Goal: Task Accomplishment & Management: Complete application form

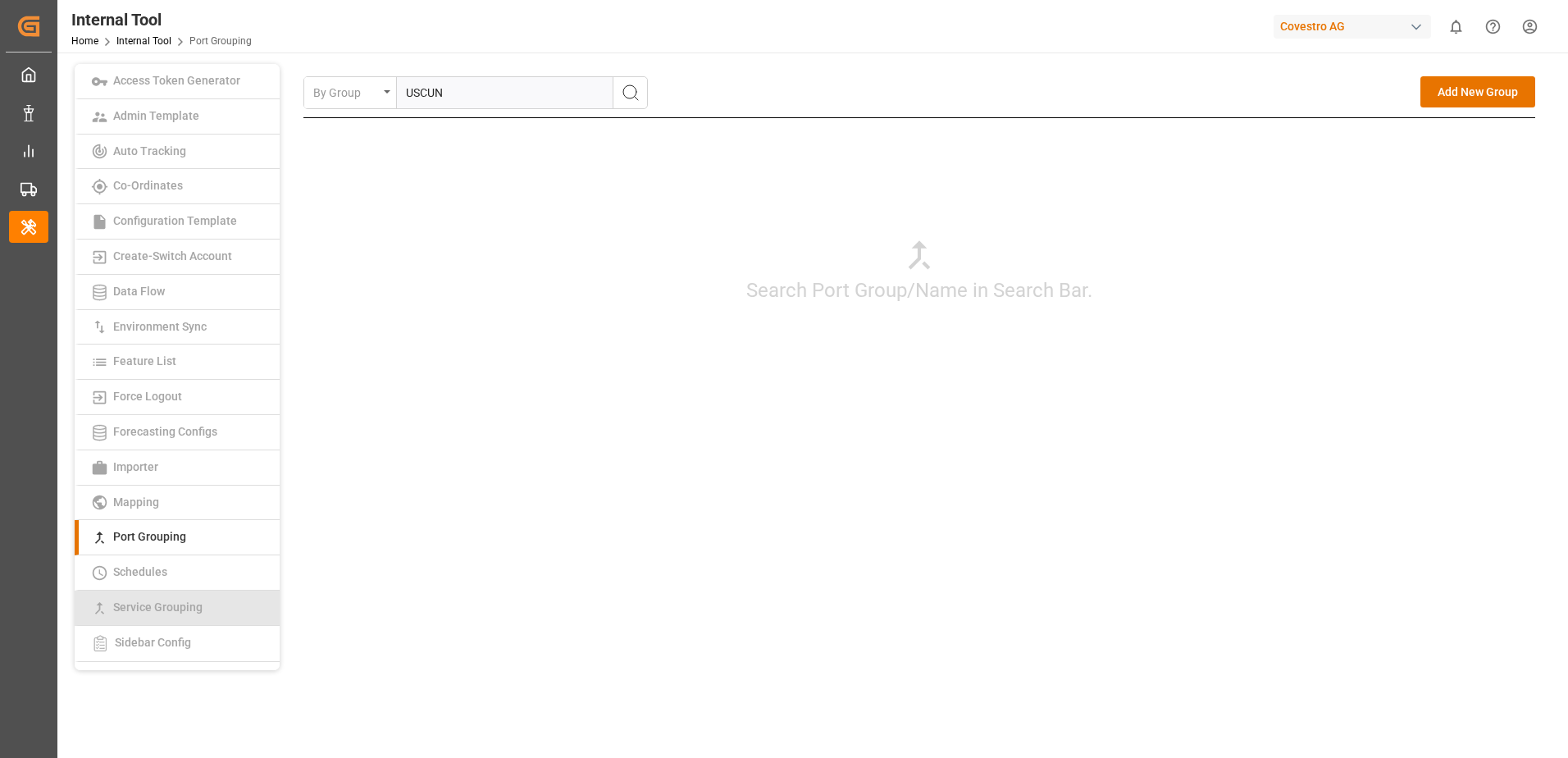
click at [167, 604] on span "Service Grouping" at bounding box center [158, 607] width 99 height 13
click at [569, 93] on input "text" at bounding box center [516, 92] width 194 height 31
paste input "ANGOLA SERVICE"
type input "ANGOLA SERVICE"
click at [625, 88] on icon "search button" at bounding box center [631, 93] width 20 height 20
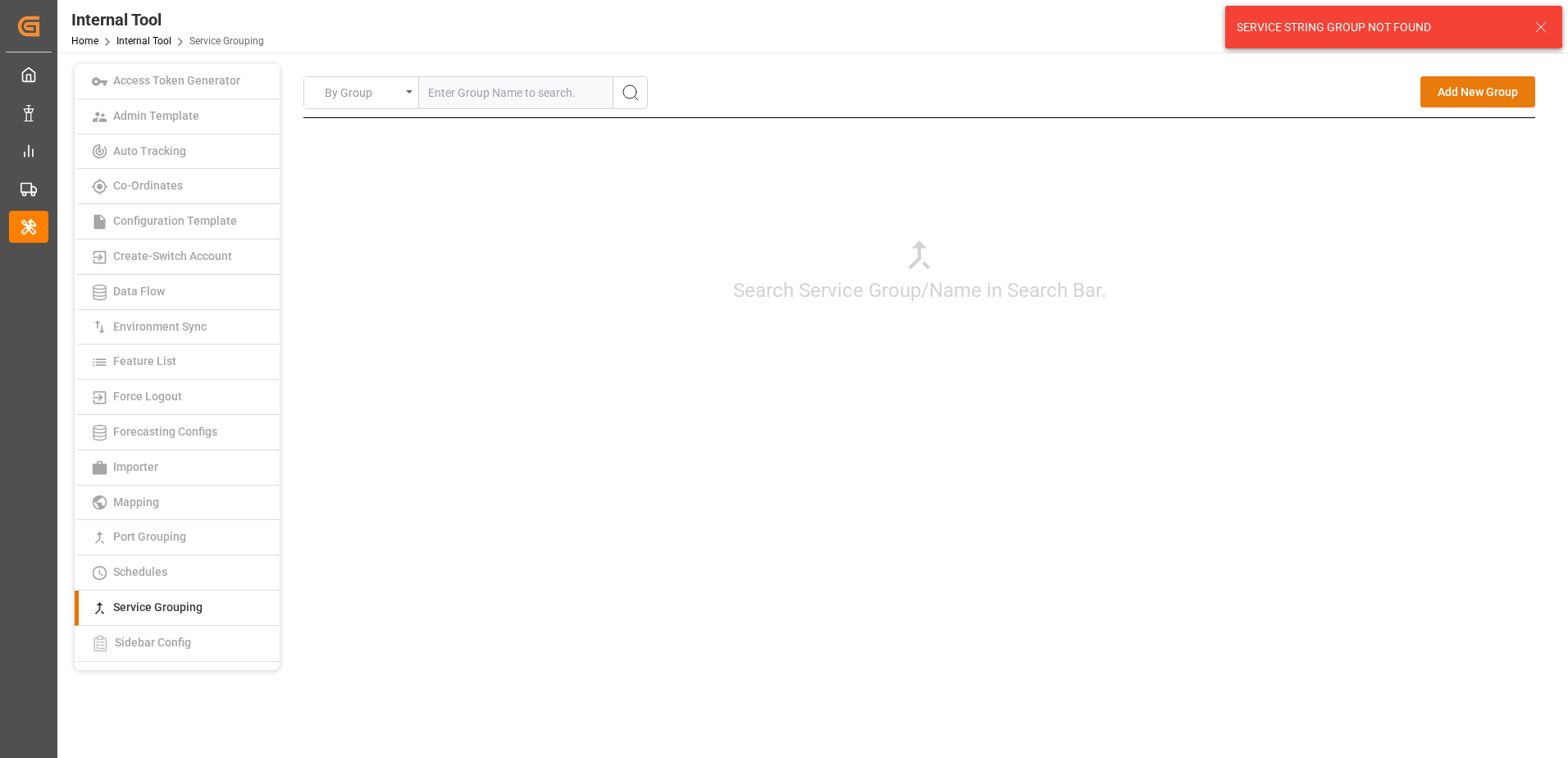
click at [1482, 97] on button "Add New Group" at bounding box center [1478, 91] width 115 height 31
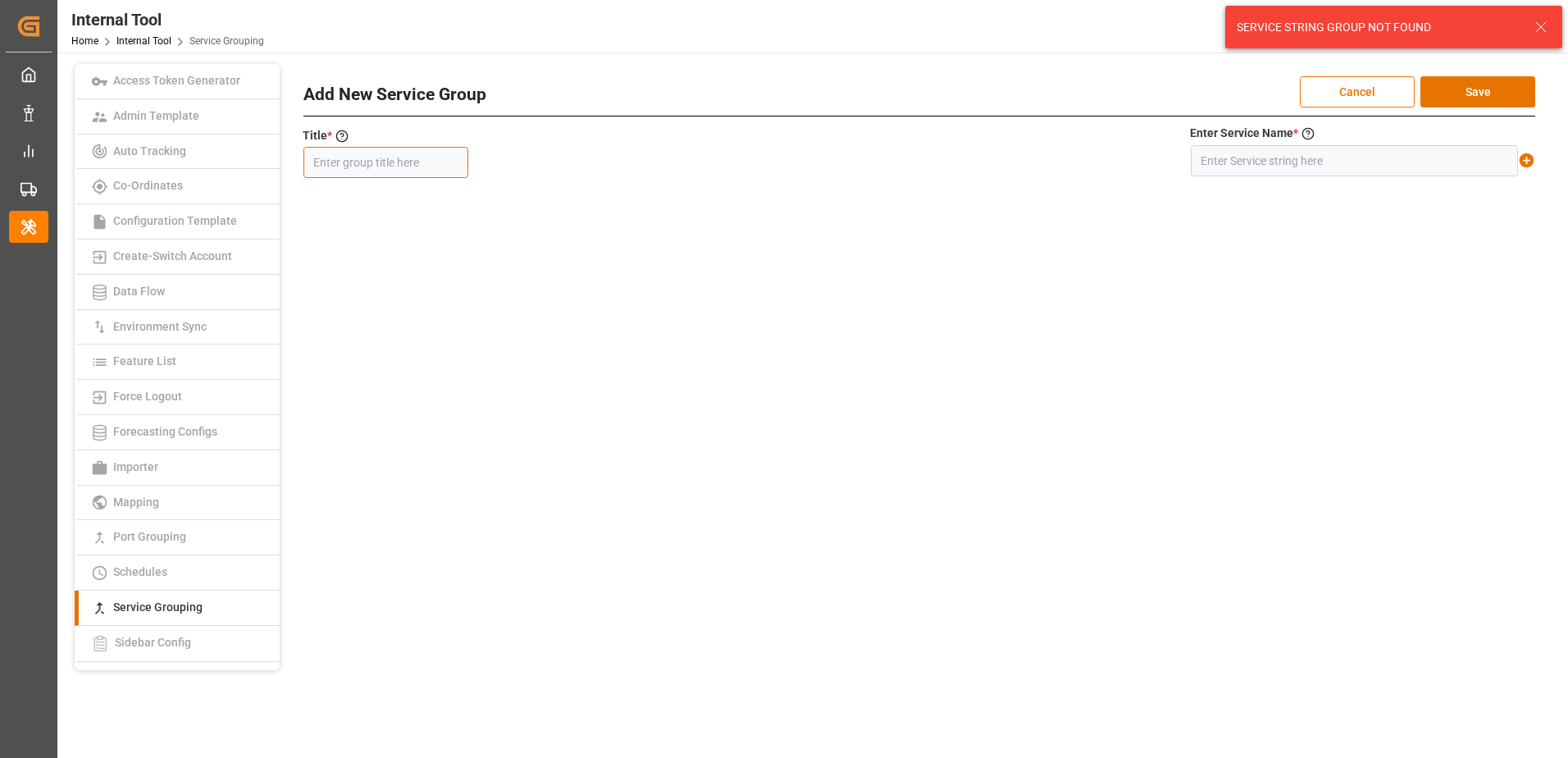
click at [436, 161] on input "text" at bounding box center [386, 162] width 164 height 31
paste input "ANGOLA SERVICE"
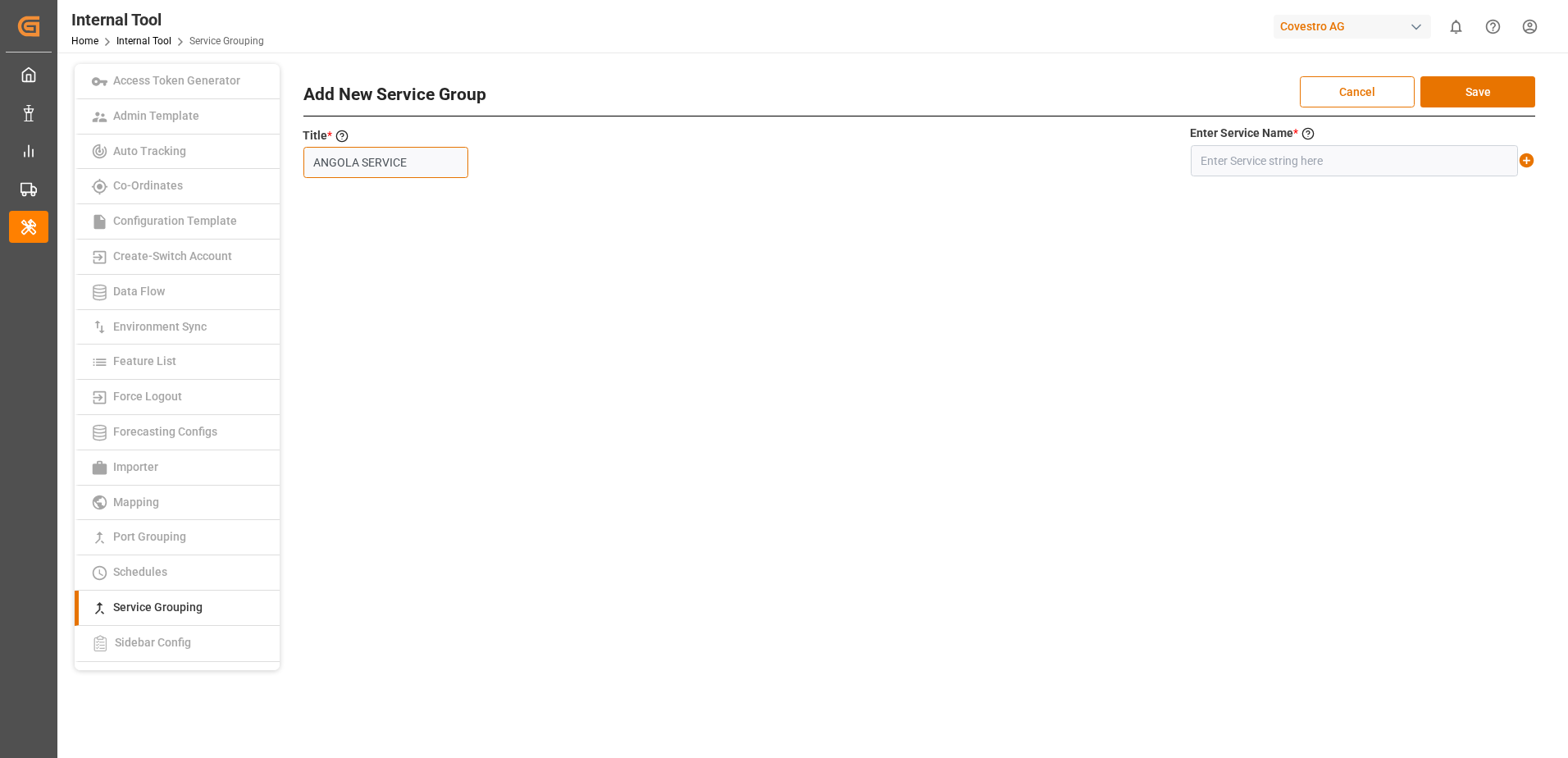
type input "ANGOLA SERVICE"
click at [1240, 164] on input "text" at bounding box center [1354, 160] width 327 height 31
paste input "ANGOLA SERVICE"
type input "ANGOLA SERVICE"
click at [1527, 160] on icon at bounding box center [1526, 160] width 18 height 18
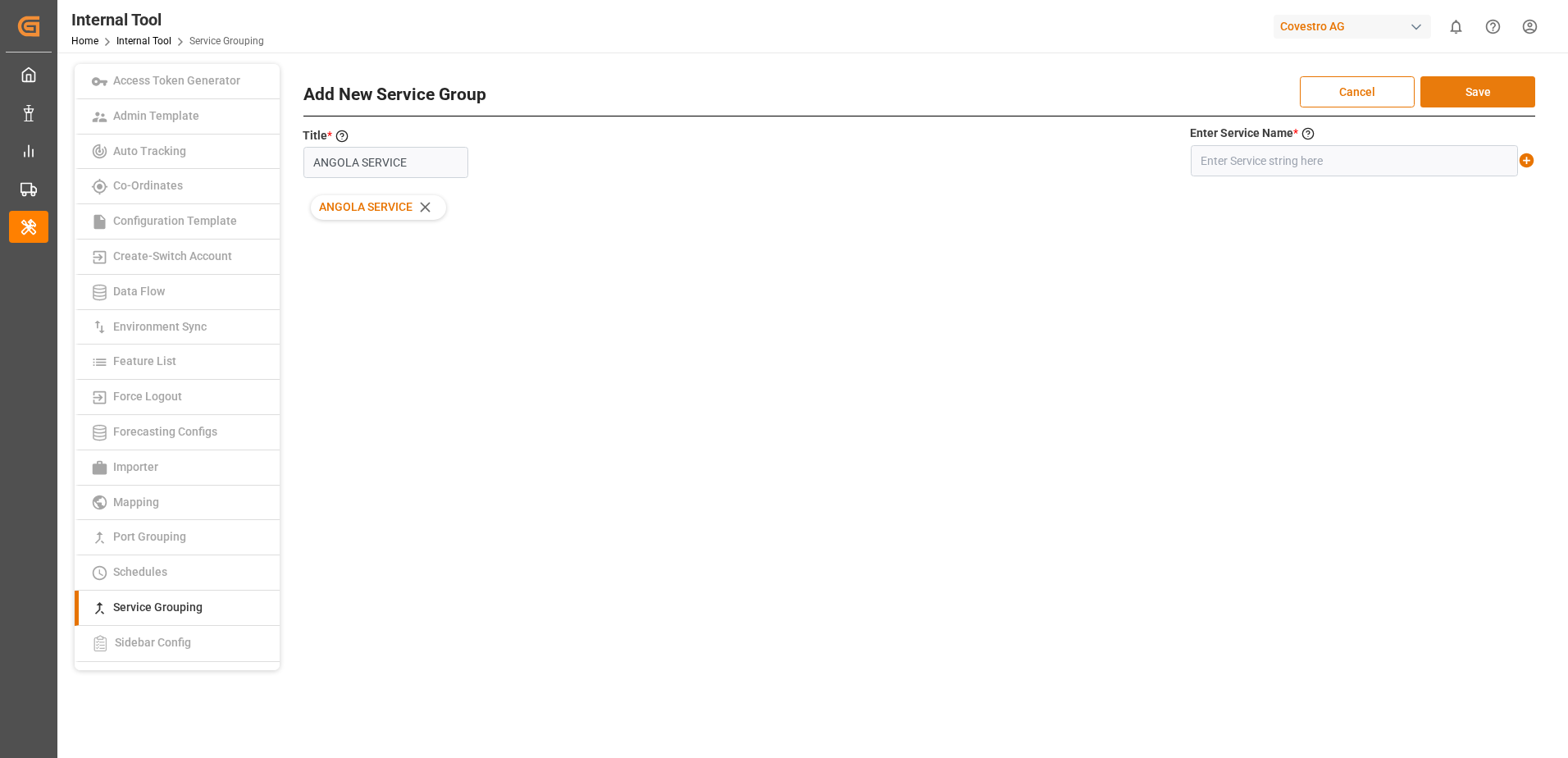
click at [1491, 90] on button "Save" at bounding box center [1478, 91] width 115 height 31
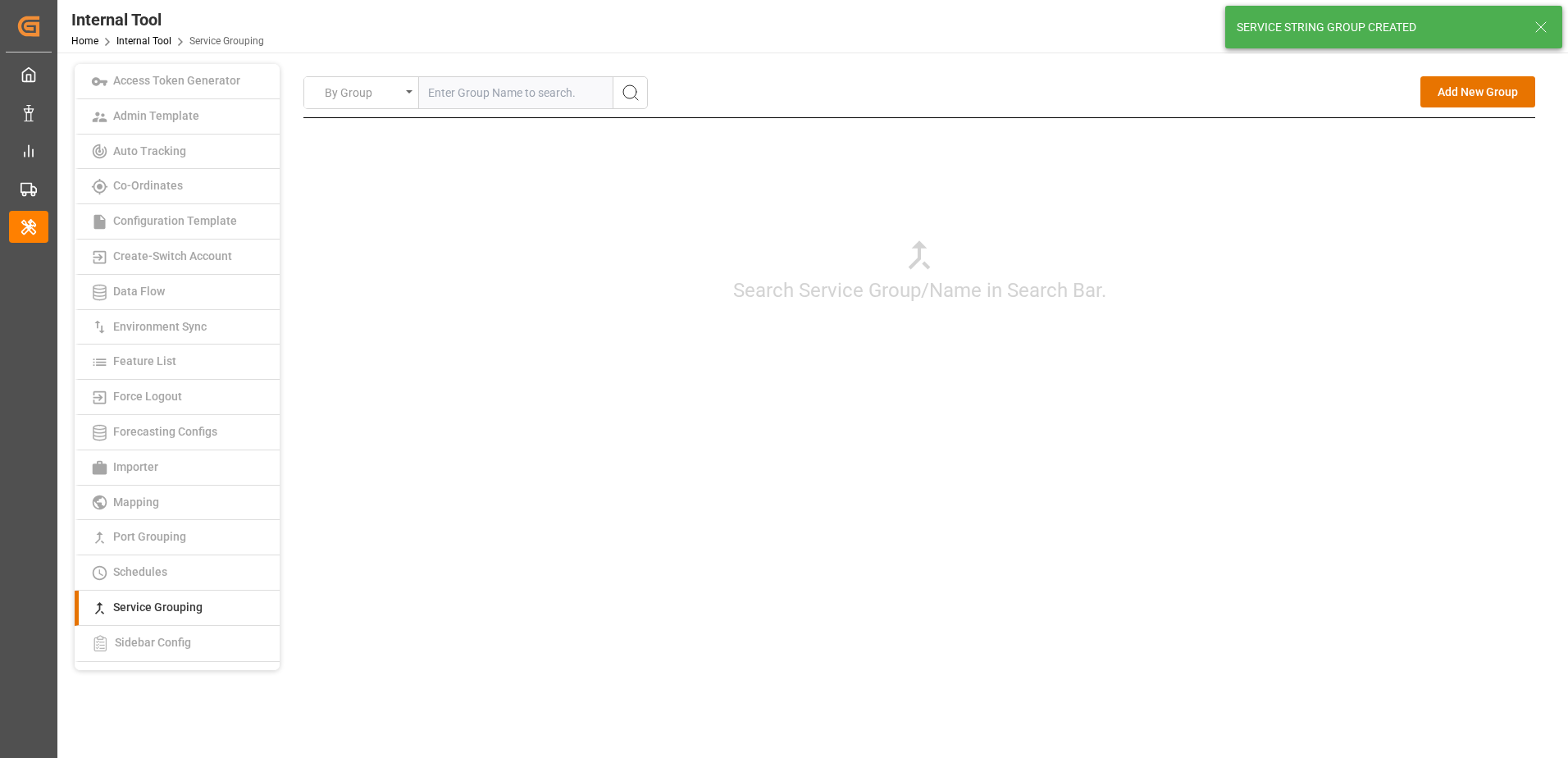
click at [549, 93] on input "text" at bounding box center [516, 92] width 194 height 31
paste input "TSM"
type input "TSM"
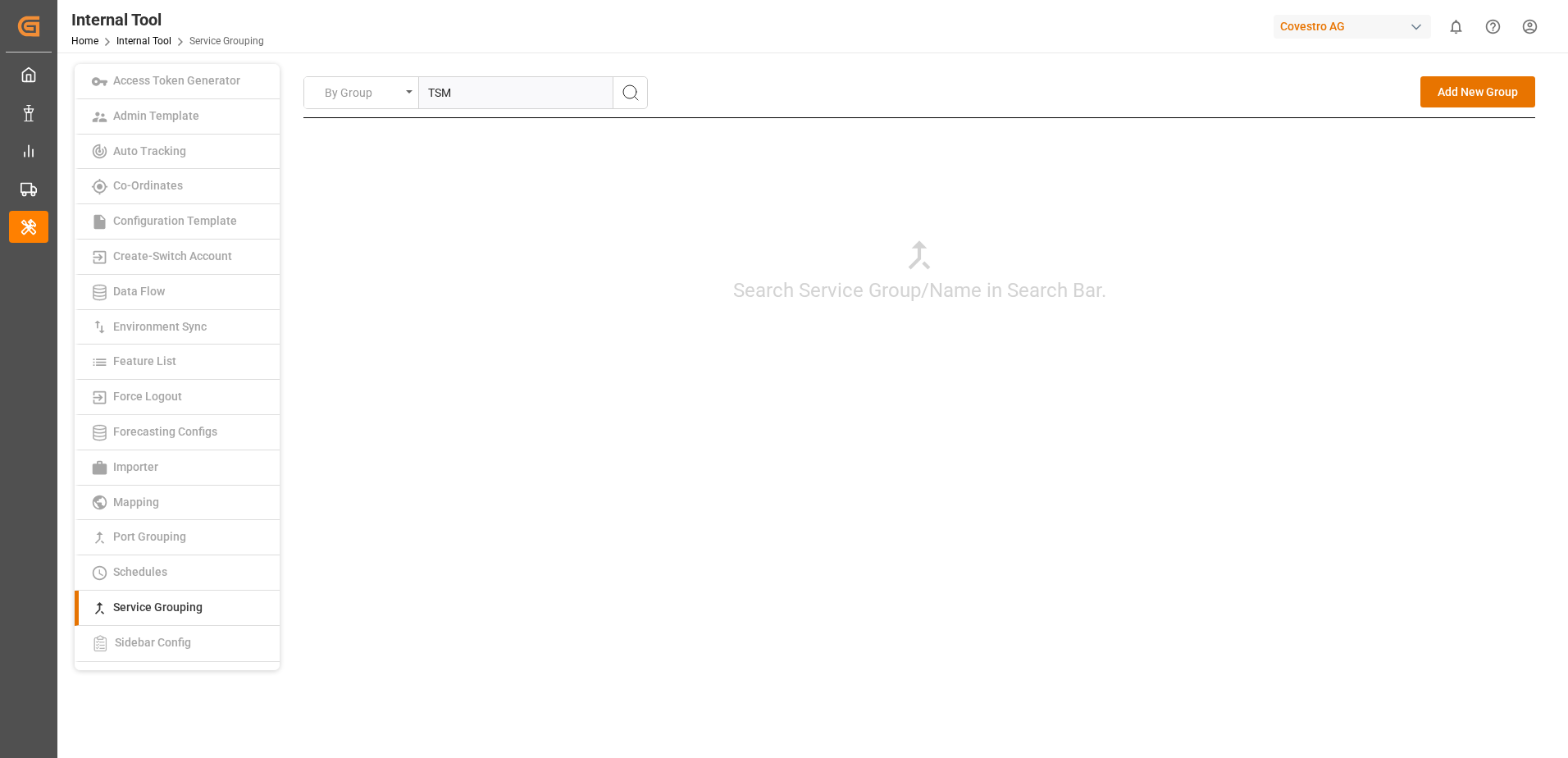
click at [635, 97] on icon "search button" at bounding box center [631, 93] width 20 height 20
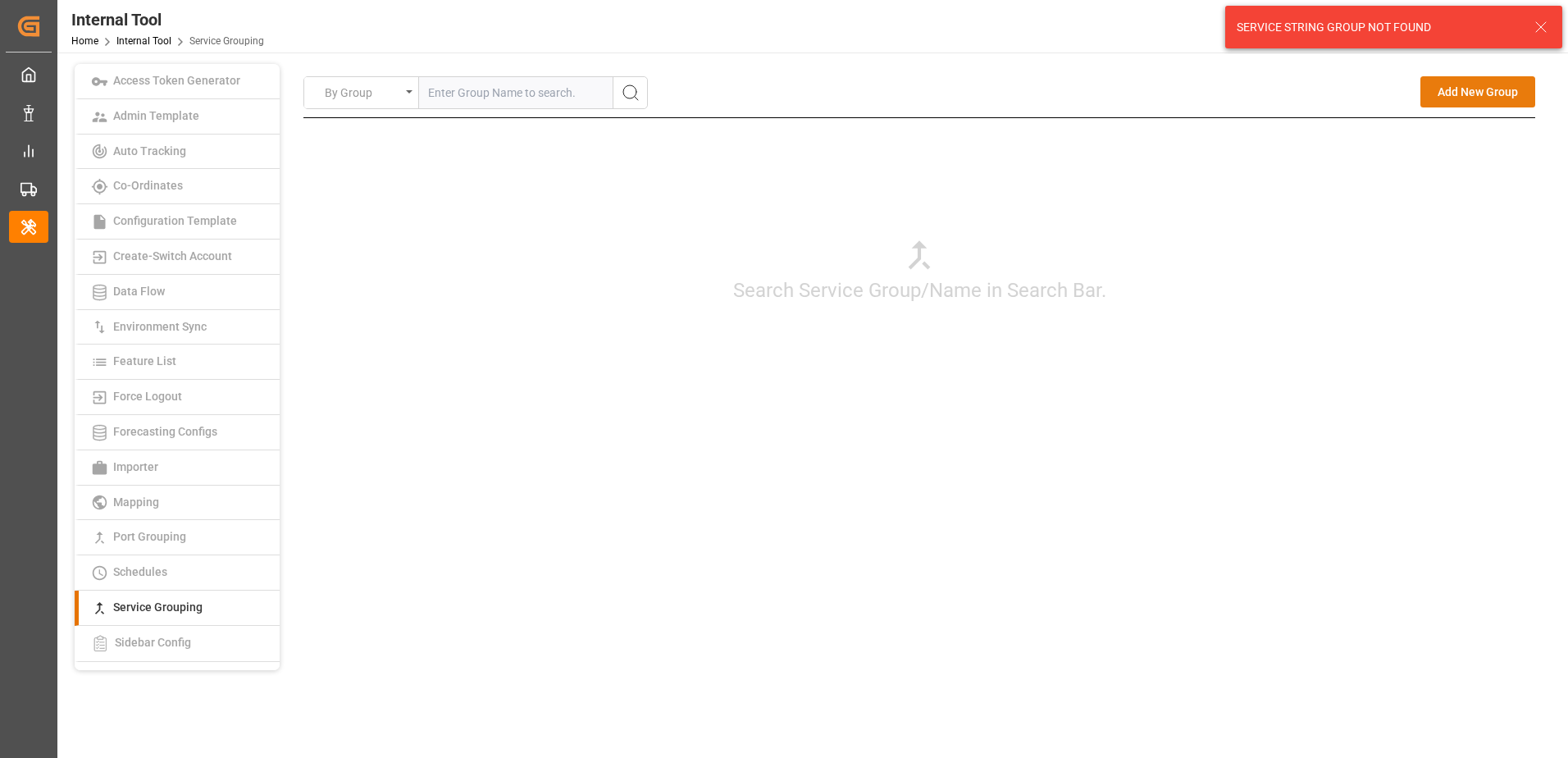
click at [1475, 93] on button "Add New Group" at bounding box center [1478, 91] width 115 height 31
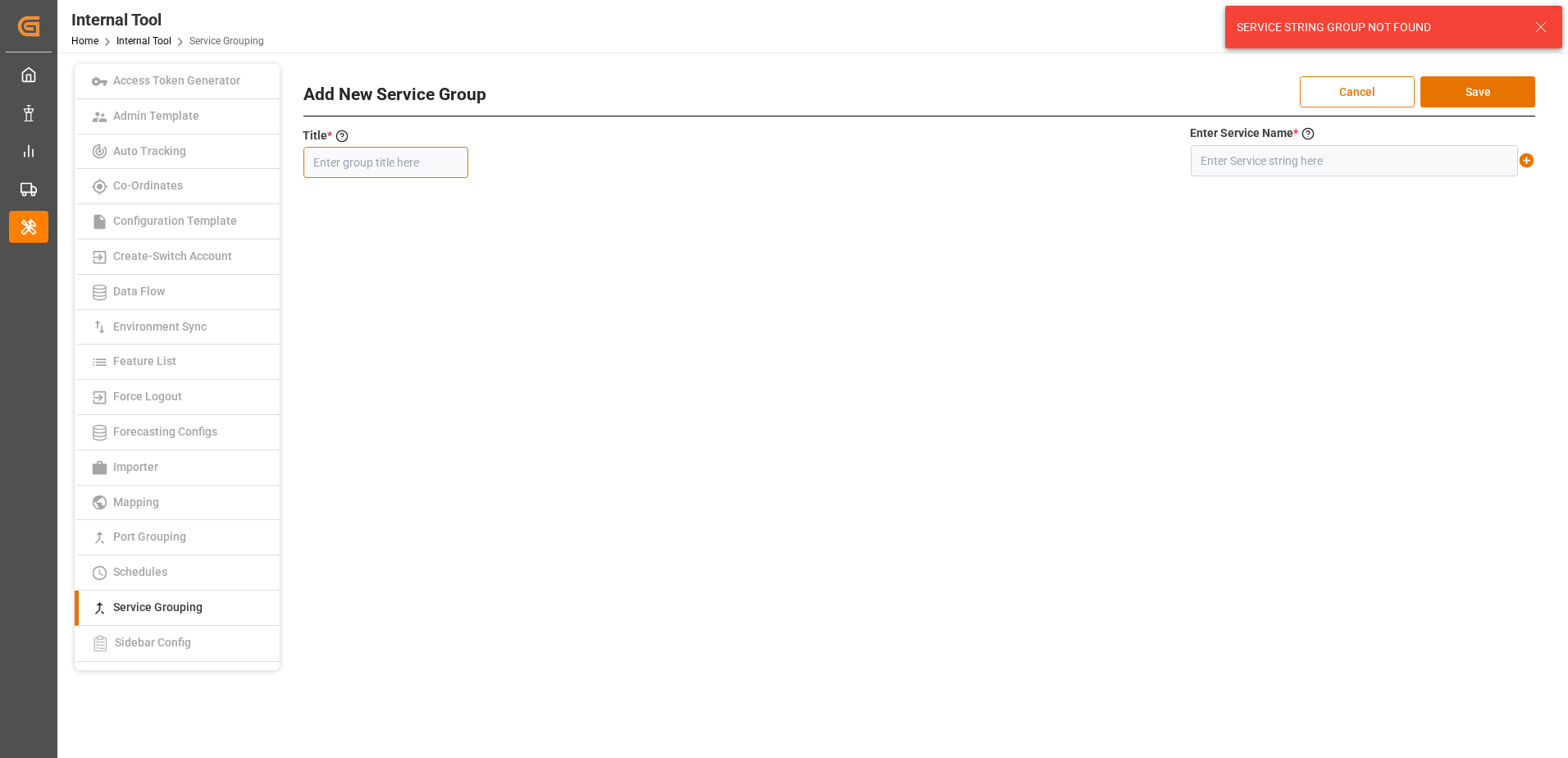
click at [381, 159] on input "text" at bounding box center [386, 162] width 164 height 31
paste input "TSM"
type input "TSM"
click at [1216, 164] on input "text" at bounding box center [1354, 160] width 327 height 31
paste input "TSM"
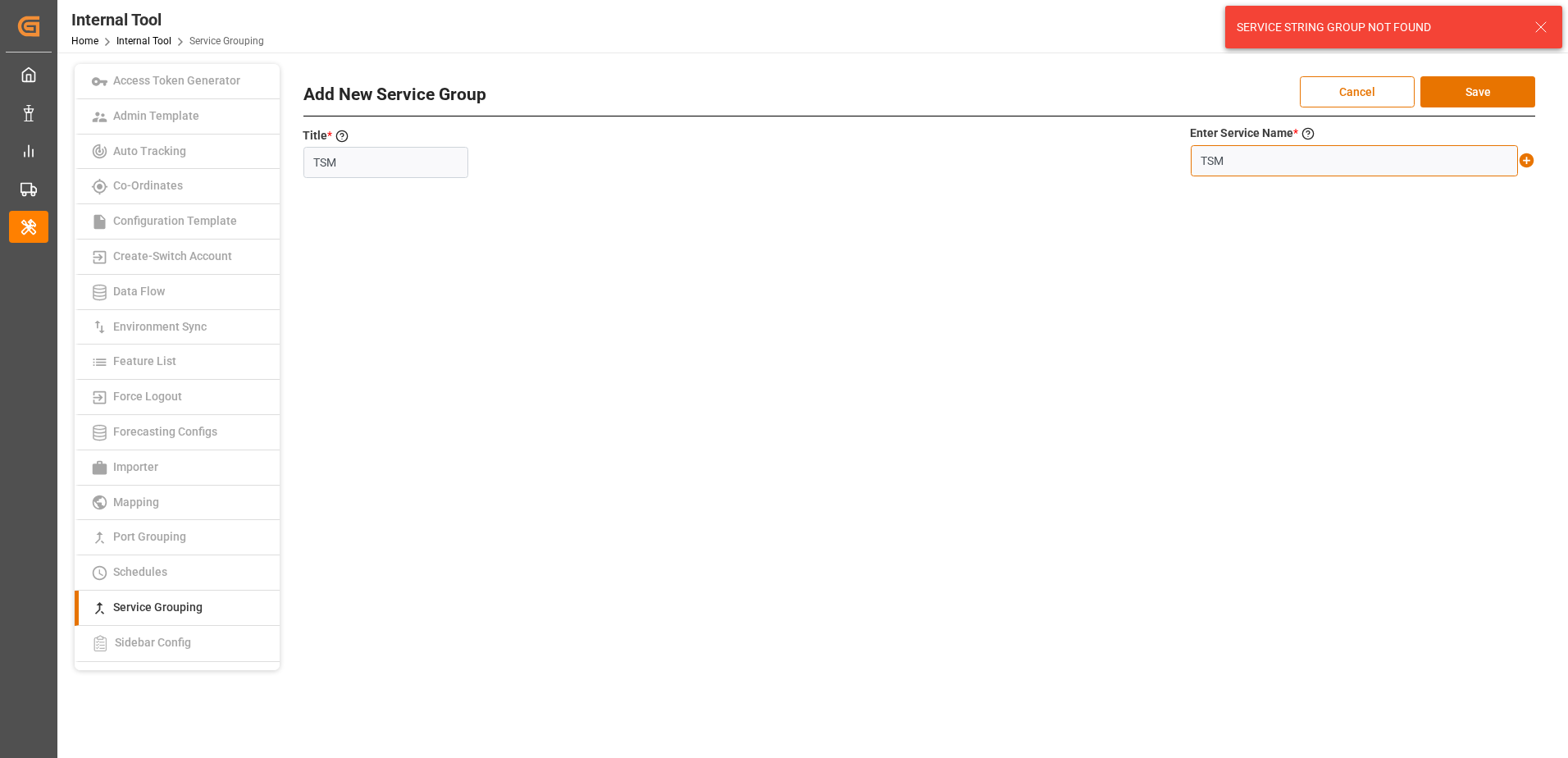
type input "TSM"
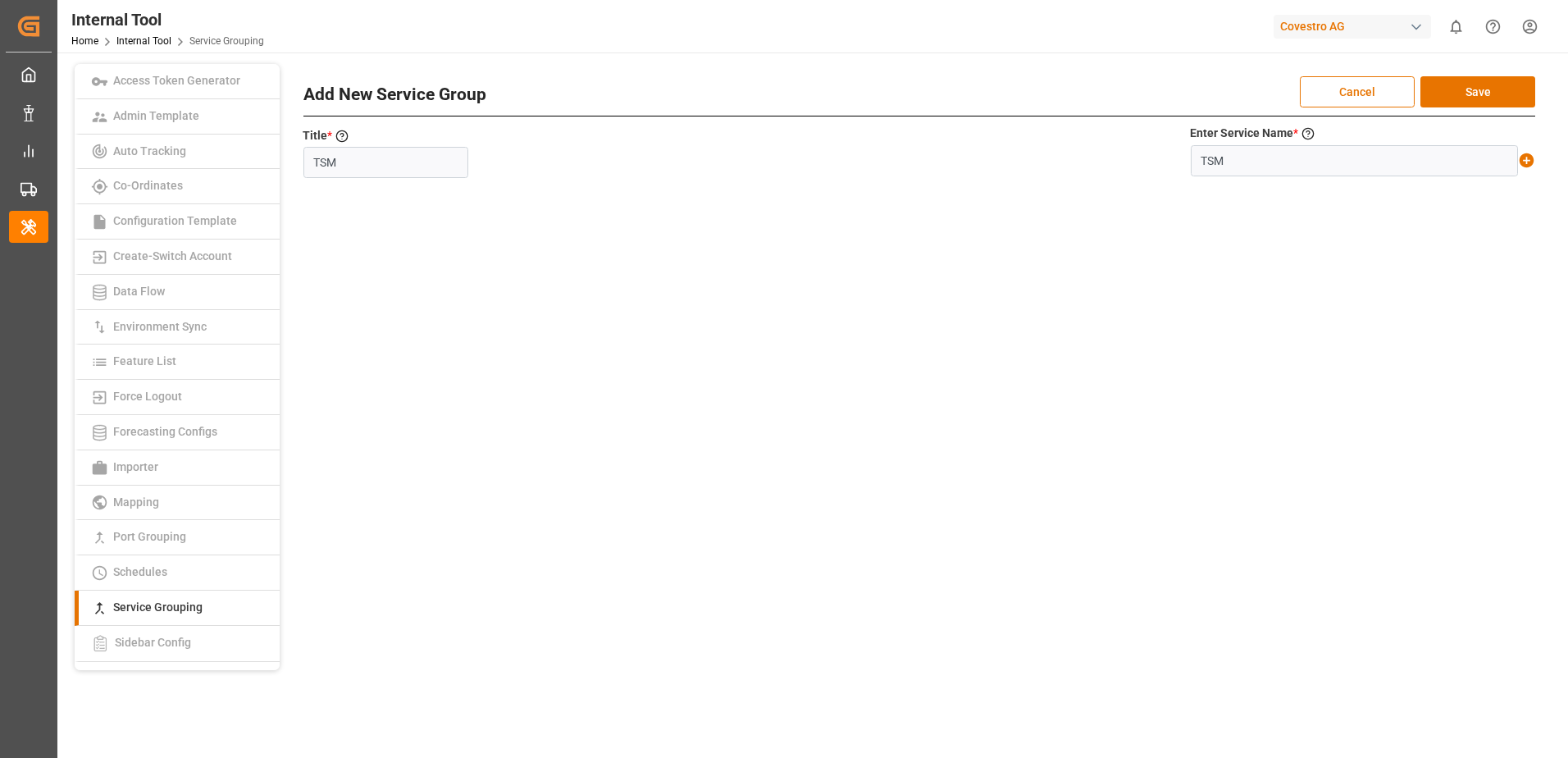
click at [1530, 161] on icon at bounding box center [1527, 161] width 15 height 15
click at [1506, 94] on button "Save" at bounding box center [1478, 91] width 115 height 31
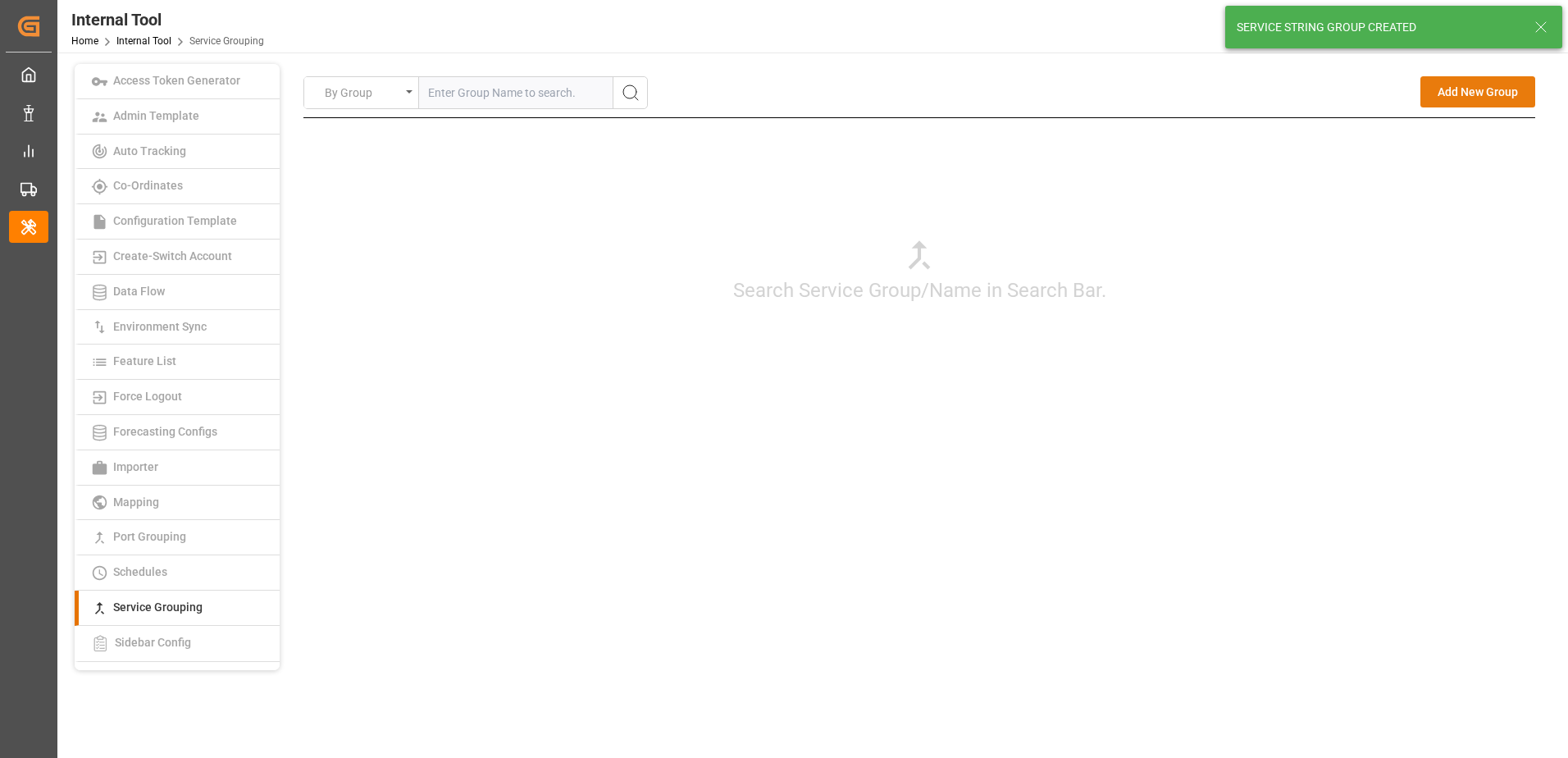
click at [1451, 104] on button "Add New Group" at bounding box center [1478, 91] width 115 height 31
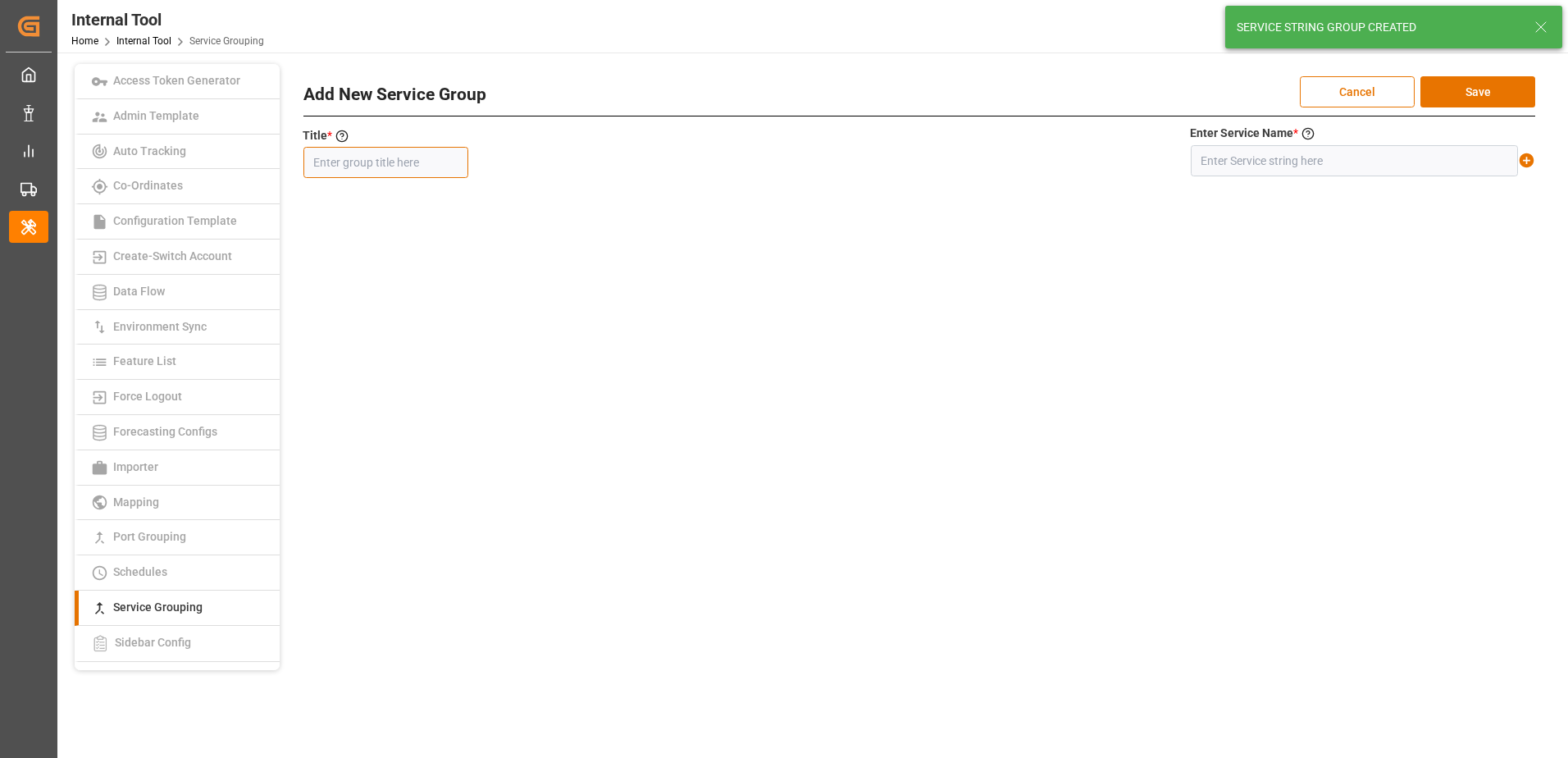
click at [382, 169] on input "text" at bounding box center [386, 162] width 164 height 31
paste input "SOUTHEAST AFRICA SERVICE"
type input "SOUTHEAST AFRICA SERVICE"
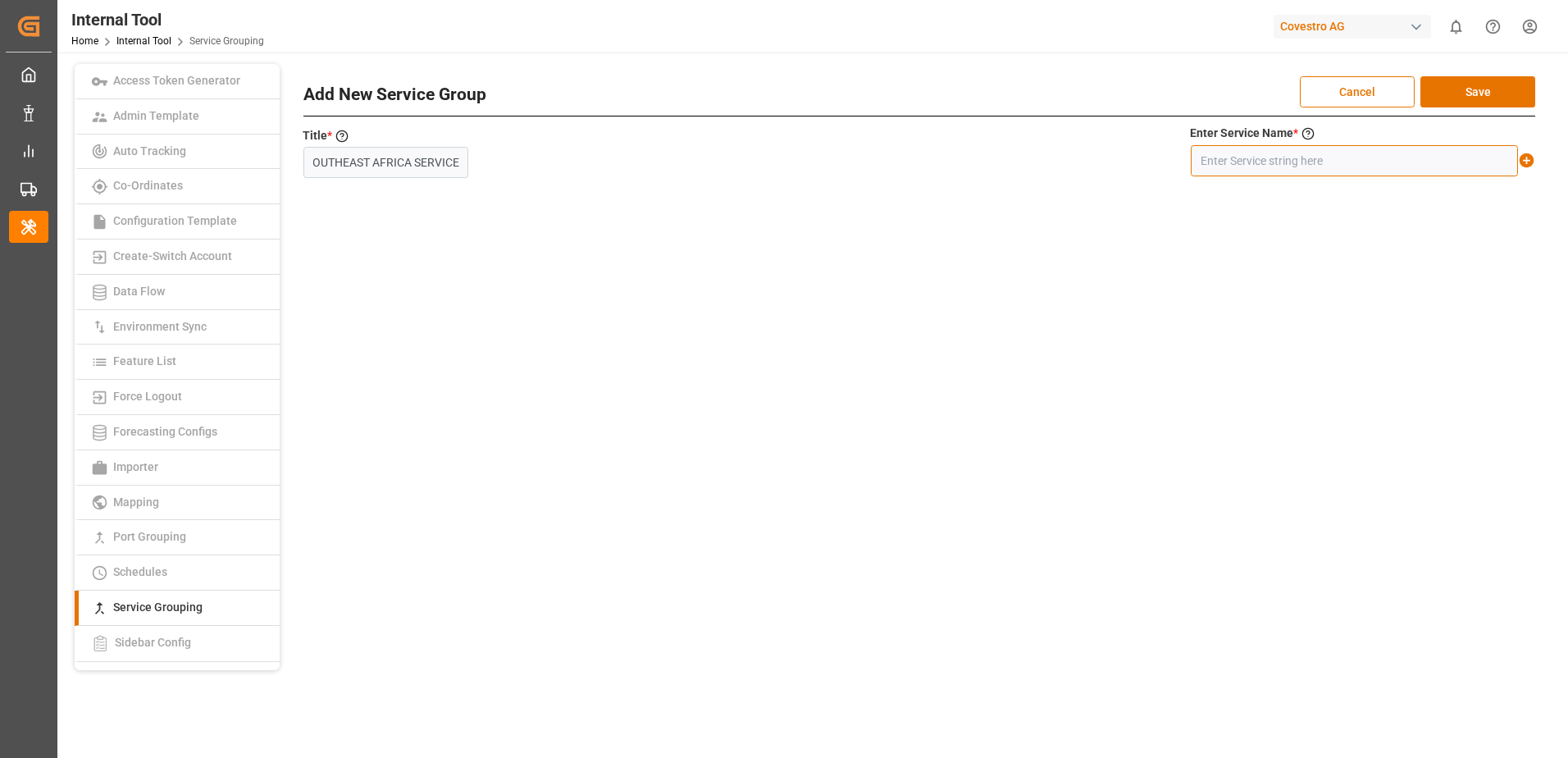
scroll to position [0, 0]
click at [1304, 169] on input "text" at bounding box center [1354, 160] width 327 height 31
paste input "SOUTHEAST AFRICA SERVICE"
type input "SOUTHEAST AFRICA SERVICE"
click at [1531, 159] on icon at bounding box center [1527, 161] width 15 height 15
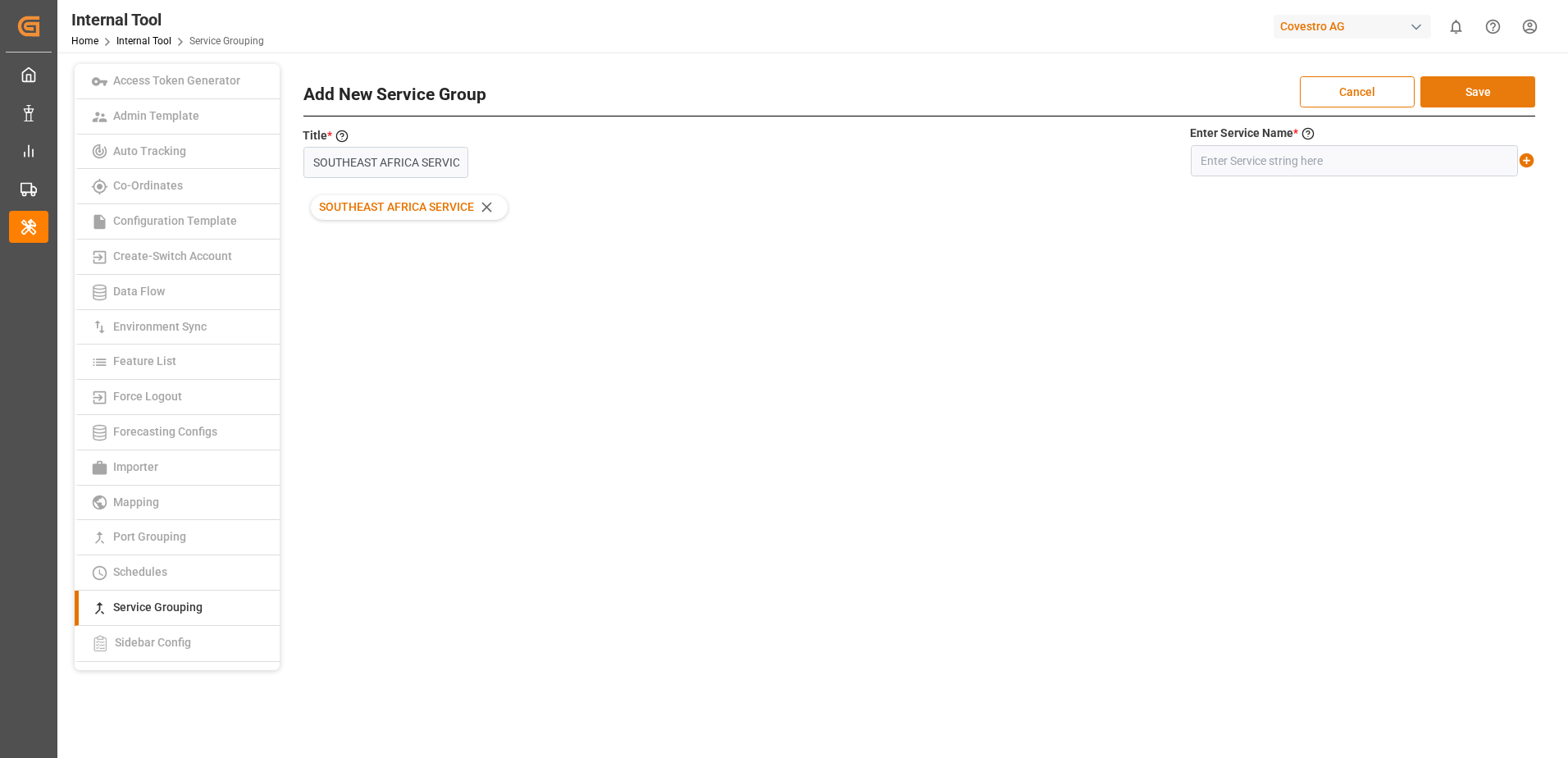
click at [1498, 97] on button "Save" at bounding box center [1478, 91] width 115 height 31
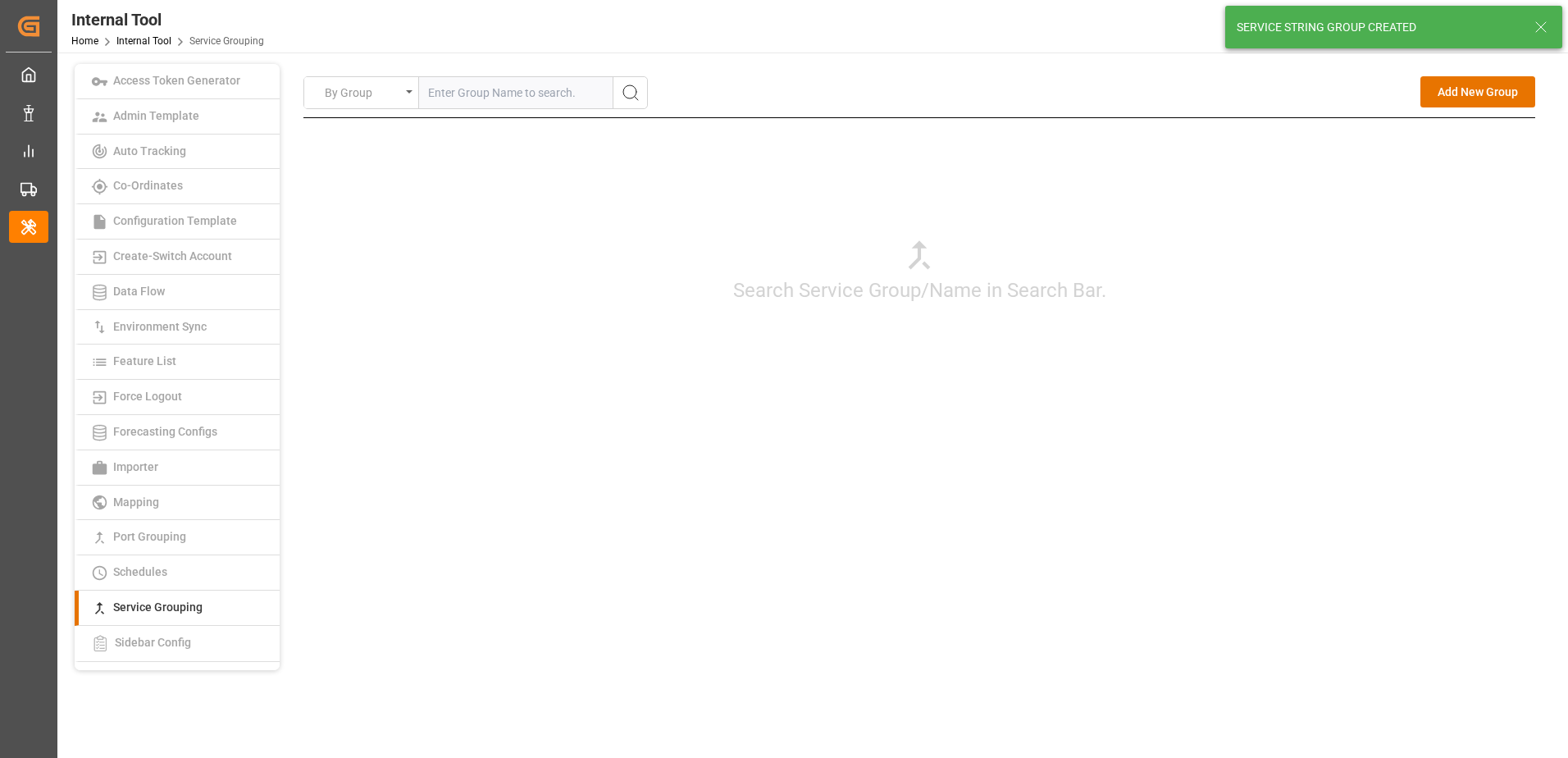
click at [1494, 91] on button "Add New Group" at bounding box center [1478, 91] width 115 height 31
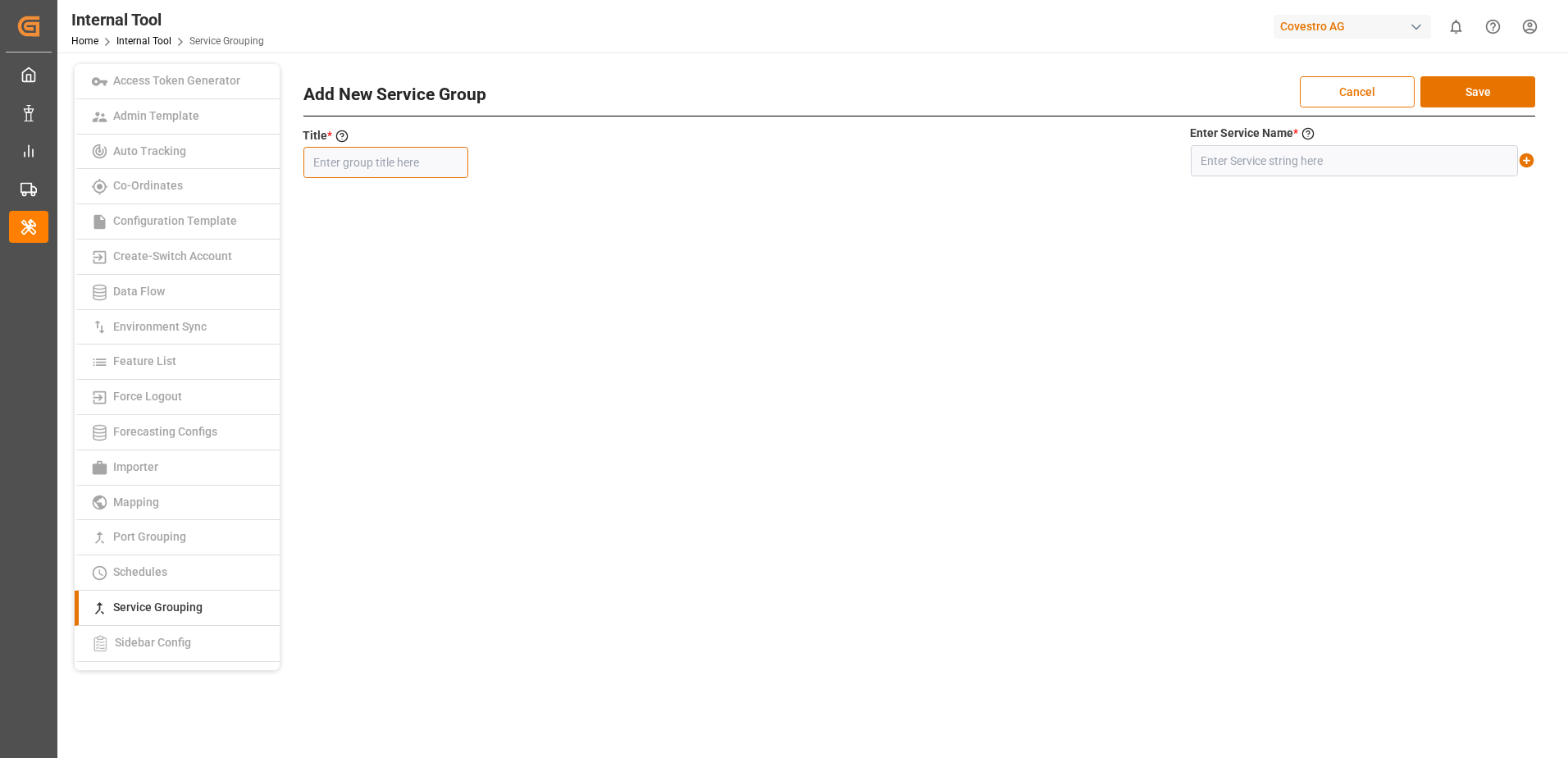
click at [360, 164] on input "text" at bounding box center [386, 162] width 164 height 31
paste input "IKAK/BRITANNIA SERVICE"
type input "IKAK/BRITANNIA SERVICE"
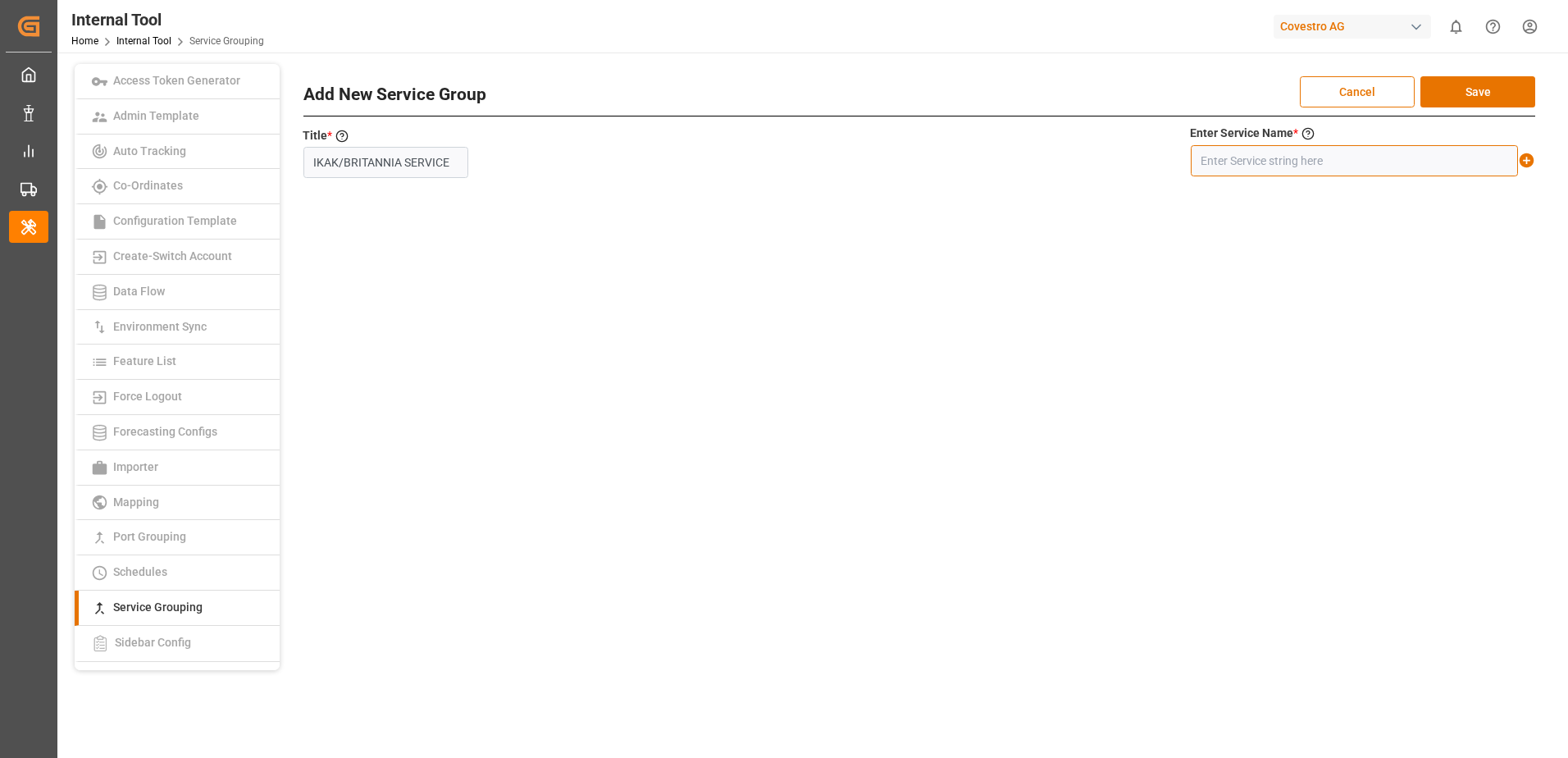
click at [1311, 155] on input "text" at bounding box center [1354, 160] width 327 height 31
paste input "IKAK/BRITANNIA SERVICE"
type input "IKAK/BRITANNIA SERVICE"
click at [1527, 159] on icon at bounding box center [1527, 161] width 15 height 15
click at [1490, 93] on button "Save" at bounding box center [1478, 91] width 115 height 31
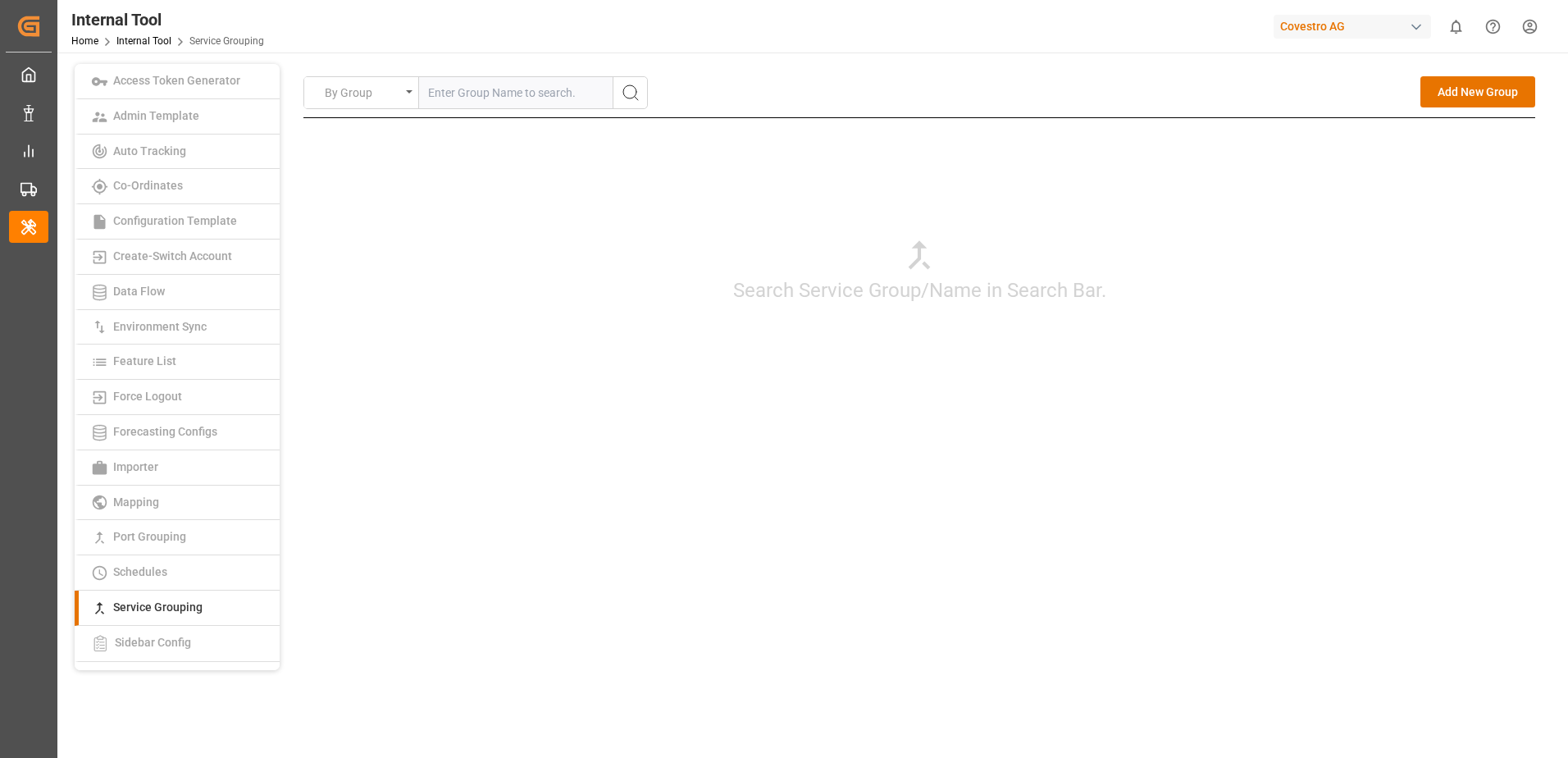
drag, startPoint x: 1478, startPoint y: 95, endPoint x: 1444, endPoint y: 97, distance: 34.1
click at [1477, 95] on button "Add New Group" at bounding box center [1478, 91] width 115 height 31
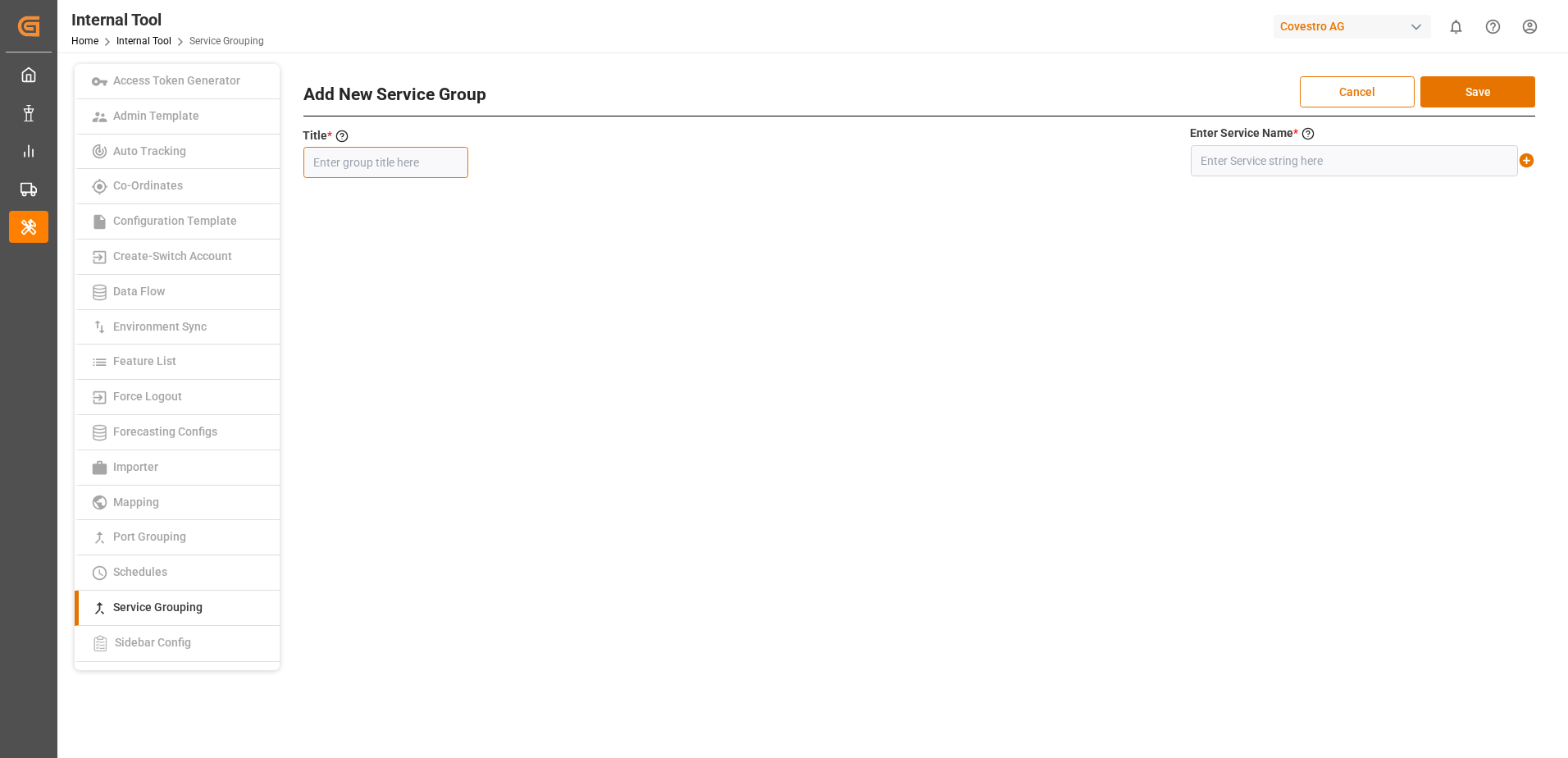
click at [425, 154] on input "text" at bounding box center [386, 162] width 164 height 31
paste input "MD2"
type input "MD2"
click at [1253, 159] on input "text" at bounding box center [1354, 160] width 327 height 31
paste input "MD2"
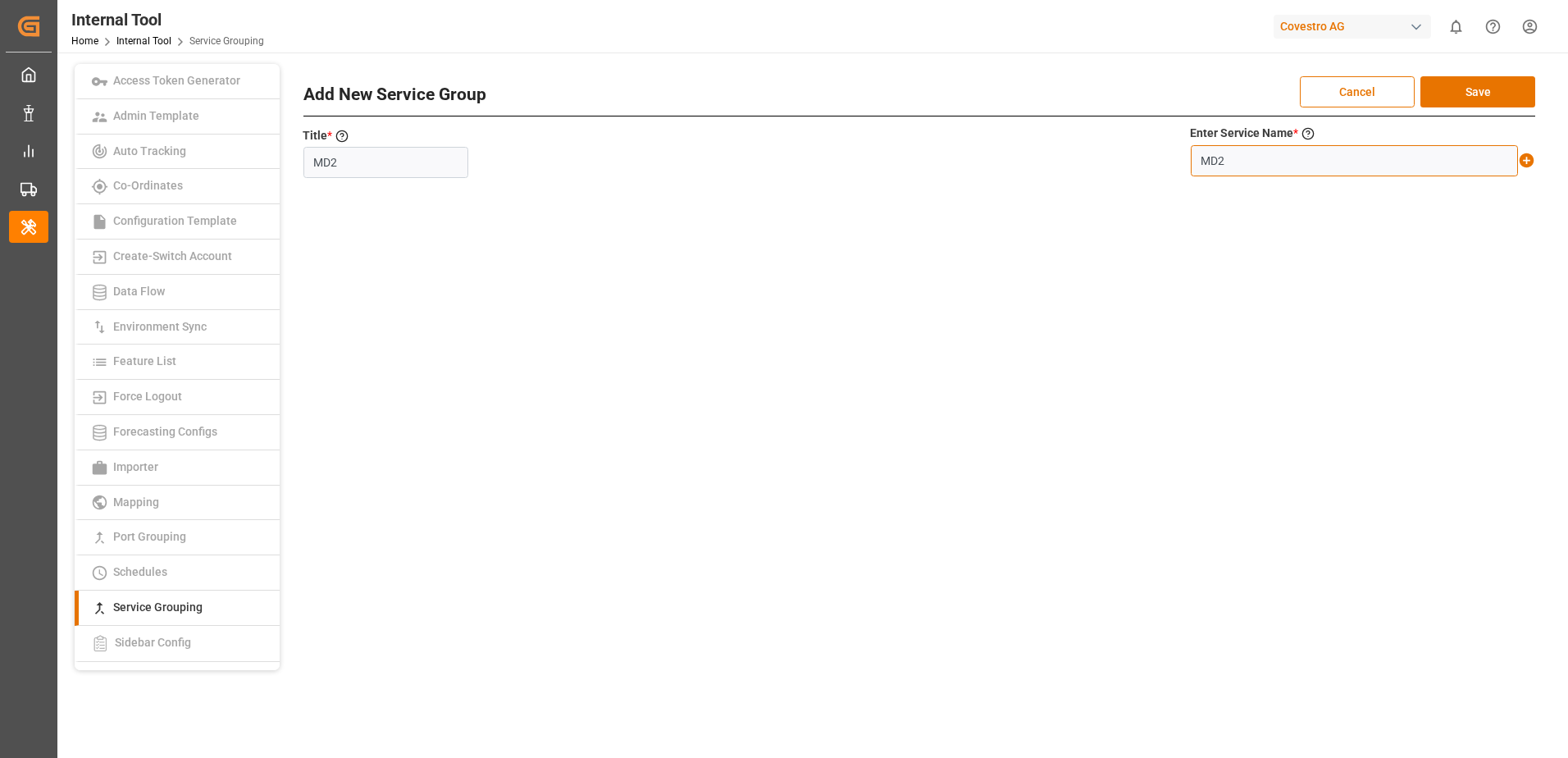
type input "MD2"
click at [1530, 164] on icon at bounding box center [1527, 161] width 15 height 15
click at [1495, 98] on button "Save" at bounding box center [1478, 91] width 115 height 31
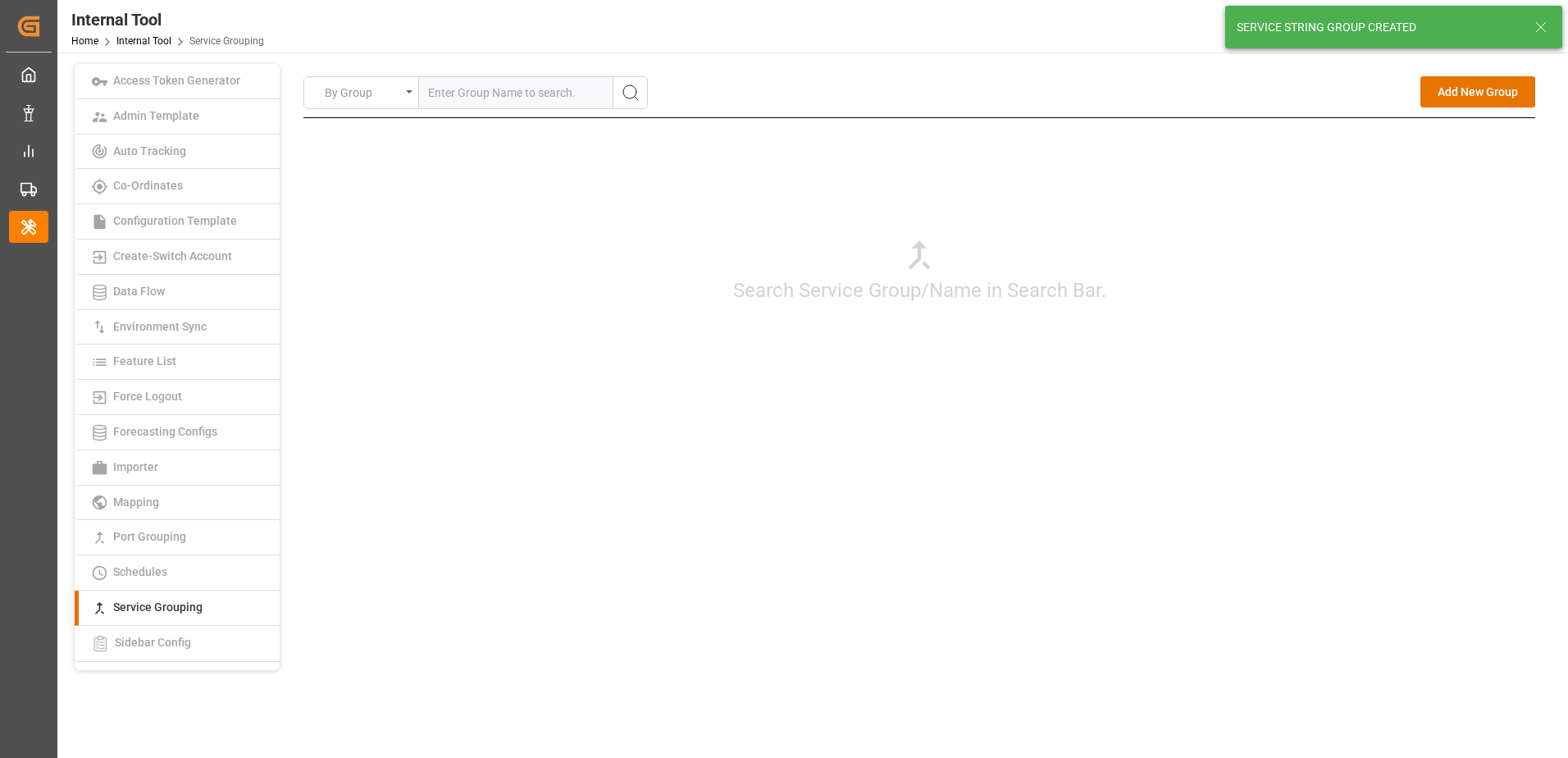
click at [1458, 88] on button "Add New Group" at bounding box center [1478, 91] width 115 height 31
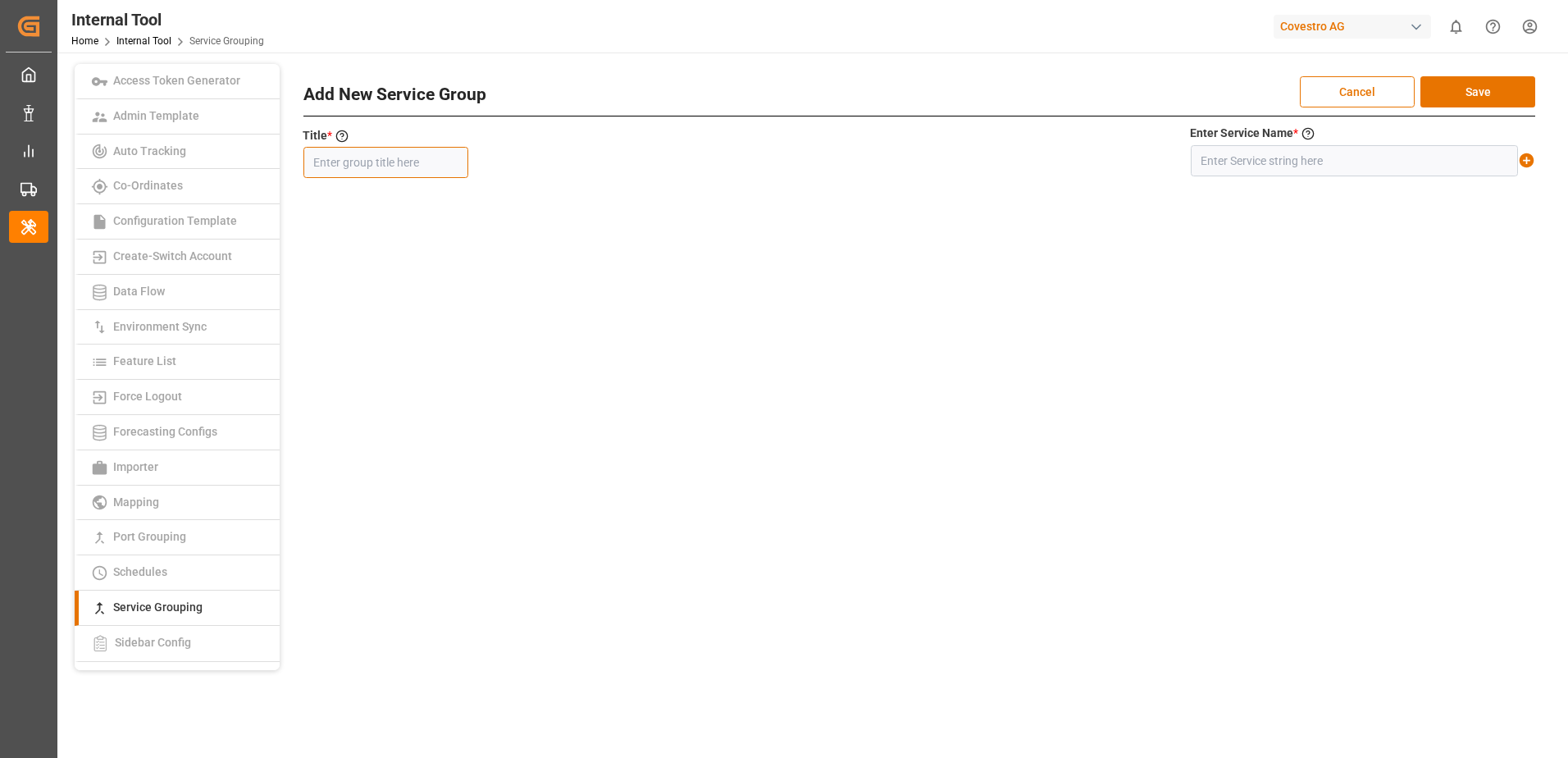
click at [380, 156] on input "text" at bounding box center [386, 162] width 164 height 31
paste input "WESTMED"
type input "WESTMED"
click at [1284, 159] on input "text" at bounding box center [1354, 160] width 327 height 31
paste input "WESTMED"
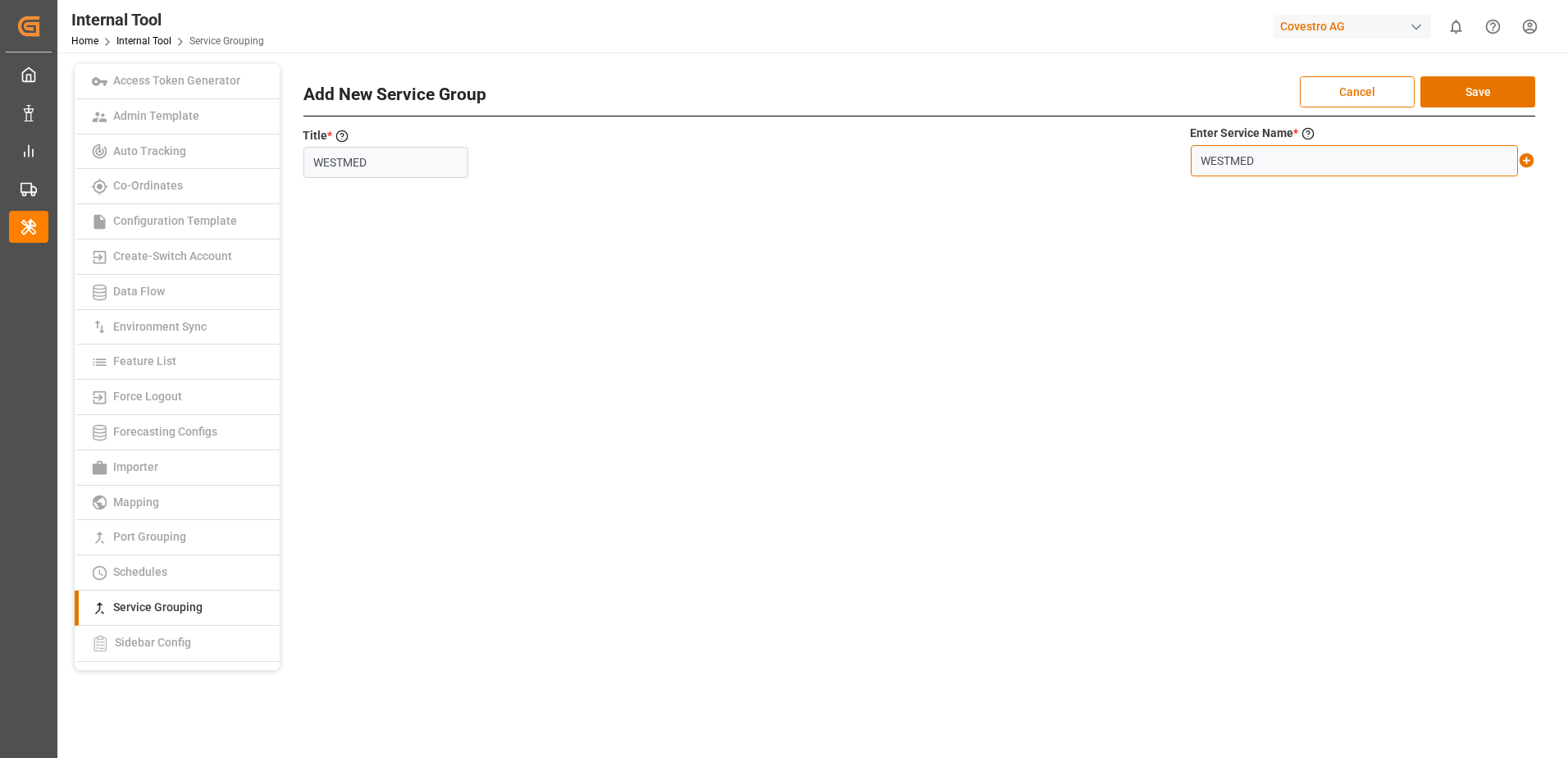
type input "WESTMED"
click at [1535, 159] on div "By Group Add New Group Search Service Group/Name in Search Bar. Add New Service…" at bounding box center [919, 265] width 1256 height 402
click at [1529, 160] on icon at bounding box center [1526, 160] width 18 height 18
click at [1510, 90] on button "Save" at bounding box center [1478, 91] width 115 height 31
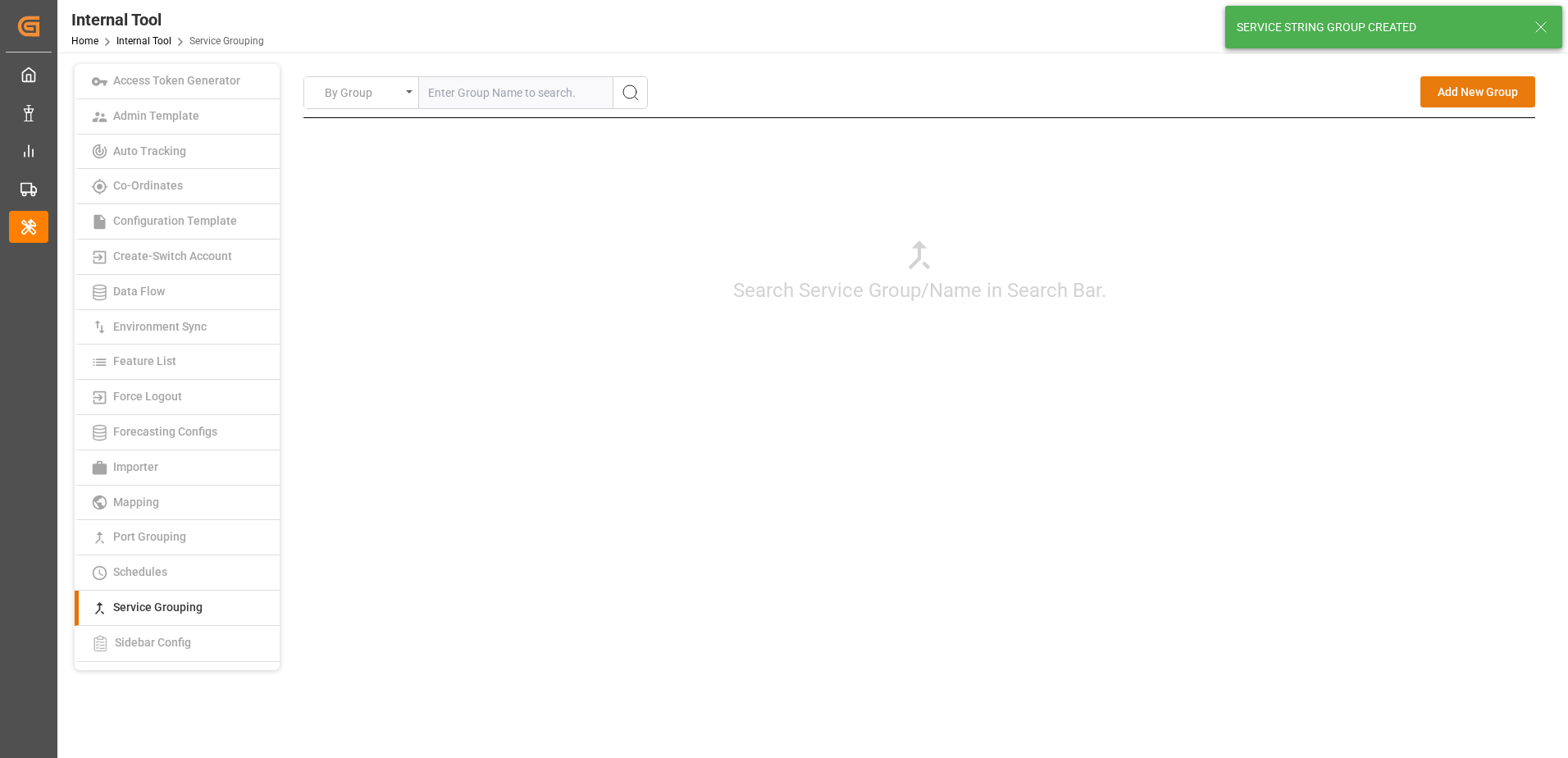
click at [1449, 93] on button "Add New Group" at bounding box center [1478, 91] width 115 height 31
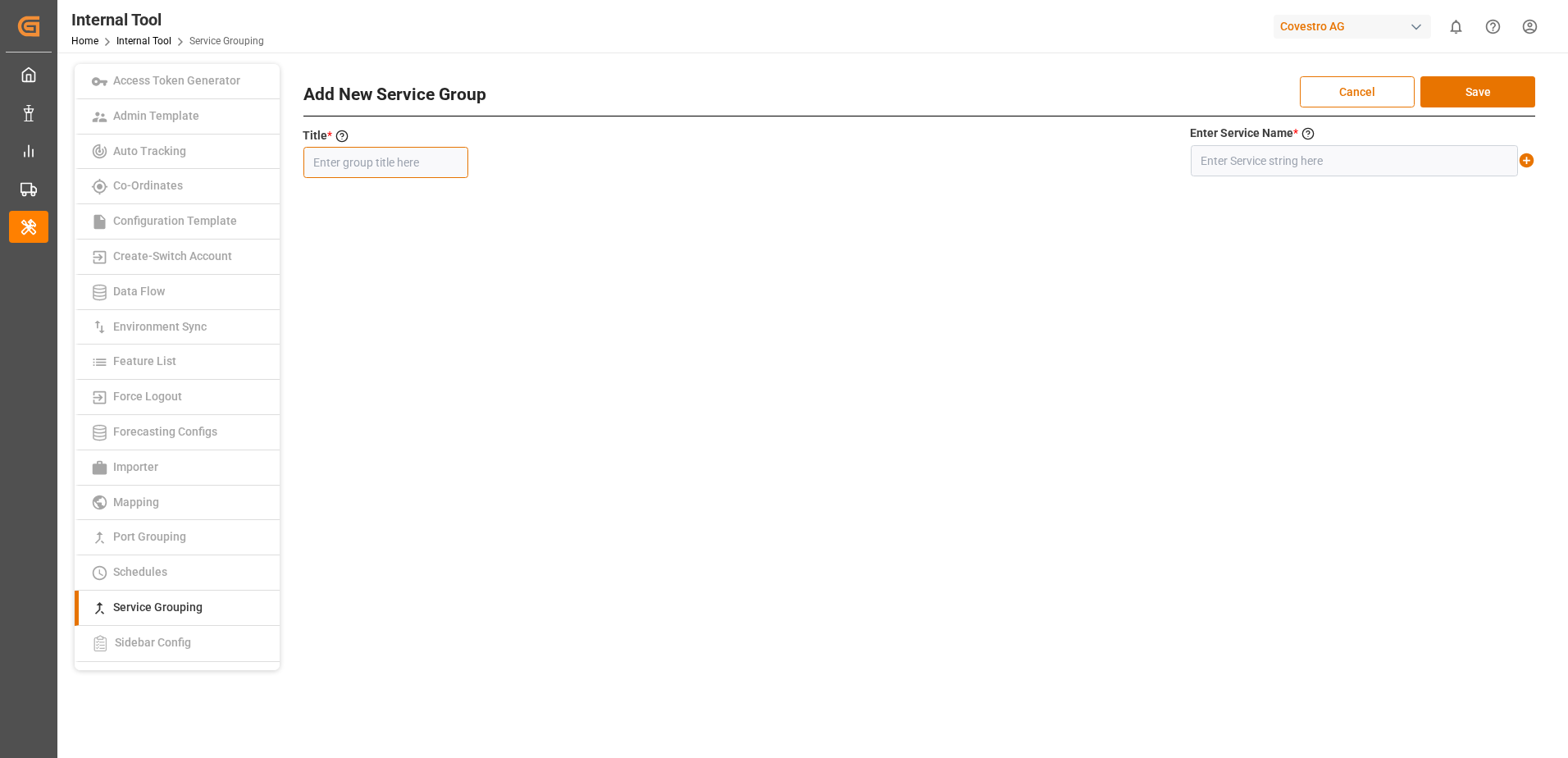
click at [441, 154] on input "text" at bounding box center [386, 162] width 164 height 31
paste input "4L-E"
type input "4L-E"
click at [1258, 156] on input "text" at bounding box center [1354, 160] width 327 height 31
paste input "4L-E"
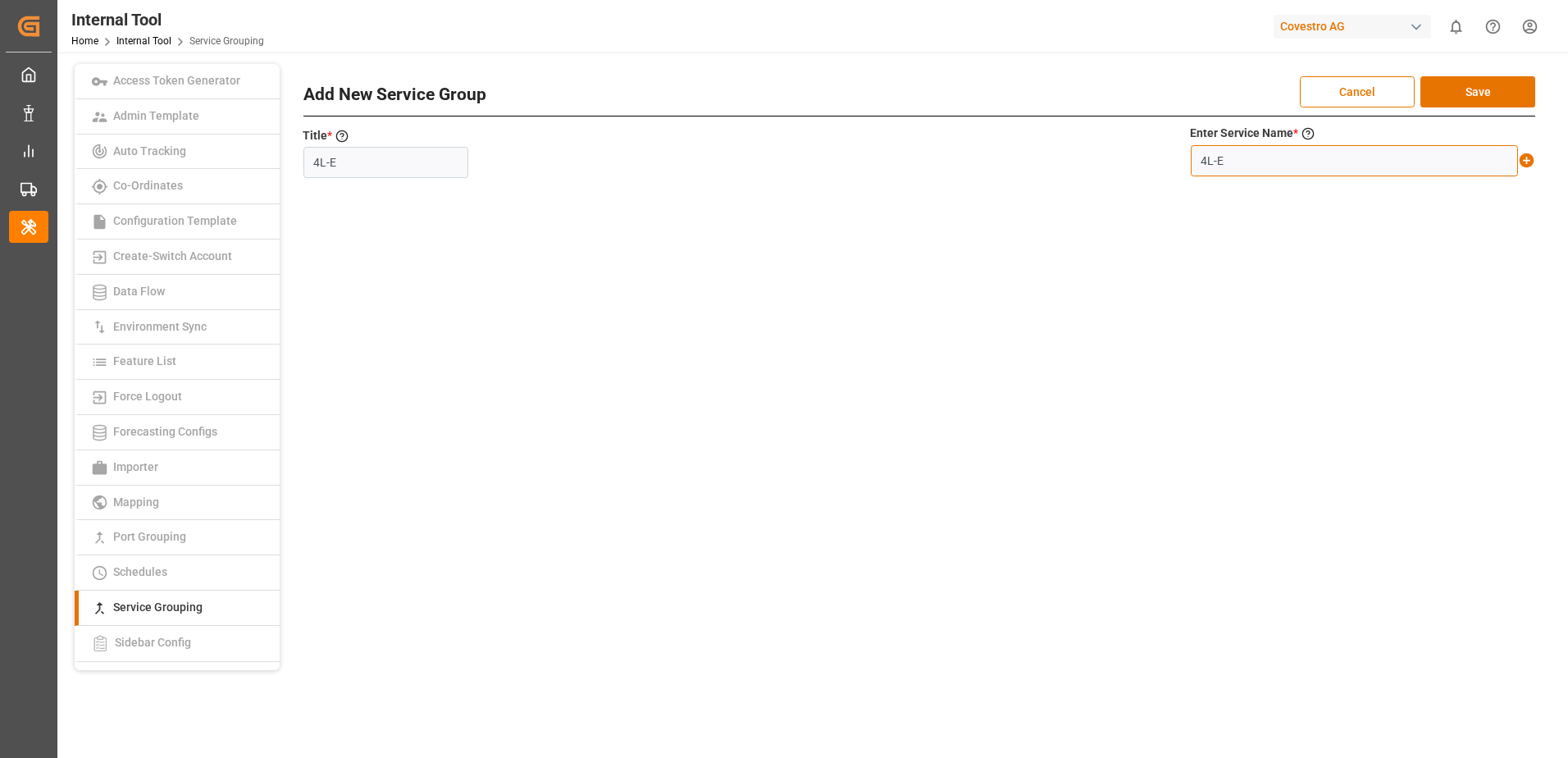
type input "4L-E"
click at [1523, 159] on icon at bounding box center [1527, 161] width 15 height 15
click at [1495, 94] on button "Save" at bounding box center [1478, 91] width 115 height 31
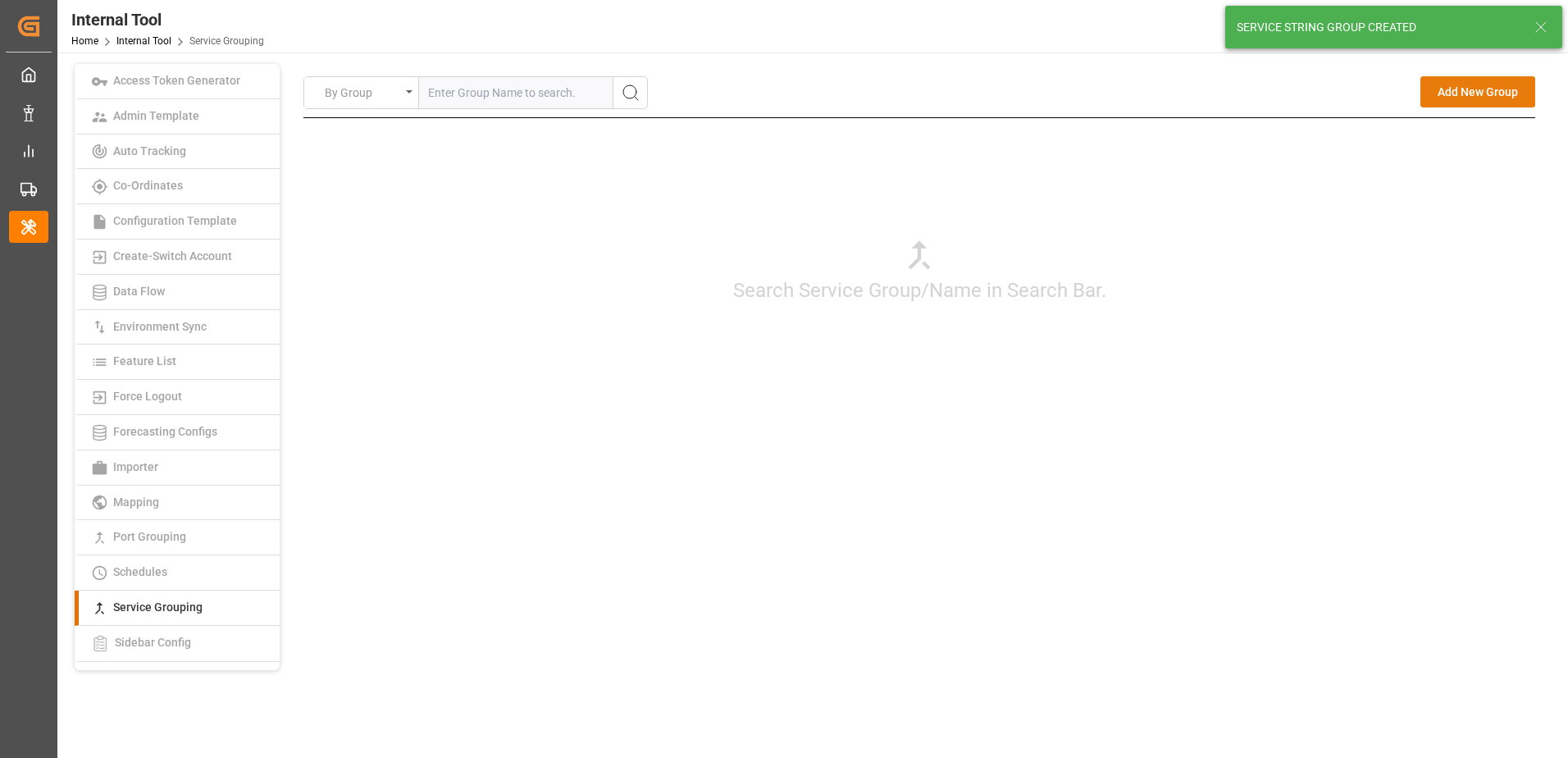
click at [1455, 97] on button "Add New Group" at bounding box center [1478, 91] width 115 height 31
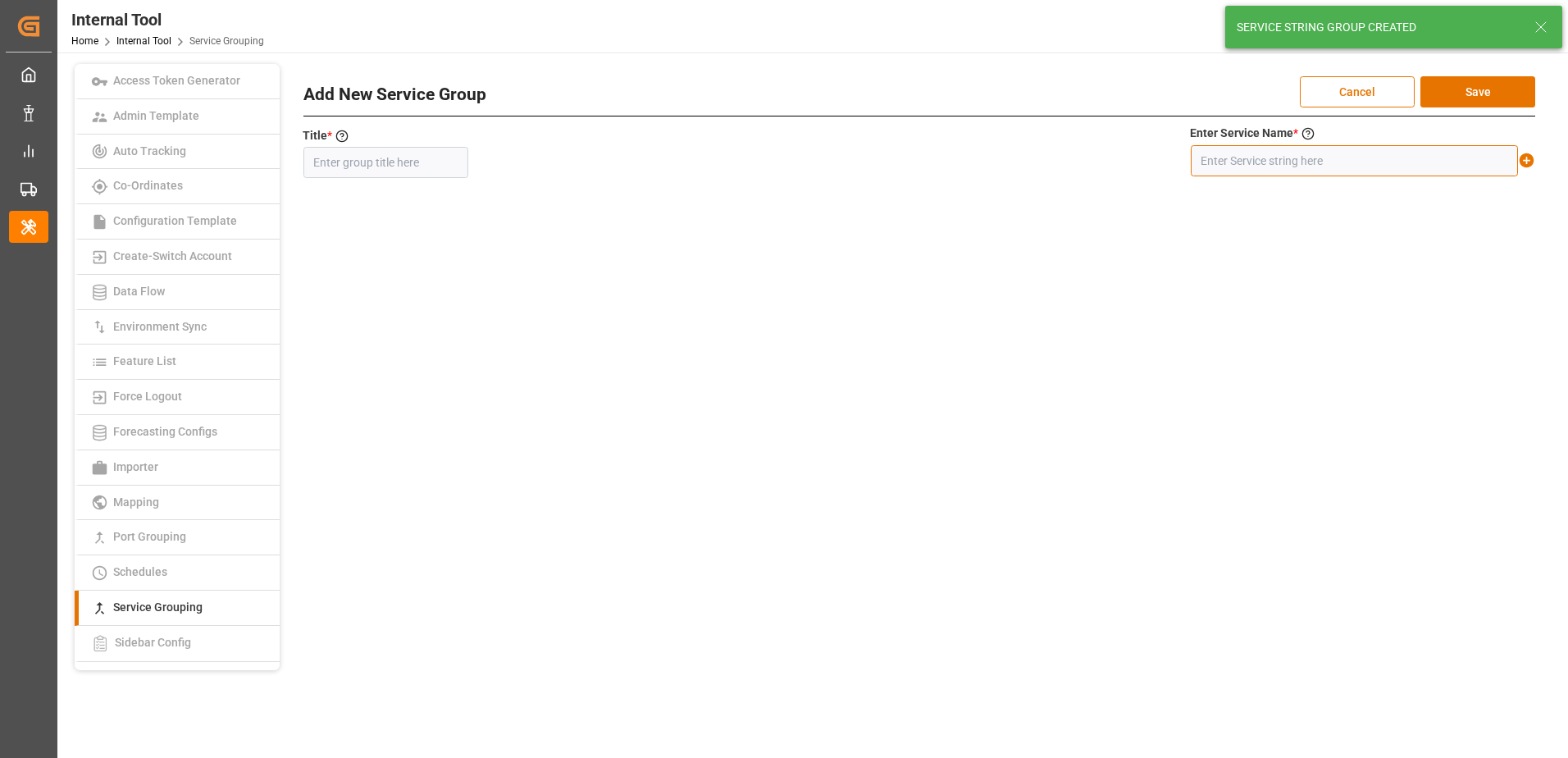
click at [1333, 152] on input "text" at bounding box center [1354, 160] width 327 height 31
paste input "IOM"
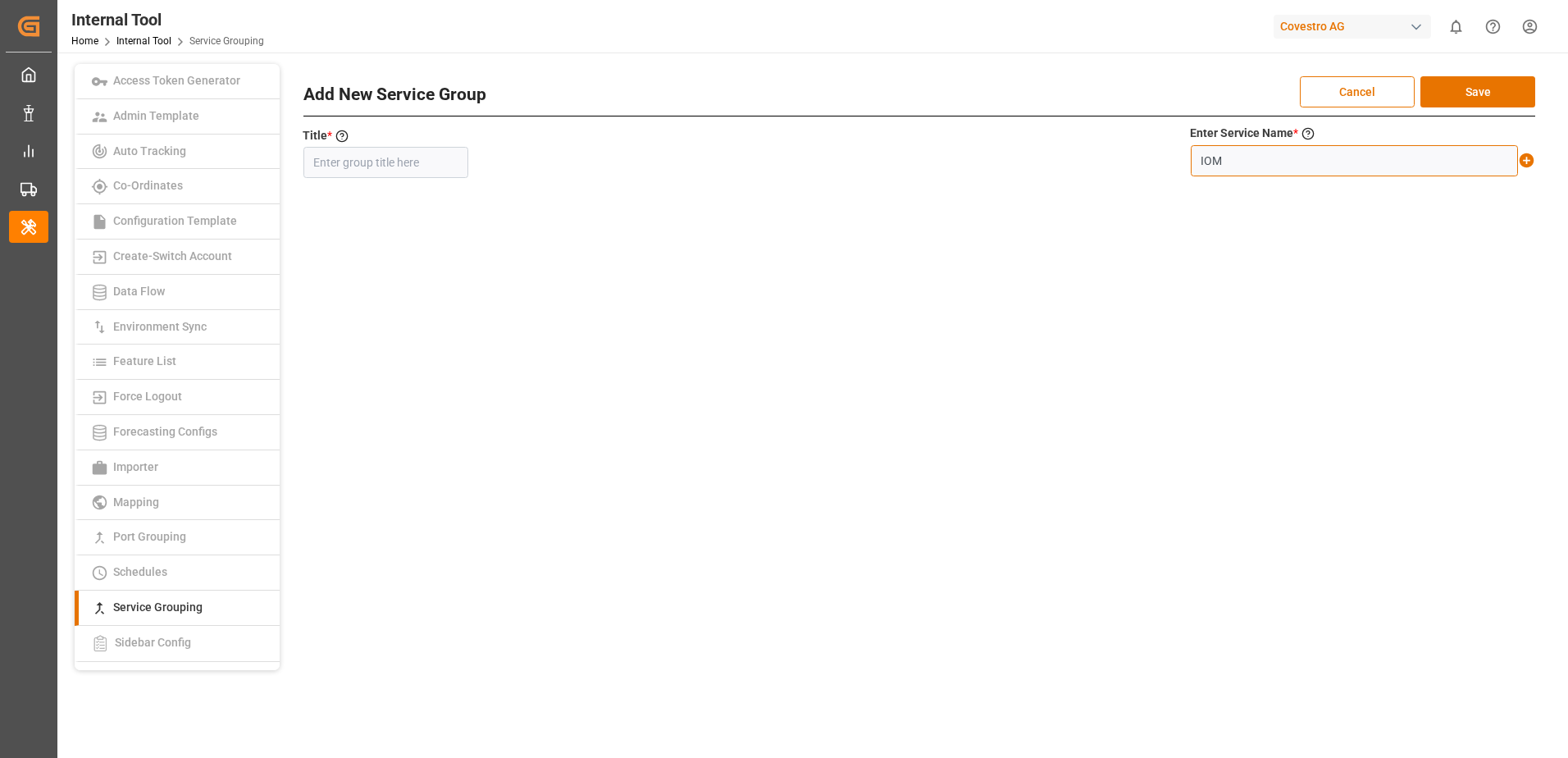
type input "IOM"
click at [334, 154] on input "text" at bounding box center [386, 162] width 164 height 31
paste input "IOM"
type input "IOM"
drag, startPoint x: 1523, startPoint y: 160, endPoint x: 1520, endPoint y: 147, distance: 13.3
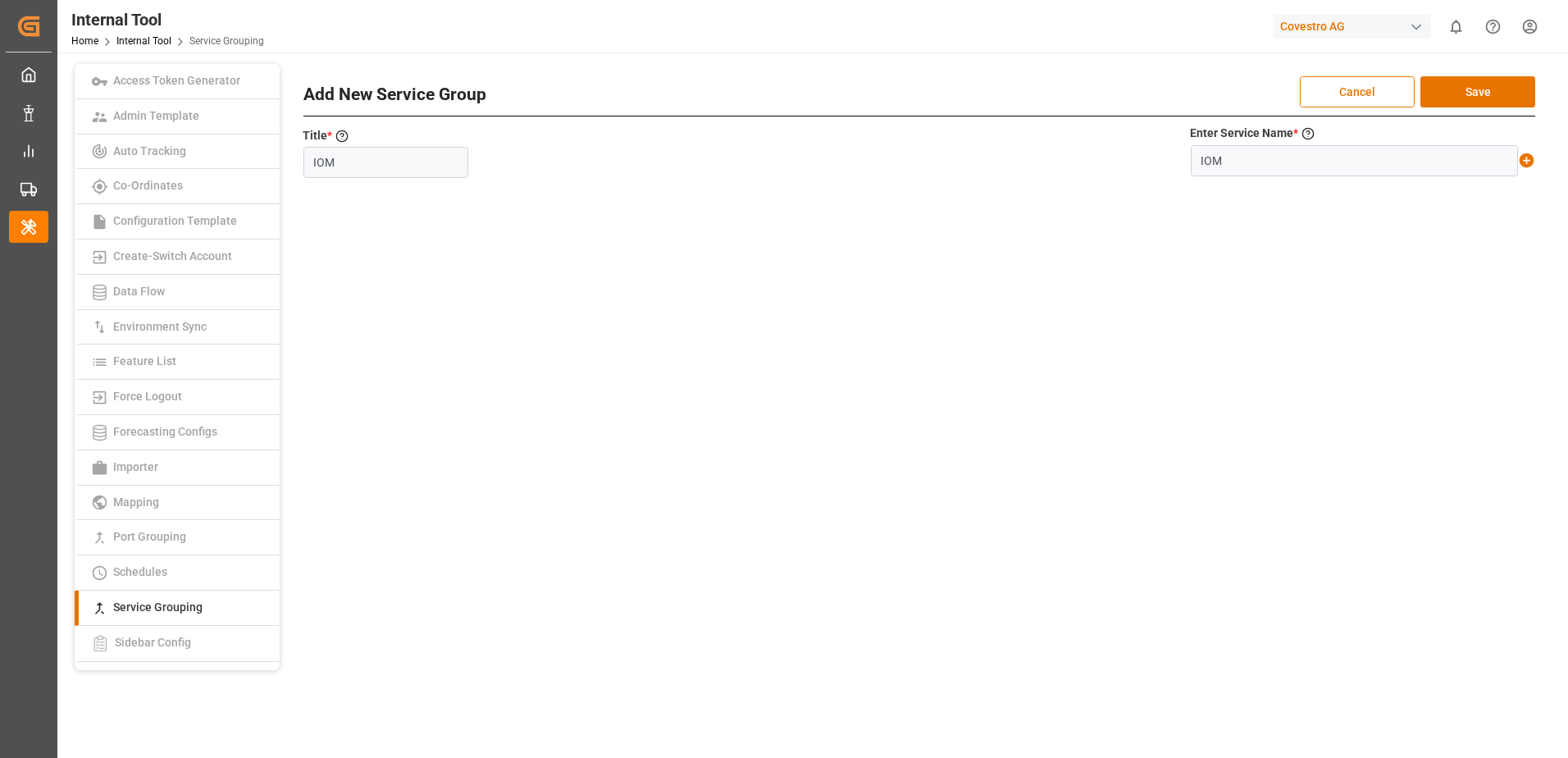
click at [1524, 160] on icon at bounding box center [1526, 160] width 18 height 18
click at [1498, 93] on button "Save" at bounding box center [1478, 91] width 115 height 31
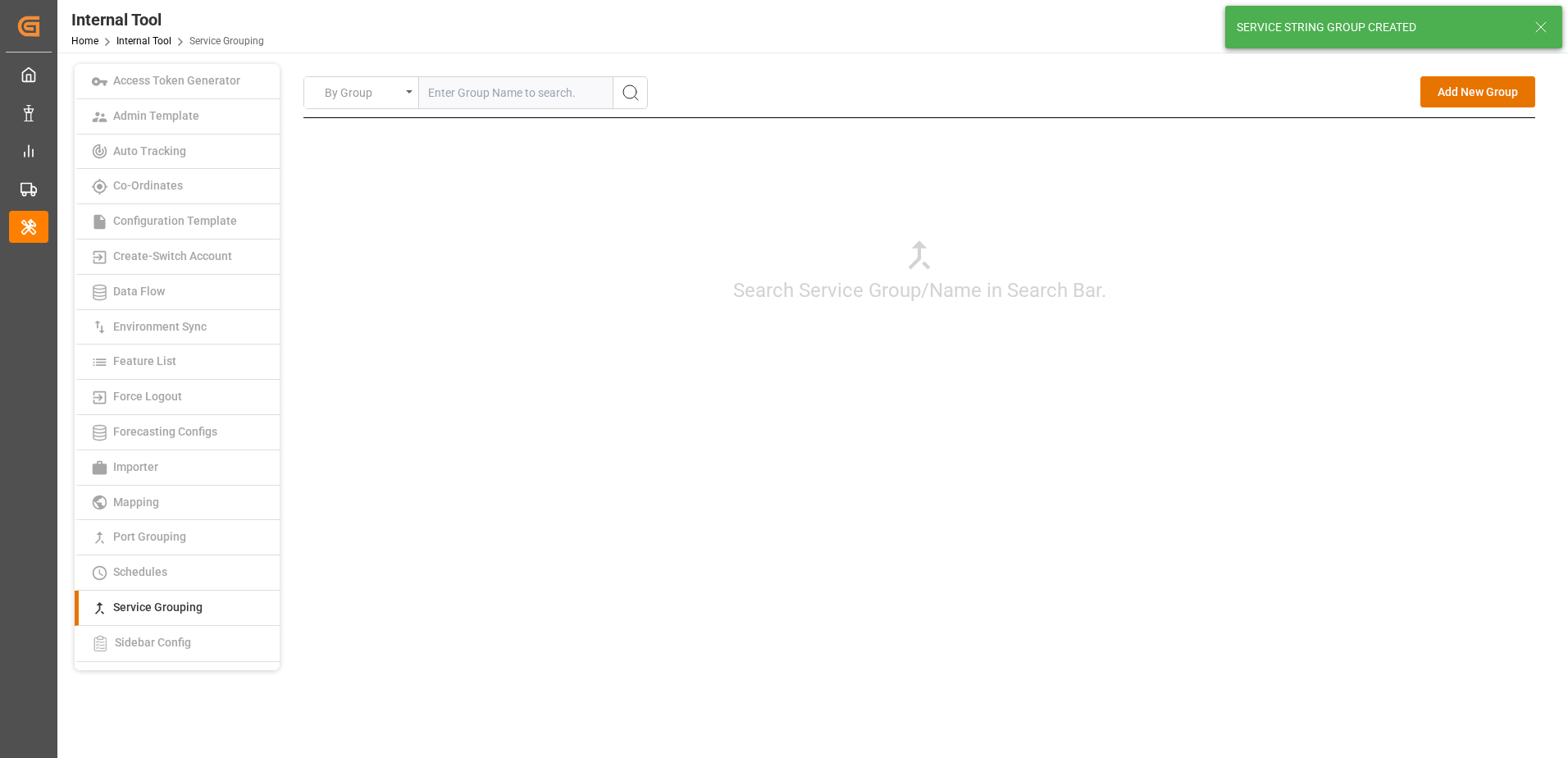
click at [1465, 102] on button "Add New Group" at bounding box center [1478, 91] width 115 height 31
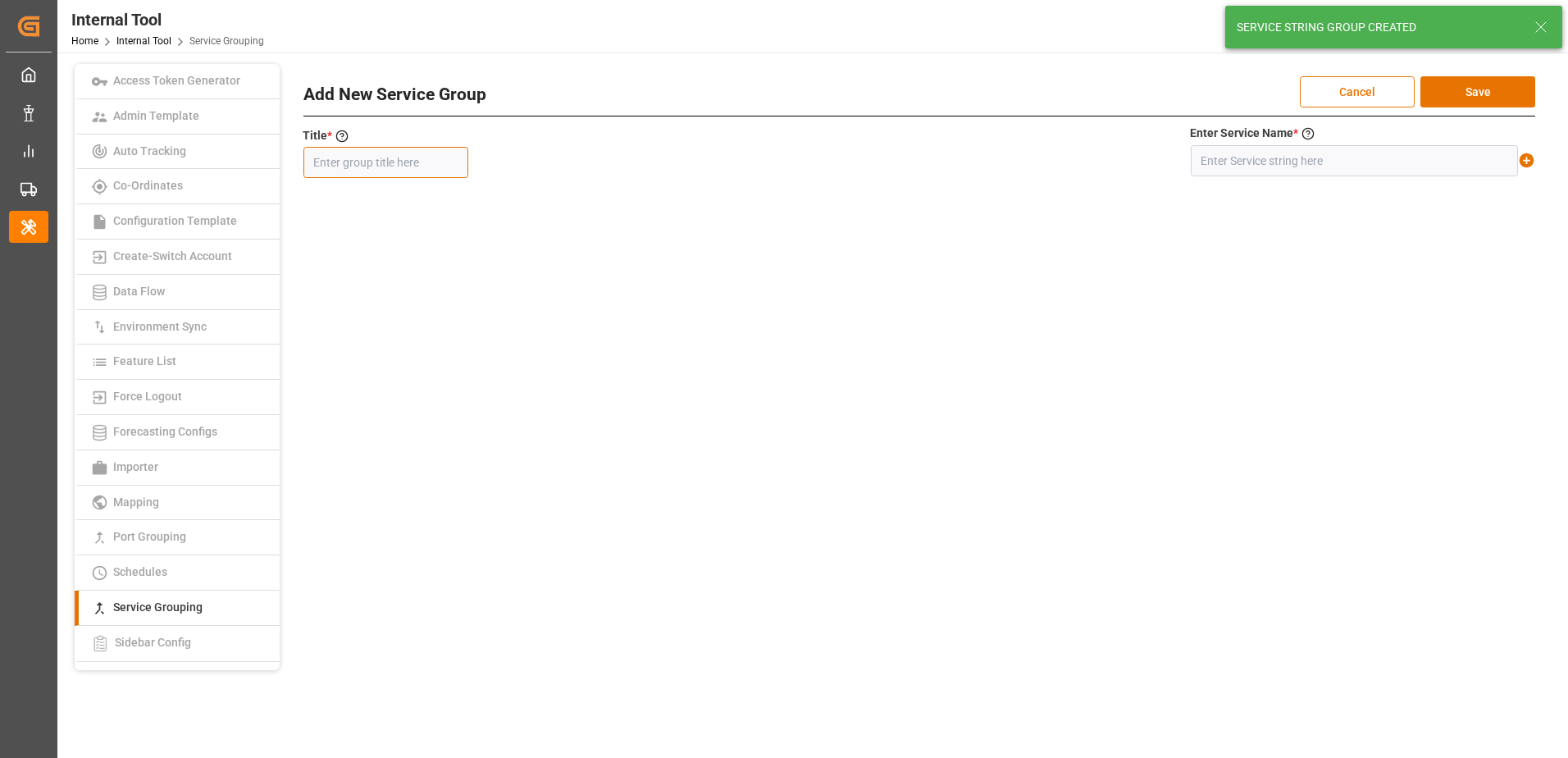
click at [421, 157] on input "text" at bounding box center [386, 162] width 164 height 31
paste input "SAT"
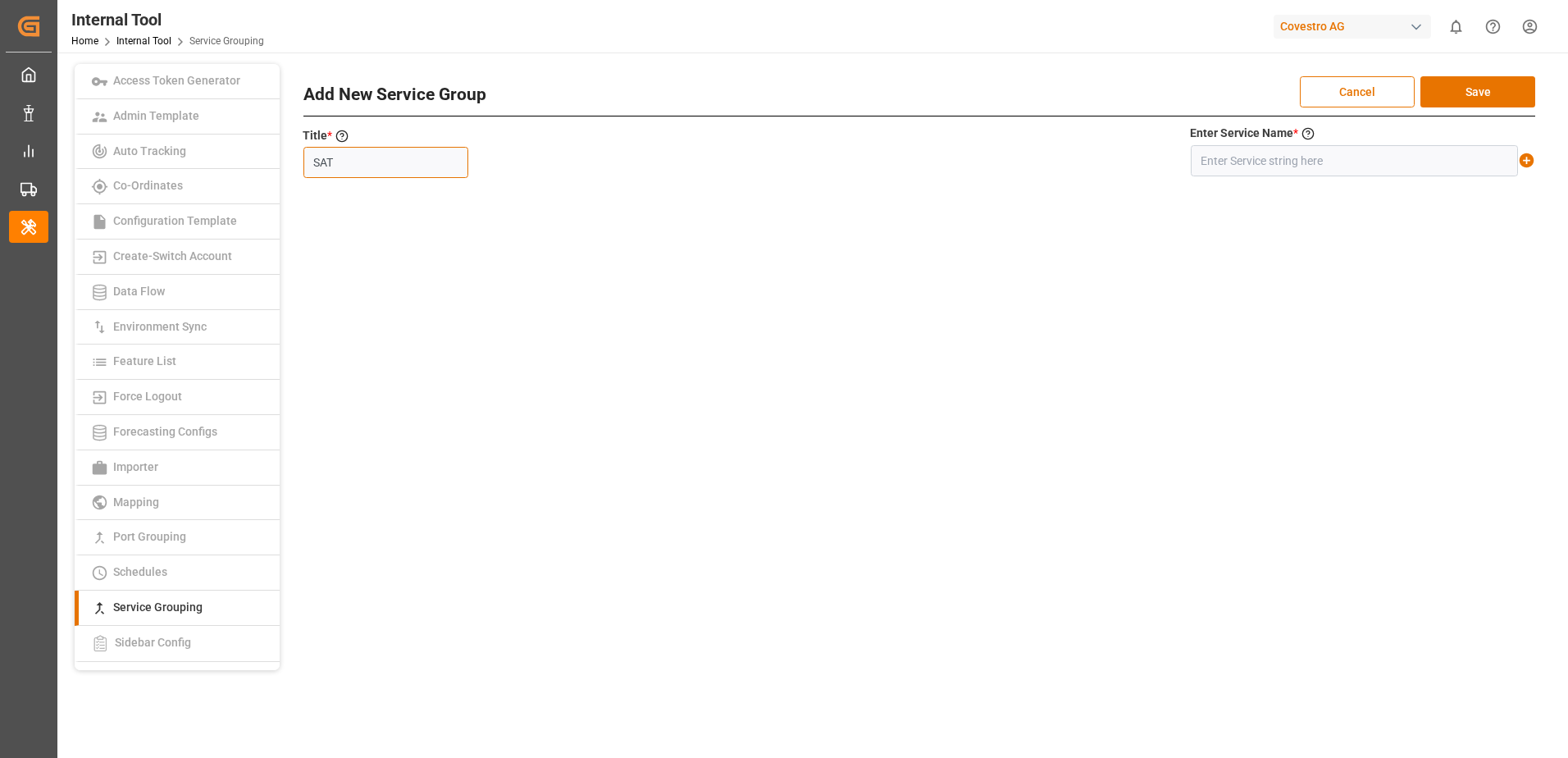
type input "SAT"
click at [1300, 170] on input "text" at bounding box center [1354, 160] width 327 height 31
paste input "SAT"
type input "SAT"
click at [1525, 162] on icon at bounding box center [1527, 161] width 15 height 15
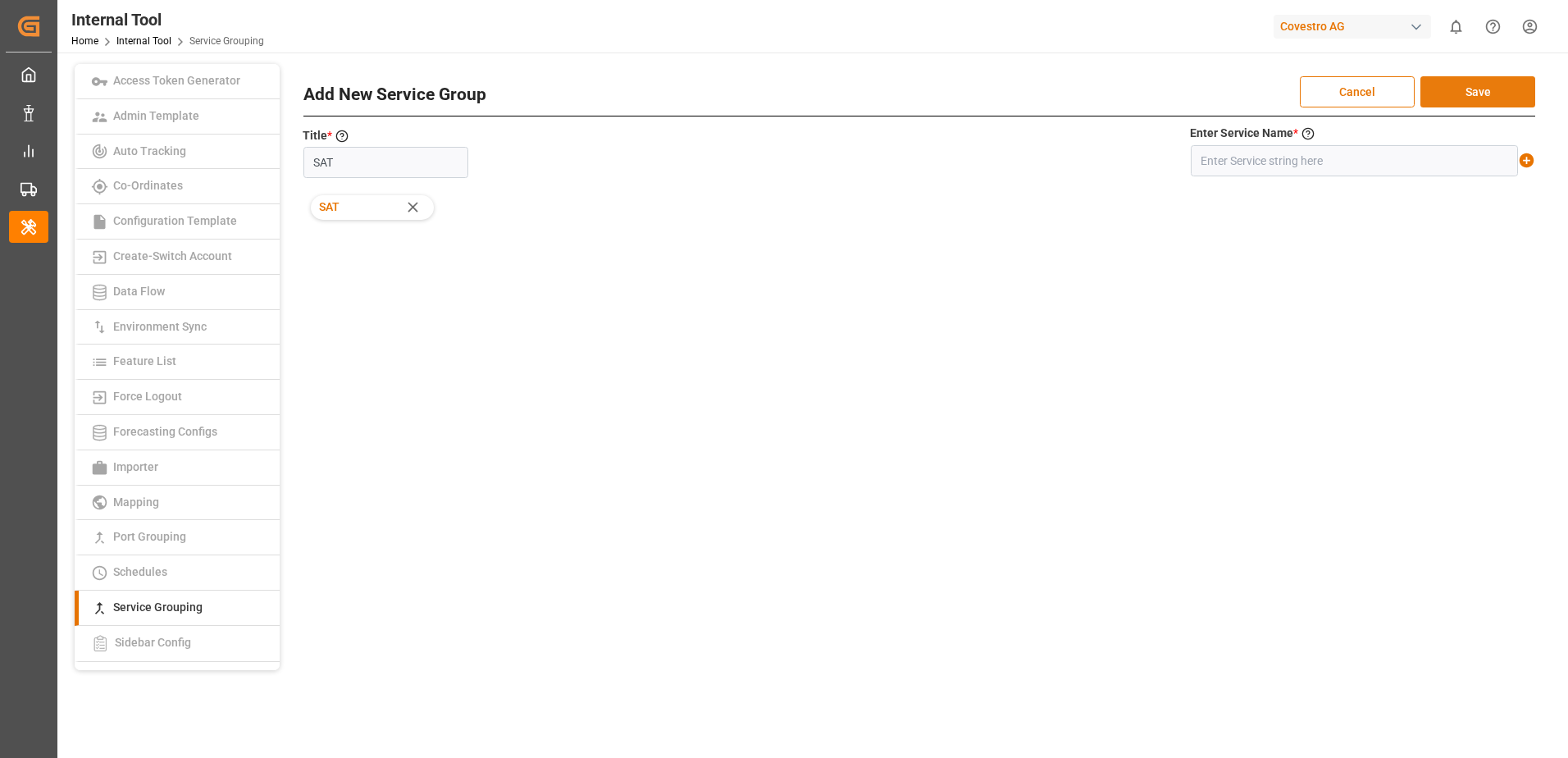
click at [1495, 85] on button "Save" at bounding box center [1478, 91] width 115 height 31
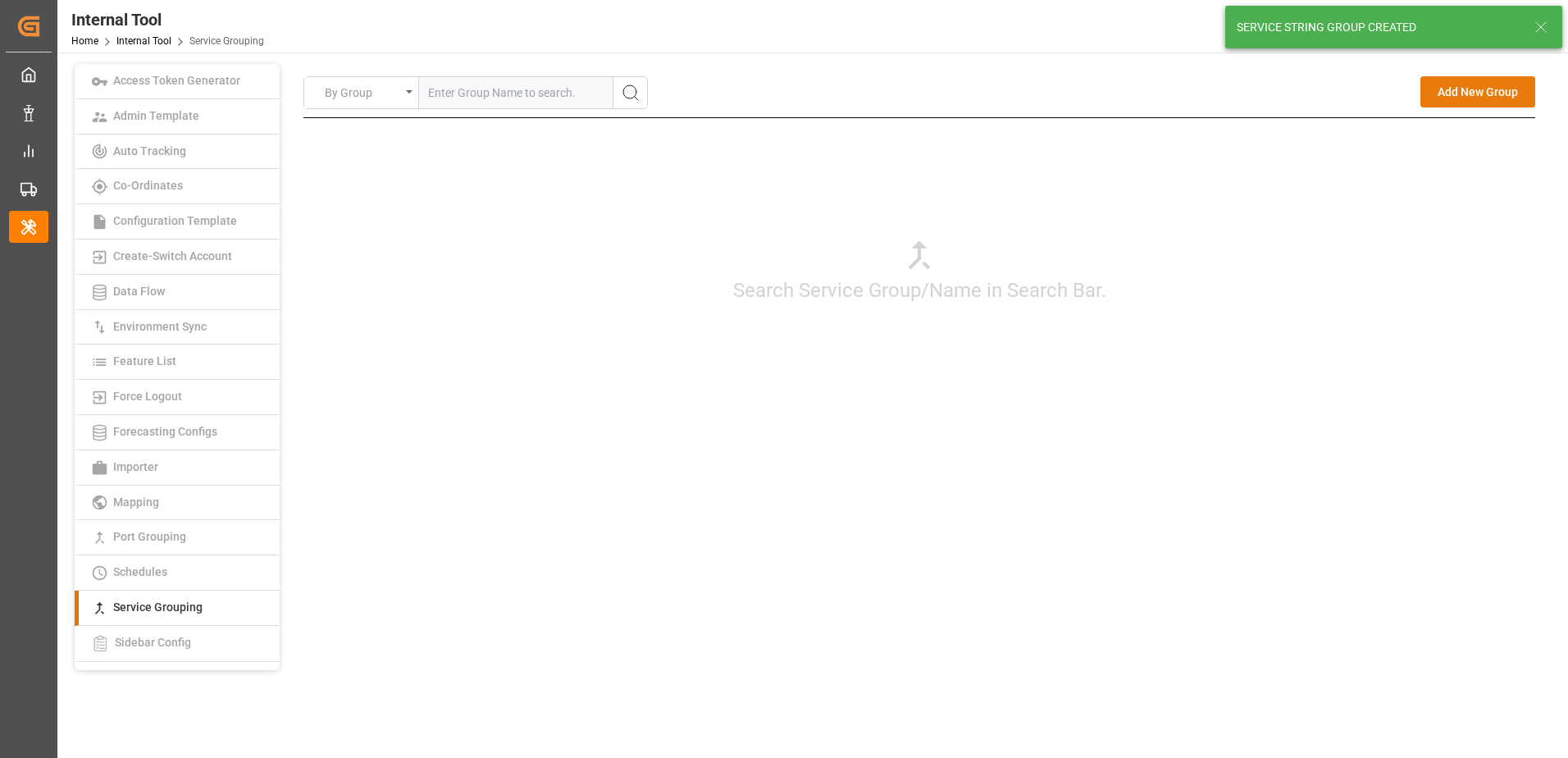
click at [1491, 83] on button "Add New Group" at bounding box center [1478, 91] width 115 height 31
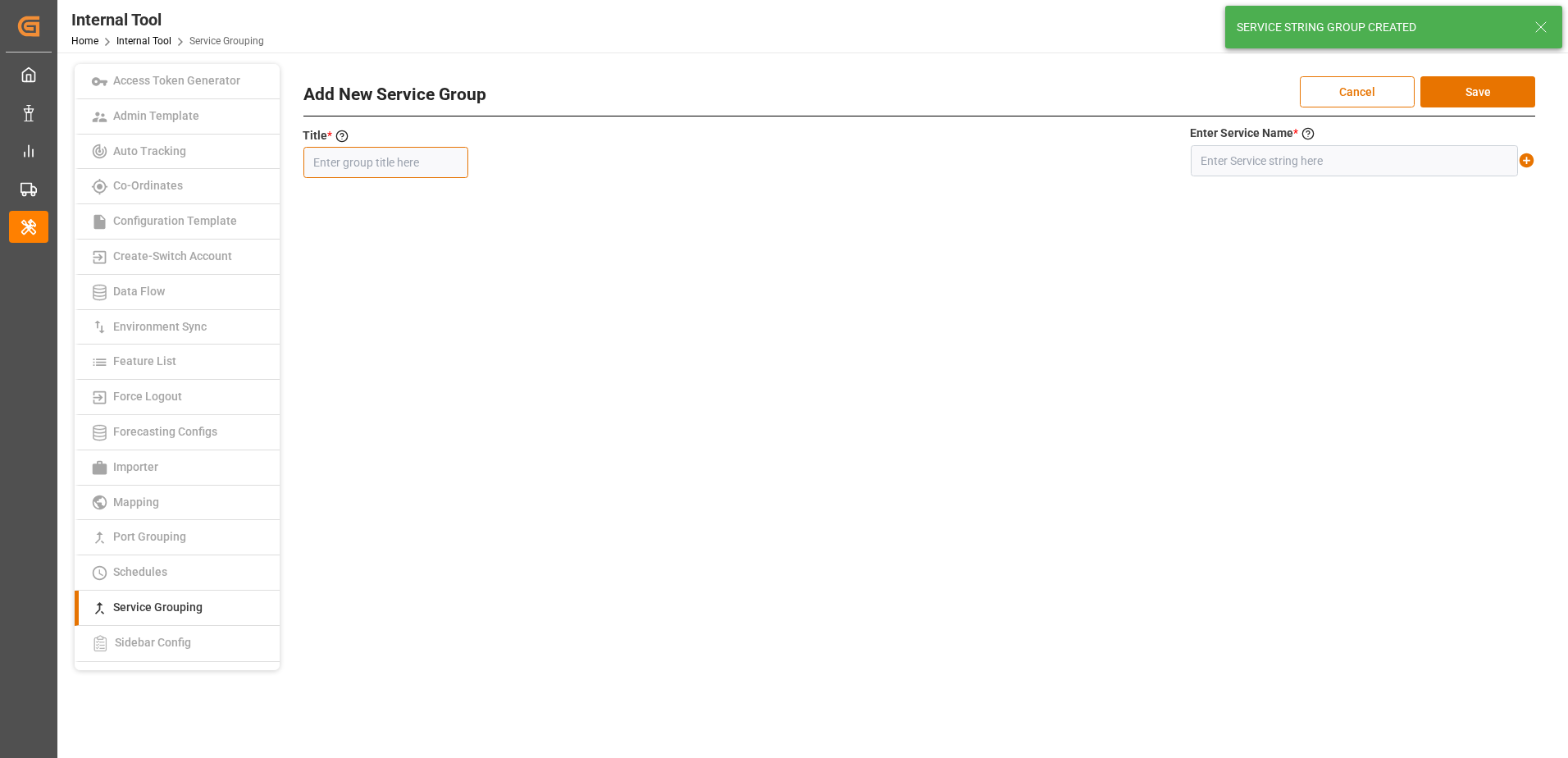
click at [432, 164] on input "text" at bounding box center [386, 162] width 164 height 31
paste input "INGWE SERVICE"
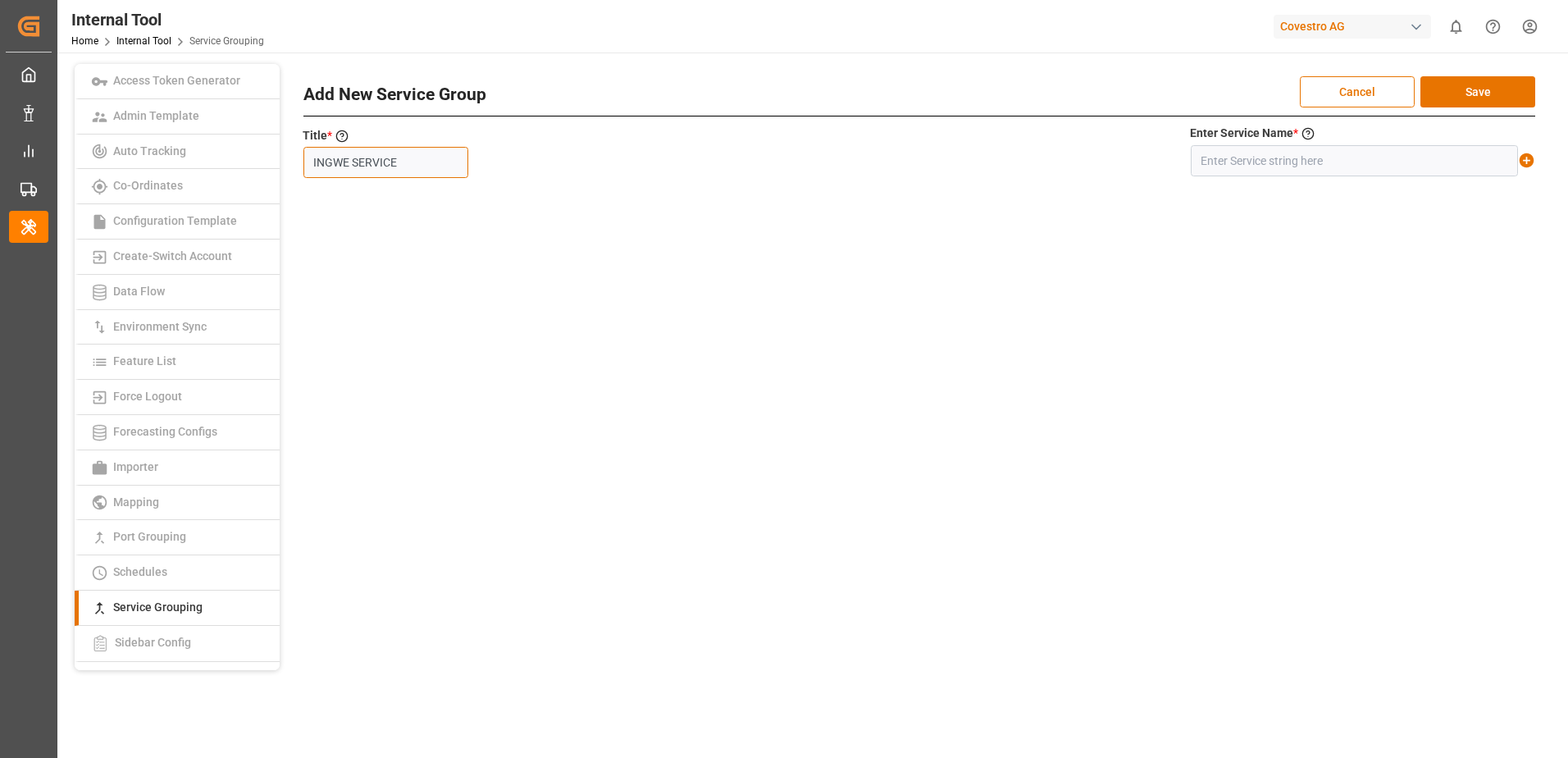
type input "INGWE SERVICE"
click at [1277, 164] on input "text" at bounding box center [1354, 160] width 327 height 31
paste input "INGWE SERVICE"
type input "INGWE SERVICE"
click at [1529, 159] on icon at bounding box center [1527, 161] width 15 height 15
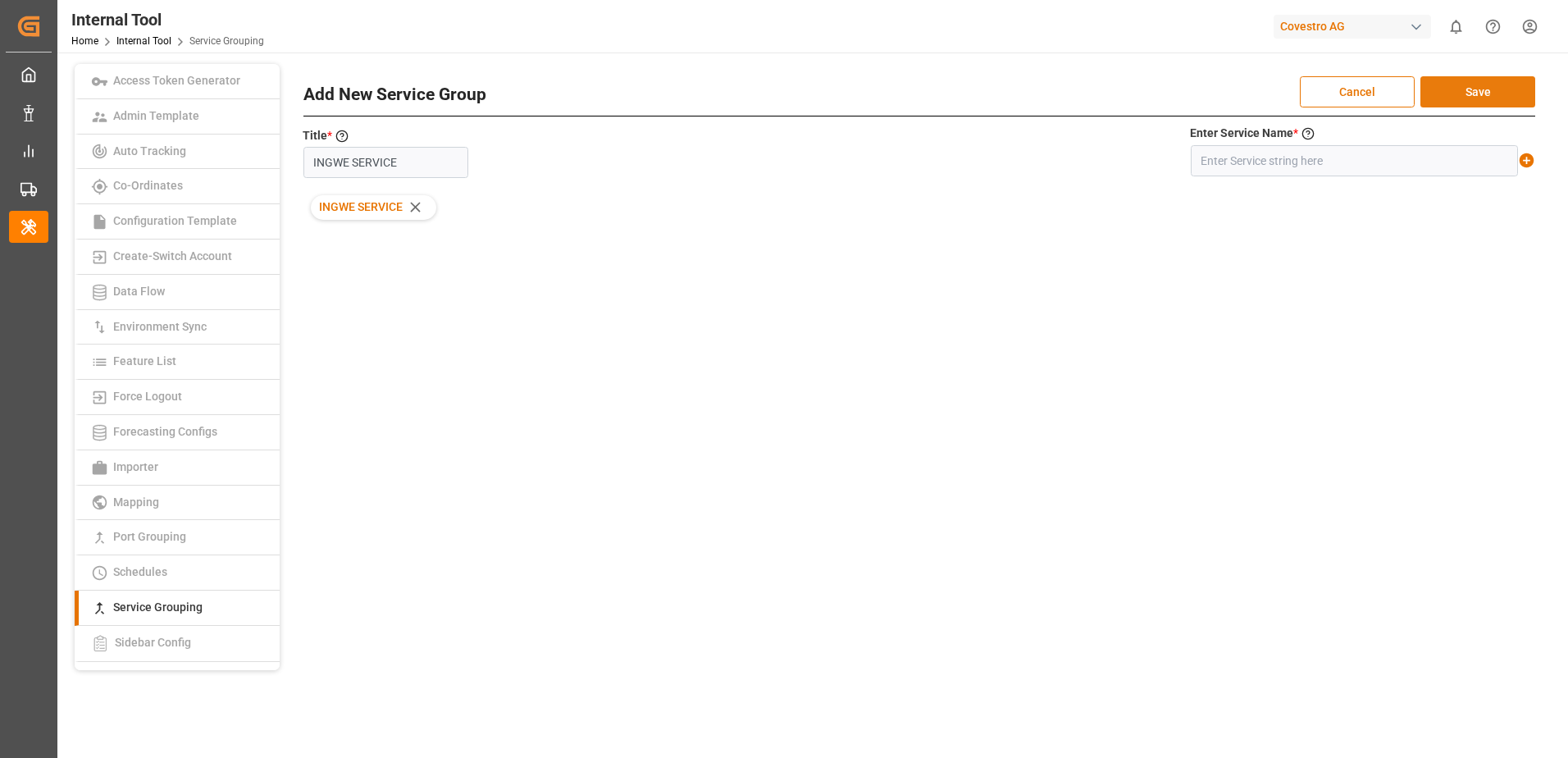
click at [1509, 93] on button "Save" at bounding box center [1478, 91] width 115 height 31
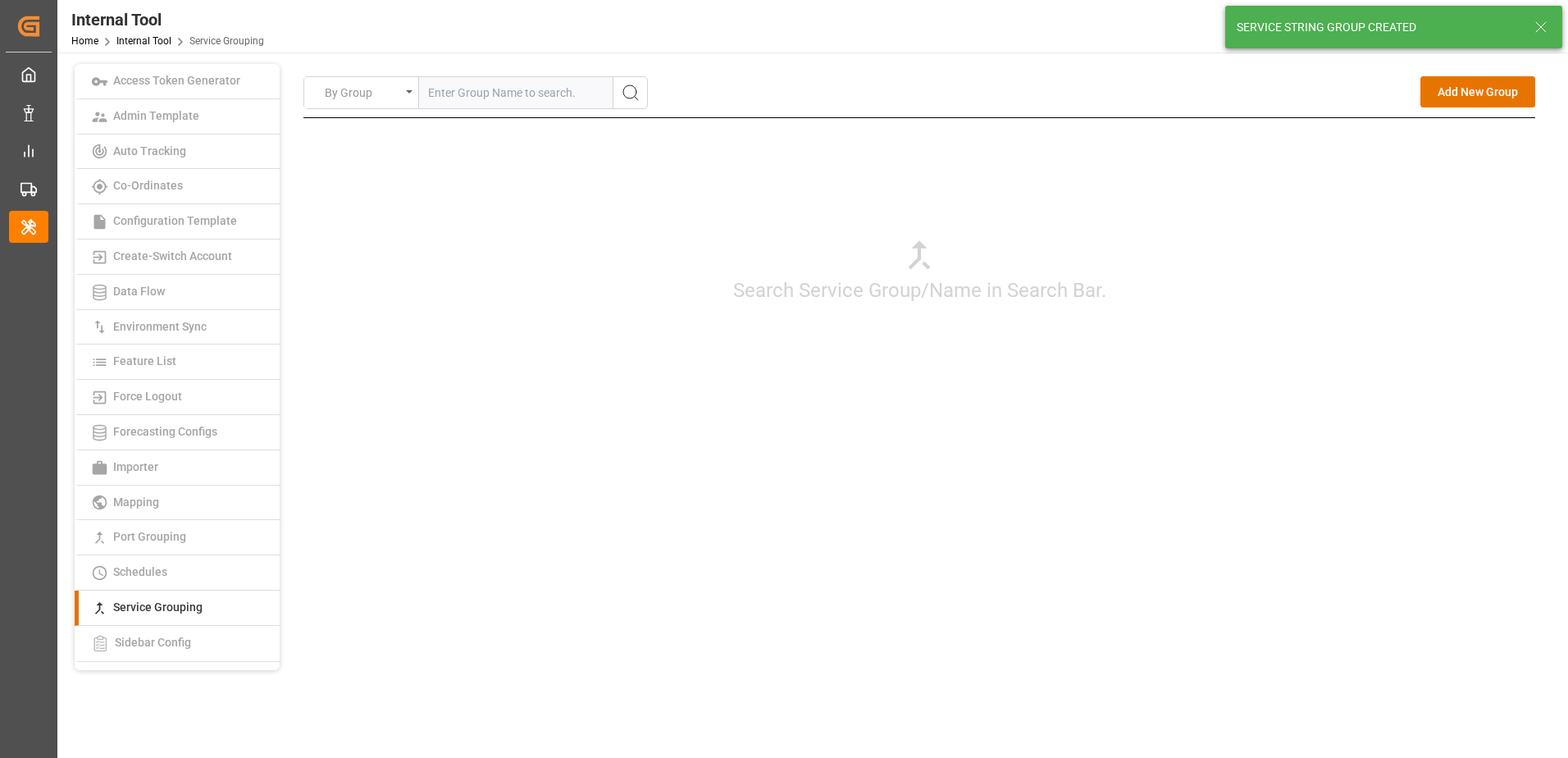
click at [1448, 98] on button "Add New Group" at bounding box center [1478, 91] width 115 height 31
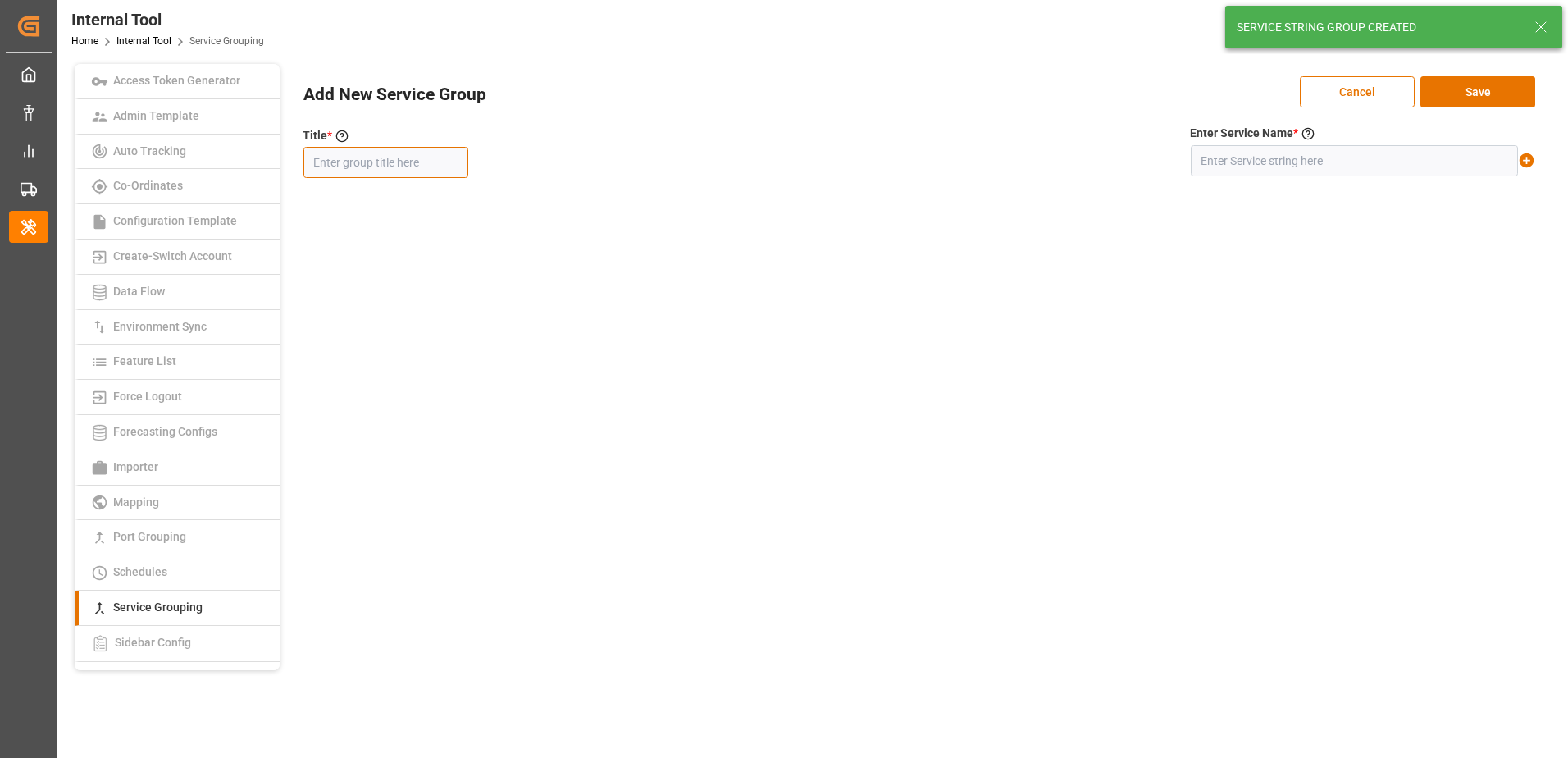
click at [393, 159] on input "text" at bounding box center [386, 162] width 164 height 31
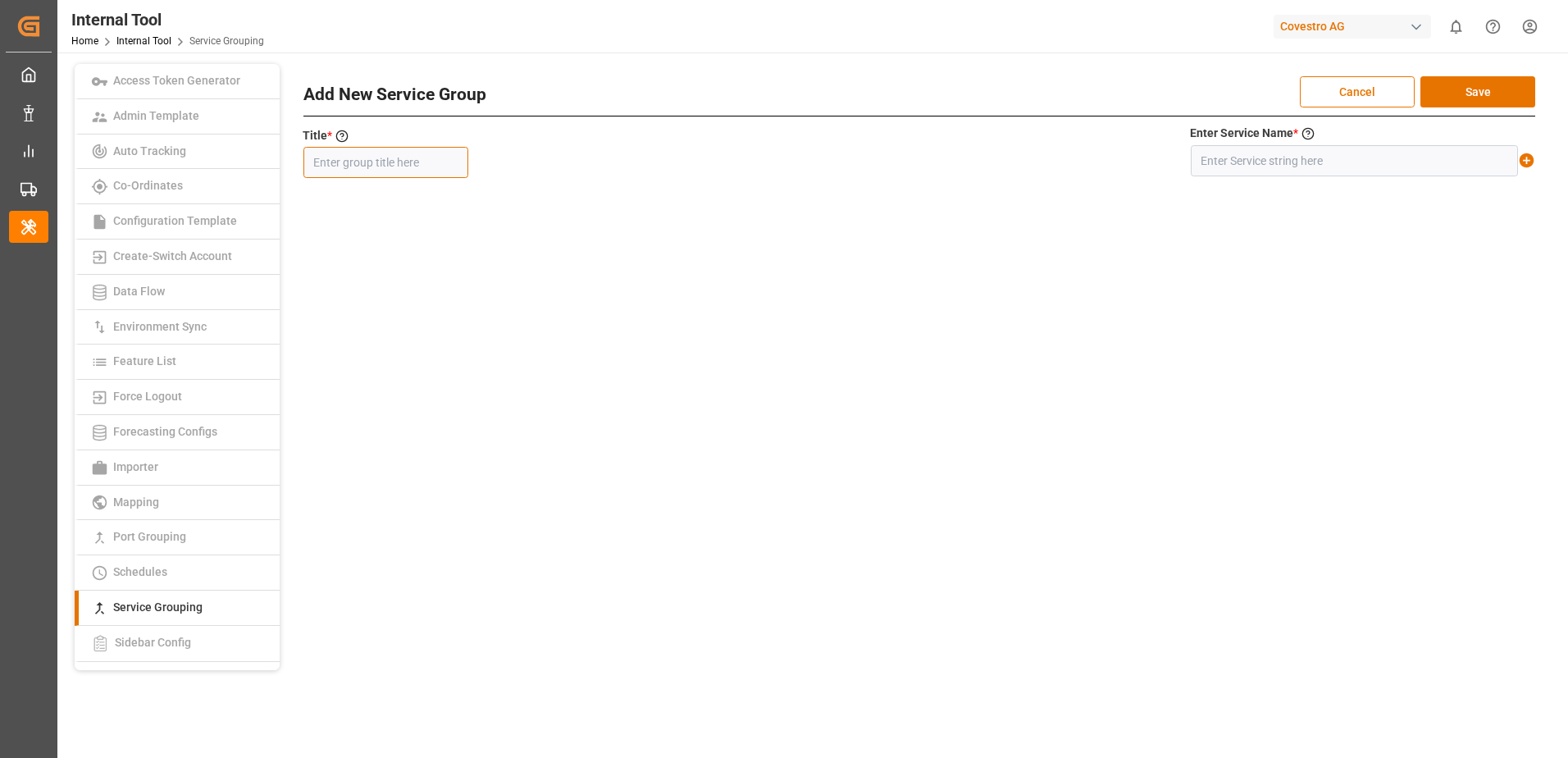
paste input "MBS"
type input "MBS"
click at [1362, 164] on input "text" at bounding box center [1354, 160] width 327 height 31
paste input "MBS"
type input "MBS"
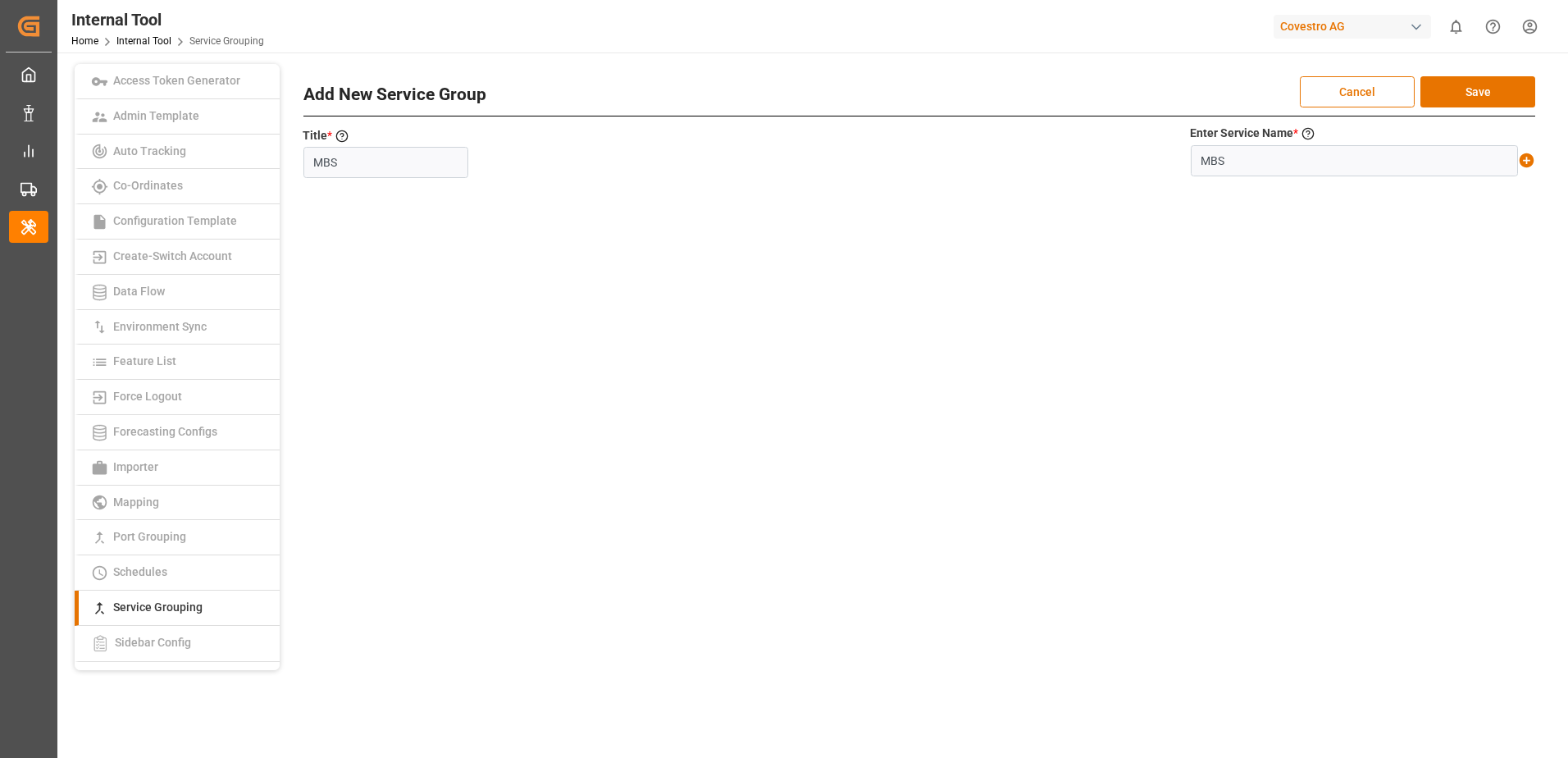
click at [1525, 159] on icon at bounding box center [1527, 161] width 15 height 15
click at [1498, 95] on button "Save" at bounding box center [1478, 91] width 115 height 31
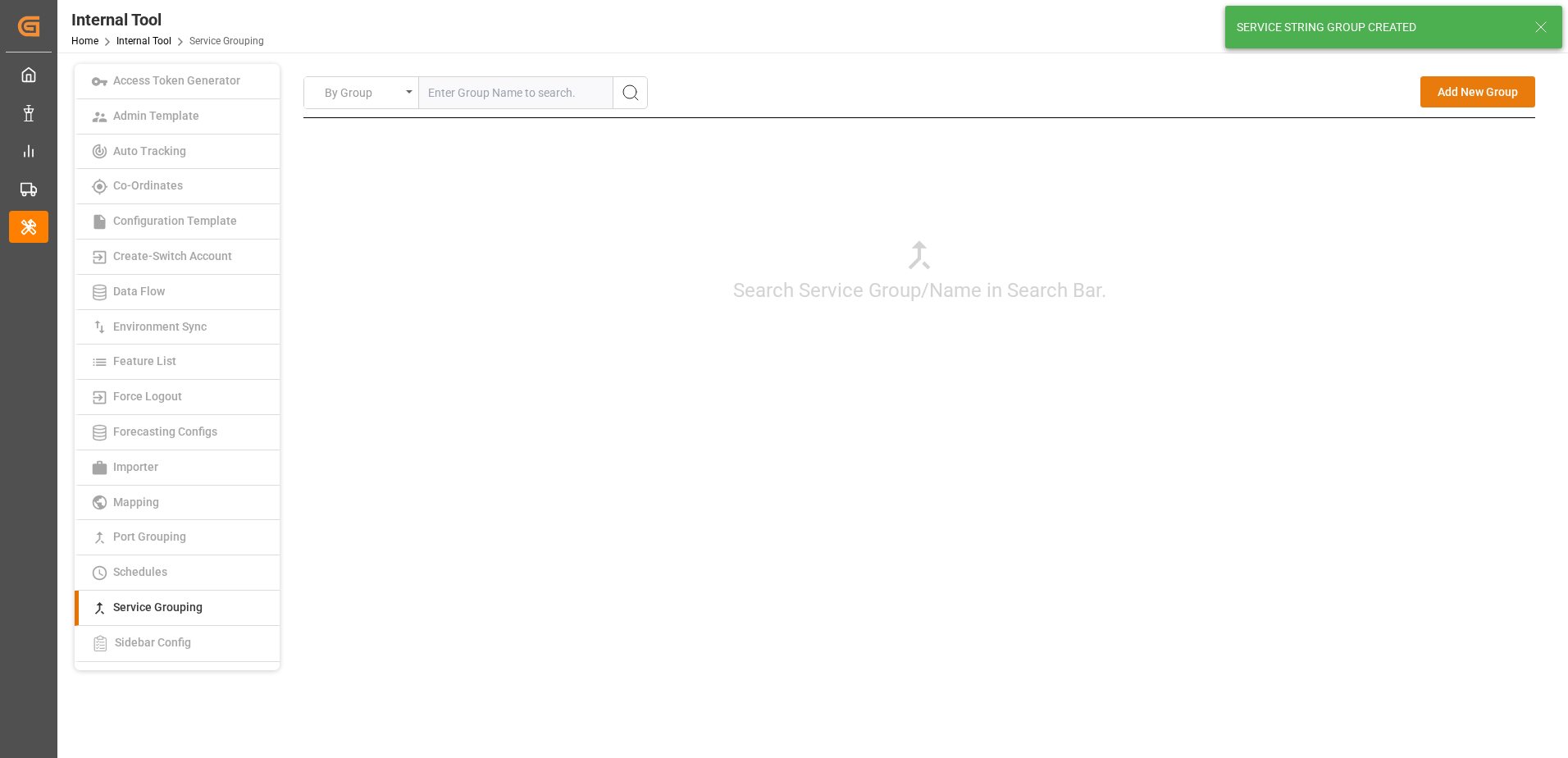
click at [1470, 90] on button "Add New Group" at bounding box center [1478, 91] width 115 height 31
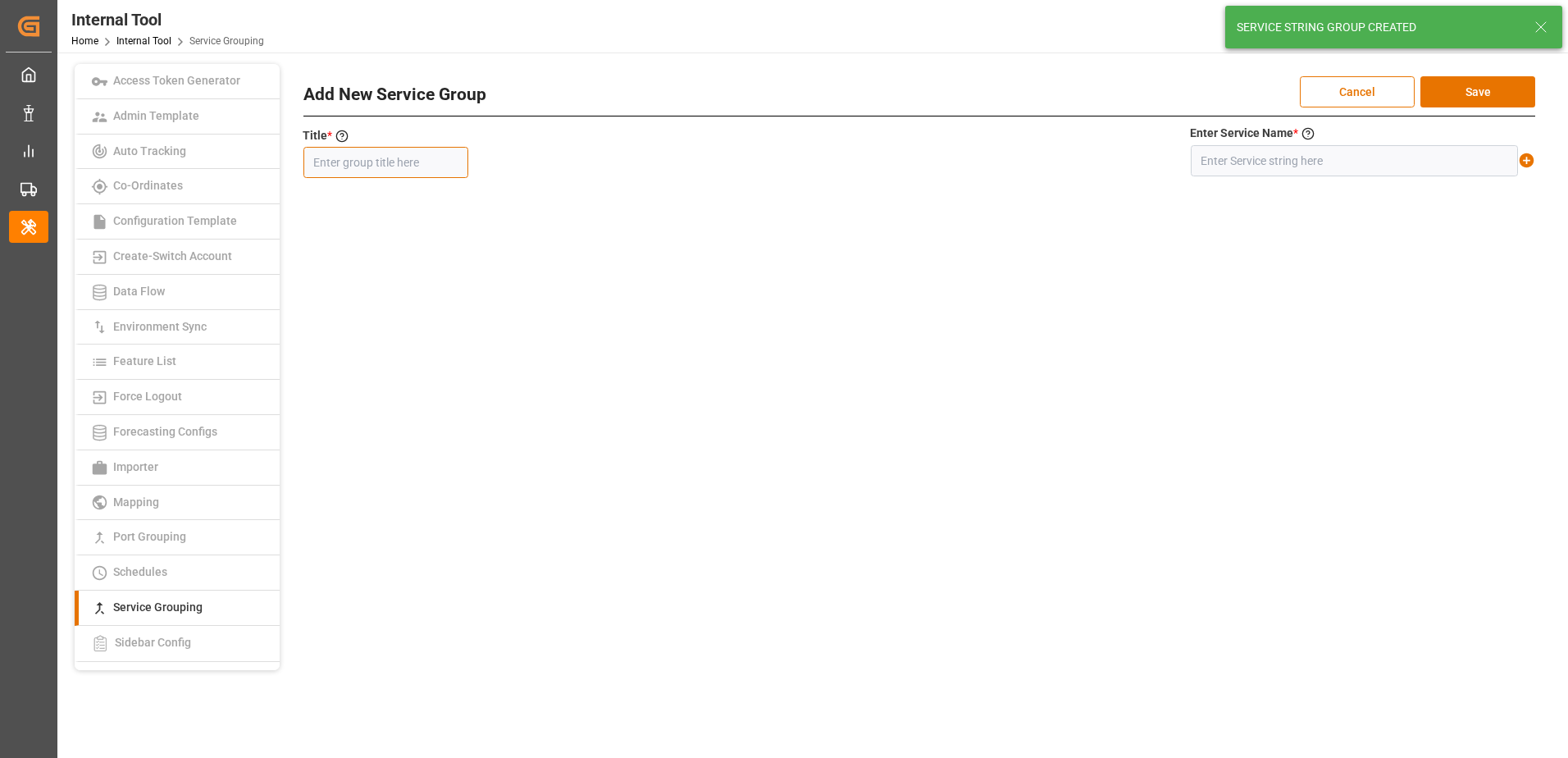
click at [401, 168] on input "text" at bounding box center [386, 162] width 164 height 31
paste input "EMUSA"
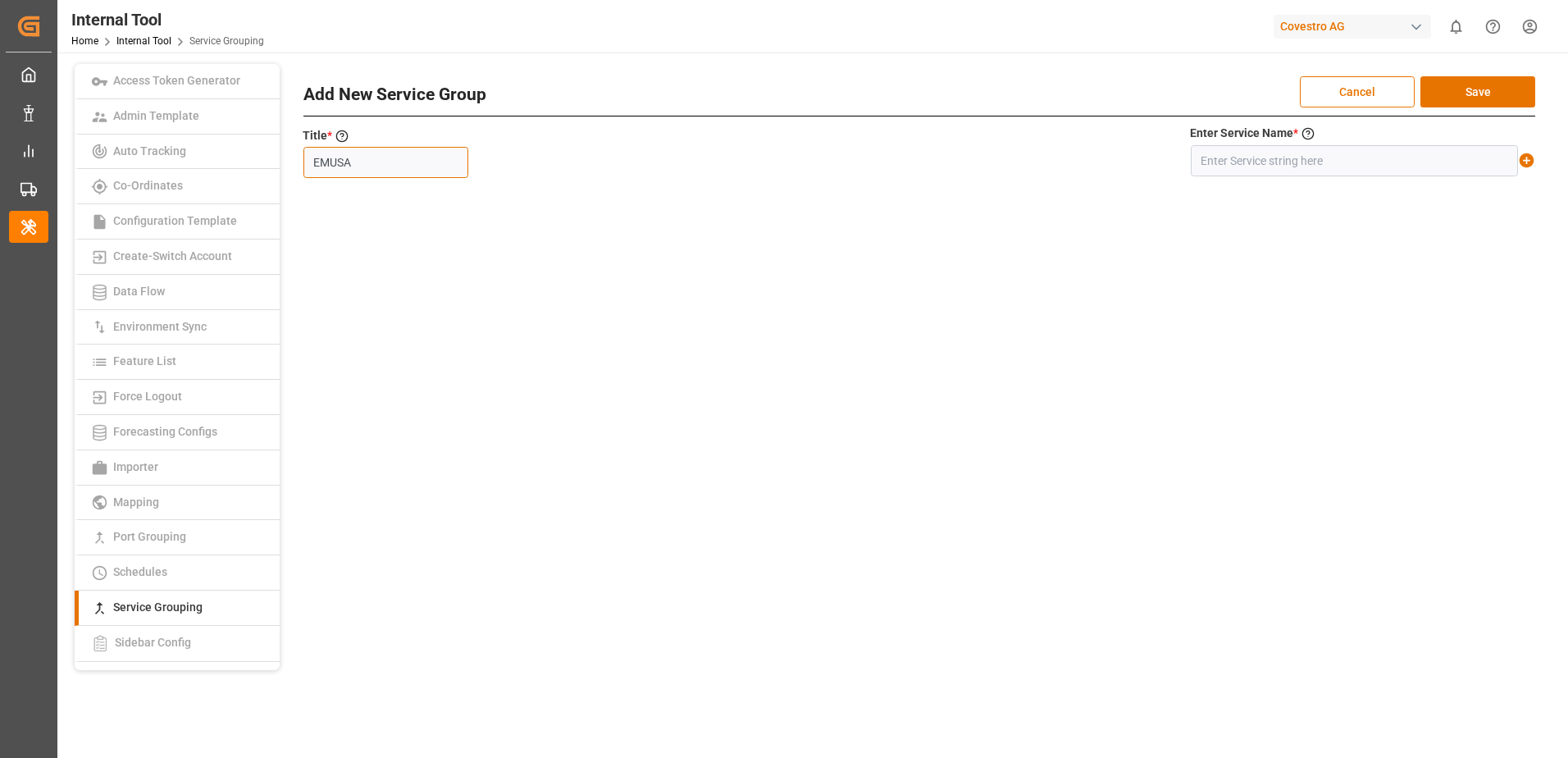
type input "EMUSA"
click at [1293, 163] on input "text" at bounding box center [1354, 160] width 327 height 31
paste input "EMUSA"
type input "EMUSA"
click at [1524, 159] on icon at bounding box center [1527, 161] width 15 height 15
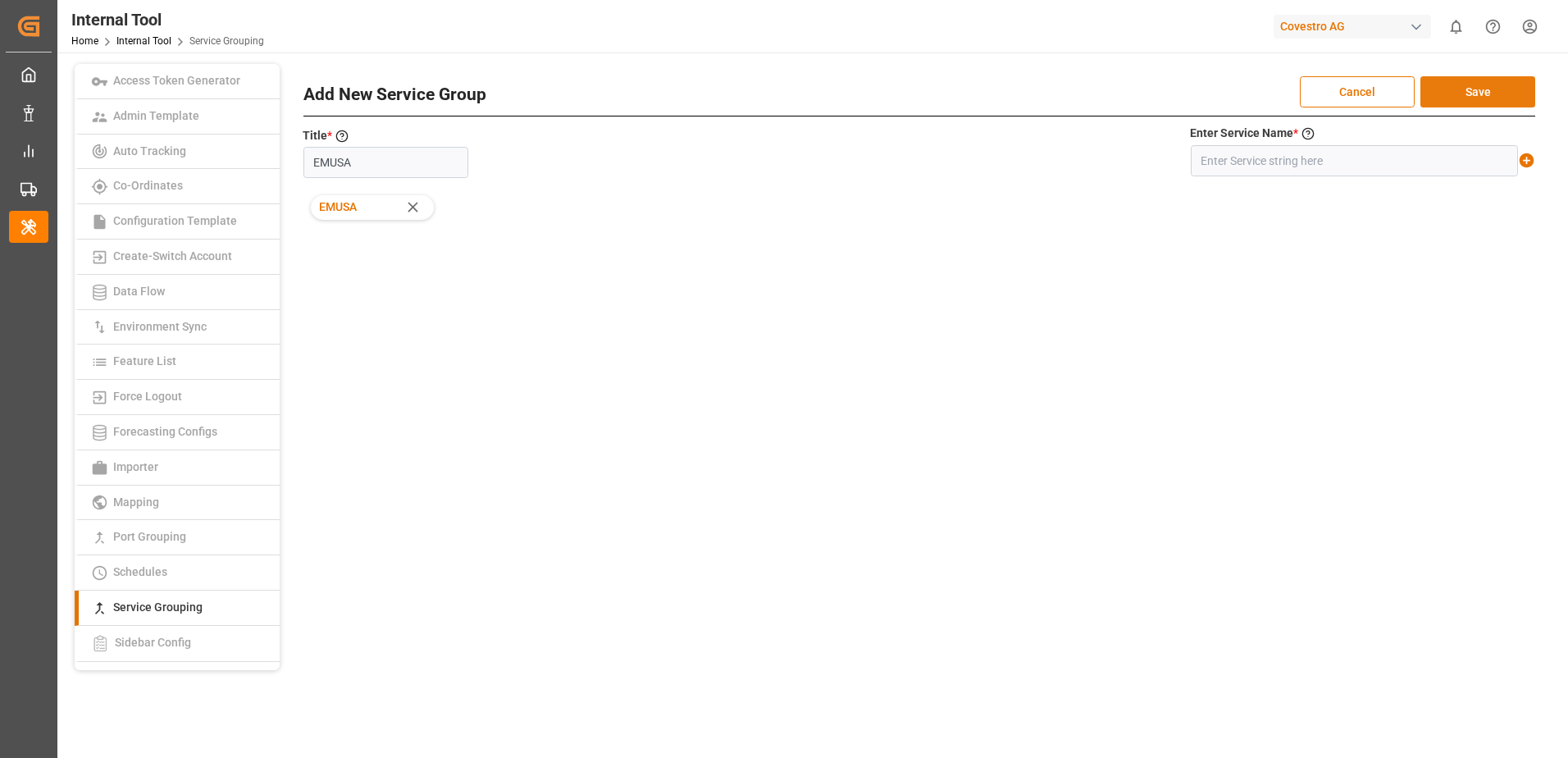
click at [1502, 96] on button "Save" at bounding box center [1478, 91] width 115 height 31
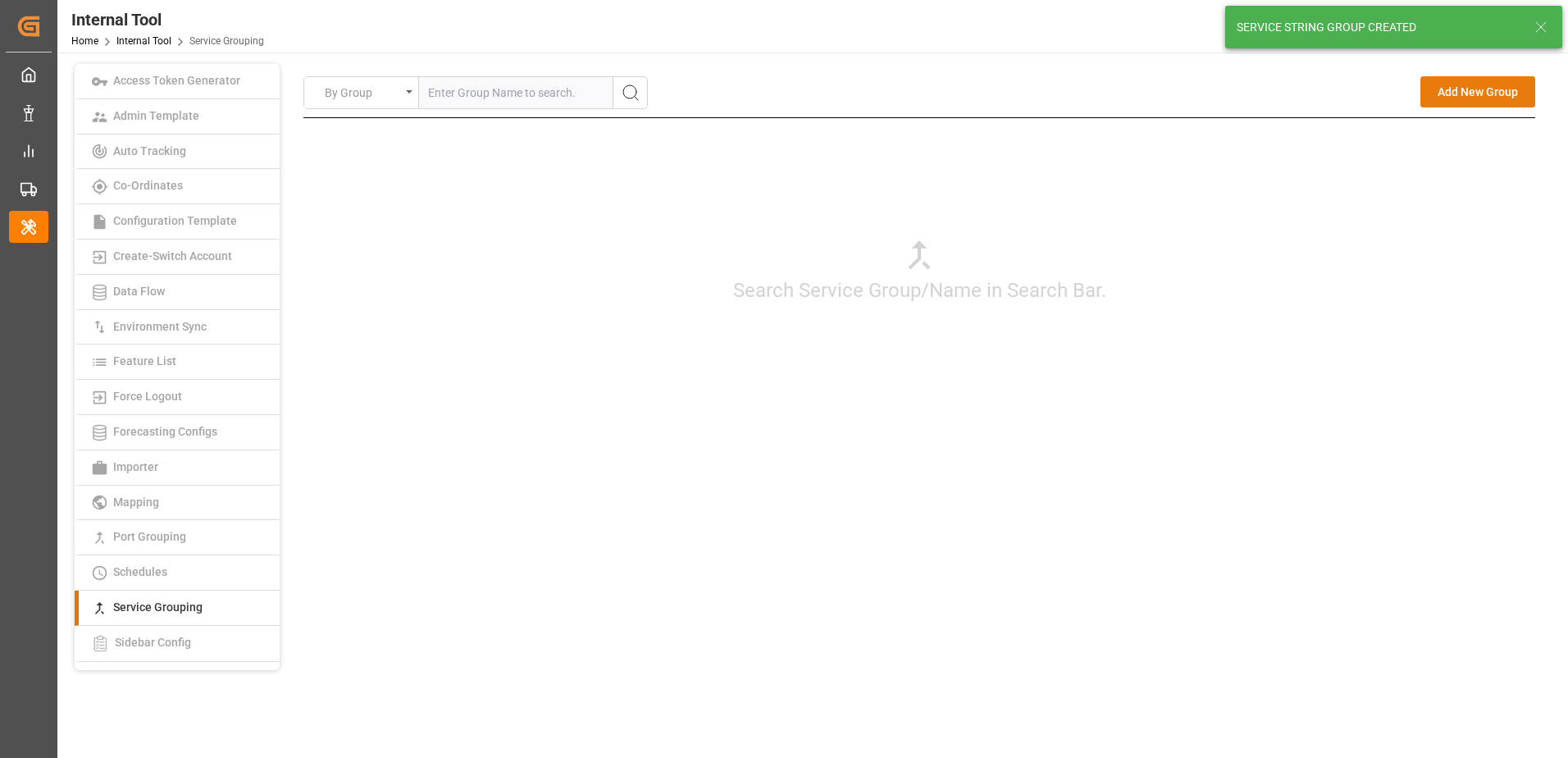
click at [1480, 98] on button "Add New Group" at bounding box center [1478, 91] width 115 height 31
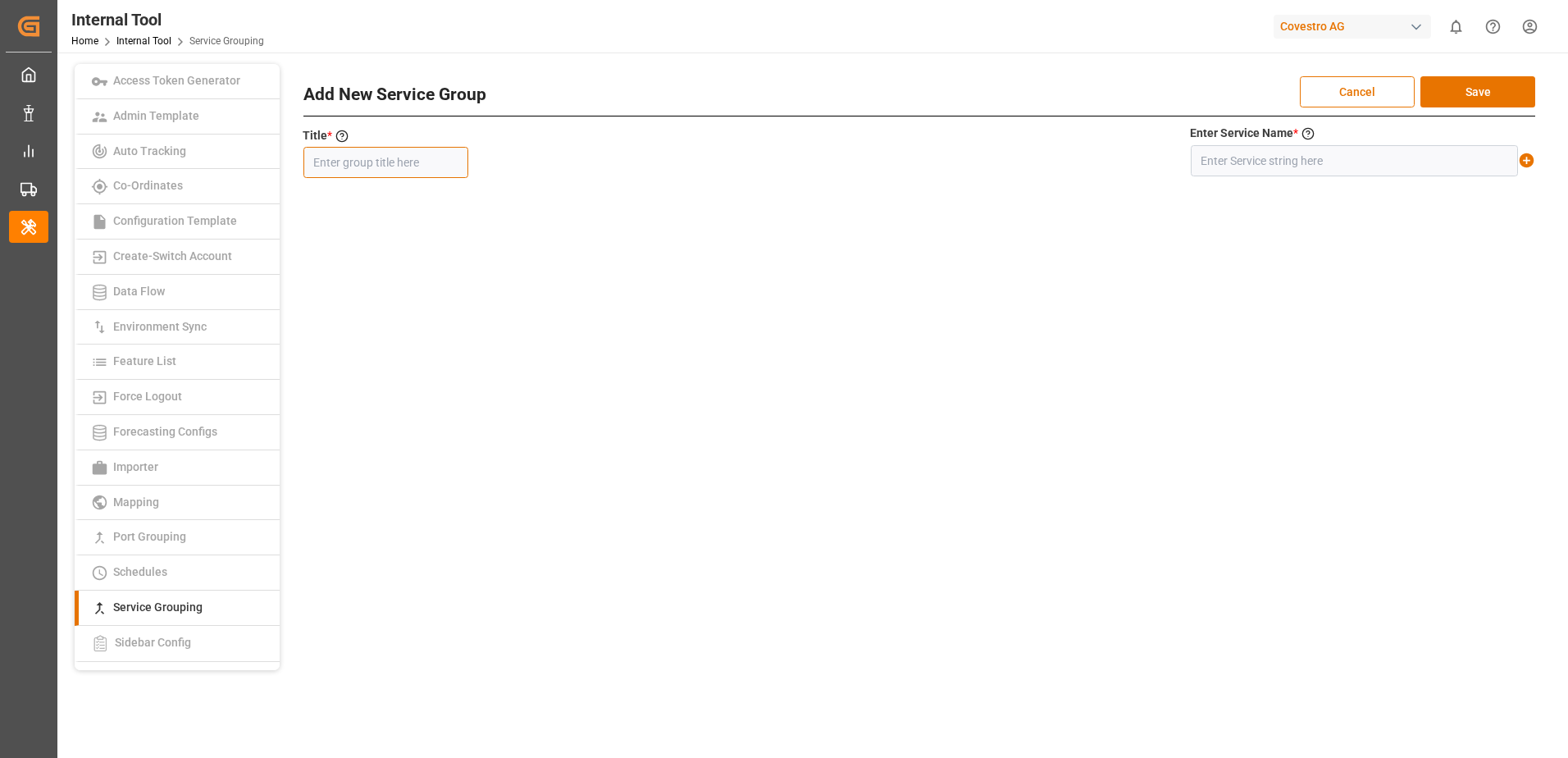
click at [434, 156] on input "text" at bounding box center [386, 162] width 164 height 31
paste input "MEDCARI1EURAF5WFE"
type input "MEDCARI1EURAF5WFE"
click at [1320, 159] on input "text" at bounding box center [1354, 160] width 327 height 31
paste input "MEDCARI1+EURAF5+WFE"
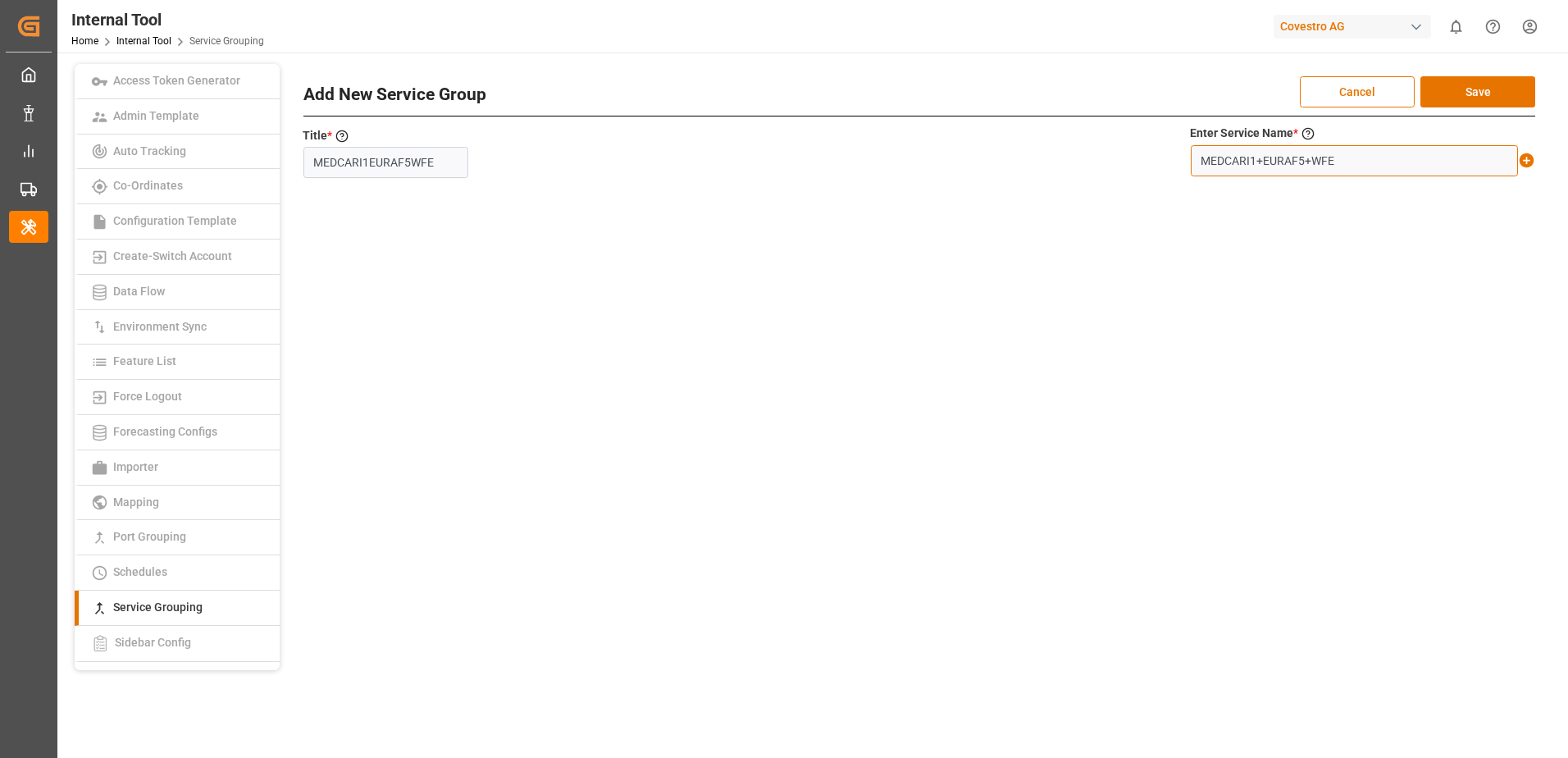
type input "MEDCARI1+EURAF5+WFE"
click at [1530, 164] on icon at bounding box center [1527, 161] width 15 height 15
click at [1499, 86] on button "Save" at bounding box center [1478, 91] width 115 height 31
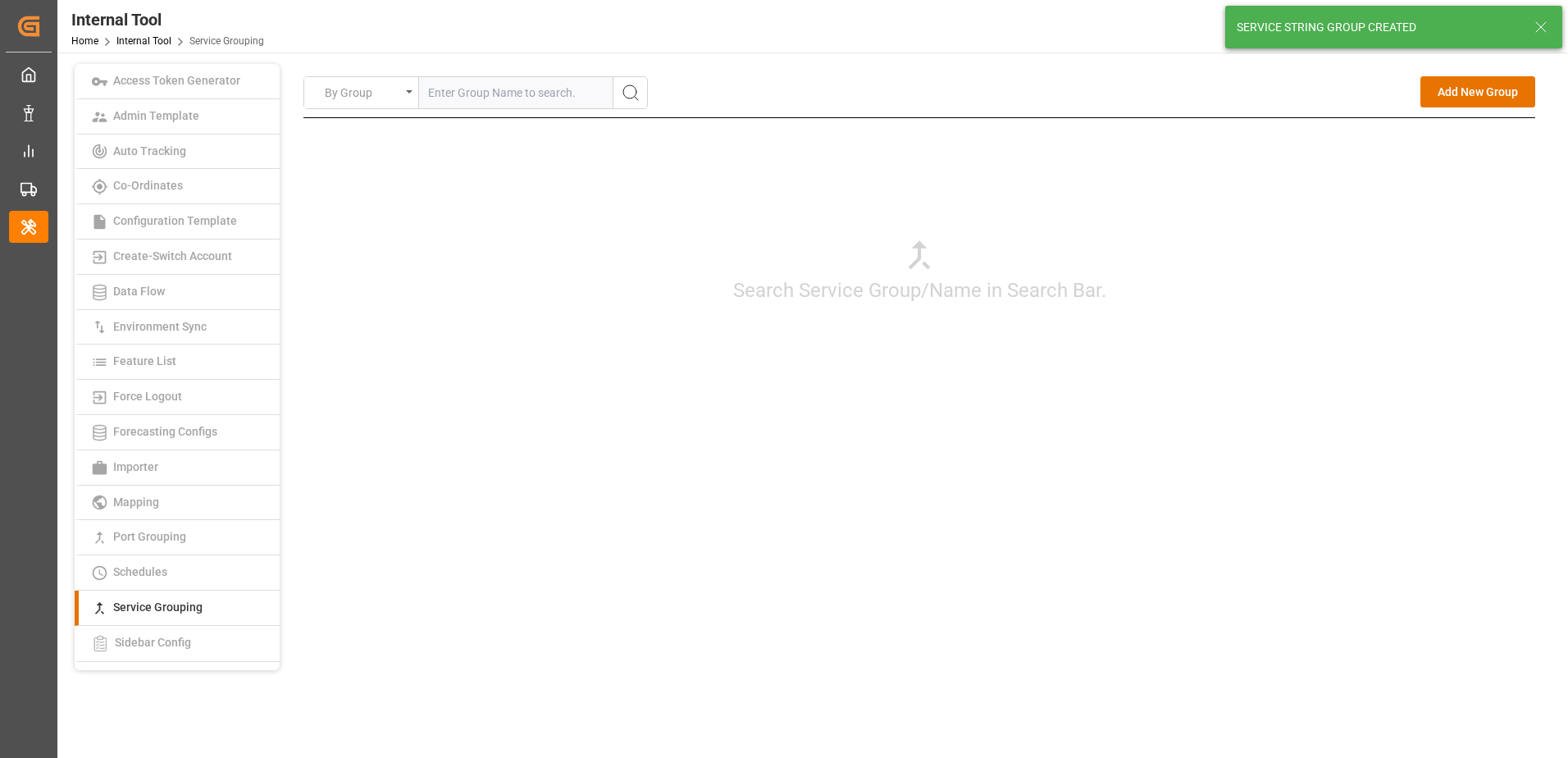
drag, startPoint x: 1454, startPoint y: 83, endPoint x: 1445, endPoint y: 85, distance: 9.2
click at [1454, 83] on button "Add New Group" at bounding box center [1478, 91] width 115 height 31
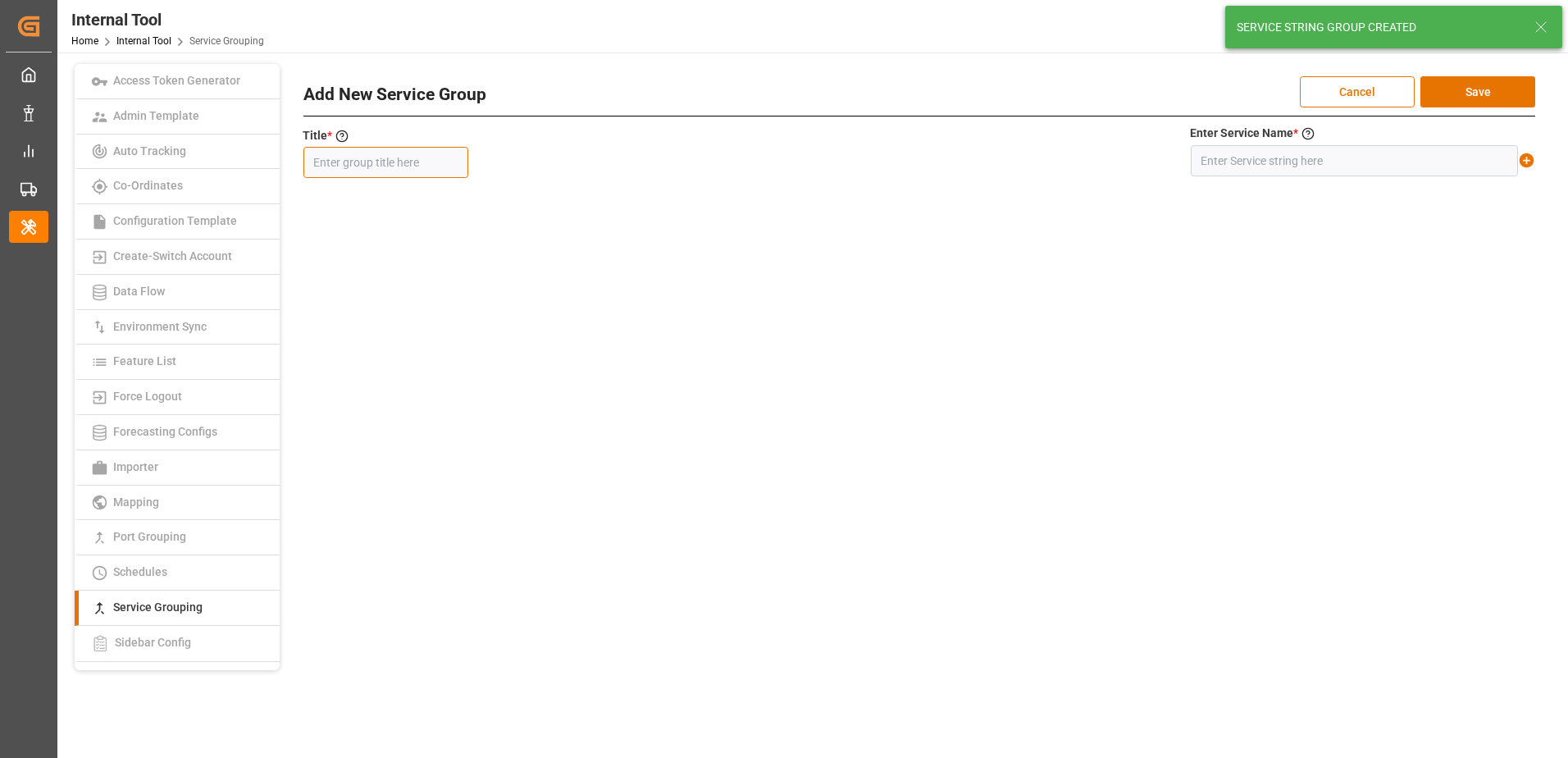
click at [361, 160] on input "text" at bounding box center [386, 162] width 164 height 31
paste input "DRAGON"
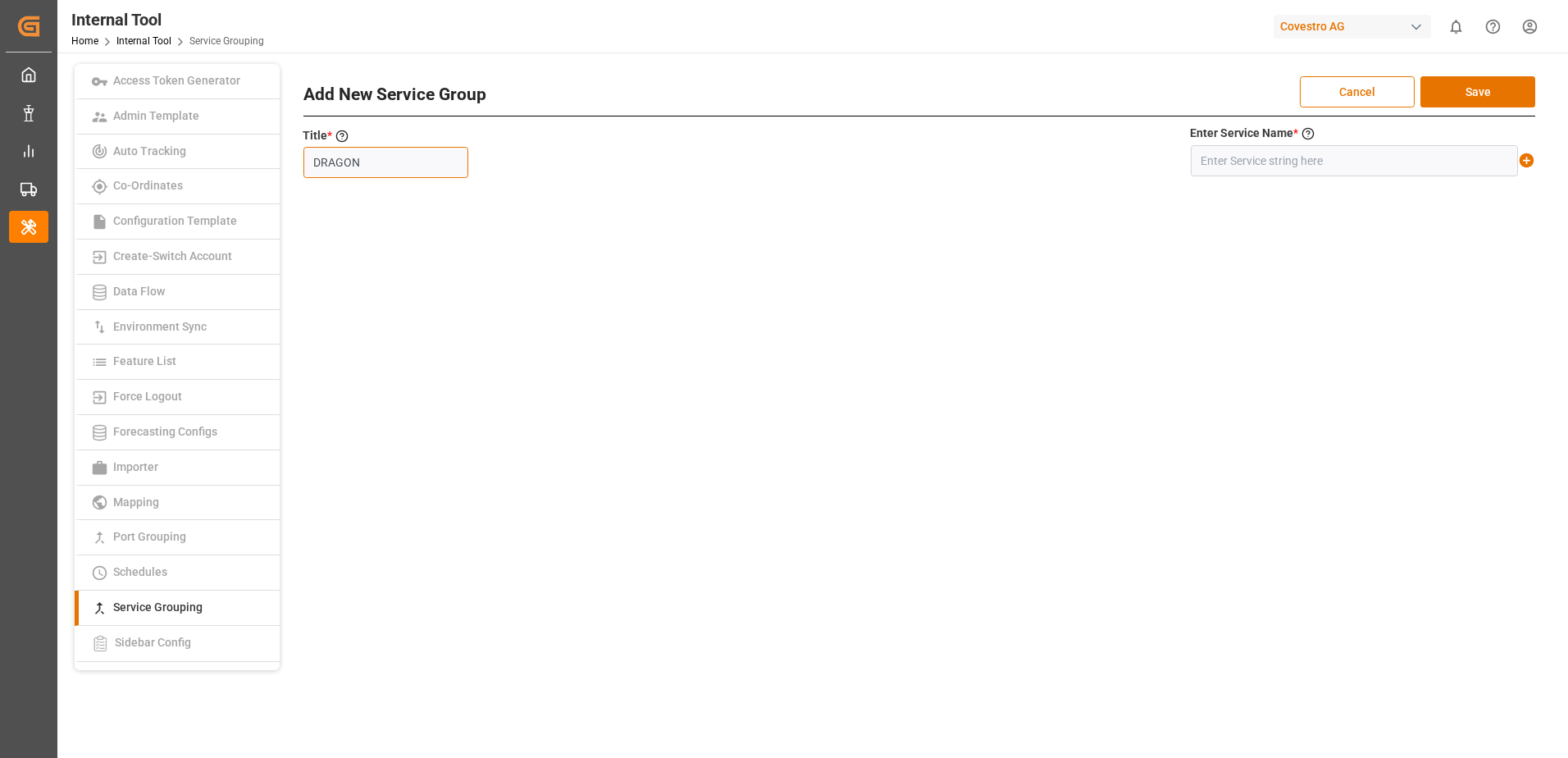
type input "DRAGON"
click at [1245, 154] on input "text" at bounding box center [1354, 160] width 327 height 31
paste input "DRAGON+*+*"
type input "DRAGON+*+*"
click at [1527, 162] on icon at bounding box center [1526, 160] width 18 height 18
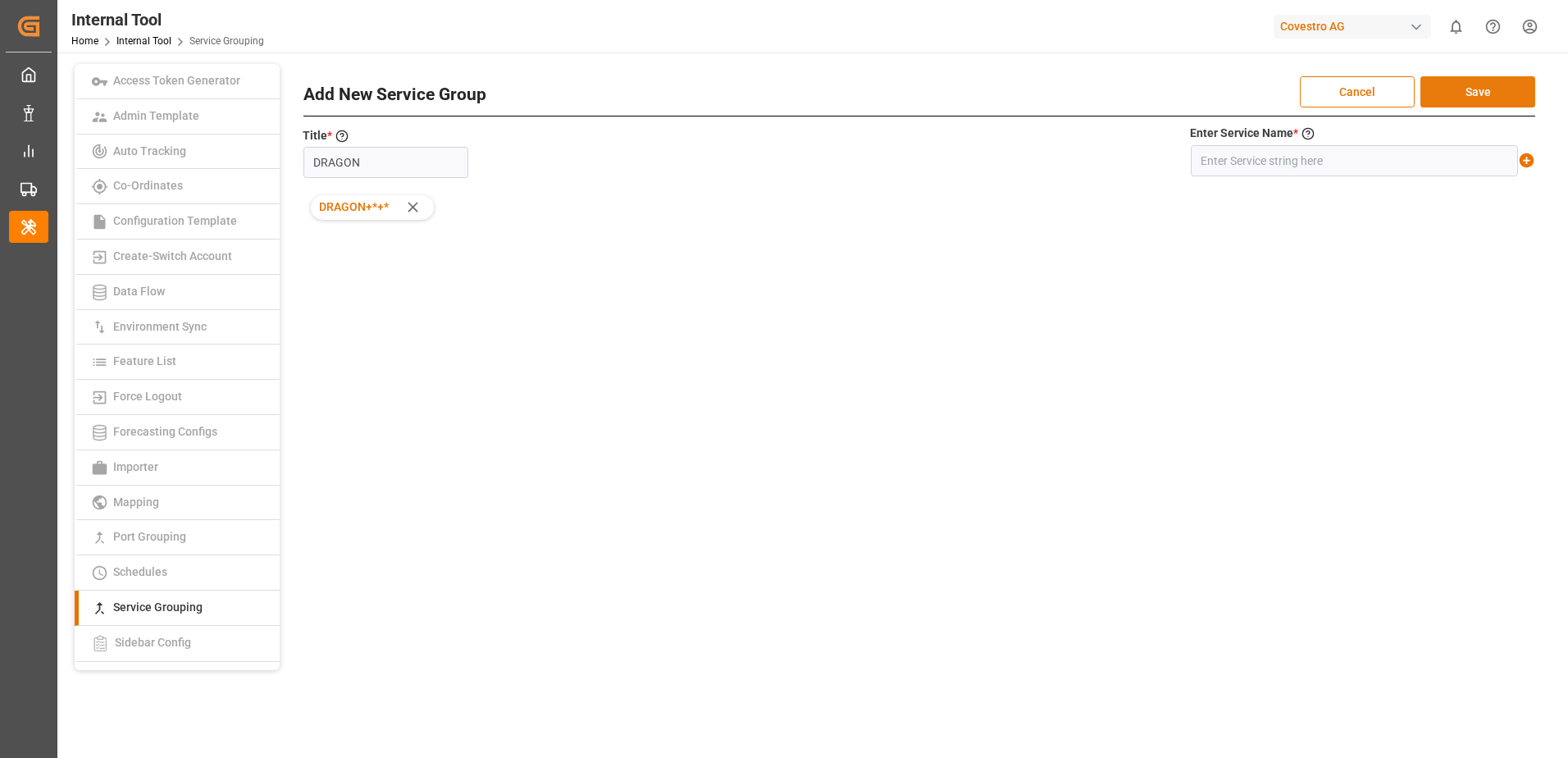
click at [1499, 88] on button "Save" at bounding box center [1478, 91] width 115 height 31
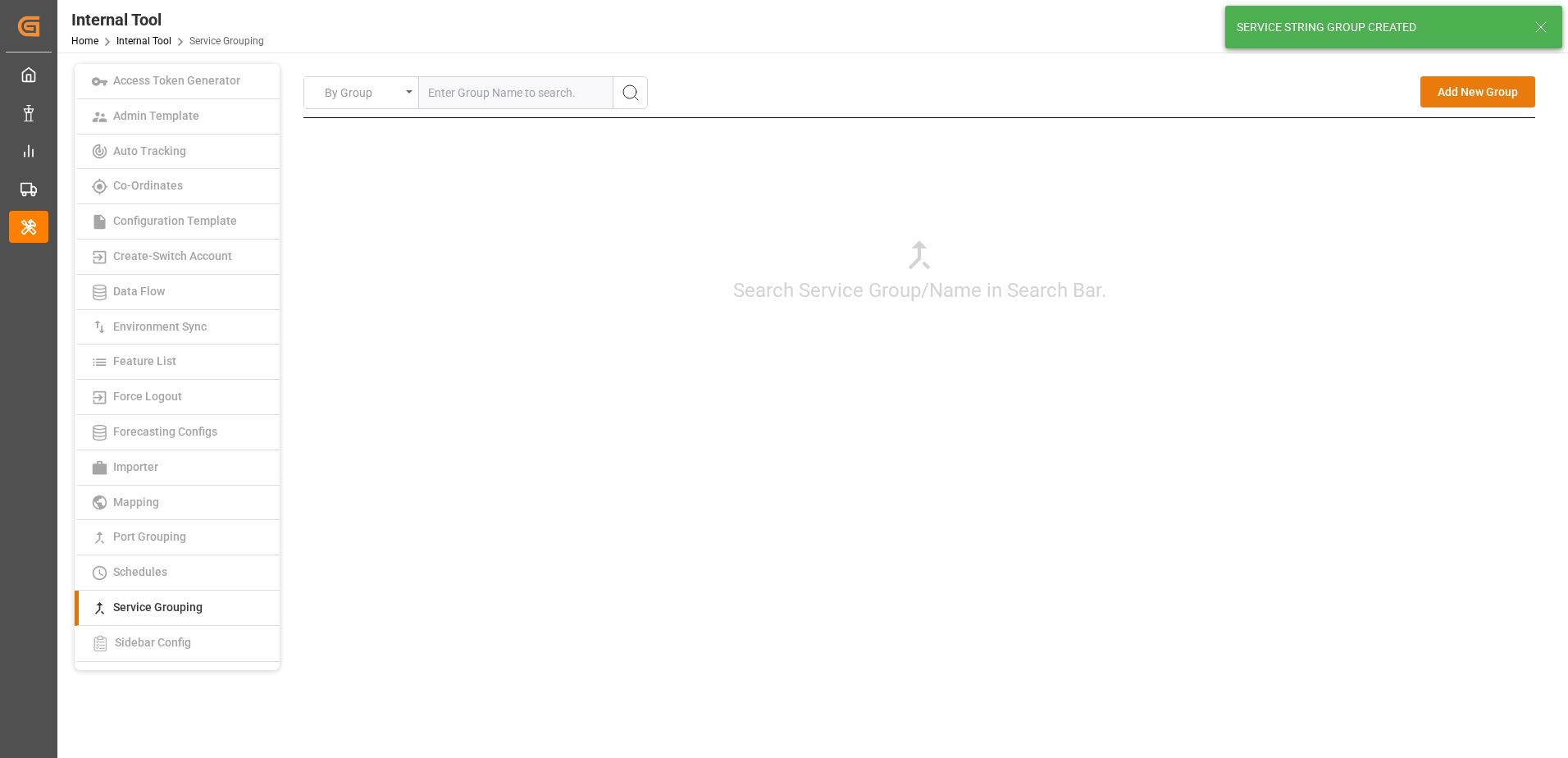
click at [1469, 96] on button "Add New Group" at bounding box center [1478, 91] width 115 height 31
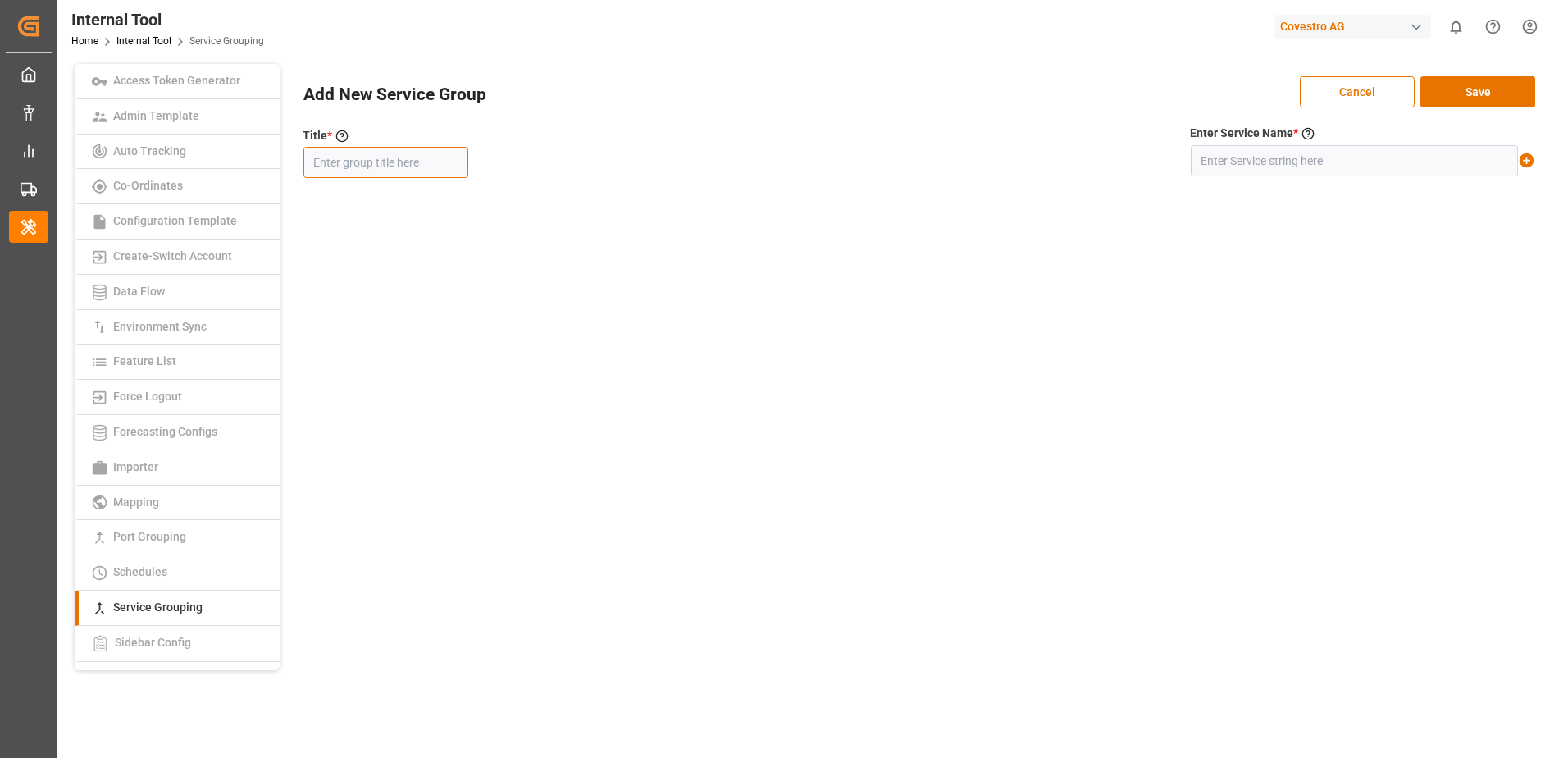
click at [411, 154] on input "text" at bounding box center [386, 162] width 164 height 31
paste input "SOUTHEAST AFRICA SERVICESOUTHEAST AFRICA SERVICE"
type input "SOUTHEAST AFRICA SERVICESOUTHEAST AFRICA SERVICE"
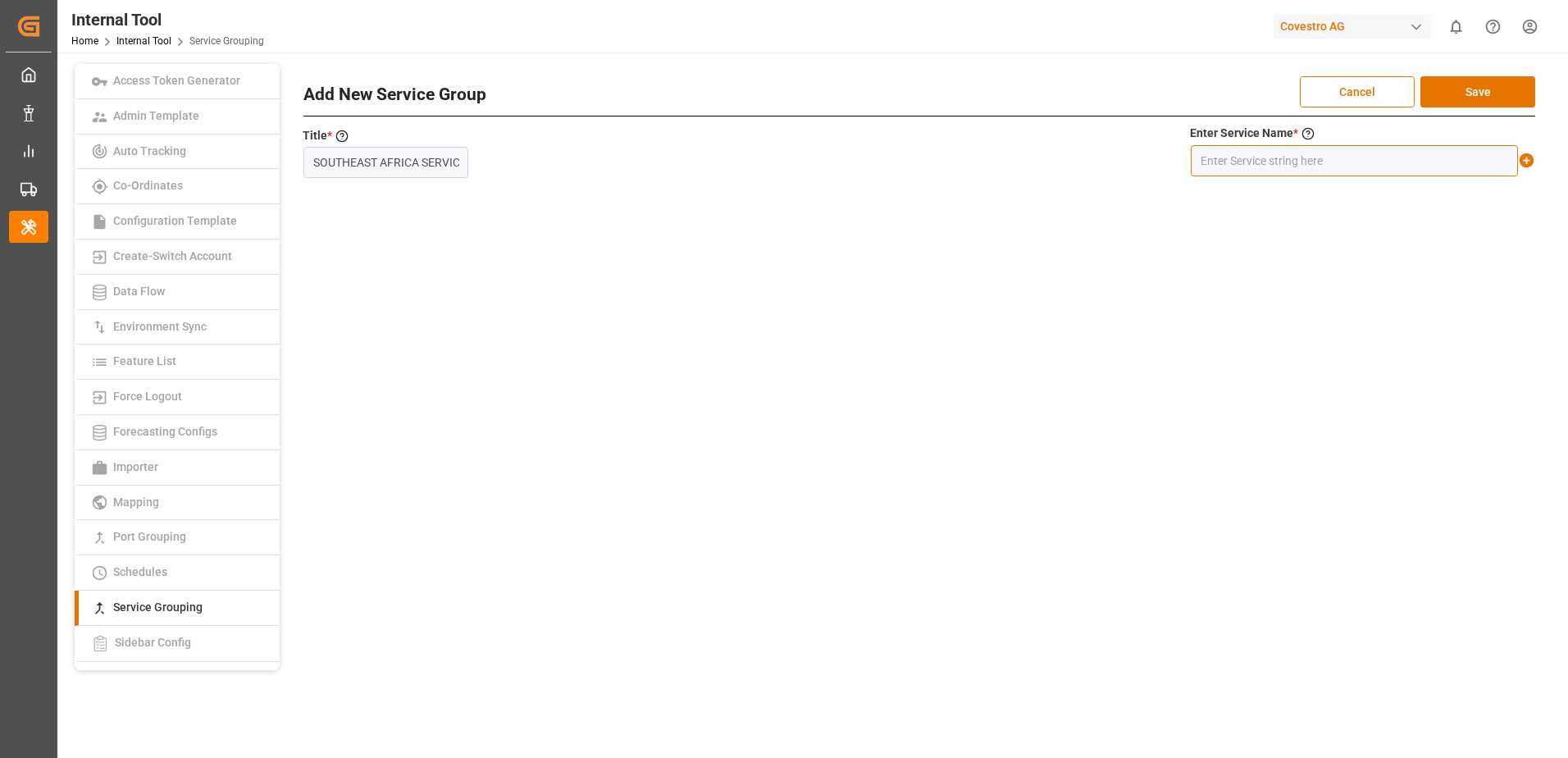
click at [1275, 155] on input "text" at bounding box center [1354, 160] width 327 height 31
paste input "SOUTHEAST AFRICA SERVICE+[GEOGRAPHIC_DATA] SERVICE"
type input "SOUTHEAST AFRICA SERVICE+[GEOGRAPHIC_DATA] SERVICE"
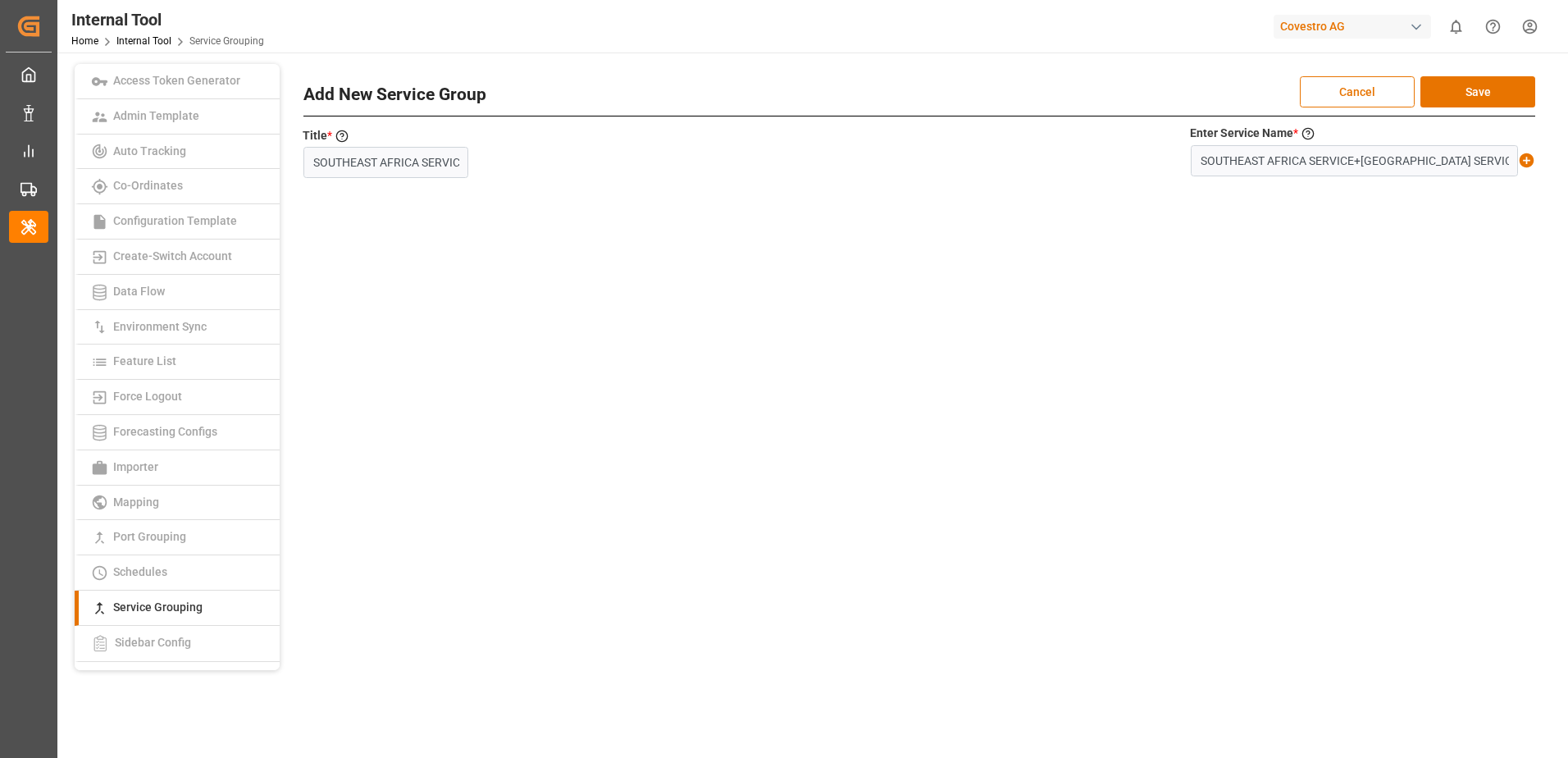
click at [1529, 160] on icon at bounding box center [1526, 160] width 18 height 18
click at [1500, 88] on button "Save" at bounding box center [1478, 91] width 115 height 31
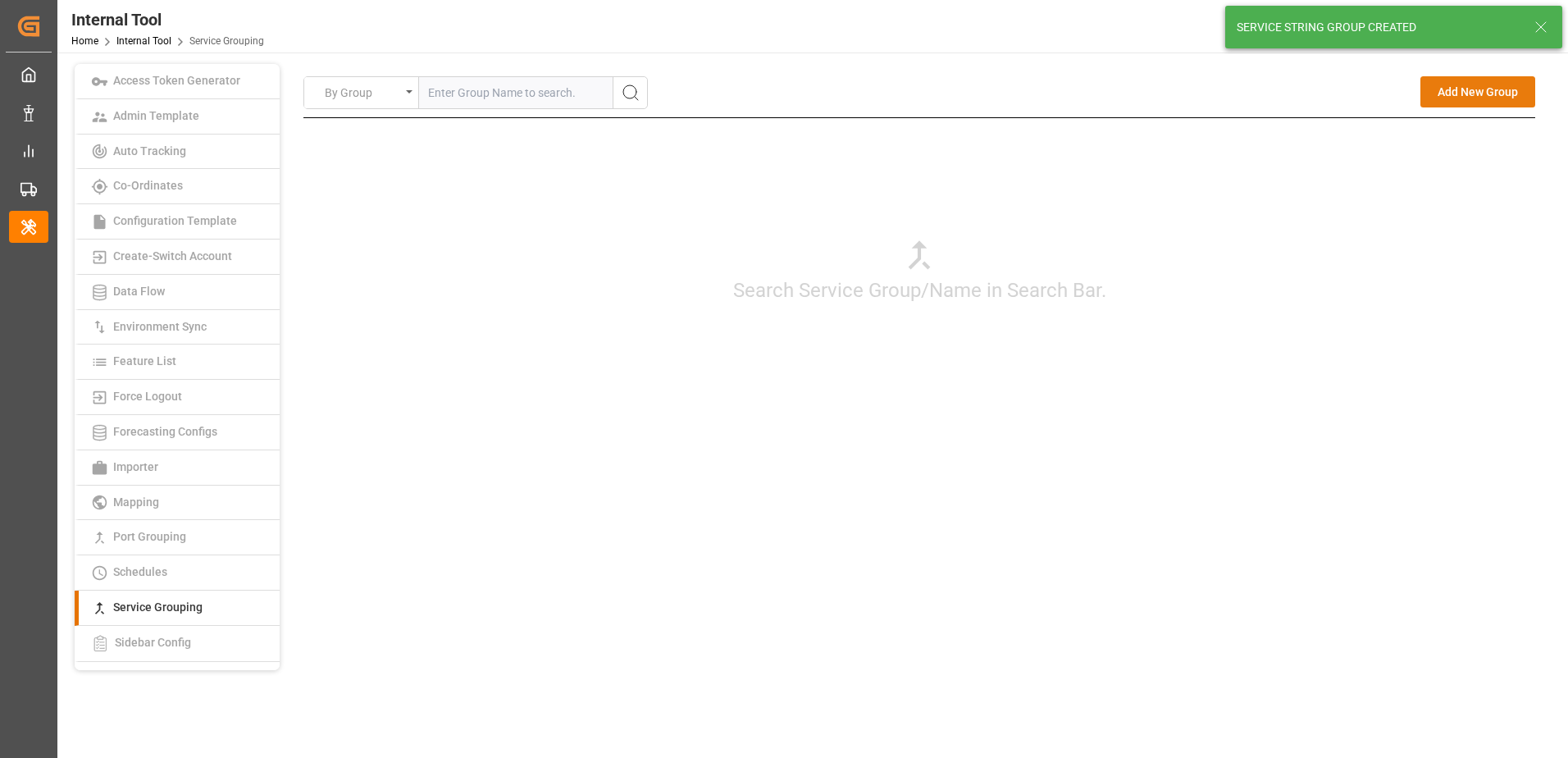
click at [1480, 96] on button "Add New Group" at bounding box center [1478, 91] width 115 height 31
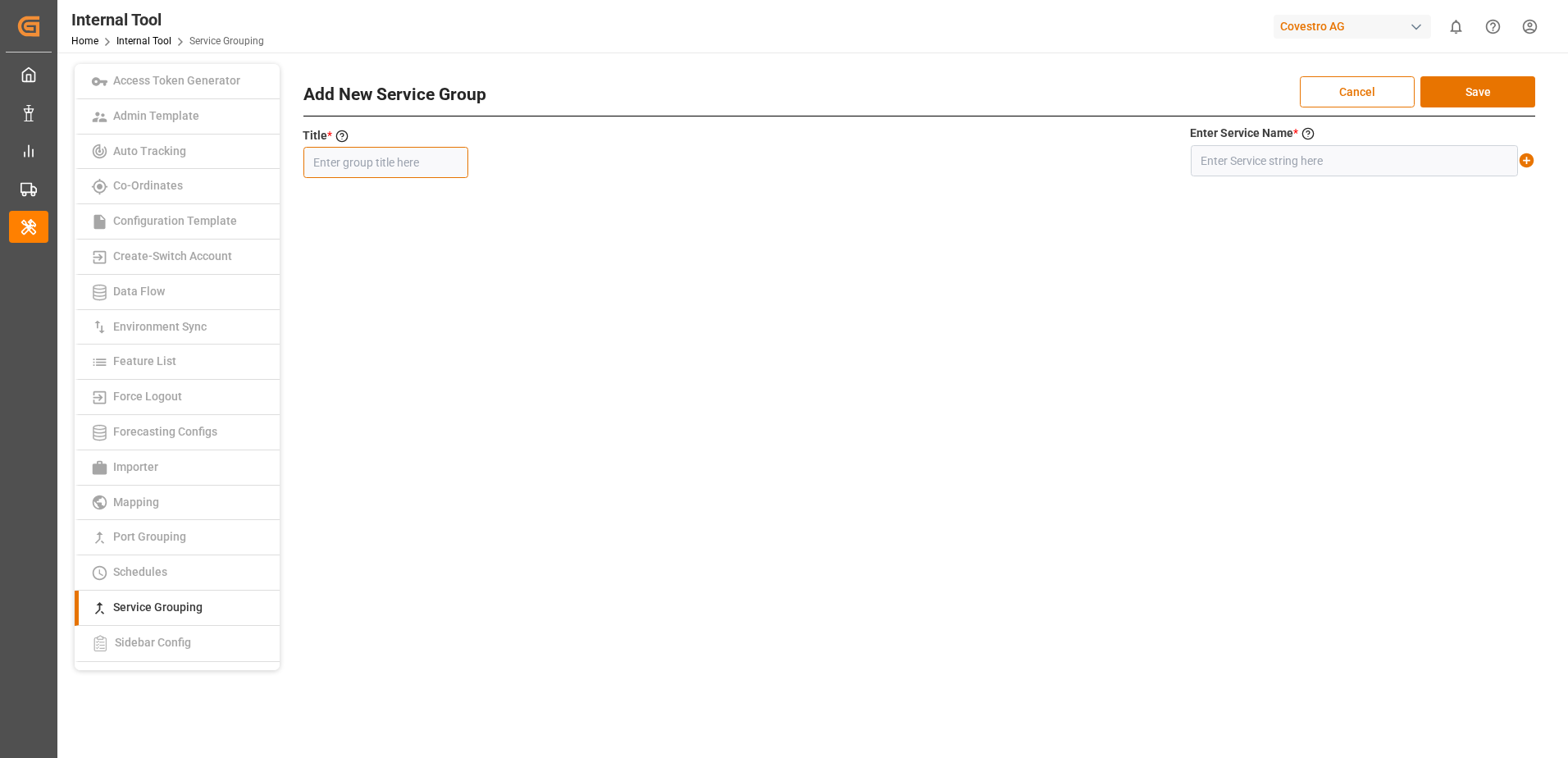
click at [445, 154] on input "text" at bounding box center [386, 162] width 164 height 31
paste input "MEDCARIB-EURAF4-FEEDER"
type input "MEDCARIB-EURAF4-FEEDER"
click at [1275, 164] on input "text" at bounding box center [1354, 160] width 327 height 31
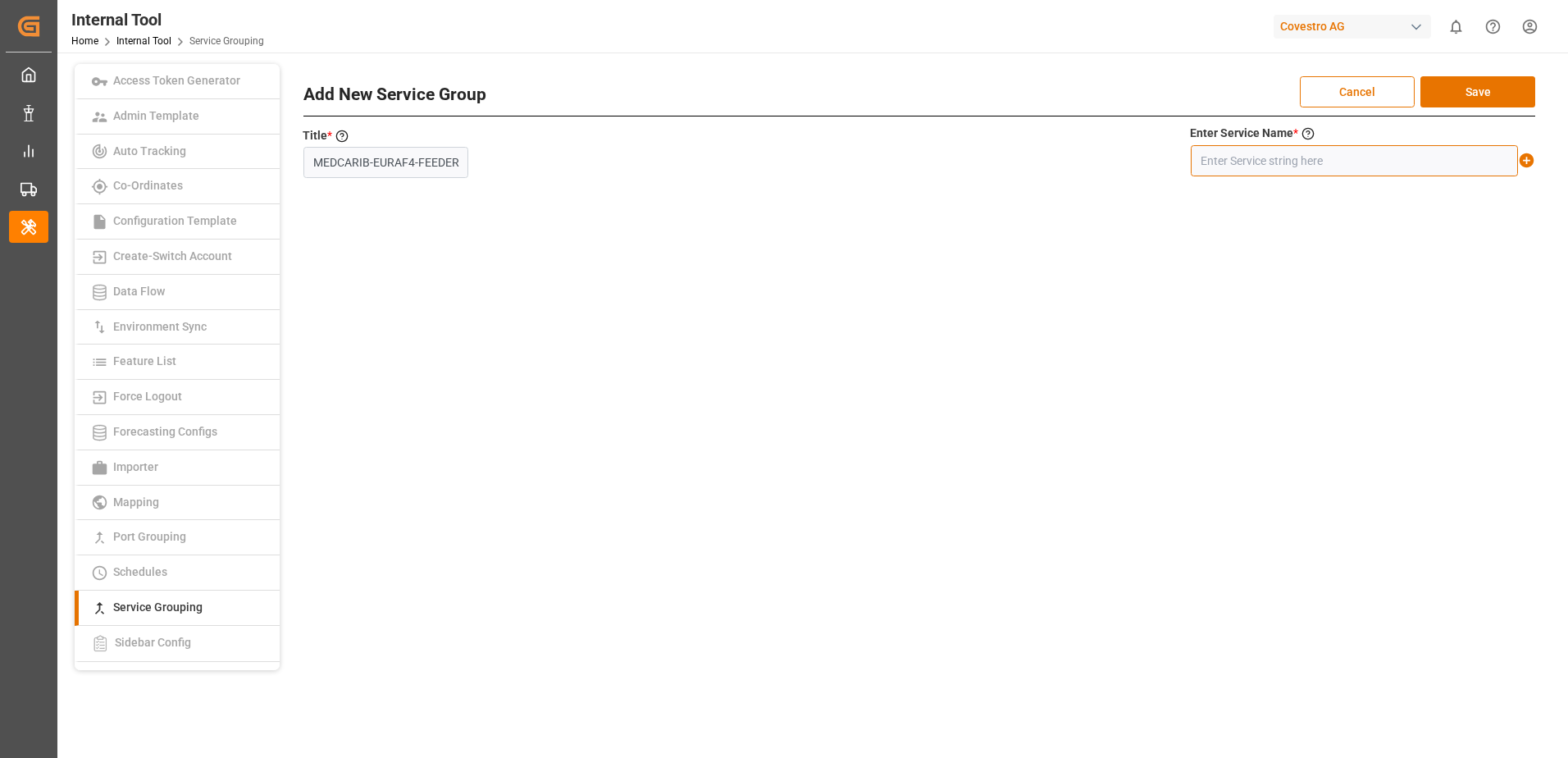
scroll to position [0, 0]
paste input "MEDCARIB-EURAF4-FEEDER"
type input "MEDCARIB-EURAF4-FEEDER"
click at [1528, 161] on icon at bounding box center [1526, 160] width 18 height 18
click at [1505, 89] on button "Save" at bounding box center [1478, 91] width 115 height 31
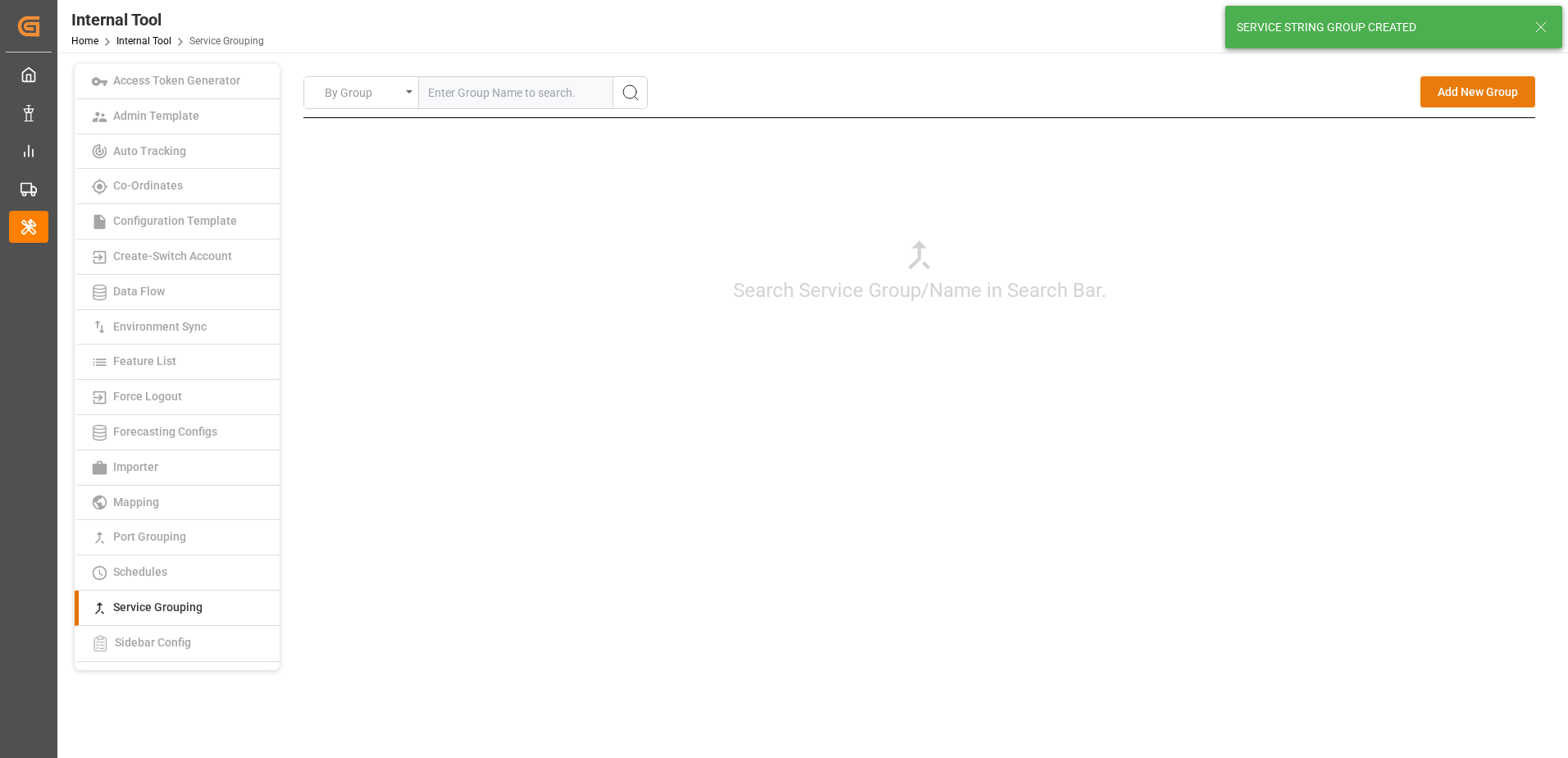
click at [1448, 98] on button "Add New Group" at bounding box center [1478, 91] width 115 height 31
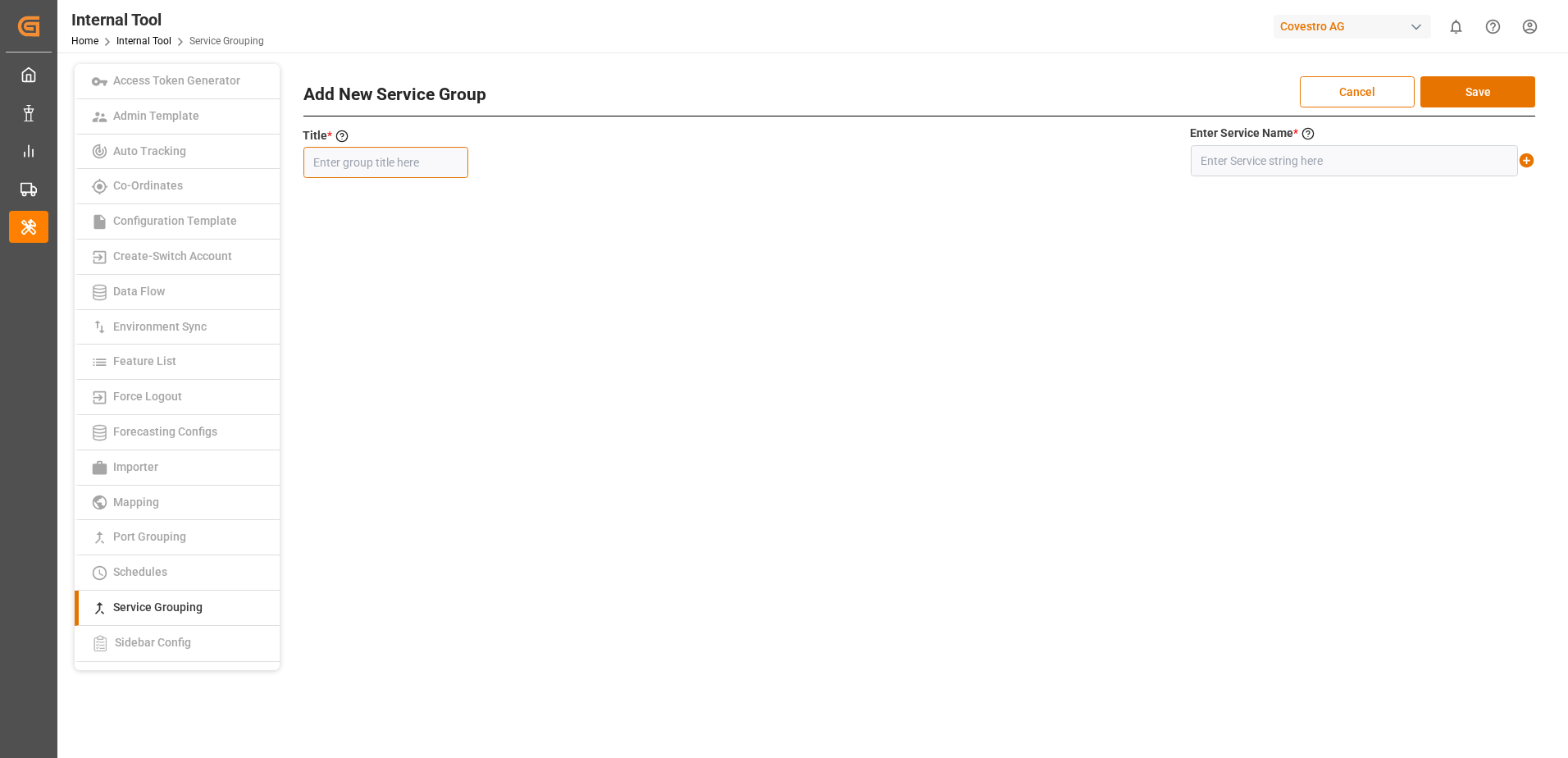
click at [426, 170] on input "text" at bounding box center [386, 162] width 164 height 31
paste input "ALGA"
type input "ALGA"
click at [1293, 164] on input "text" at bounding box center [1354, 160] width 327 height 31
paste input "ALGA"
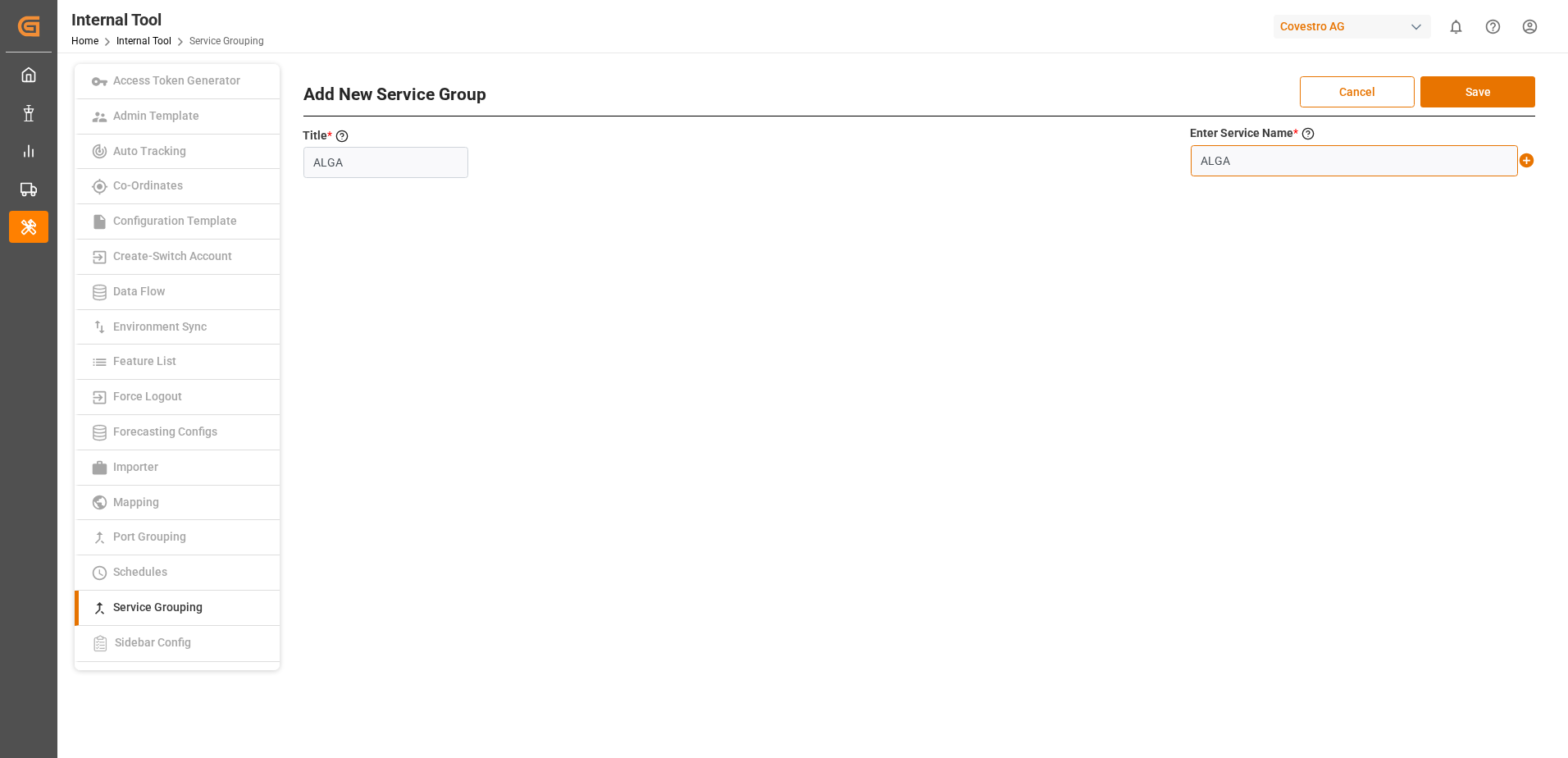
type input "ALGA"
click at [1527, 158] on icon at bounding box center [1527, 161] width 15 height 15
click at [1500, 83] on button "Save" at bounding box center [1478, 91] width 115 height 31
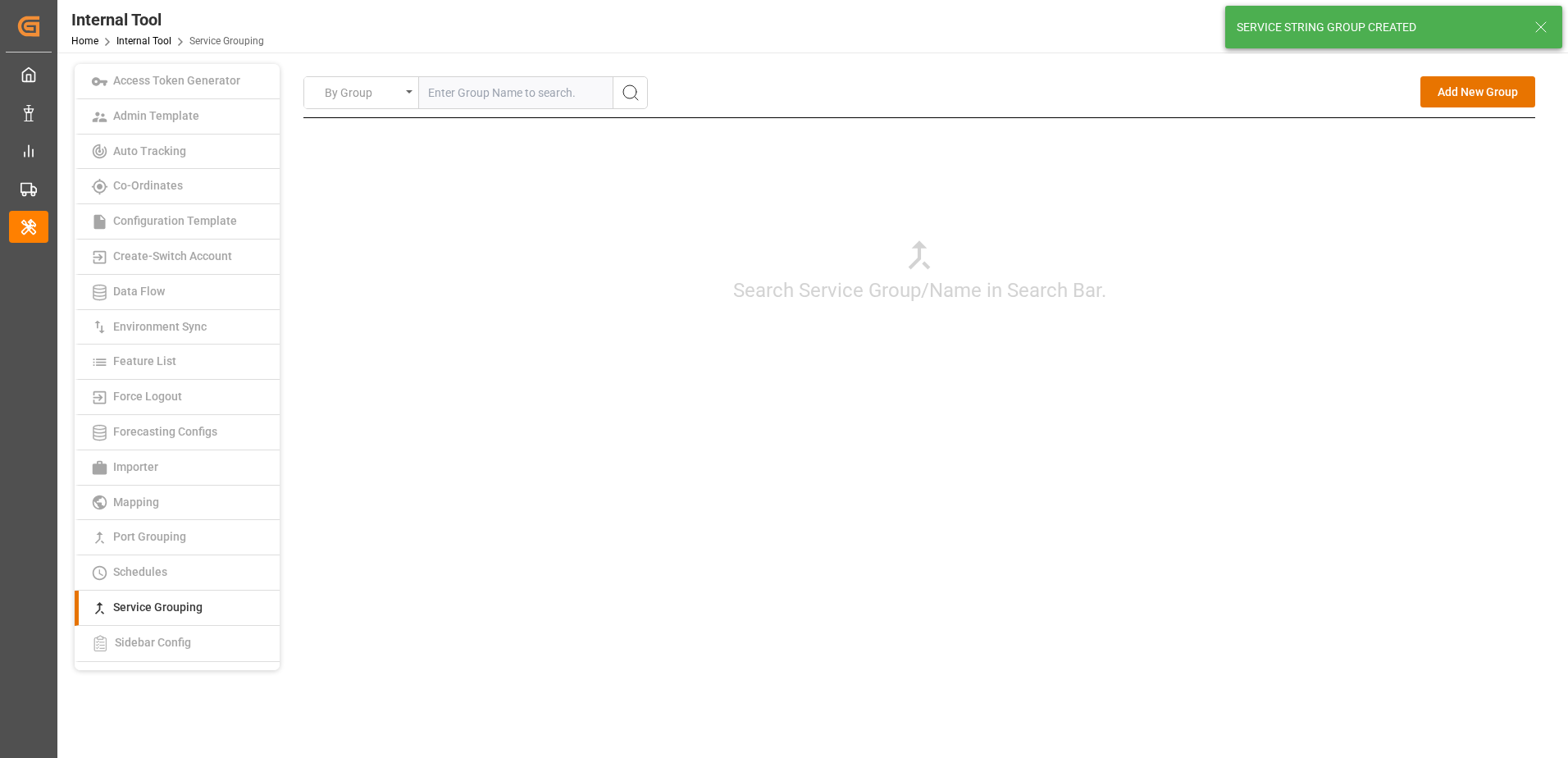
click at [1245, 368] on div "Search Service Group/Name in Search Bar." at bounding box center [920, 270] width 1232 height 304
click at [1434, 97] on button "Add New Group" at bounding box center [1478, 91] width 115 height 31
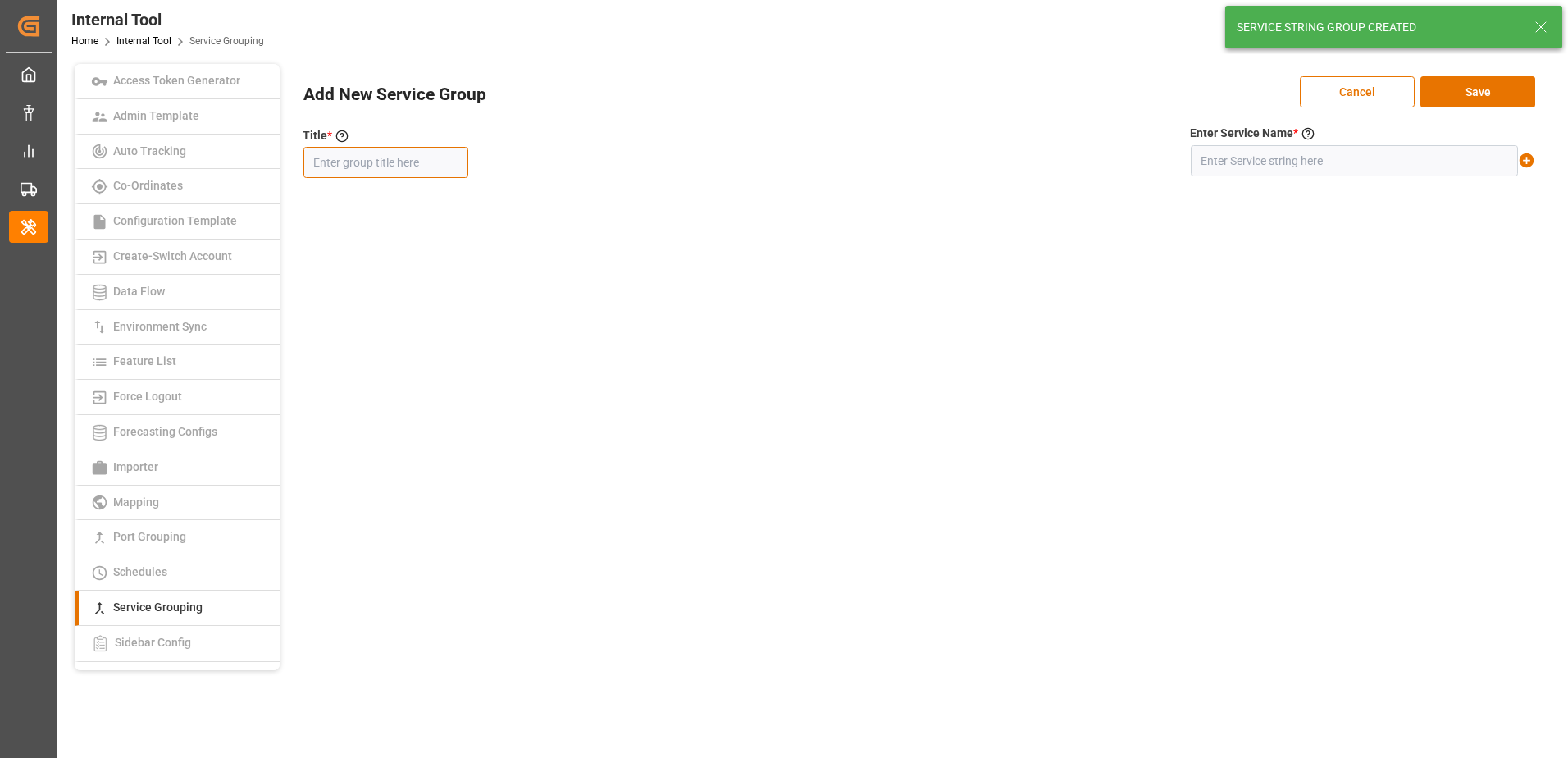
click at [390, 164] on input "text" at bounding box center [386, 162] width 164 height 31
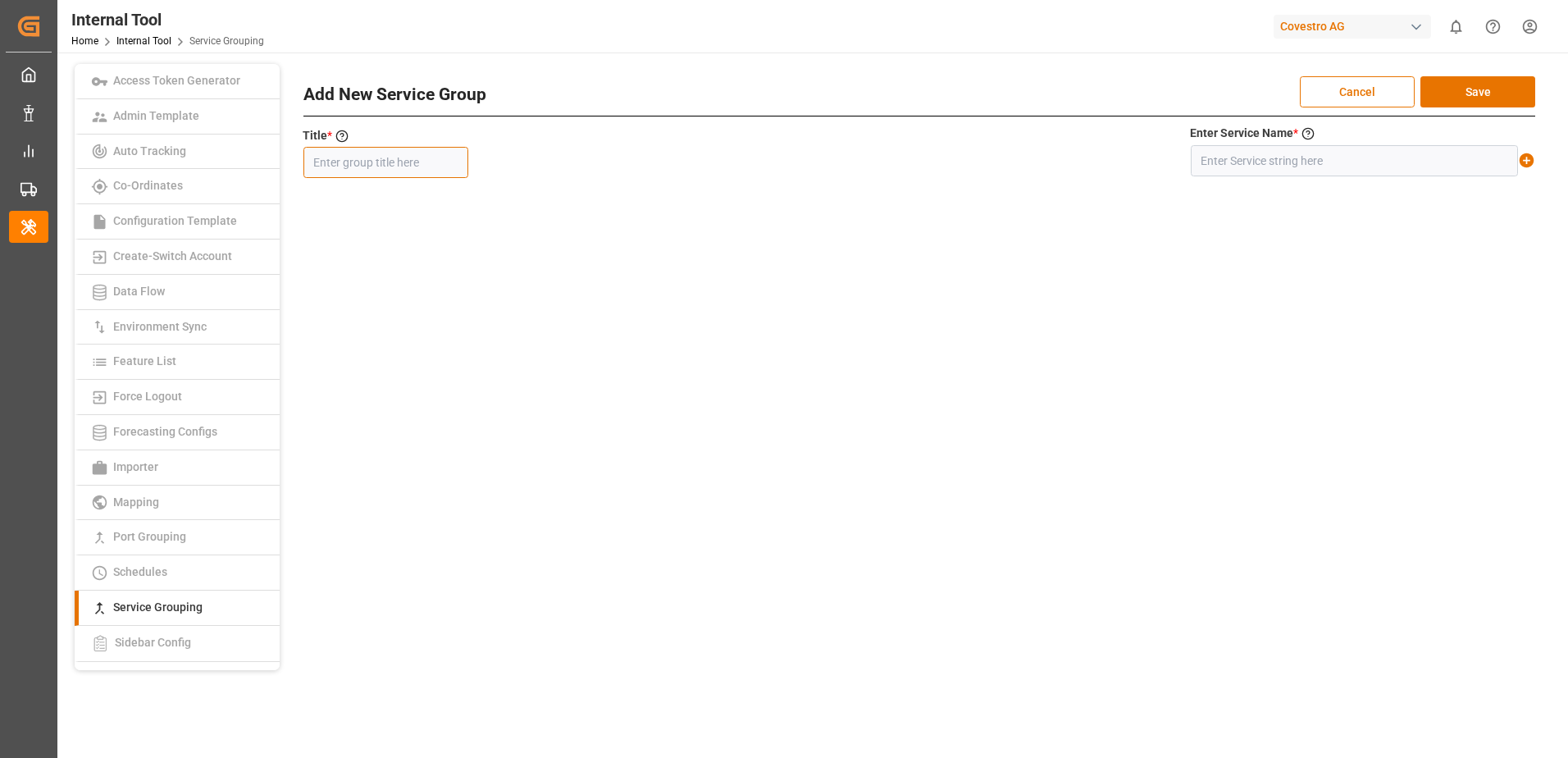
paste input "[US_STATE] EXPRESS"
type input "[US_STATE] EXPRESS"
click at [1347, 164] on input "text" at bounding box center [1354, 160] width 327 height 31
paste input "[US_STATE] EXPRESS+*"
type input "[US_STATE] EXPRESS+*"
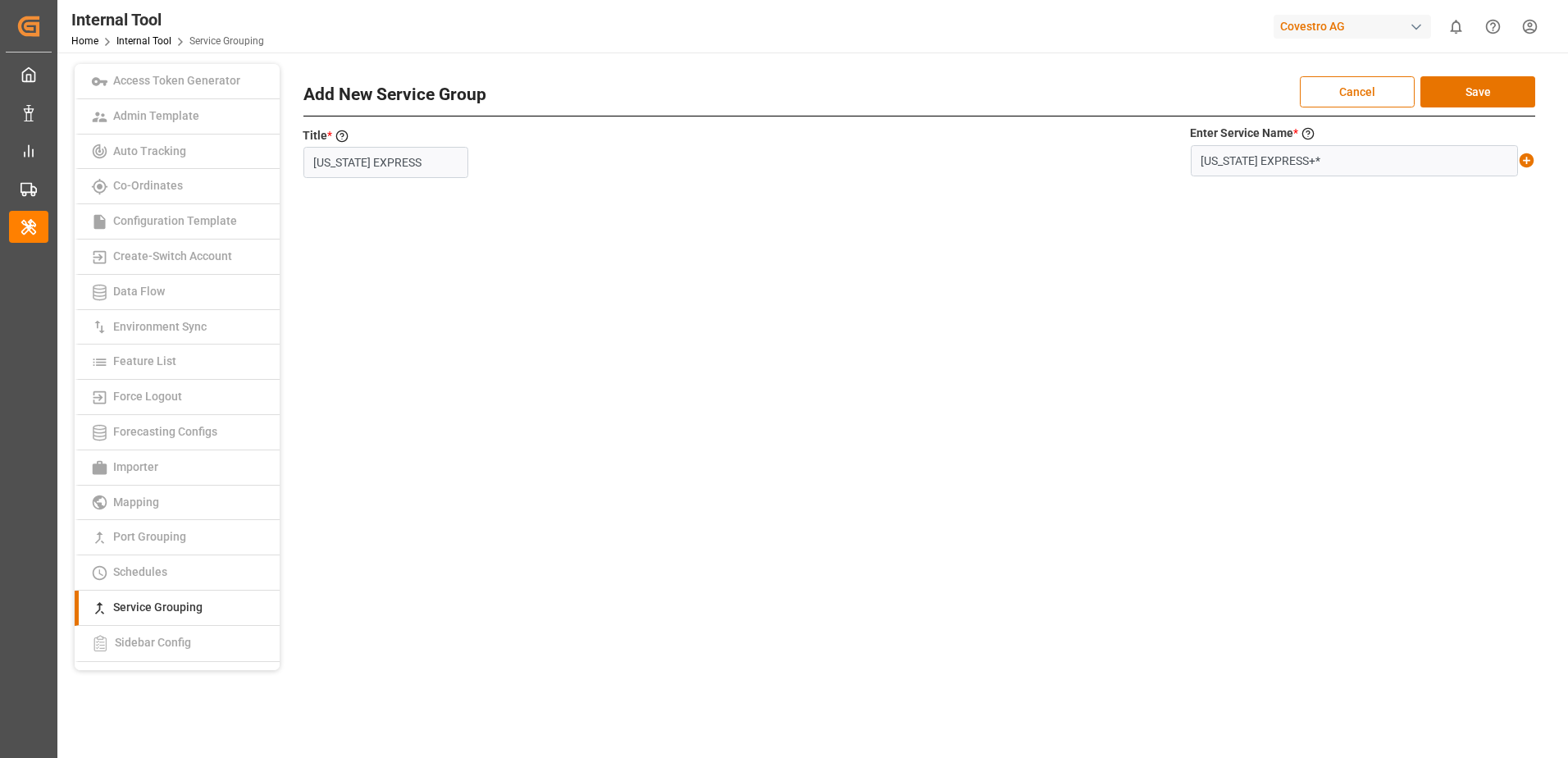
click at [1525, 161] on icon at bounding box center [1526, 160] width 18 height 18
click at [1494, 93] on button "Save" at bounding box center [1478, 91] width 115 height 31
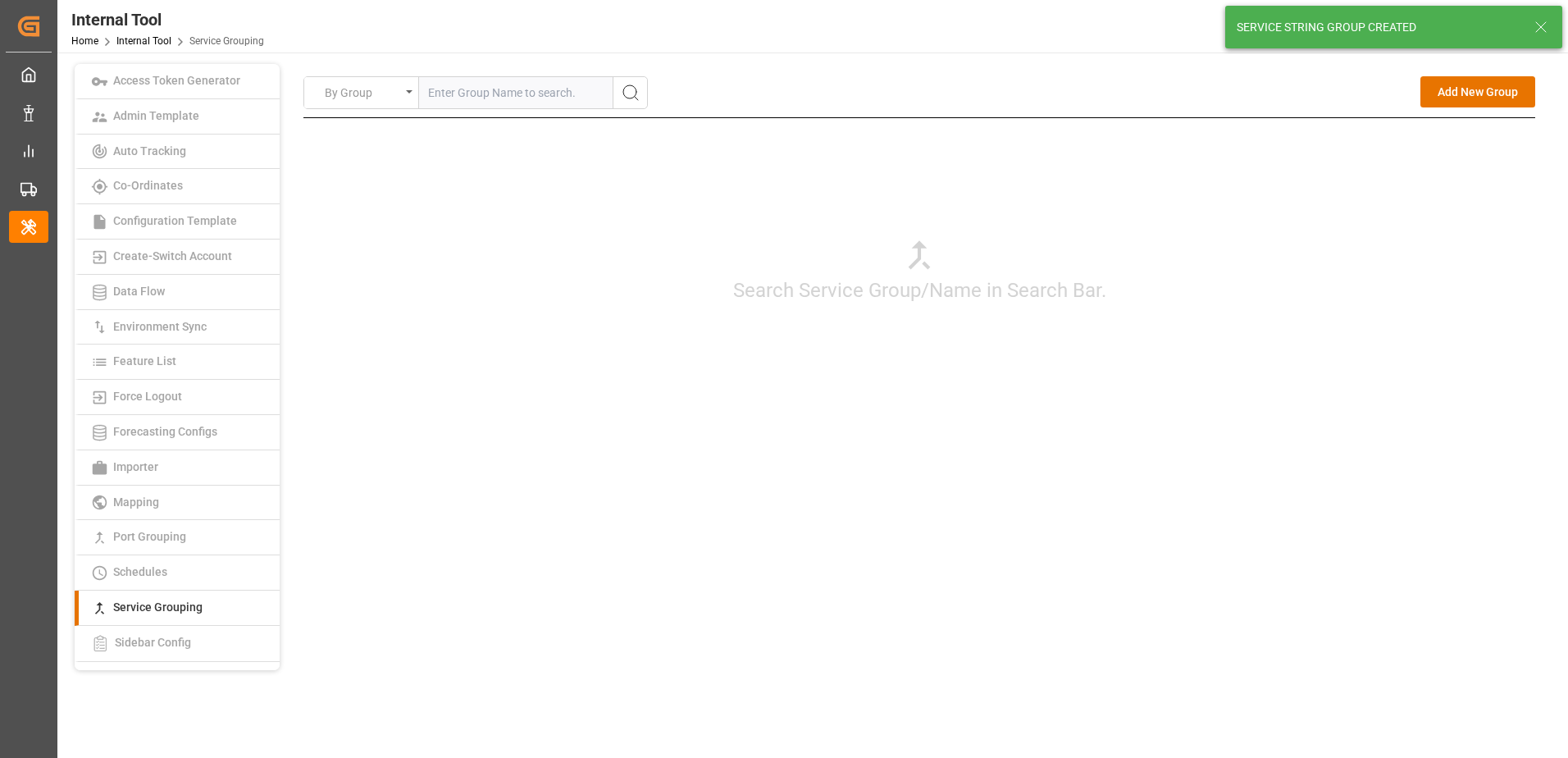
drag, startPoint x: 1232, startPoint y: 351, endPoint x: 1245, endPoint y: 311, distance: 42.1
click at [1232, 350] on div "Search Service Group/Name in Search Bar." at bounding box center [920, 270] width 1232 height 304
click at [1451, 106] on button "Add New Group" at bounding box center [1478, 91] width 115 height 31
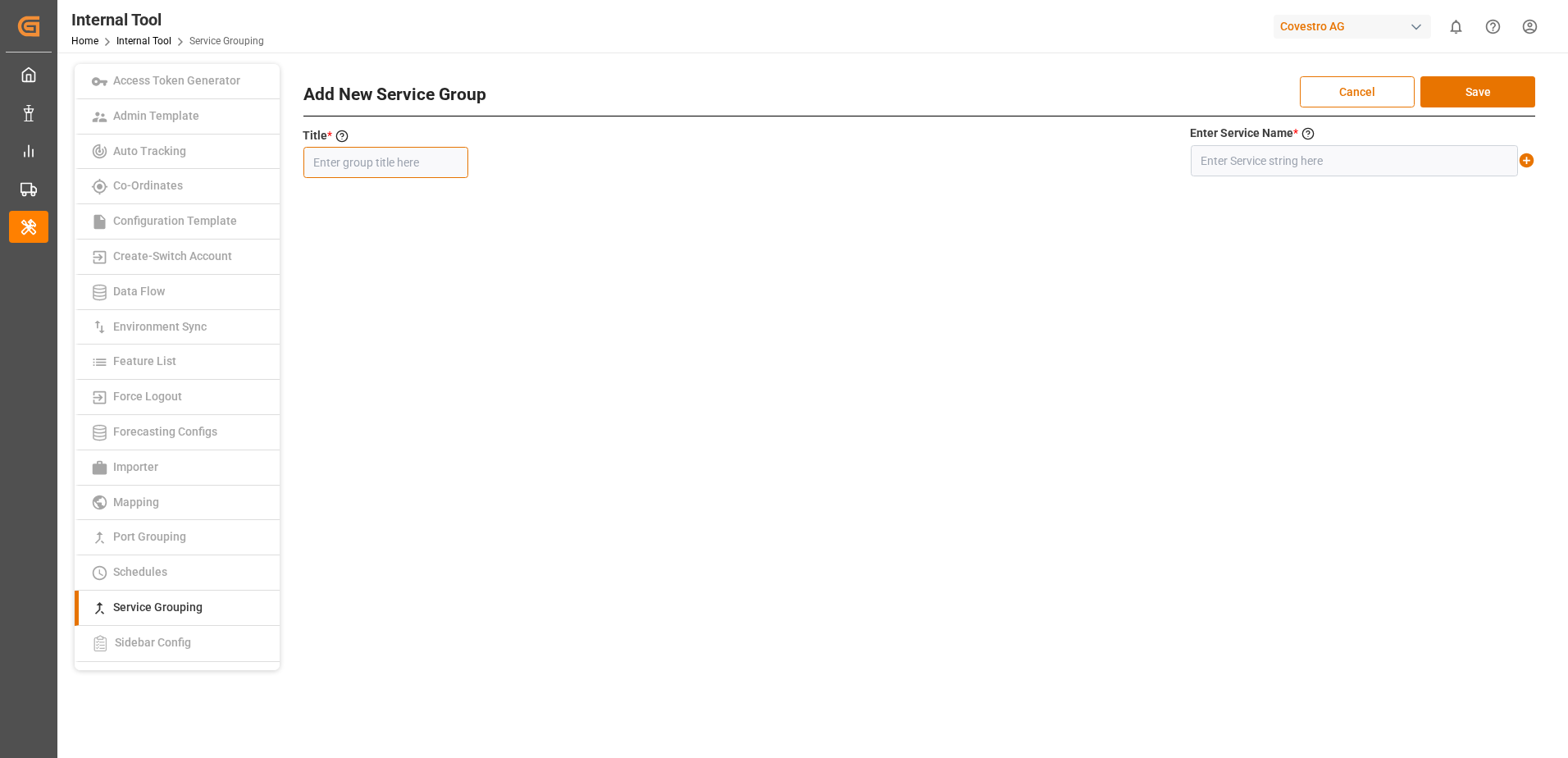
click at [425, 159] on input "text" at bounding box center [386, 162] width 164 height 31
paste input "BMS"
type input "BMS"
click at [1300, 163] on input "text" at bounding box center [1354, 160] width 327 height 31
paste input "BMS"
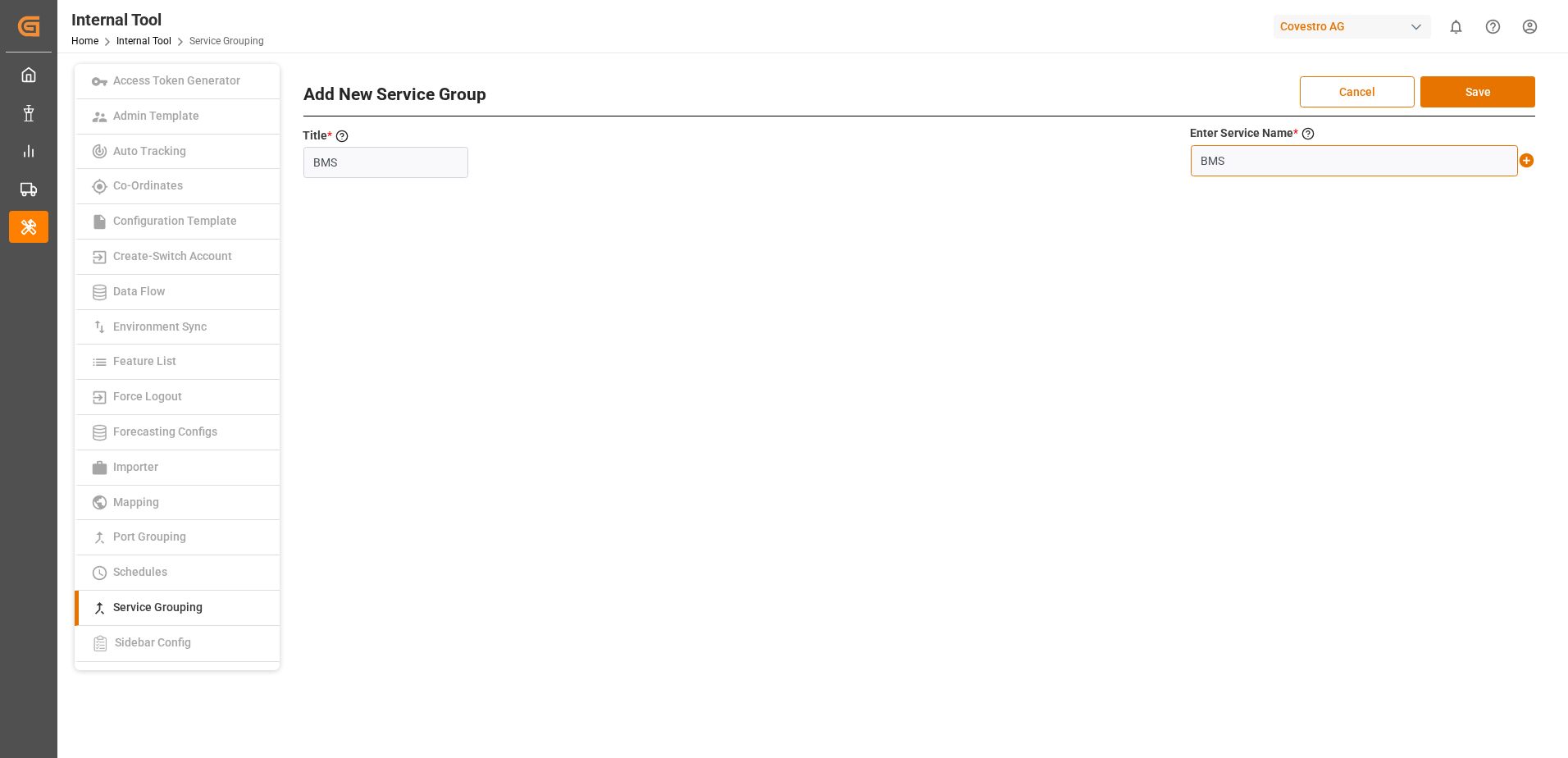
type input "BMS"
click at [1525, 159] on icon at bounding box center [1527, 161] width 15 height 15
click at [1494, 87] on button "Save" at bounding box center [1478, 91] width 115 height 31
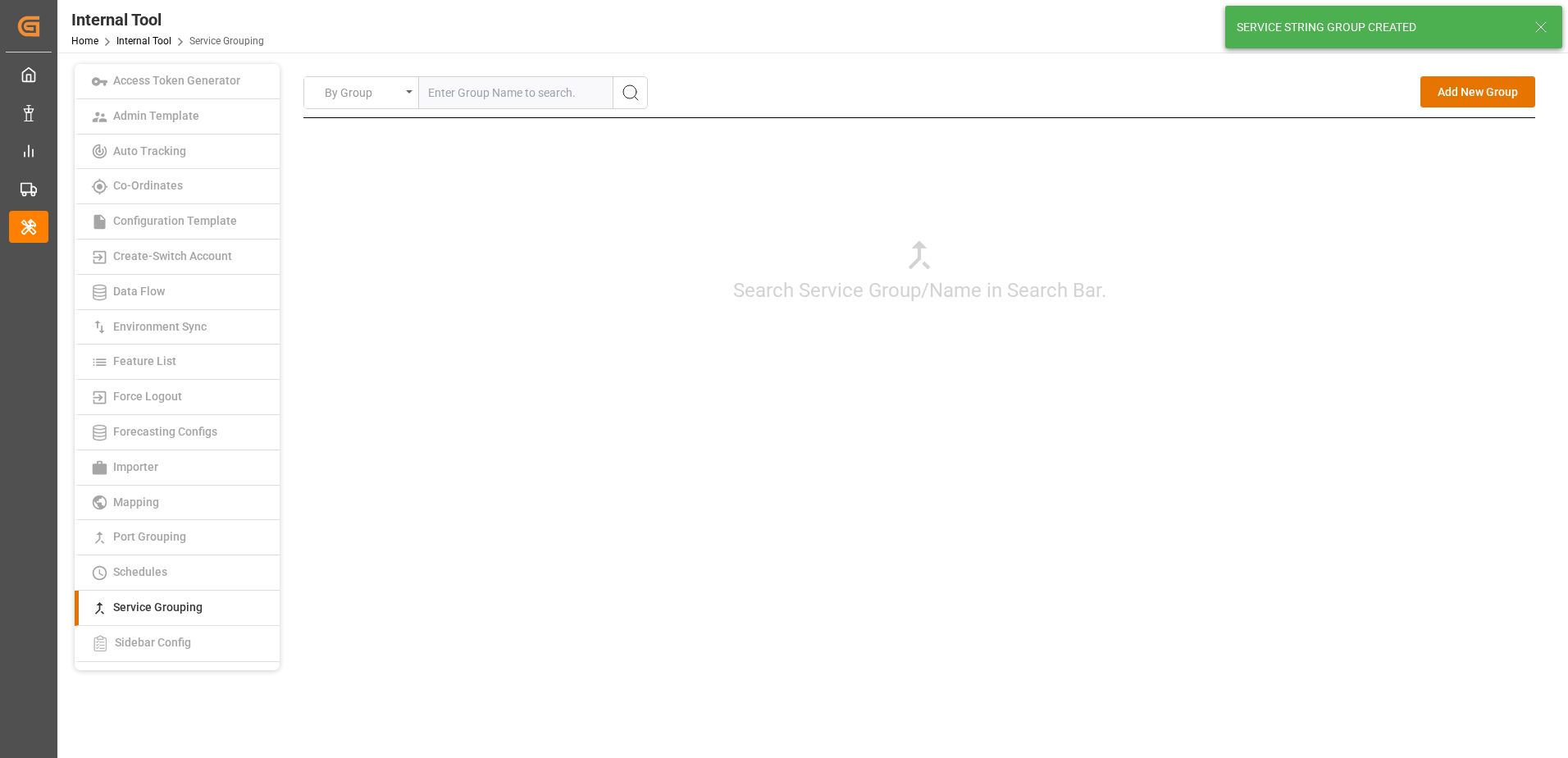
drag, startPoint x: 1450, startPoint y: 97, endPoint x: 1439, endPoint y: 97, distance: 11.0
click at [1450, 97] on button "Add New Group" at bounding box center [1478, 91] width 115 height 31
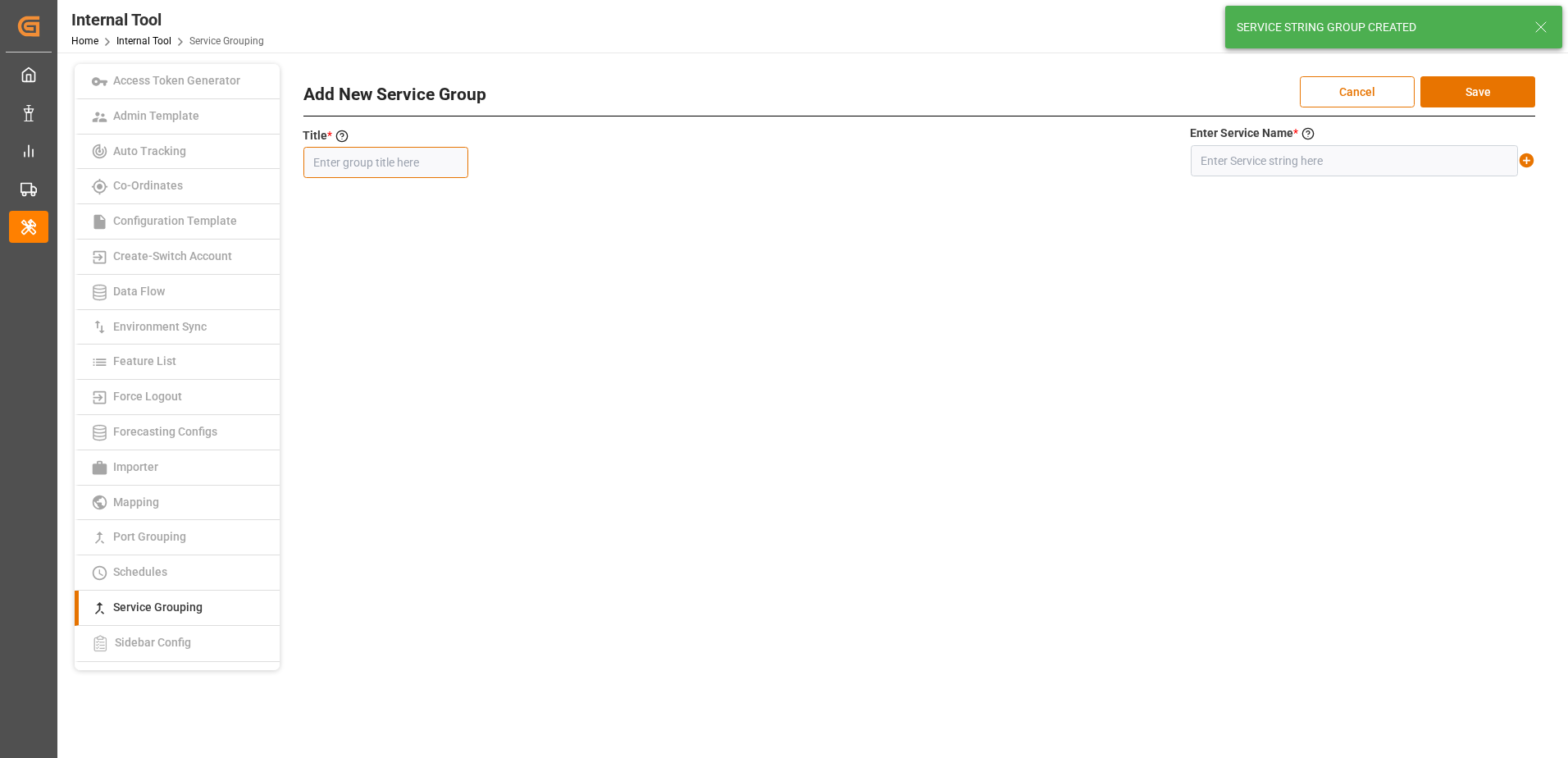
click at [391, 169] on input "text" at bounding box center [386, 162] width 164 height 31
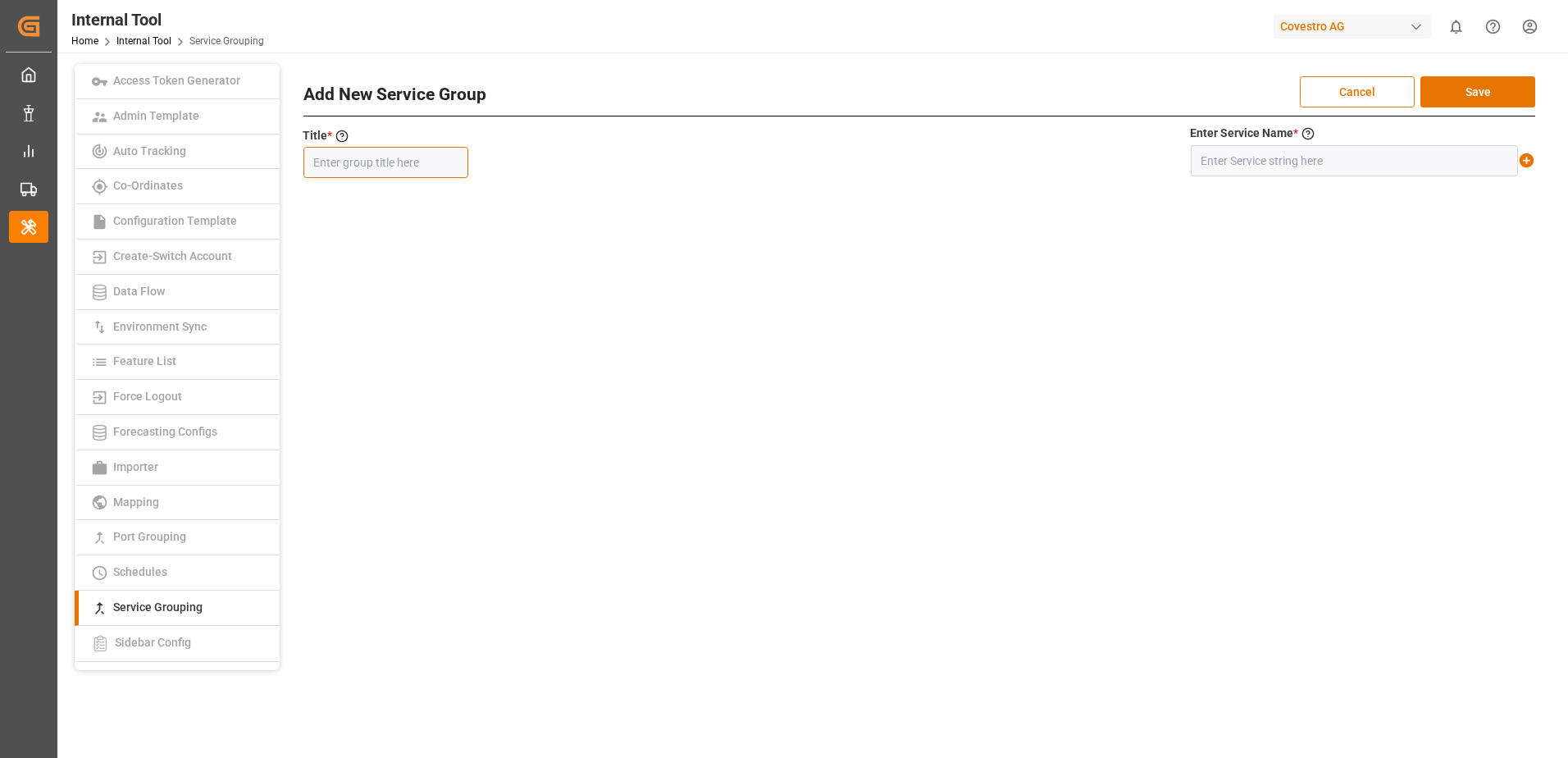
paste input "MEX BMX"
type input "MEX BMX"
click at [1268, 157] on input "text" at bounding box center [1354, 160] width 327 height 31
paste input "MEX + BMX"
type input "MEX + BMX"
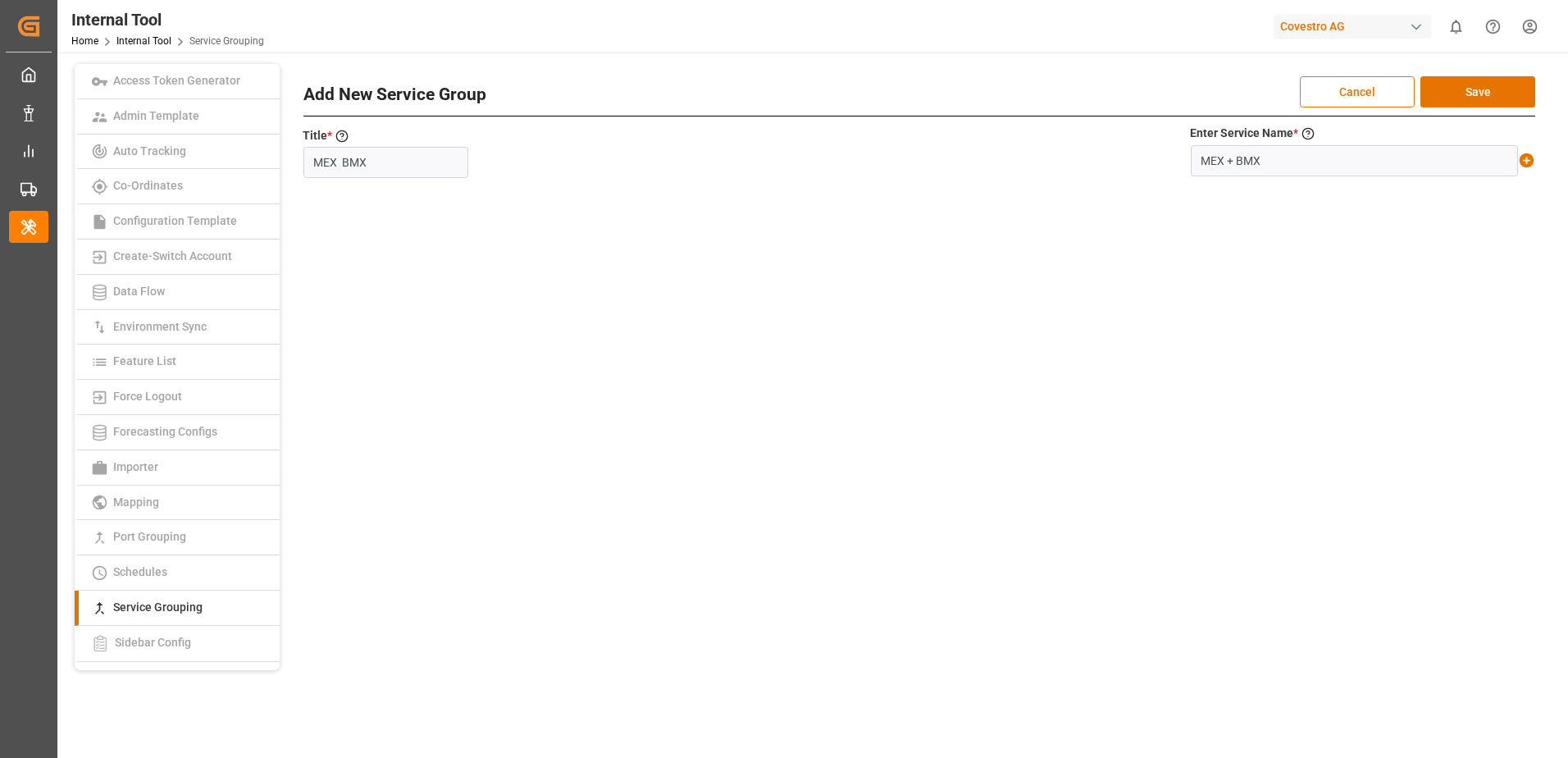
click at [1525, 162] on icon at bounding box center [1527, 161] width 15 height 15
click at [1503, 93] on button "Save" at bounding box center [1478, 91] width 115 height 31
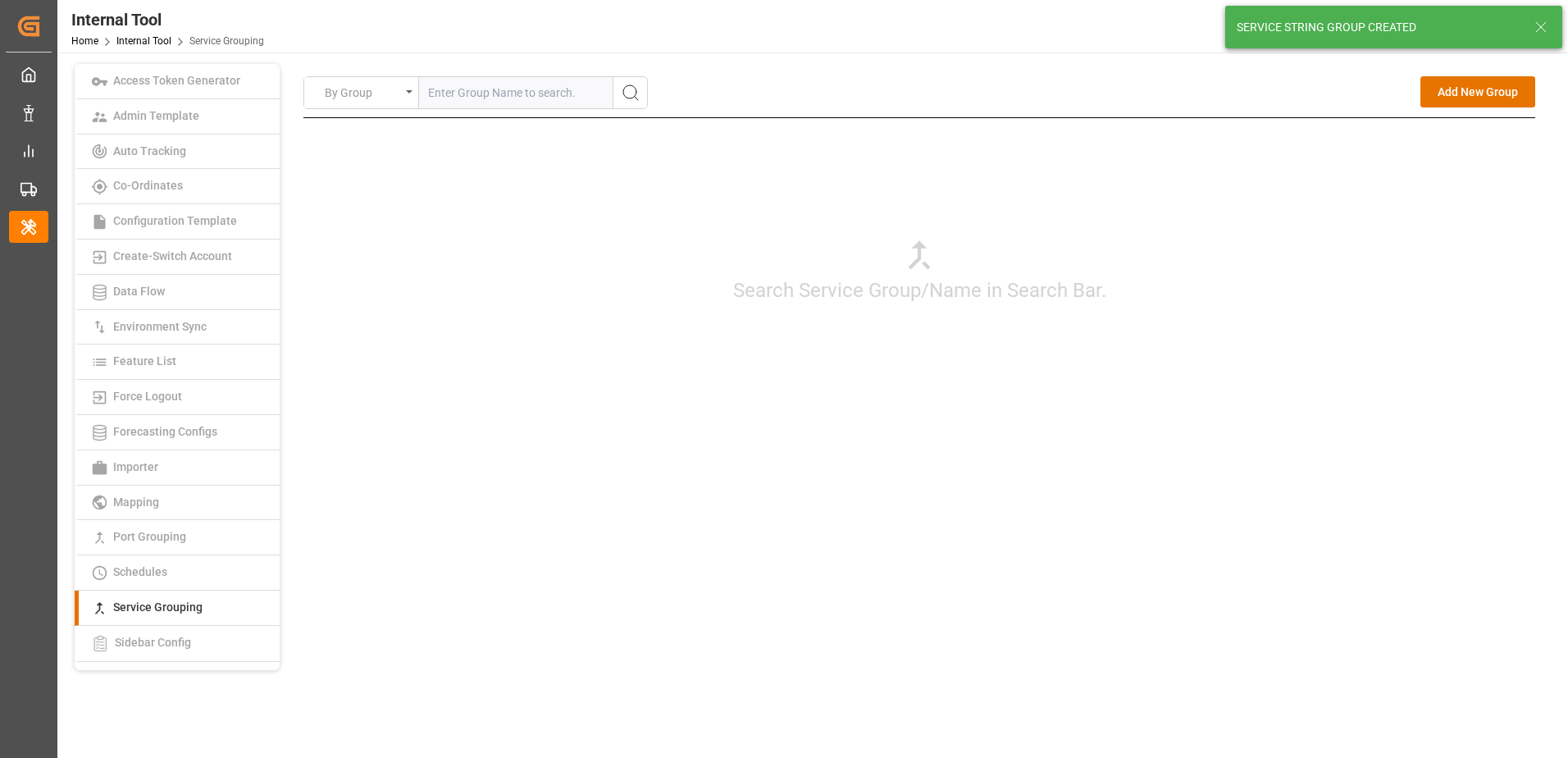
click at [1434, 393] on div "Search Service Group/Name in Search Bar." at bounding box center [920, 270] width 1232 height 304
click at [1470, 98] on button "Add New Group" at bounding box center [1478, 91] width 115 height 31
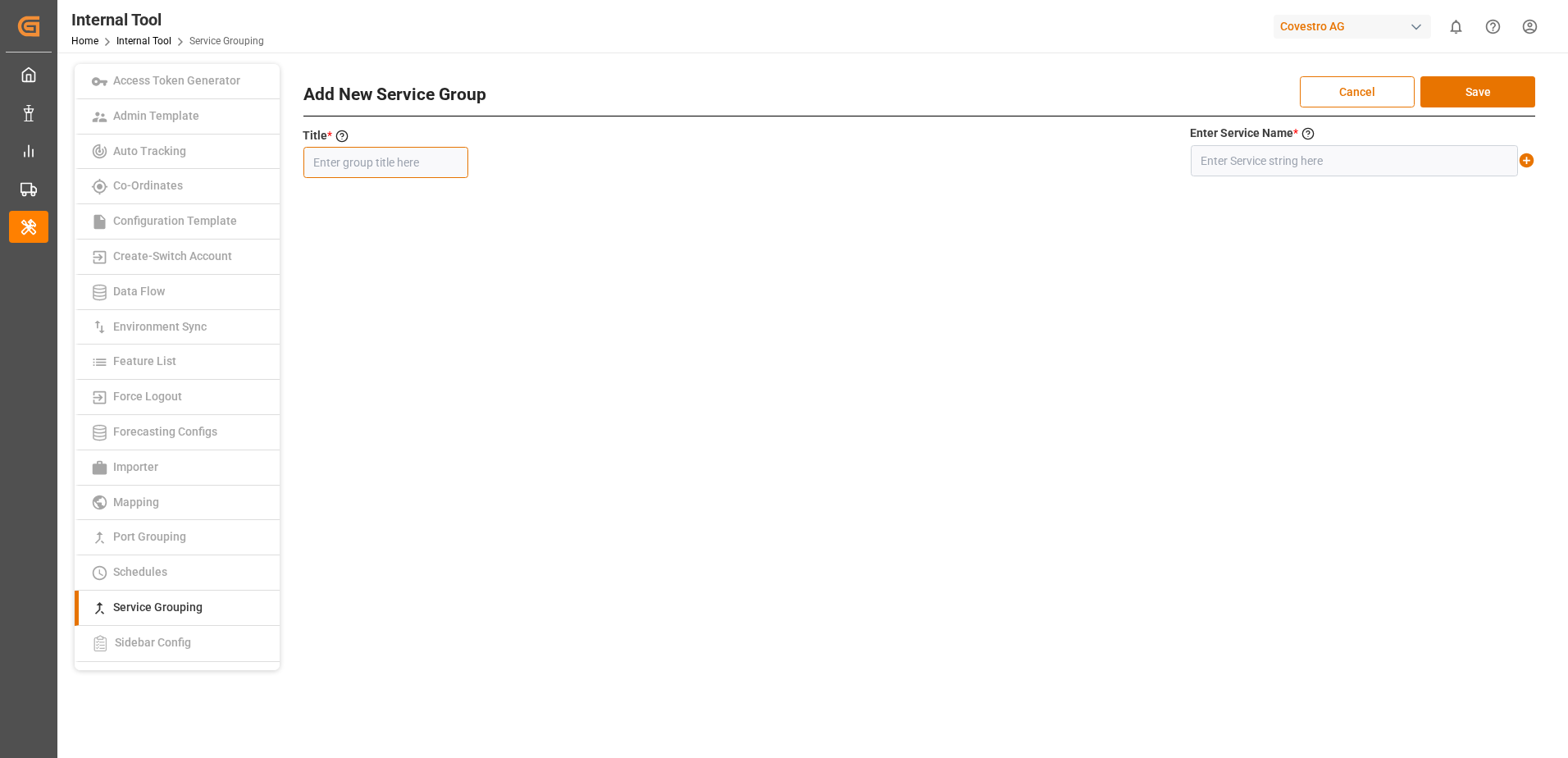
click at [439, 152] on input "text" at bounding box center [386, 162] width 164 height 31
paste input "[GEOGRAPHIC_DATA]"
type input "[GEOGRAPHIC_DATA]"
click at [1327, 164] on input "text" at bounding box center [1354, 160] width 327 height 31
paste input "[GEOGRAPHIC_DATA]"
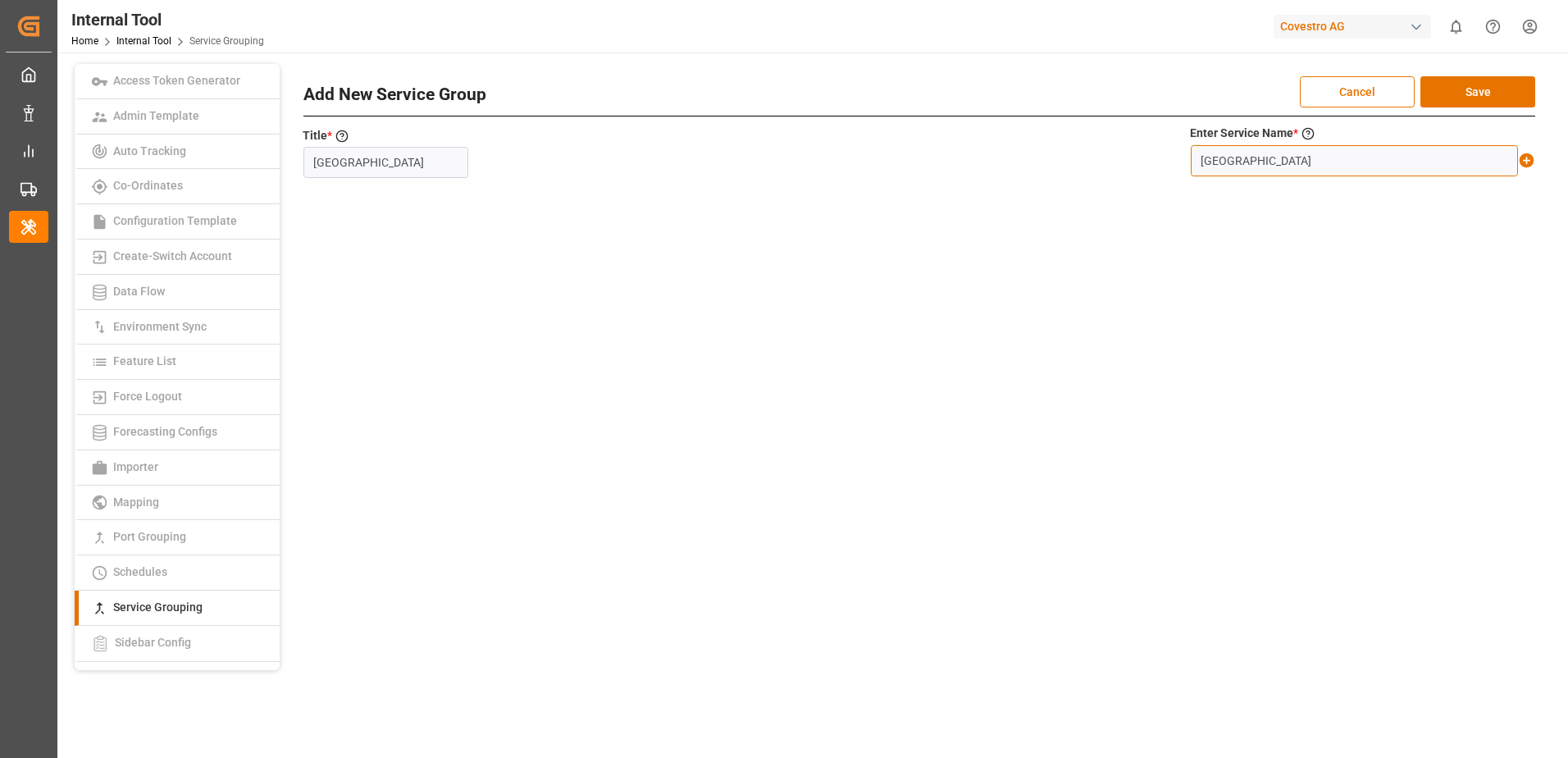
type input "[GEOGRAPHIC_DATA]"
click at [1529, 159] on icon at bounding box center [1527, 161] width 15 height 15
click at [1502, 92] on button "Save" at bounding box center [1478, 91] width 115 height 31
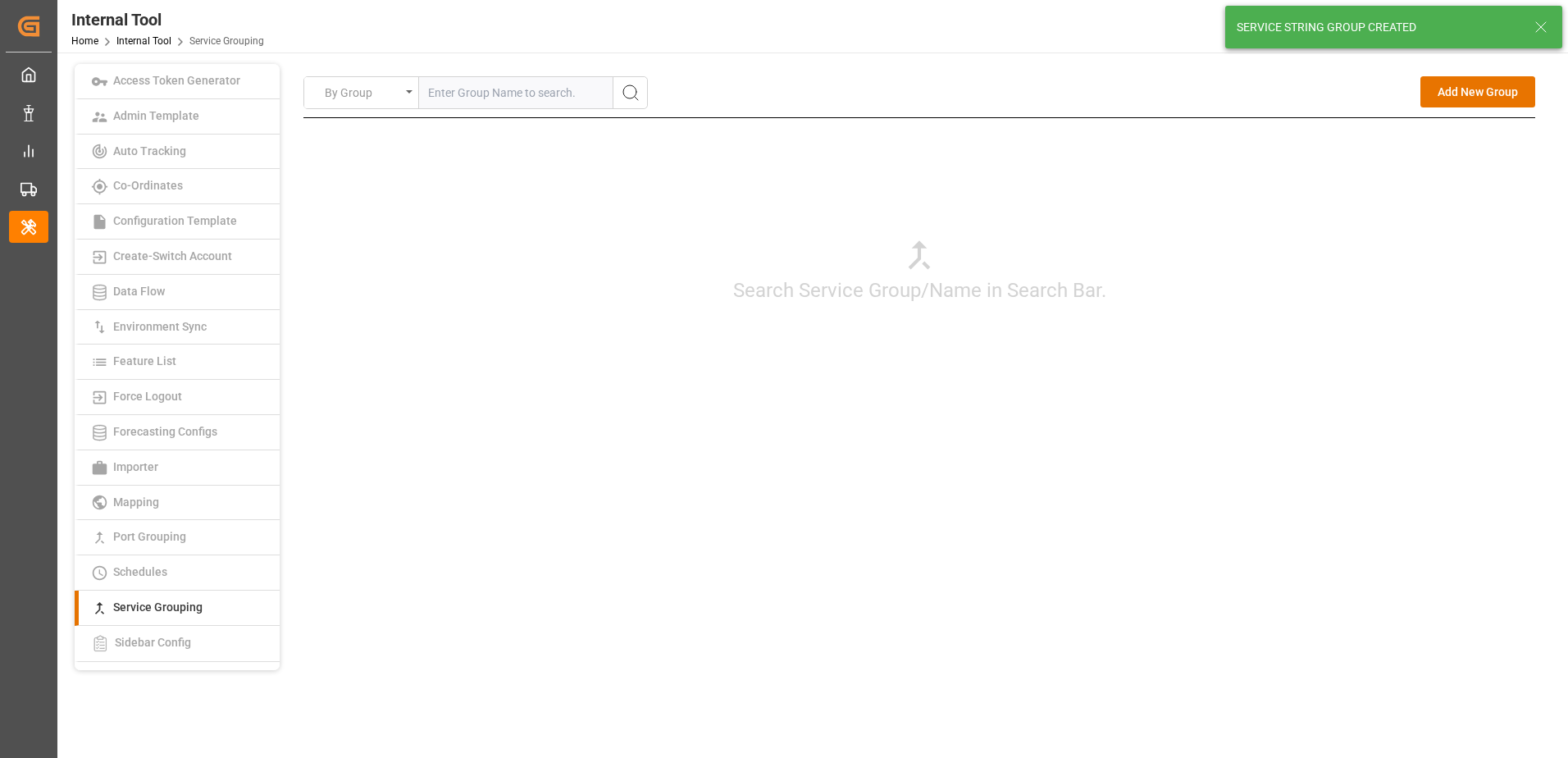
click at [1380, 465] on div "By Group Add New Group Search Service Group/Name in Search Bar. Add New Service…" at bounding box center [919, 265] width 1256 height 402
click at [1455, 100] on button "Add New Group" at bounding box center [1478, 91] width 115 height 31
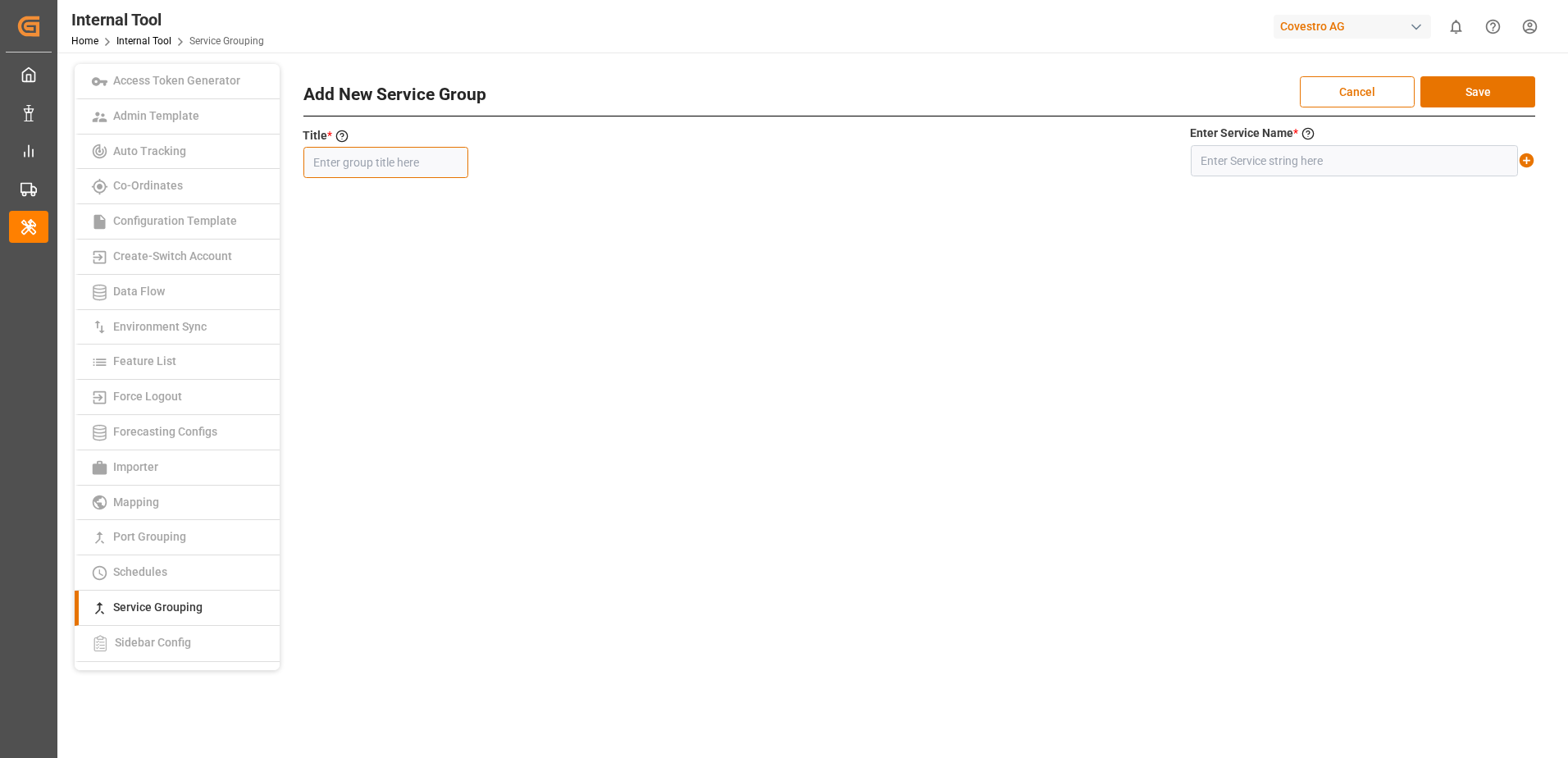
click at [358, 165] on input "text" at bounding box center [386, 162] width 164 height 31
paste input "IOMSRX"
type input "IOMSRX"
click at [1288, 167] on input "text" at bounding box center [1354, 160] width 327 height 31
paste input "IOM+SRX"
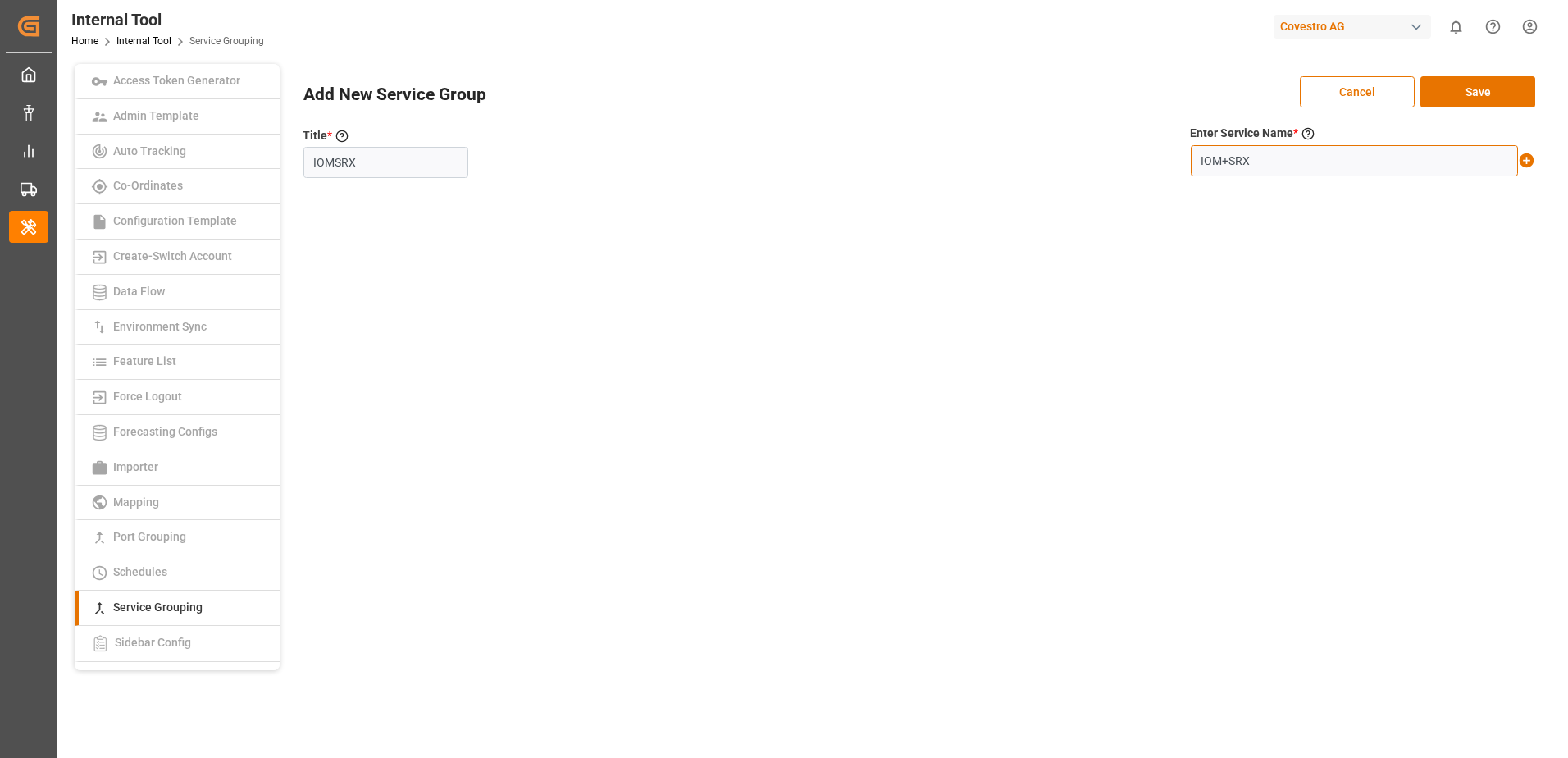
type input "IOM+SRX"
click at [1529, 159] on icon at bounding box center [1527, 161] width 15 height 15
click at [1509, 84] on button "Save" at bounding box center [1478, 91] width 115 height 31
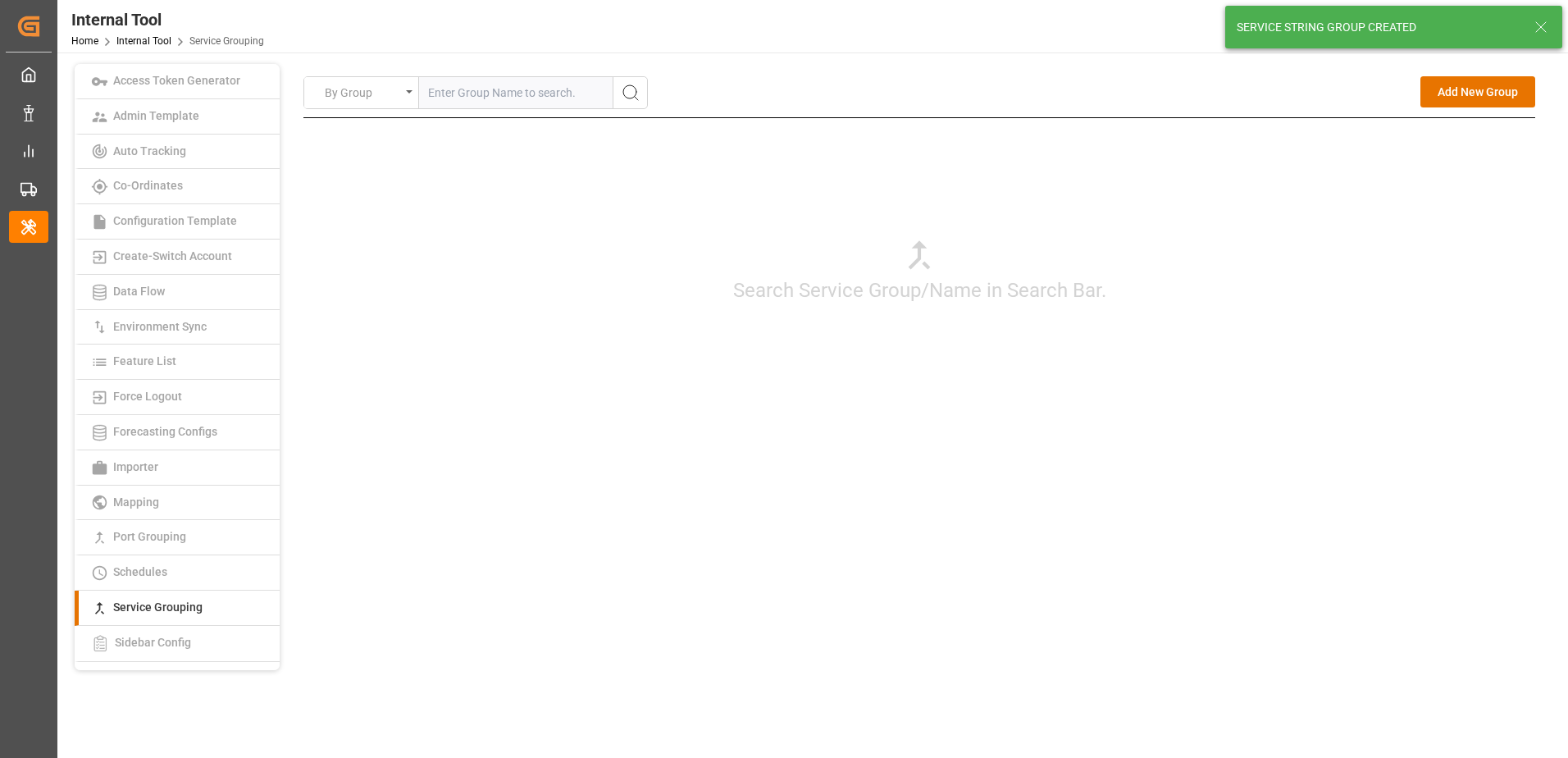
click at [1377, 427] on div "By Group Add New Group Search Service Group/Name in Search Bar. Add New Service…" at bounding box center [920, 265] width 1232 height 379
click at [1471, 93] on button "Add New Group" at bounding box center [1478, 91] width 115 height 31
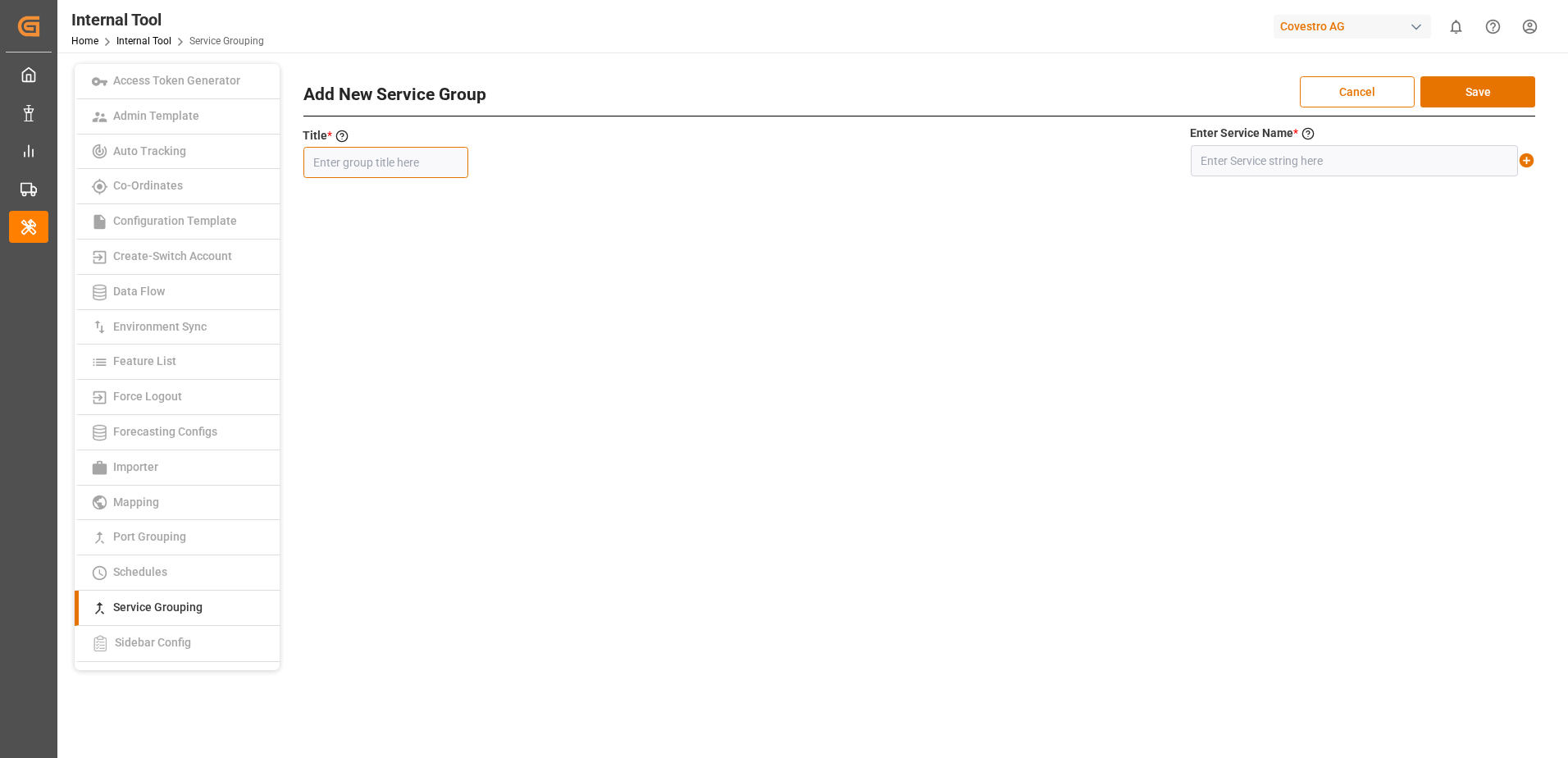
click at [375, 167] on input "text" at bounding box center [386, 162] width 164 height 31
paste input "MD4"
type input "MD4"
click at [1243, 158] on input "text" at bounding box center [1354, 160] width 327 height 31
paste input "MD4"
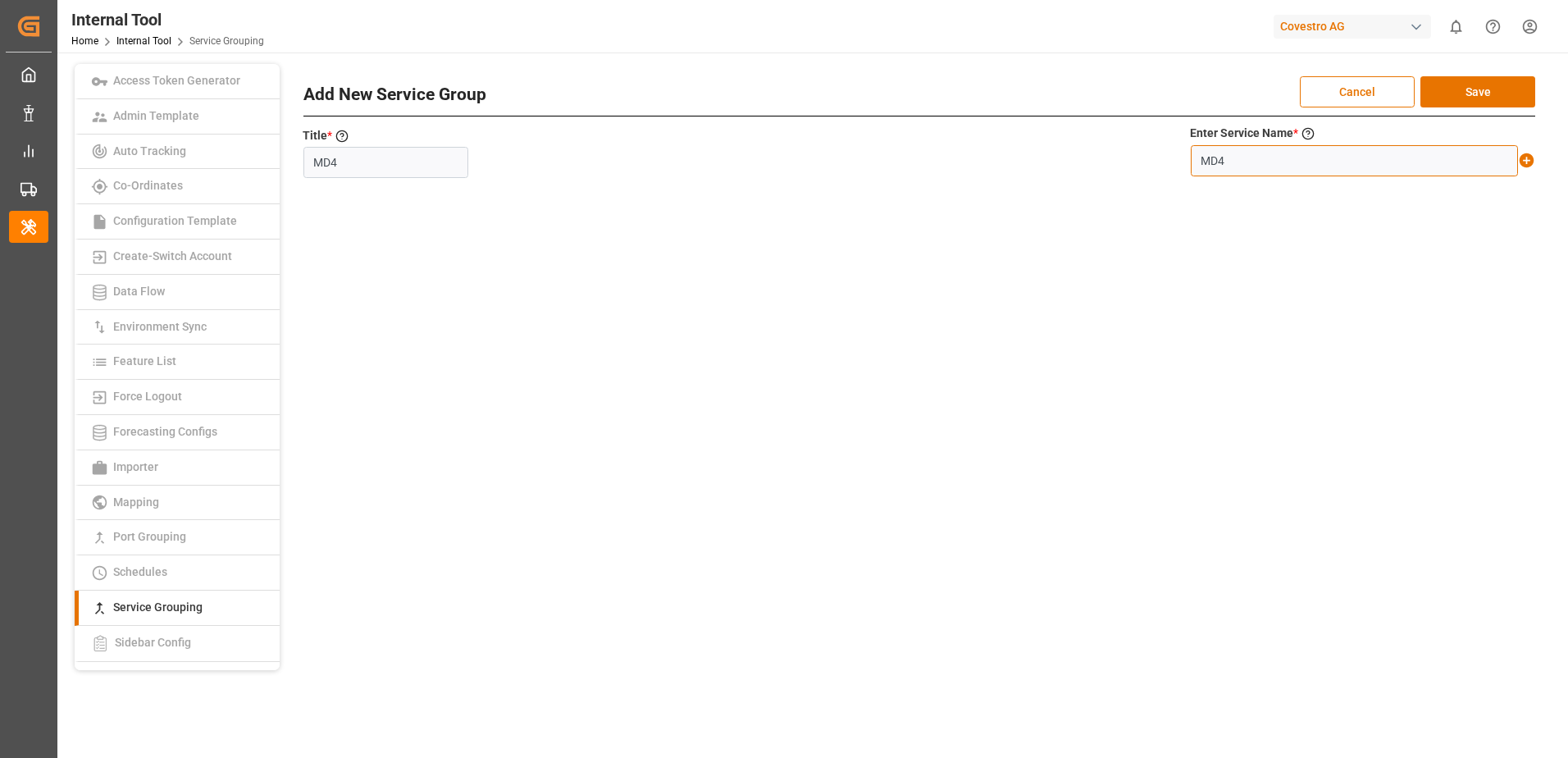
type input "MD4"
click at [1523, 158] on icon at bounding box center [1527, 161] width 15 height 15
click at [1503, 84] on button "Save" at bounding box center [1478, 91] width 115 height 31
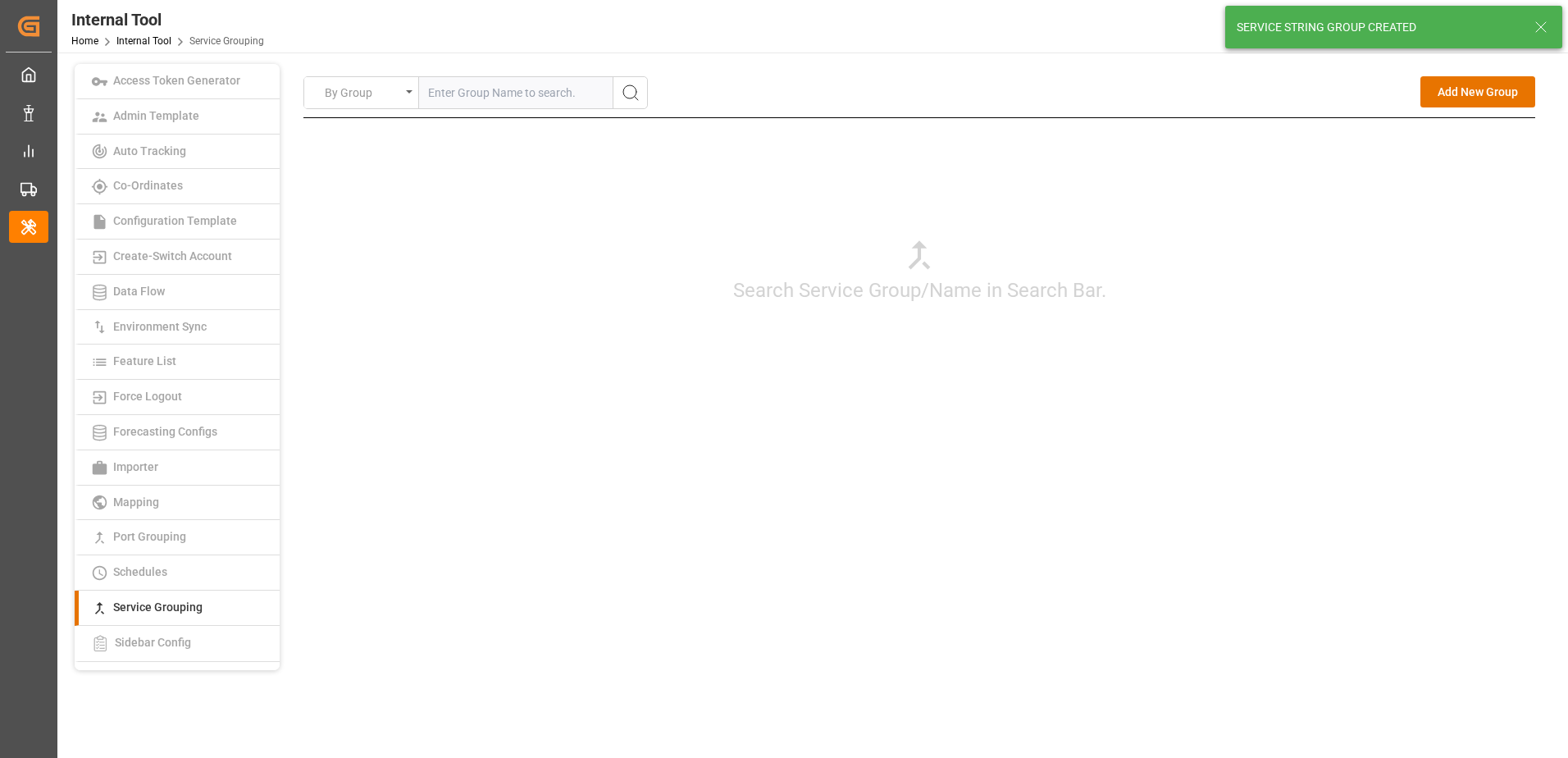
drag, startPoint x: 1305, startPoint y: 426, endPoint x: 1397, endPoint y: 230, distance: 216.5
click at [1305, 425] on div "By Group Add New Group Search Service Group/Name in Search Bar. Add New Service…" at bounding box center [920, 265] width 1232 height 379
click at [1468, 101] on button "Add New Group" at bounding box center [1478, 91] width 115 height 31
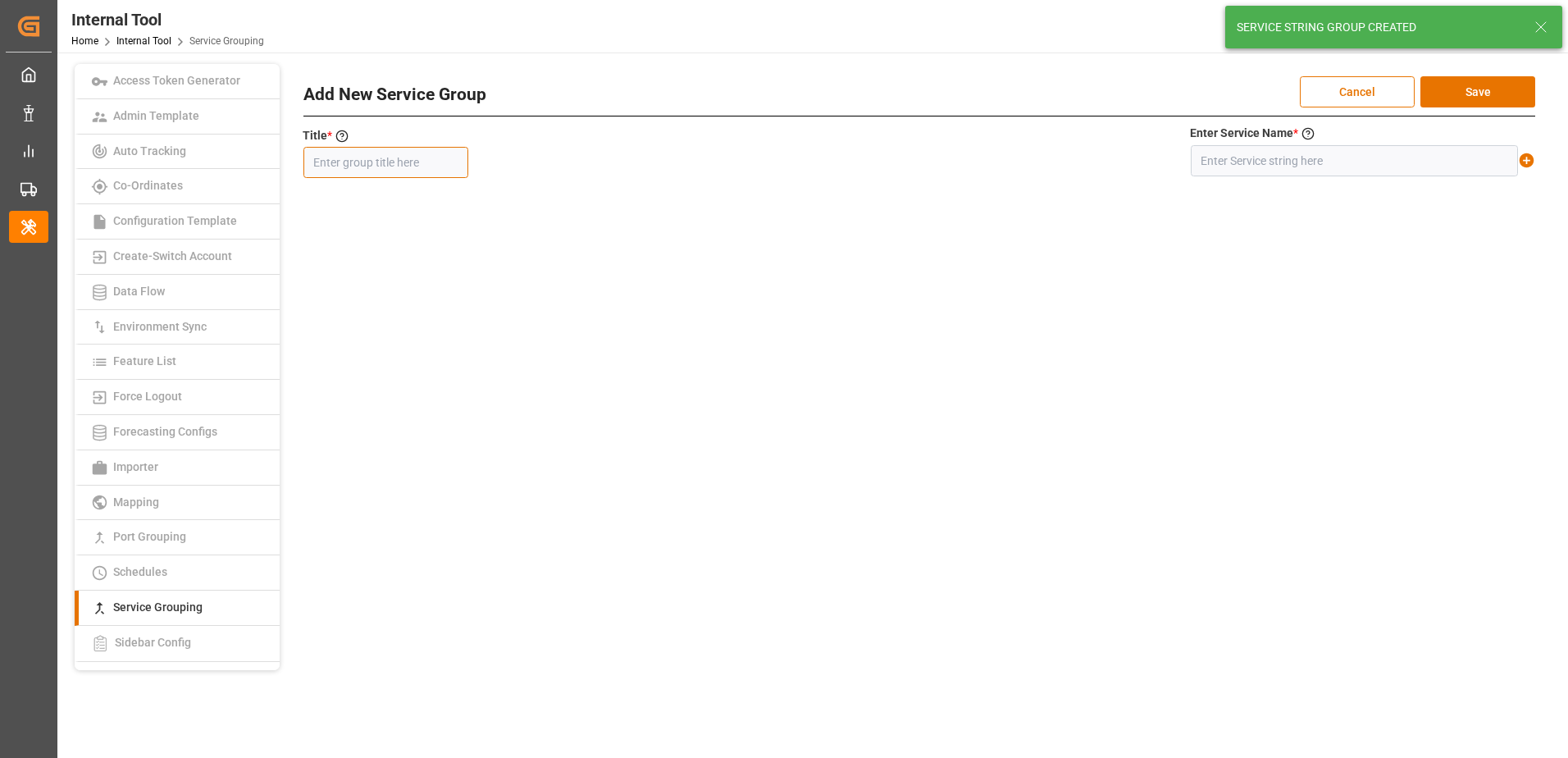
click at [443, 160] on input "text" at bounding box center [386, 162] width 164 height 31
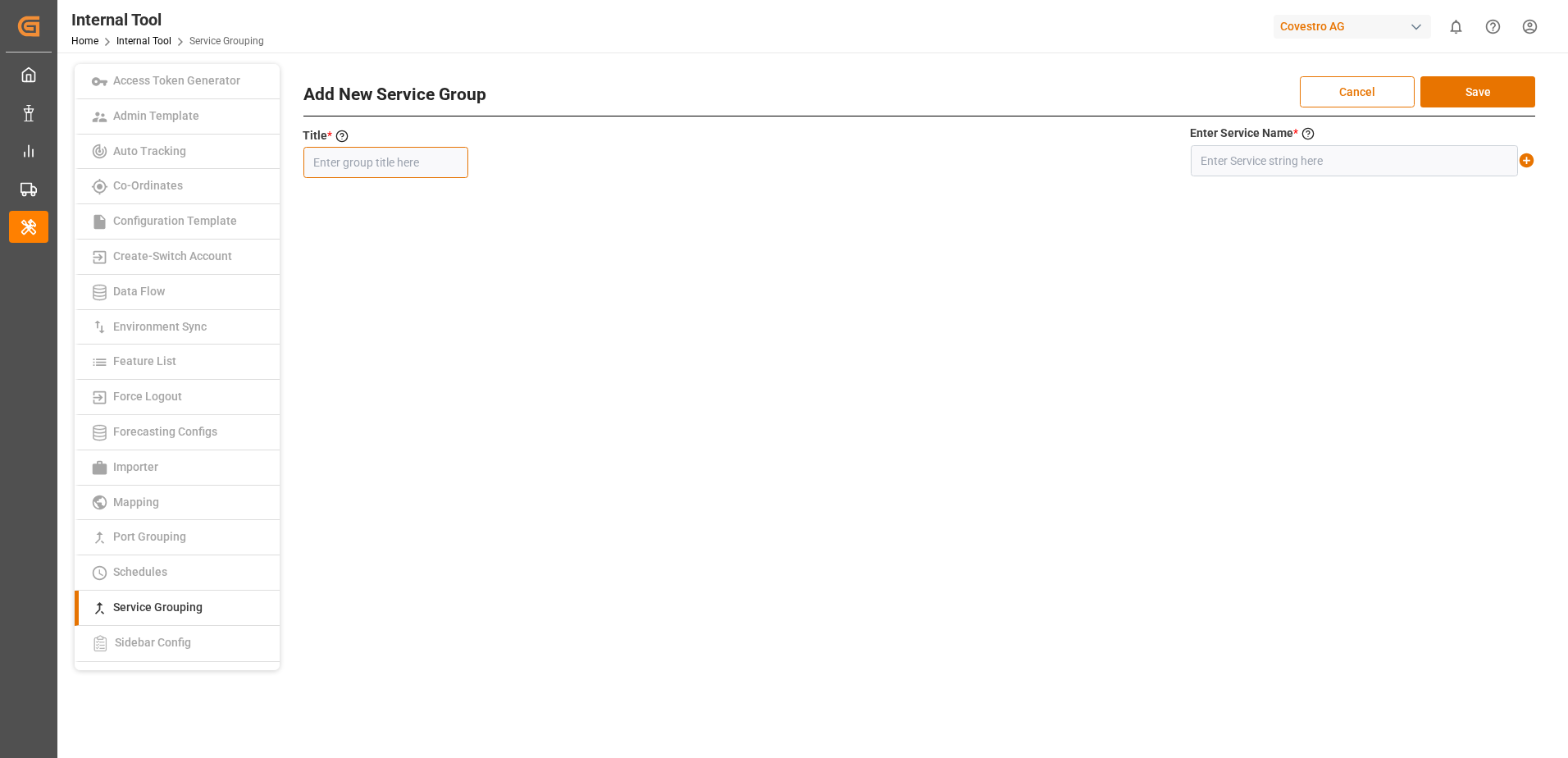
paste input "WM1"
type input "WM1"
click at [1262, 164] on input "text" at bounding box center [1354, 160] width 327 height 31
paste input "WM1"
type input "WM1"
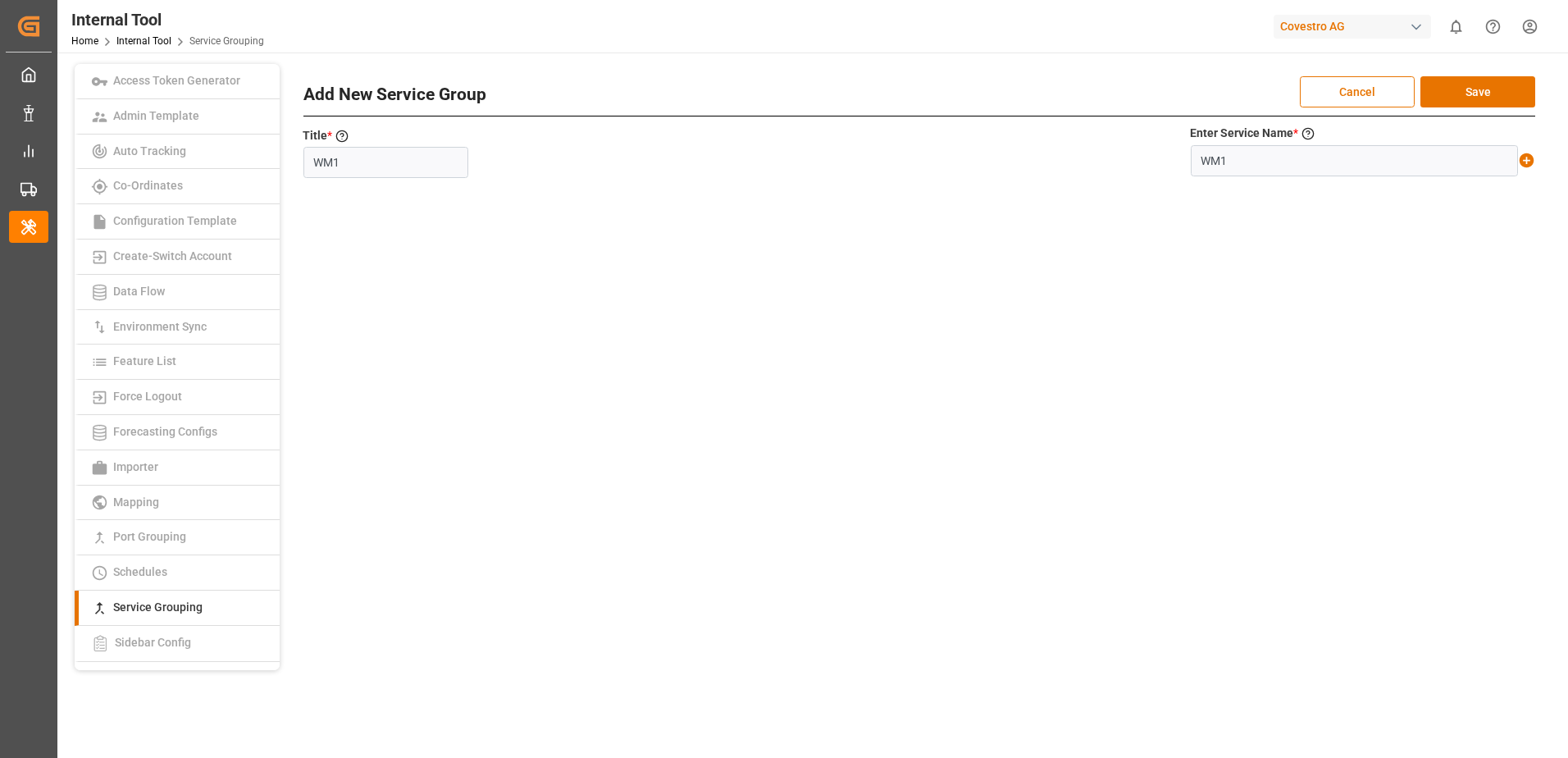
click at [1524, 159] on icon at bounding box center [1527, 161] width 15 height 15
click at [1507, 104] on button "Save" at bounding box center [1478, 91] width 115 height 31
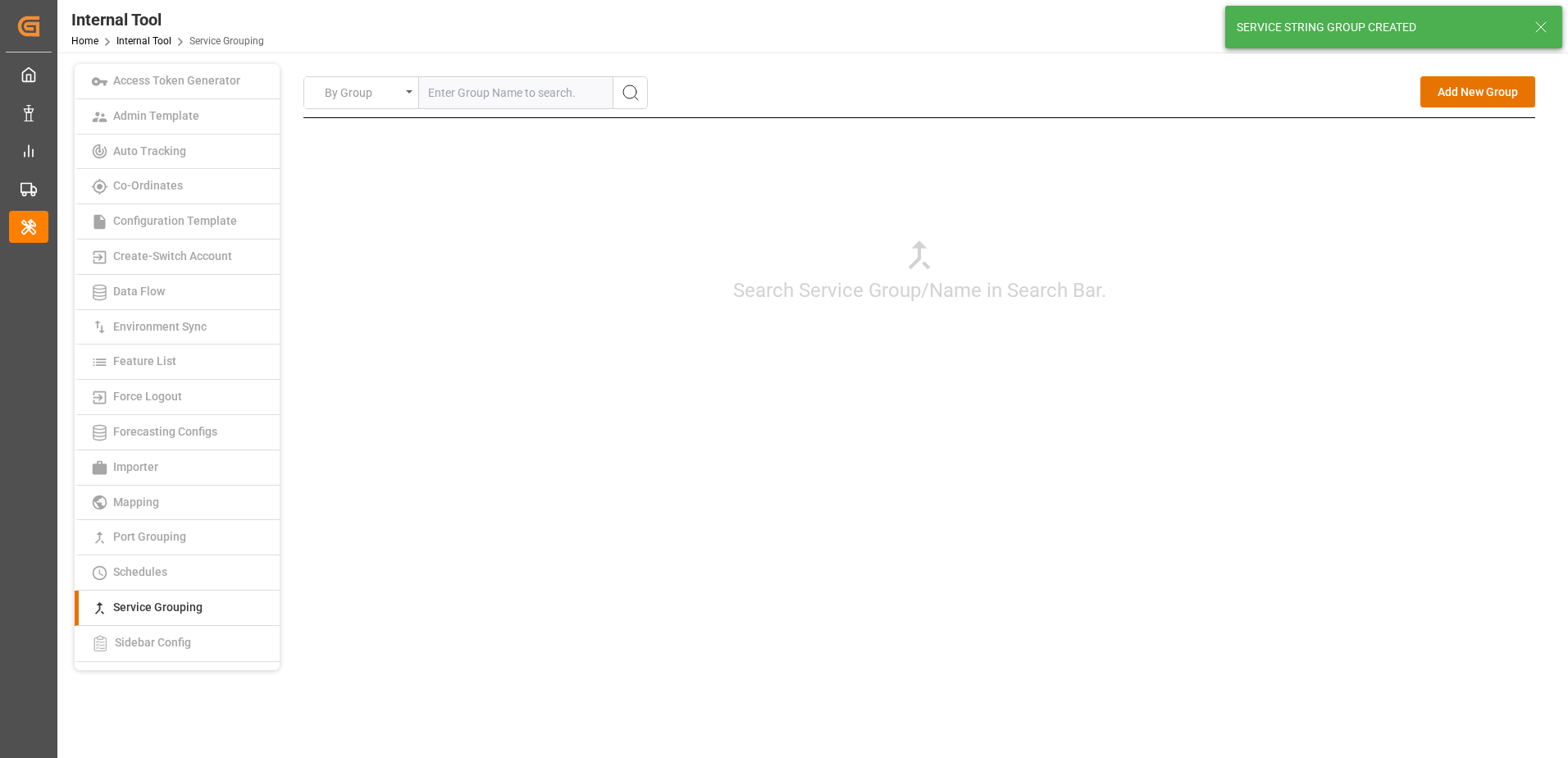
click at [1334, 458] on div "By Group Add New Group Search Service Group/Name in Search Bar. Add New Service…" at bounding box center [919, 265] width 1256 height 402
click at [1473, 97] on button "Add New Group" at bounding box center [1478, 91] width 115 height 31
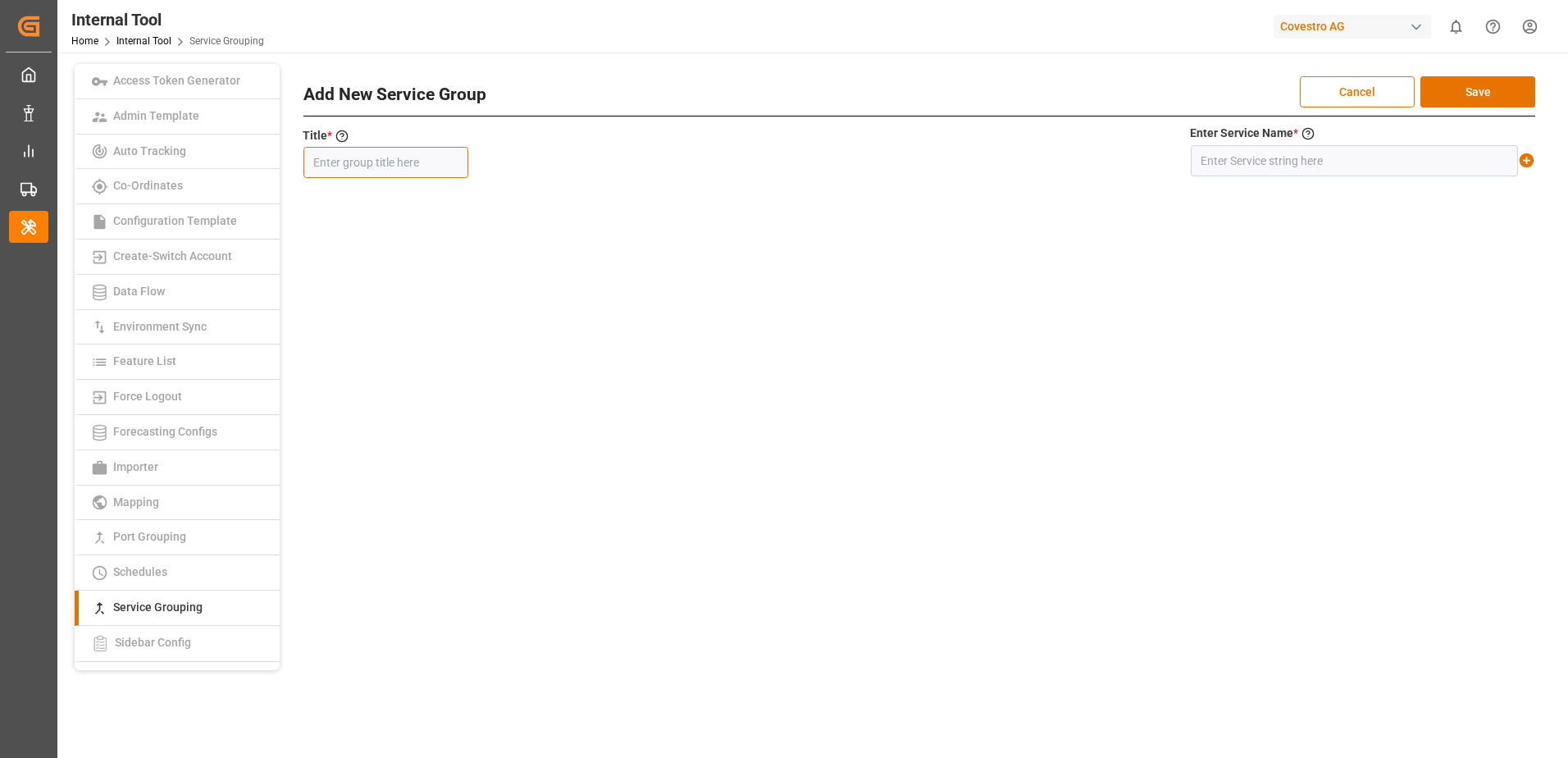
click at [405, 161] on input "text" at bounding box center [386, 162] width 164 height 31
paste input "LINE B"
type input "LINE B"
click at [1256, 164] on input "text" at bounding box center [1354, 160] width 327 height 31
paste input "LINE B"
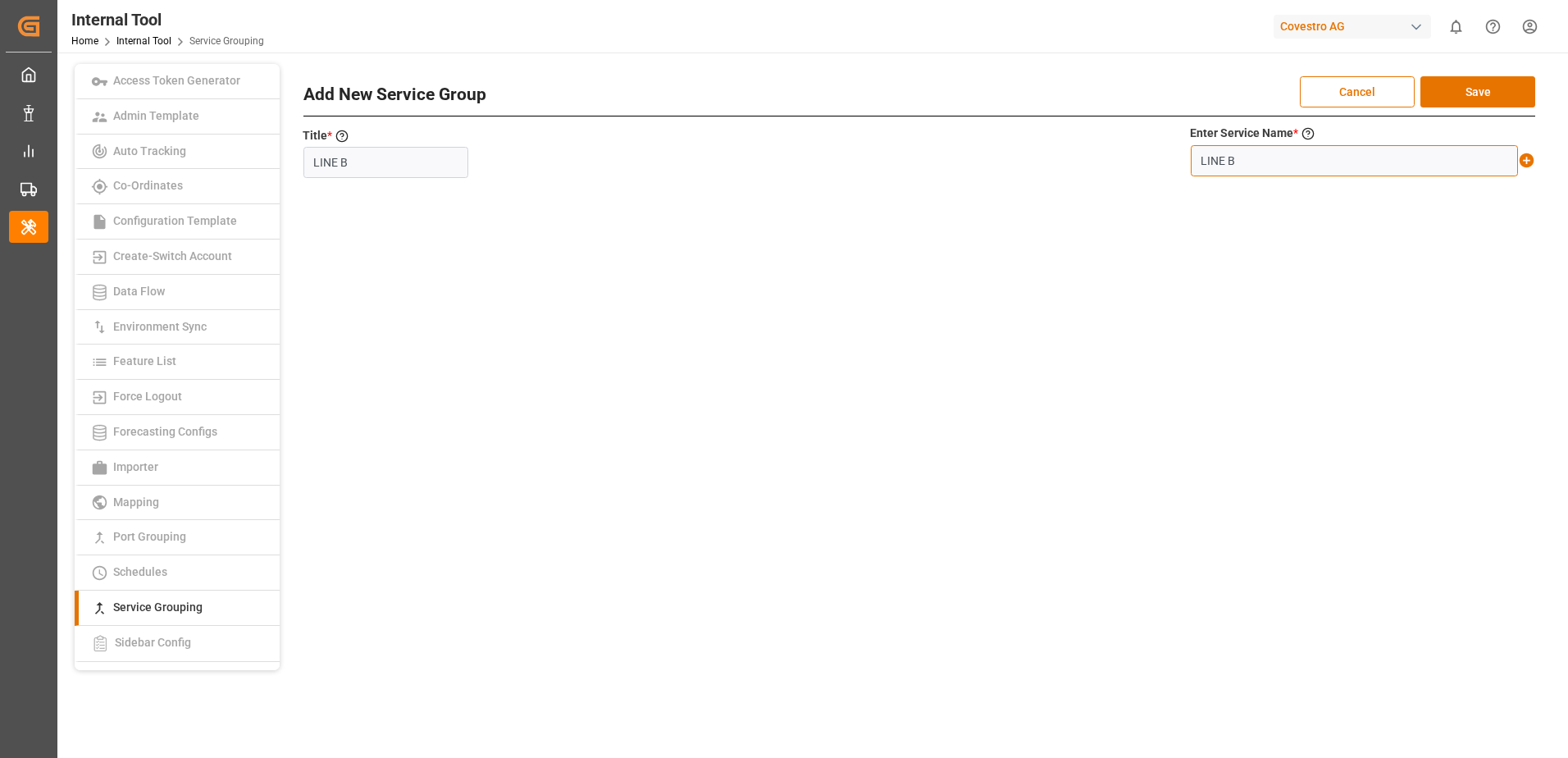
type input "LINE B"
click at [1535, 164] on div "By Group Add New Group Search Service Group/Name in Search Bar. Add New Service…" at bounding box center [919, 265] width 1256 height 402
click at [1525, 159] on icon at bounding box center [1527, 161] width 15 height 15
click at [1369, 166] on input "text" at bounding box center [1354, 160] width 327 height 31
paste input "LINE B+*"
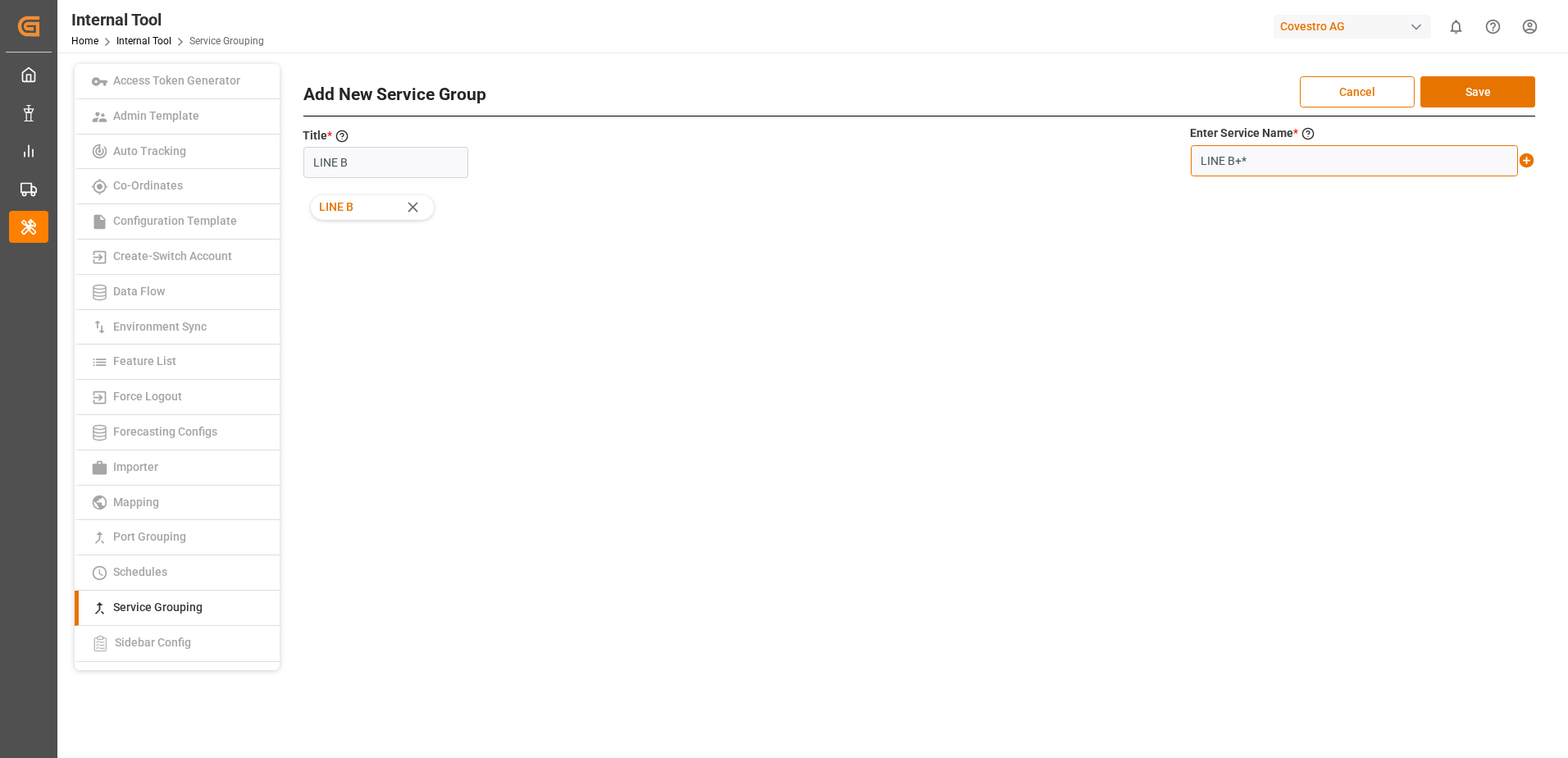
type input "LINE B+*"
click at [1524, 164] on icon at bounding box center [1527, 161] width 15 height 15
click at [1485, 97] on button "Save" at bounding box center [1478, 91] width 115 height 31
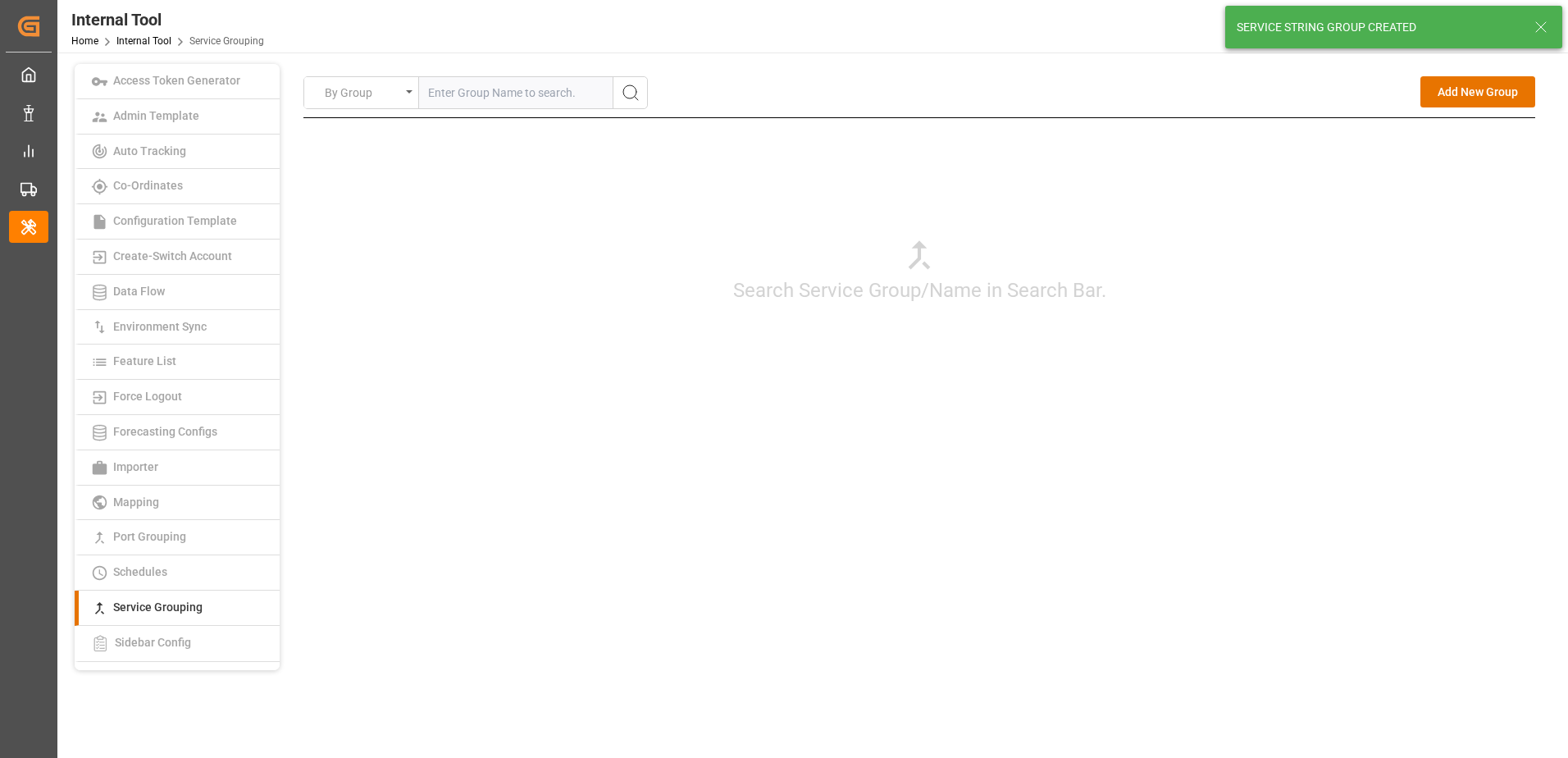
click at [1273, 476] on div "By Group Add New Group Search Service Group/Name in Search Bar. Add New Service…" at bounding box center [919, 367] width 1268 height 606
click at [1460, 81] on button "Add New Group" at bounding box center [1478, 91] width 115 height 31
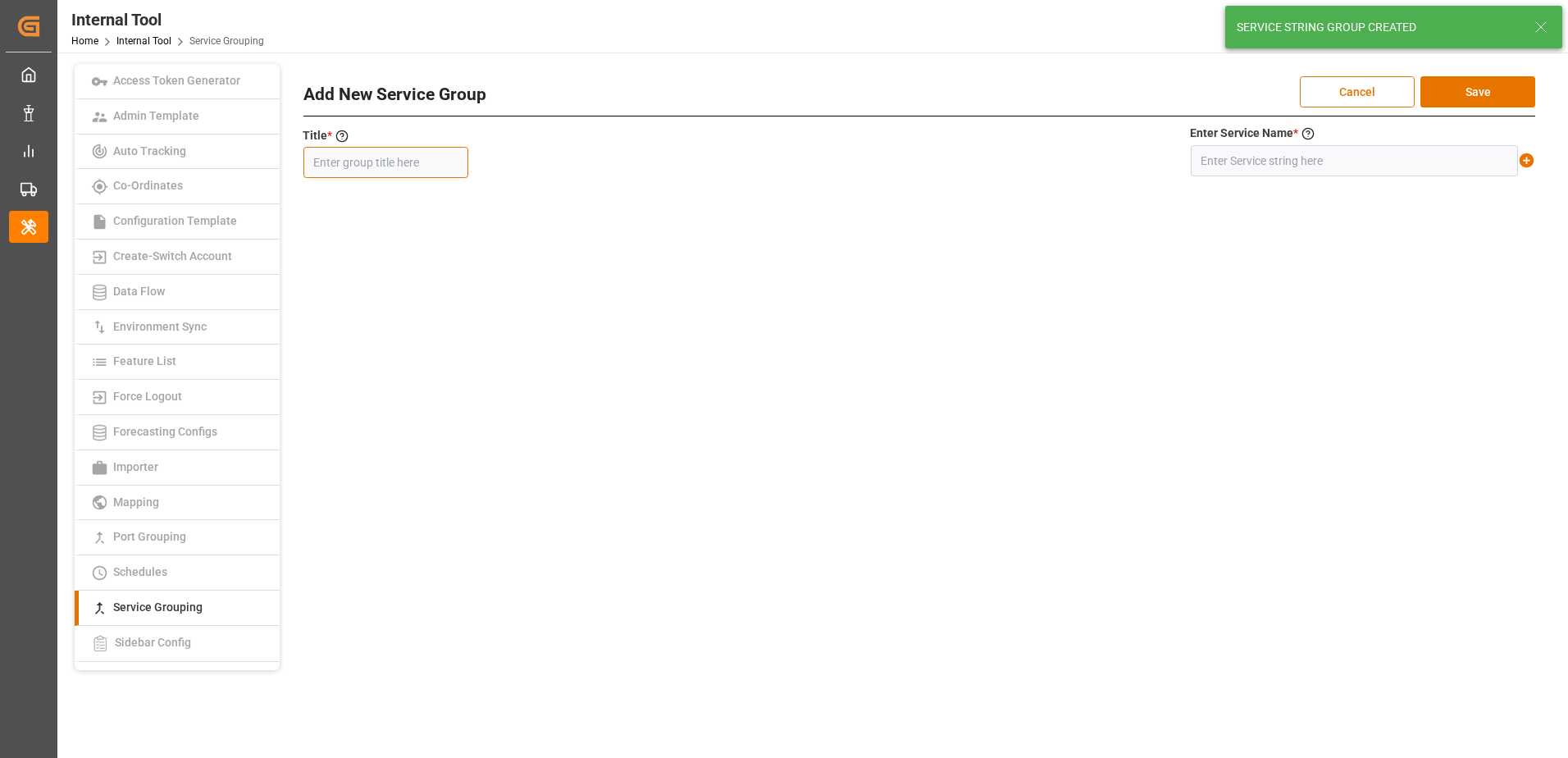
click at [387, 167] on input "text" at bounding box center [386, 162] width 164 height 31
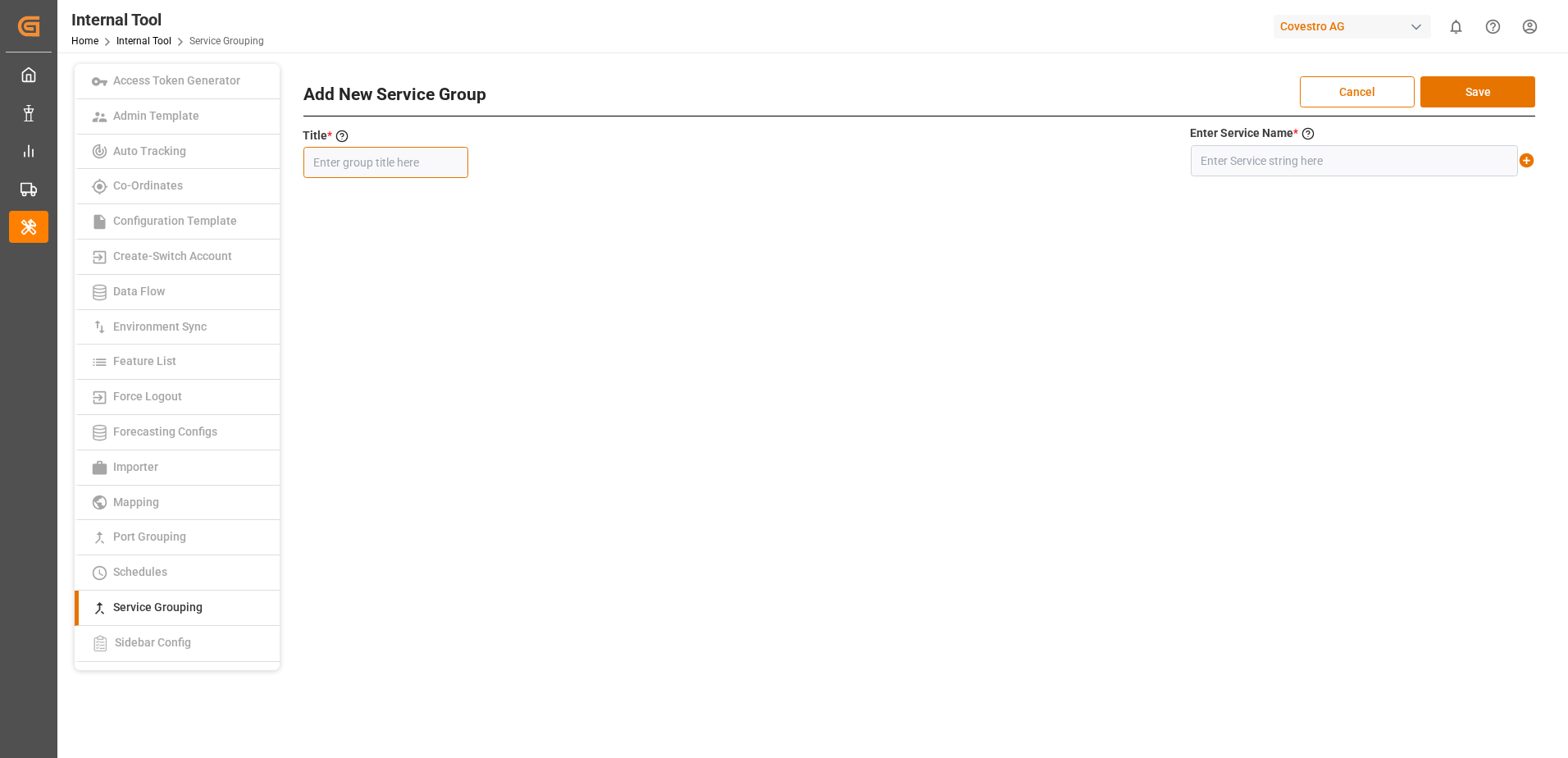
paste input "MEDCARI1-MAOSHTTL"
type input "MEDCARI1-MAOSHTTL"
click at [1310, 161] on input "text" at bounding box center [1354, 160] width 327 height 31
paste input "MEDCARI1-MAOSHTTL"
type input "MEDCARI1-MAOSHTTL"
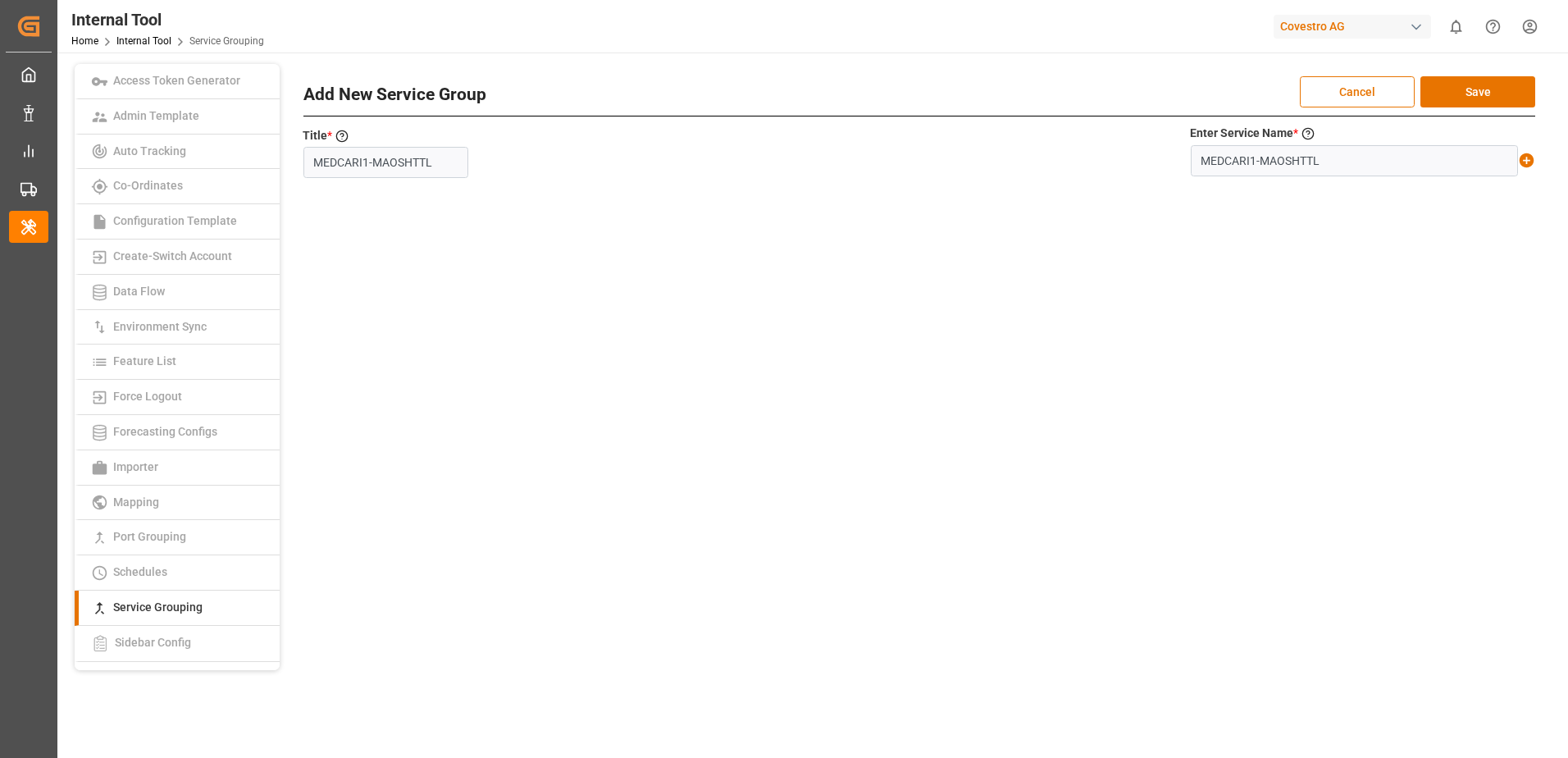
click at [1525, 164] on icon at bounding box center [1527, 161] width 15 height 15
click at [1270, 476] on div "By Group Add New Group Search Service Group/Name in Search Bar. Add New Service…" at bounding box center [919, 367] width 1268 height 606
click at [1450, 83] on button "Save" at bounding box center [1478, 91] width 115 height 31
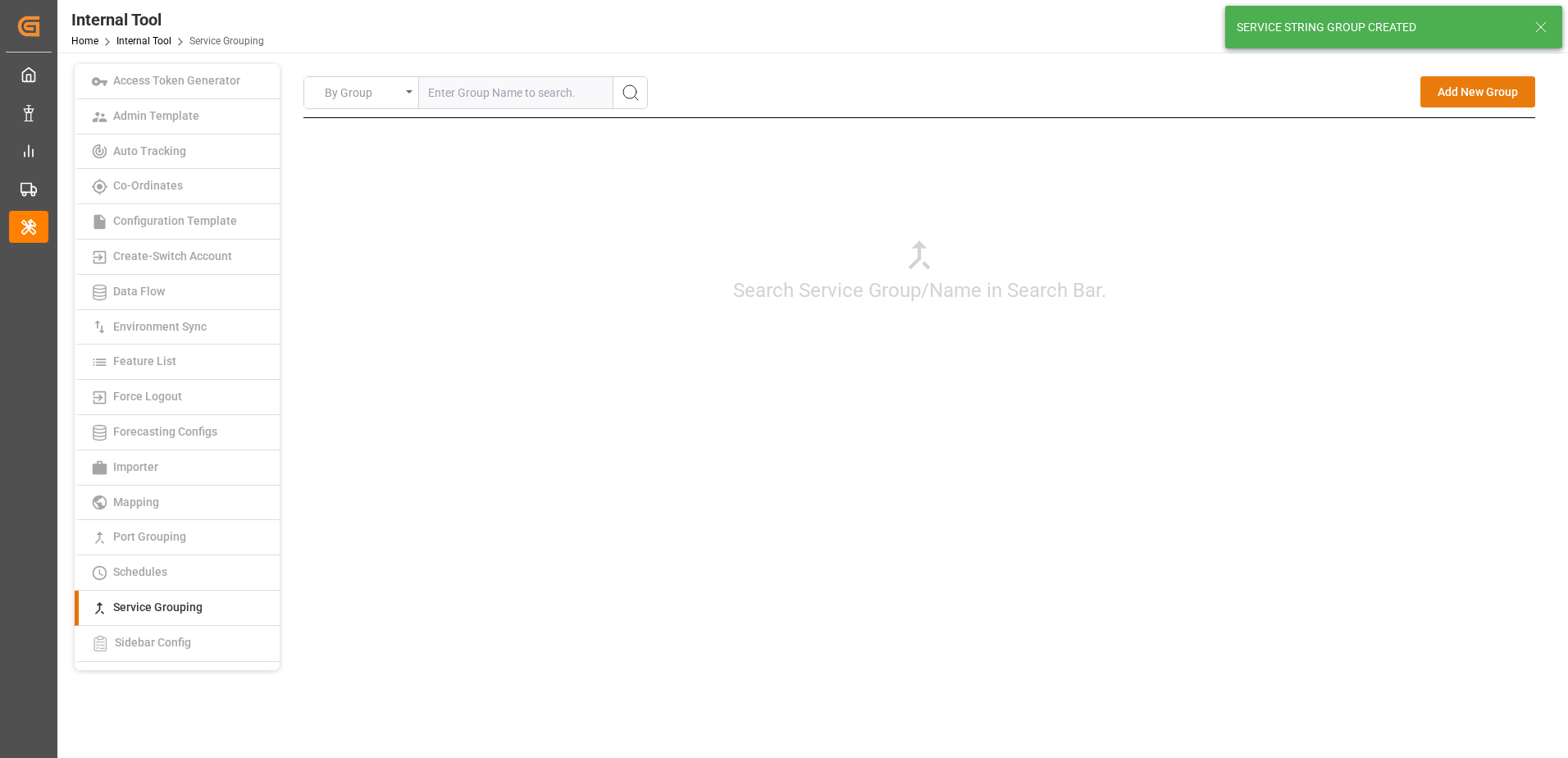
click at [1445, 88] on button "Add New Group" at bounding box center [1478, 91] width 115 height 31
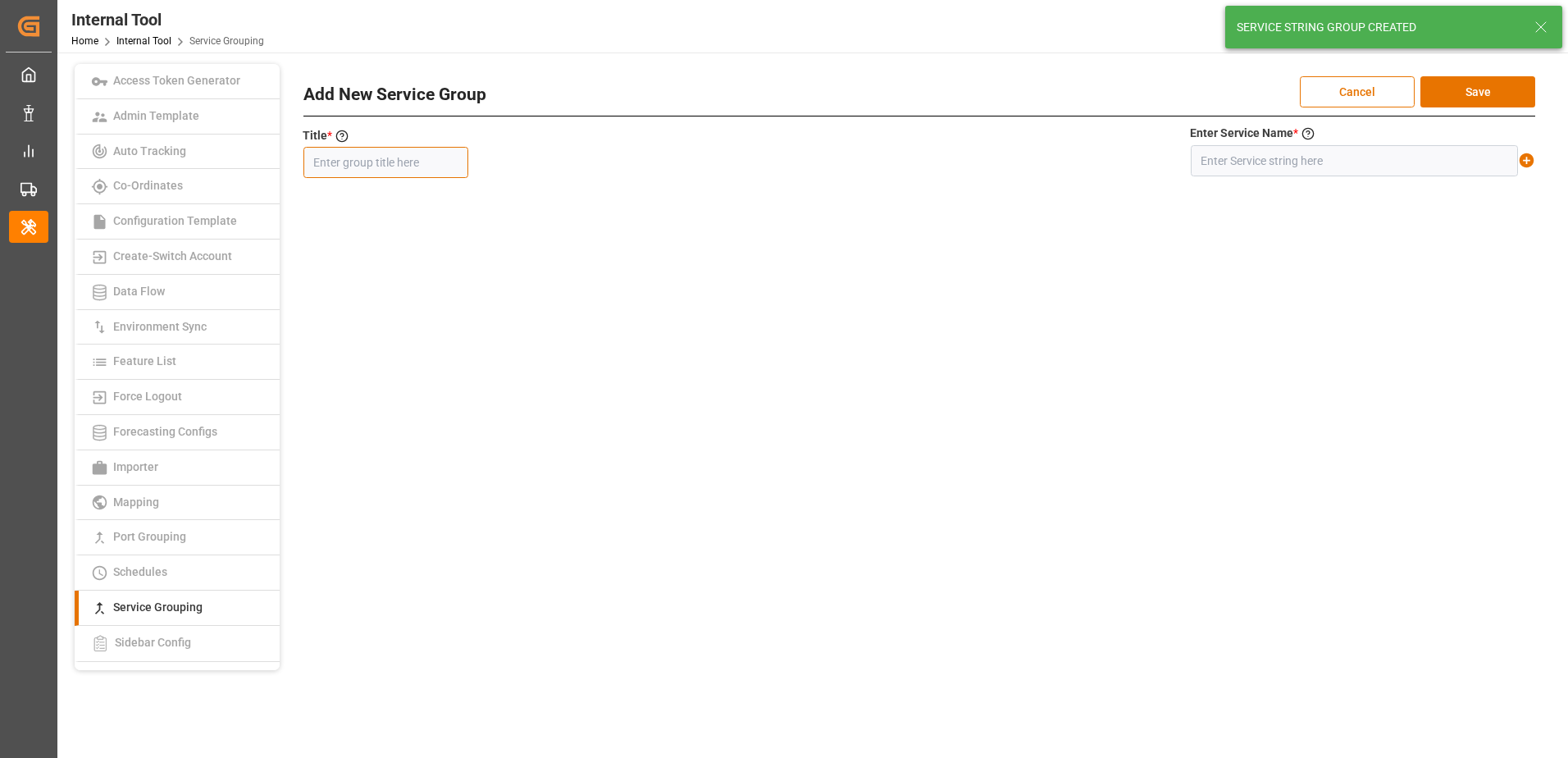
click at [360, 165] on input "text" at bounding box center [386, 162] width 164 height 31
paste input "STSSRX"
type input "STSSRX"
click at [1320, 164] on input "text" at bounding box center [1354, 160] width 327 height 31
paste input "STS+SRX"
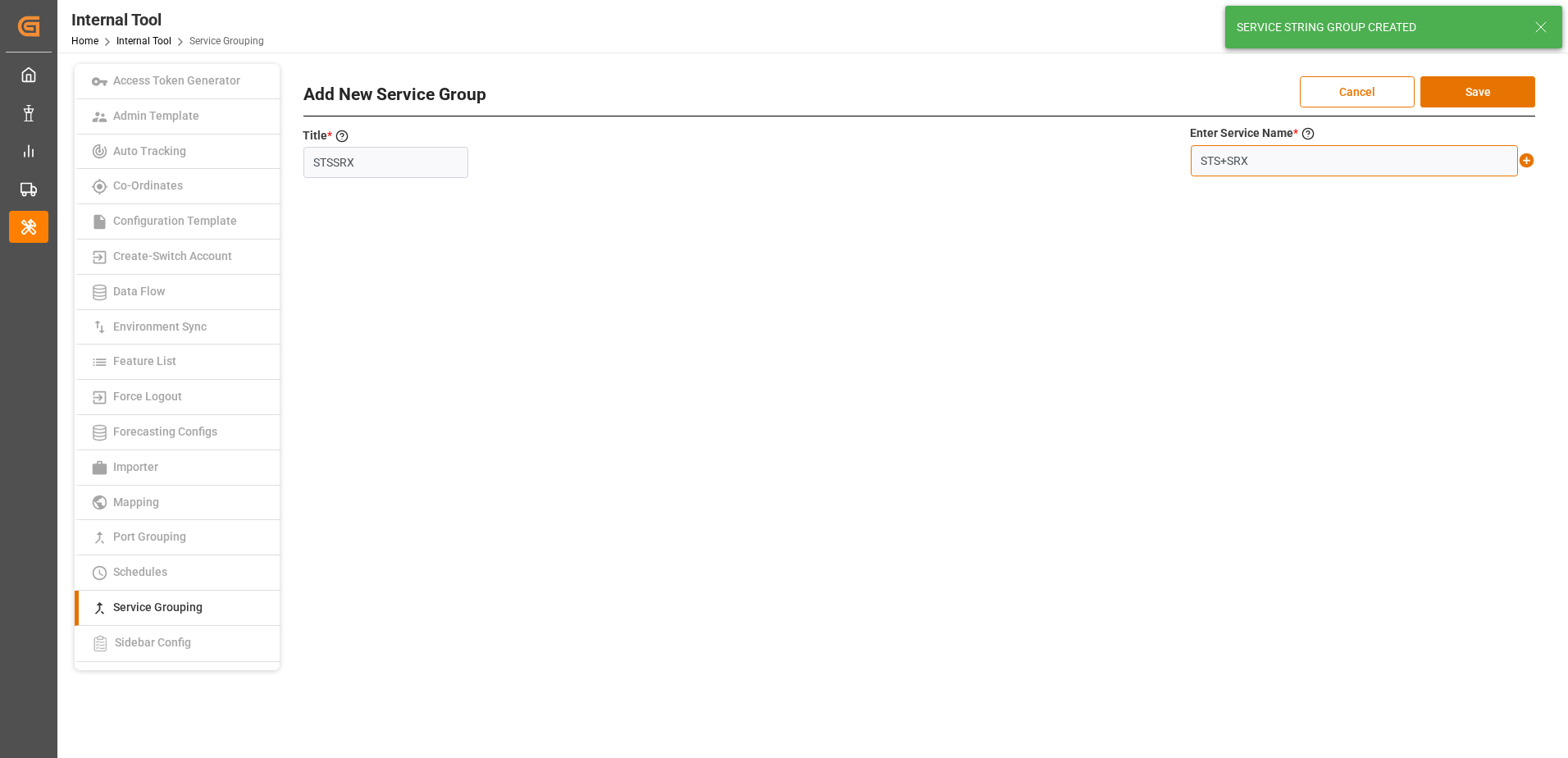
type input "STS+SRX"
click at [1527, 164] on icon at bounding box center [1527, 161] width 15 height 15
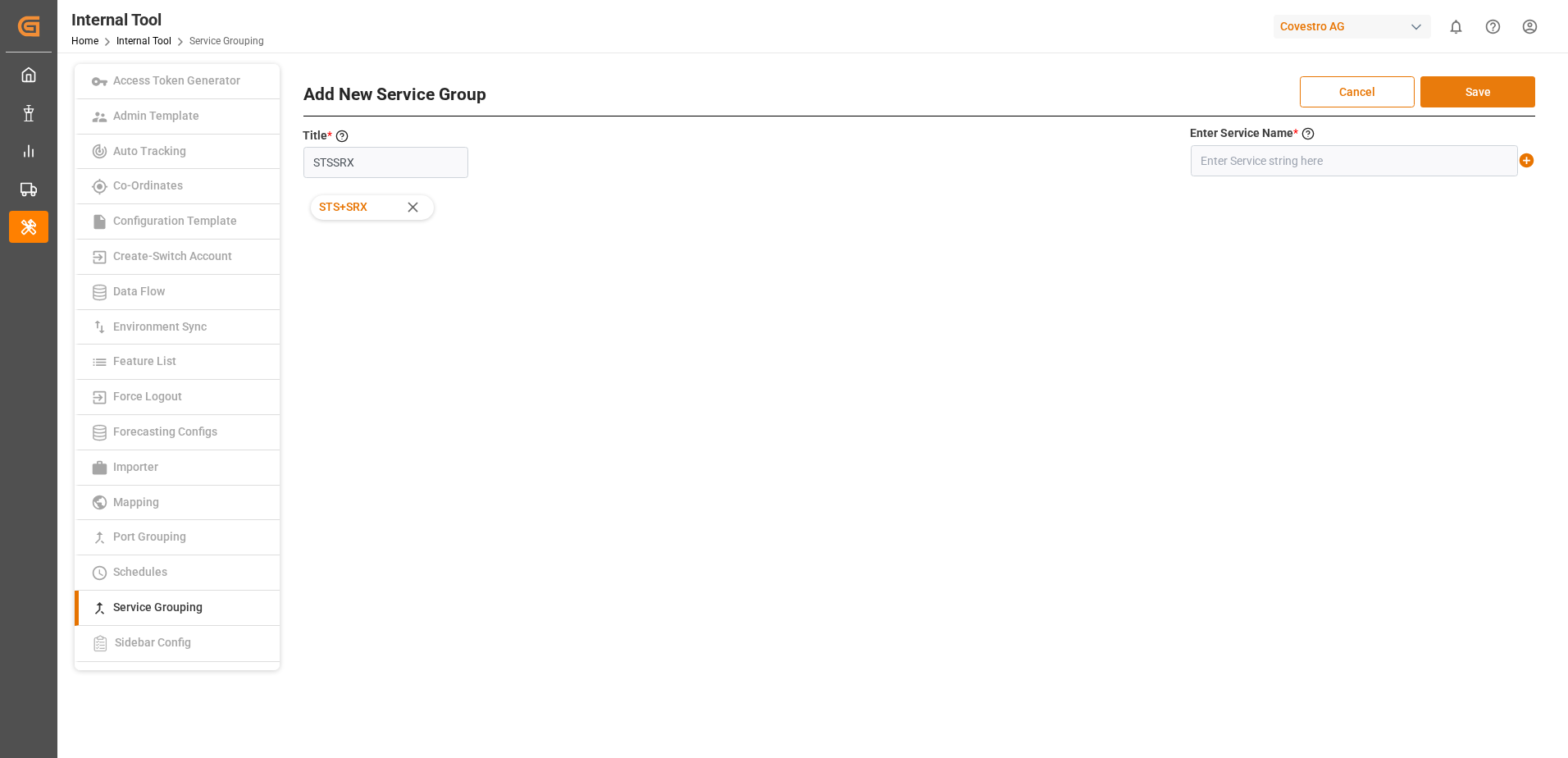
click at [1494, 99] on button "Save" at bounding box center [1478, 91] width 115 height 31
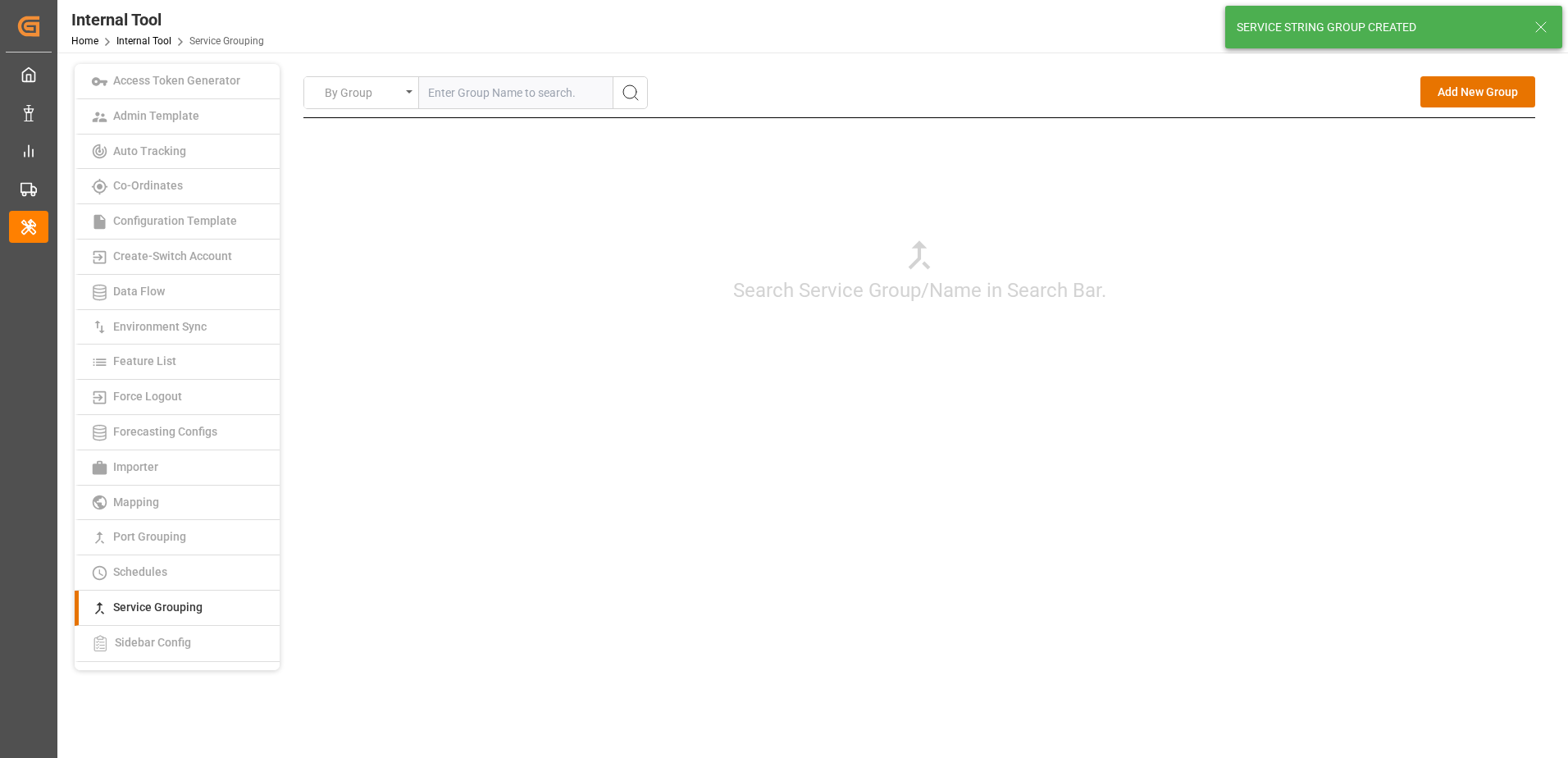
click at [1381, 516] on div "By Group Add New Group Search Service Group/Name in Search Bar. Add New Service…" at bounding box center [919, 367] width 1268 height 606
click at [1467, 92] on button "Add New Group" at bounding box center [1478, 91] width 115 height 31
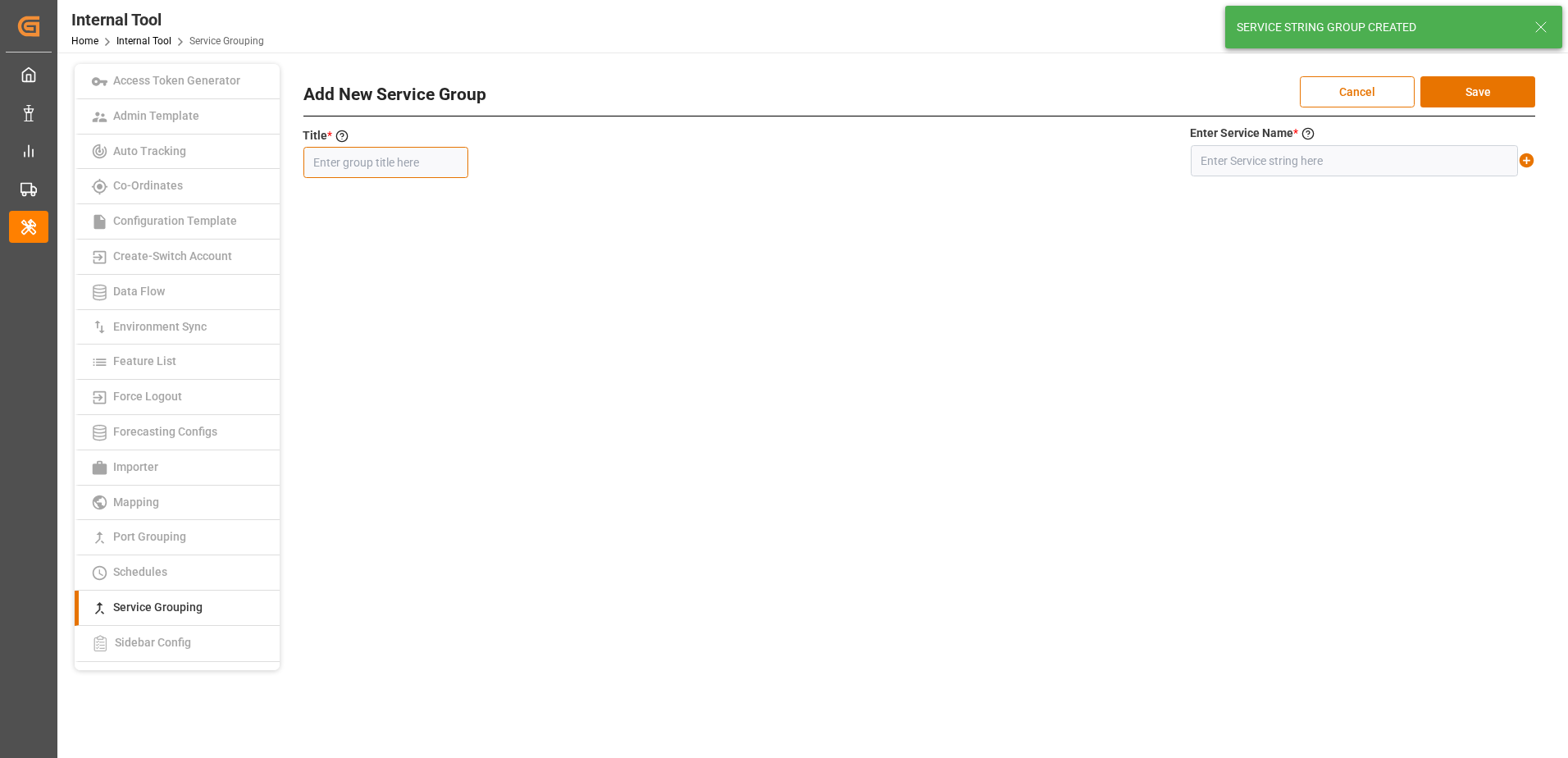
click at [441, 165] on input "text" at bounding box center [386, 162] width 164 height 31
paste input "SE2SAL/ MAIN SSY SE2"
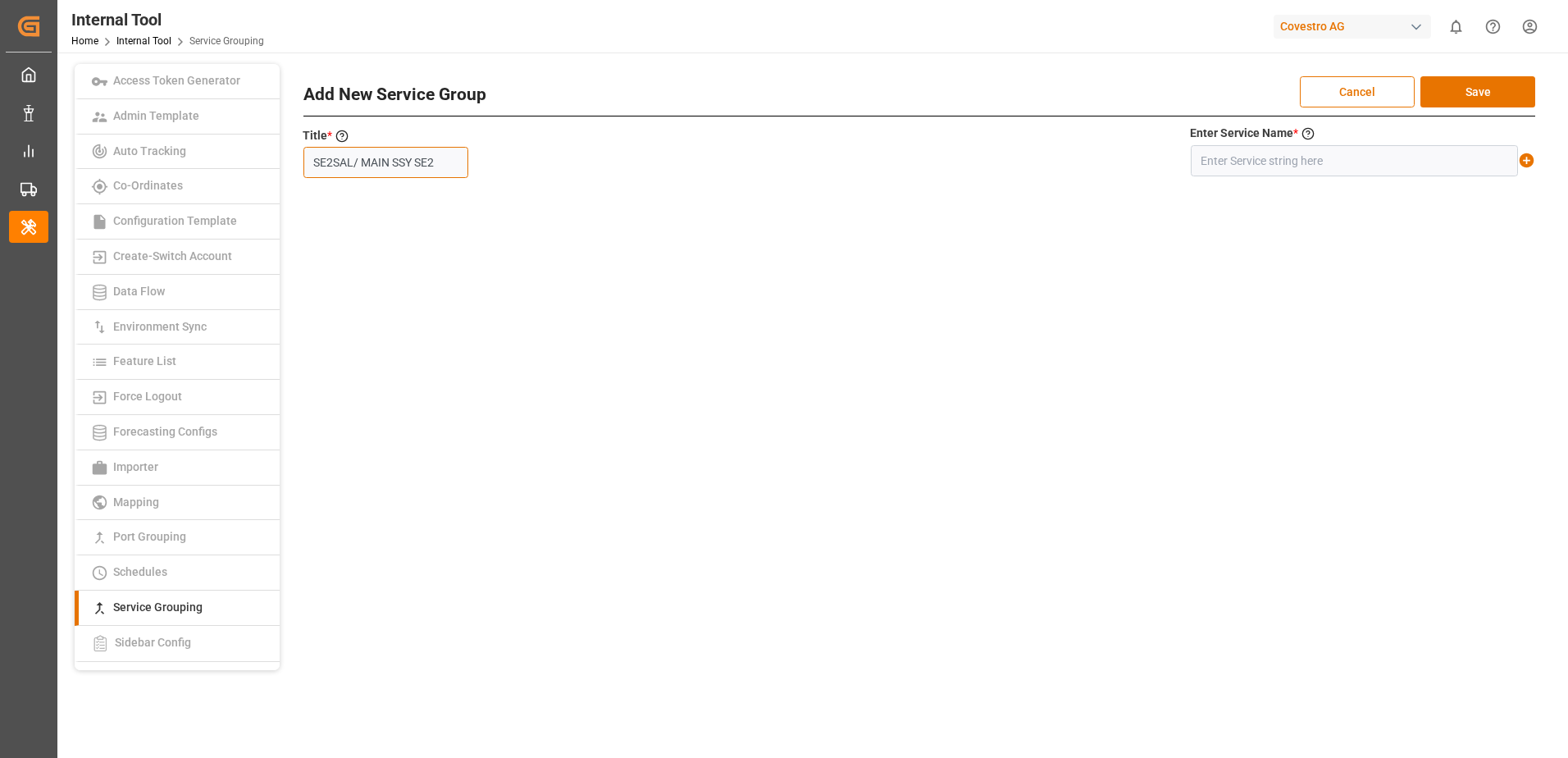
type input "SE2SAL/ MAIN SSY SE2"
click at [1265, 164] on input "text" at bounding box center [1354, 160] width 327 height 31
paste input "SE2+[PERSON_NAME]/ MAIN SSY SE2"
type input "SE2+[PERSON_NAME]/ MAIN SSY SE2"
click at [1527, 162] on icon at bounding box center [1527, 161] width 15 height 15
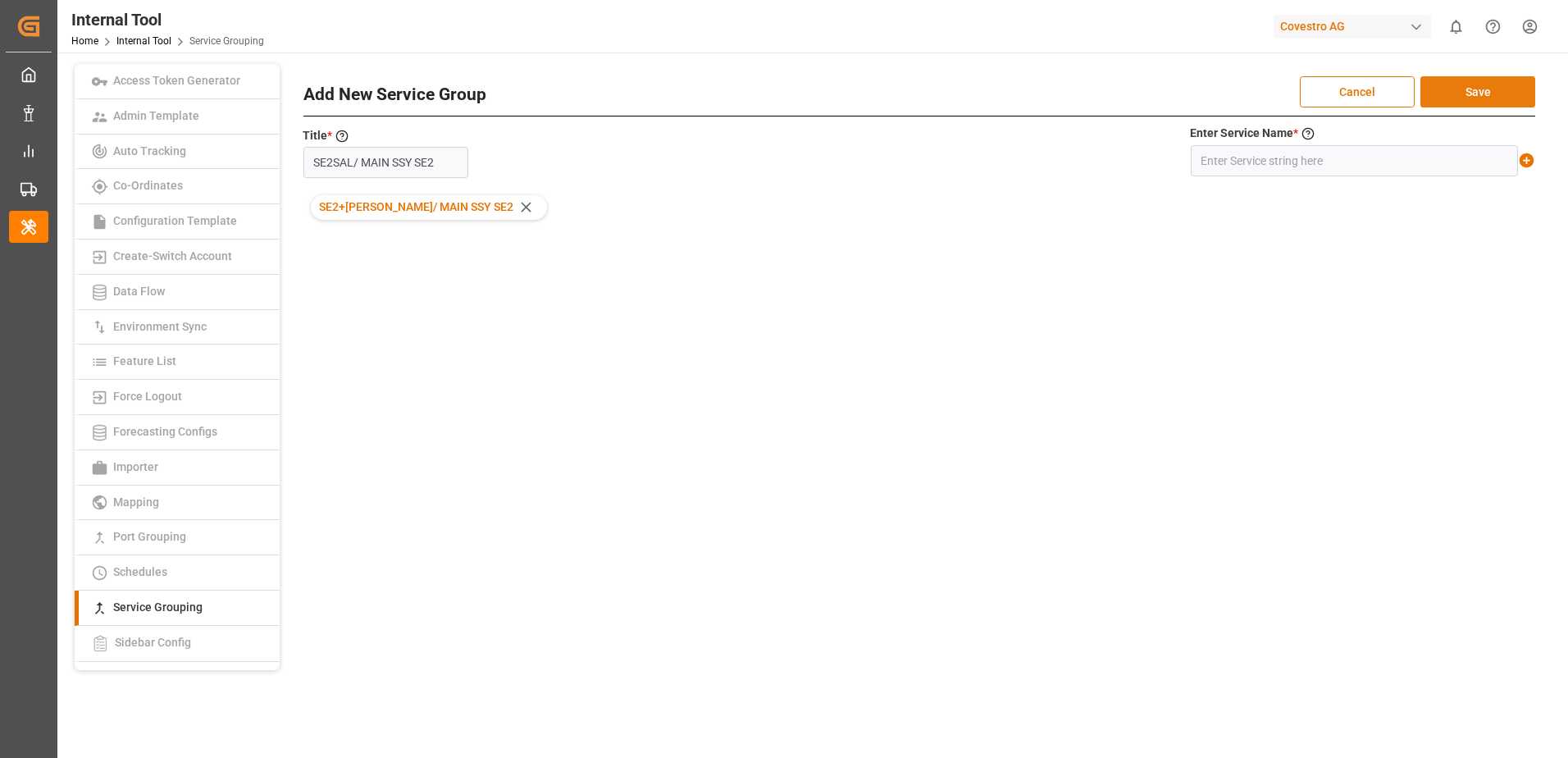
click at [1507, 94] on button "Save" at bounding box center [1478, 91] width 115 height 31
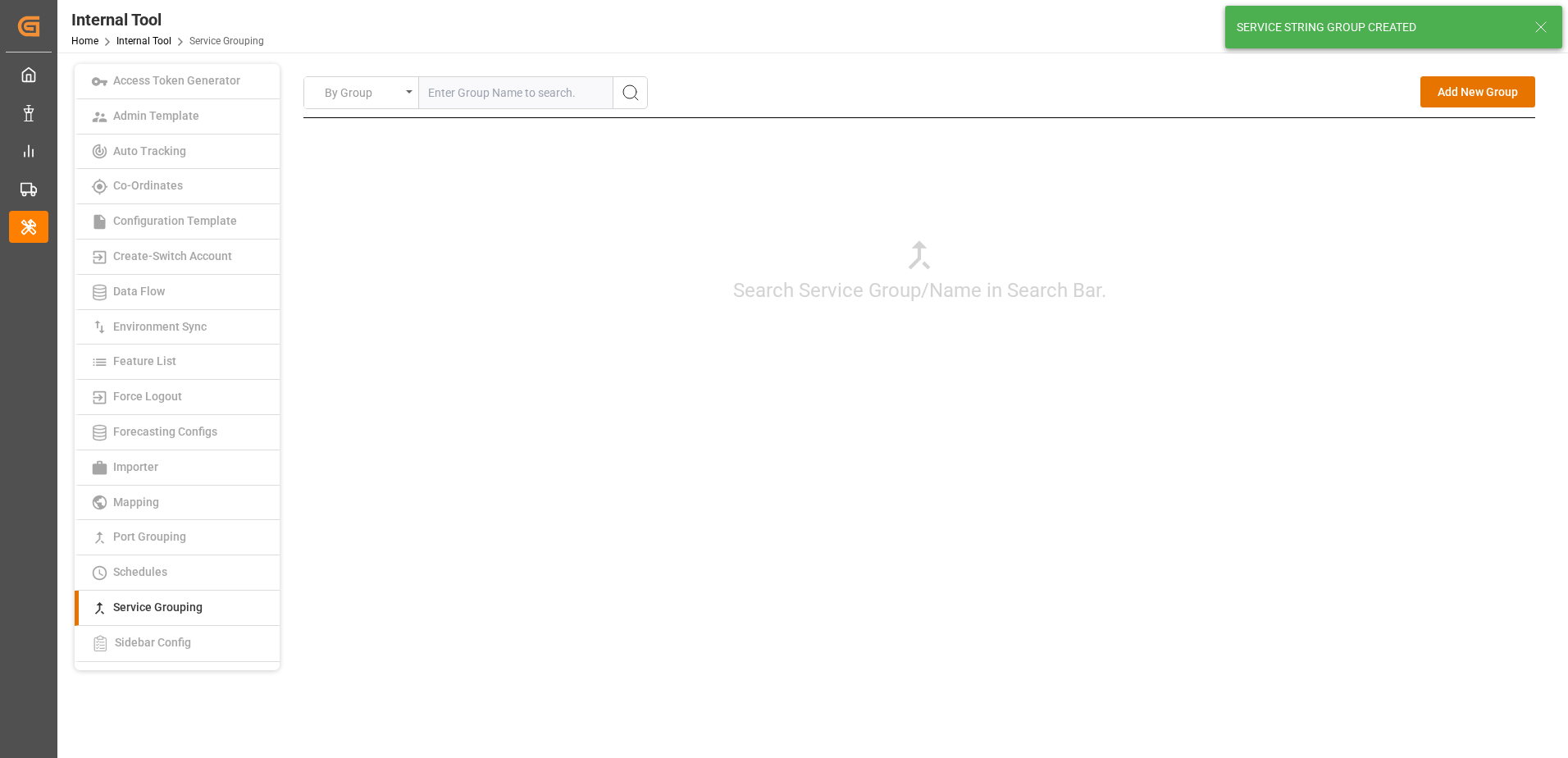
click at [1202, 408] on div "Search Service Group/Name in Search Bar." at bounding box center [920, 270] width 1232 height 304
click at [1458, 95] on button "Add New Group" at bounding box center [1478, 91] width 115 height 31
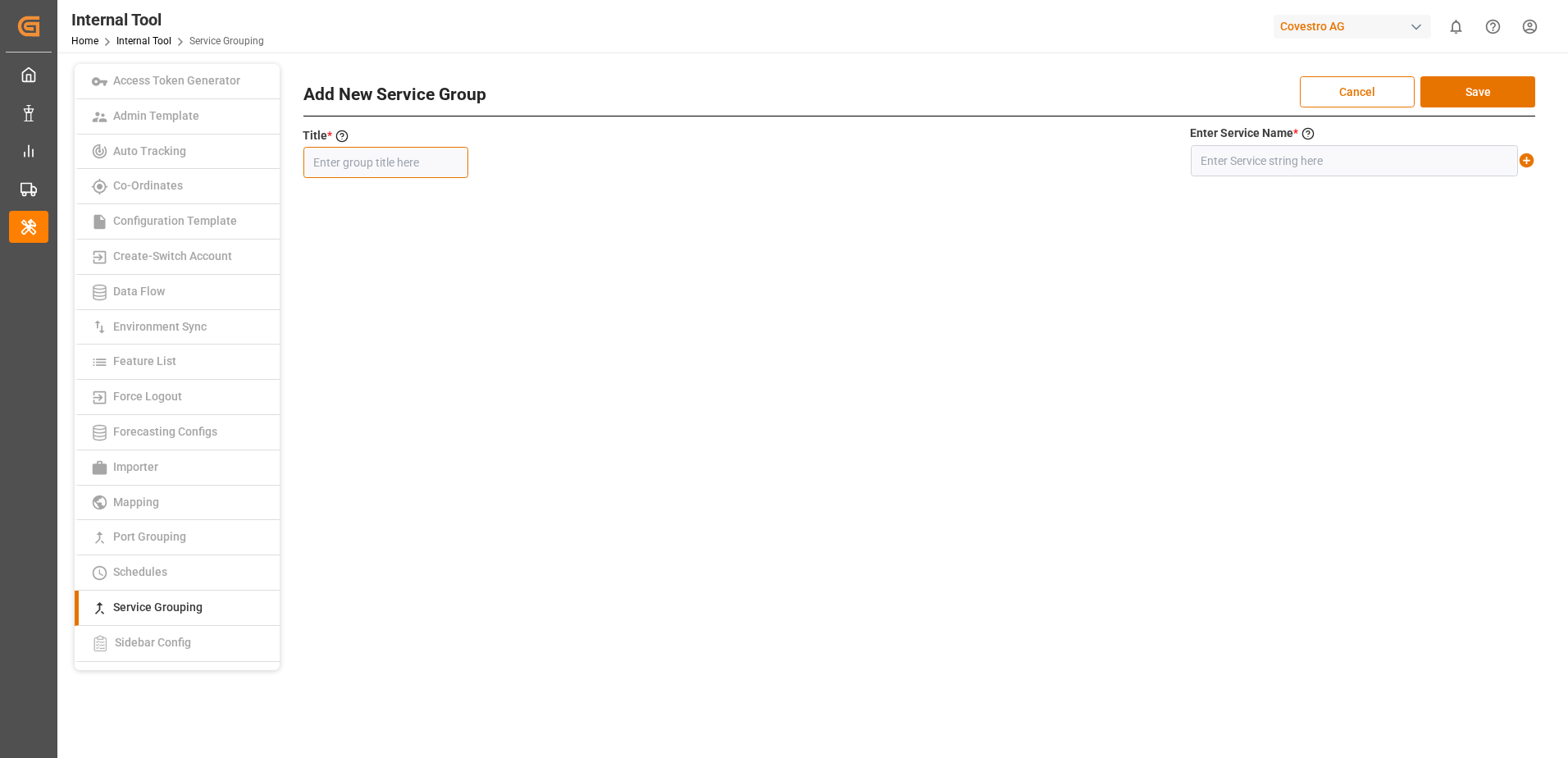
click at [423, 164] on input "text" at bounding box center [386, 162] width 164 height 31
paste input "MD5AU1"
type input "MD5AU1"
click at [1211, 155] on input "text" at bounding box center [1354, 160] width 327 height 31
paste input "MD5+AU1"
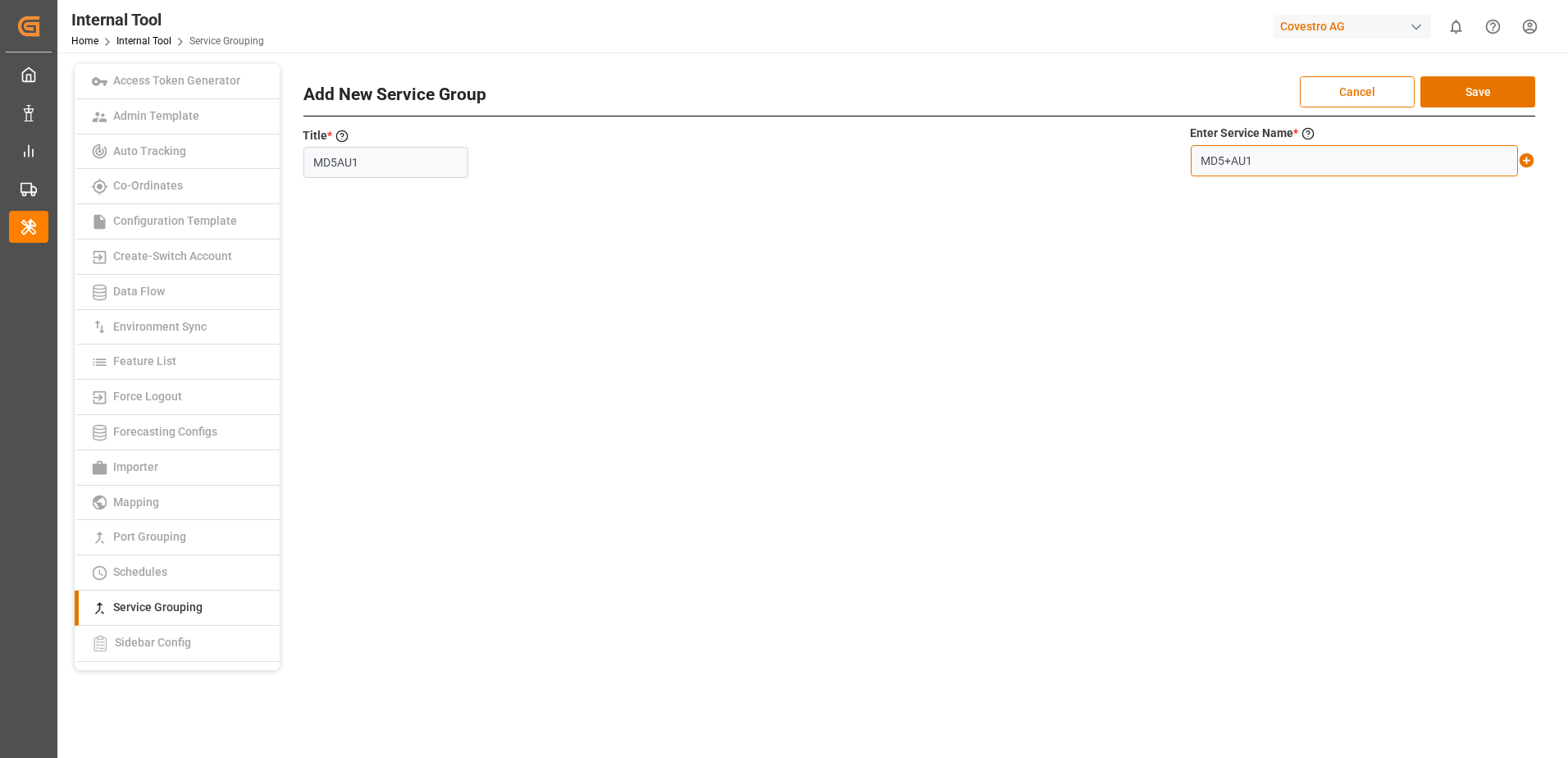
type input "MD5+AU1"
click at [1525, 160] on icon at bounding box center [1526, 160] width 18 height 18
click at [1503, 93] on button "Save" at bounding box center [1478, 91] width 115 height 31
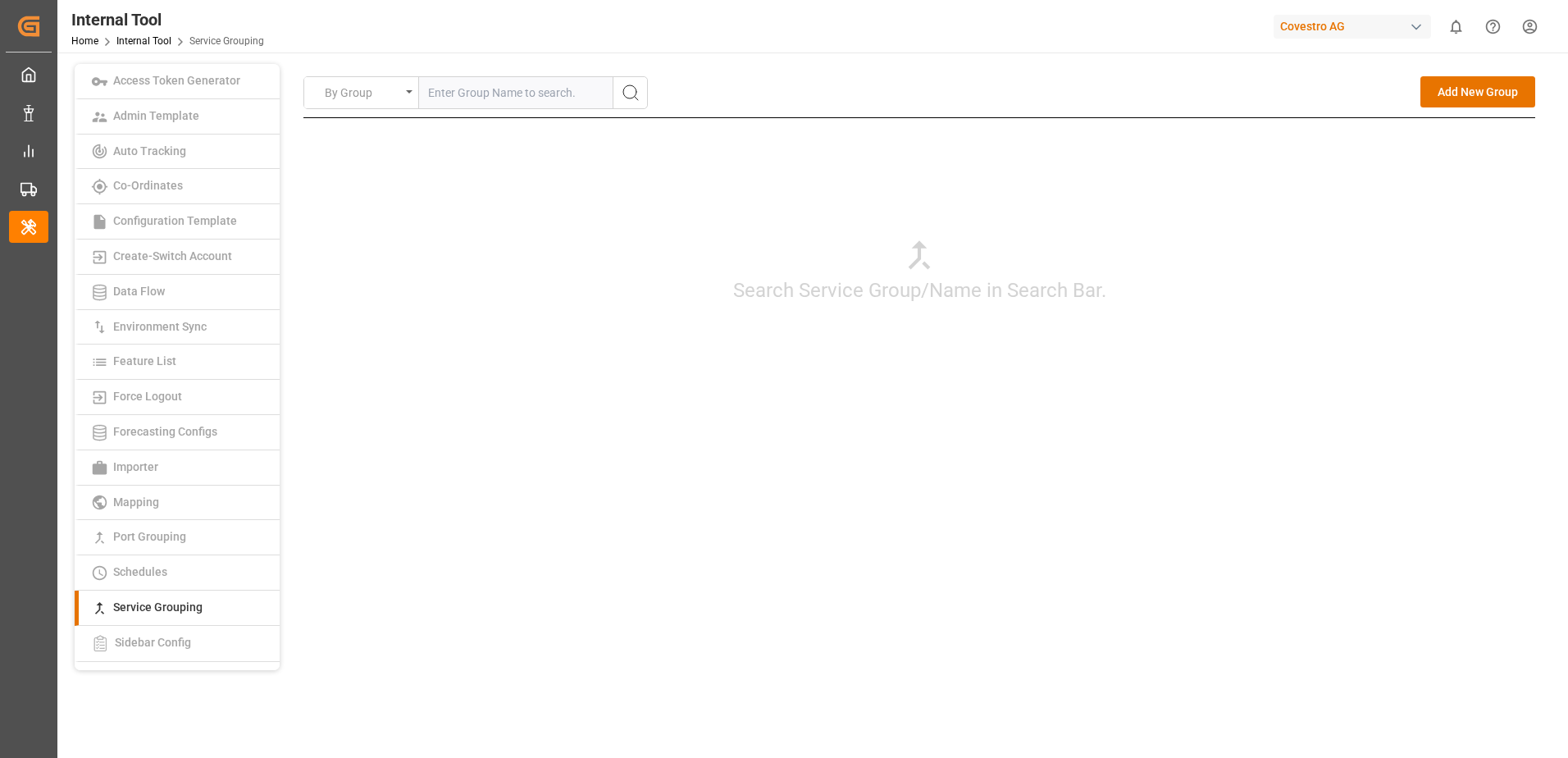
click at [1379, 321] on div "Search Service Group/Name in Search Bar." at bounding box center [920, 270] width 1232 height 304
drag, startPoint x: 1447, startPoint y: 92, endPoint x: 1355, endPoint y: 104, distance: 92.8
click at [1448, 92] on button "Add New Group" at bounding box center [1478, 91] width 115 height 31
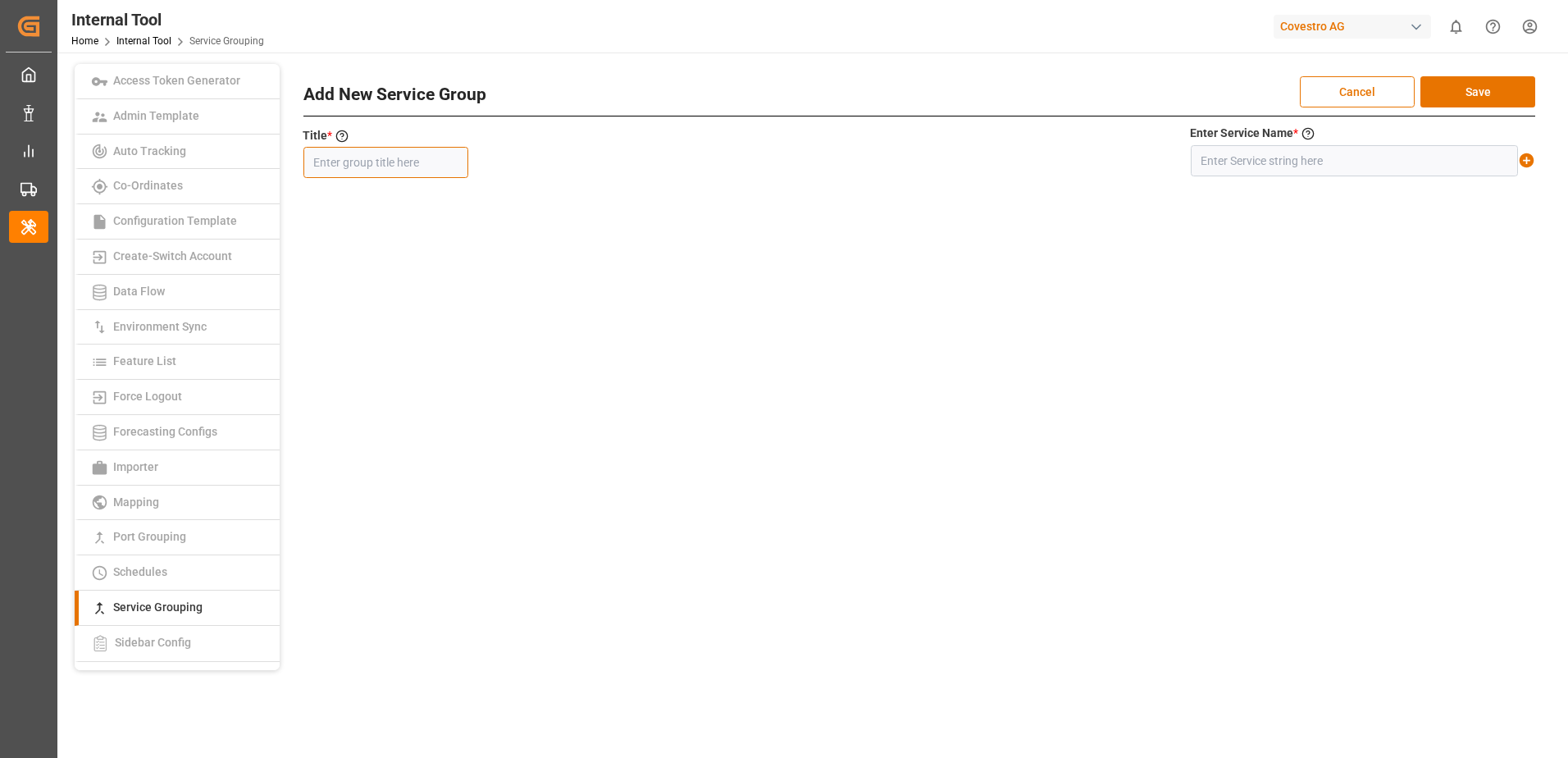
click at [414, 166] on input "text" at bounding box center [386, 162] width 164 height 31
paste input "SE2SEA/ MAIN SSY SE2"
type input "SE2SEA/ MAIN SSY SE2"
click at [1237, 164] on input "text" at bounding box center [1354, 160] width 327 height 31
paste input "SE2+SEA/ MAIN SSY SE2"
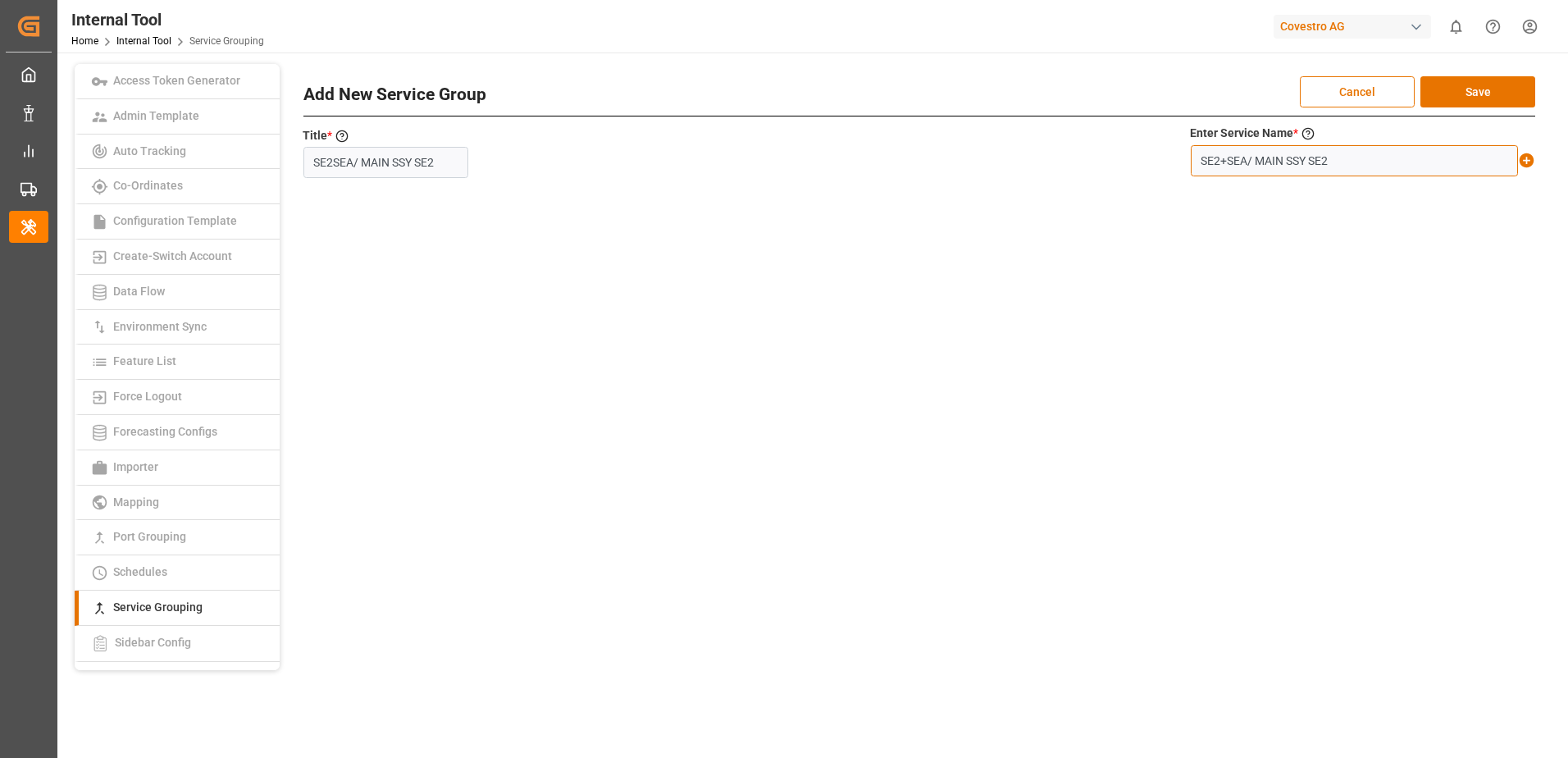
type input "SE2+SEA/ MAIN SSY SE2"
click at [1524, 164] on icon at bounding box center [1527, 161] width 15 height 15
click at [1502, 91] on button "Save" at bounding box center [1478, 91] width 115 height 31
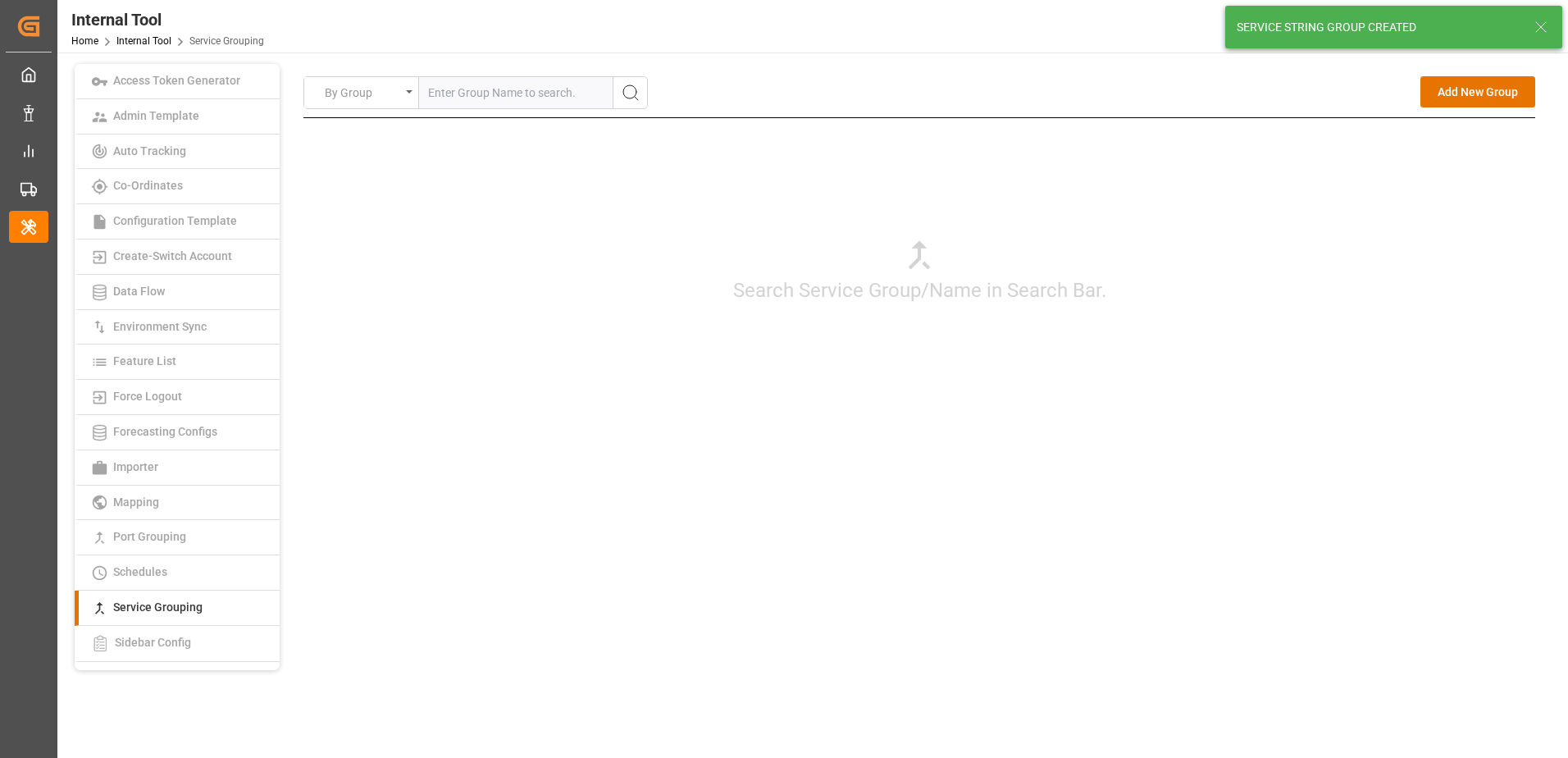
drag, startPoint x: 1409, startPoint y: 322, endPoint x: 1408, endPoint y: 238, distance: 84.0
click at [1409, 321] on div "Search Service Group/Name in Search Bar." at bounding box center [920, 270] width 1232 height 304
click at [1449, 91] on button "Add New Group" at bounding box center [1478, 91] width 115 height 31
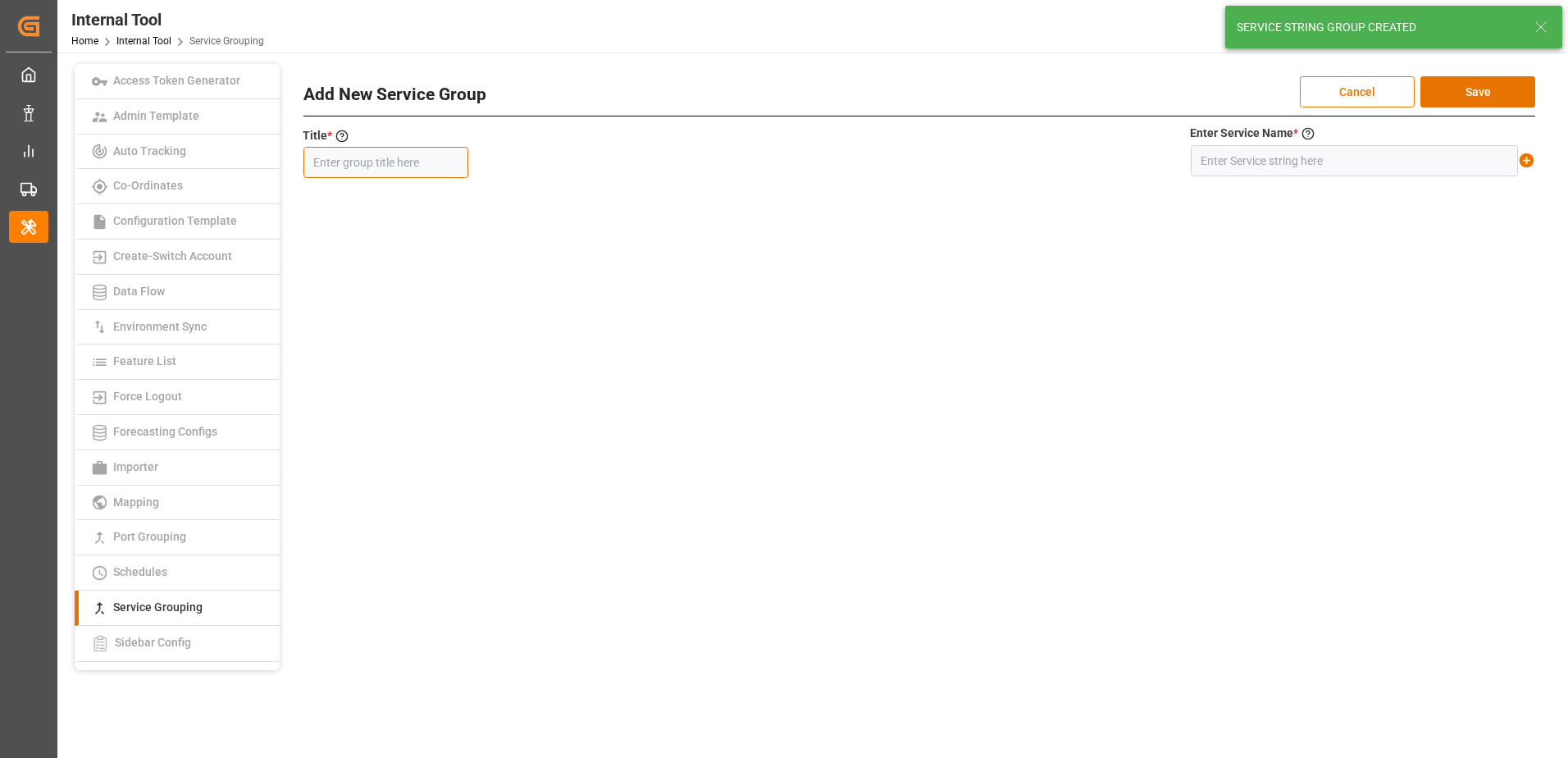
click at [414, 159] on input "text" at bounding box center [386, 162] width 164 height 31
paste input "MEDGULF"
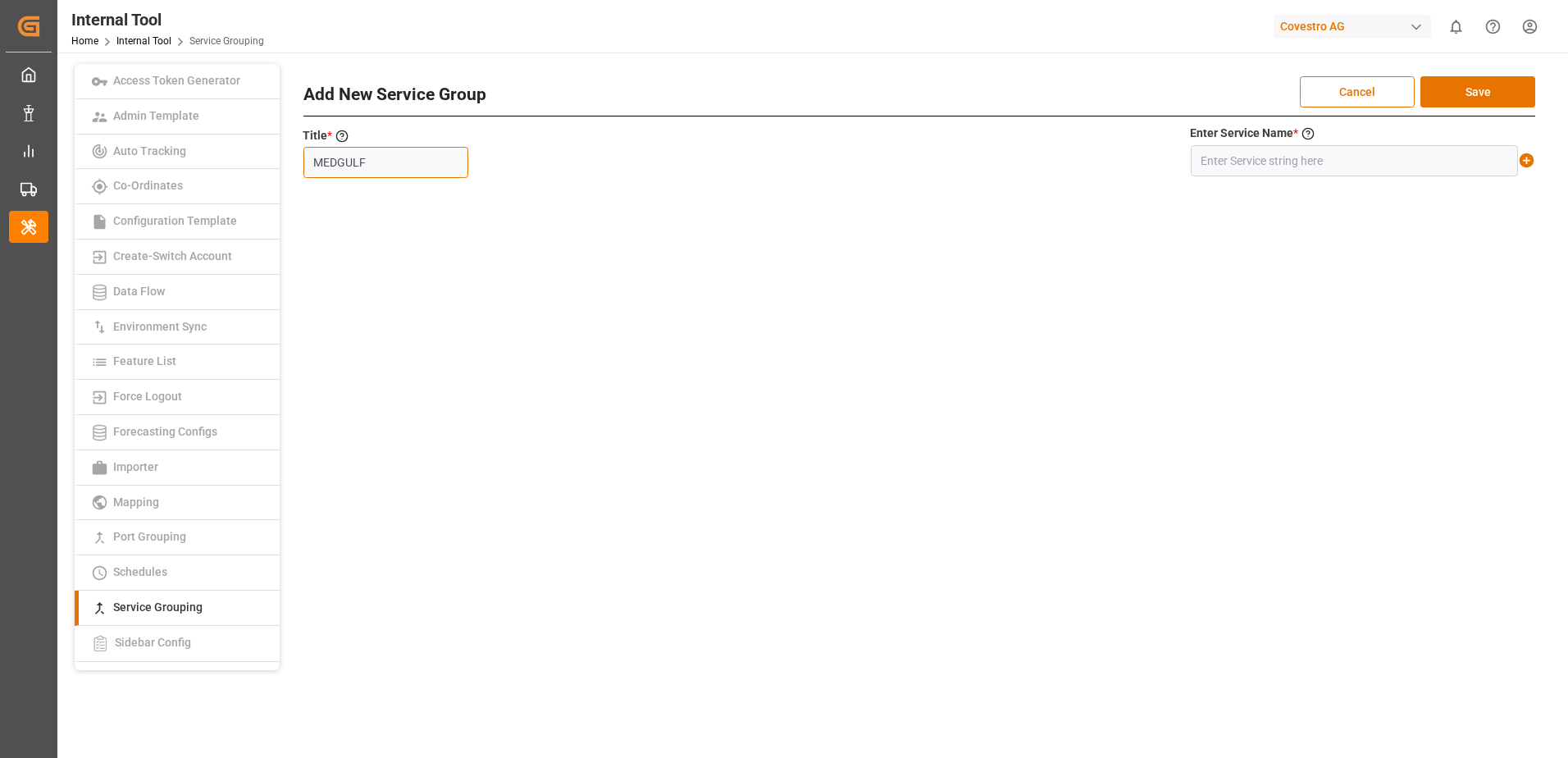
type input "MEDGULF"
click at [1226, 160] on input "text" at bounding box center [1354, 160] width 327 height 31
paste input "MEDGULF+*"
type input "MEDGULF+*"
click at [1530, 164] on icon at bounding box center [1527, 161] width 15 height 15
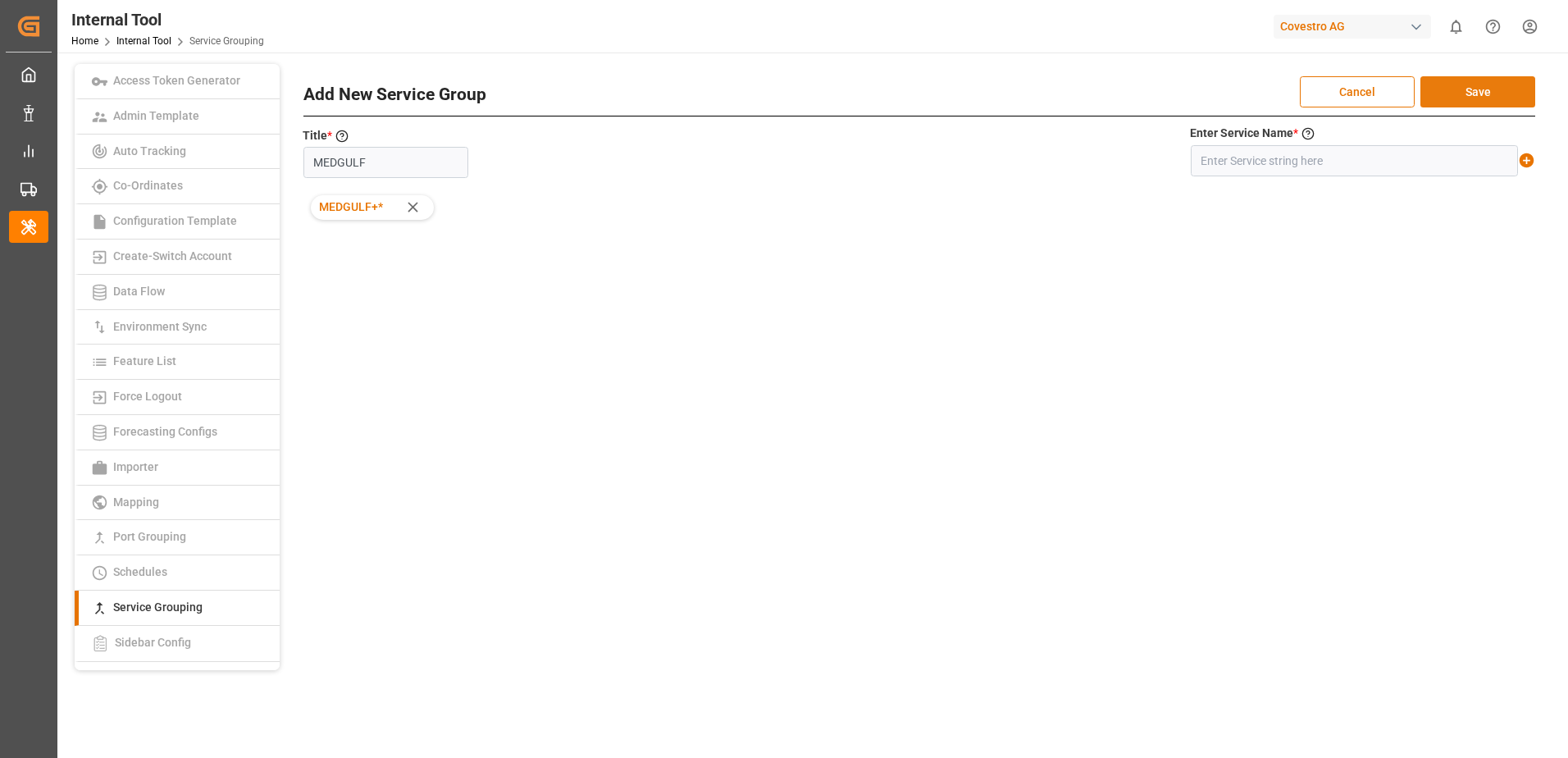
click at [1501, 93] on button "Save" at bounding box center [1478, 91] width 115 height 31
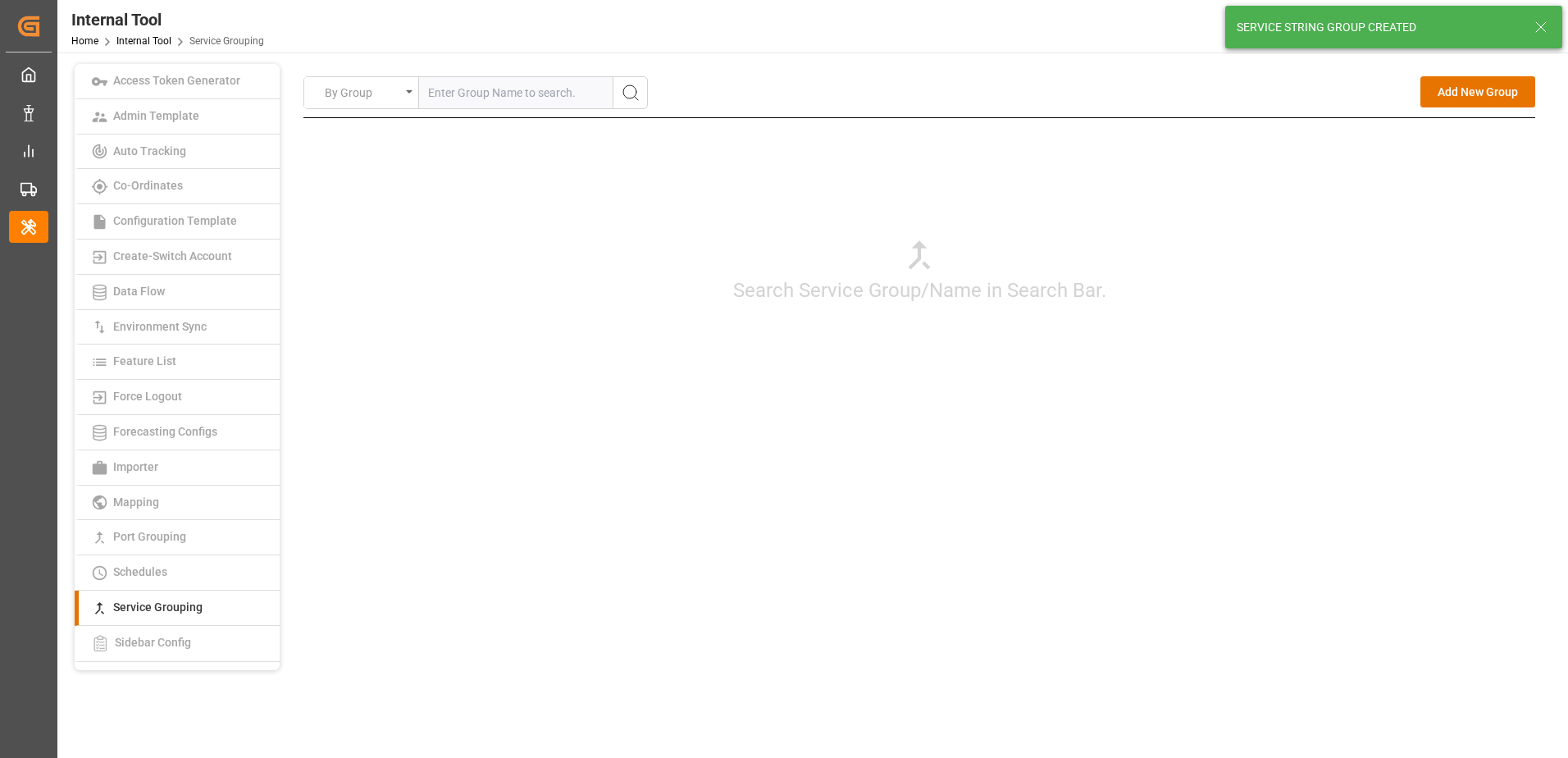
click at [1334, 326] on div "Search Service Group/Name in Search Bar." at bounding box center [920, 270] width 1232 height 304
click at [1454, 90] on button "Add New Group" at bounding box center [1478, 91] width 115 height 31
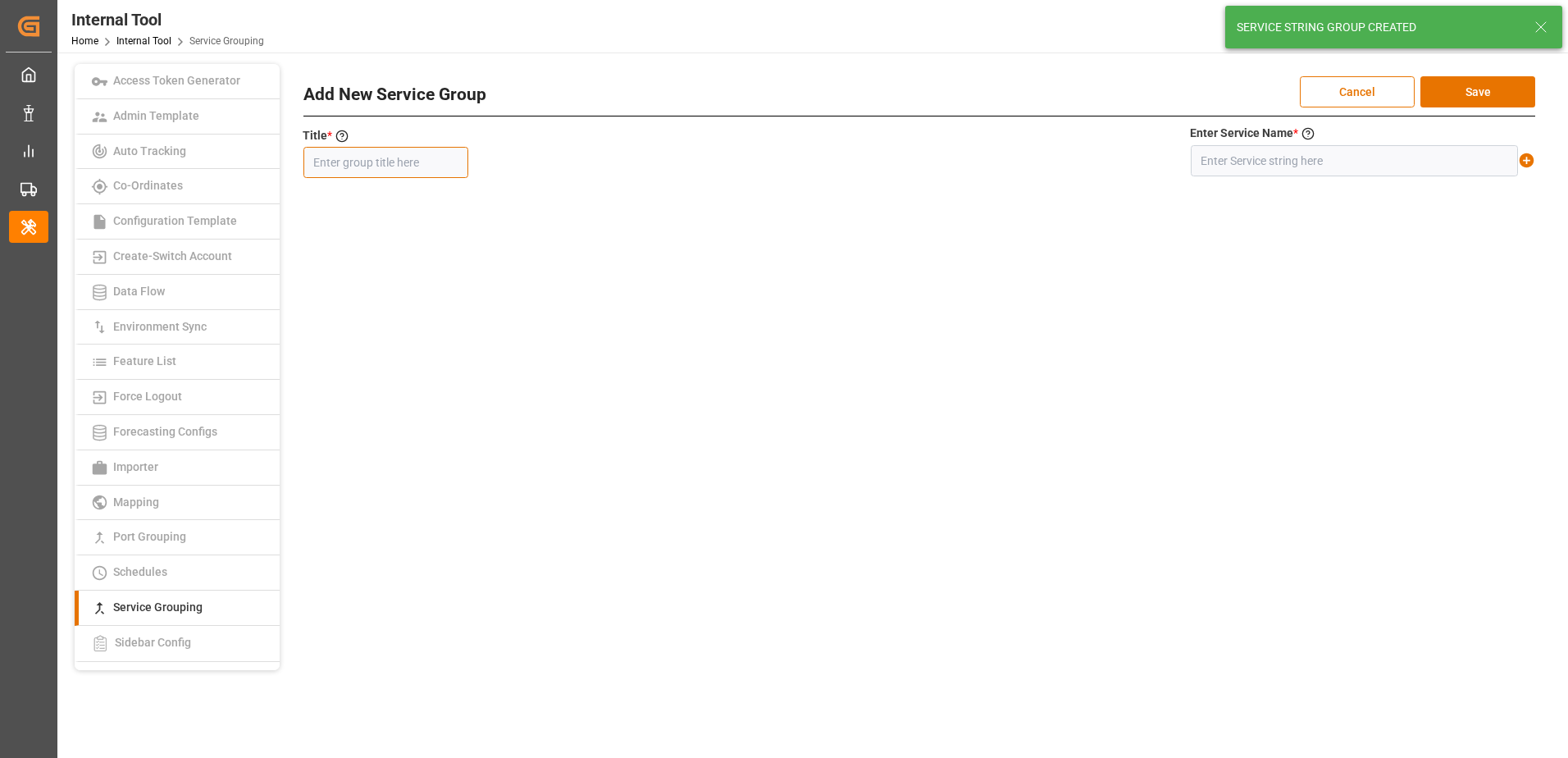
click at [426, 164] on input "text" at bounding box center [386, 162] width 164 height 31
paste input "SE2"
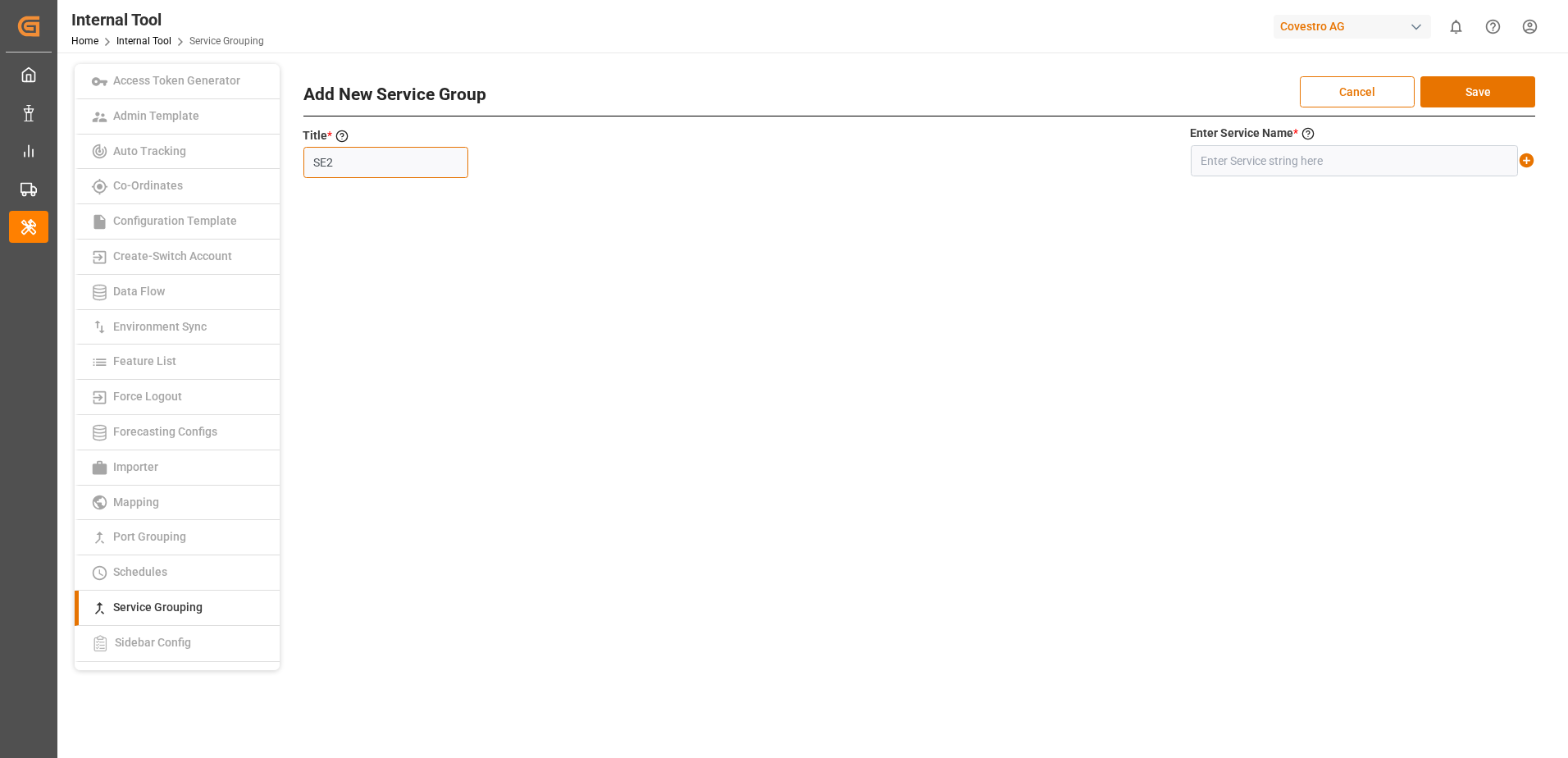
type input "SE2"
click at [1313, 161] on input "text" at bounding box center [1354, 160] width 327 height 31
paste input "SE2"
type input "SE2"
click at [1524, 162] on icon at bounding box center [1527, 161] width 15 height 15
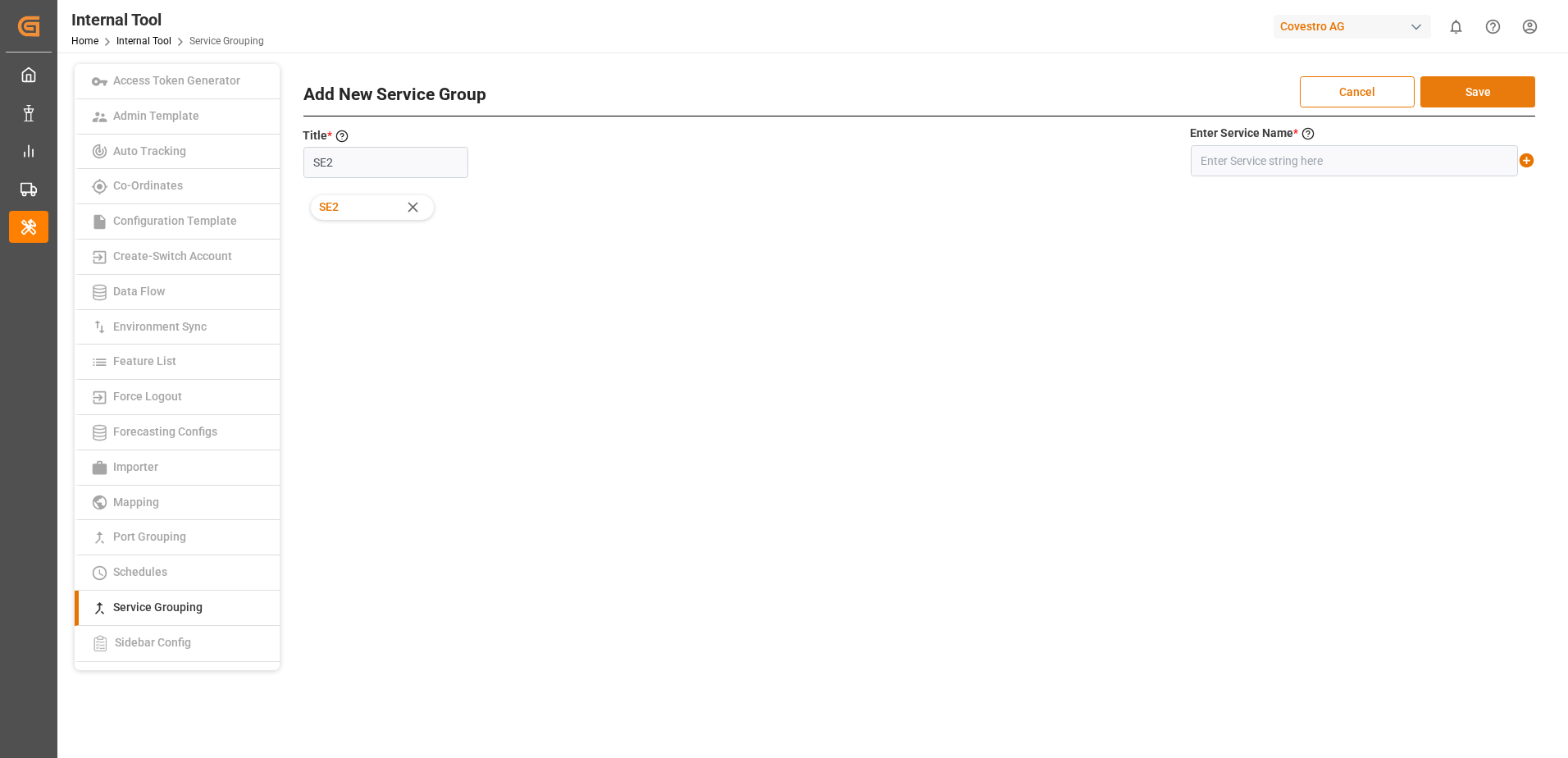
click at [1493, 90] on button "Save" at bounding box center [1478, 91] width 115 height 31
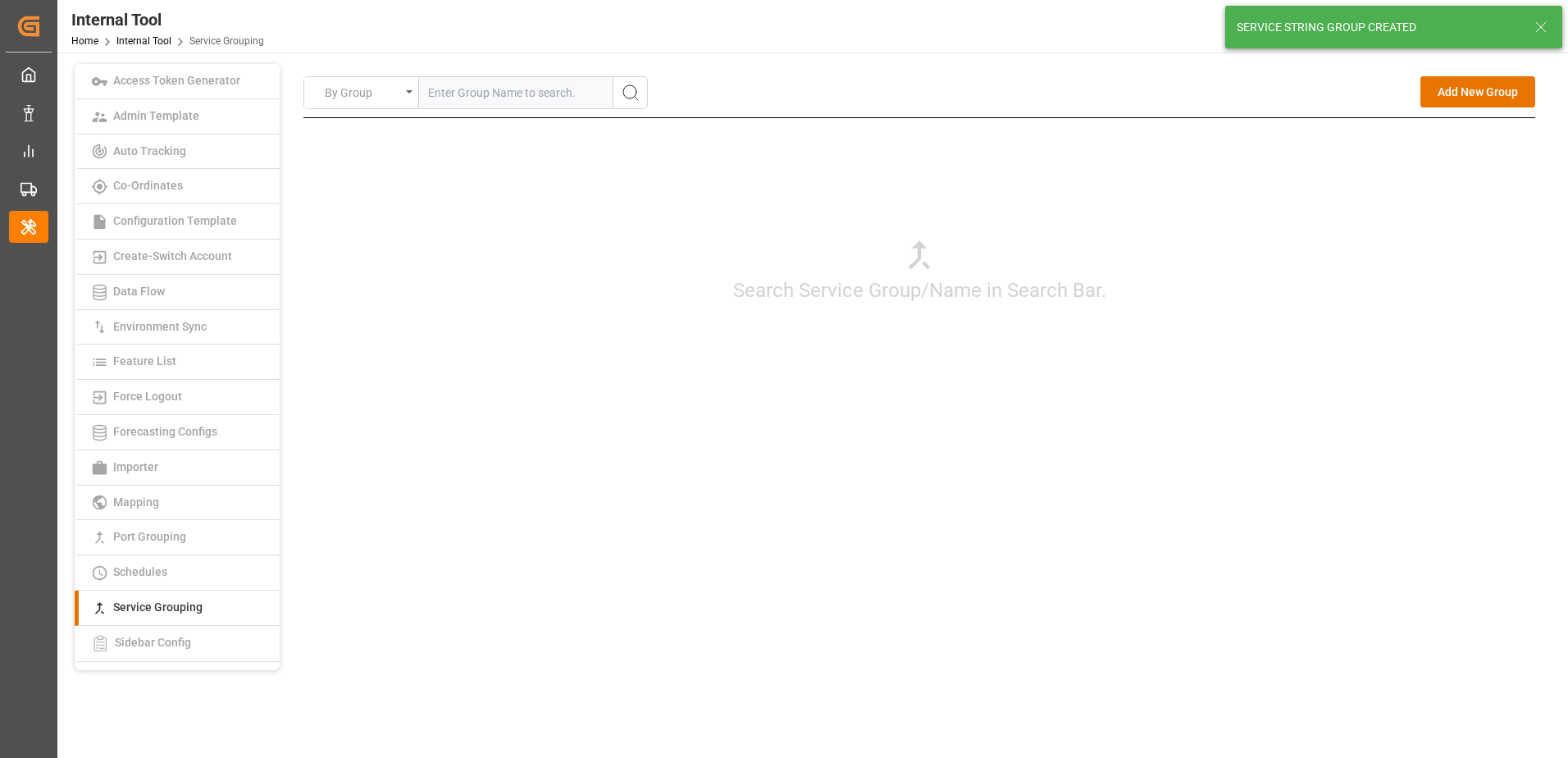
drag, startPoint x: 1384, startPoint y: 301, endPoint x: 1394, endPoint y: 200, distance: 101.5
click at [1384, 300] on div "Search Service Group/Name in Search Bar." at bounding box center [920, 270] width 1232 height 304
click at [1462, 99] on button "Add New Group" at bounding box center [1478, 91] width 115 height 31
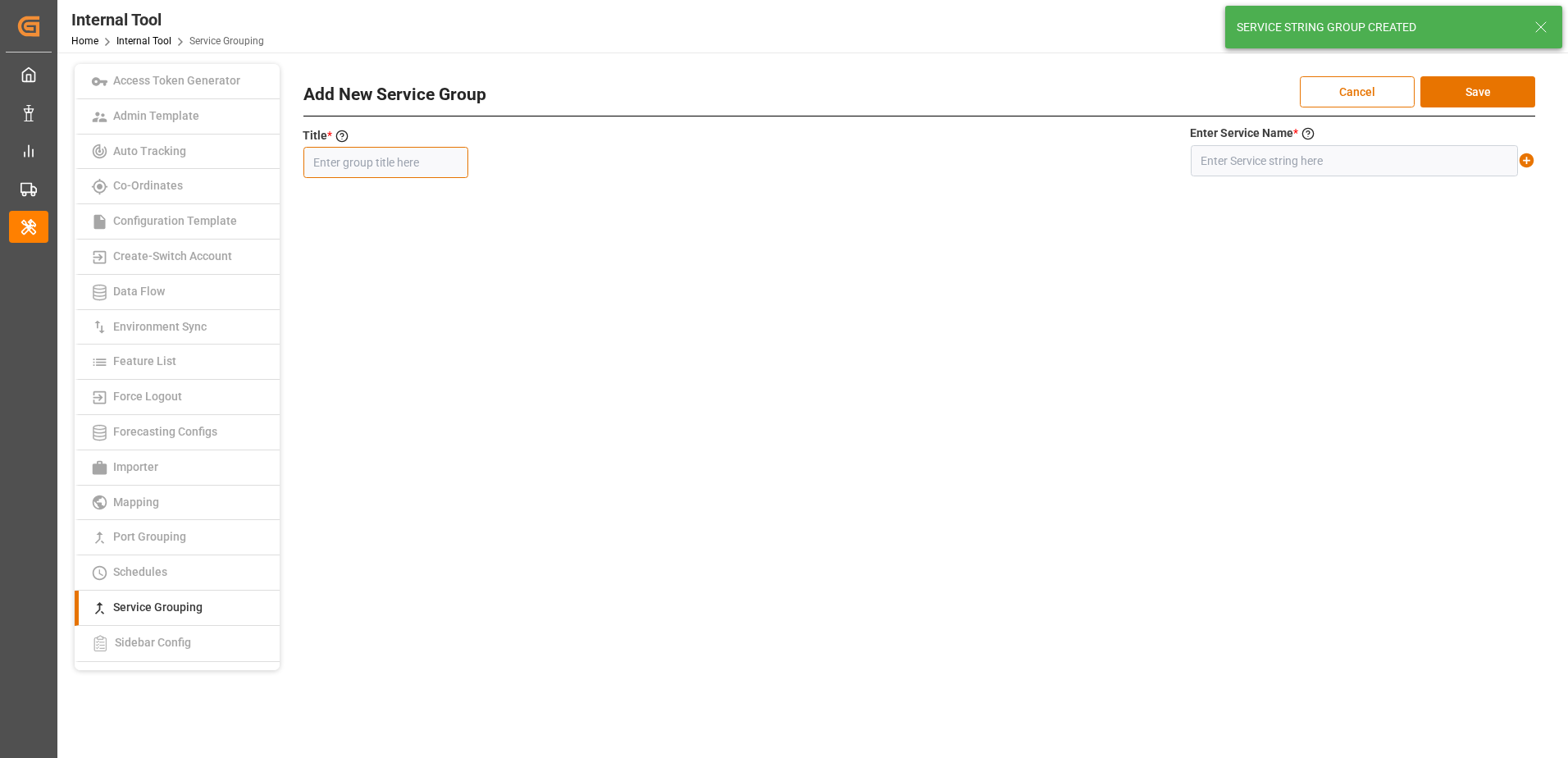
click at [416, 167] on input "text" at bounding box center [386, 162] width 164 height 31
paste input "MD5"
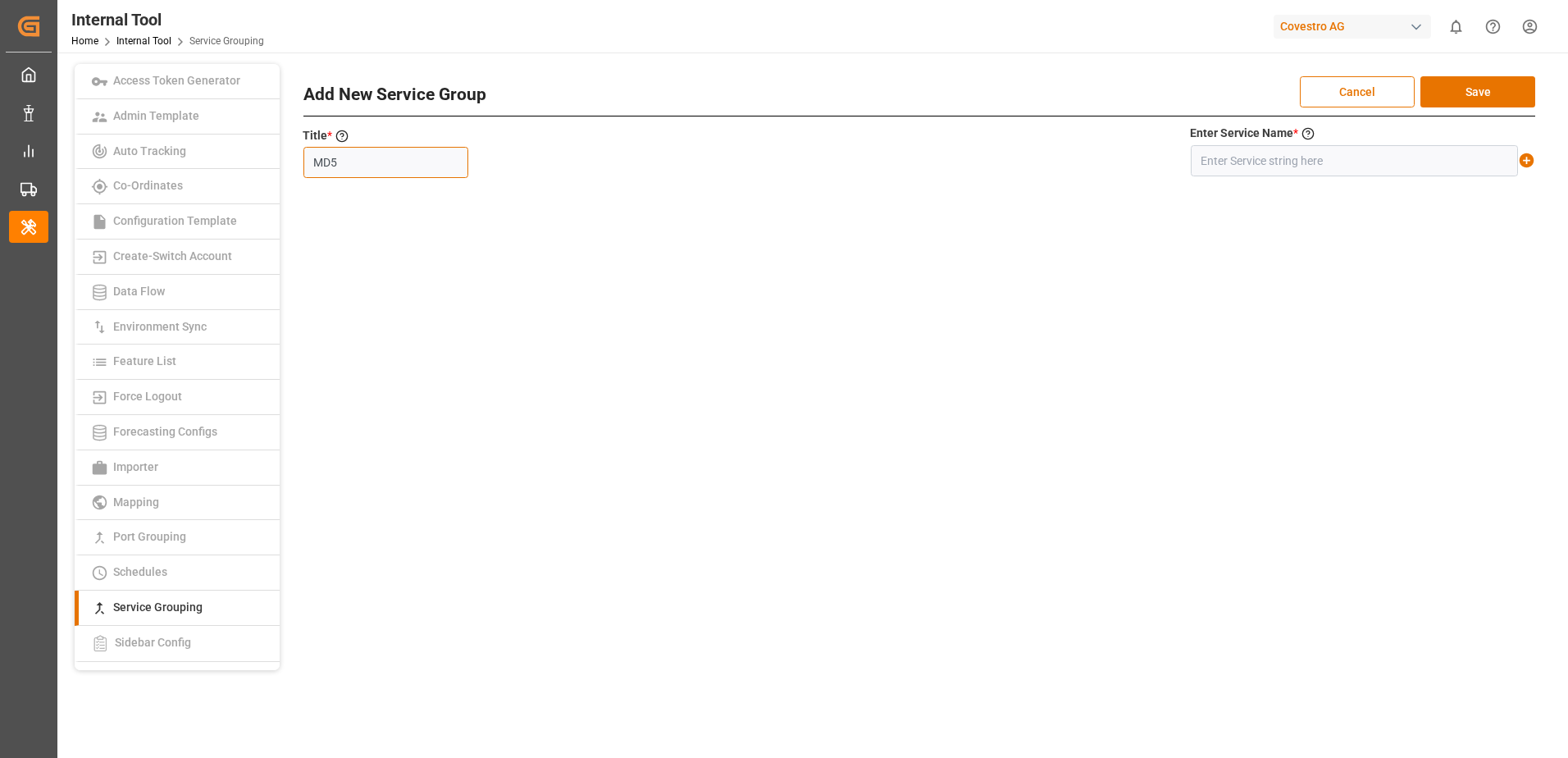
type input "MD5"
click at [1309, 168] on input "text" at bounding box center [1354, 160] width 327 height 31
paste input "MD5"
type input "MD5"
click at [1532, 157] on icon at bounding box center [1527, 161] width 15 height 15
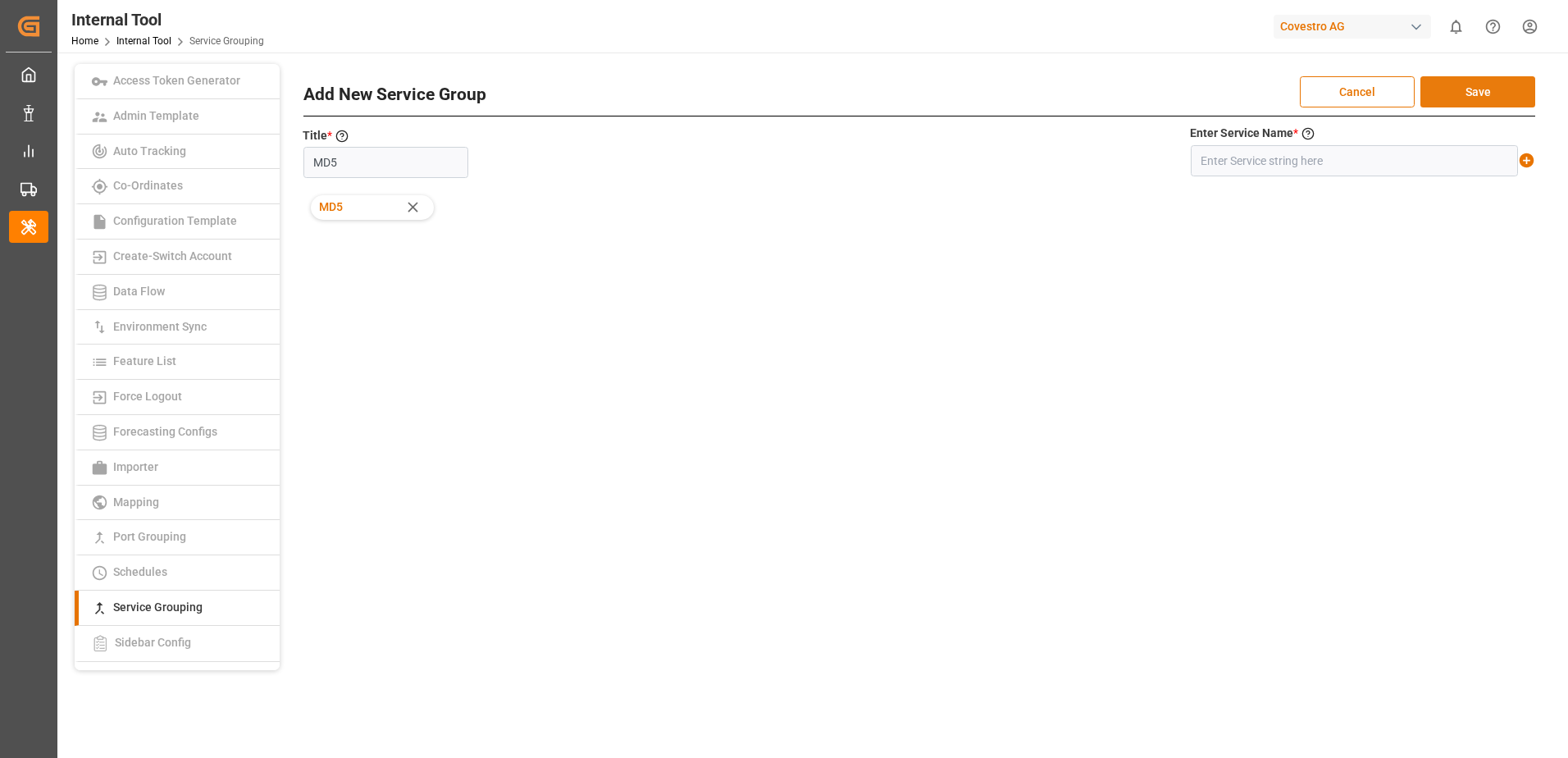
click at [1514, 99] on button "Save" at bounding box center [1478, 91] width 115 height 31
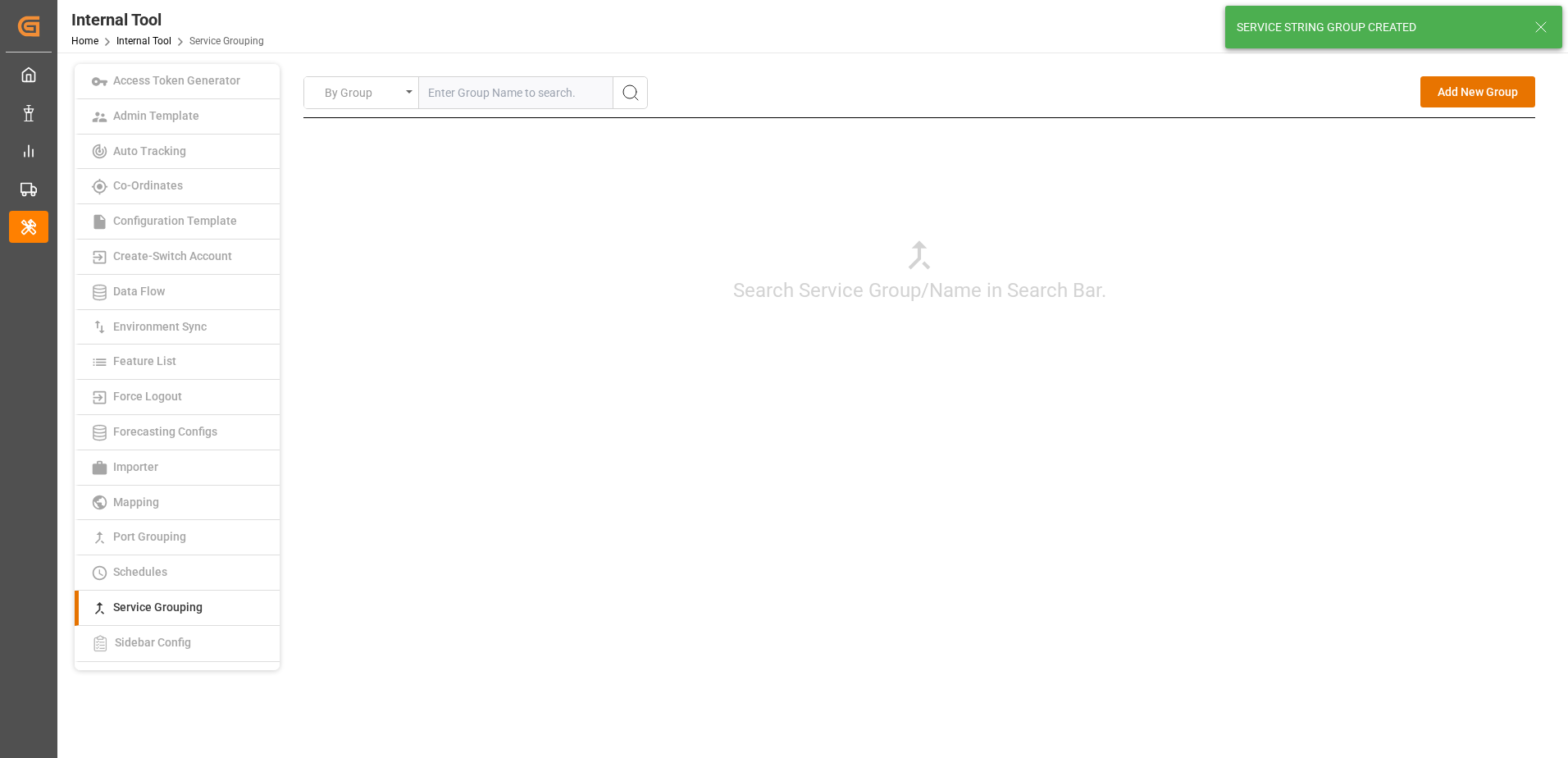
click at [1417, 364] on div "Search Service Group/Name in Search Bar." at bounding box center [920, 270] width 1232 height 304
click at [1474, 93] on button "Add New Group" at bounding box center [1478, 91] width 115 height 31
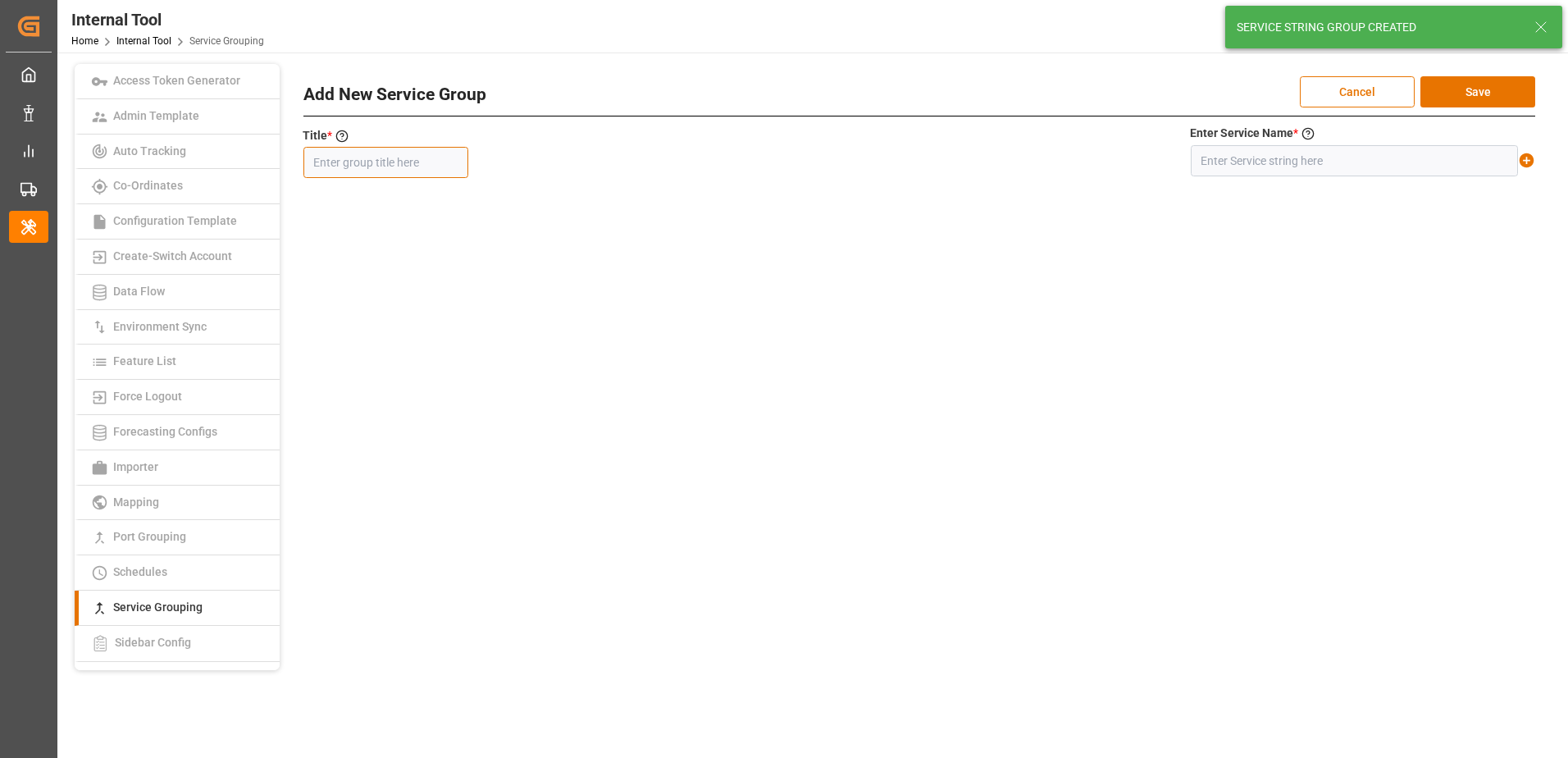
click at [440, 155] on input "text" at bounding box center [386, 162] width 164 height 31
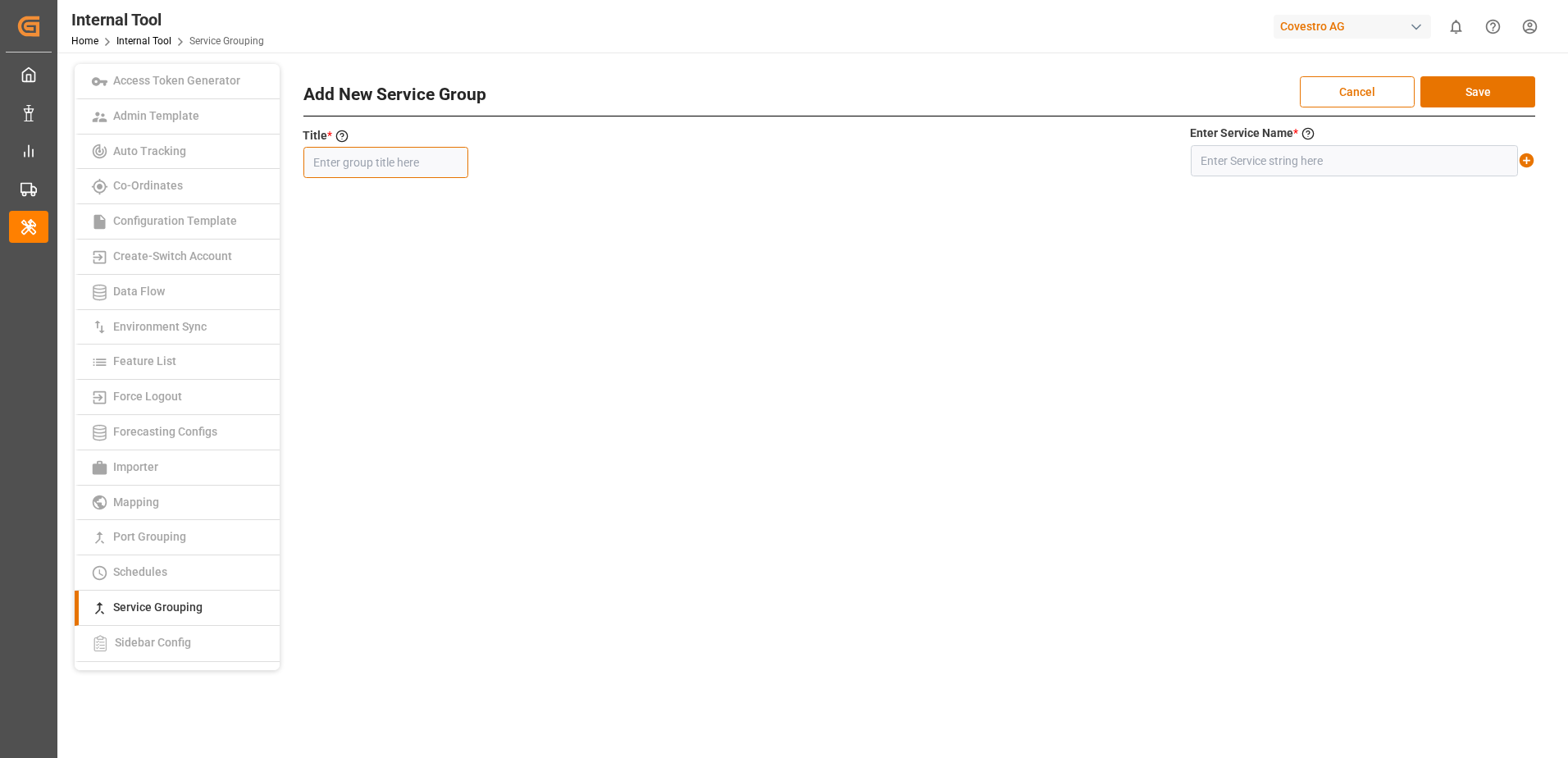
paste input "SE2BS3/ MAIN SSY SE2"
type input "SE2BS3/ MAIN SSY SE2"
click at [1339, 168] on input "text" at bounding box center [1354, 160] width 327 height 31
paste input "SE2+BS3/ MAIN SSY SE2"
type input "SE2+BS3/ MAIN SSY SE2"
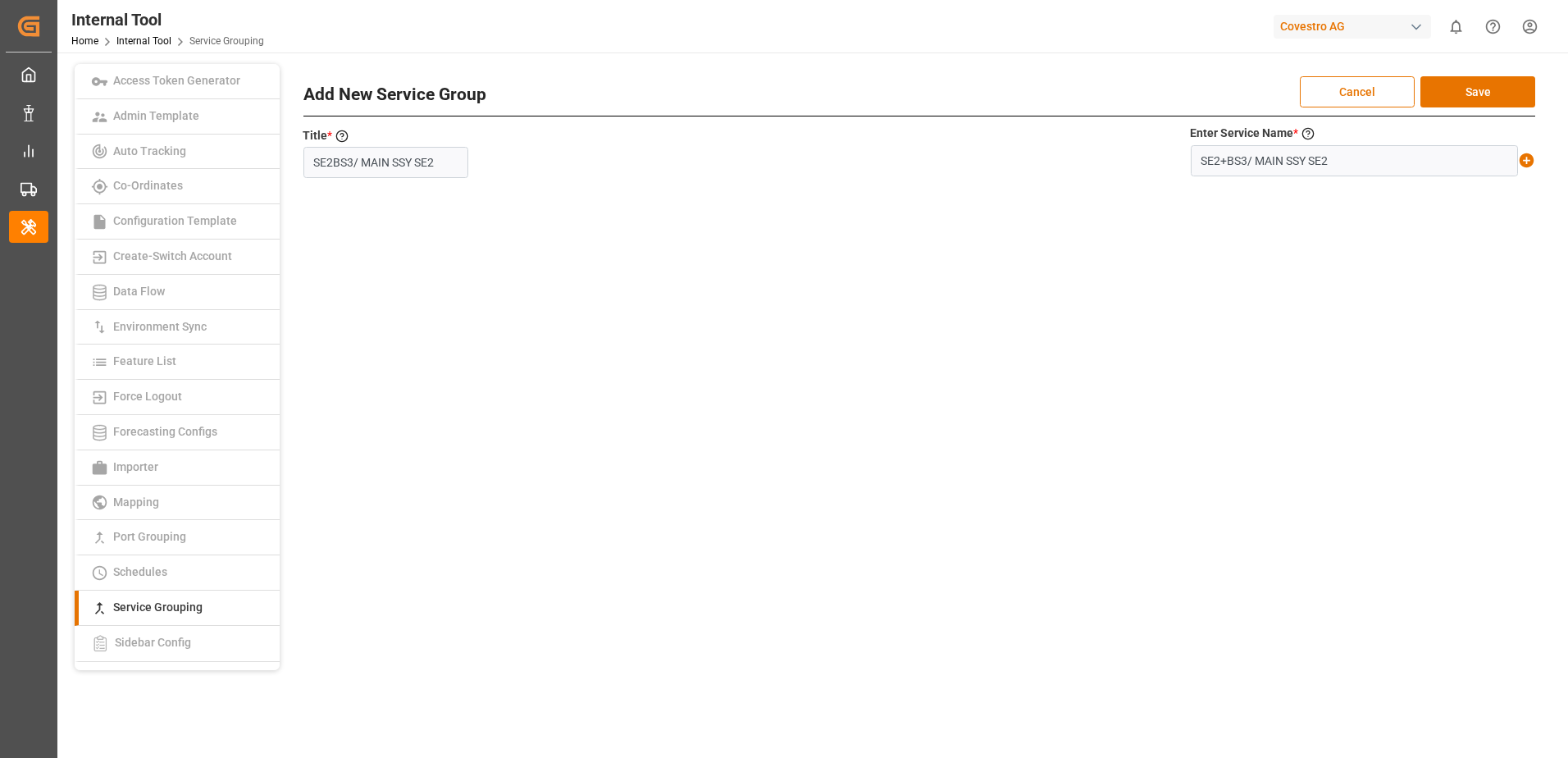
click at [1530, 159] on icon at bounding box center [1527, 161] width 15 height 15
click at [1492, 93] on button "Save" at bounding box center [1478, 91] width 115 height 31
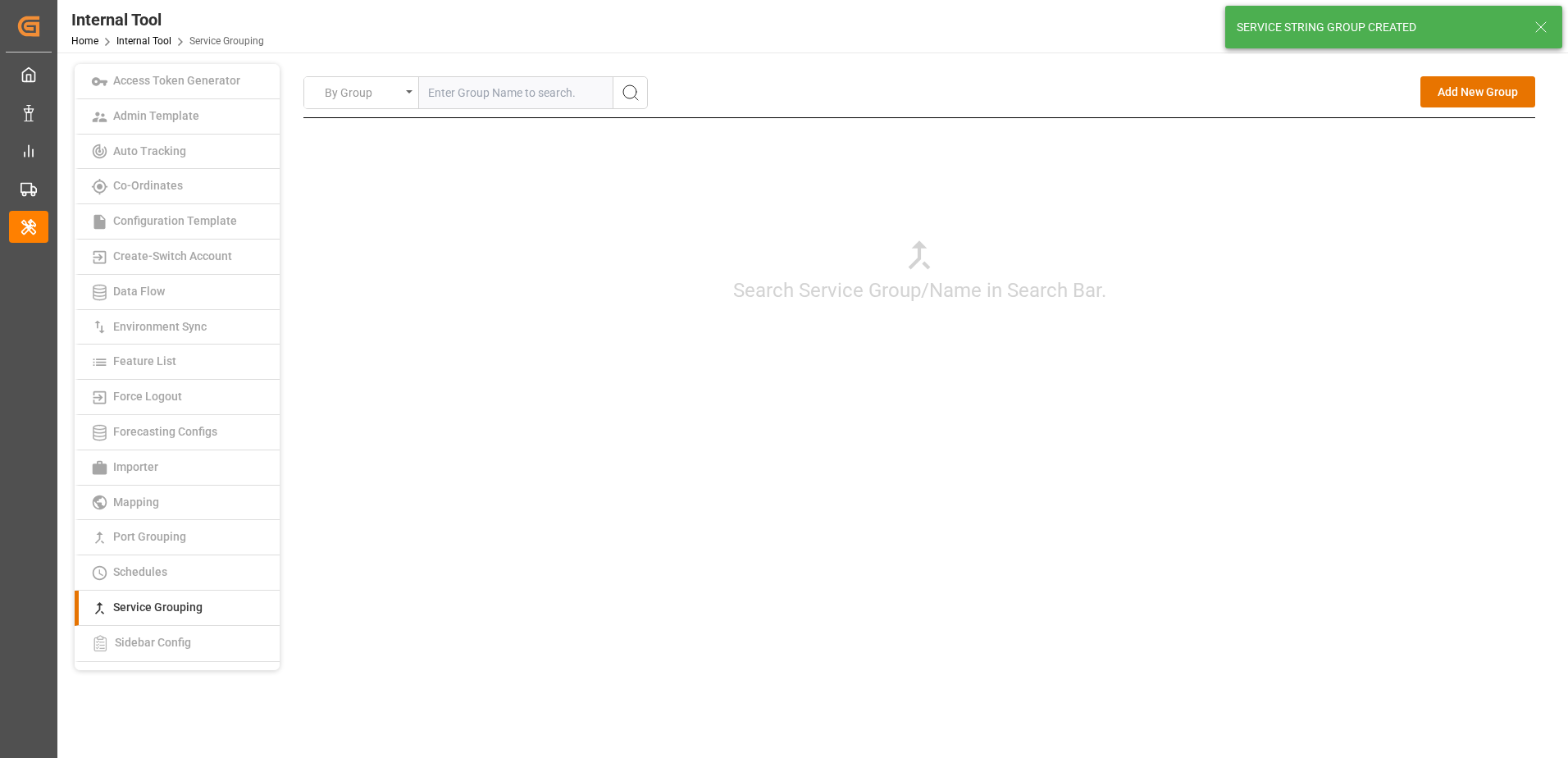
click at [1406, 375] on div "Search Service Group/Name in Search Bar." at bounding box center [920, 270] width 1232 height 304
click at [1451, 92] on button "Add New Group" at bounding box center [1478, 91] width 115 height 31
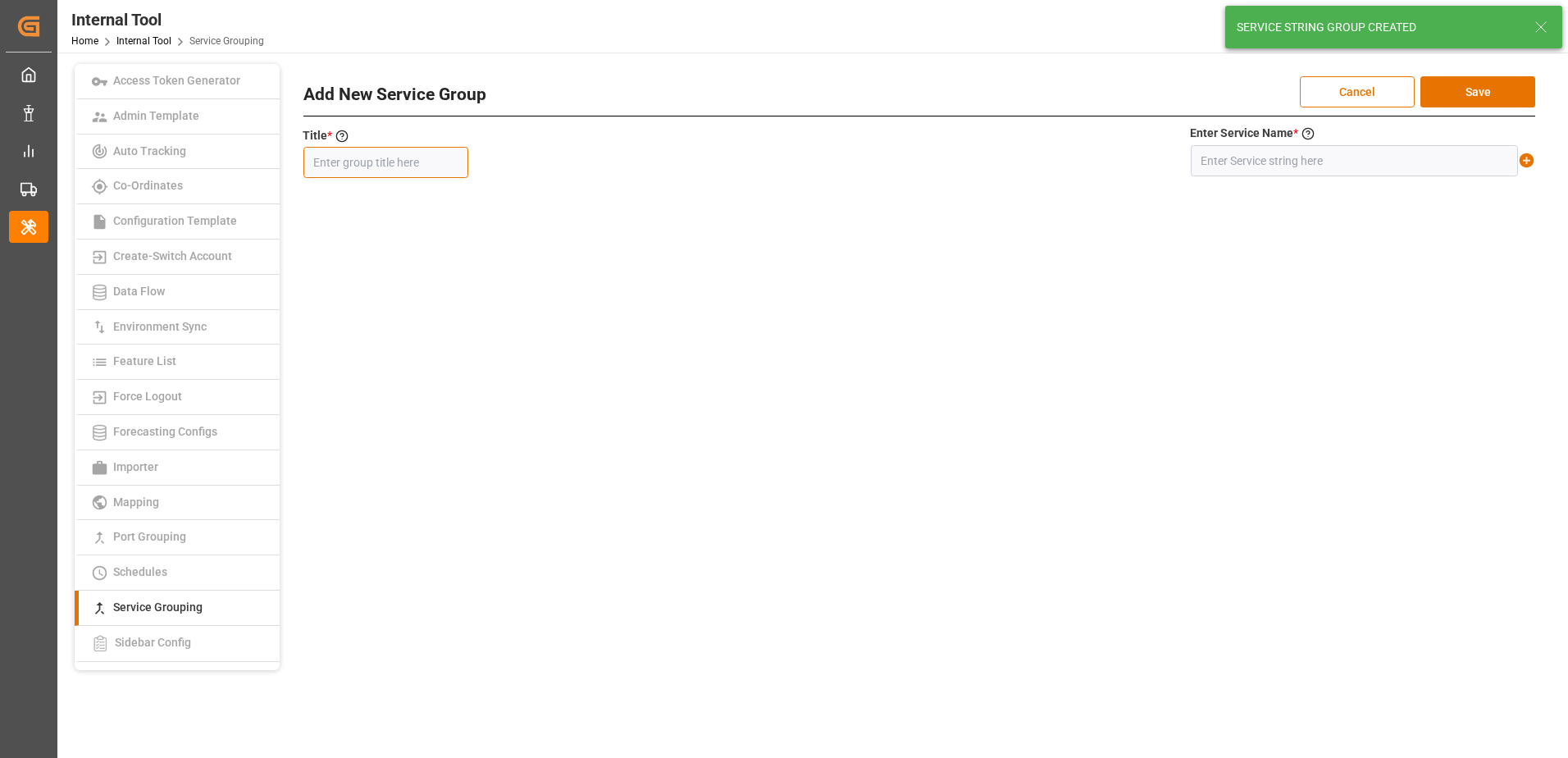
click at [371, 164] on input "text" at bounding box center [386, 162] width 164 height 31
paste input "MD5NCI"
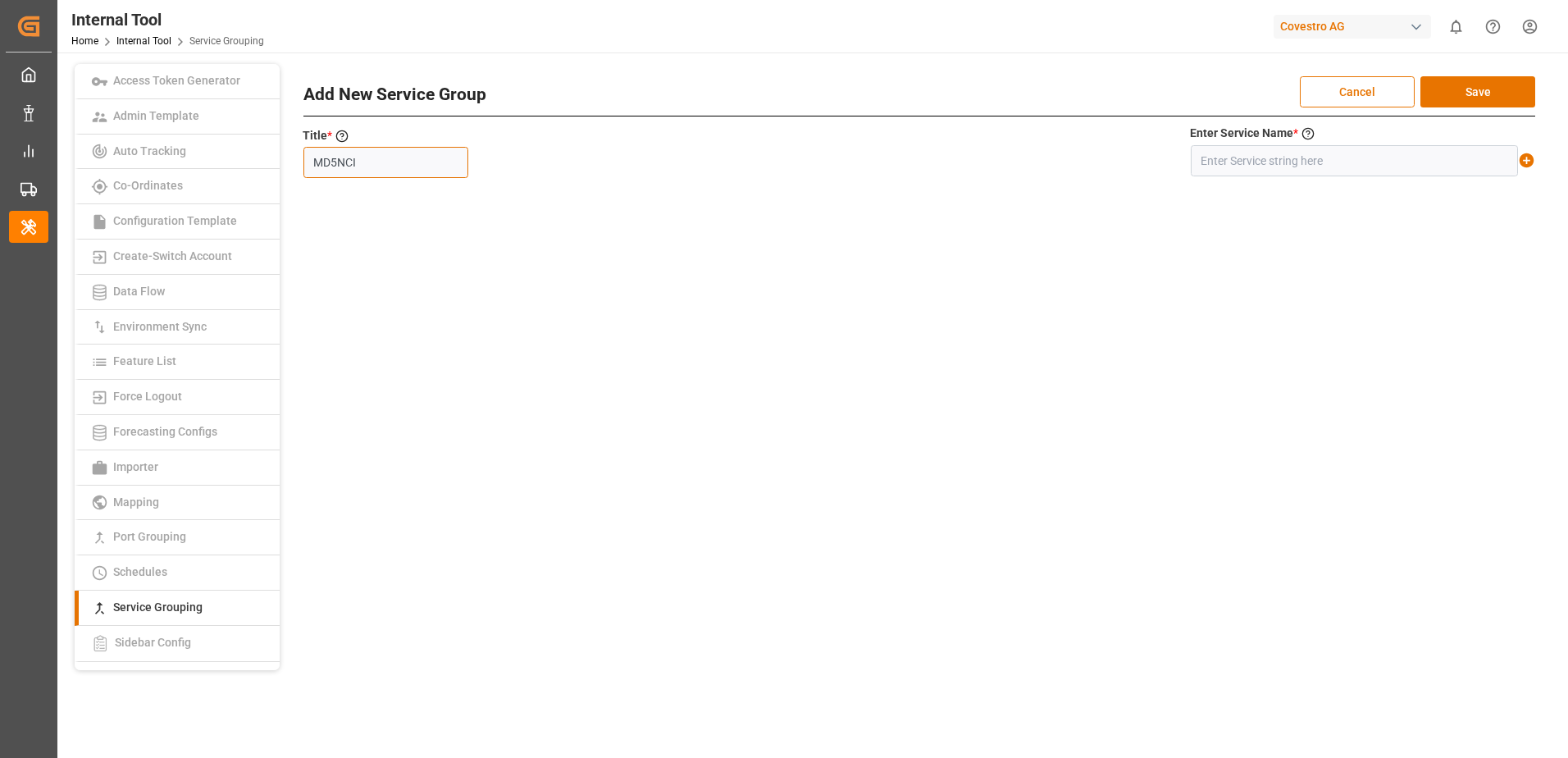
type input "MD5NCI"
click at [1292, 162] on input "text" at bounding box center [1354, 160] width 327 height 31
paste input "MD5+NCI"
type input "MD5+NCI"
click at [1527, 159] on icon at bounding box center [1526, 160] width 18 height 18
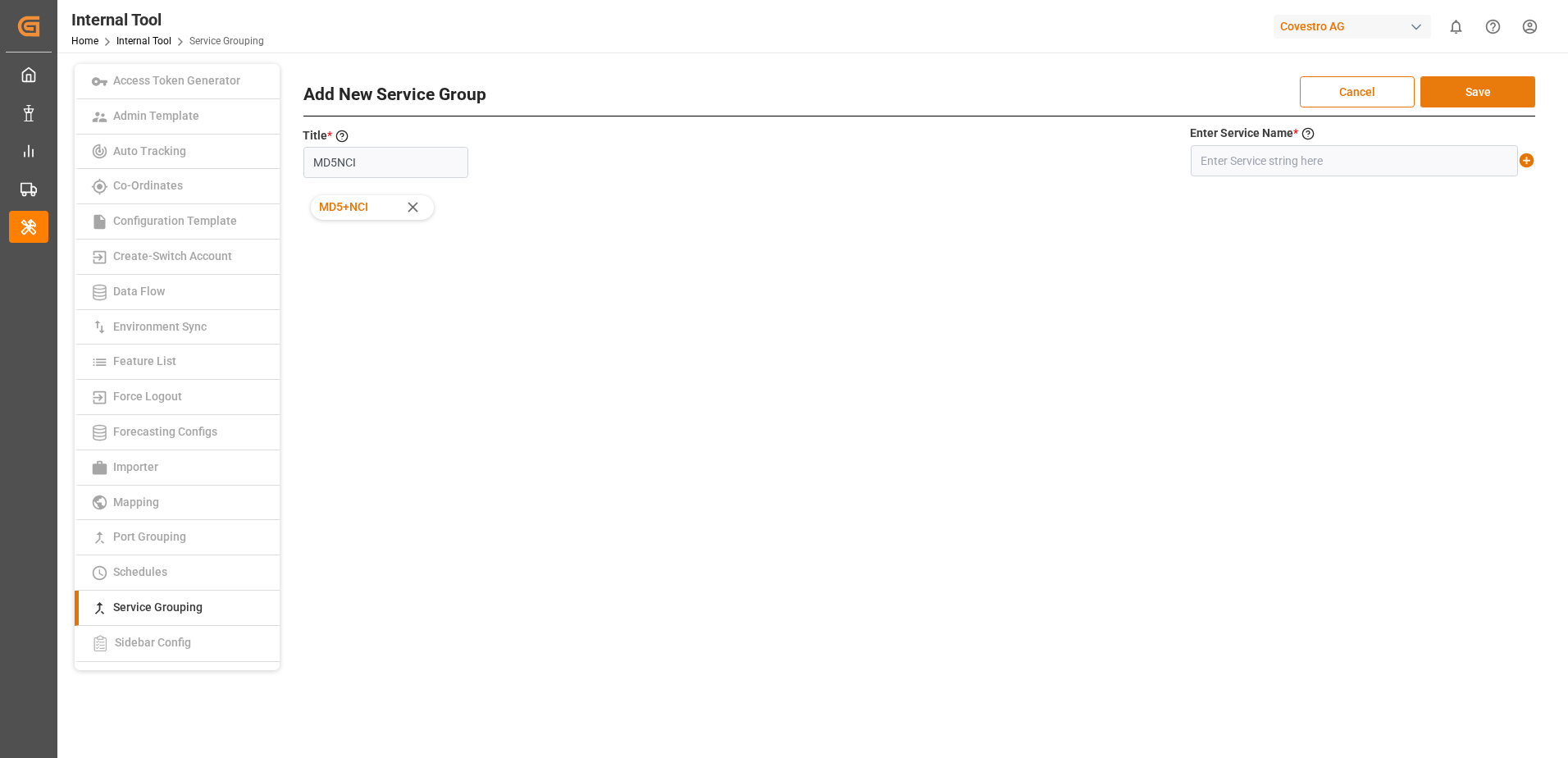
click at [1512, 96] on button "Save" at bounding box center [1478, 91] width 115 height 31
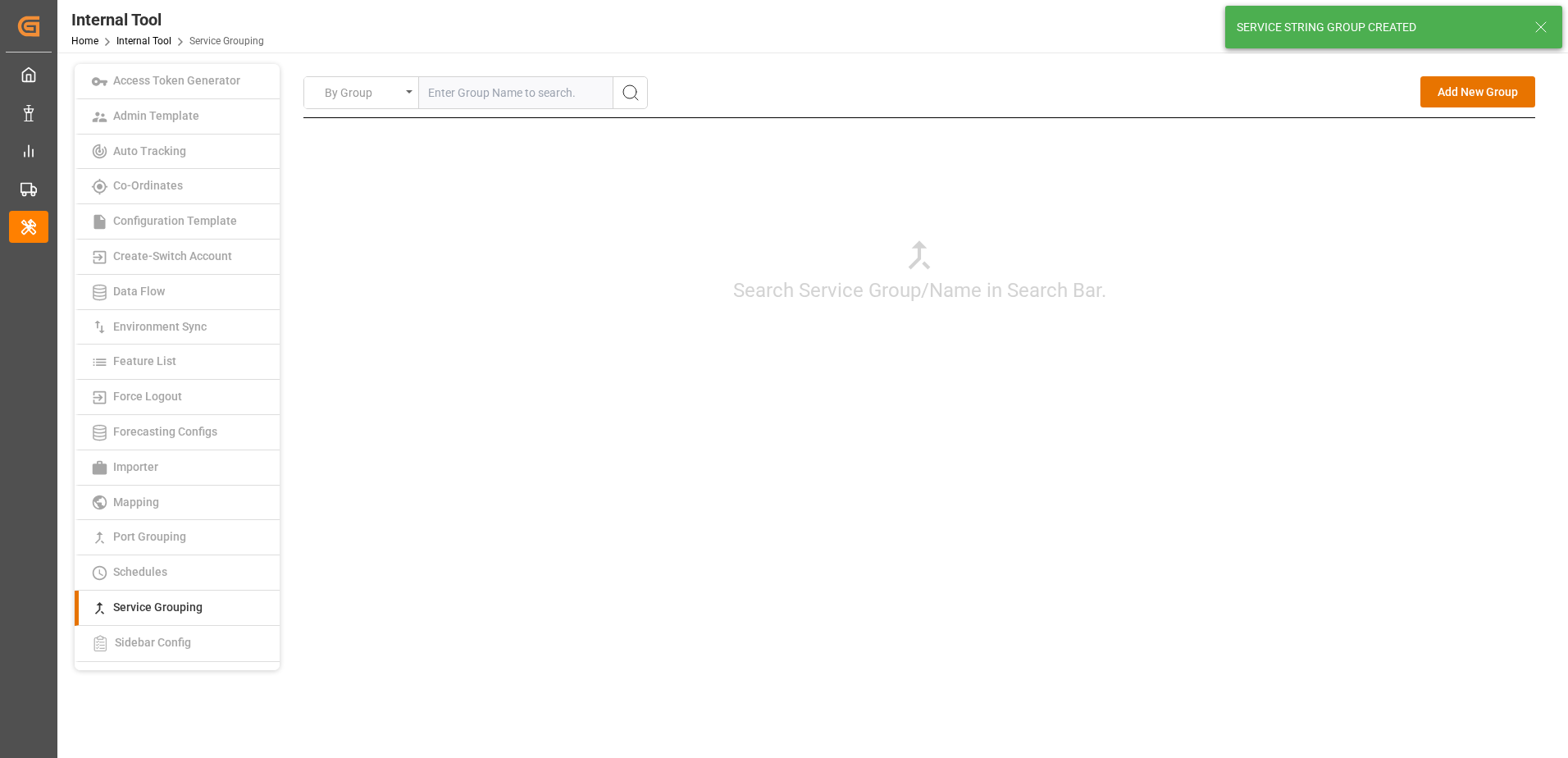
click at [1390, 418] on div "Search Service Group/Name in Search Bar." at bounding box center [920, 270] width 1232 height 304
click at [1485, 97] on button "Add New Group" at bounding box center [1478, 91] width 115 height 31
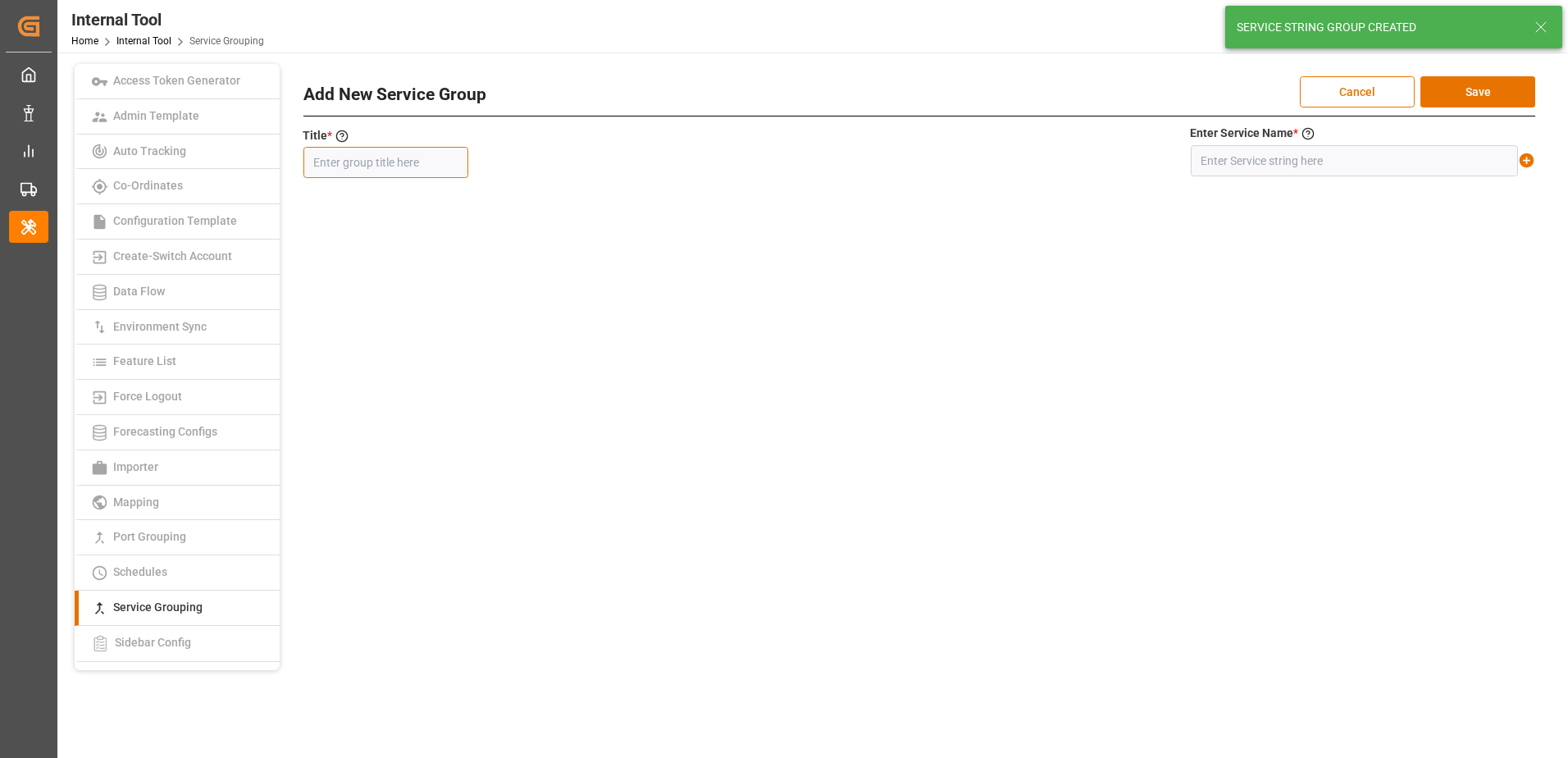
click at [441, 159] on input "text" at bounding box center [386, 162] width 164 height 31
paste input "SE2AS2/ MAIN SSY SE2"
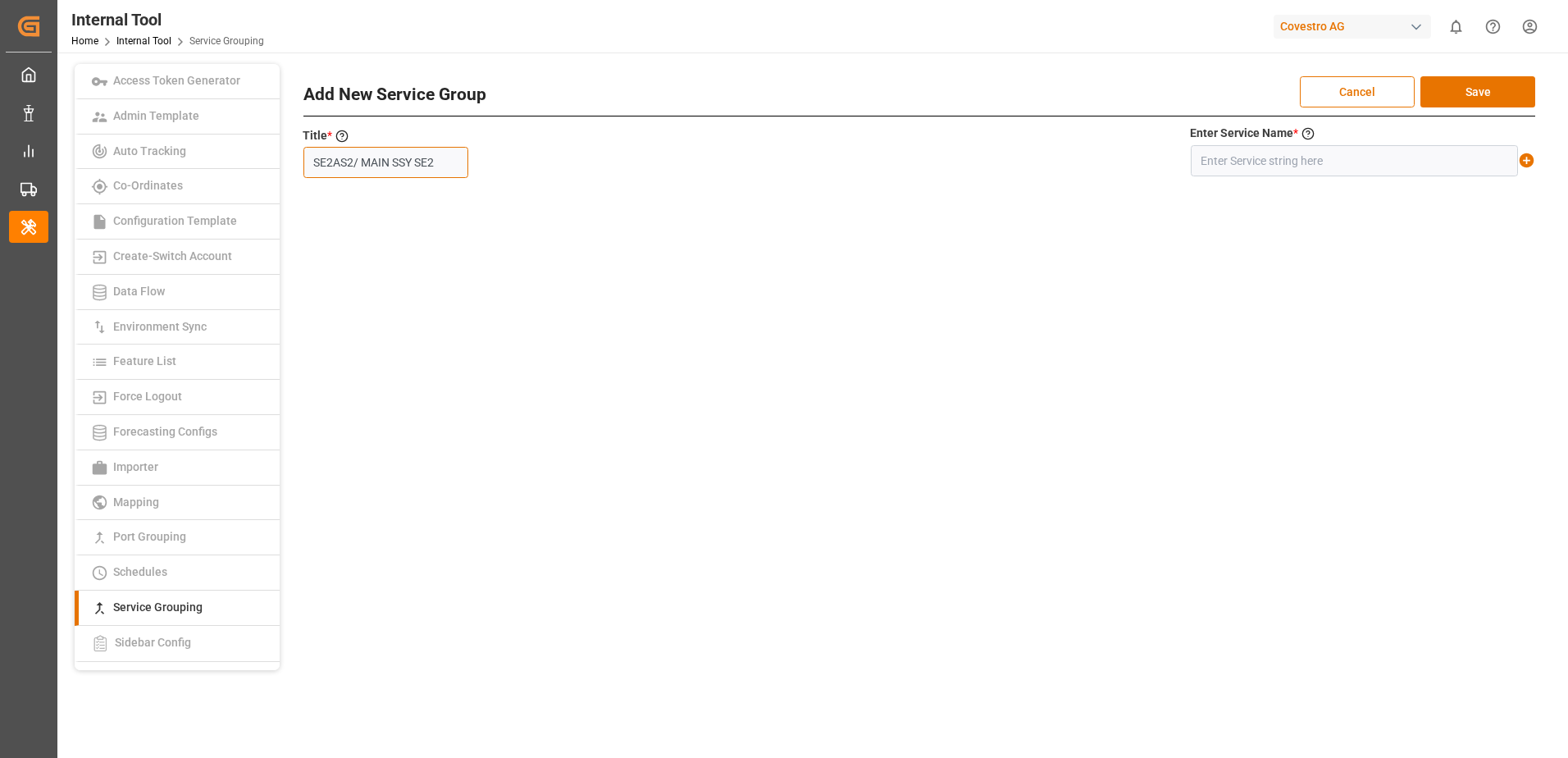
type input "SE2AS2/ MAIN SSY SE2"
click at [1231, 157] on input "text" at bounding box center [1354, 160] width 327 height 31
paste input "SE2+AS2/ MAIN SSY SE2"
type input "SE2+AS2/ MAIN SSY SE2"
click at [1528, 154] on icon at bounding box center [1527, 161] width 15 height 15
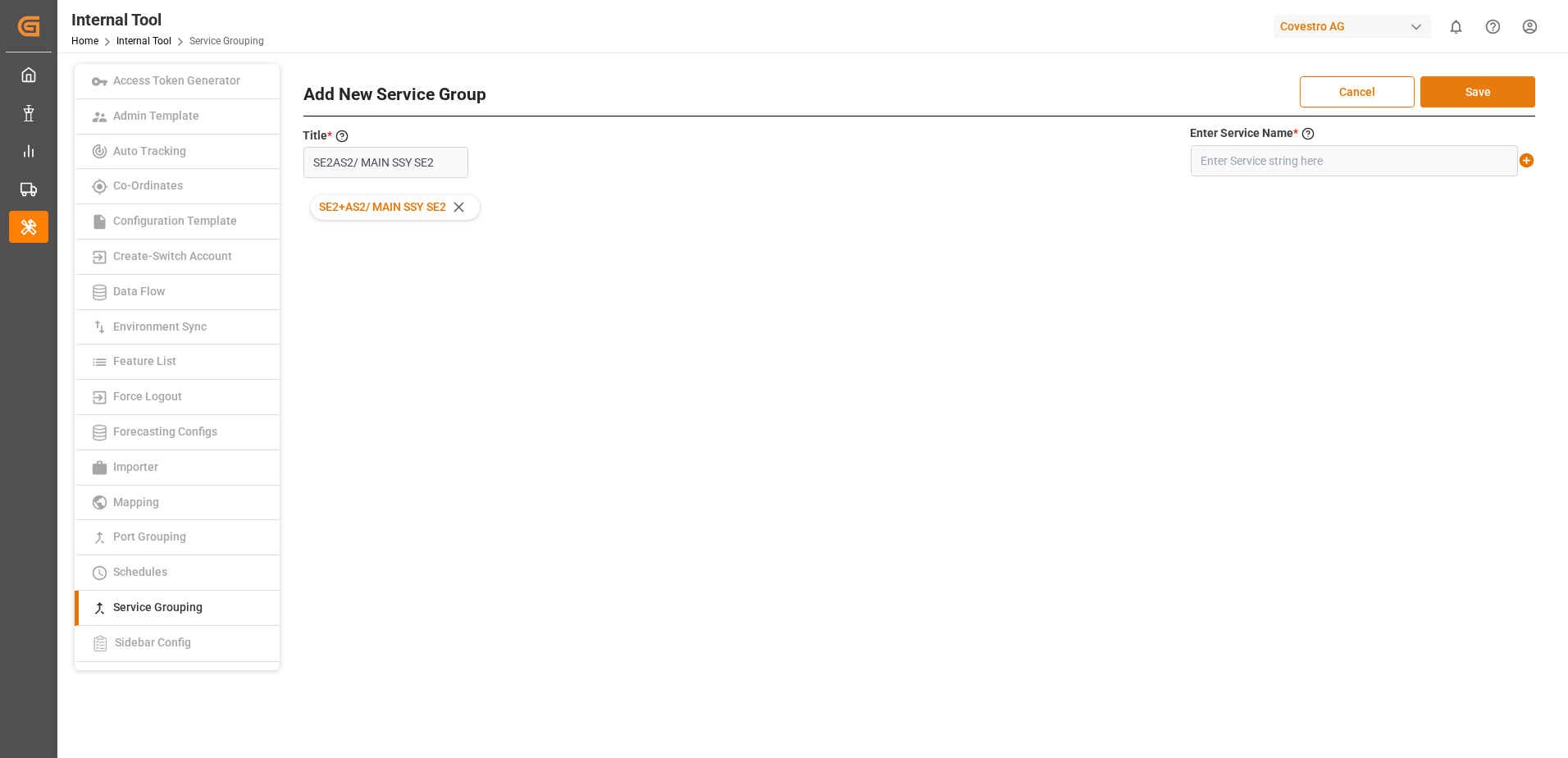
click at [1521, 96] on button "Save" at bounding box center [1478, 91] width 115 height 31
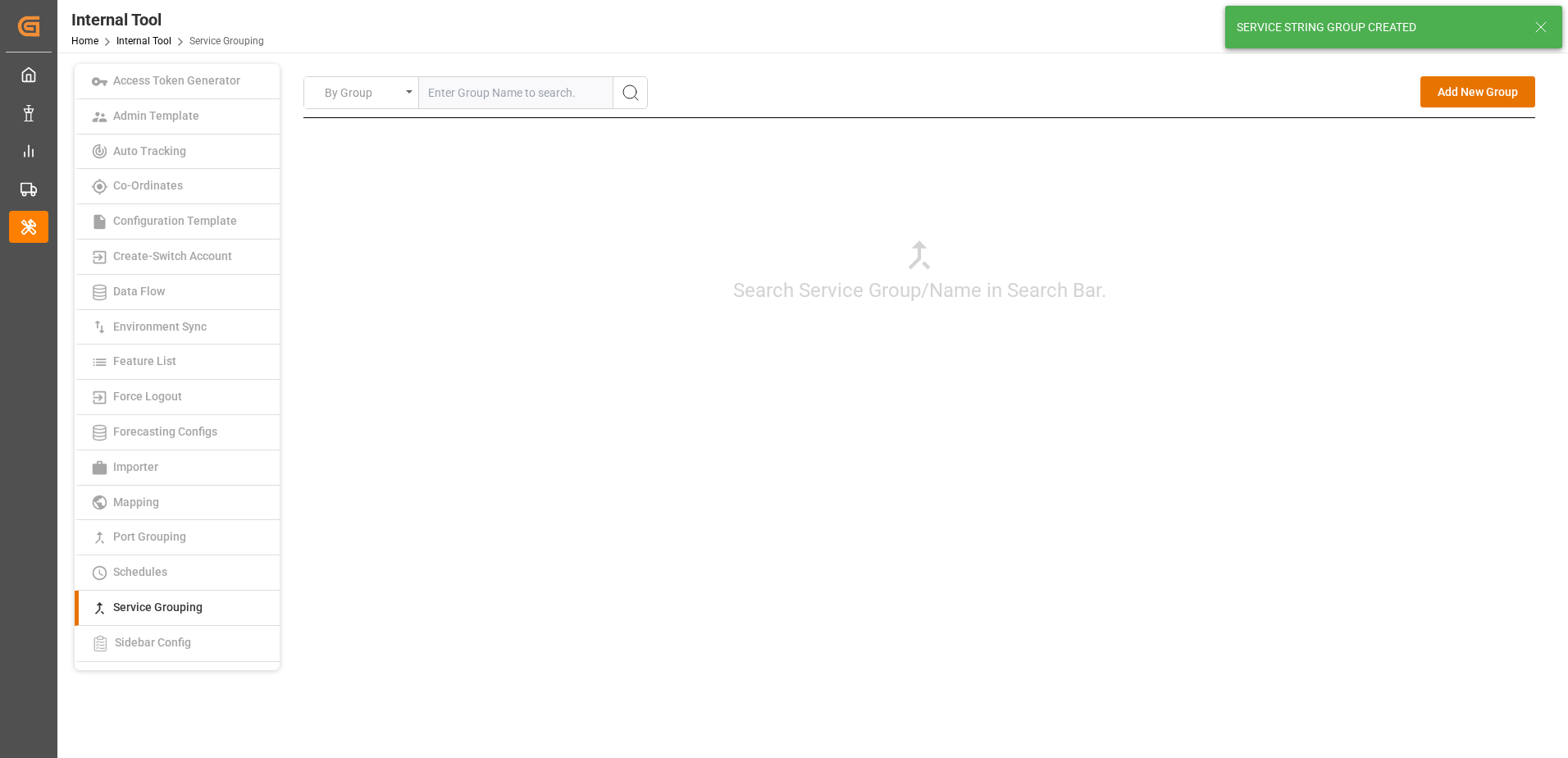
click at [1372, 376] on div "Search Service Group/Name in Search Bar." at bounding box center [920, 270] width 1232 height 304
click at [1461, 99] on button "Add New Group" at bounding box center [1478, 91] width 115 height 31
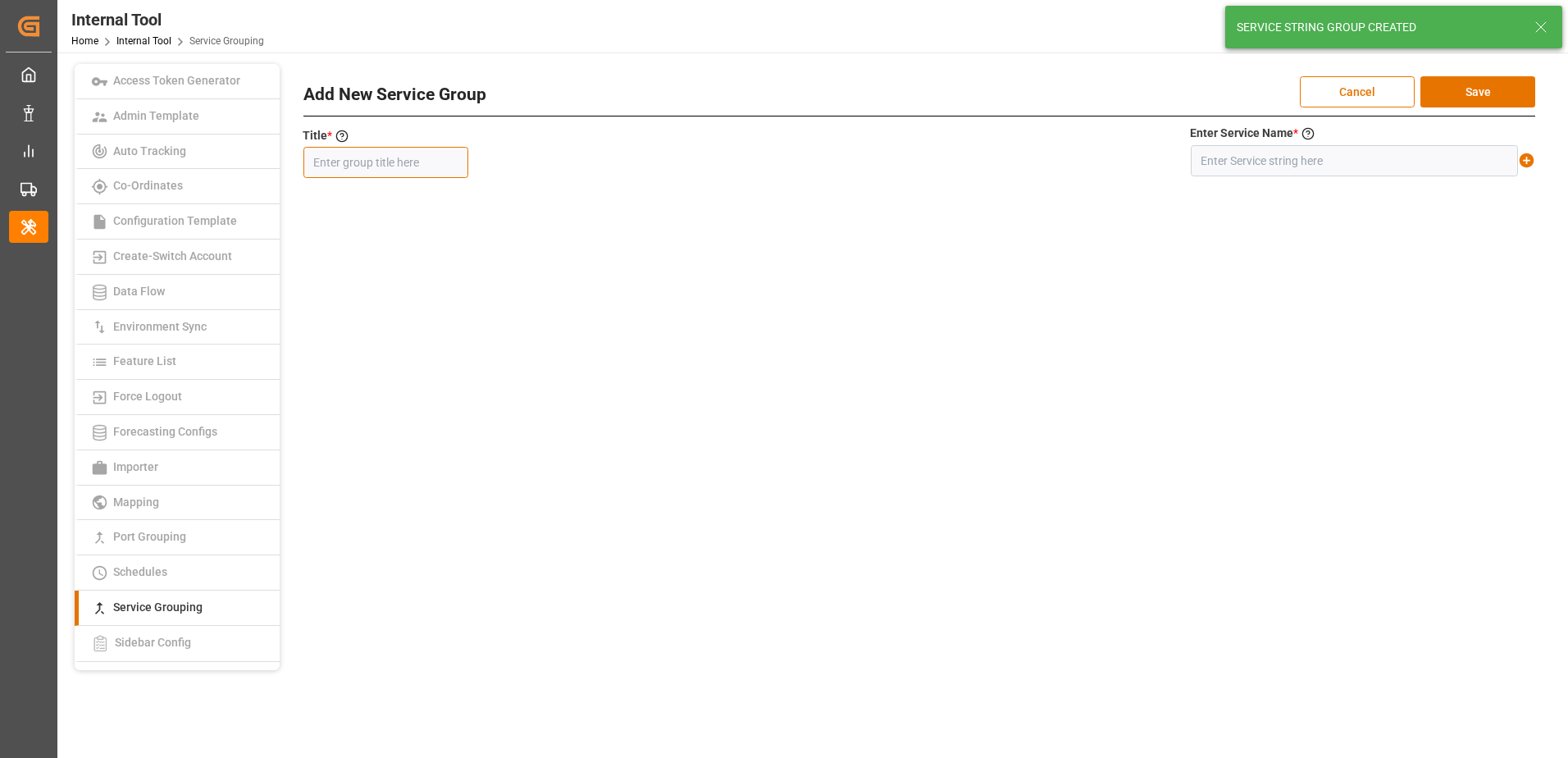
click at [417, 170] on input "text" at bounding box center [386, 162] width 164 height 31
paste input "MS2"
type input "MS2"
click at [1248, 169] on input "text" at bounding box center [1354, 160] width 327 height 31
paste input "MS2"
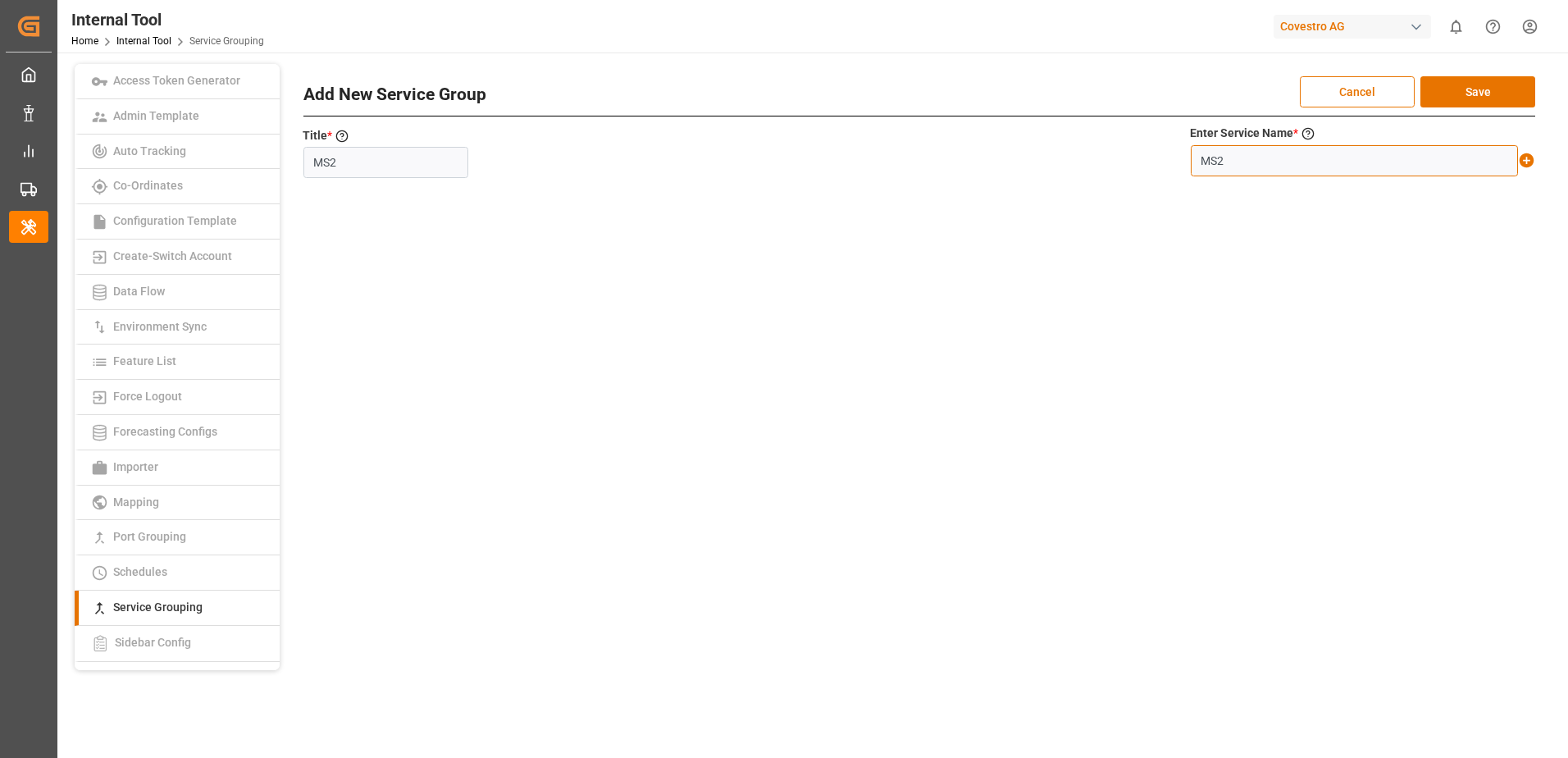
type input "MS2"
click at [1528, 158] on icon at bounding box center [1527, 161] width 15 height 15
click at [1497, 100] on button "Save" at bounding box center [1478, 91] width 115 height 31
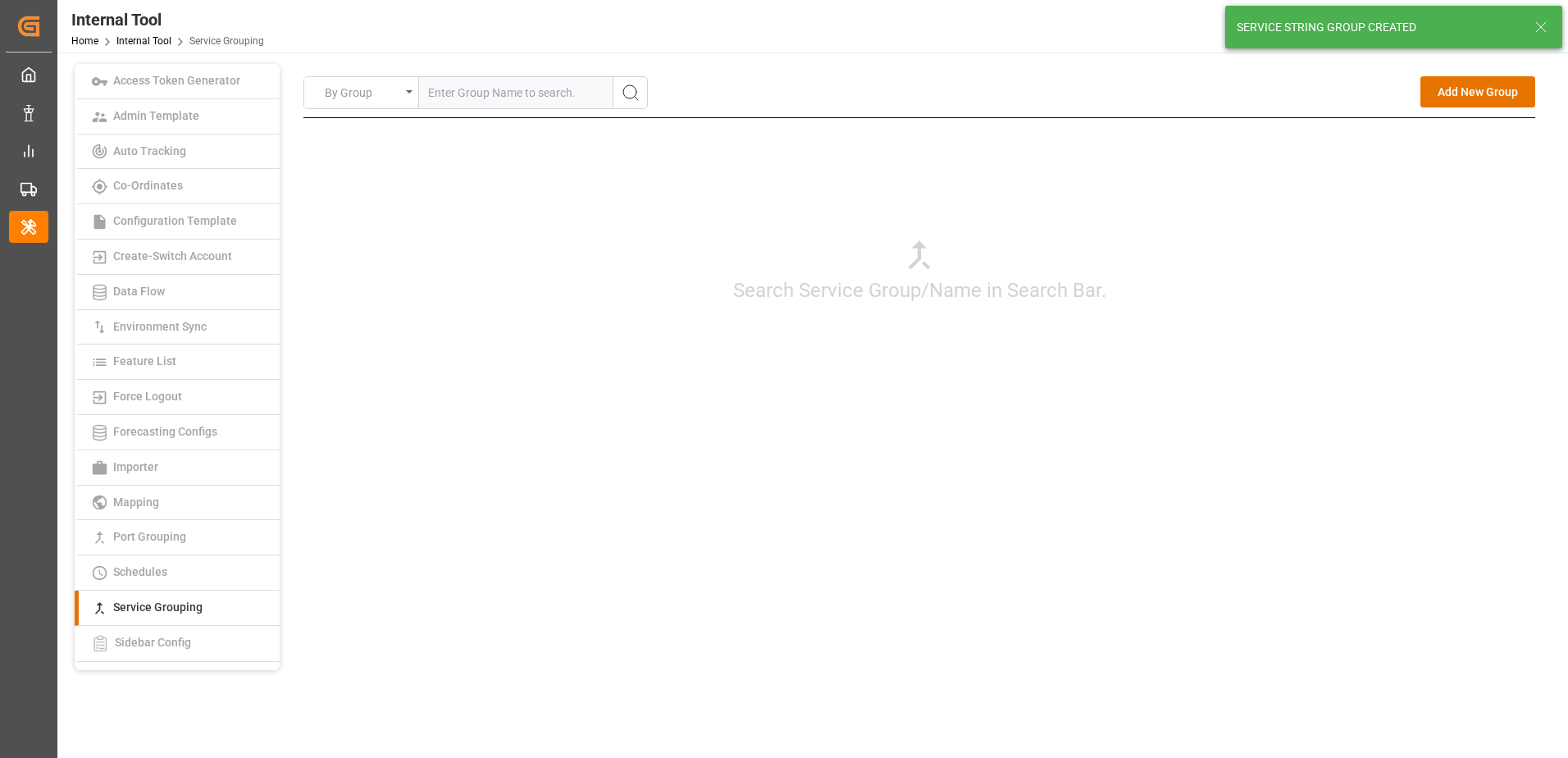
click at [1272, 397] on div "Search Service Group/Name in Search Bar." at bounding box center [920, 270] width 1232 height 304
click at [1450, 94] on button "Add New Group" at bounding box center [1478, 91] width 115 height 31
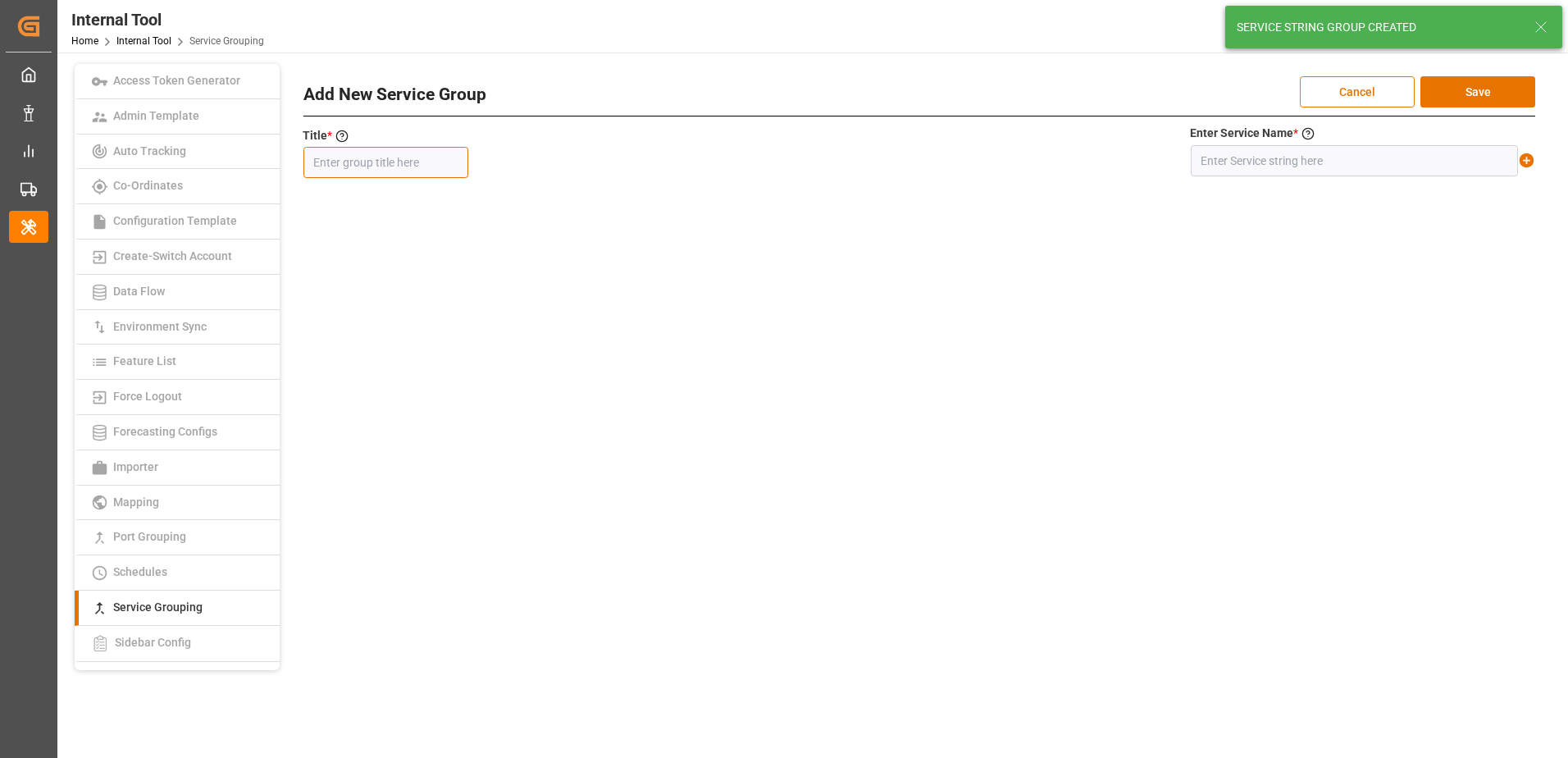
click at [416, 164] on input "text" at bounding box center [386, 162] width 164 height 31
paste input "MEX1NSB/STW"
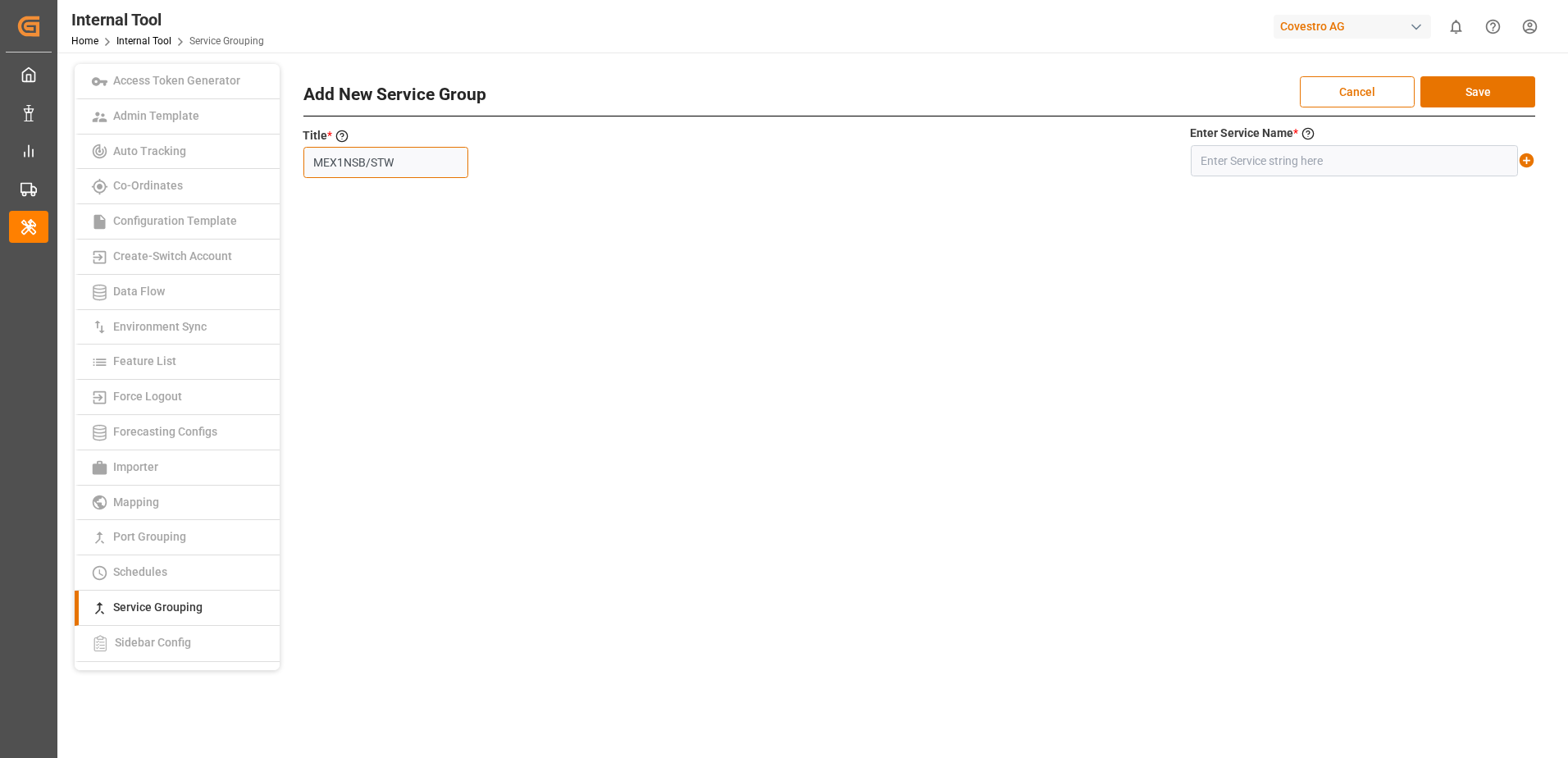
type input "MEX1NSB/STW"
click at [1220, 158] on input "text" at bounding box center [1354, 160] width 327 height 31
paste input "MEX1+NSB/STW"
type input "MEX1+NSB/STW"
click at [1529, 159] on icon at bounding box center [1527, 161] width 15 height 15
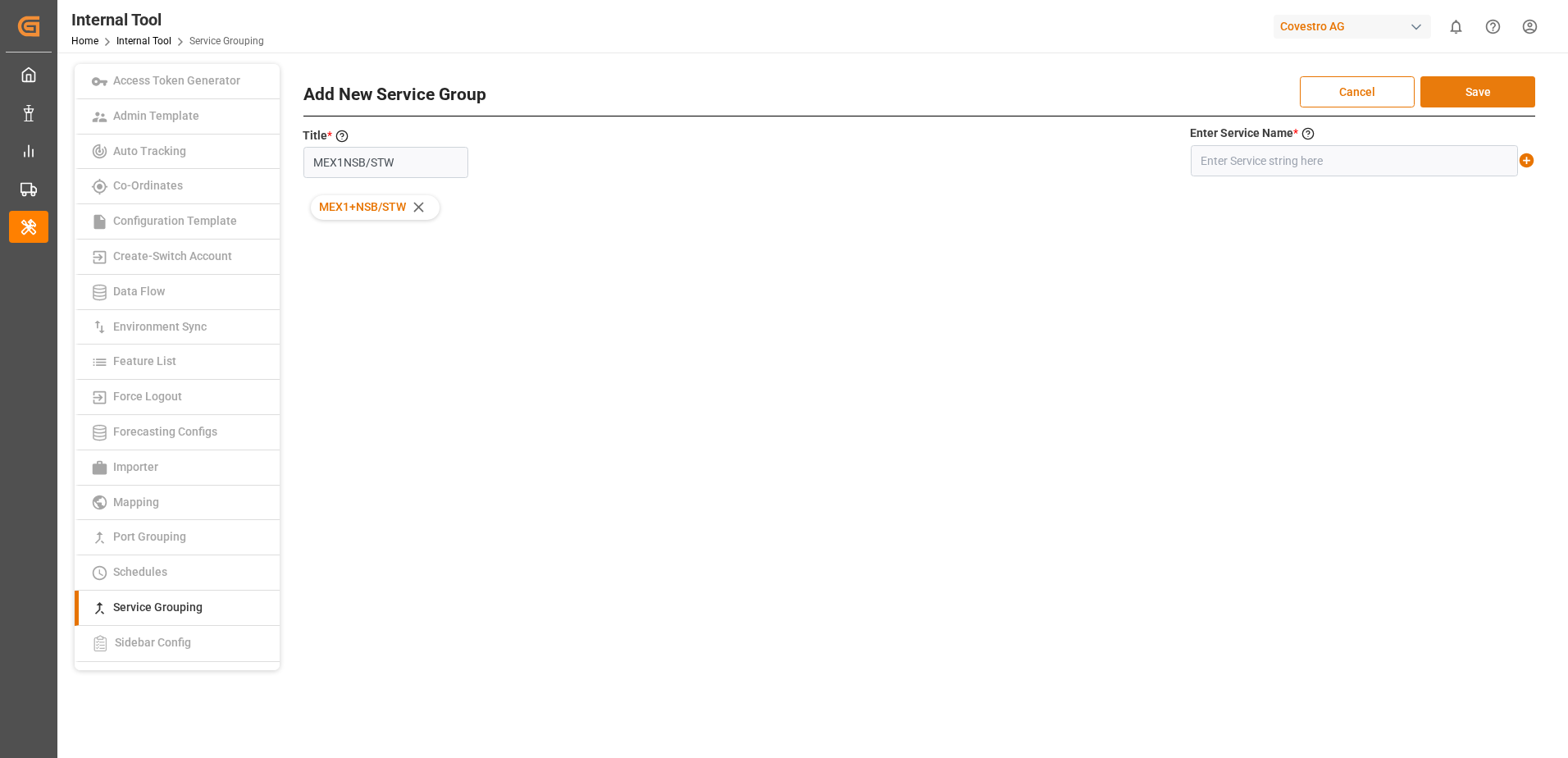
click at [1517, 88] on button "Save" at bounding box center [1478, 91] width 115 height 31
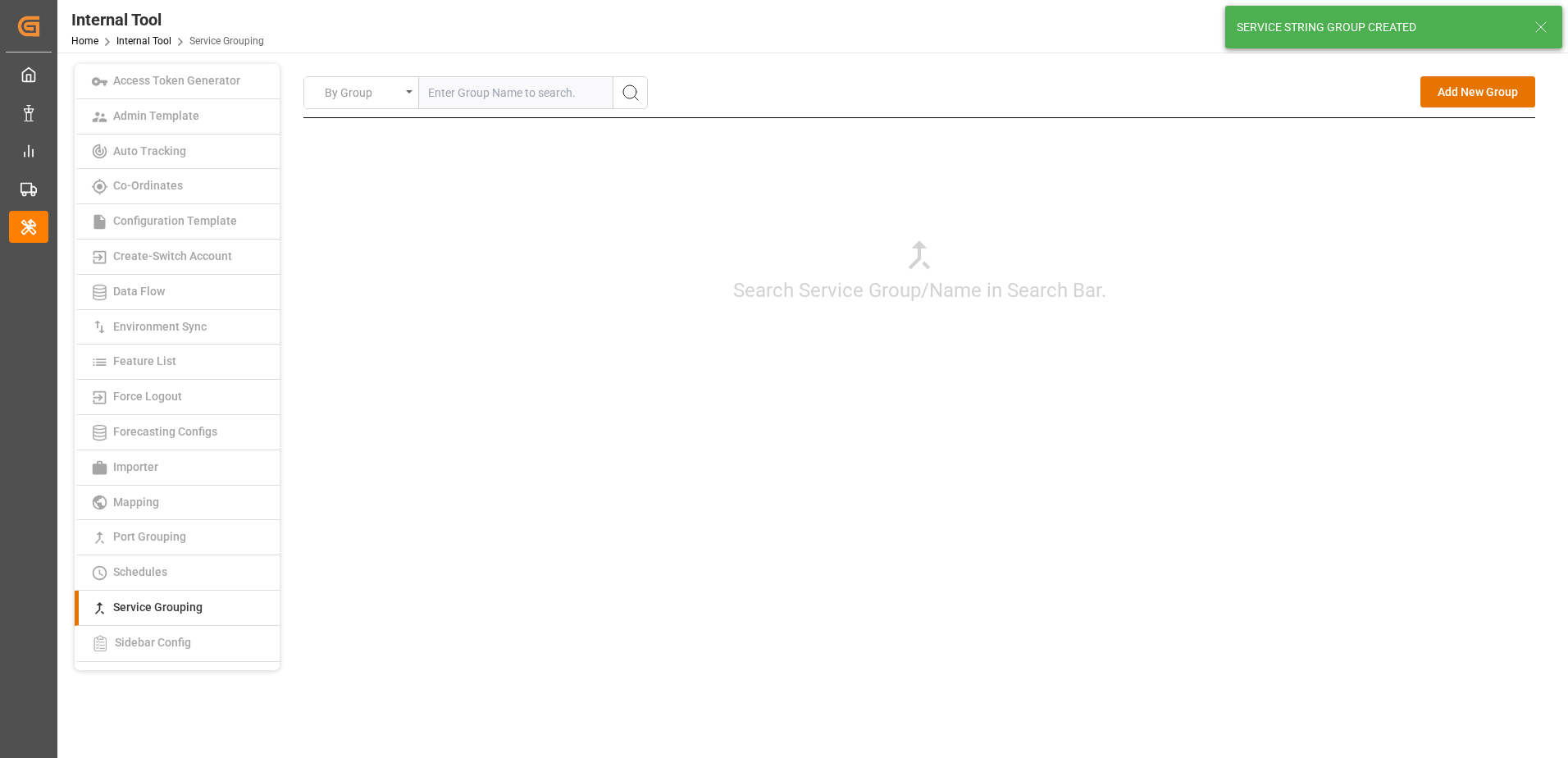
click at [1412, 371] on div "Search Service Group/Name in Search Bar." at bounding box center [920, 270] width 1232 height 304
click at [1480, 90] on button "Add New Group" at bounding box center [1478, 91] width 115 height 31
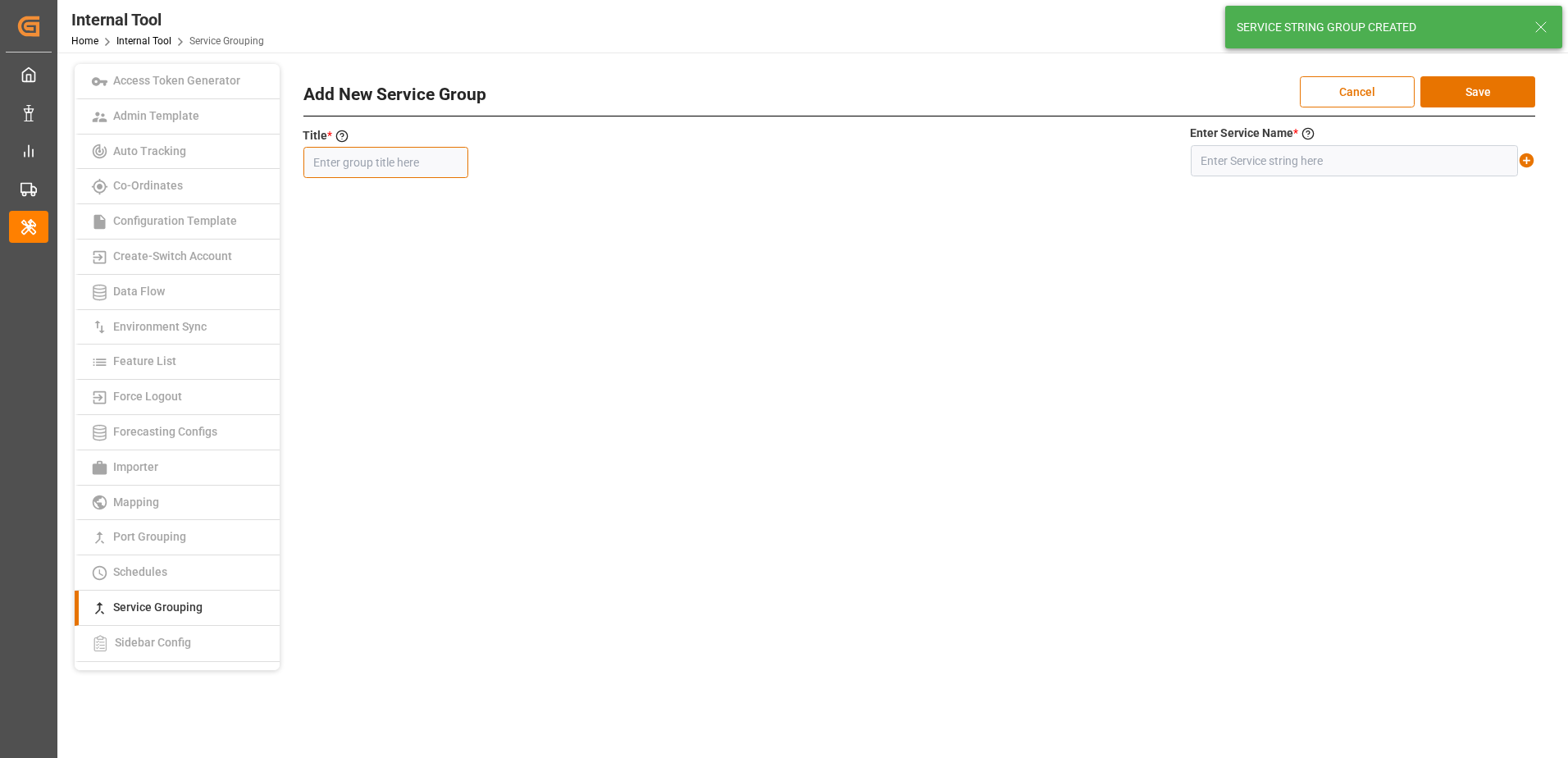
click at [432, 159] on input "text" at bounding box center [386, 162] width 164 height 31
paste input "SE2CIX/ MAIN SSY SE2"
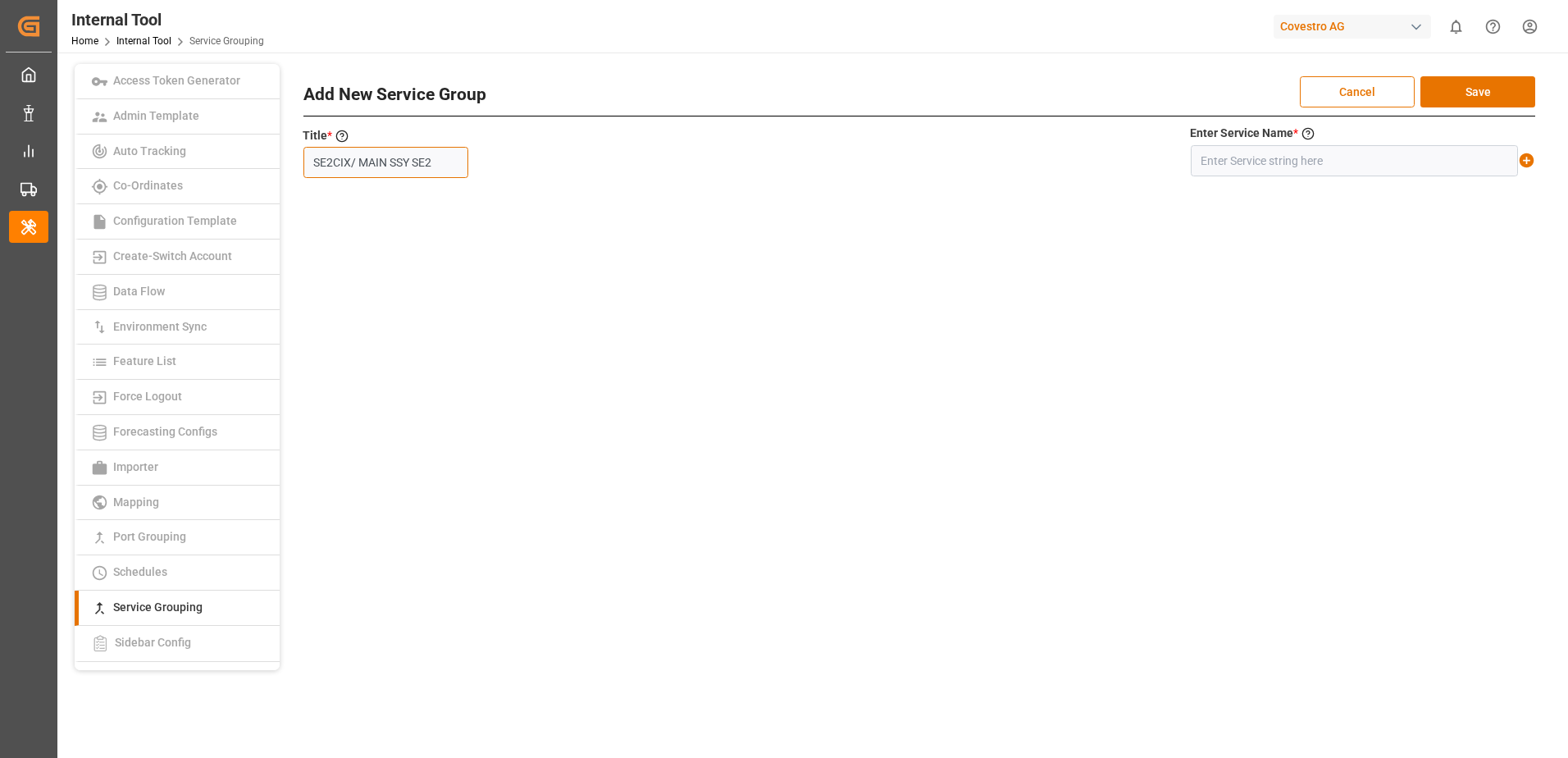
type input "SE2CIX/ MAIN SSY SE2"
click at [1219, 166] on input "text" at bounding box center [1354, 160] width 327 height 31
paste input "SE2+CIX/ MAIN SSY SE2"
type input "SE2+CIX/ MAIN SSY SE2"
click at [1521, 161] on icon at bounding box center [1527, 161] width 15 height 15
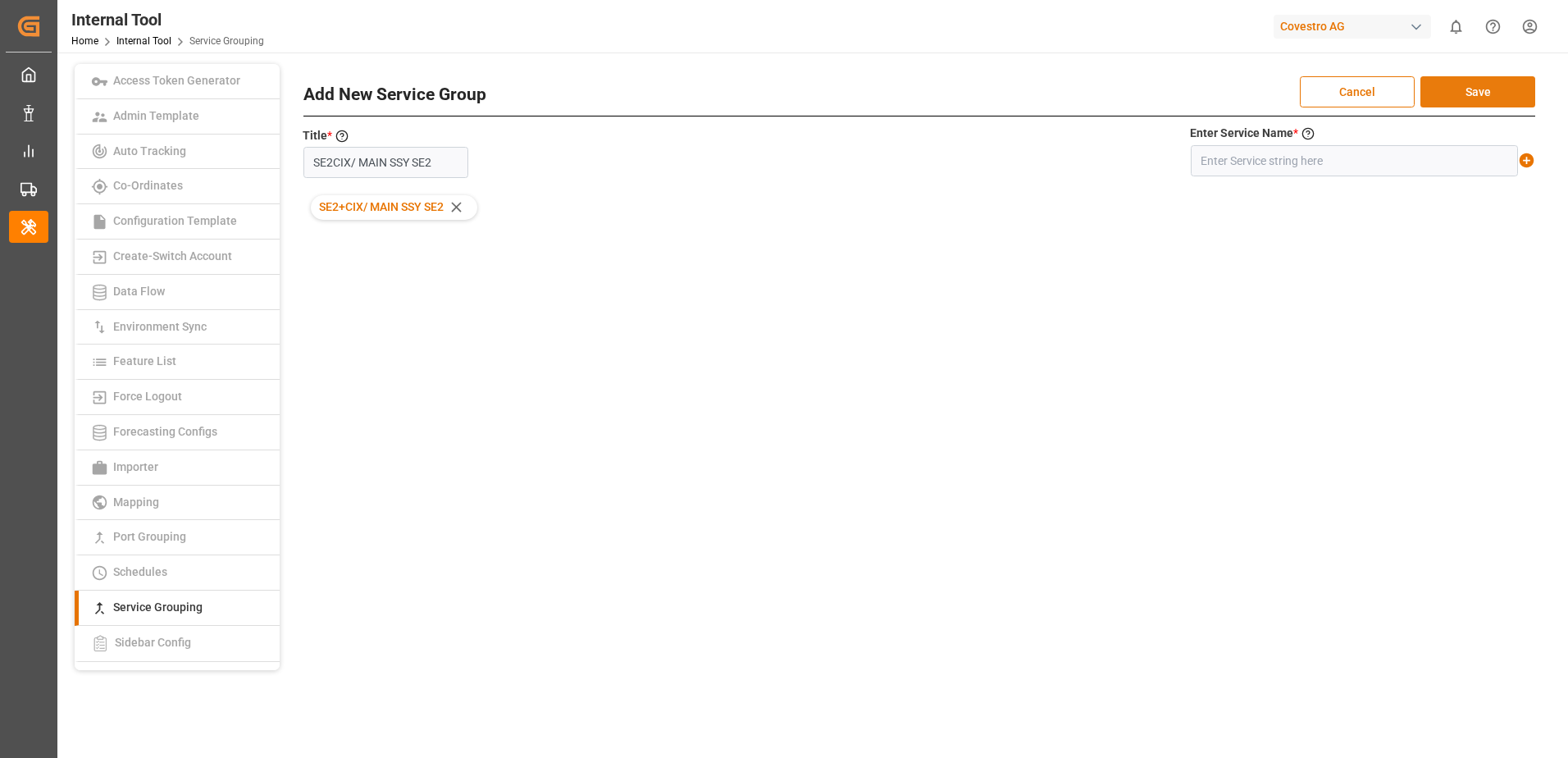
click at [1506, 95] on button "Save" at bounding box center [1478, 91] width 115 height 31
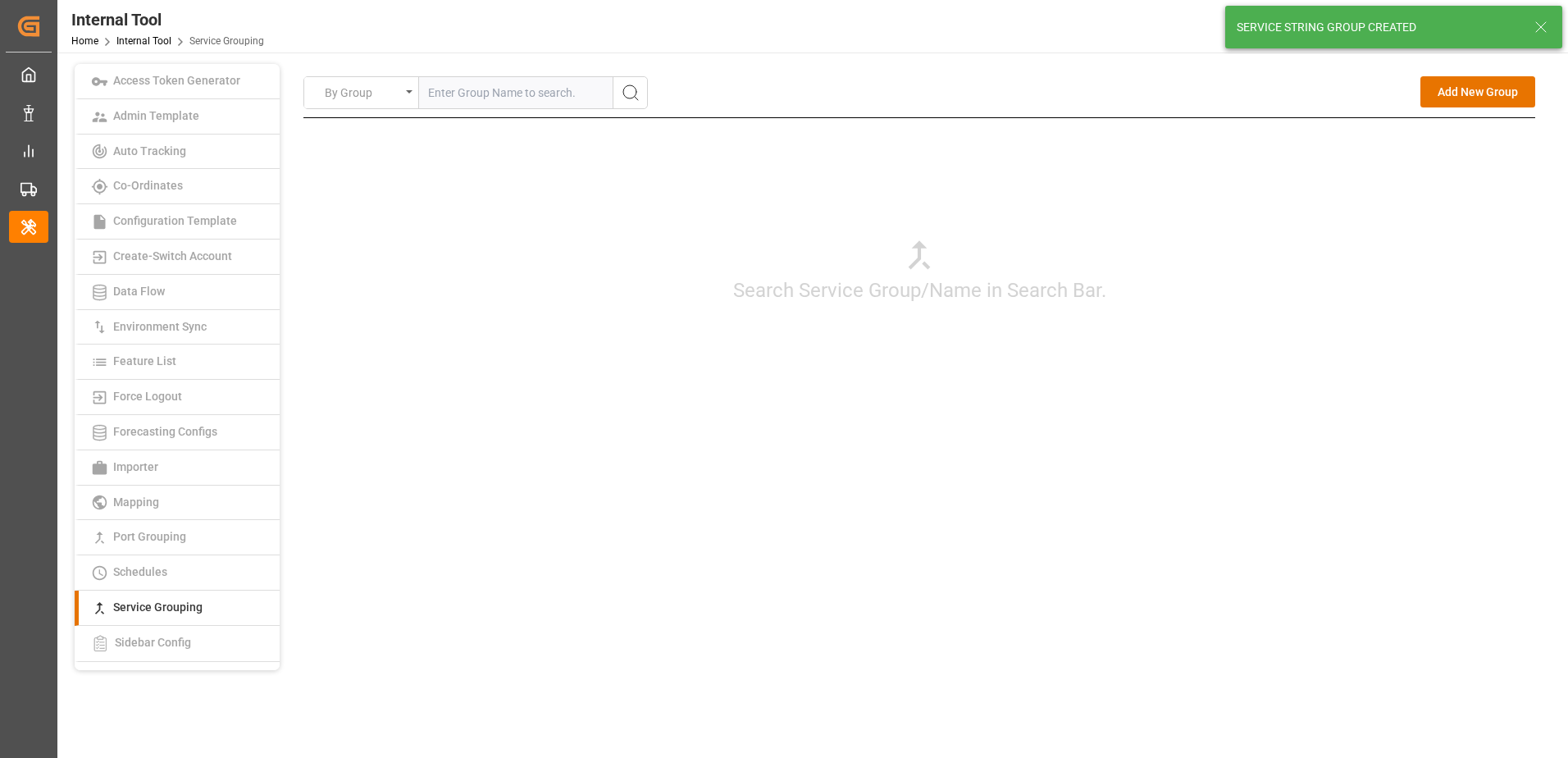
click at [1302, 336] on div "Search Service Group/Name in Search Bar." at bounding box center [920, 270] width 1232 height 304
click at [1466, 83] on button "Add New Group" at bounding box center [1478, 91] width 115 height 31
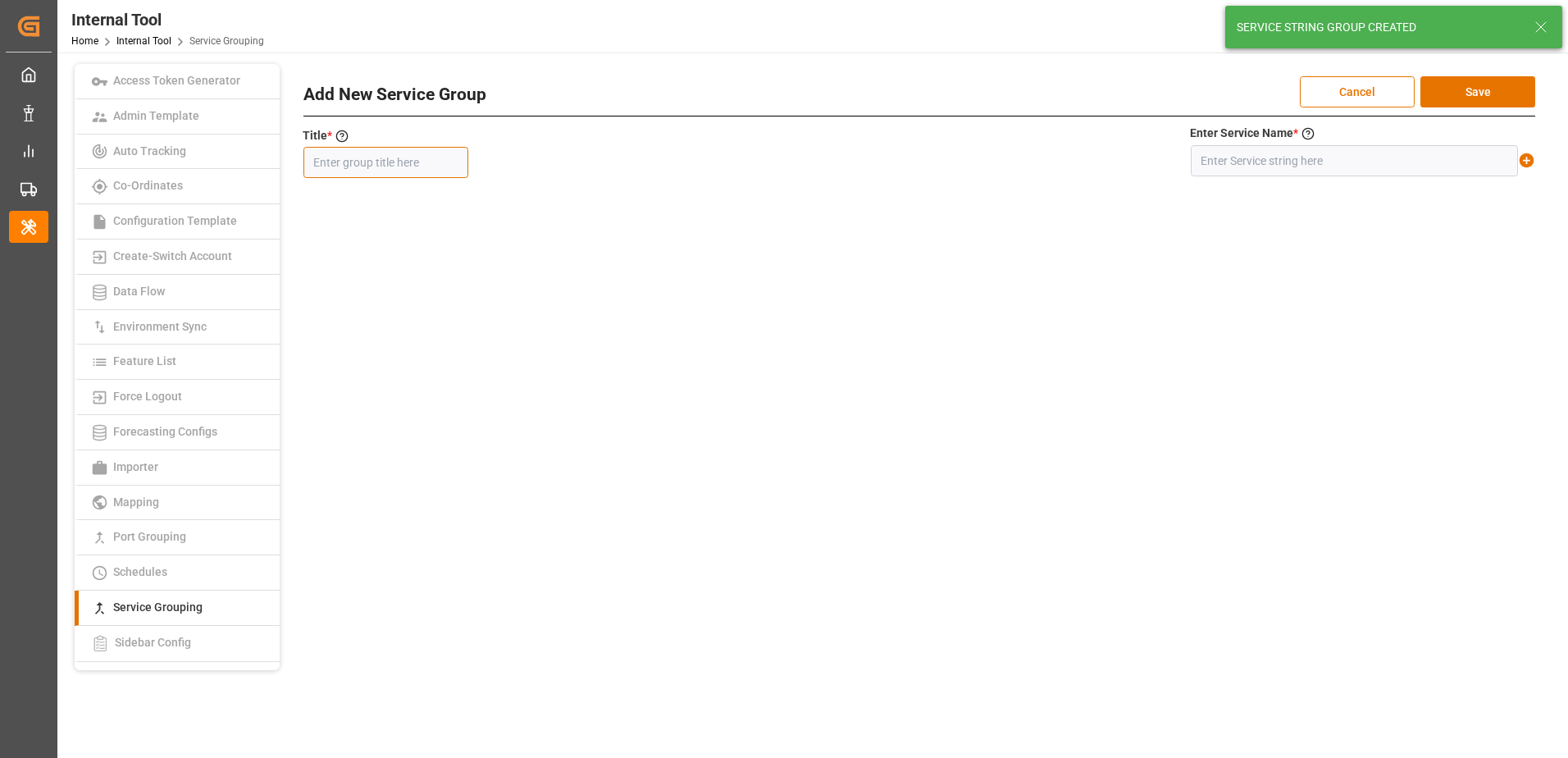
click at [378, 151] on input "text" at bounding box center [386, 162] width 164 height 31
paste input "SE2NE2JP1/ MAIN SSY SE2"
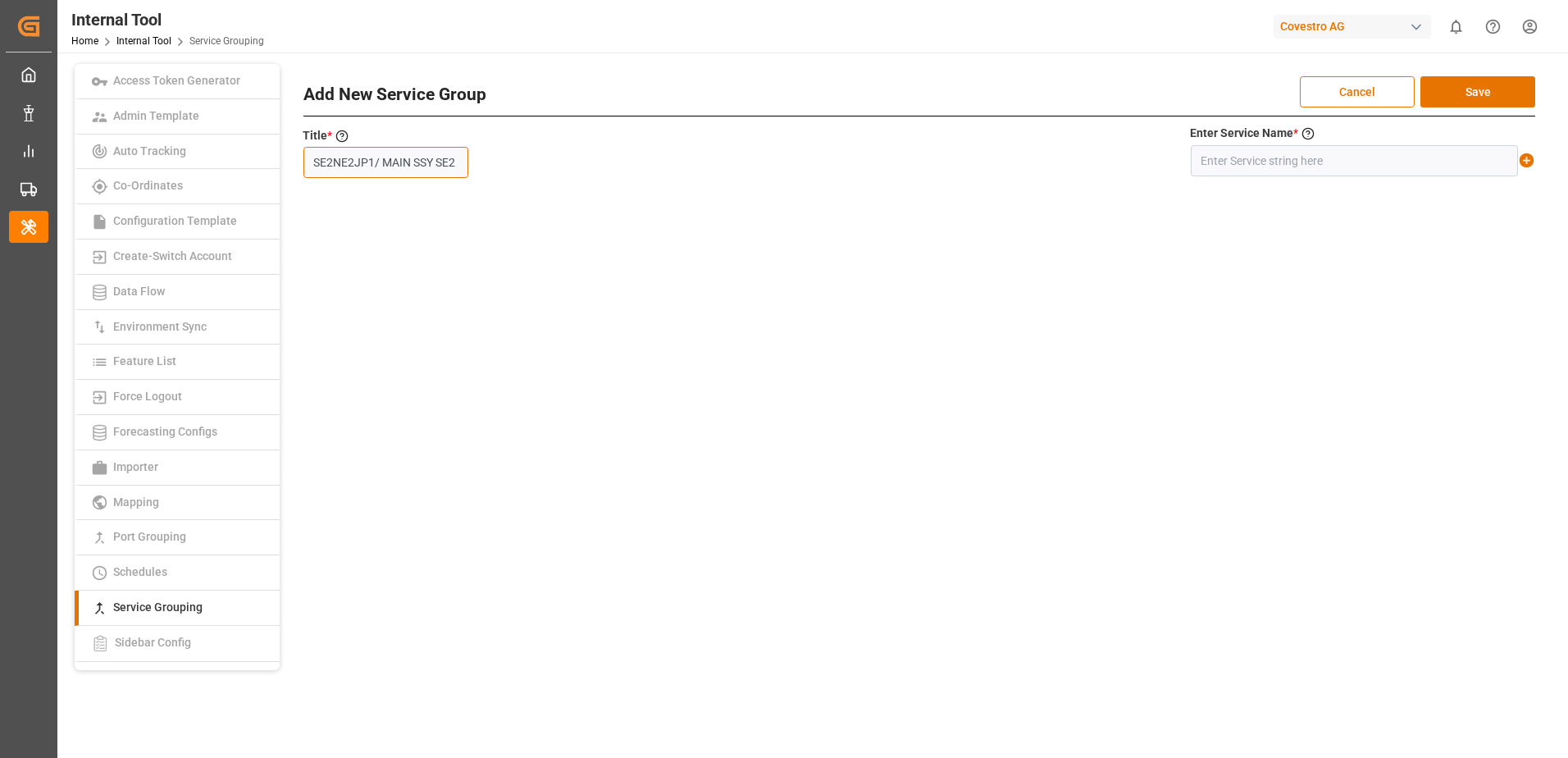
type input "SE2NE2JP1/ MAIN SSY SE2"
click at [1273, 166] on input "text" at bounding box center [1354, 160] width 327 height 31
paste input "SE2+NE2+JP1/ MAIN SSY SE2"
type input "SE2+NE2+JP1/ MAIN SSY SE2"
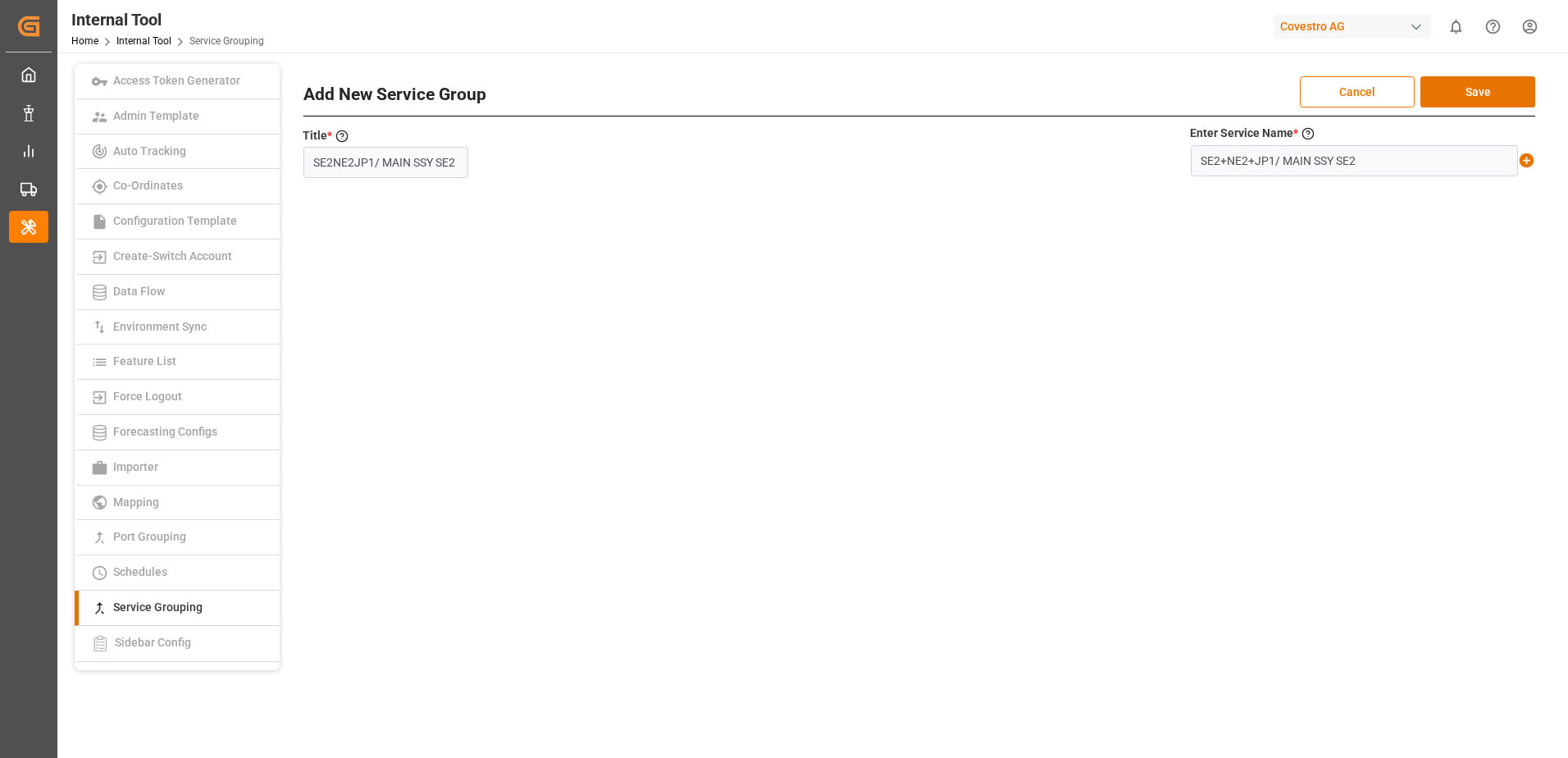
click at [1526, 160] on icon at bounding box center [1526, 160] width 18 height 18
click at [1510, 88] on button "Save" at bounding box center [1478, 91] width 115 height 31
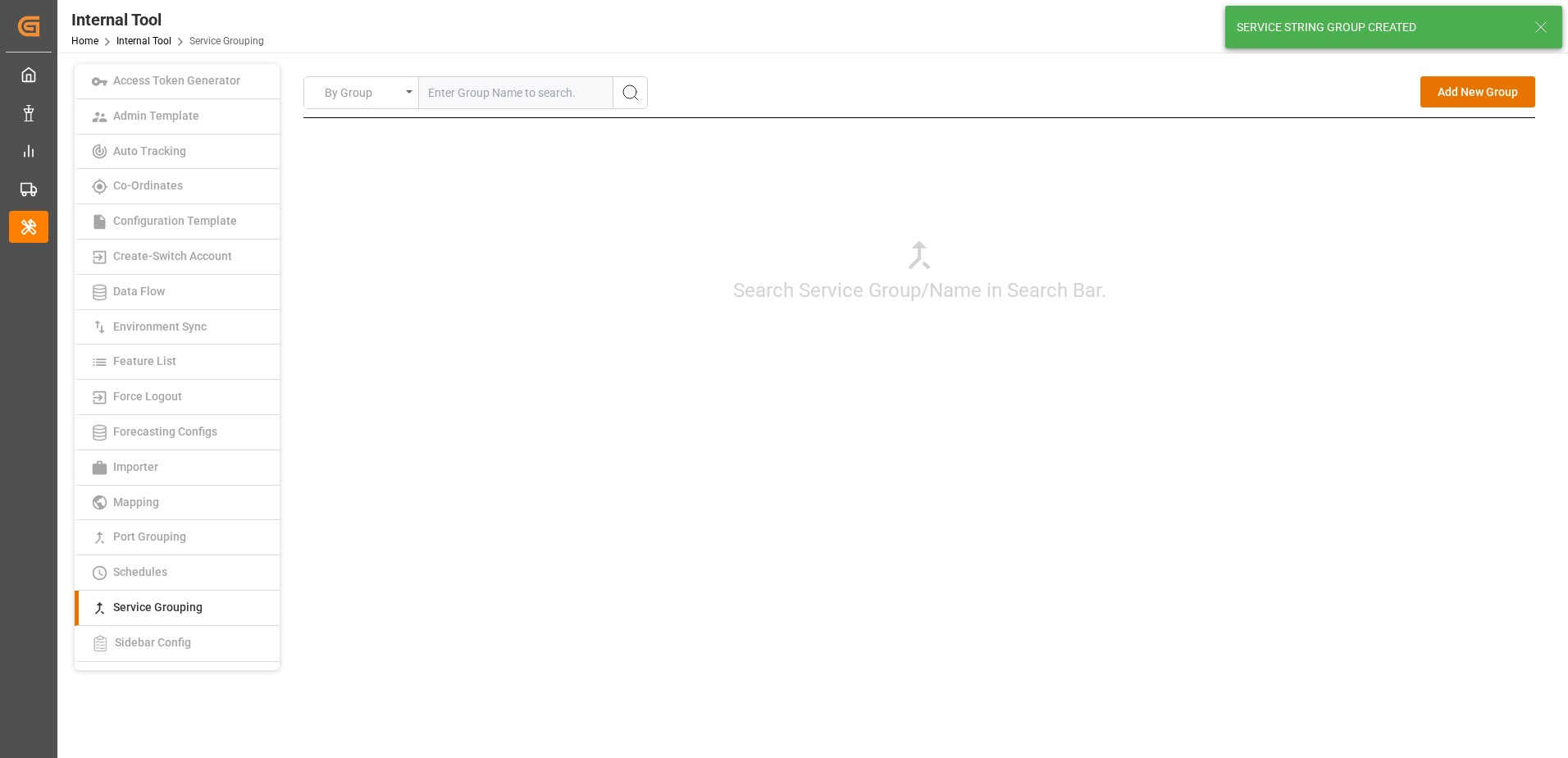
drag, startPoint x: 1272, startPoint y: 399, endPoint x: 1364, endPoint y: 211, distance: 209.3
click at [1272, 398] on div "Search Service Group/Name in Search Bar." at bounding box center [920, 270] width 1232 height 304
click at [1456, 96] on button "Add New Group" at bounding box center [1478, 91] width 115 height 31
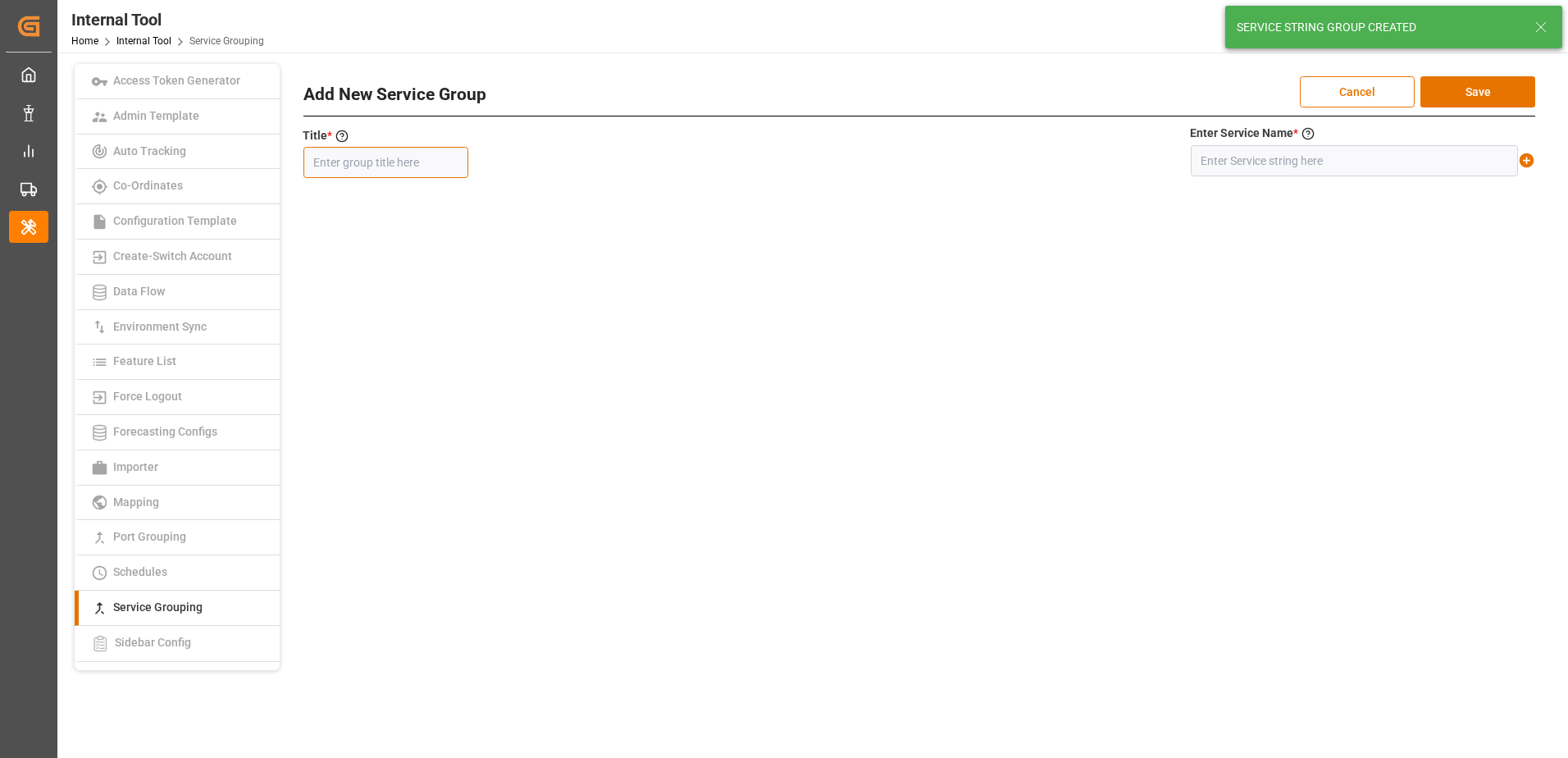
click at [383, 167] on input "text" at bounding box center [386, 162] width 164 height 31
paste input "AEM1SKS2"
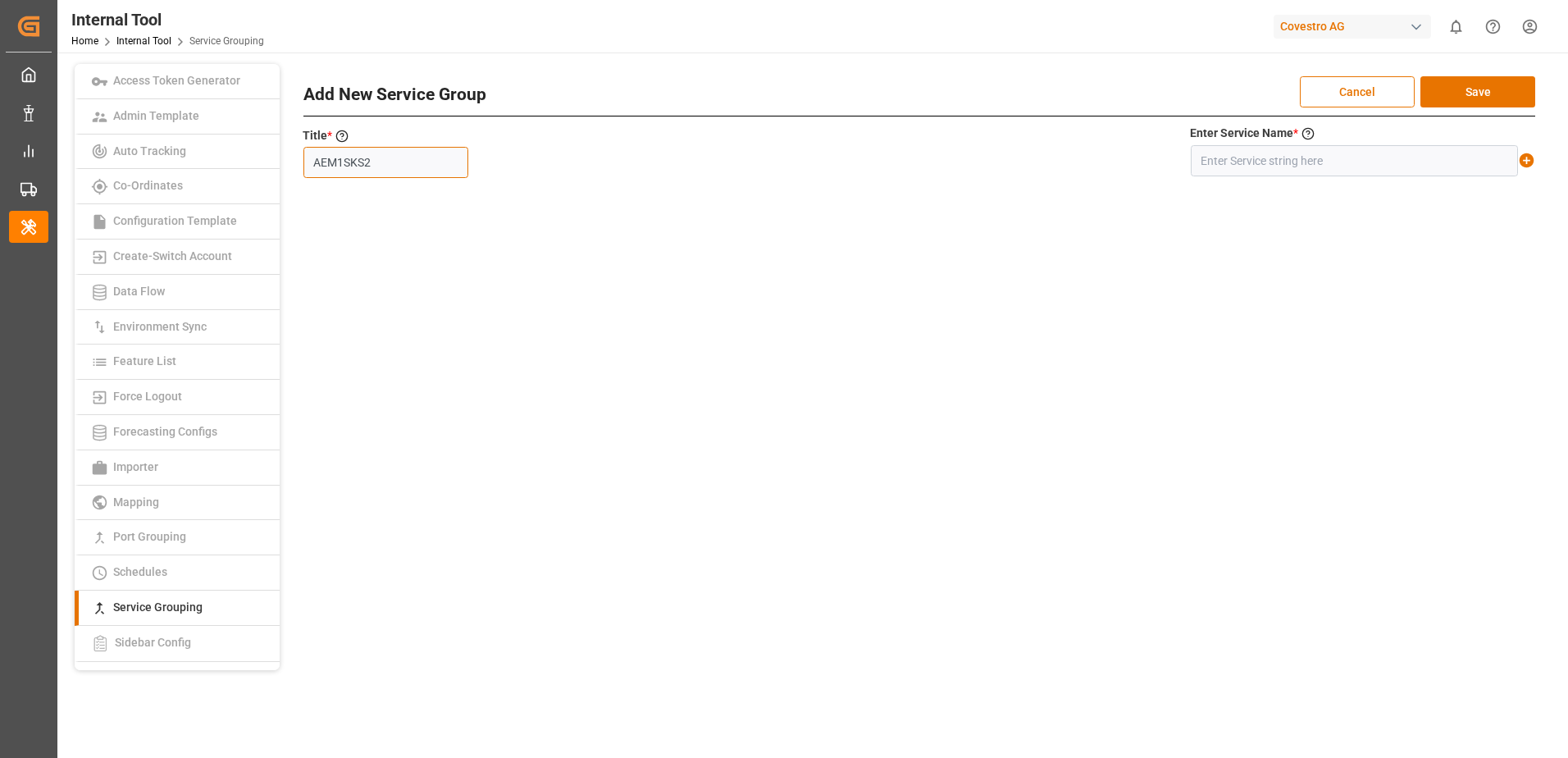
type input "AEM1SKS2"
click at [1216, 158] on input "text" at bounding box center [1354, 160] width 327 height 31
paste input "AEM1+SKS2"
type input "AEM1+SKS2"
click at [1527, 160] on icon at bounding box center [1526, 160] width 18 height 18
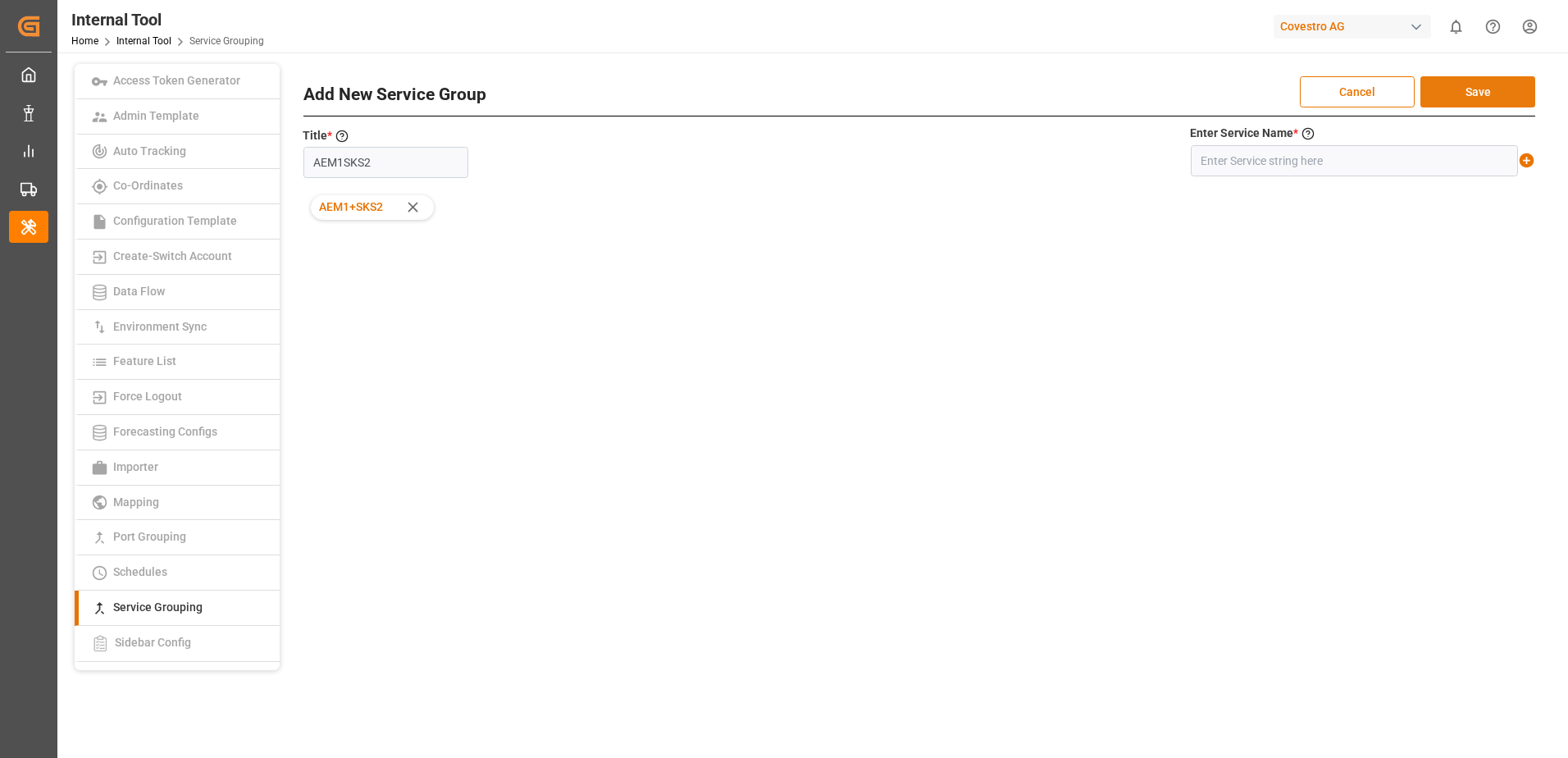
click at [1510, 96] on button "Save" at bounding box center [1478, 91] width 115 height 31
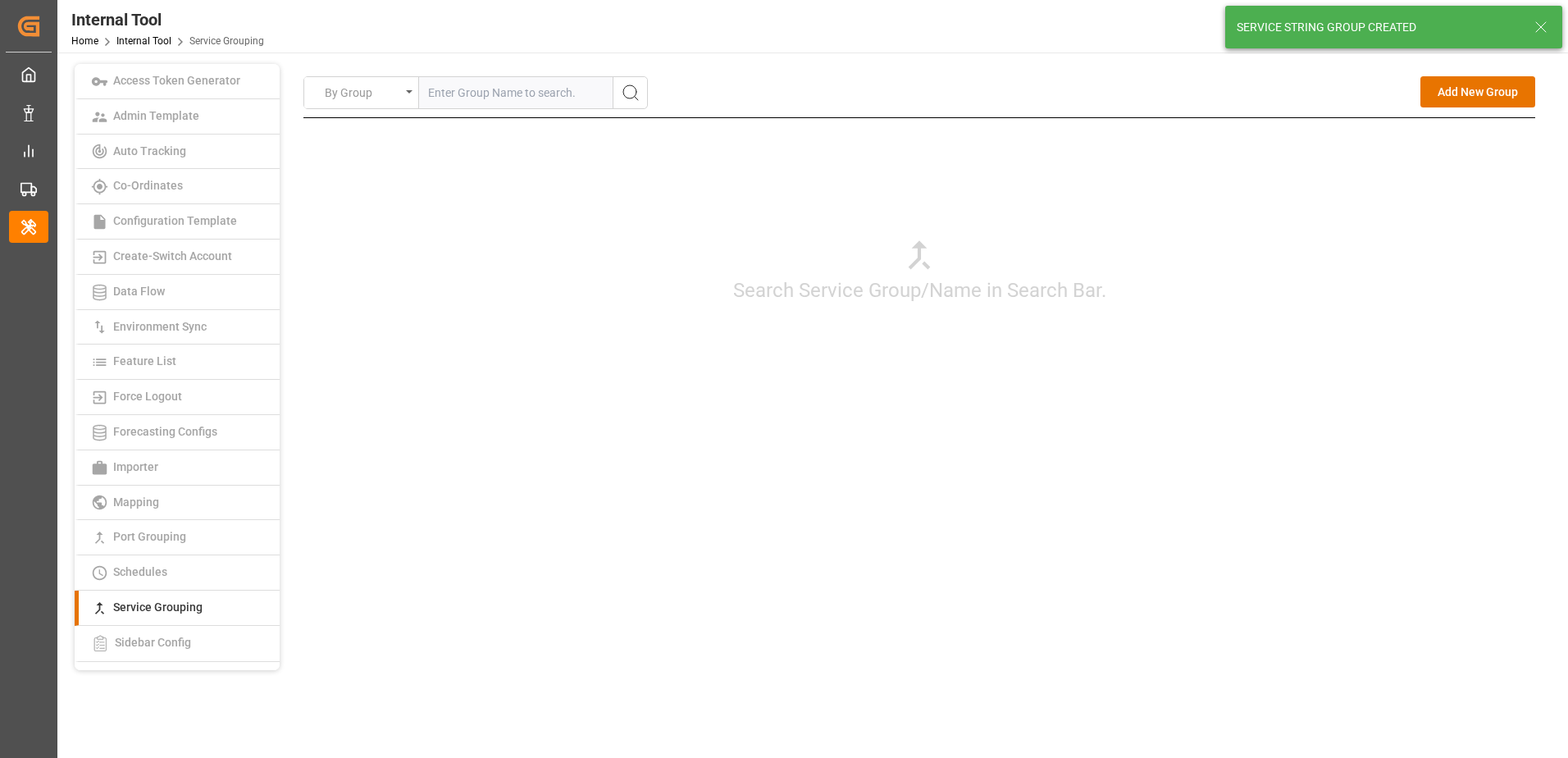
click at [1457, 446] on div "By Group Add New Group Search Service Group/Name in Search Bar. Add New Service…" at bounding box center [920, 265] width 1232 height 379
click at [1487, 94] on button "Add New Group" at bounding box center [1478, 91] width 115 height 31
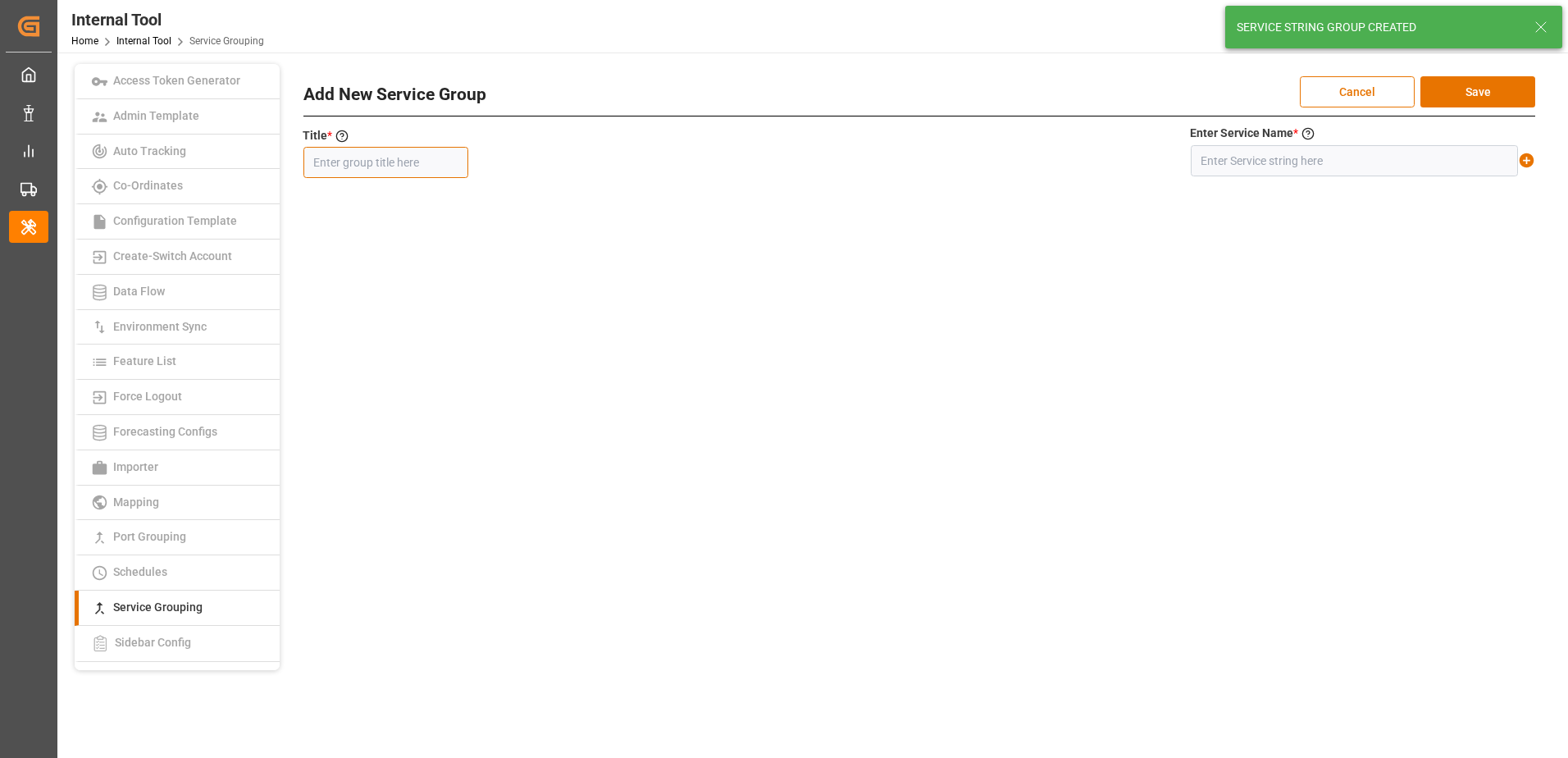
click at [443, 161] on input "text" at bounding box center [386, 162] width 164 height 31
paste input "MS2JK2"
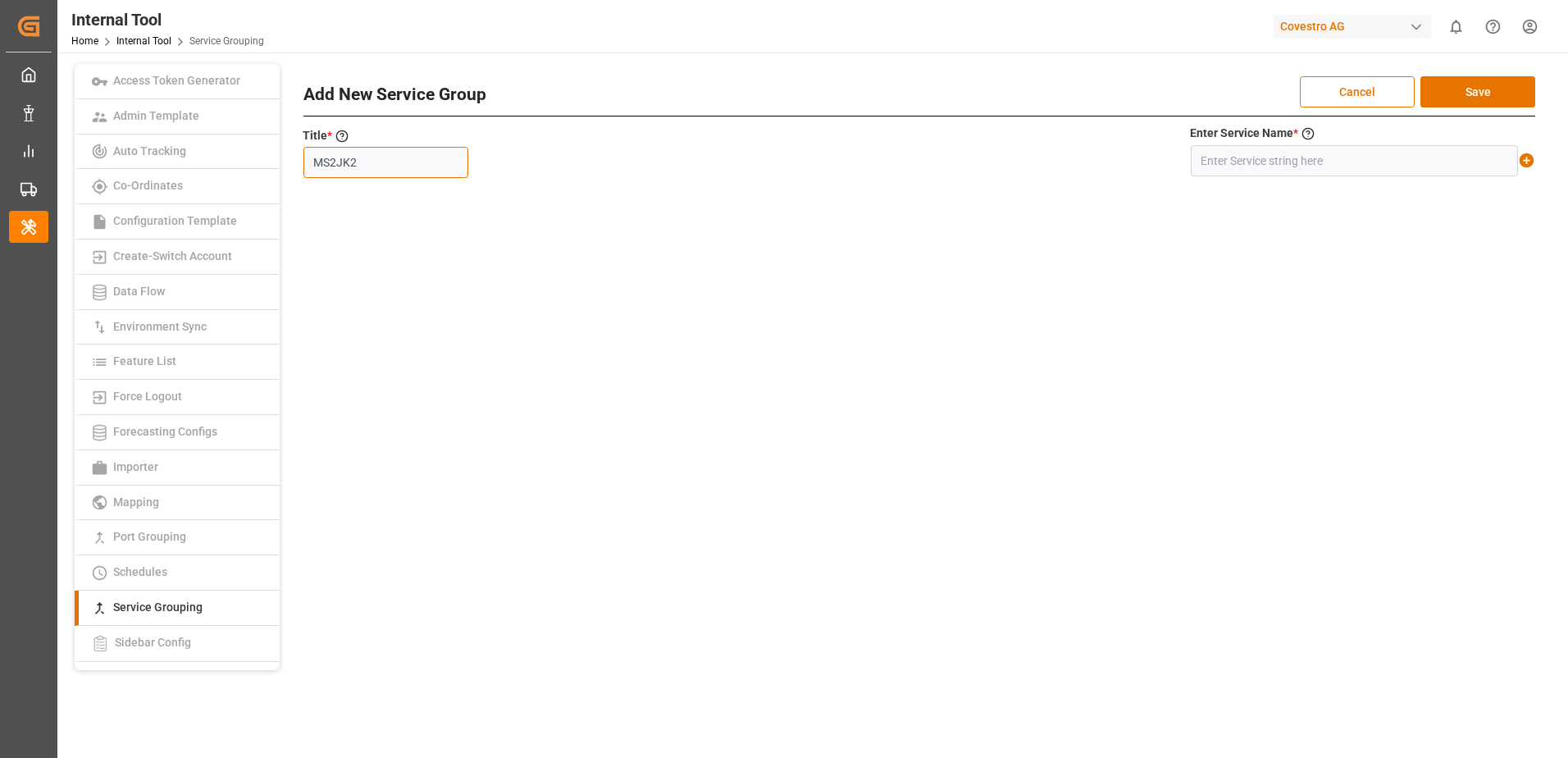
type input "MS2JK2"
click at [1220, 160] on input "text" at bounding box center [1354, 160] width 327 height 31
paste input "MS2+JK2"
type input "MS2+JK2"
click at [1529, 160] on icon at bounding box center [1526, 160] width 18 height 18
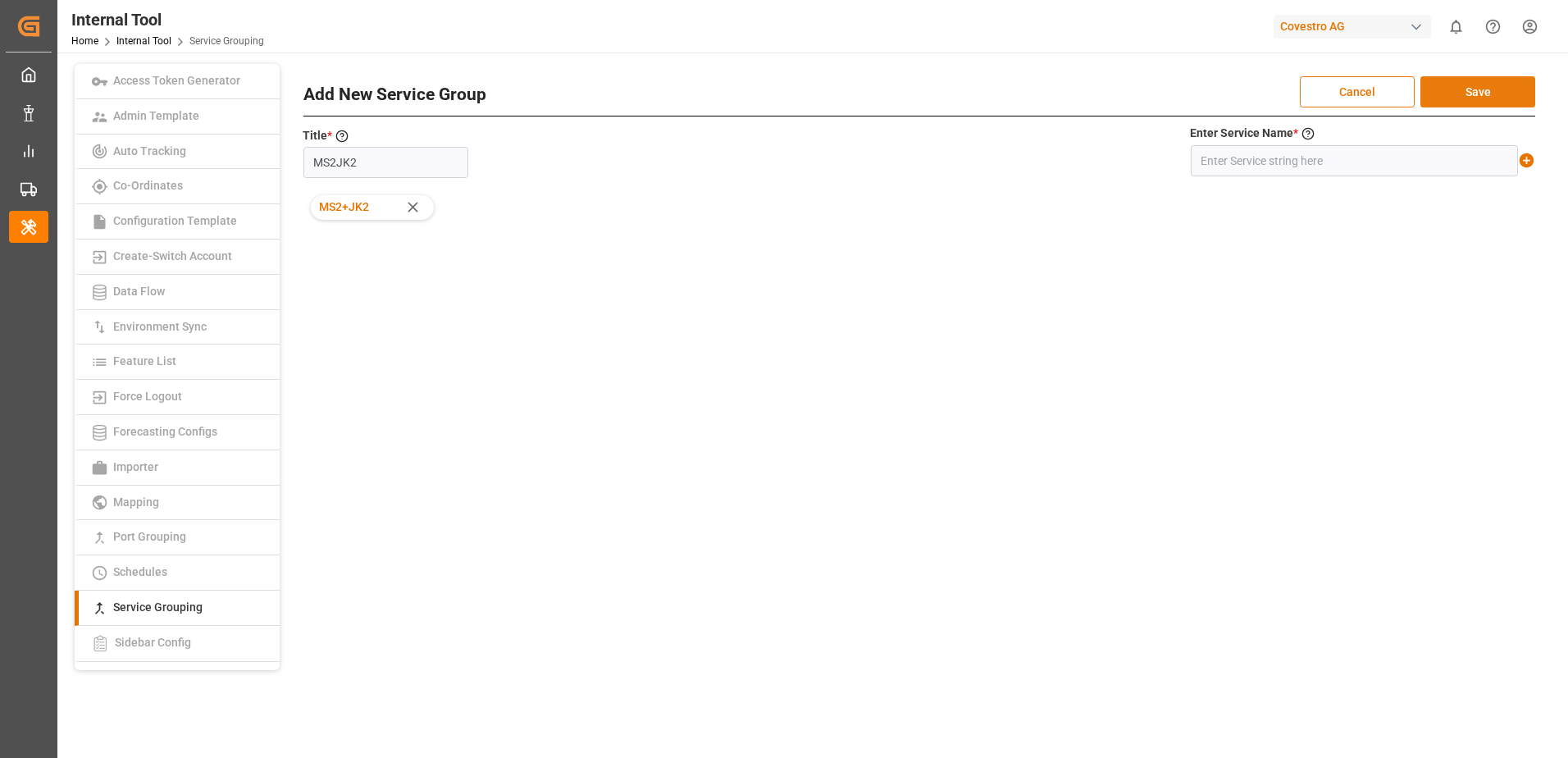
click at [1509, 99] on button "Save" at bounding box center [1478, 91] width 115 height 31
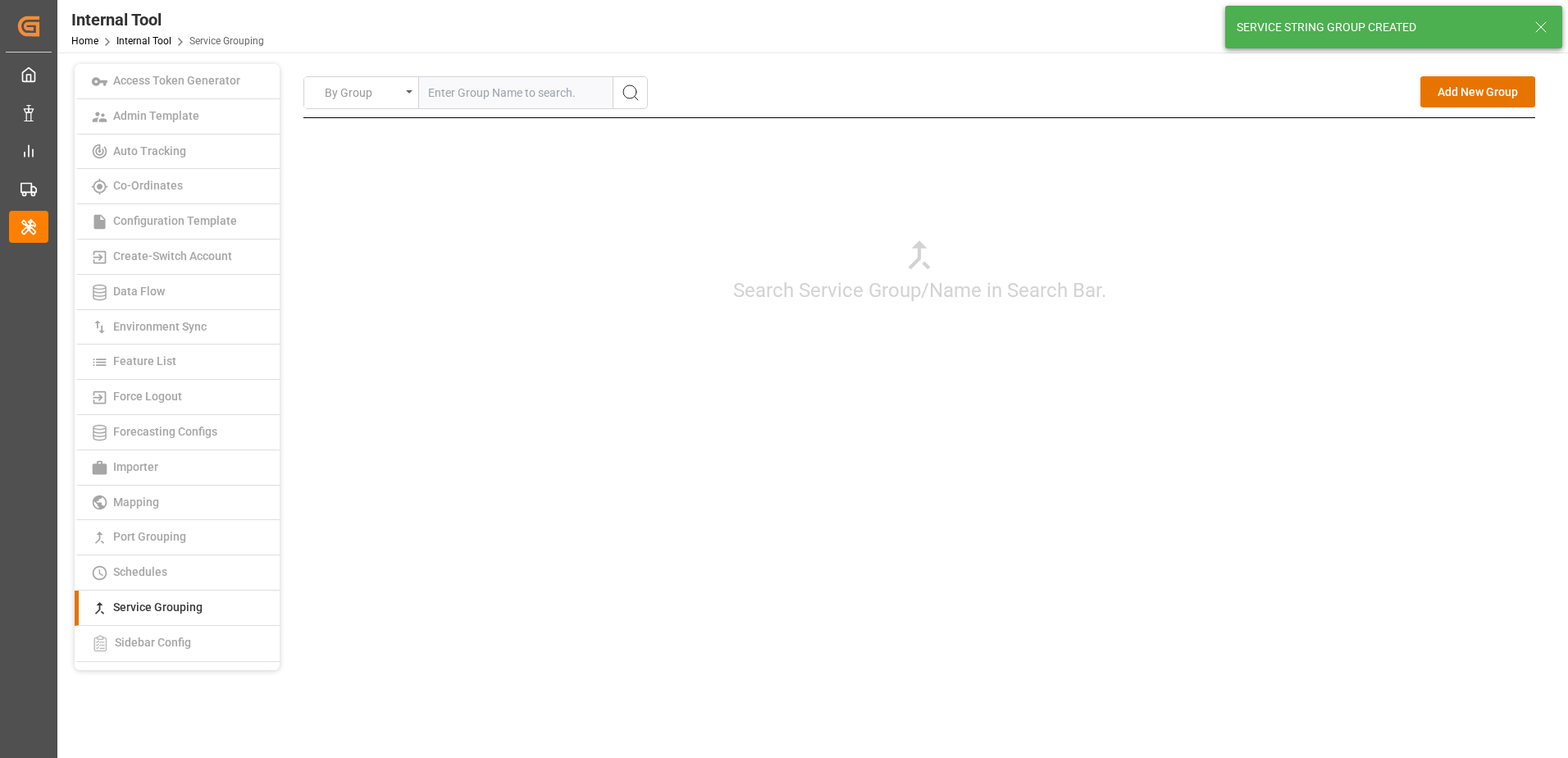
click at [1341, 371] on div "Search Service Group/Name in Search Bar." at bounding box center [920, 270] width 1232 height 304
click at [1486, 90] on button "Add New Group" at bounding box center [1478, 91] width 115 height 31
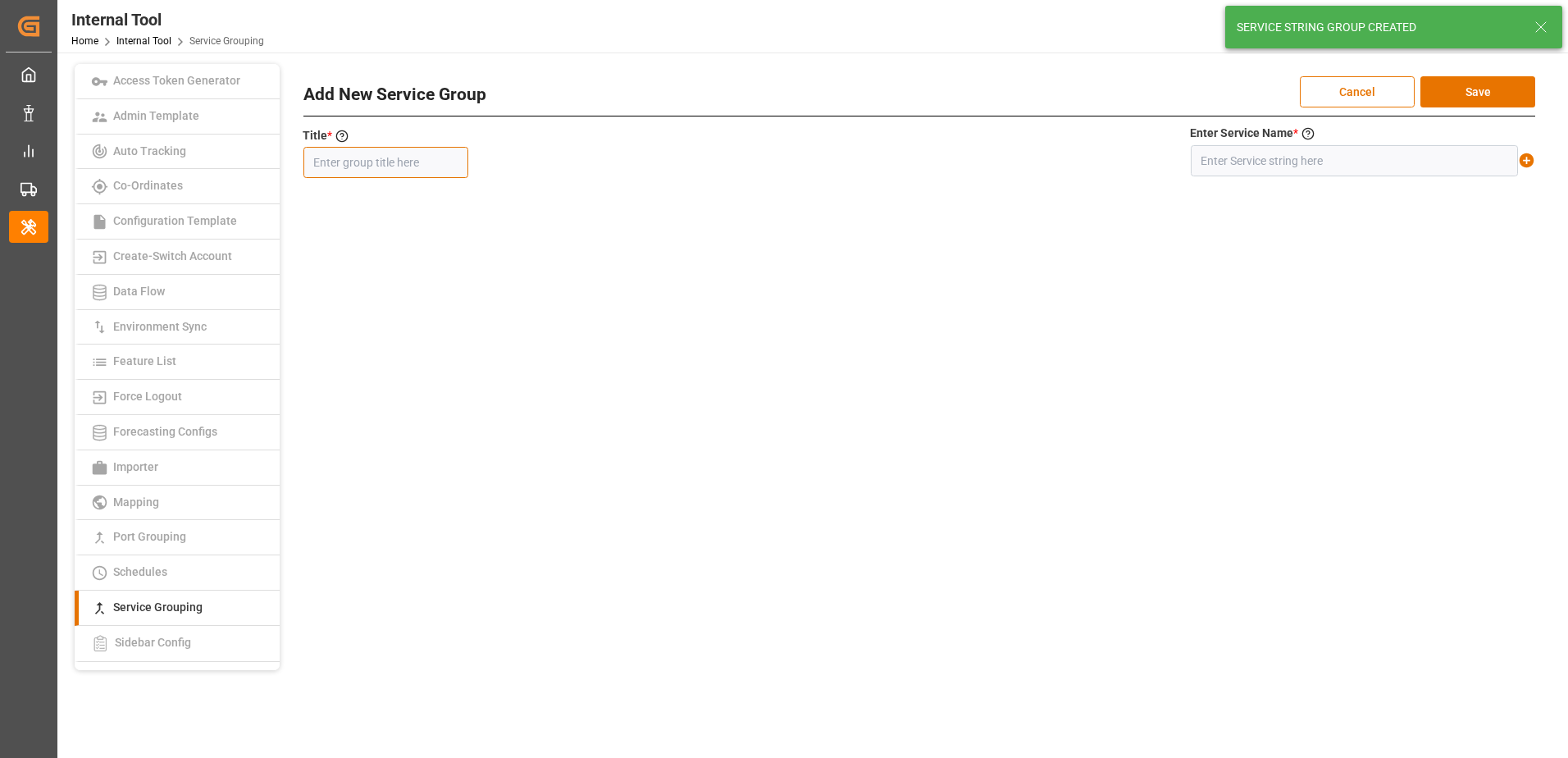
click at [409, 164] on input "text" at bounding box center [386, 162] width 164 height 31
paste input "JADE"
type input "JADE"
click at [1211, 159] on input "text" at bounding box center [1354, 160] width 327 height 31
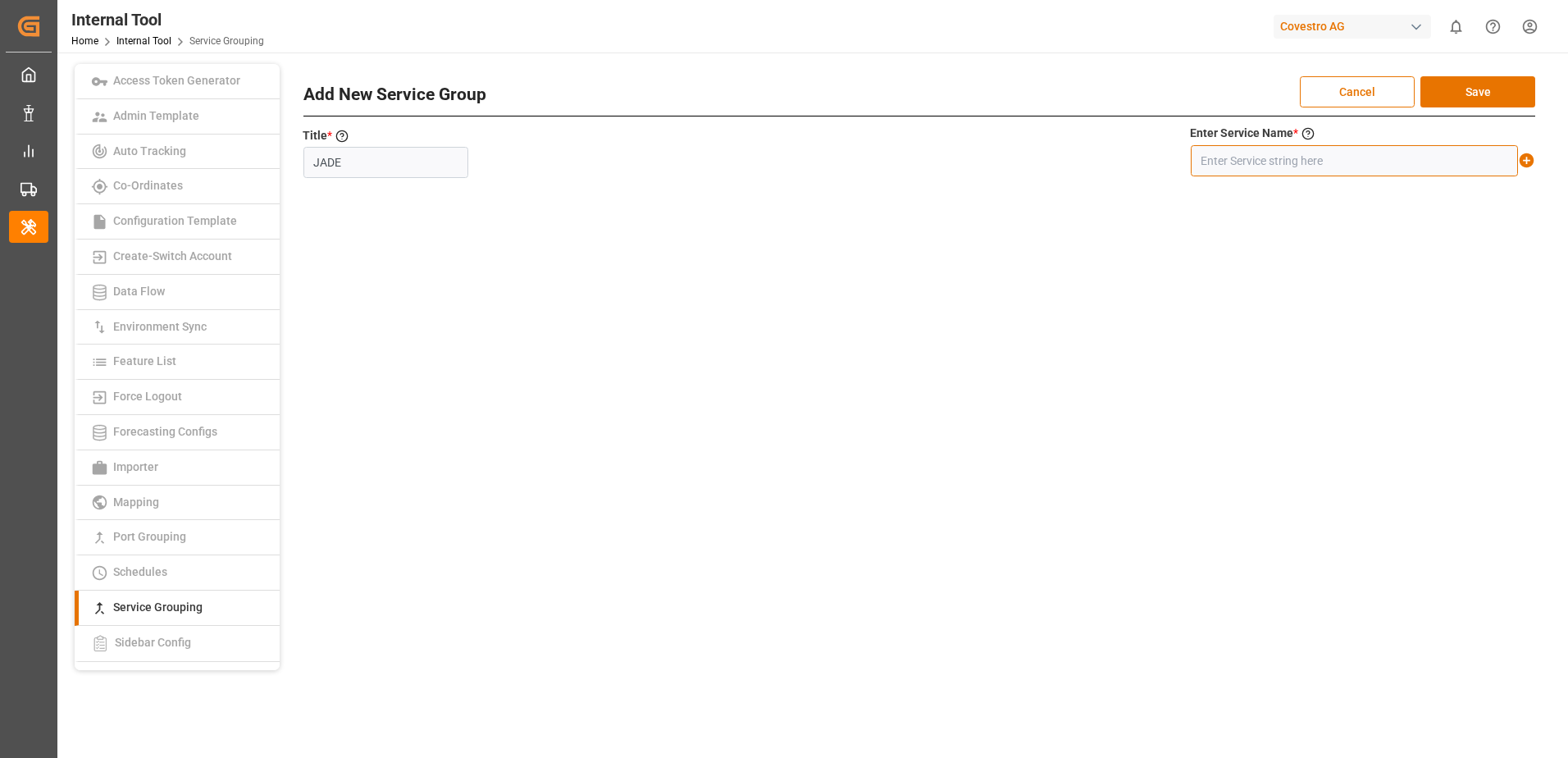
paste input "JADE+*"
type input "JADE+*"
click at [1529, 165] on icon at bounding box center [1527, 161] width 15 height 15
click at [1504, 97] on button "Save" at bounding box center [1478, 91] width 115 height 31
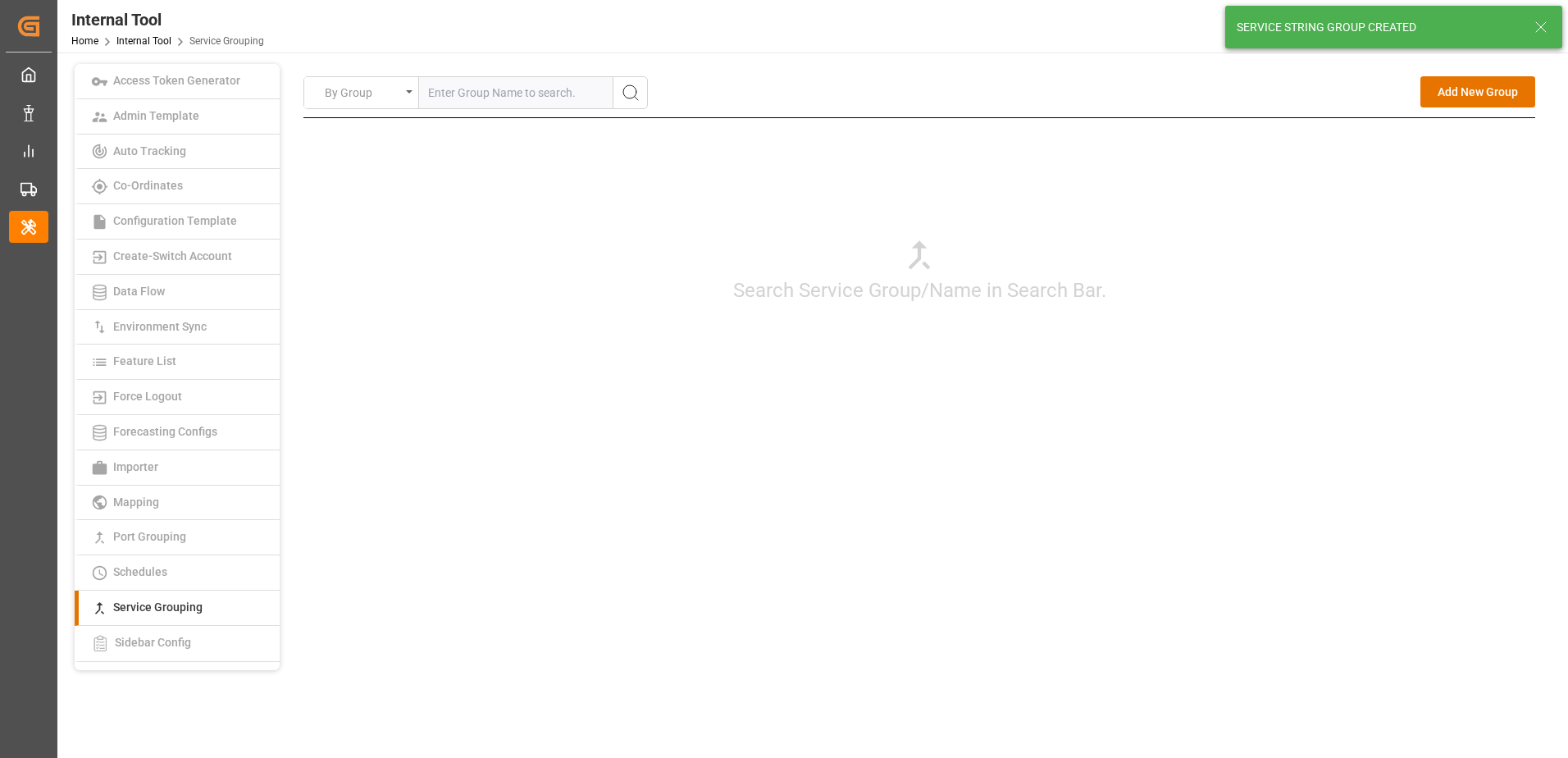
click at [1307, 504] on div "By Group Add New Group Search Service Group/Name in Search Bar. Add New Service…" at bounding box center [919, 367] width 1268 height 606
click at [1470, 98] on button "Add New Group" at bounding box center [1478, 91] width 115 height 31
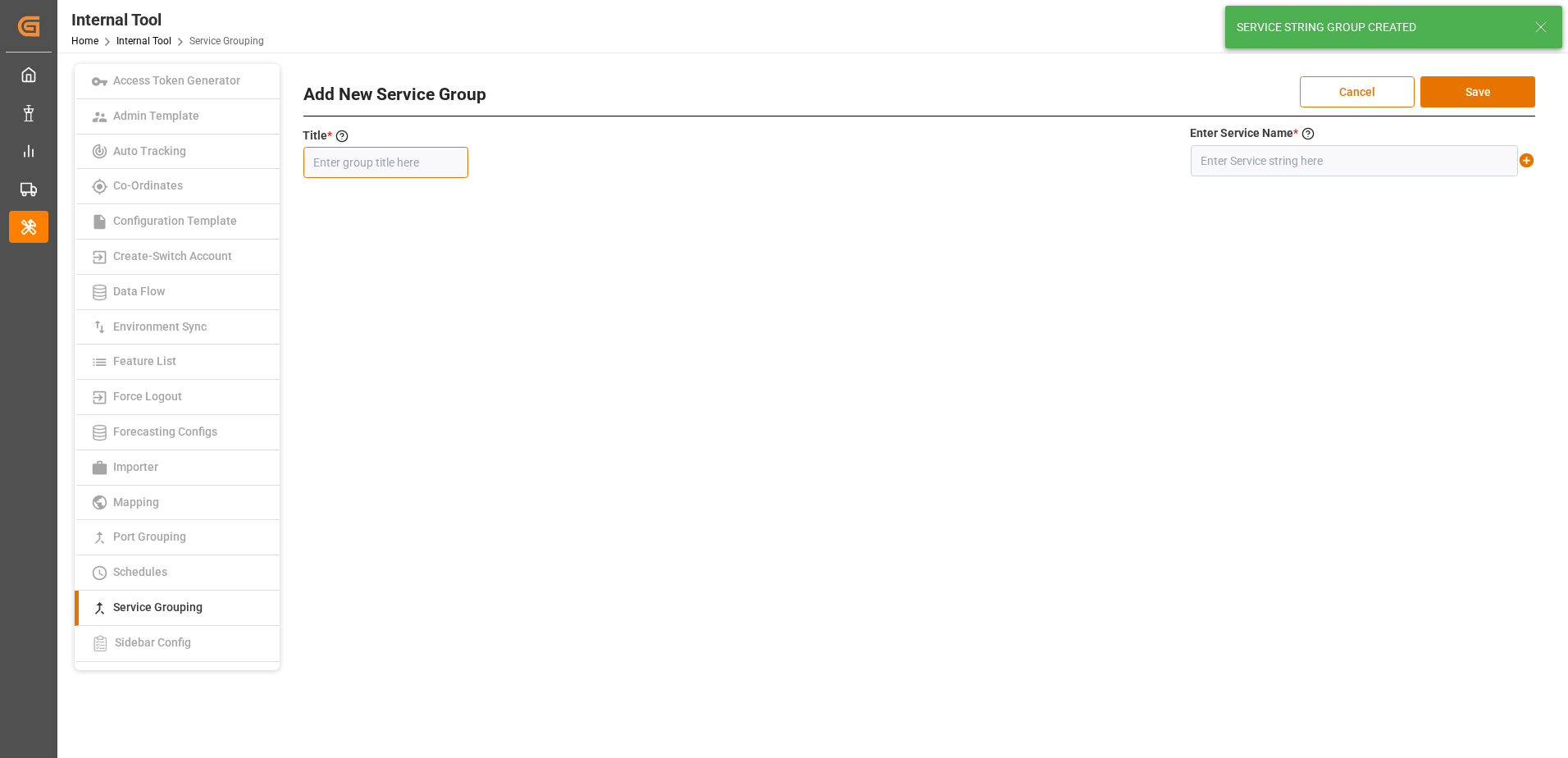
click at [389, 167] on input "text" at bounding box center [386, 162] width 164 height 31
paste input "MD5JID"
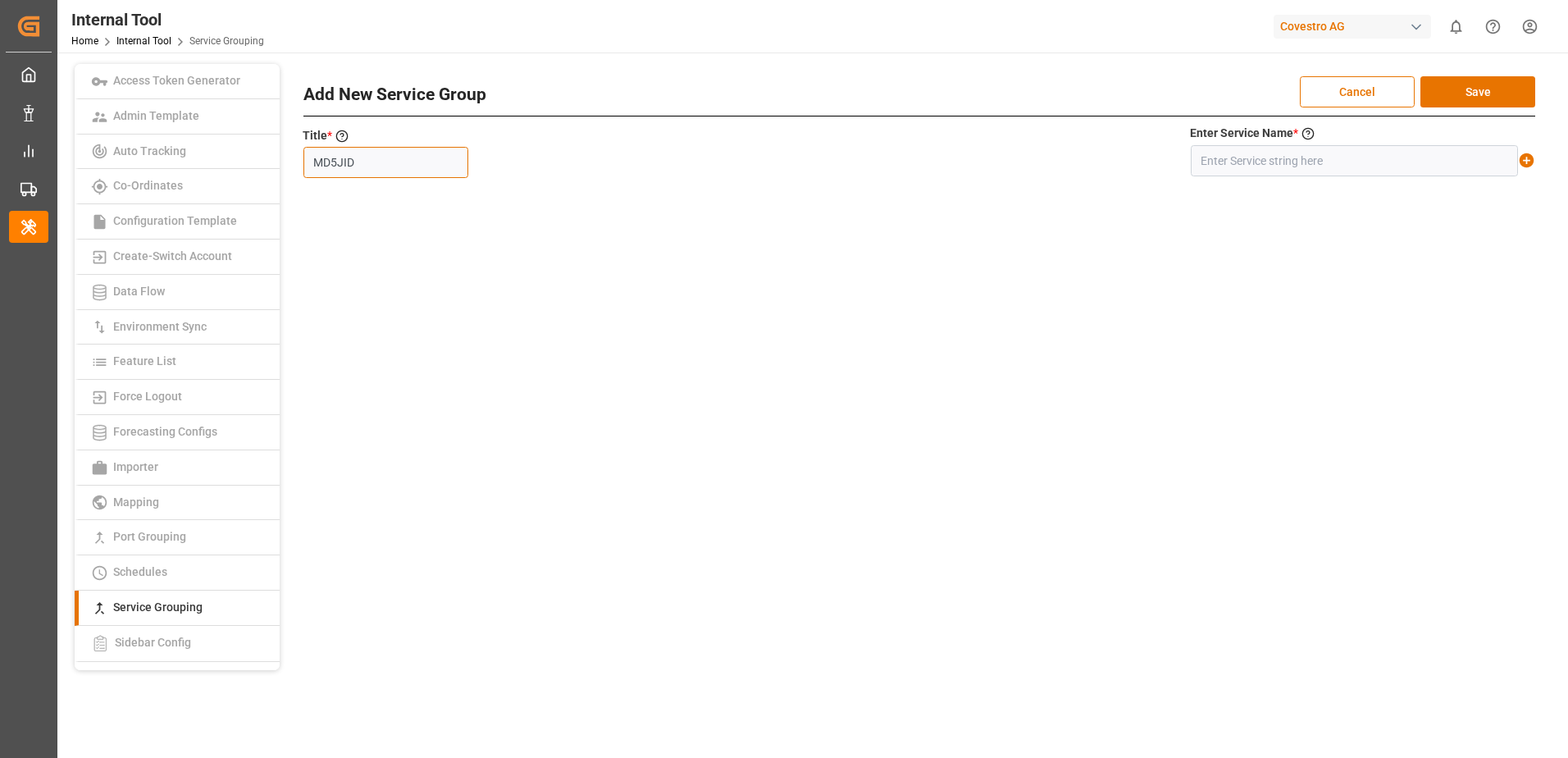
type input "MD5JID"
click at [1295, 166] on input "text" at bounding box center [1354, 160] width 327 height 31
paste input "MD5+JID"
type input "MD5+JID"
click at [1530, 164] on icon at bounding box center [1527, 161] width 15 height 15
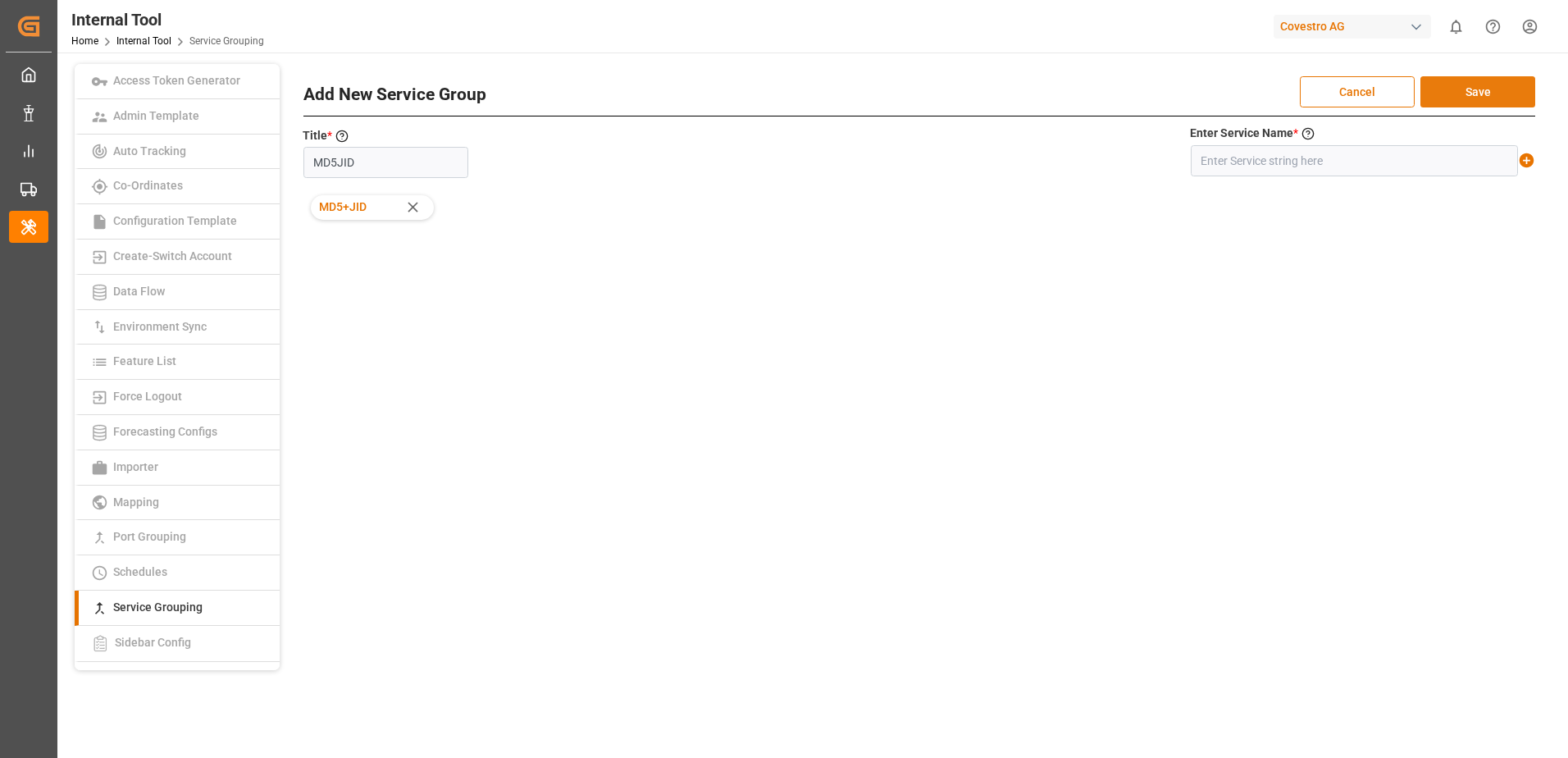
click at [1520, 99] on button "Save" at bounding box center [1478, 91] width 115 height 31
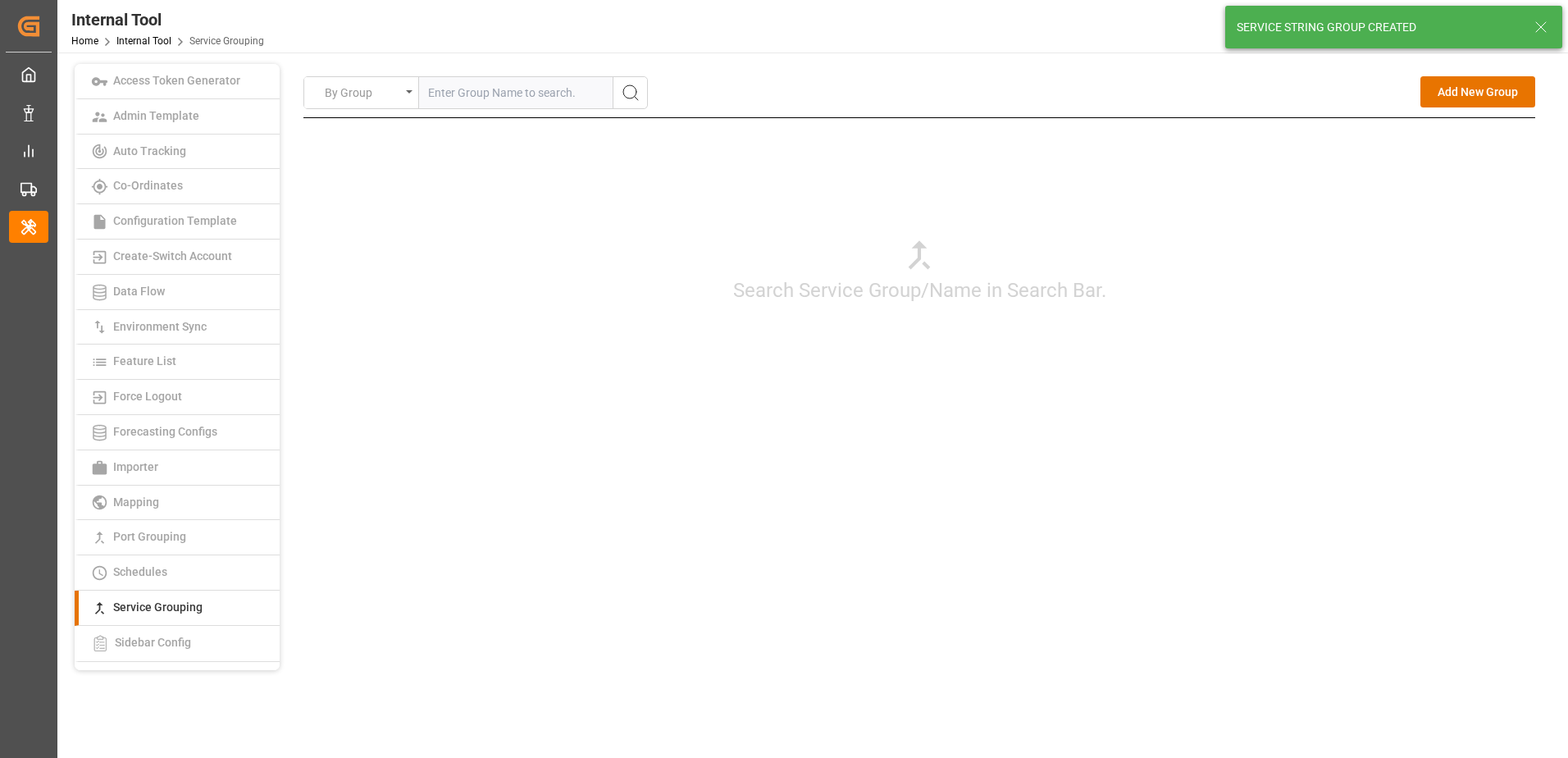
drag, startPoint x: 1303, startPoint y: 415, endPoint x: 1313, endPoint y: 385, distance: 31.6
click at [1303, 413] on div "Search Service Group/Name in Search Bar." at bounding box center [920, 270] width 1232 height 304
click at [1463, 103] on button "Add New Group" at bounding box center [1478, 91] width 115 height 31
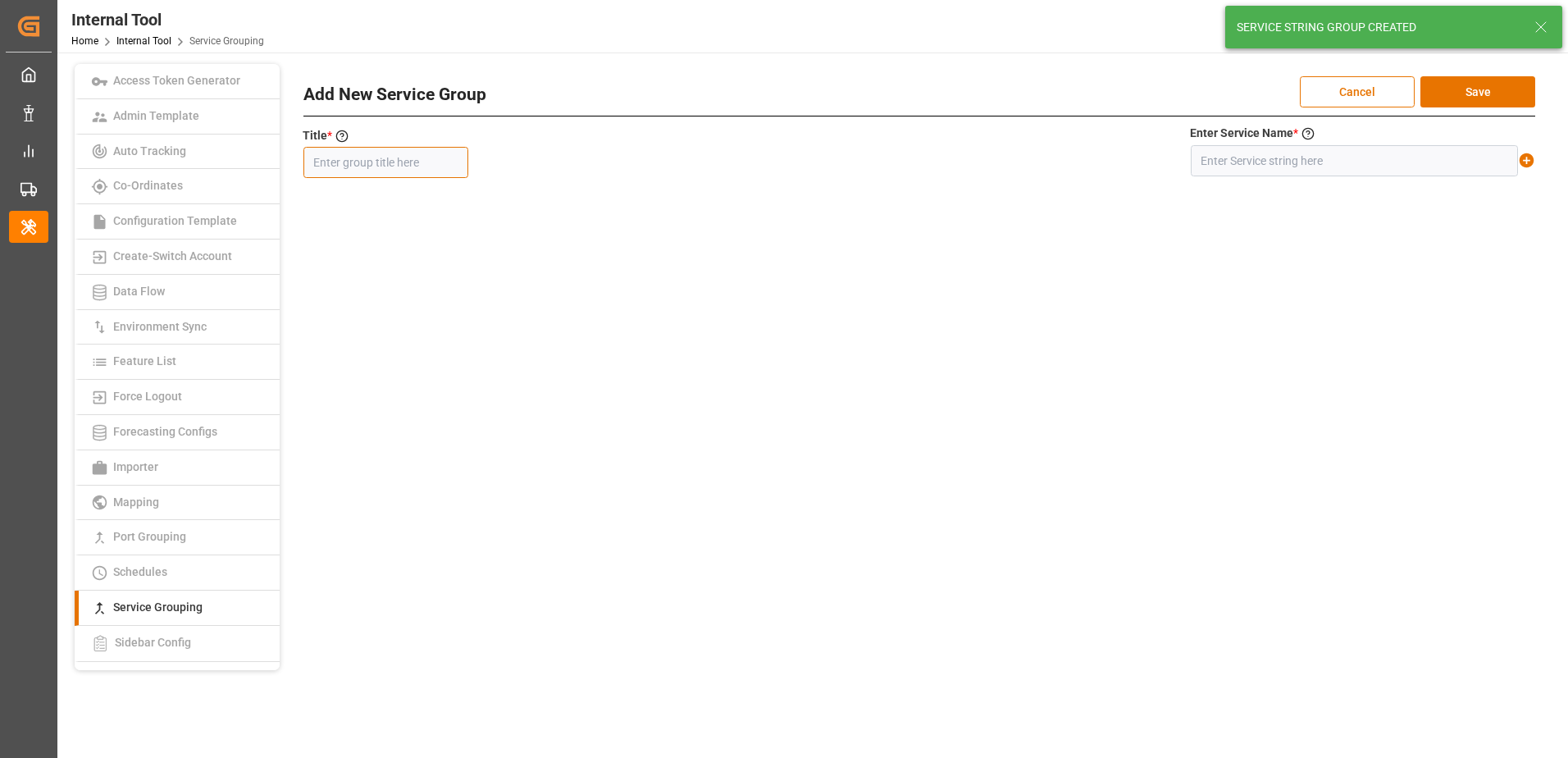
click at [372, 160] on input "text" at bounding box center [386, 162] width 164 height 31
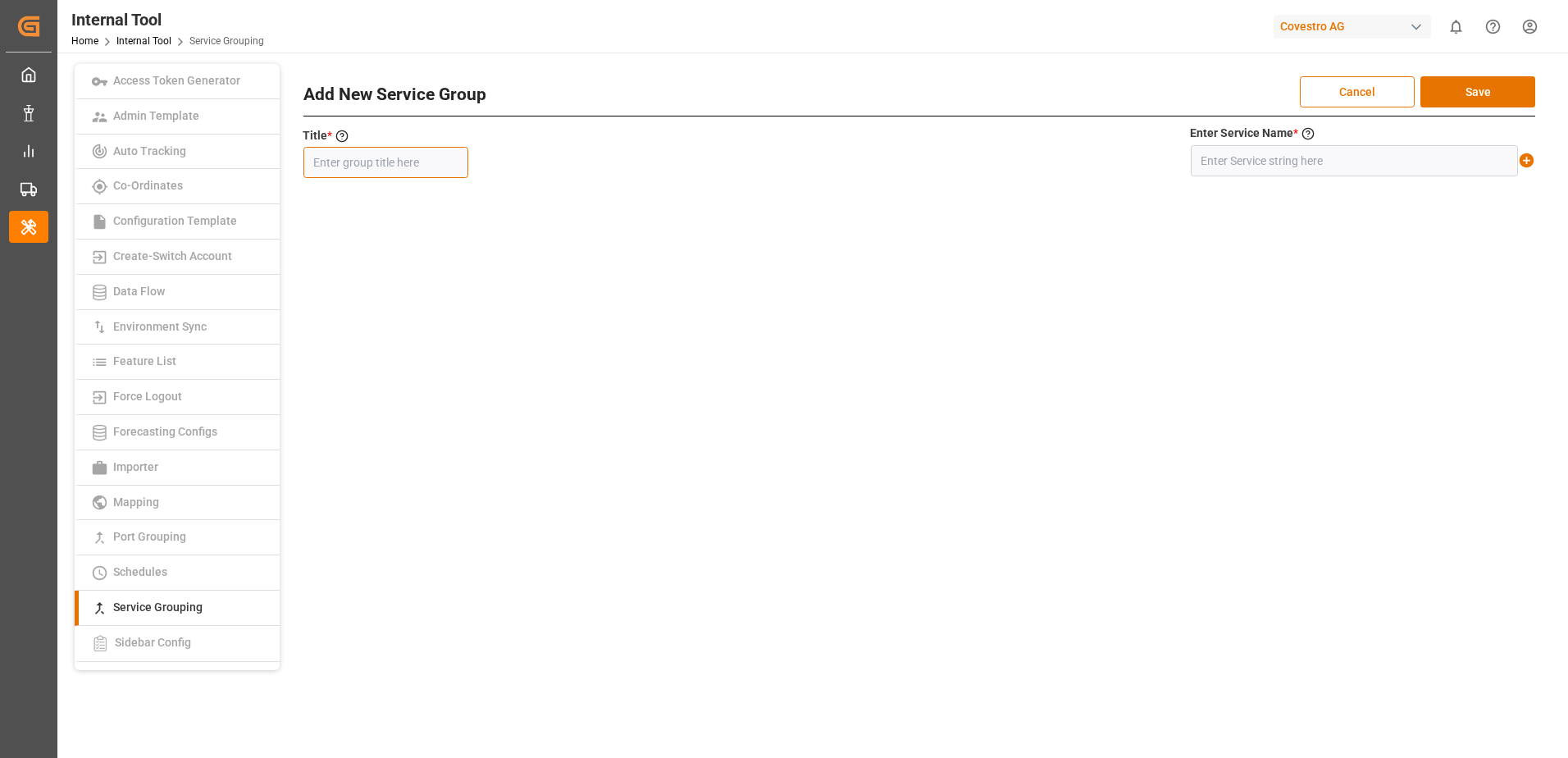
paste input "MGXIEXIEX/ MAIN SSY IEX"
type input "MGXIEXIEX/ MAIN SSY IEX"
click at [1273, 165] on input "text" at bounding box center [1354, 160] width 327 height 31
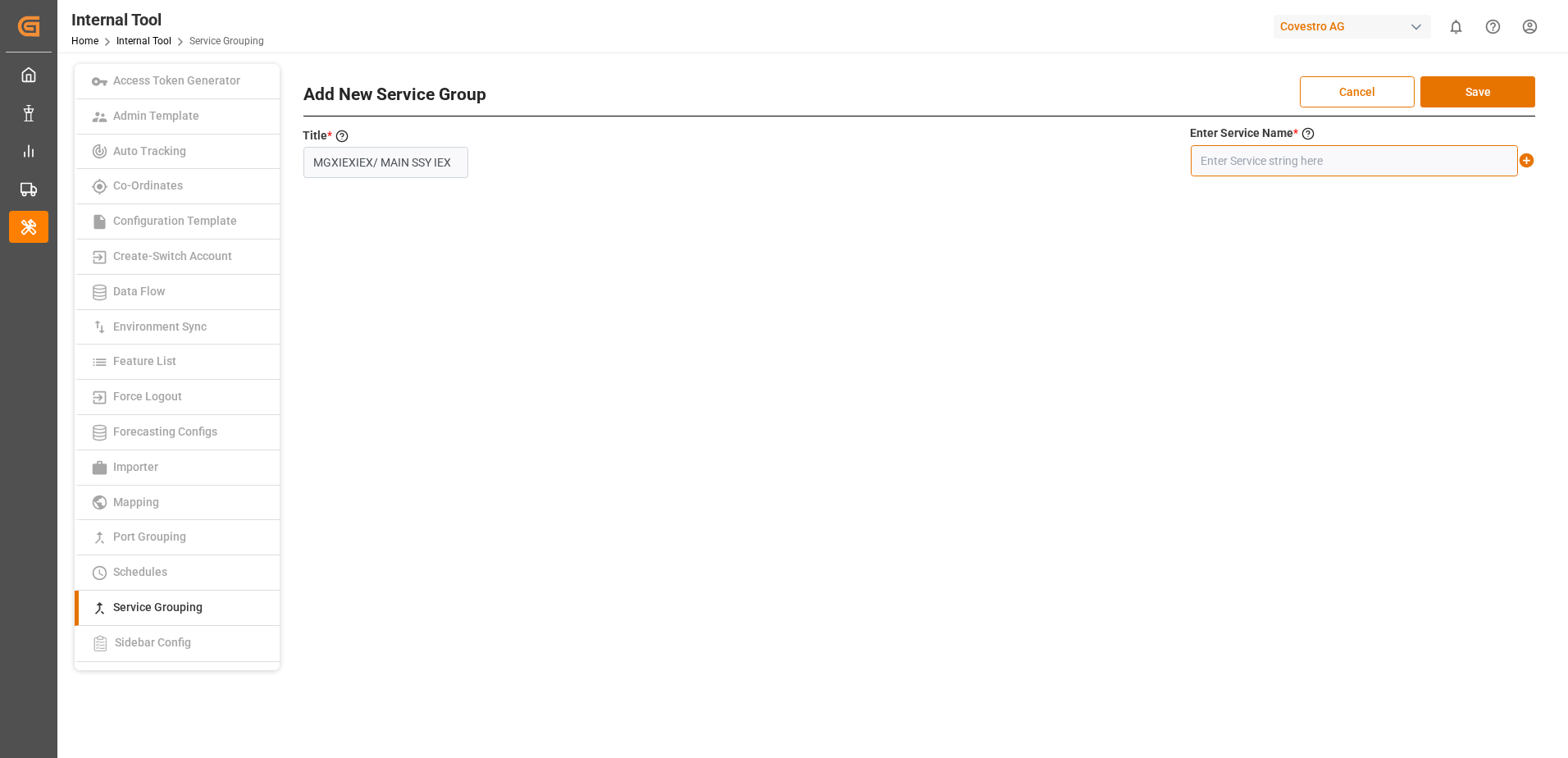
paste input "MGX+IEX+IEX/ MAIN SSY IEX"
type input "MGX+IEX+IEX/ MAIN SSY IEX"
click at [1521, 160] on icon at bounding box center [1527, 161] width 15 height 15
click at [1500, 96] on button "Save" at bounding box center [1478, 91] width 115 height 31
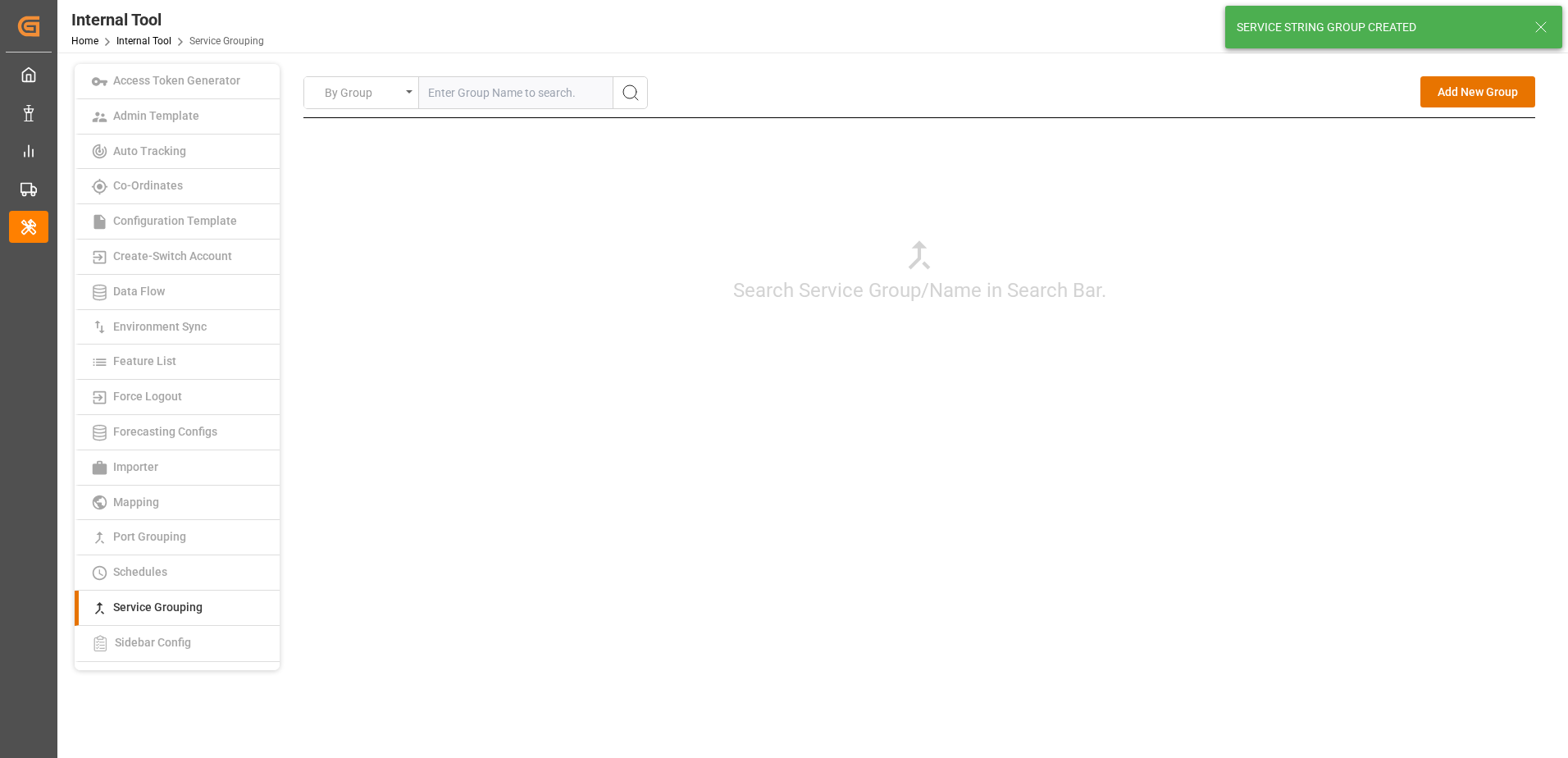
click at [1384, 456] on div "By Group Add New Group Search Service Group/Name in Search Bar. Add New Service…" at bounding box center [919, 265] width 1256 height 402
click at [1464, 81] on button "Add New Group" at bounding box center [1478, 91] width 115 height 31
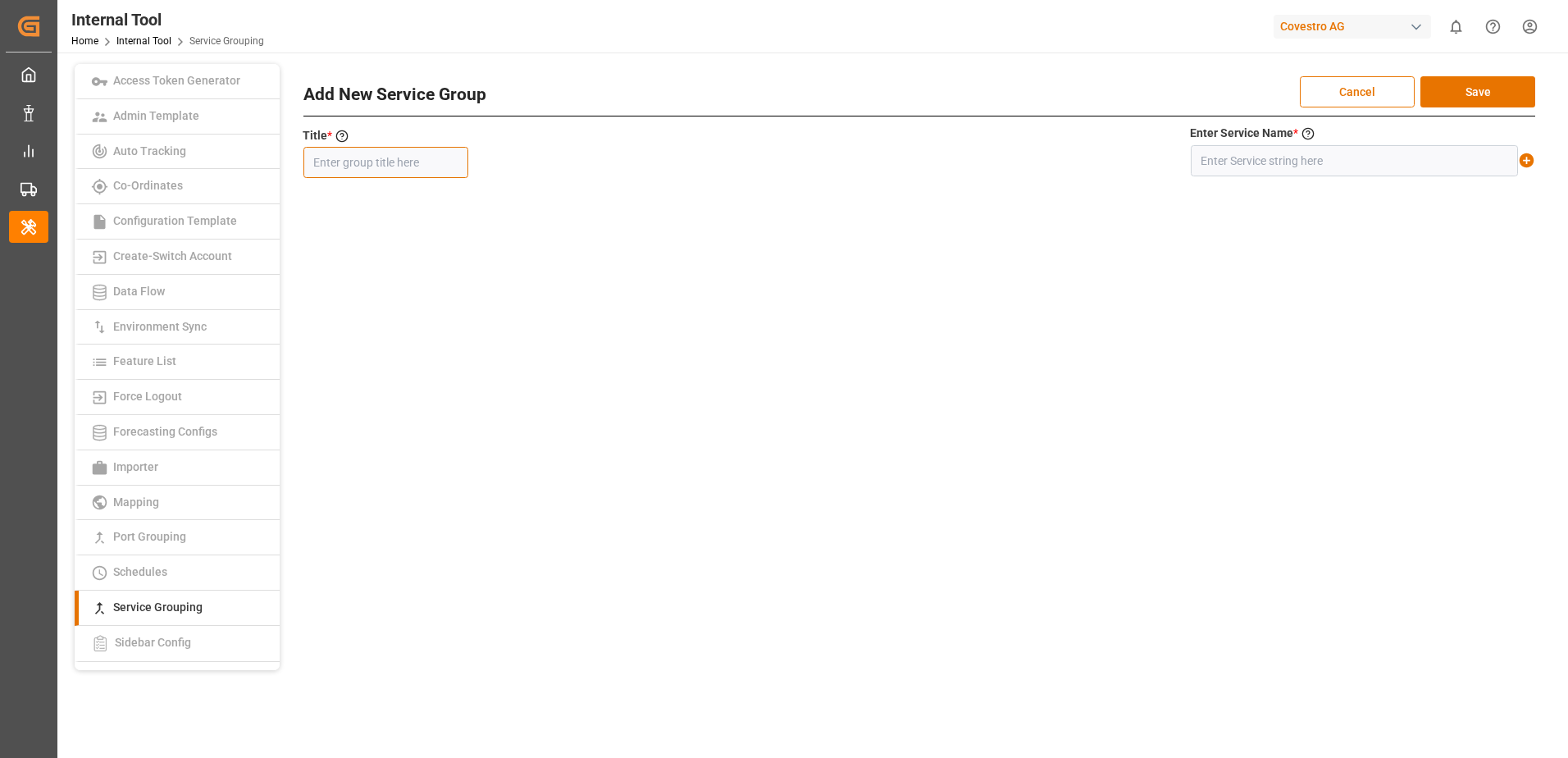
click at [432, 153] on input "text" at bounding box center [386, 162] width 164 height 31
paste input "IOMAD1"
type input "IOMAD1"
click at [1258, 156] on input "text" at bounding box center [1354, 160] width 327 height 31
paste input "IOM+AD1"
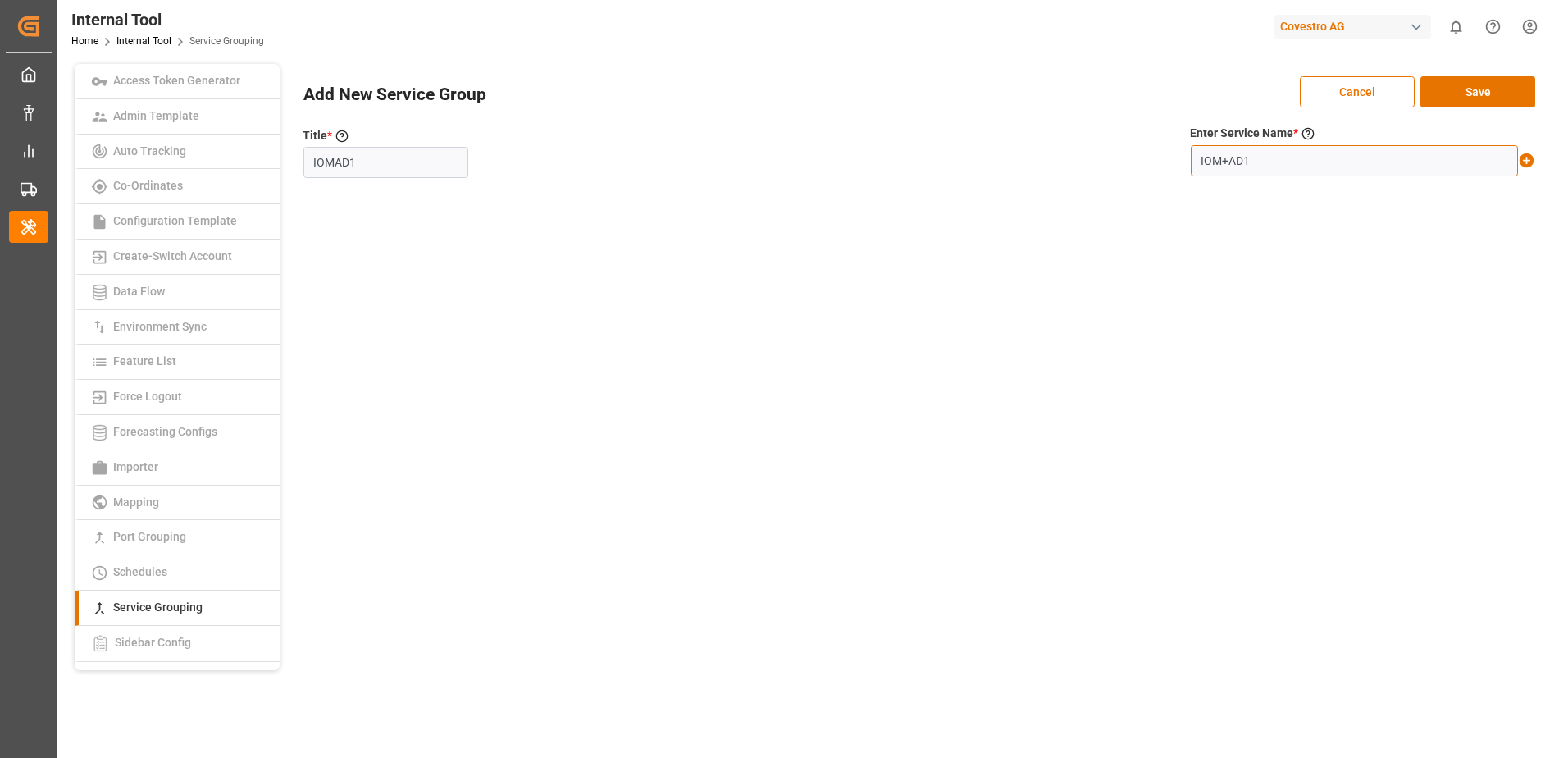
type input "IOM+AD1"
click at [1530, 165] on icon at bounding box center [1527, 161] width 15 height 15
click at [1515, 108] on div "Add New Service Group Cancel Save" at bounding box center [920, 96] width 1232 height 40
click at [1512, 92] on button "Save" at bounding box center [1478, 91] width 115 height 31
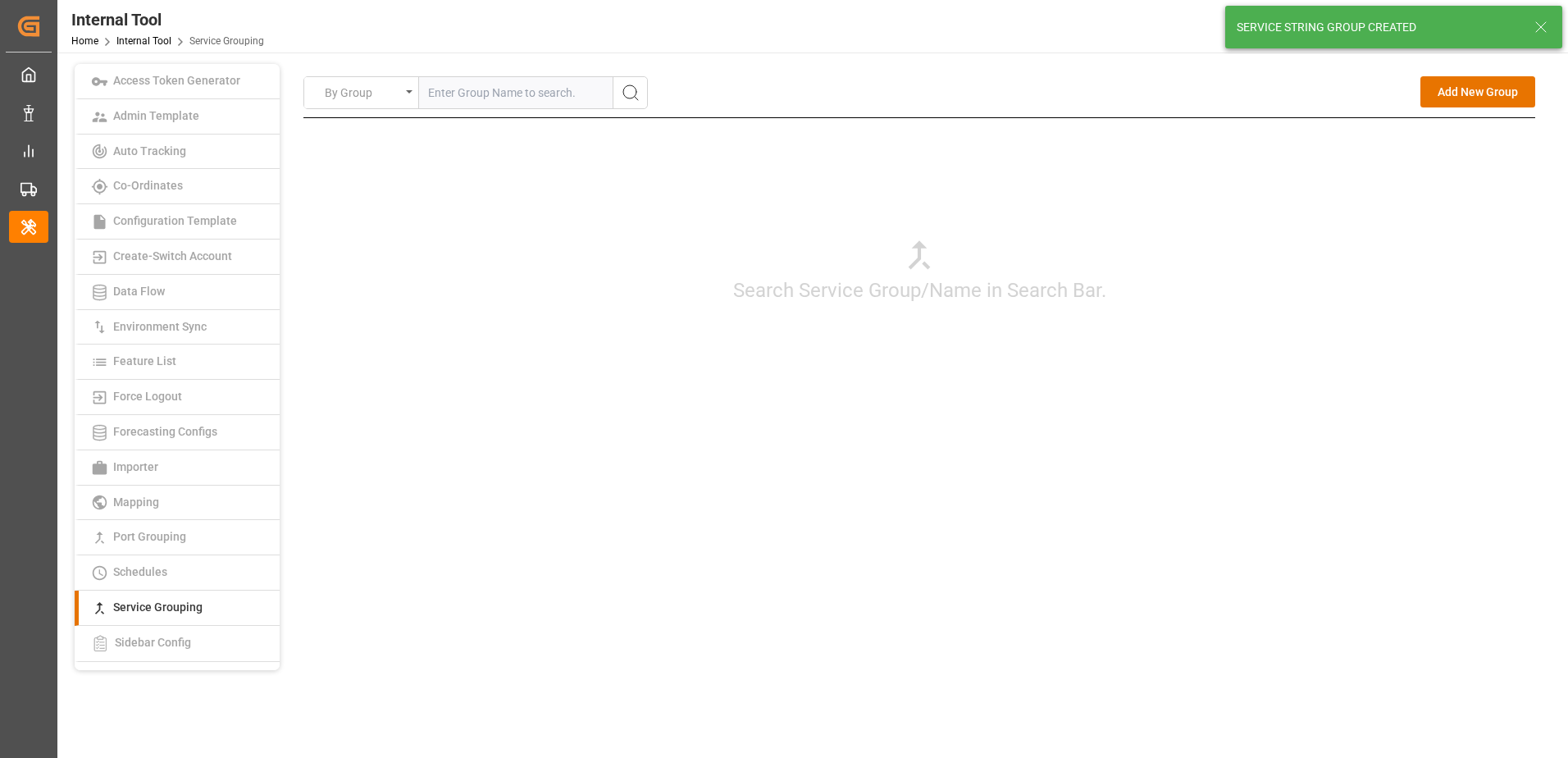
click at [1394, 396] on div "Search Service Group/Name in Search Bar." at bounding box center [920, 270] width 1232 height 304
click at [1477, 97] on button "Add New Group" at bounding box center [1478, 91] width 115 height 31
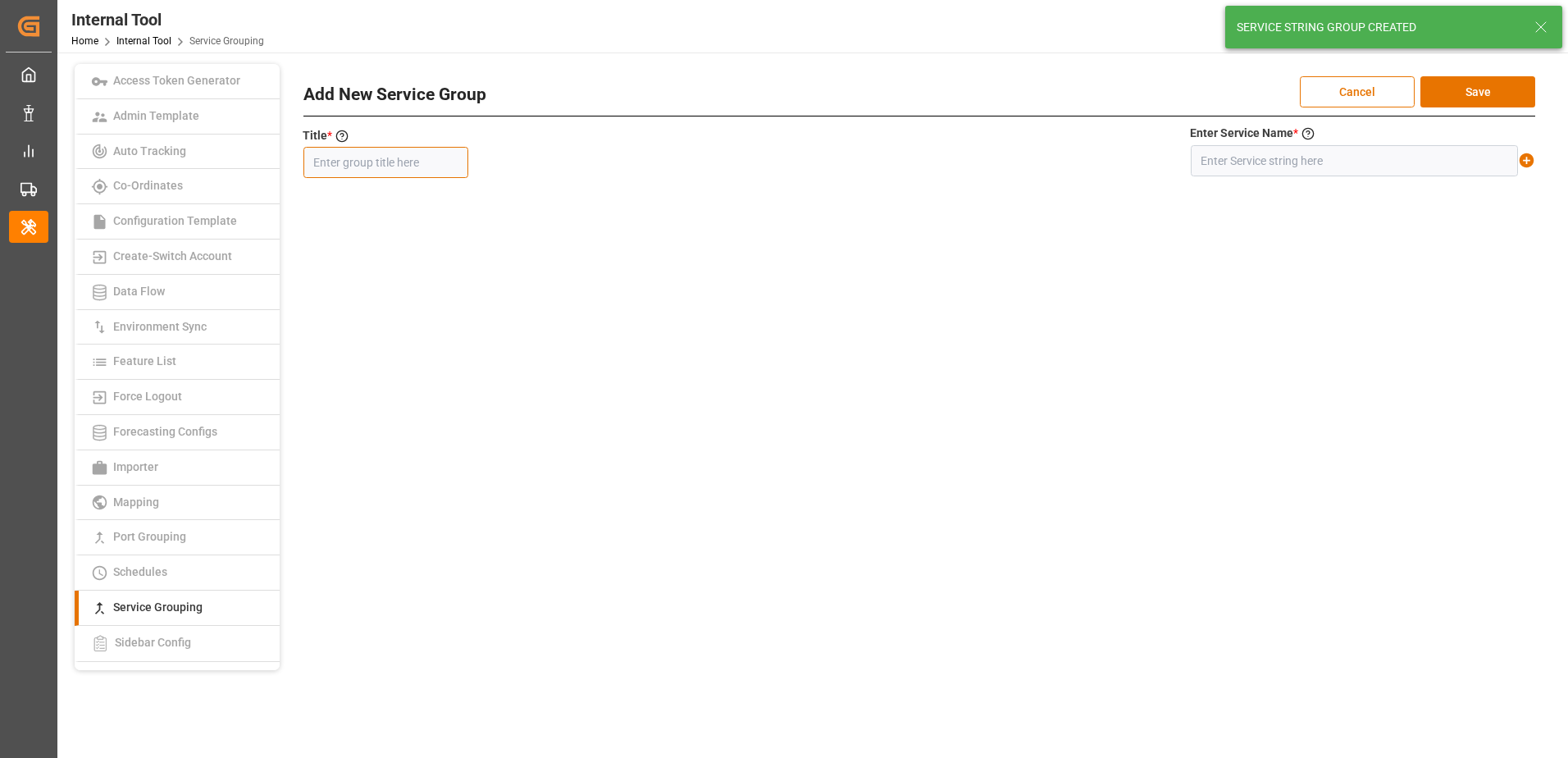
click at [429, 169] on input "text" at bounding box center [386, 162] width 164 height 31
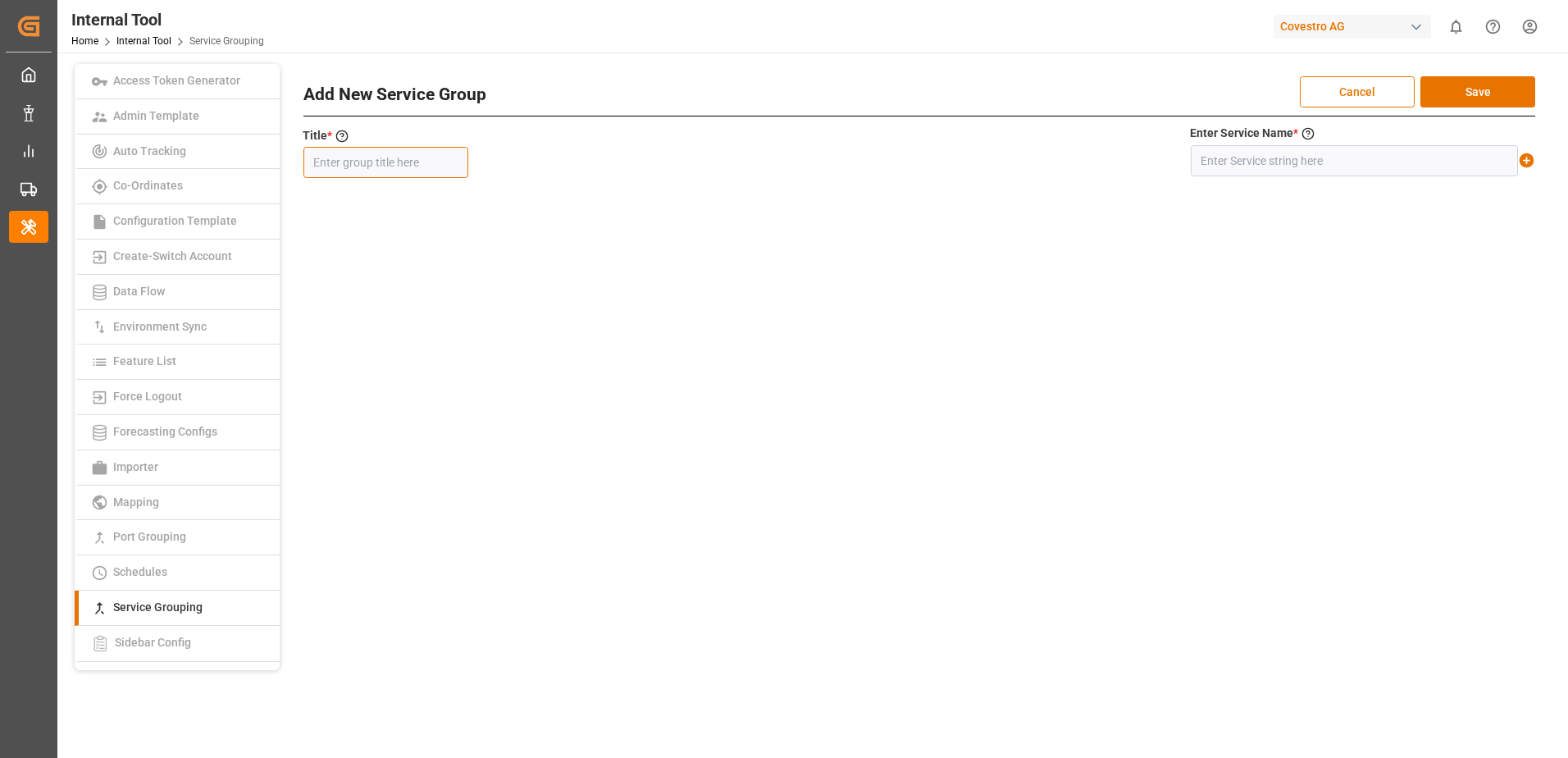
paste input "IOMAD2"
type input "IOMAD2"
click at [1339, 159] on input "text" at bounding box center [1354, 160] width 327 height 31
paste input "IOM+AD2"
type input "IOM+AD2"
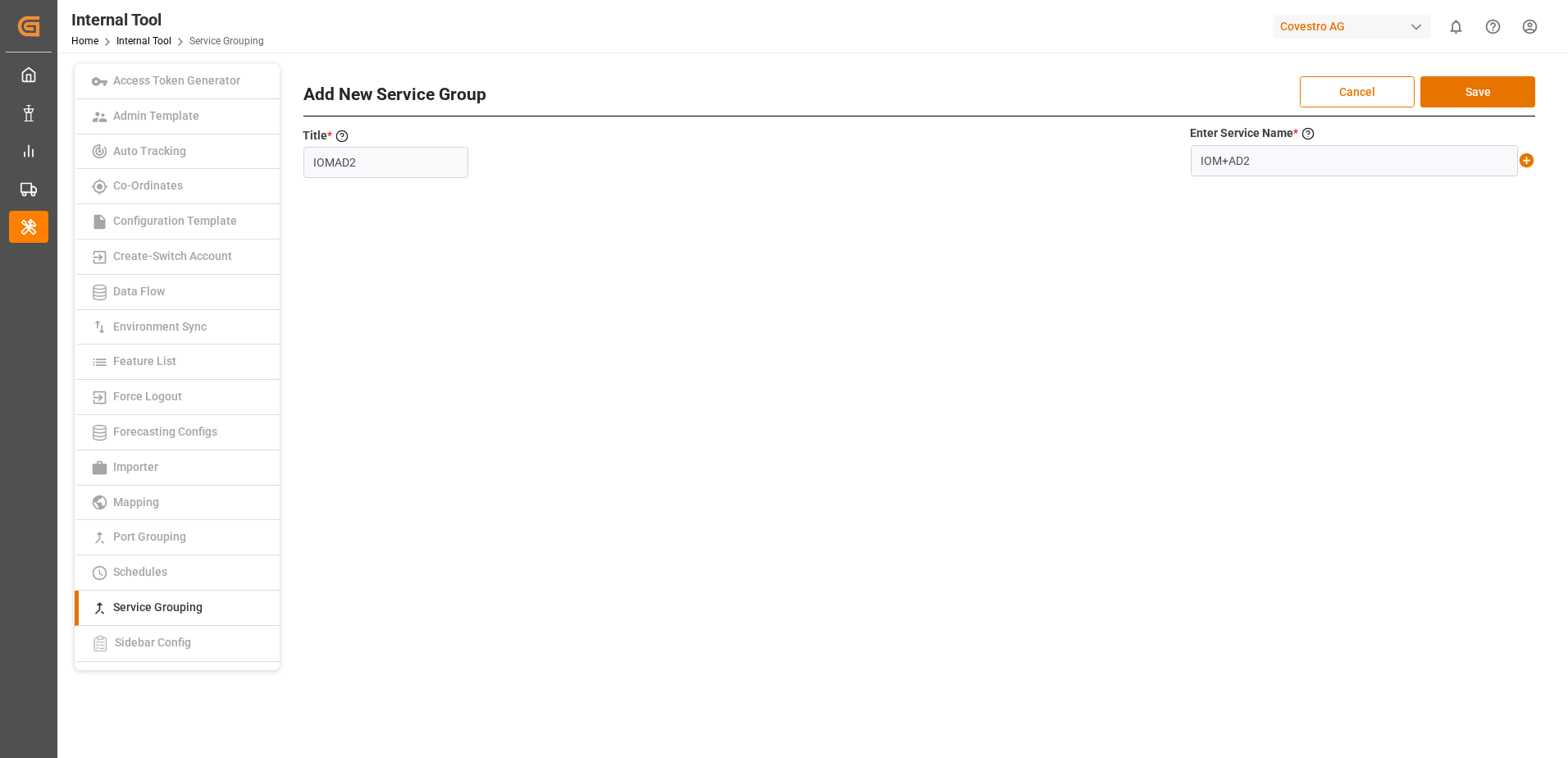
click at [1534, 164] on icon at bounding box center [1526, 160] width 18 height 18
click at [1509, 91] on button "Save" at bounding box center [1478, 91] width 115 height 31
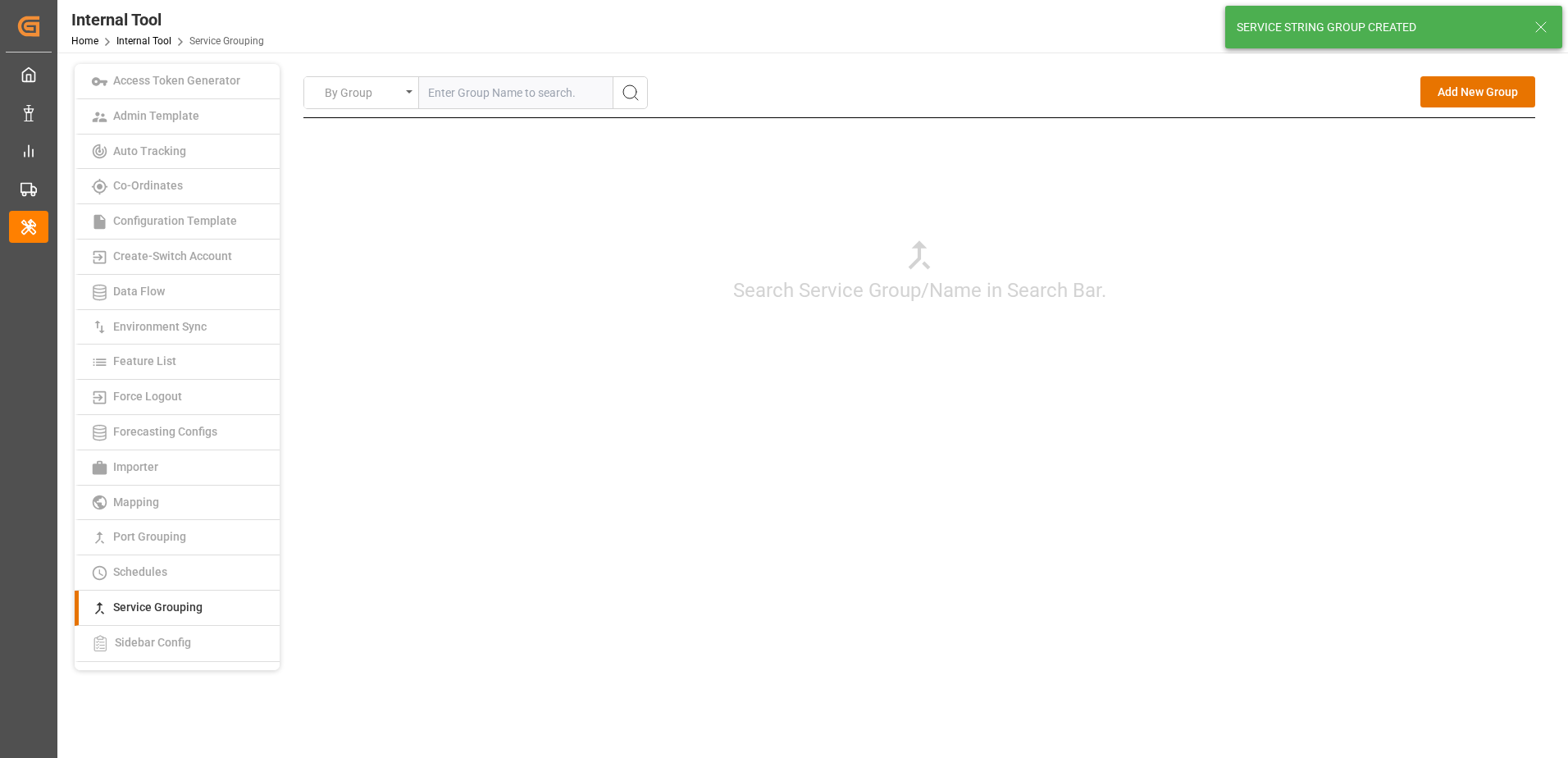
drag, startPoint x: 1258, startPoint y: 466, endPoint x: 1279, endPoint y: 466, distance: 21.0
click at [1258, 466] on div "By Group Add New Group Search Service Group/Name in Search Bar. Add New Service…" at bounding box center [919, 265] width 1256 height 402
drag, startPoint x: 1447, startPoint y: 88, endPoint x: 1358, endPoint y: 90, distance: 89.0
click at [1447, 88] on button "Add New Group" at bounding box center [1478, 91] width 115 height 31
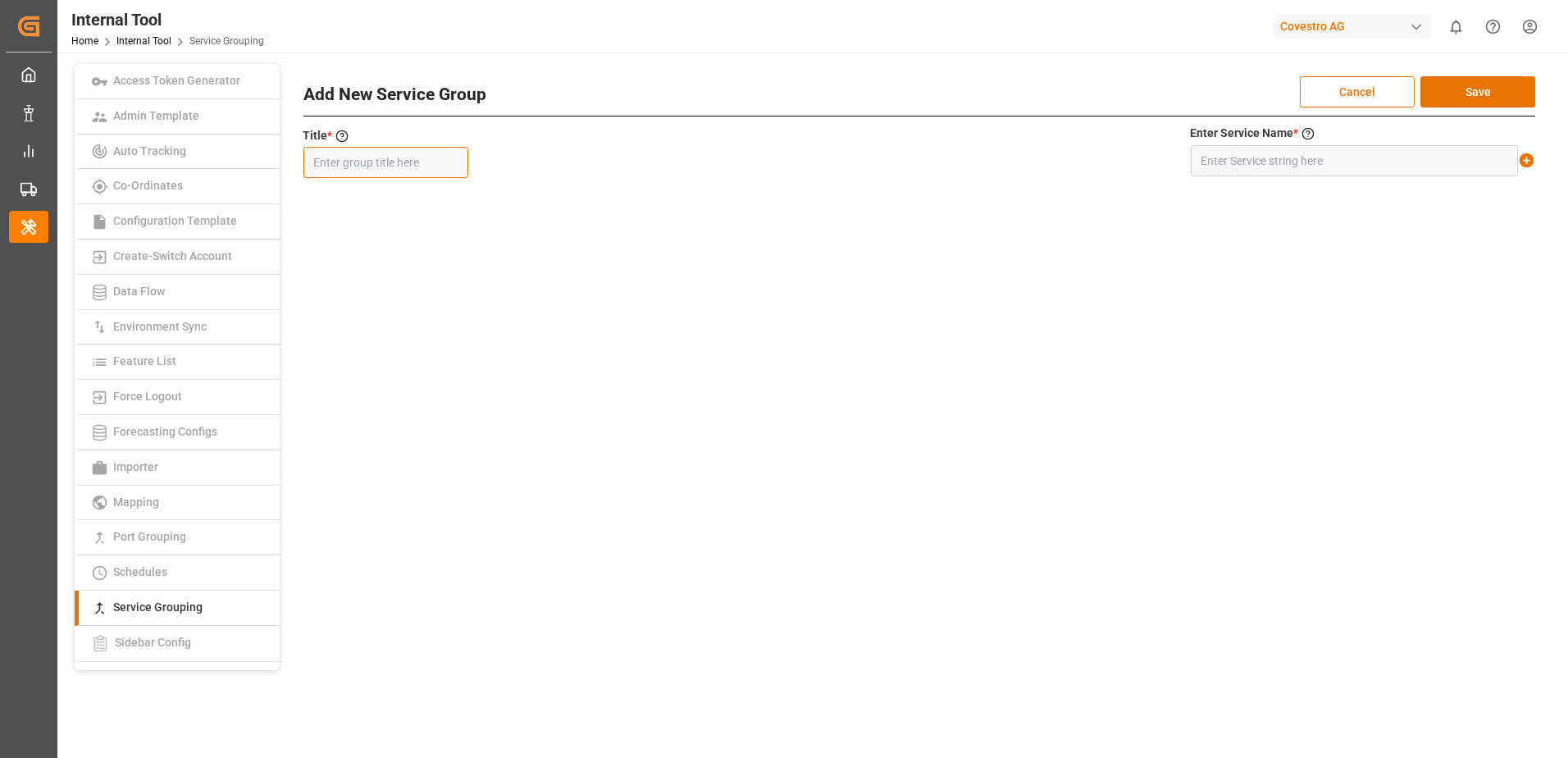
click at [398, 165] on input "text" at bounding box center [386, 162] width 164 height 31
paste input "STS"
type input "STS"
click at [1268, 159] on input "text" at bounding box center [1354, 160] width 327 height 31
paste input "STS"
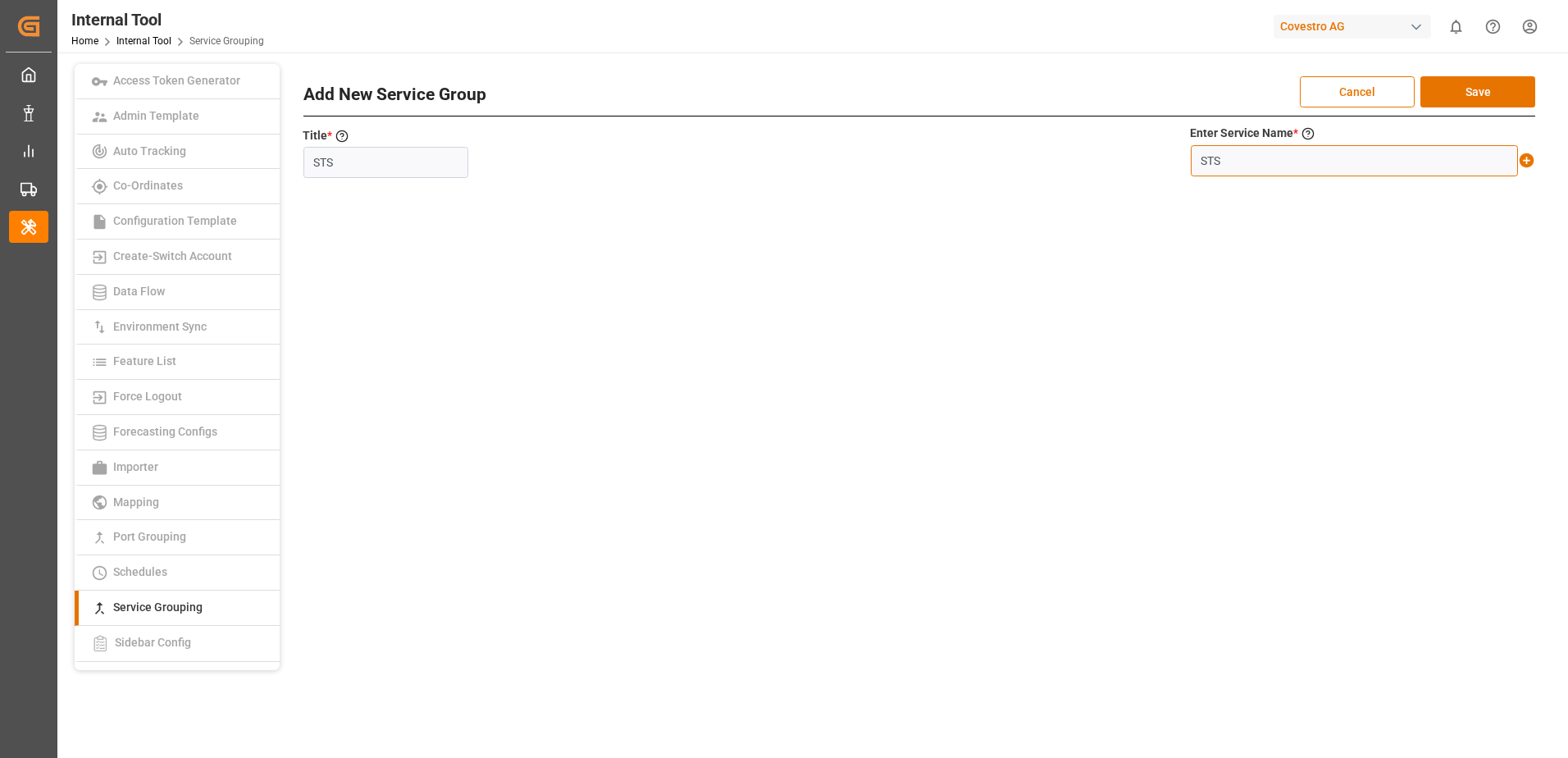
type input "STS"
click at [1523, 161] on icon at bounding box center [1527, 161] width 15 height 15
click at [1495, 81] on button "Save" at bounding box center [1478, 91] width 115 height 31
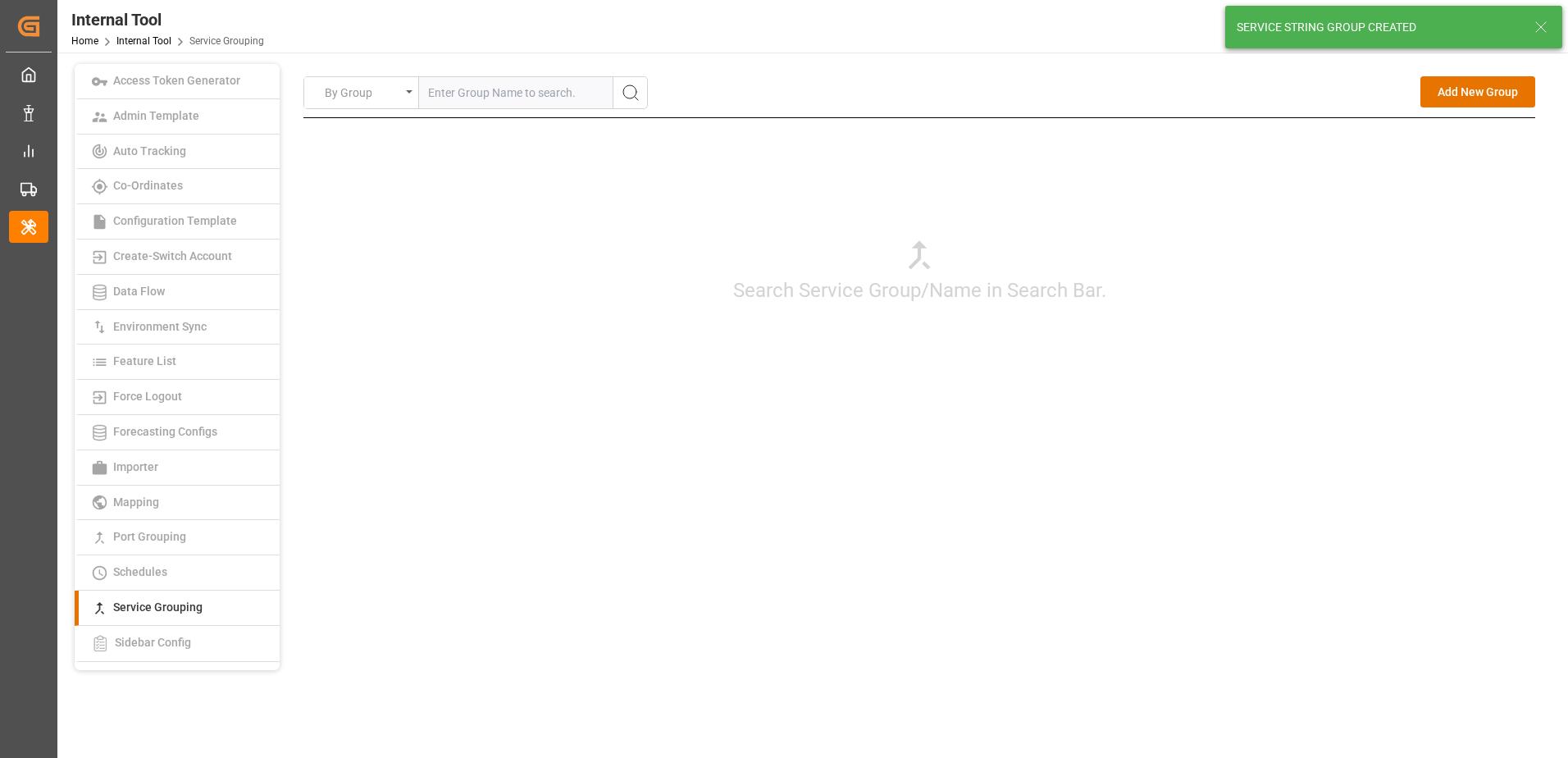
click at [1341, 211] on div "Search Service Group/Name in Search Bar." at bounding box center [920, 270] width 1232 height 304
click at [1450, 90] on button "Add New Group" at bounding box center [1478, 91] width 115 height 31
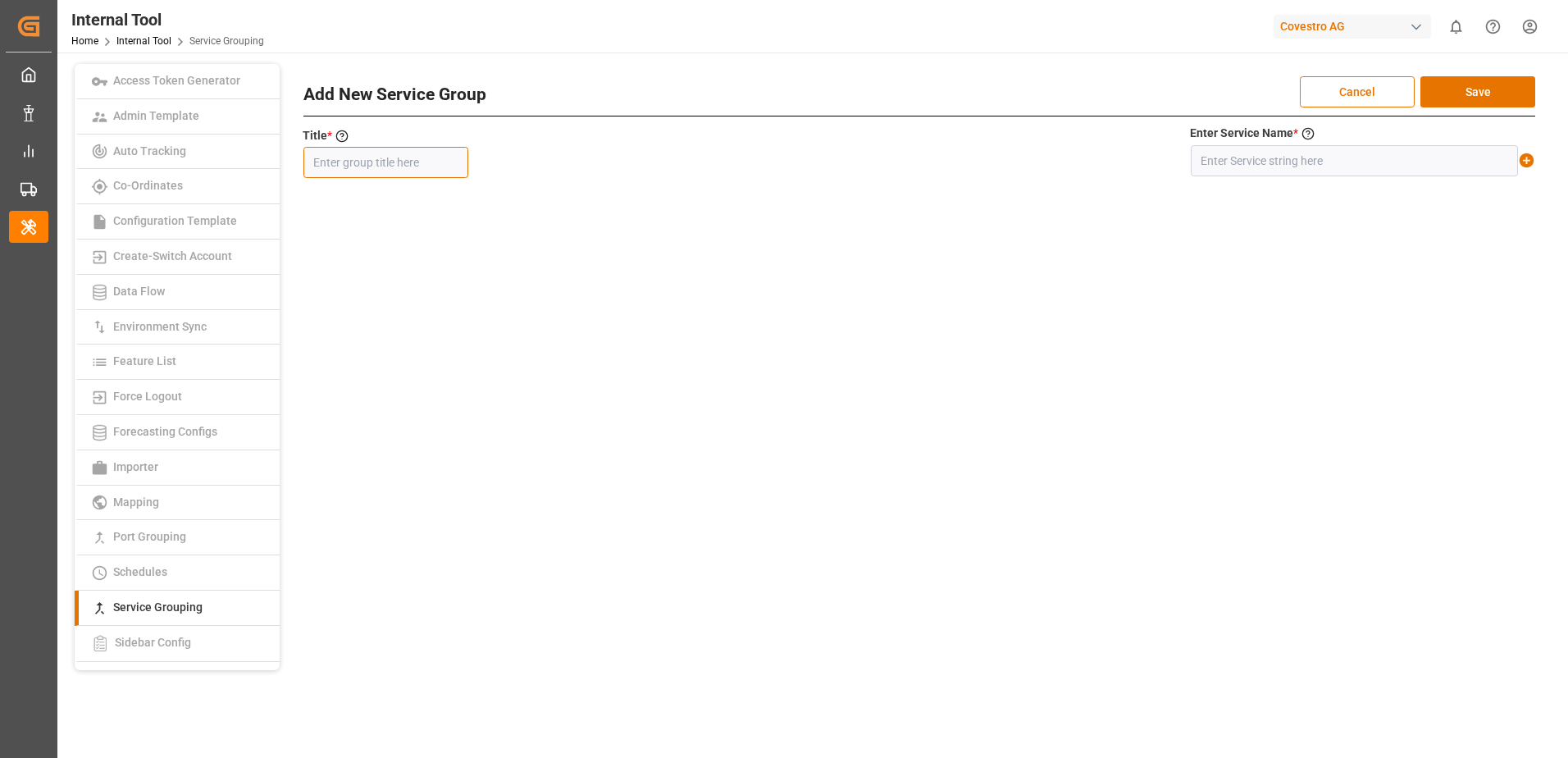
click at [364, 168] on input "text" at bounding box center [386, 162] width 164 height 31
paste input "TSMNET2"
type input "TSMNET2"
click at [1293, 159] on input "text" at bounding box center [1354, 160] width 327 height 31
paste
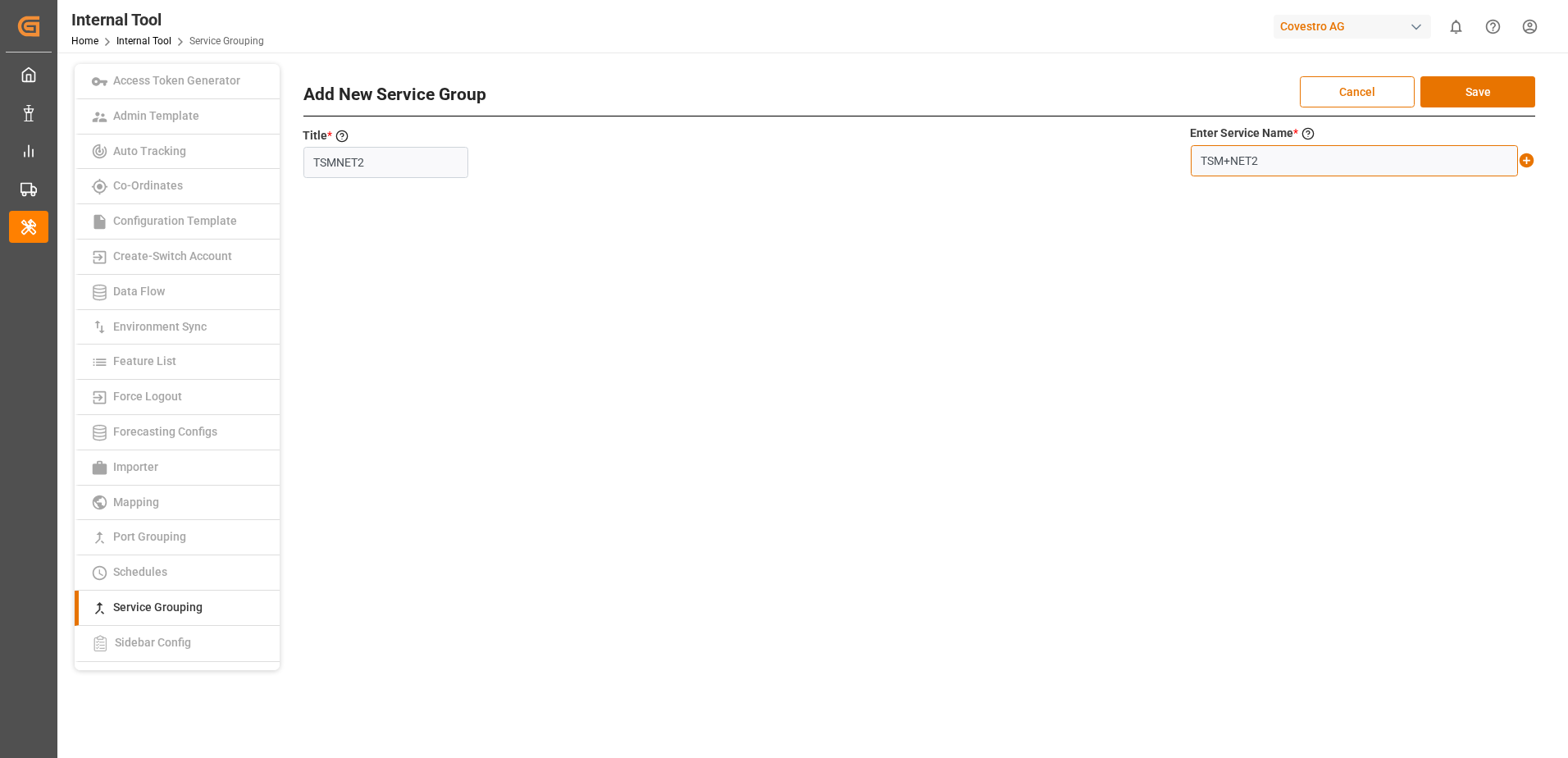
type input "TSM+NET2"
click at [1527, 163] on icon at bounding box center [1526, 160] width 18 height 18
click at [1500, 97] on button "Save" at bounding box center [1478, 91] width 115 height 31
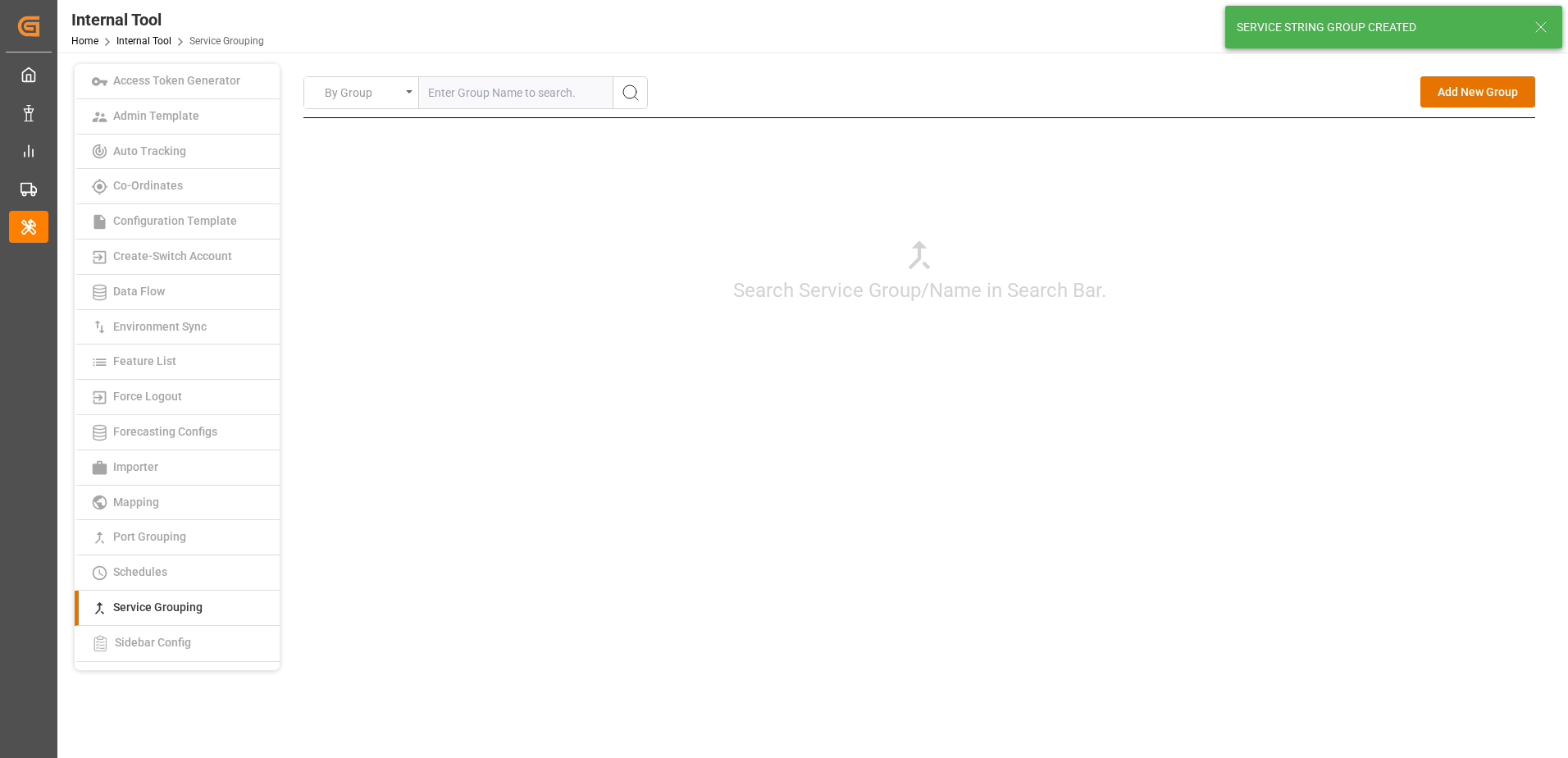
click at [1394, 261] on div "Search Service Group/Name in Search Bar." at bounding box center [920, 270] width 1232 height 304
click at [1444, 92] on button "Add New Group" at bounding box center [1478, 91] width 115 height 31
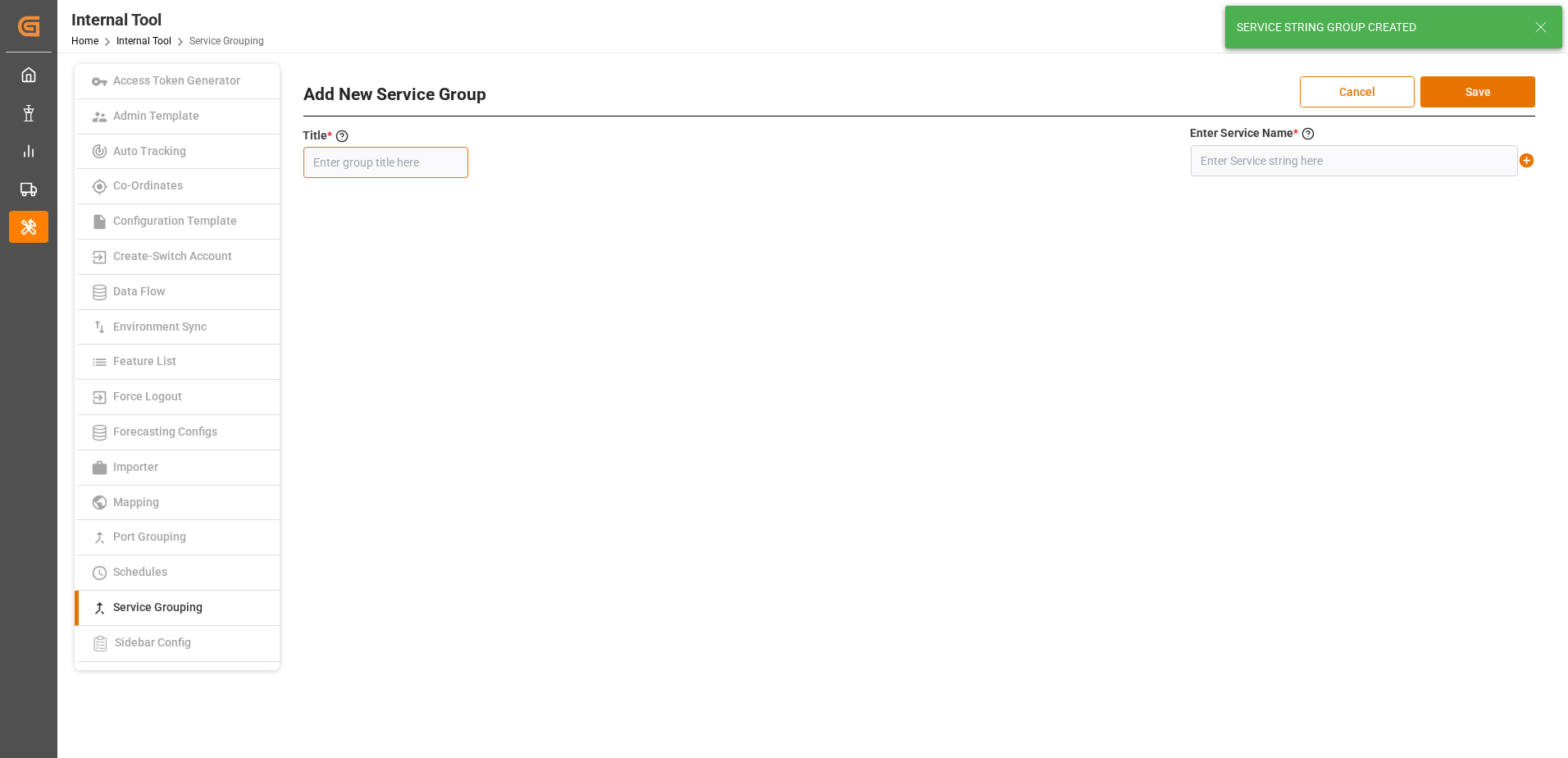
click at [402, 166] on input "text" at bounding box center [386, 162] width 164 height 31
type input "MEDGULF SERVICE"
click at [1284, 163] on input "text" at bounding box center [1354, 160] width 327 height 31
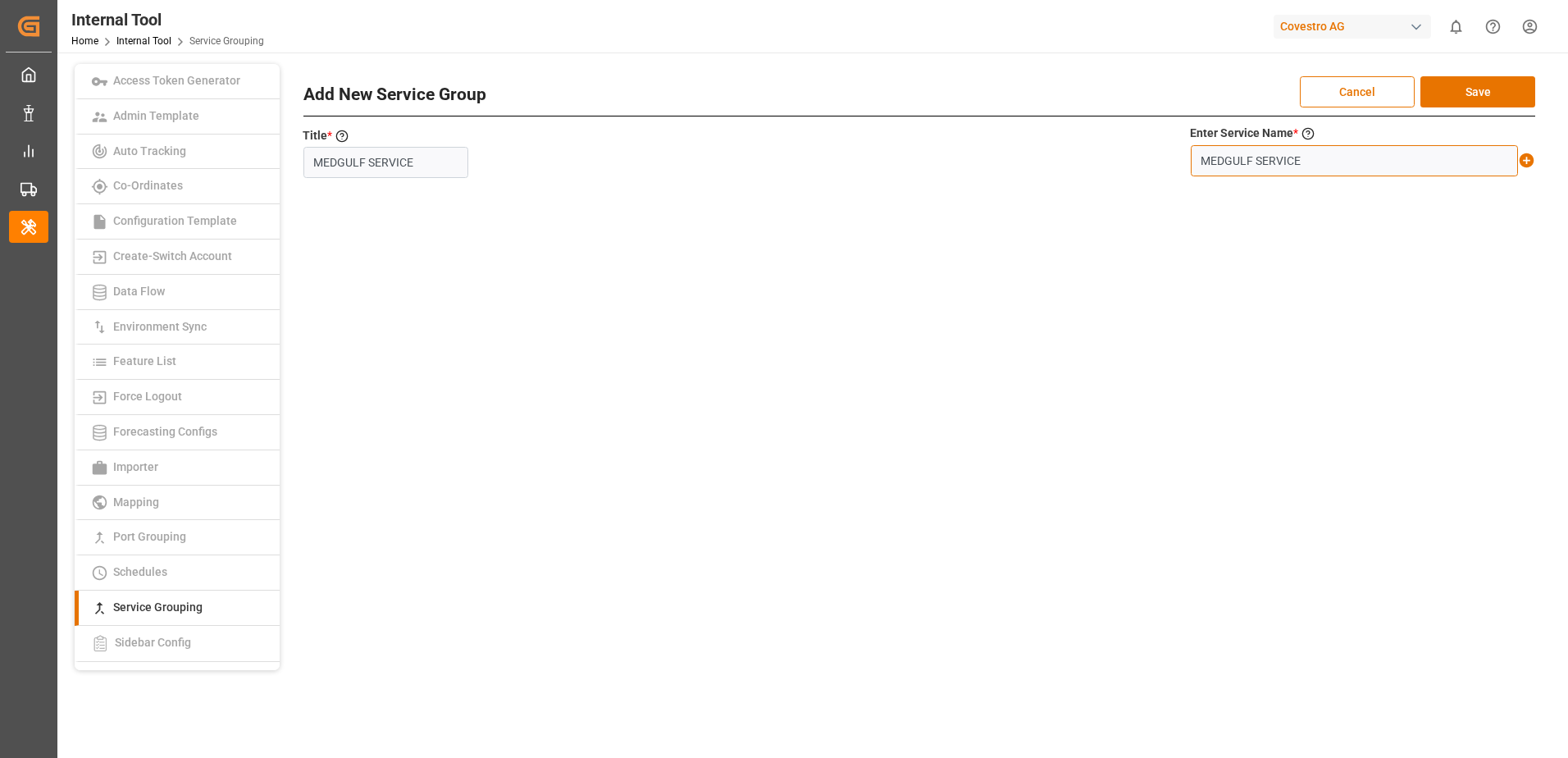
type input "MEDGULF SERVICE"
click at [1533, 160] on icon at bounding box center [1527, 161] width 15 height 15
click at [1499, 100] on button "Save" at bounding box center [1478, 91] width 115 height 31
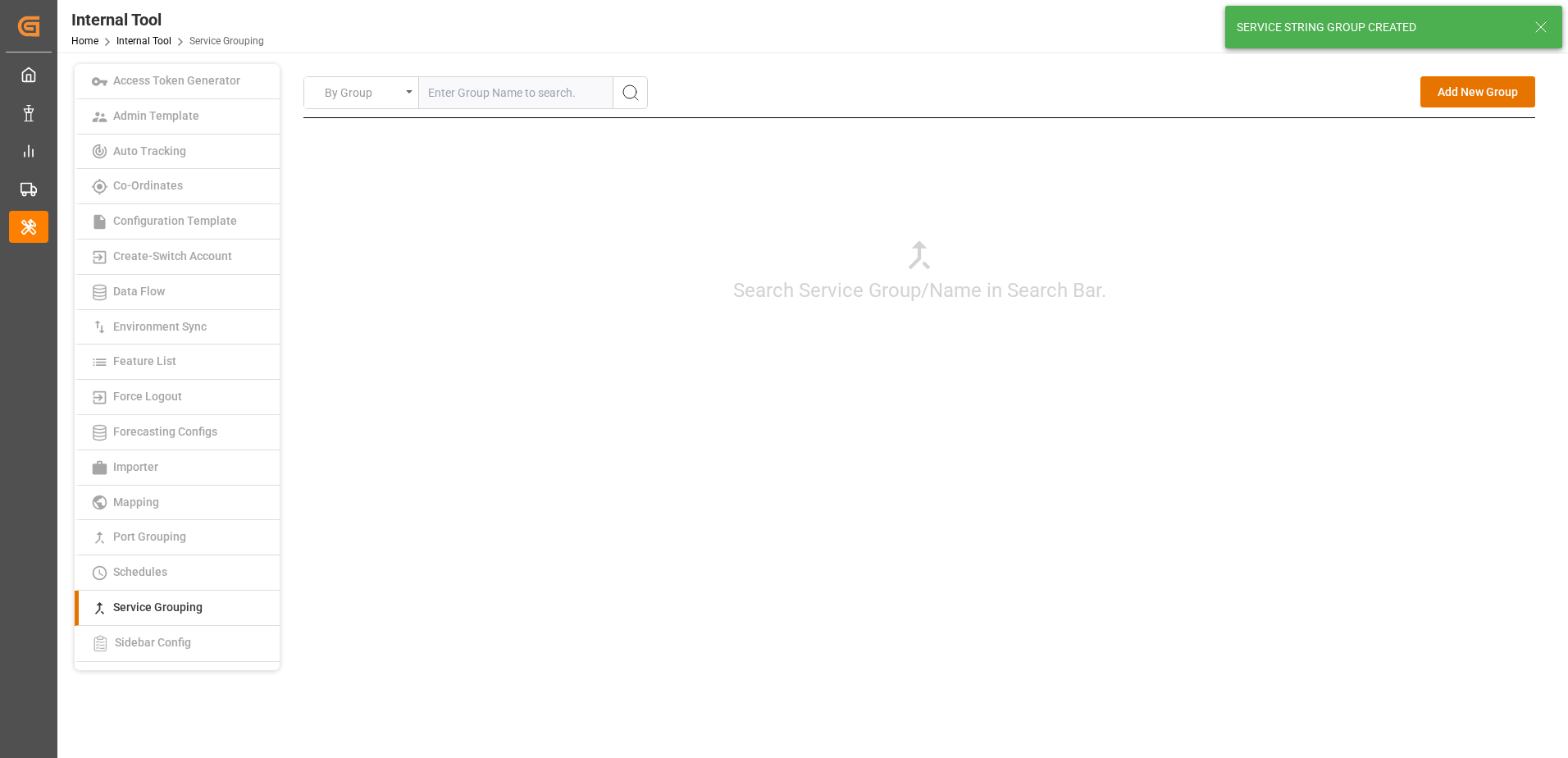
drag, startPoint x: 1253, startPoint y: 238, endPoint x: 1263, endPoint y: 224, distance: 17.2
click at [1253, 238] on div "Search Service Group/Name in Search Bar." at bounding box center [920, 270] width 1232 height 304
click at [1493, 90] on button "Add New Group" at bounding box center [1478, 91] width 115 height 31
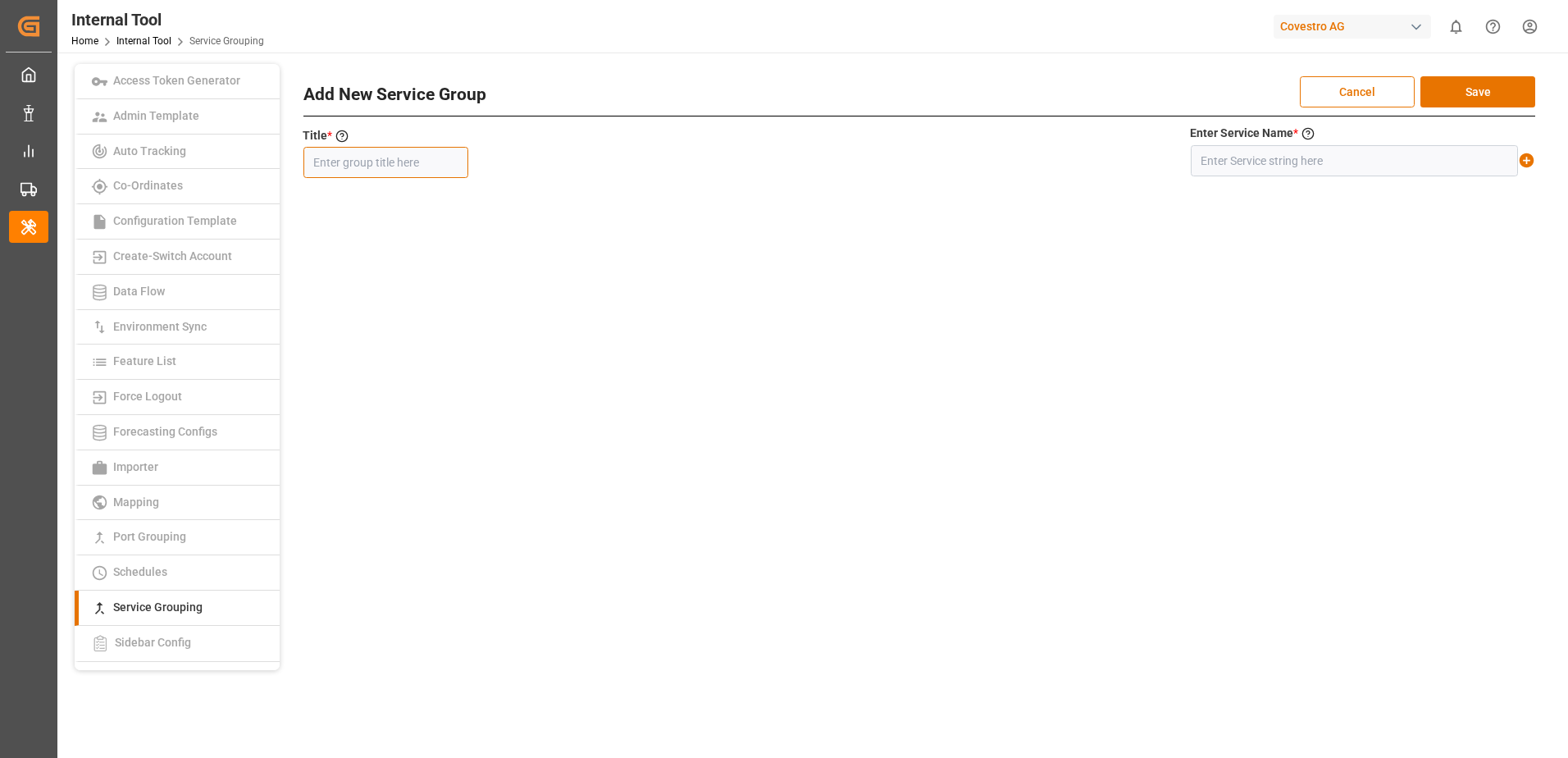
click at [425, 163] on input "text" at bounding box center [386, 162] width 164 height 31
type input "HIMALAYA EXPRESS"
click at [1247, 159] on input "text" at bounding box center [1354, 160] width 327 height 31
type input "HIMALAYA EXPRESS+*"
click at [1523, 164] on icon at bounding box center [1527, 161] width 15 height 15
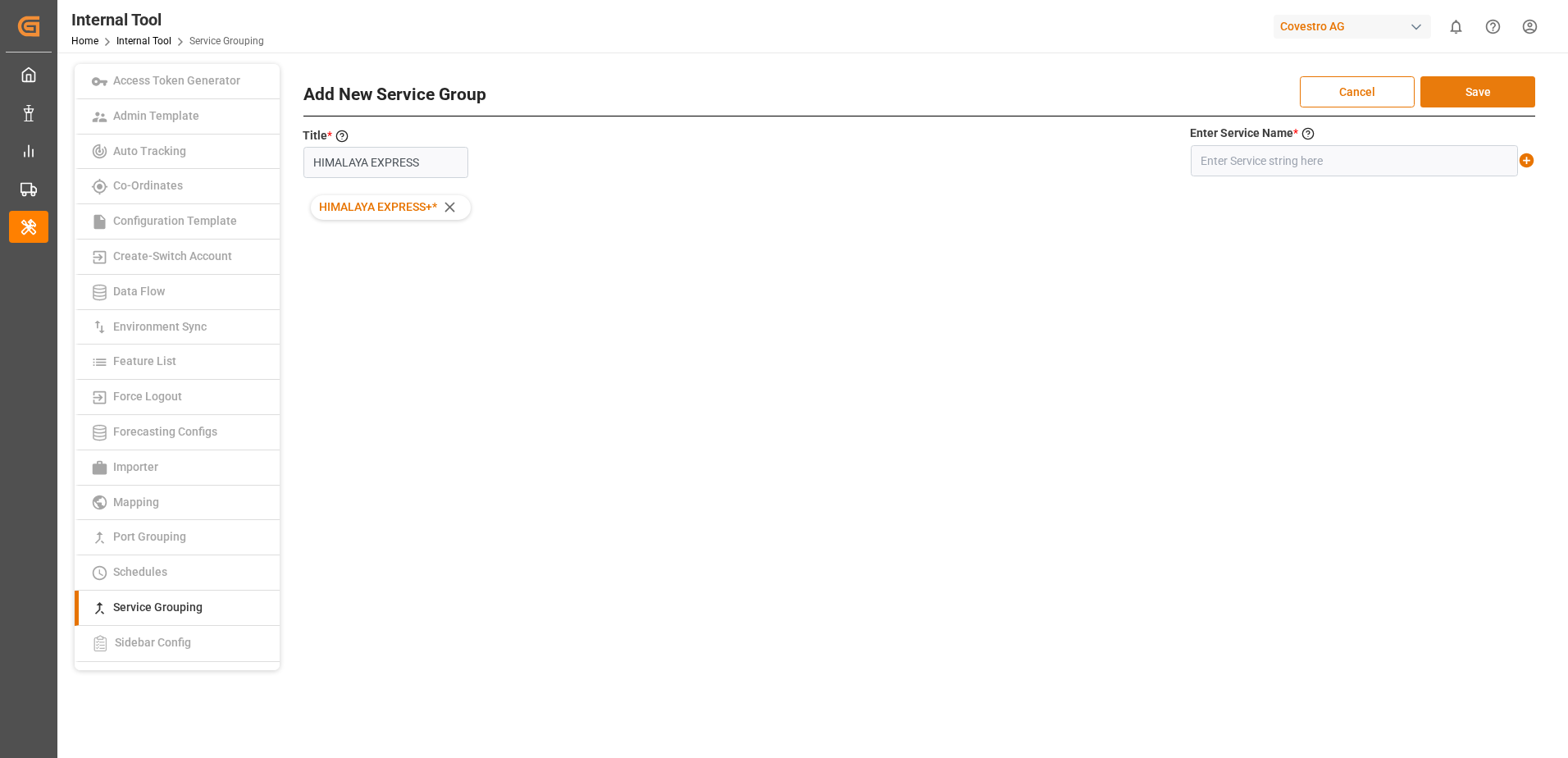
click at [1487, 90] on button "Save" at bounding box center [1478, 91] width 115 height 31
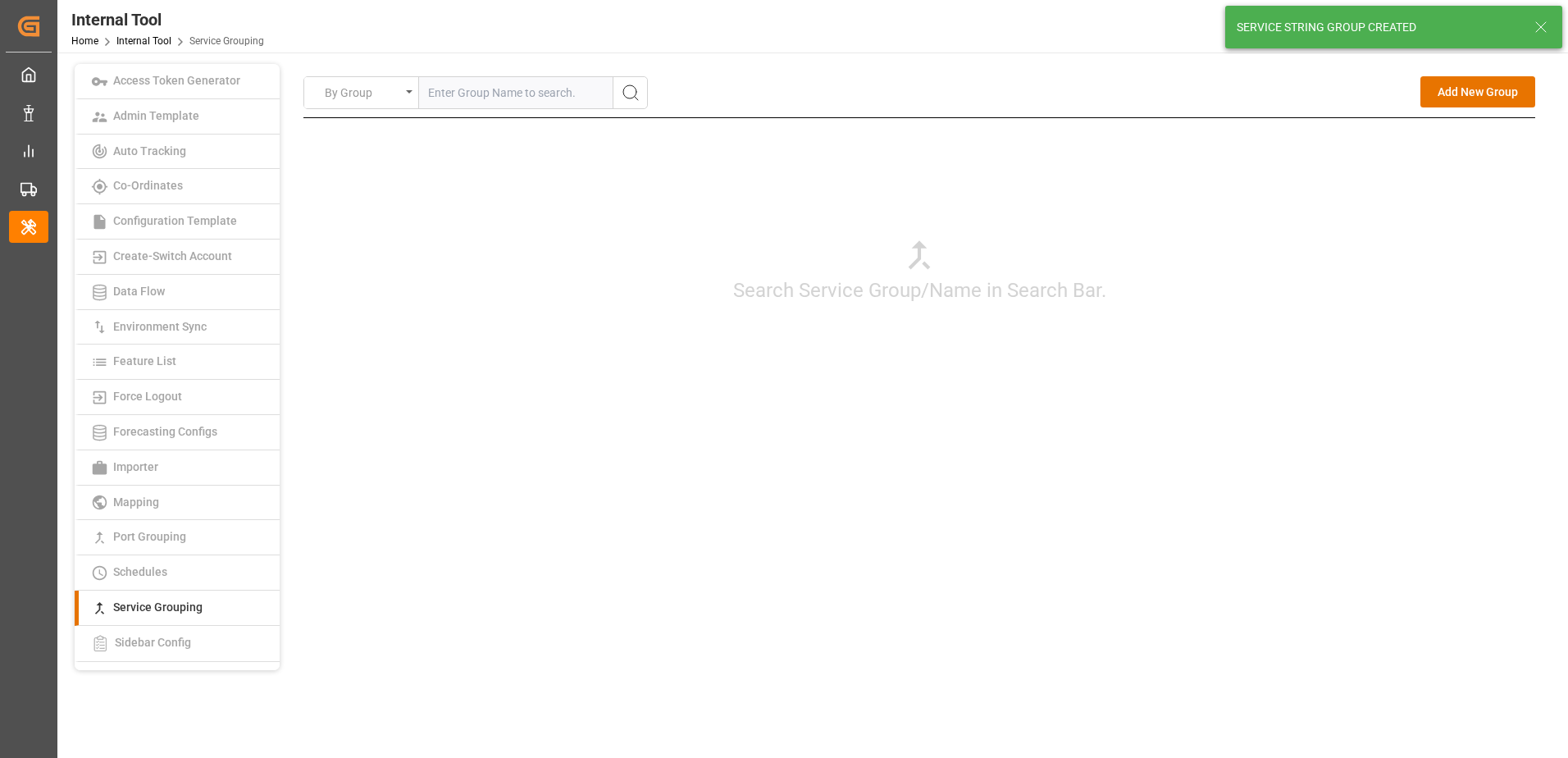
click at [1386, 232] on div "Search Service Group/Name in Search Bar." at bounding box center [920, 270] width 1232 height 304
click at [1445, 91] on button "Add New Group" at bounding box center [1478, 91] width 115 height 31
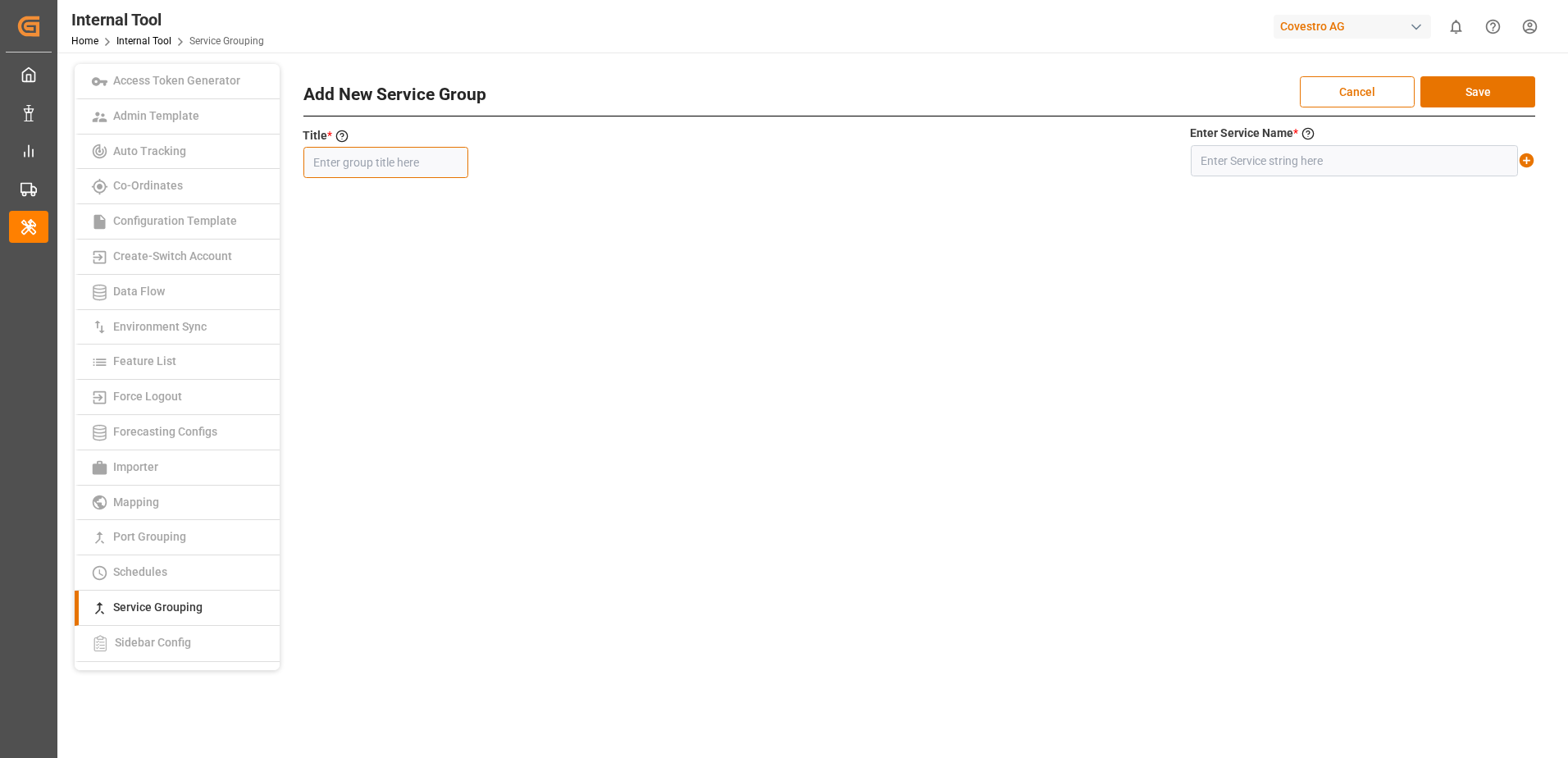
click at [428, 170] on input "text" at bounding box center [386, 162] width 164 height 31
type input "MSEECX/ MAIN SSY MSE"
click at [1323, 159] on input "text" at bounding box center [1354, 160] width 327 height 31
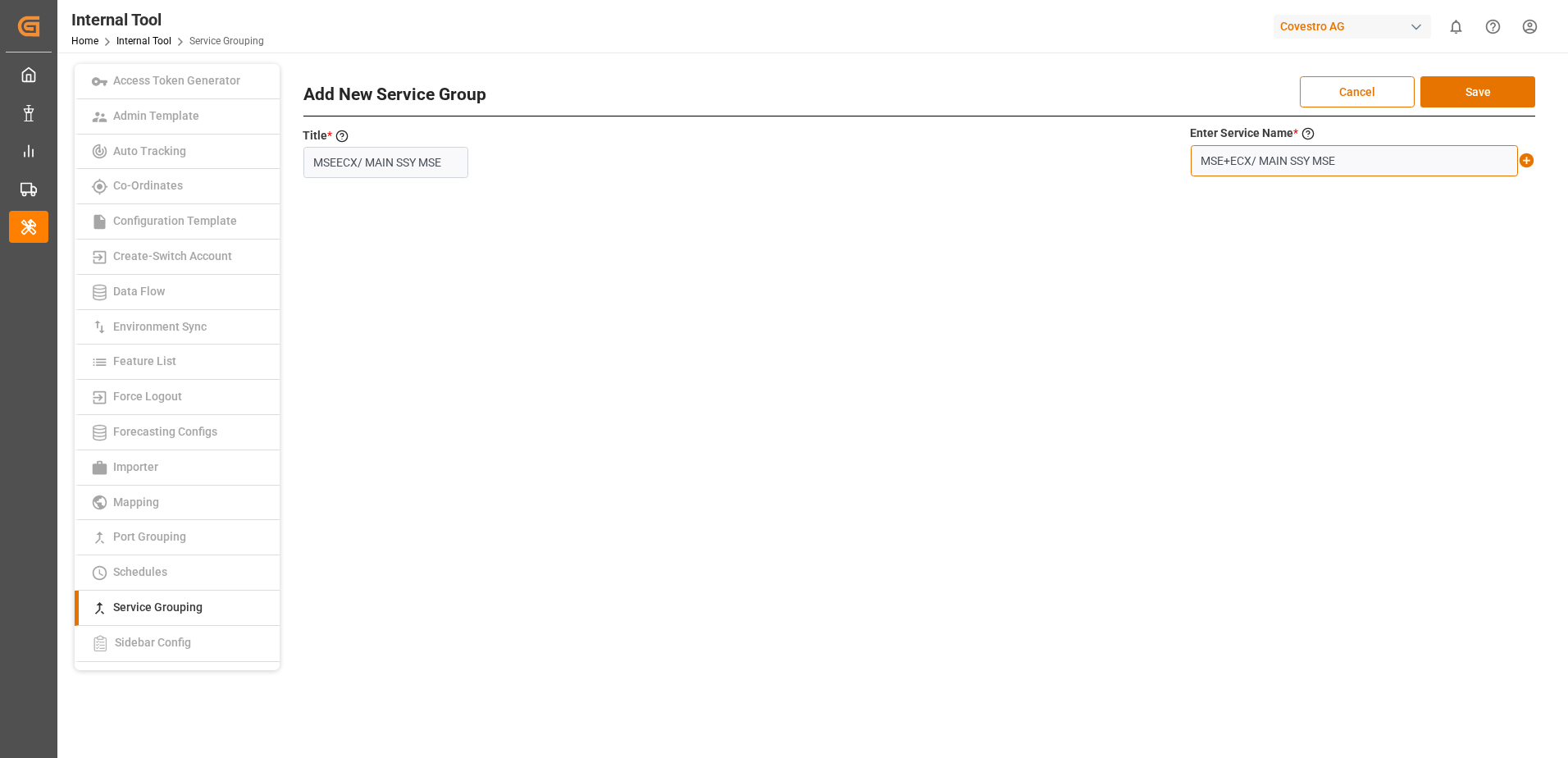
type input "MSE+ECX/ MAIN SSY MSE"
click at [1529, 159] on icon at bounding box center [1527, 161] width 15 height 15
click at [1514, 88] on button "Save" at bounding box center [1478, 91] width 115 height 31
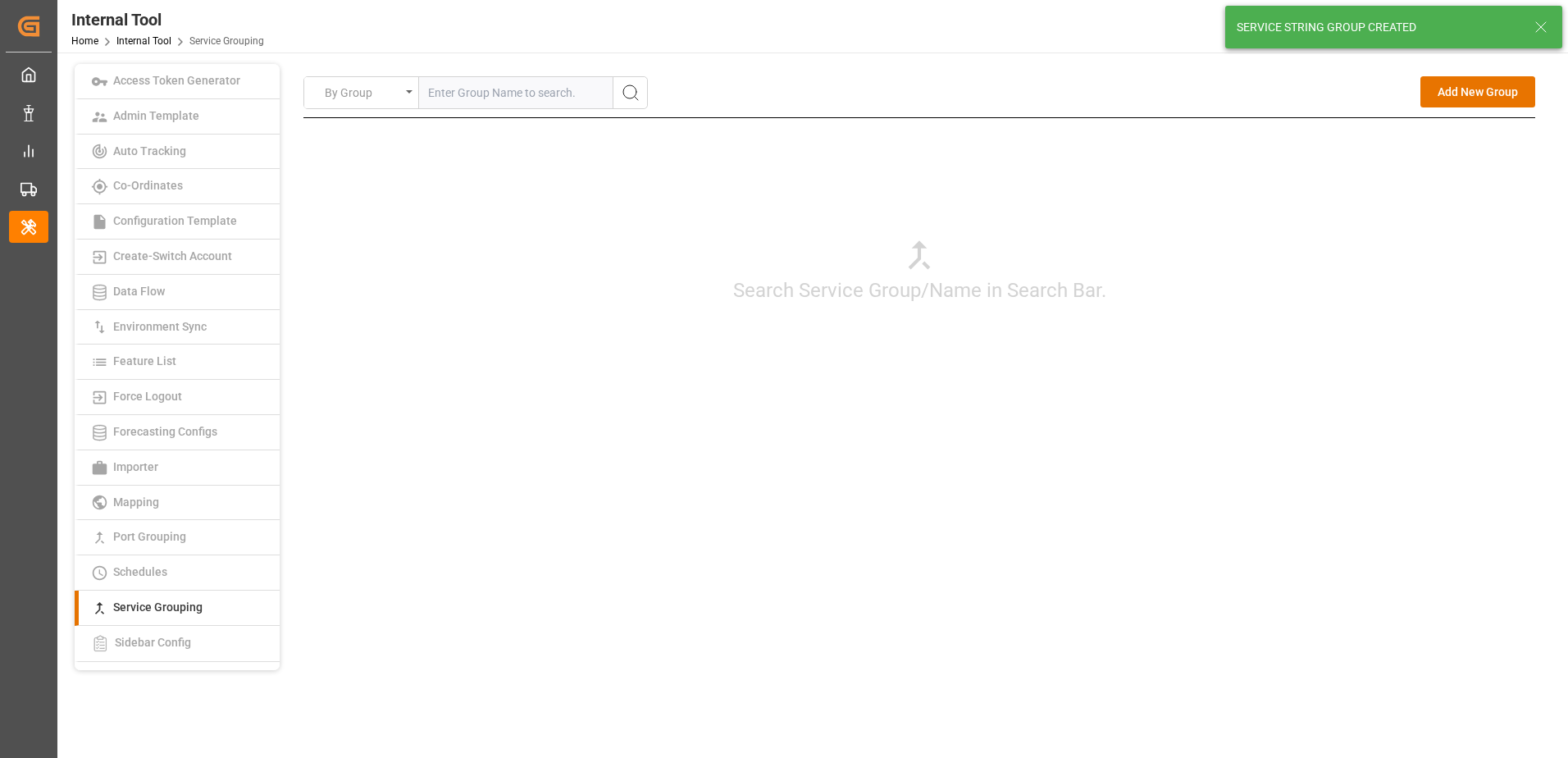
click at [1430, 246] on div "Search Service Group/Name in Search Bar." at bounding box center [920, 270] width 1232 height 304
click at [1455, 98] on button "Add New Group" at bounding box center [1478, 91] width 115 height 31
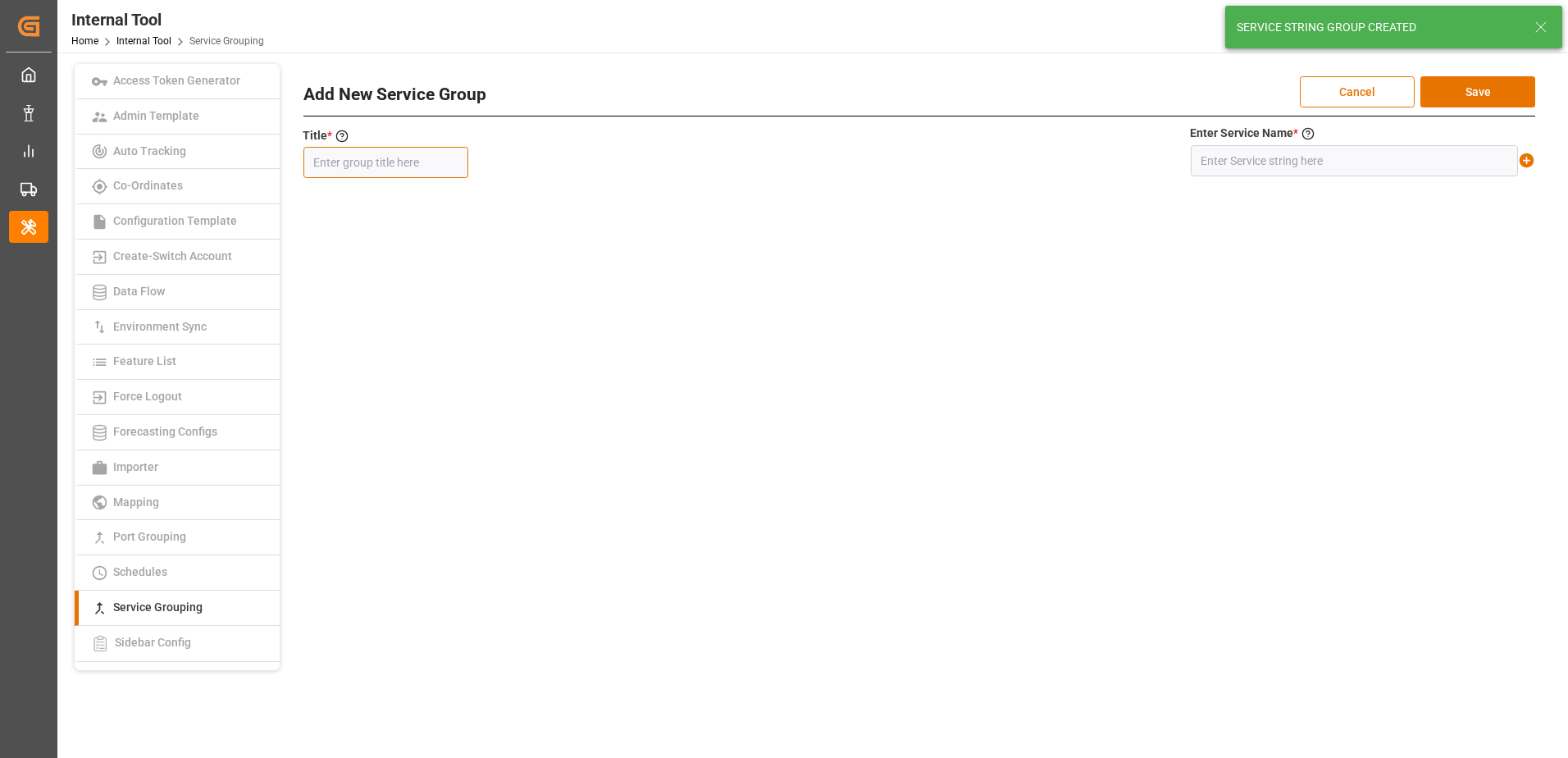
click at [416, 168] on input "text" at bounding box center [386, 162] width 164 height 31
type input "STSLUX"
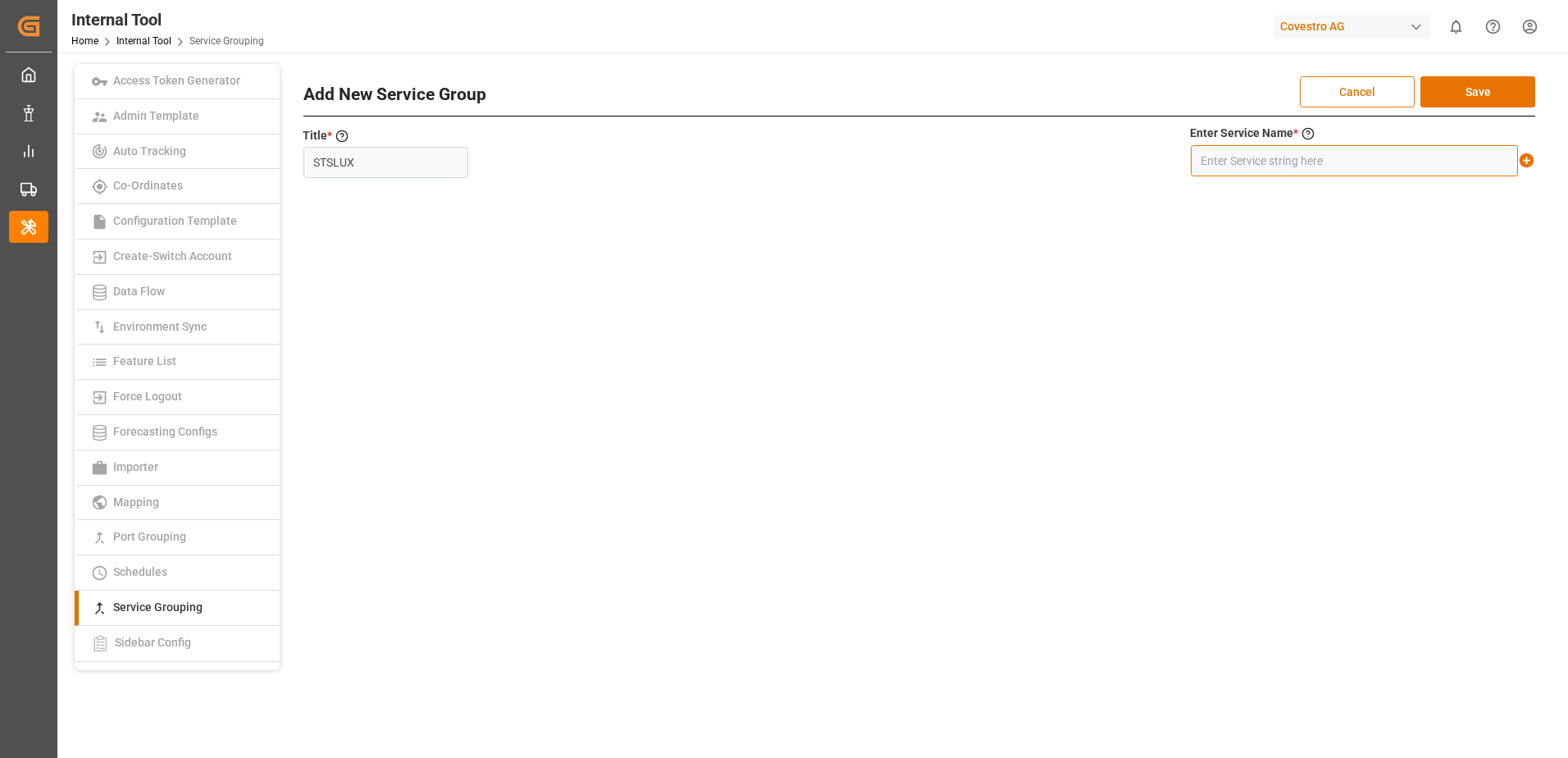
click at [1303, 164] on input "text" at bounding box center [1354, 160] width 327 height 31
type input "STS+LUX"
click at [1525, 163] on icon at bounding box center [1527, 161] width 15 height 15
click at [1493, 96] on button "Save" at bounding box center [1478, 91] width 115 height 31
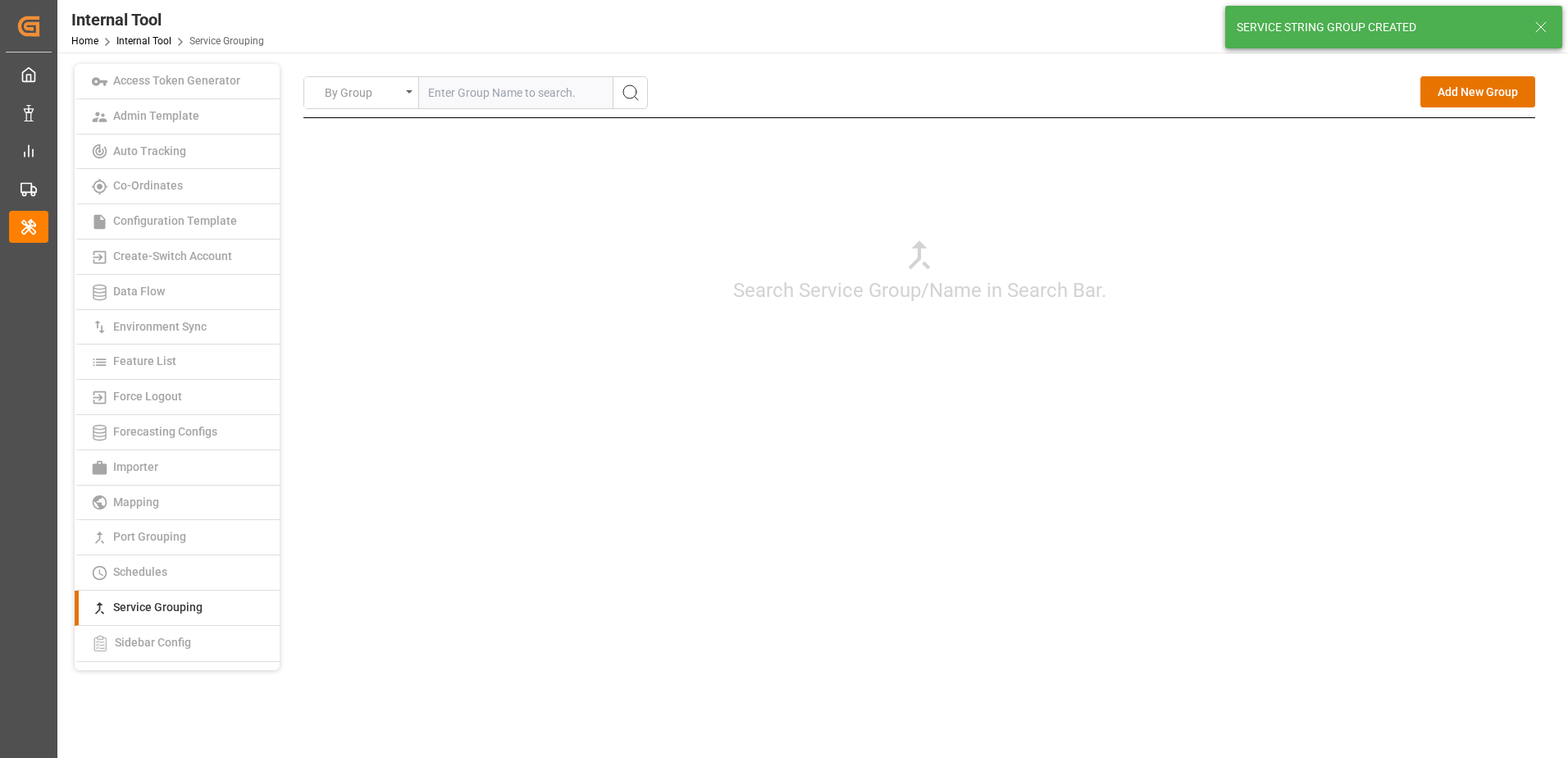
click at [1001, 251] on div "Search Service Group/Name in Search Bar." at bounding box center [920, 270] width 1232 height 304
click at [1495, 97] on button "Add New Group" at bounding box center [1478, 91] width 115 height 31
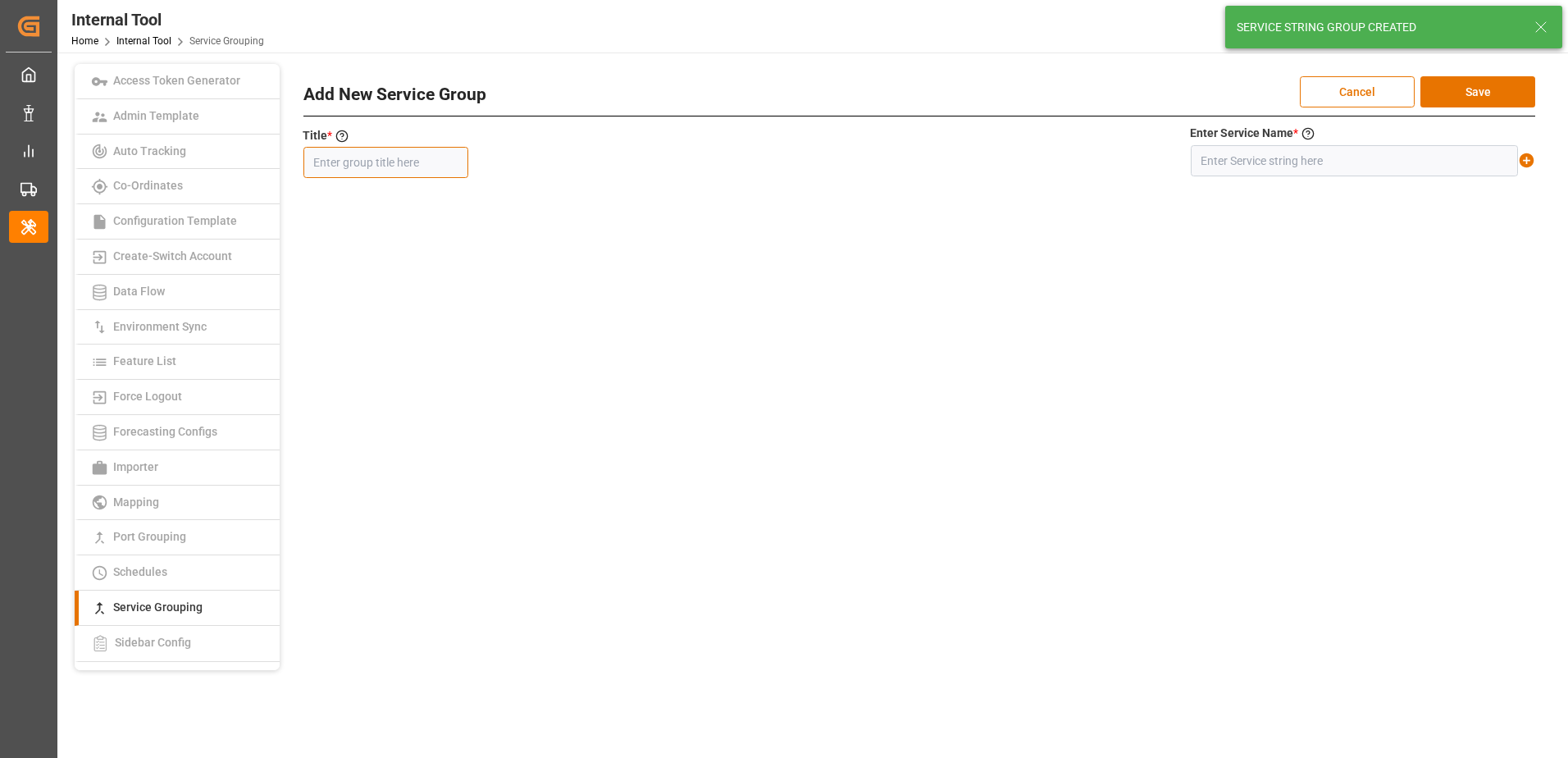
click at [424, 169] on input "text" at bounding box center [386, 162] width 164 height 31
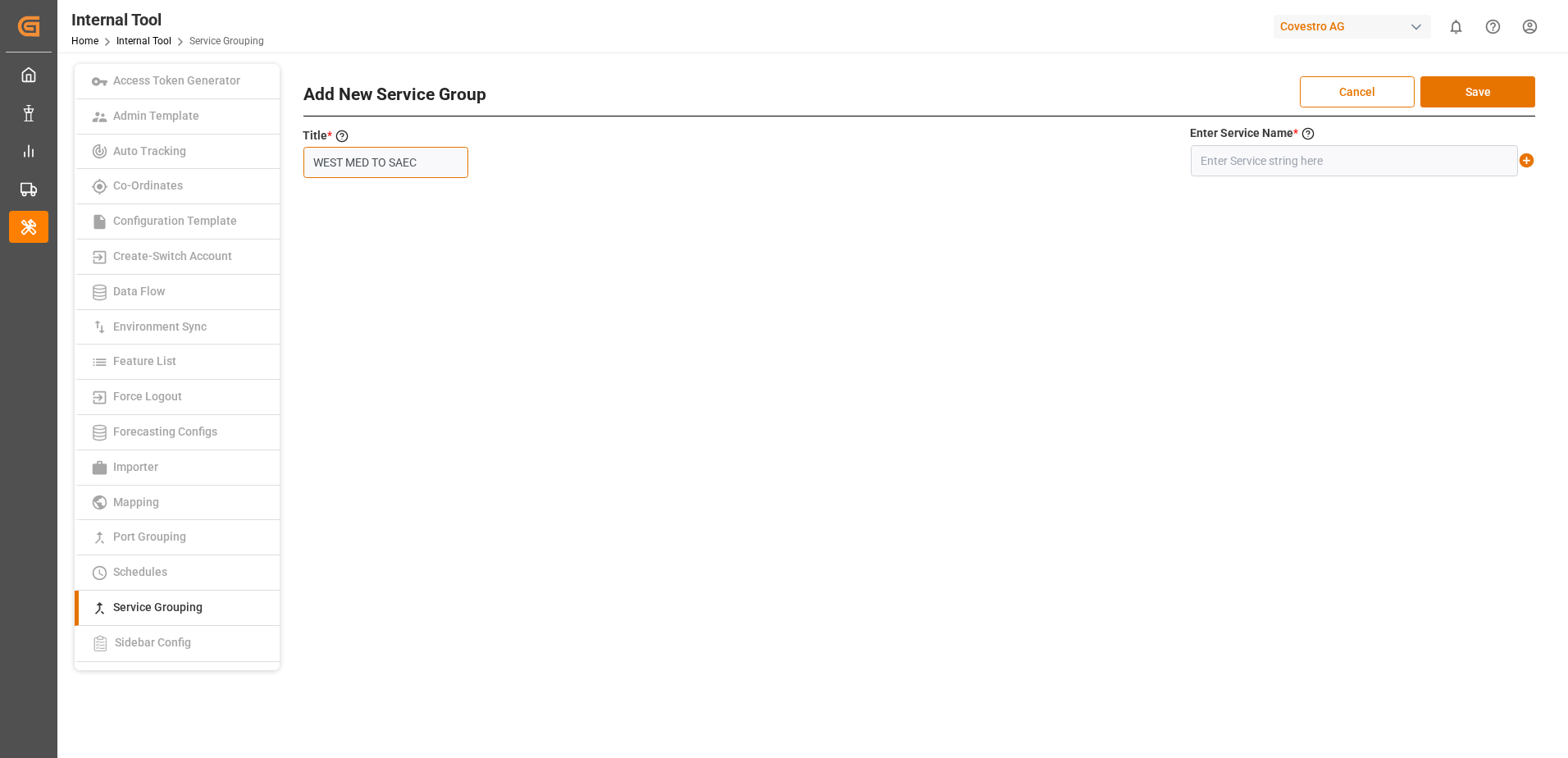
type input "WEST MED TO SAEC"
click at [1295, 168] on input "text" at bounding box center [1354, 160] width 327 height 31
type input "WEST MED TO SAEC+*"
click at [1523, 159] on icon at bounding box center [1527, 161] width 15 height 15
click at [1444, 94] on button "Save" at bounding box center [1478, 91] width 115 height 31
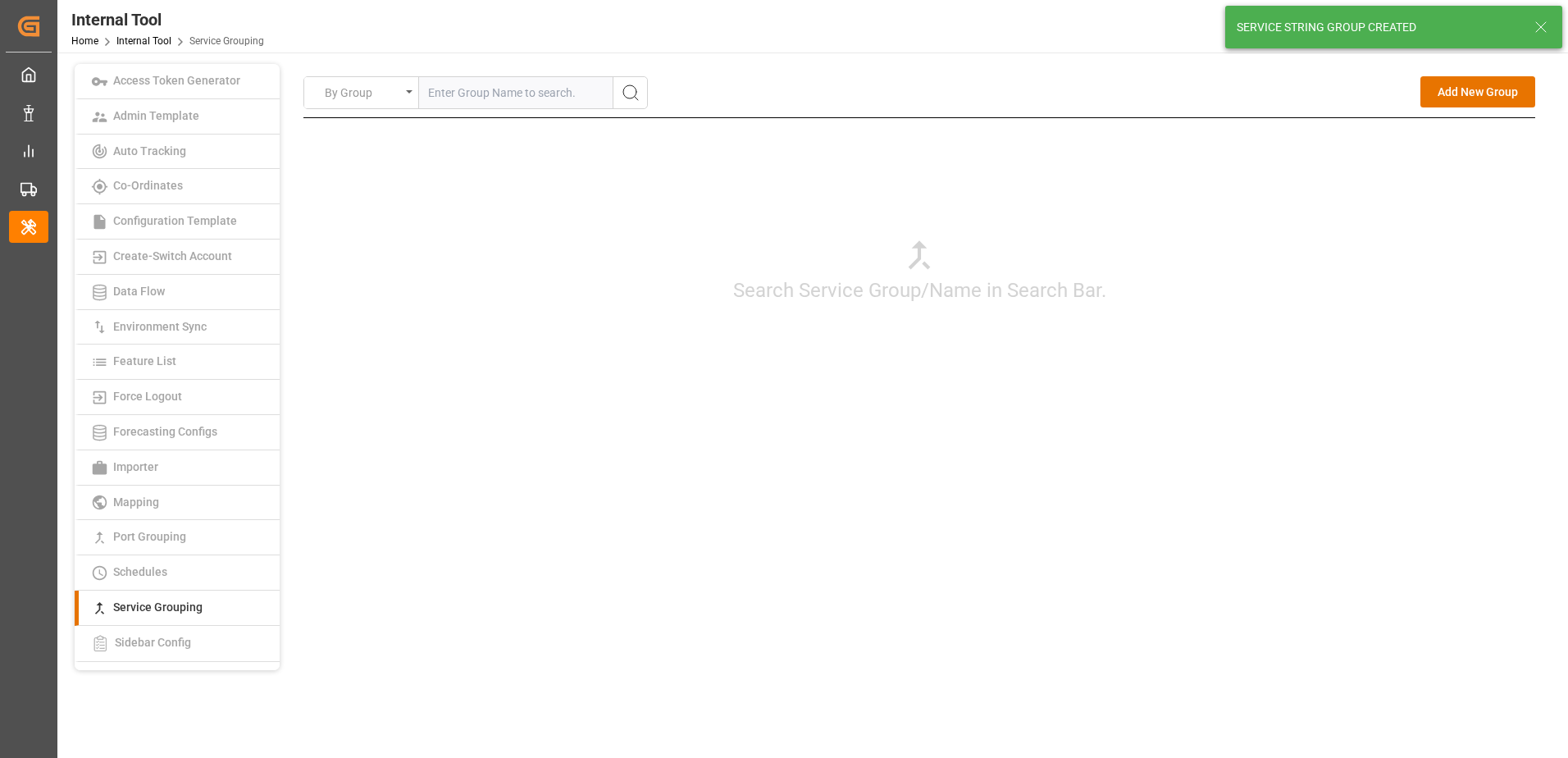
drag, startPoint x: 1355, startPoint y: 294, endPoint x: 1359, endPoint y: 280, distance: 14.6
click at [1355, 294] on div "Search Service Group/Name in Search Bar." at bounding box center [920, 270] width 1232 height 304
click at [1475, 94] on button "Add New Group" at bounding box center [1478, 91] width 115 height 31
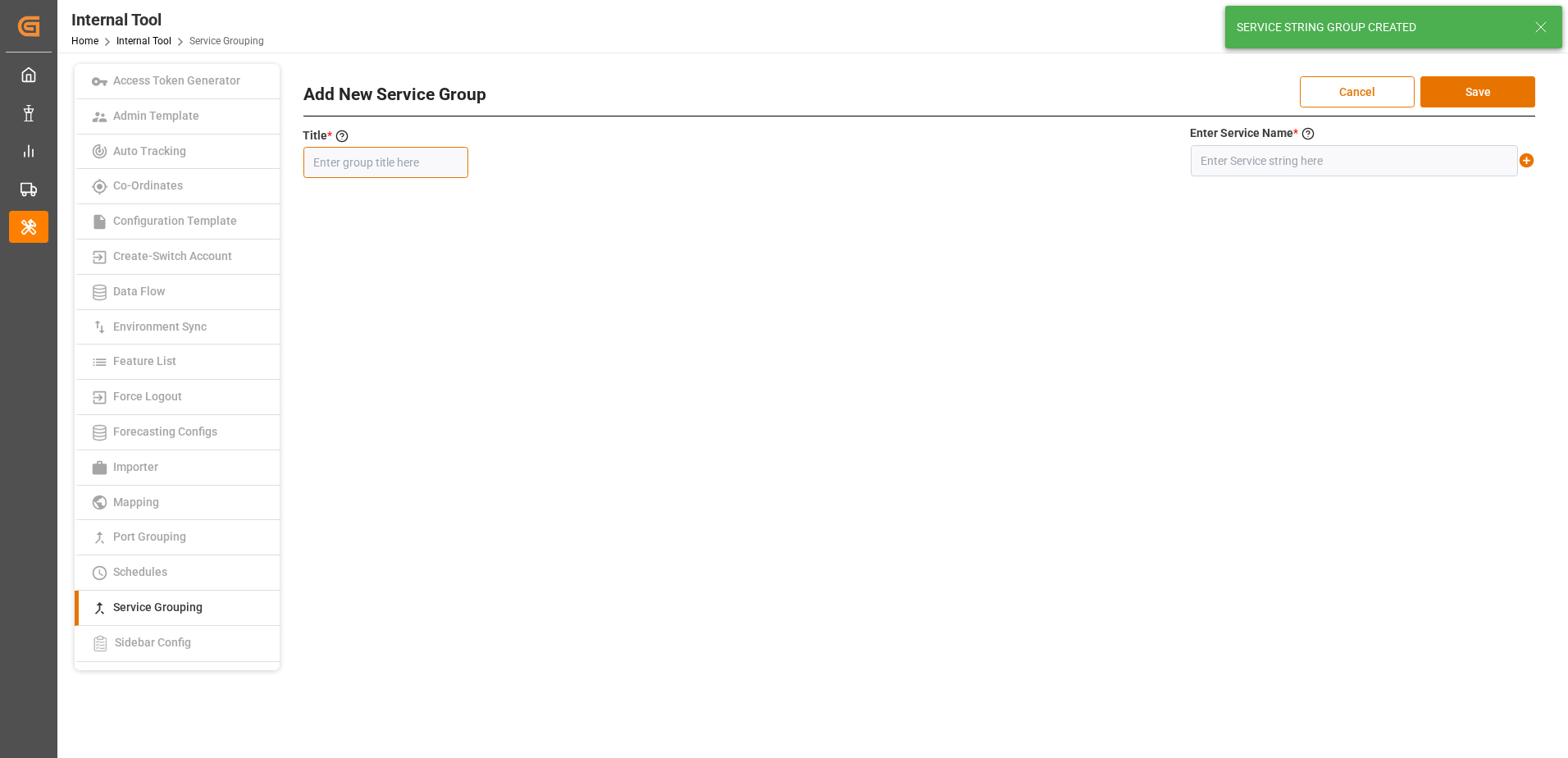
click at [413, 164] on input "text" at bounding box center [386, 162] width 164 height 31
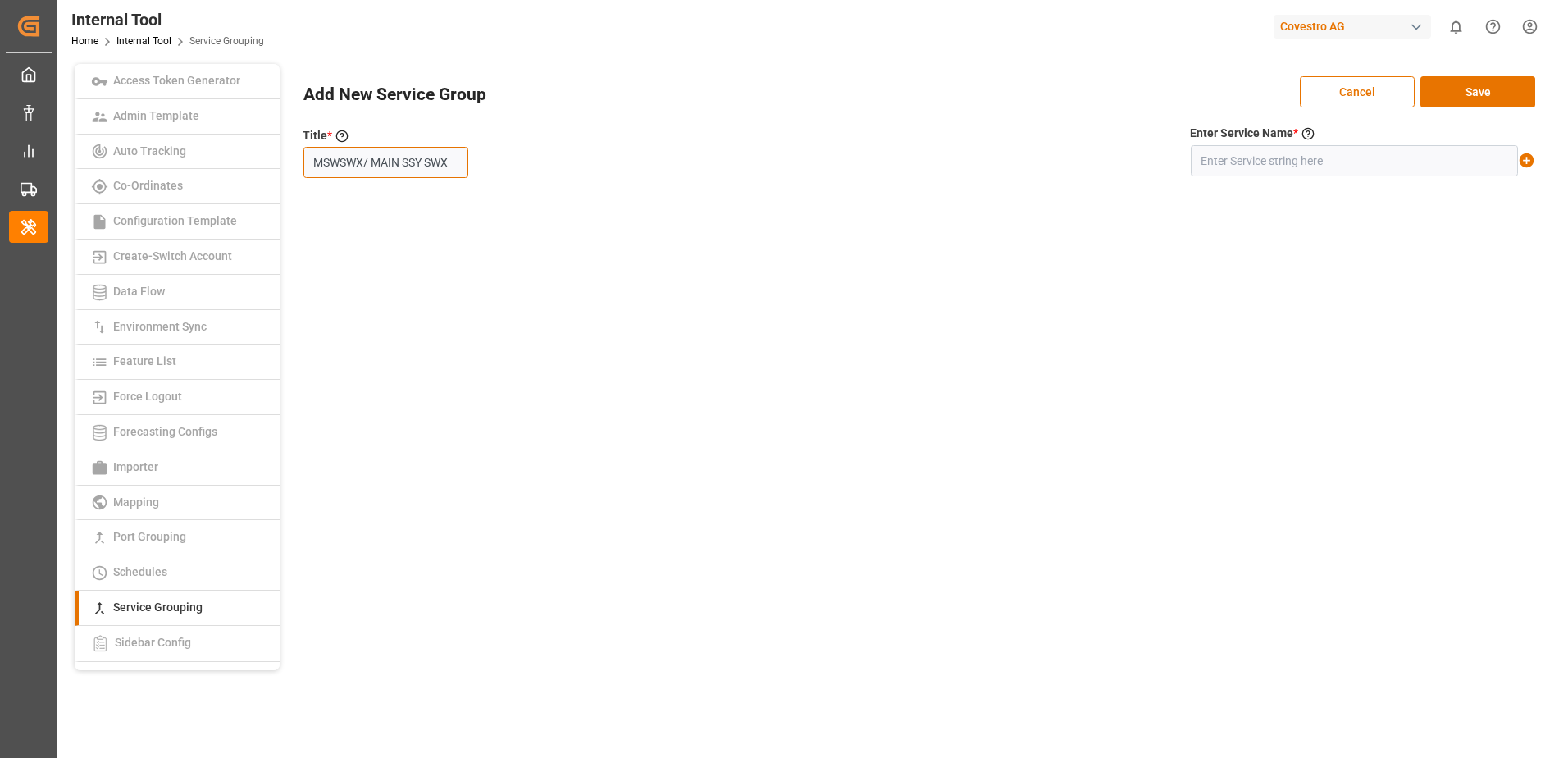
scroll to position [0, 13]
type input "MSWSWX/ MAIN SSY SWX"
click at [1345, 169] on input "text" at bounding box center [1354, 160] width 327 height 31
type input "MSW+SWX/ MAIN SSY SWX"
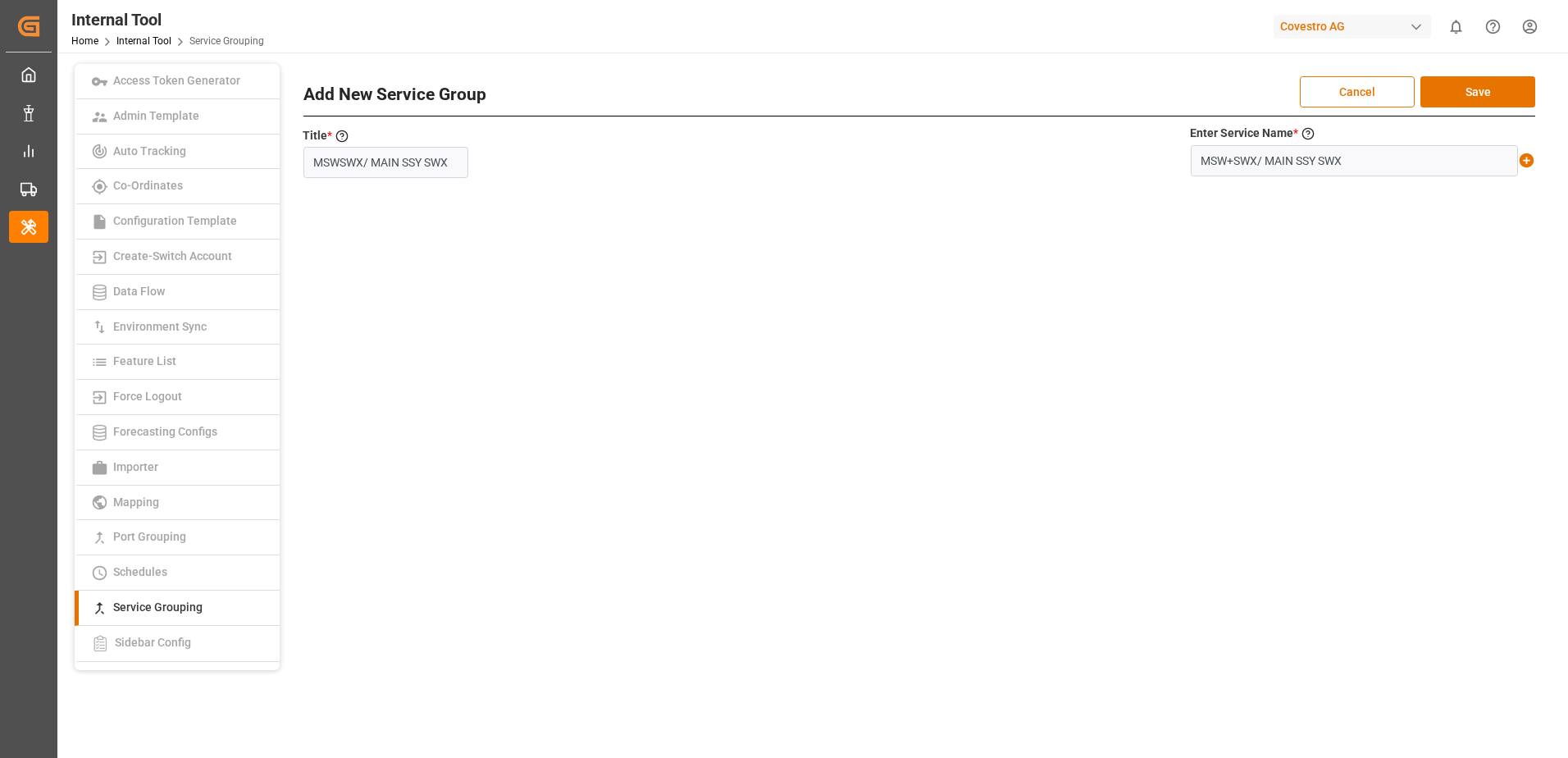
click at [1526, 159] on icon at bounding box center [1526, 160] width 18 height 18
click at [1486, 87] on button "Save" at bounding box center [1478, 91] width 115 height 31
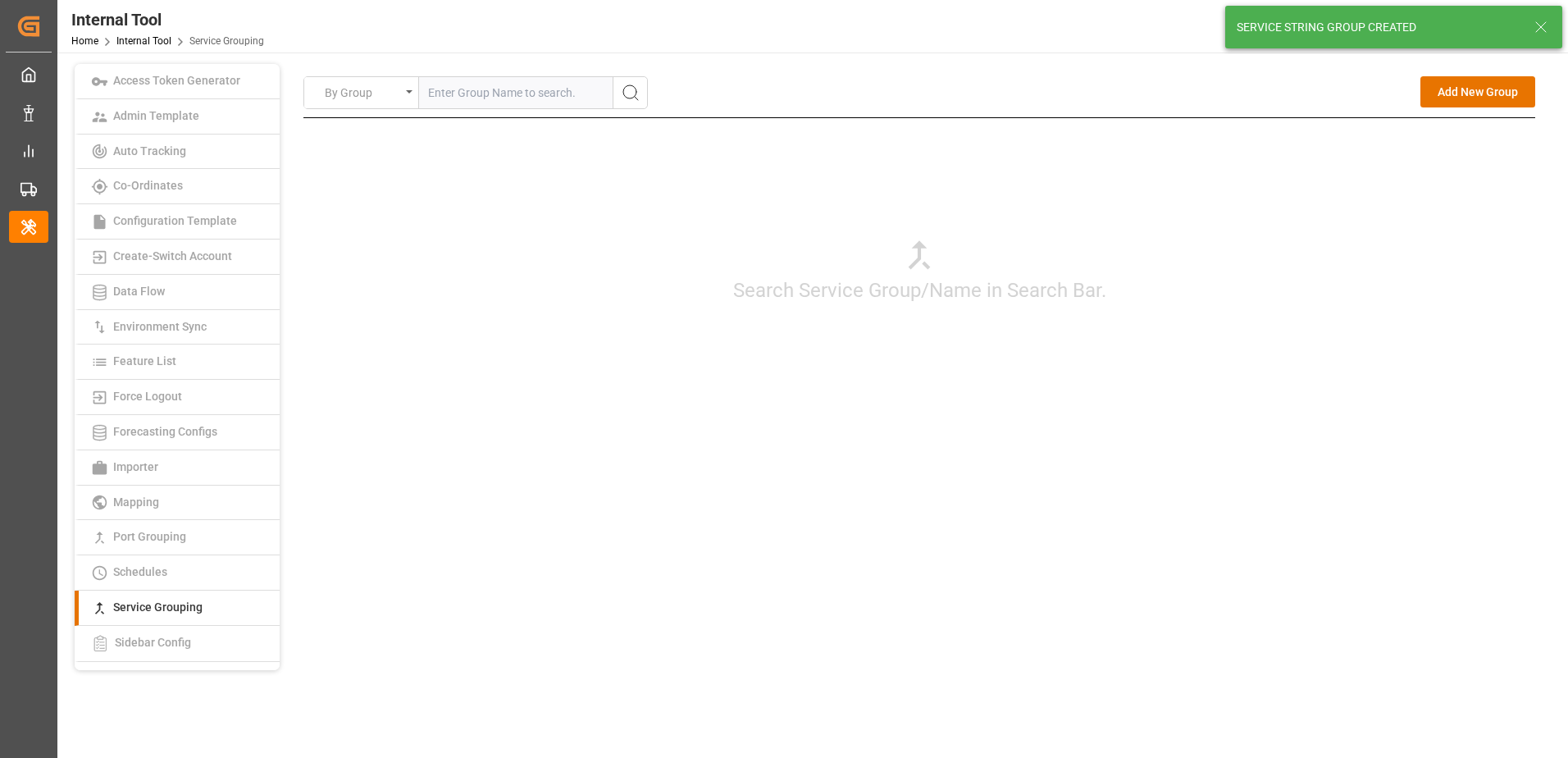
click at [1291, 369] on div "Search Service Group/Name in Search Bar." at bounding box center [920, 270] width 1232 height 304
click at [1460, 93] on button "Add New Group" at bounding box center [1478, 91] width 115 height 31
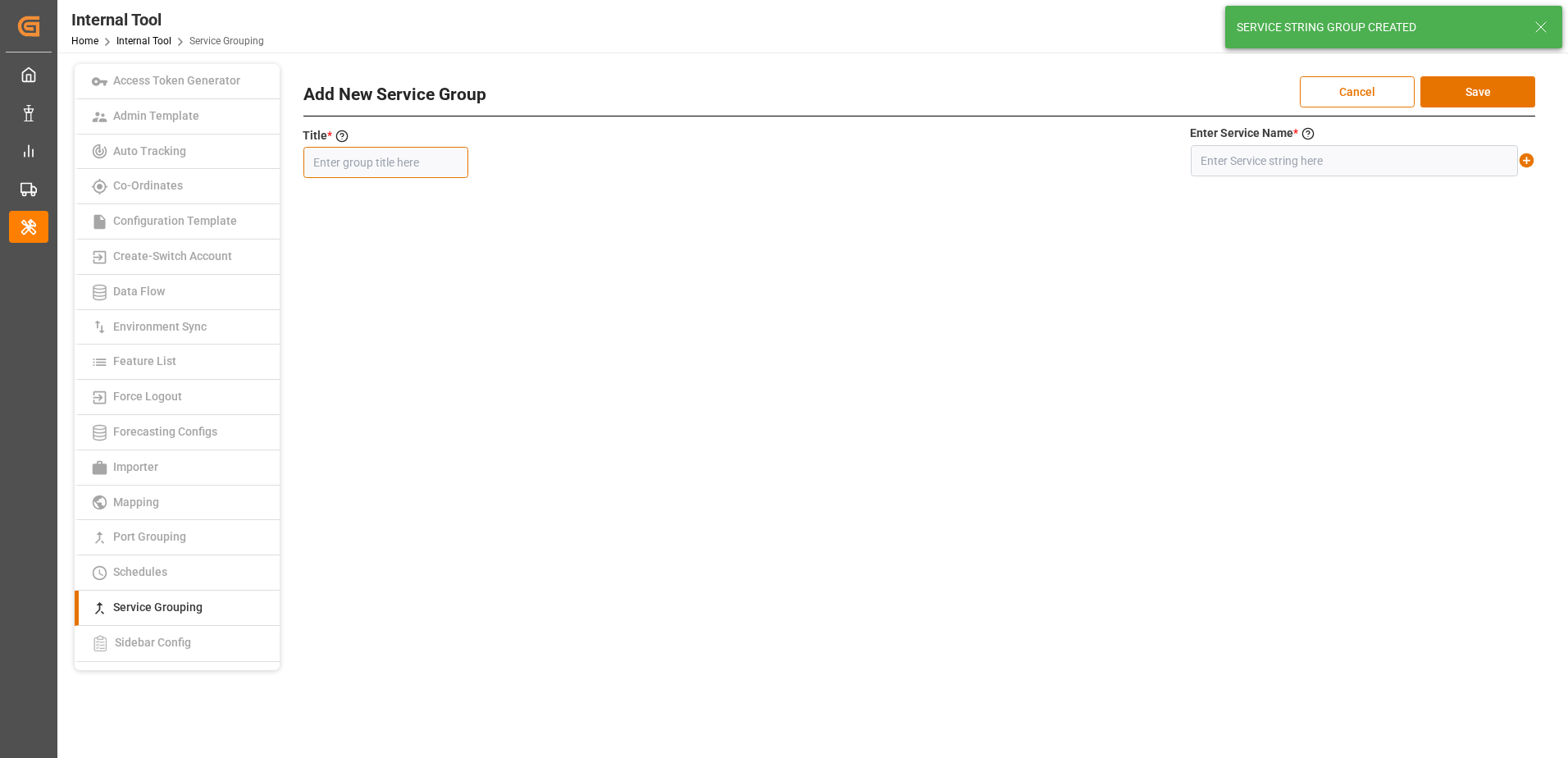
click at [412, 164] on input "text" at bounding box center [386, 162] width 164 height 31
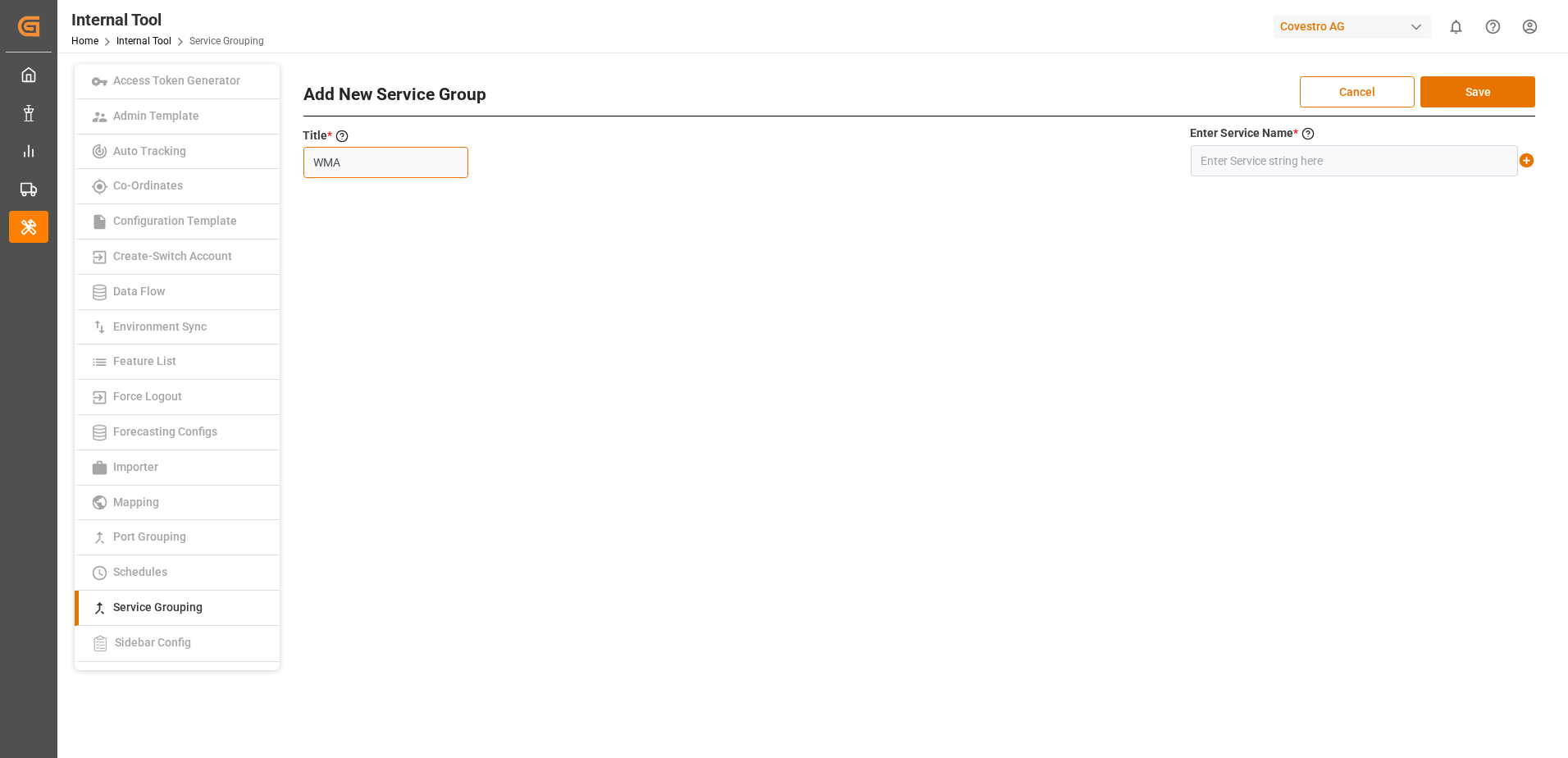
type input "WMA"
click at [1316, 167] on input "text" at bounding box center [1354, 160] width 327 height 31
type input "WMA"
click at [1528, 159] on icon at bounding box center [1527, 161] width 15 height 15
click at [1505, 84] on button "Save" at bounding box center [1478, 91] width 115 height 31
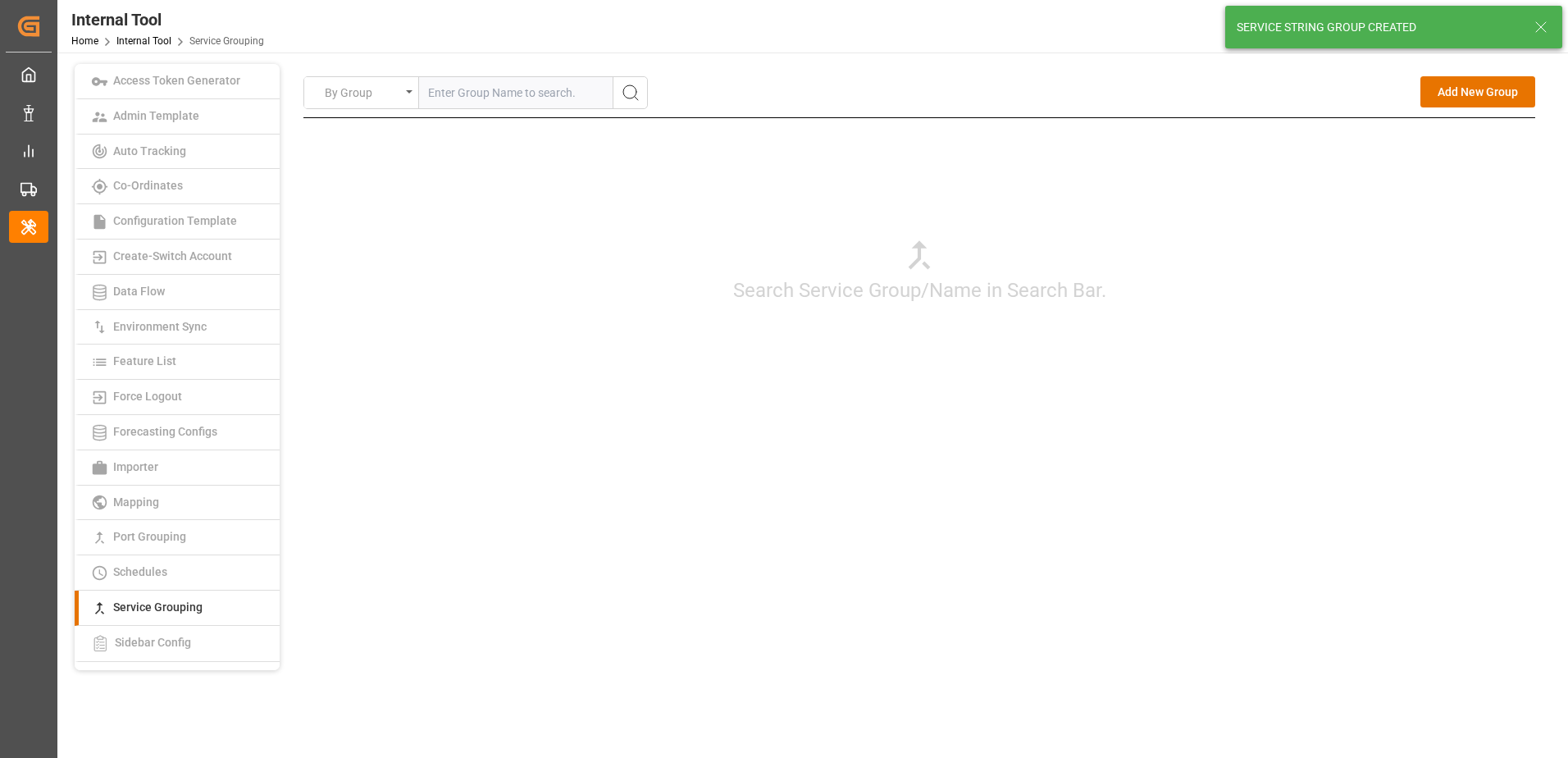
click at [1344, 315] on div "Search Service Group/Name in Search Bar." at bounding box center [920, 270] width 1232 height 304
click at [1460, 97] on button "Add New Group" at bounding box center [1478, 91] width 115 height 31
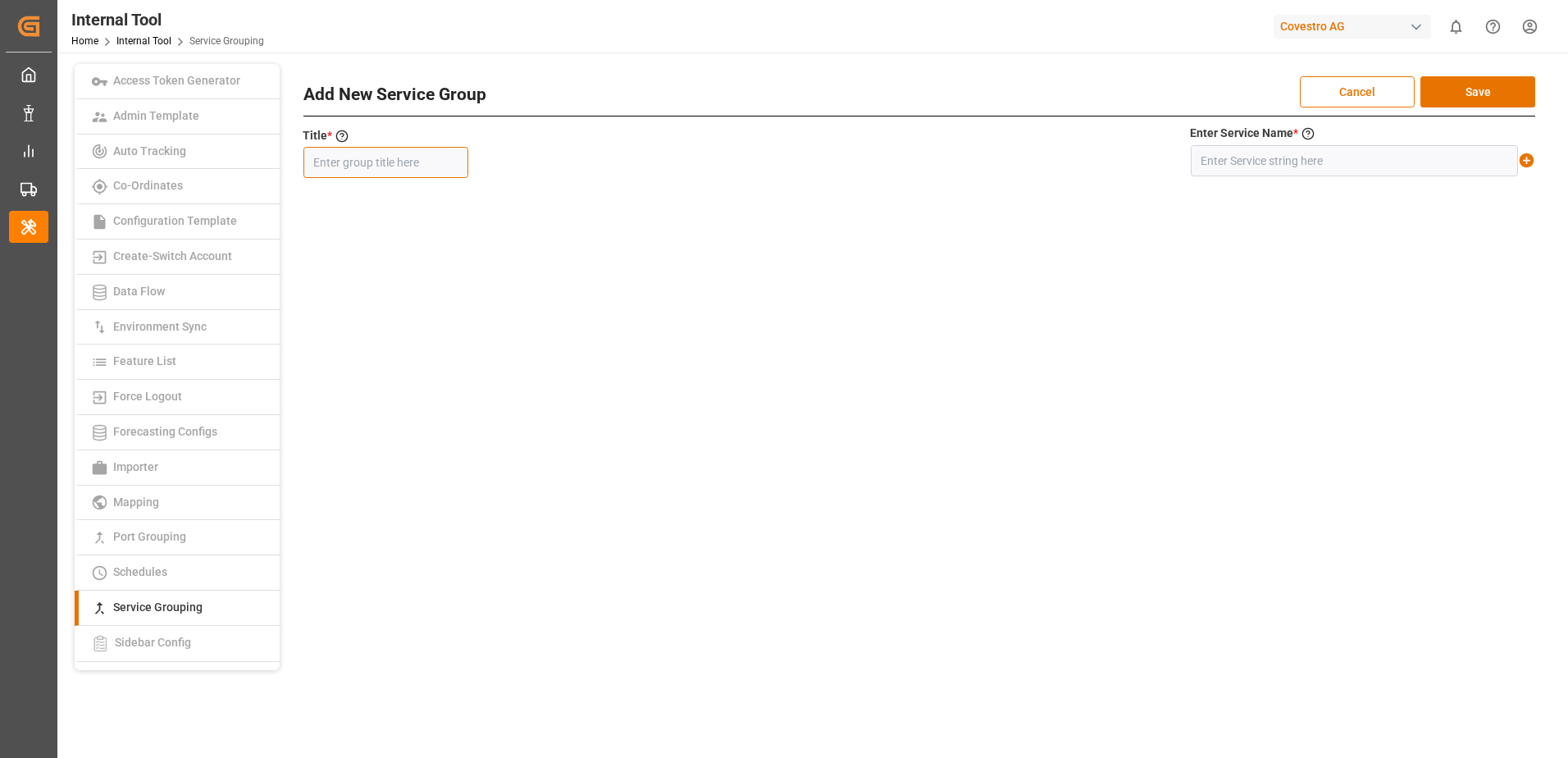
click at [387, 152] on input "text" at bounding box center [386, 162] width 164 height 31
type input "MD2CIX2/CES"
click at [1237, 167] on input "text" at bounding box center [1354, 160] width 327 height 31
type input "MD2+CIX2/CES"
click at [1530, 163] on icon at bounding box center [1527, 161] width 15 height 15
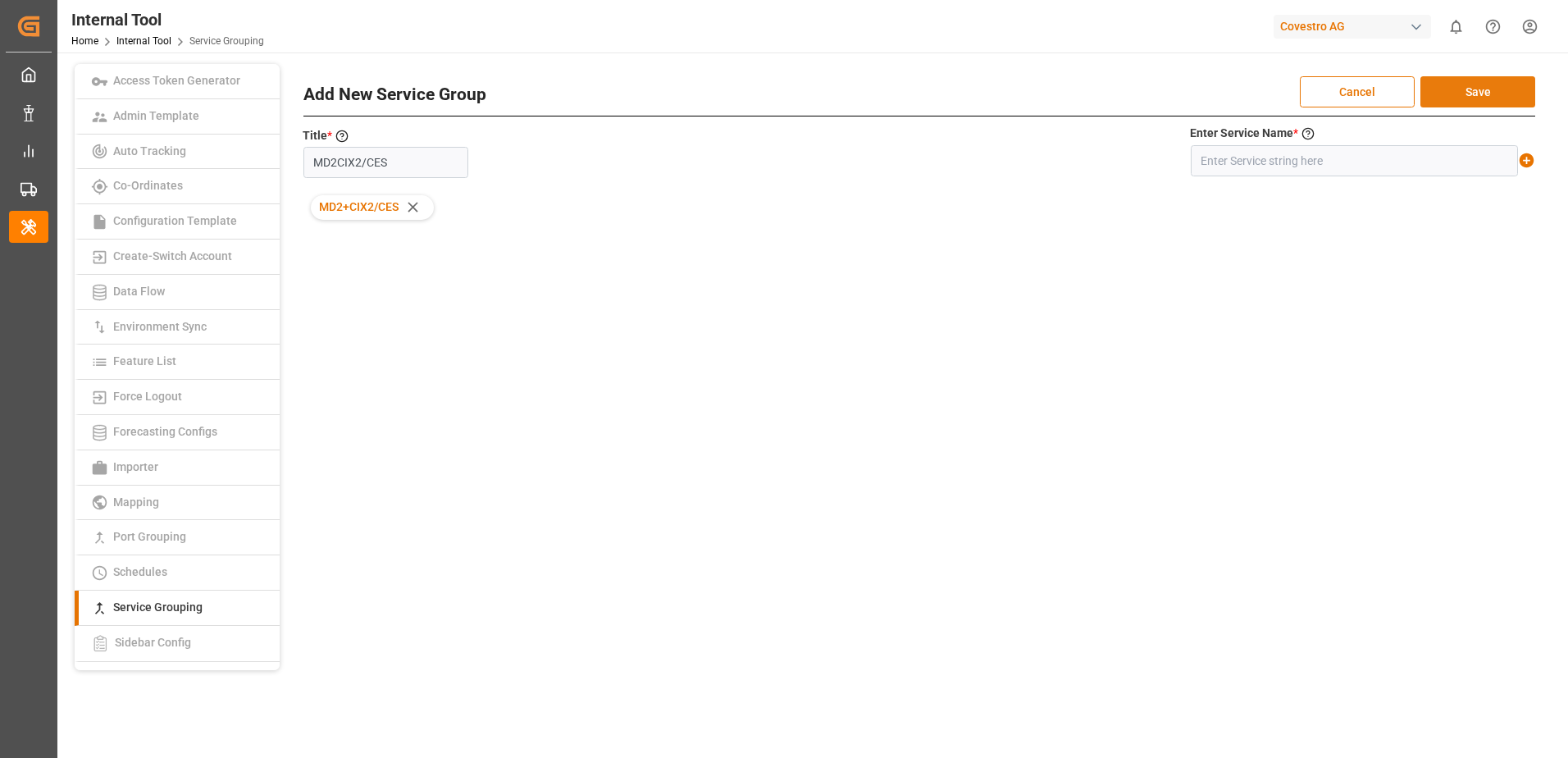
click at [1514, 100] on button "Save" at bounding box center [1478, 91] width 115 height 31
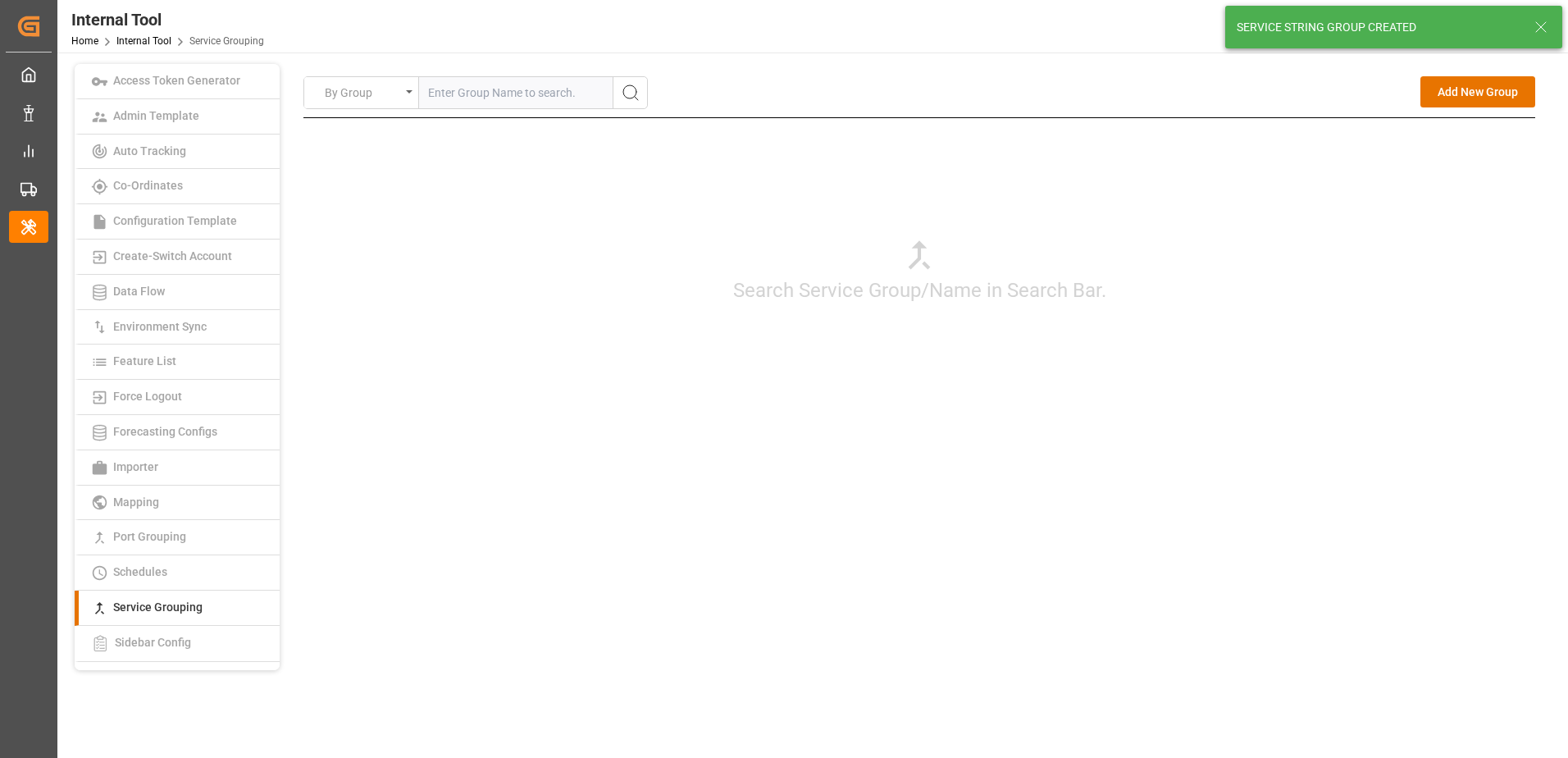
click at [1335, 305] on div "Search Service Group/Name in Search Bar." at bounding box center [920, 270] width 1232 height 304
click at [1450, 97] on button "Add New Group" at bounding box center [1478, 91] width 115 height 31
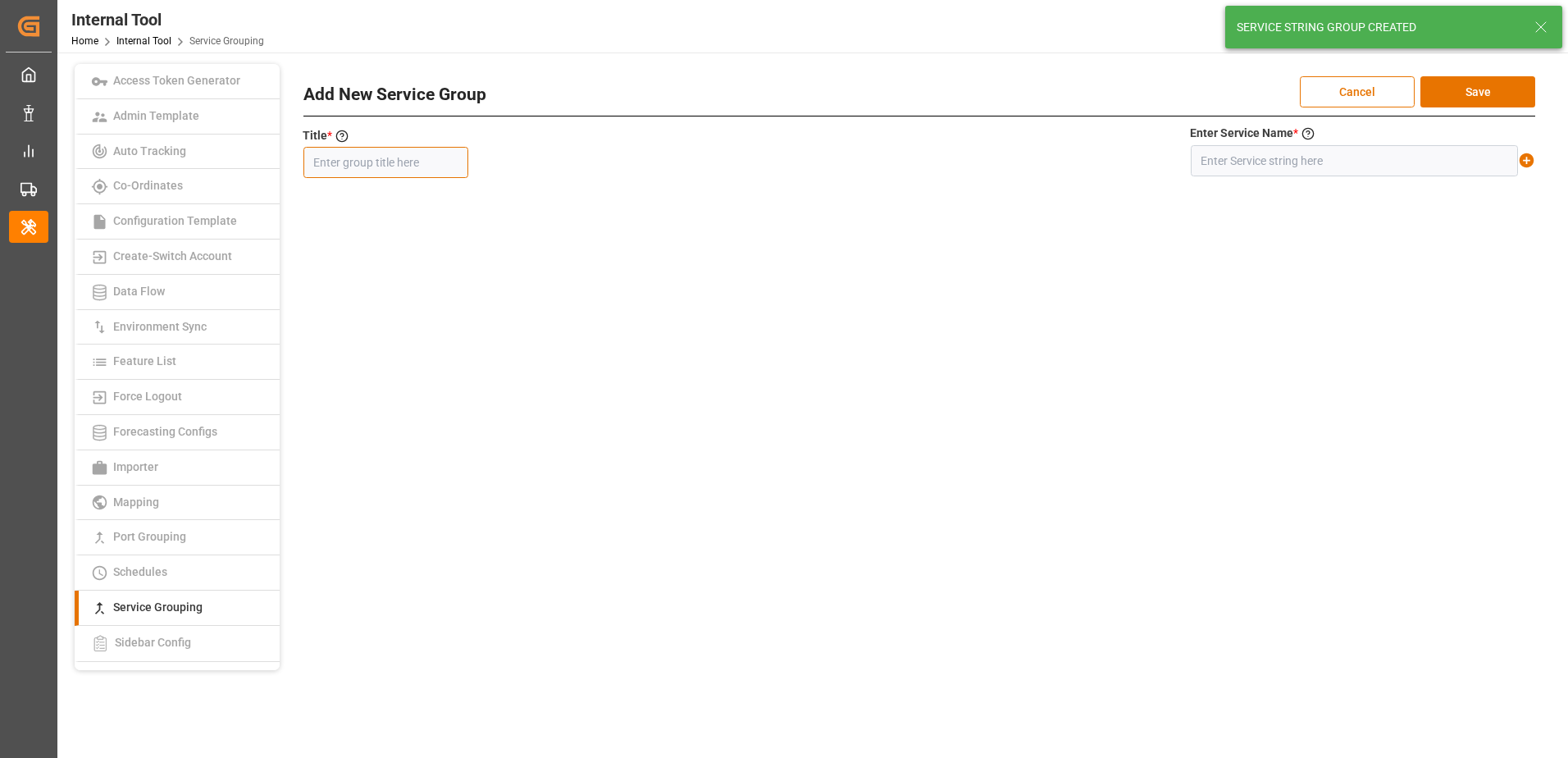
click at [382, 164] on input "text" at bounding box center [386, 162] width 164 height 31
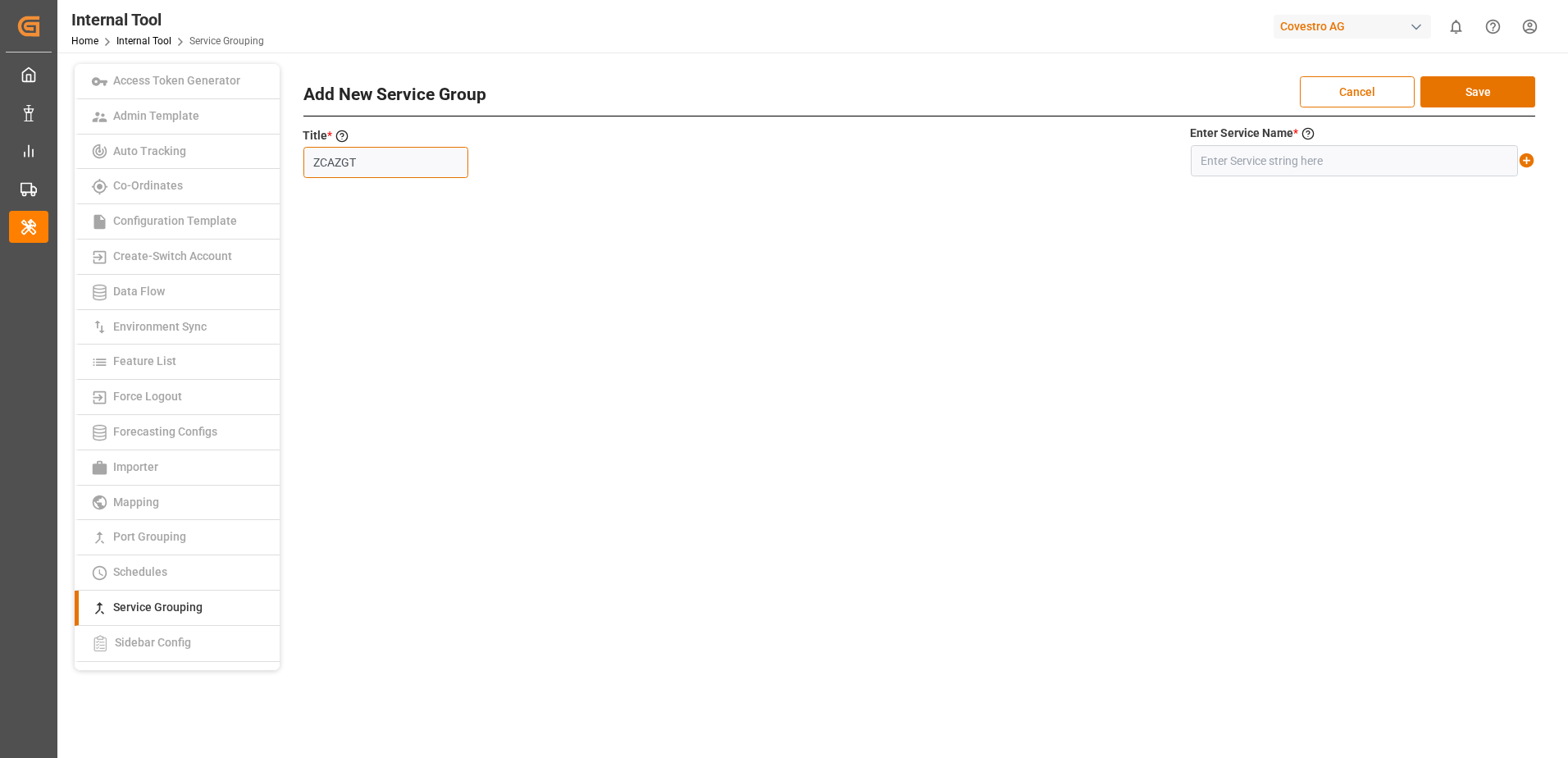
type input "ZCAZGT"
click at [1221, 163] on input "text" at bounding box center [1354, 160] width 327 height 31
type input "ZCA+ZGT"
click at [1524, 162] on icon at bounding box center [1527, 161] width 15 height 15
click at [1497, 93] on button "Save" at bounding box center [1478, 91] width 115 height 31
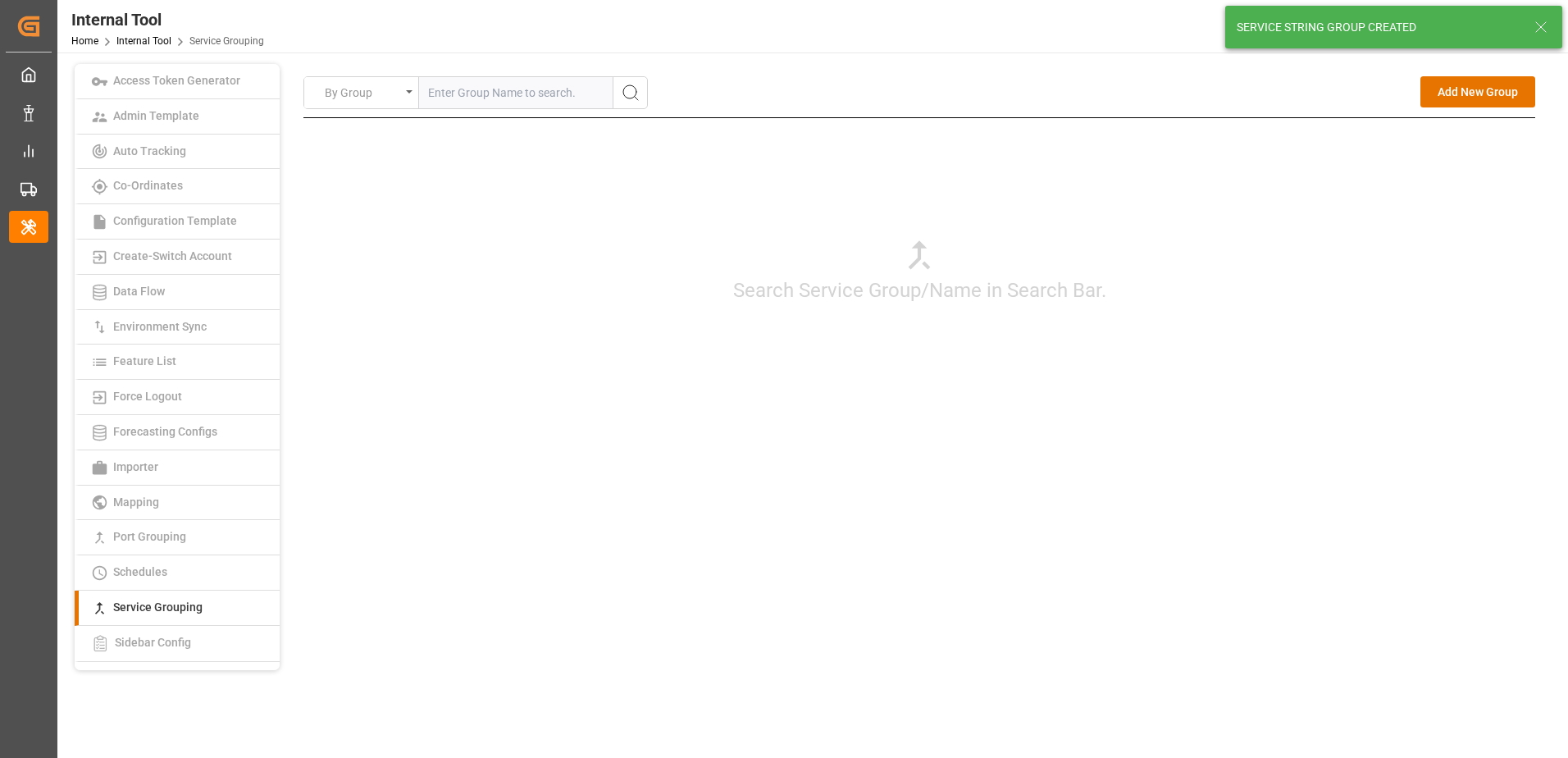
click at [1446, 307] on div "Search Service Group/Name in Search Bar." at bounding box center [920, 270] width 1232 height 304
click at [1470, 93] on button "Add New Group" at bounding box center [1478, 91] width 115 height 31
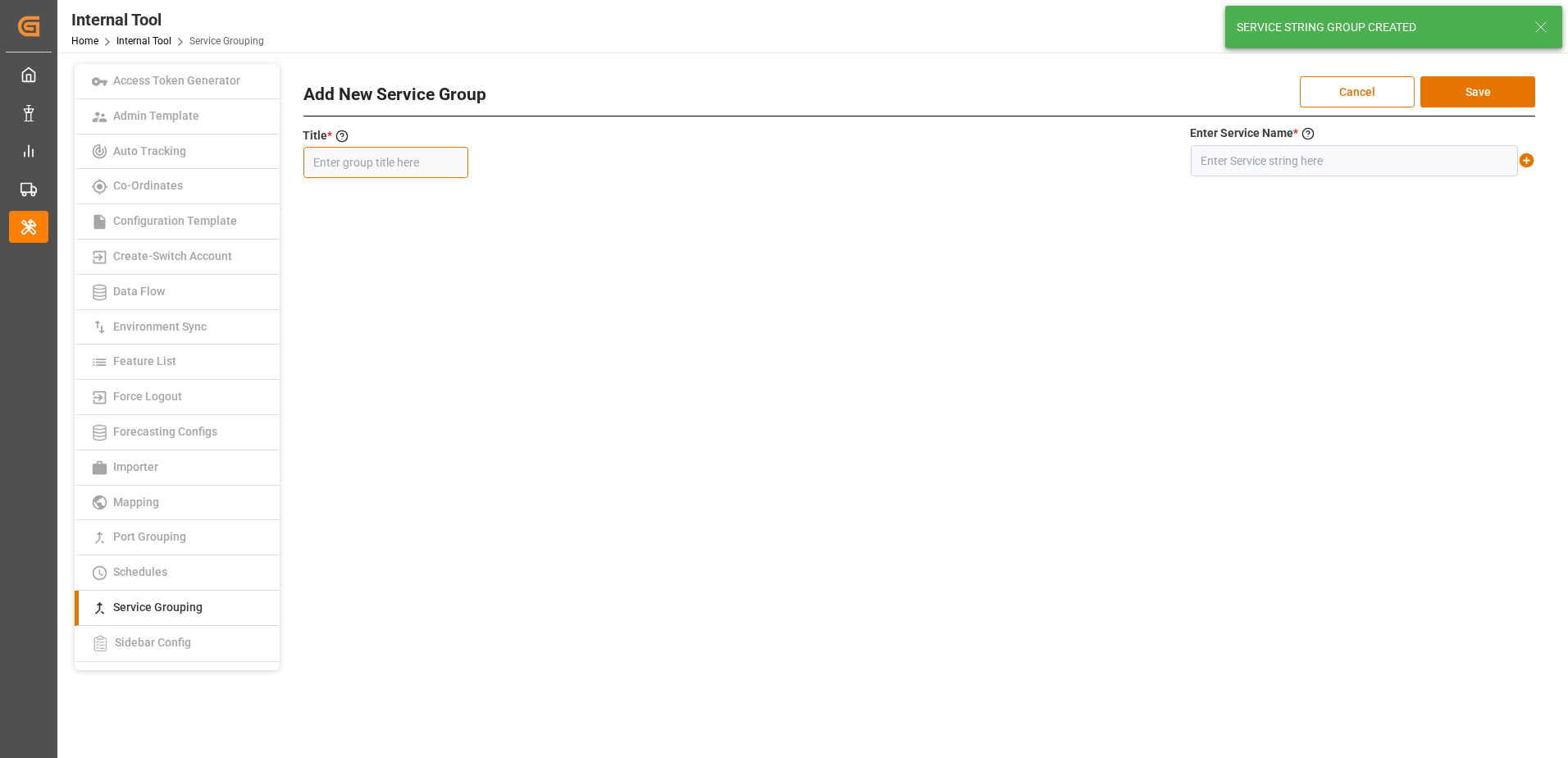
click at [432, 155] on input "text" at bounding box center [386, 162] width 164 height 31
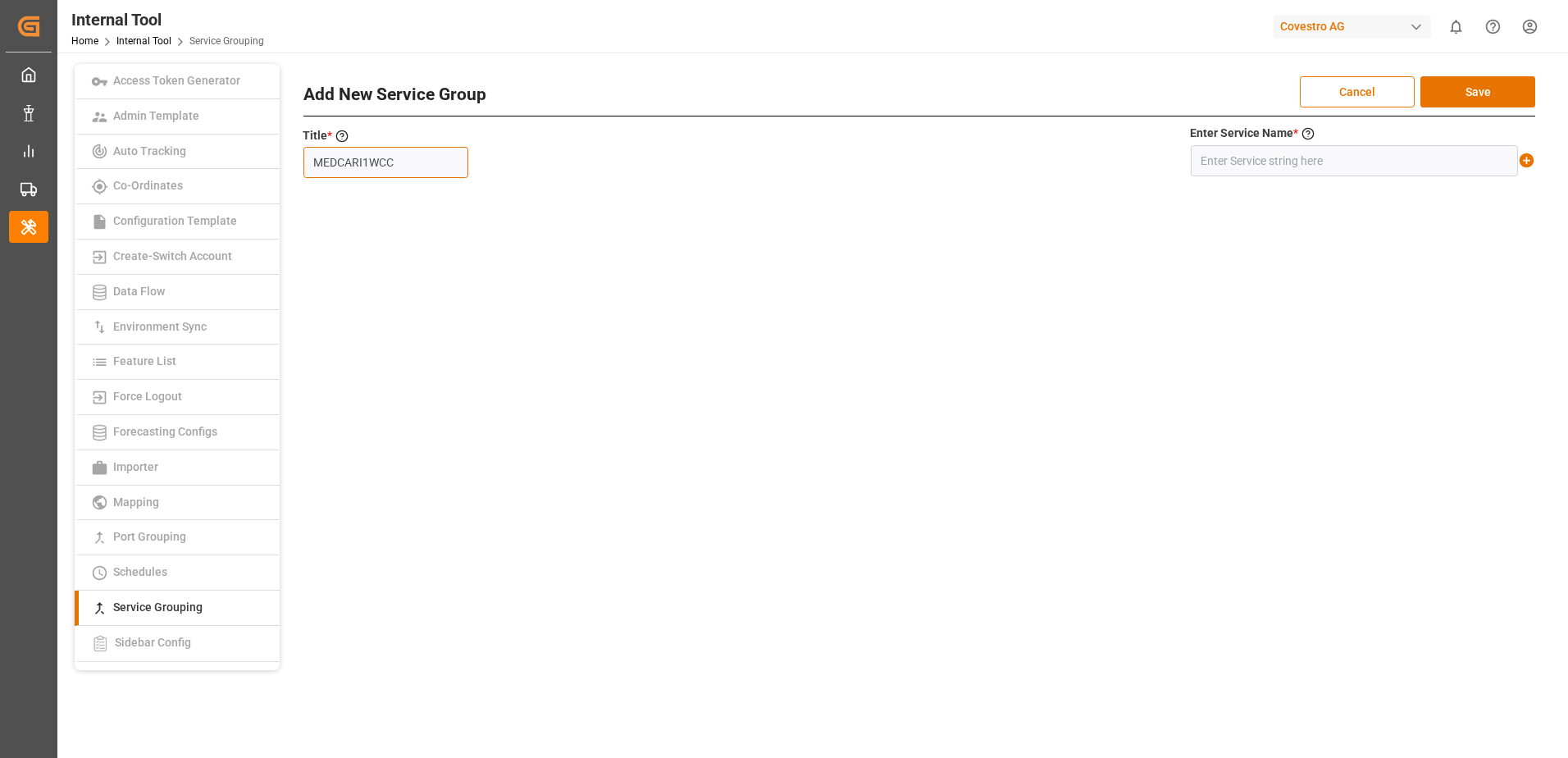
type input "MEDCARI1WCC"
click at [1301, 169] on input "text" at bounding box center [1354, 160] width 327 height 31
type input "MEDCARI1+WCC"
click at [1528, 159] on icon at bounding box center [1527, 161] width 15 height 15
click at [1495, 93] on button "Save" at bounding box center [1478, 91] width 115 height 31
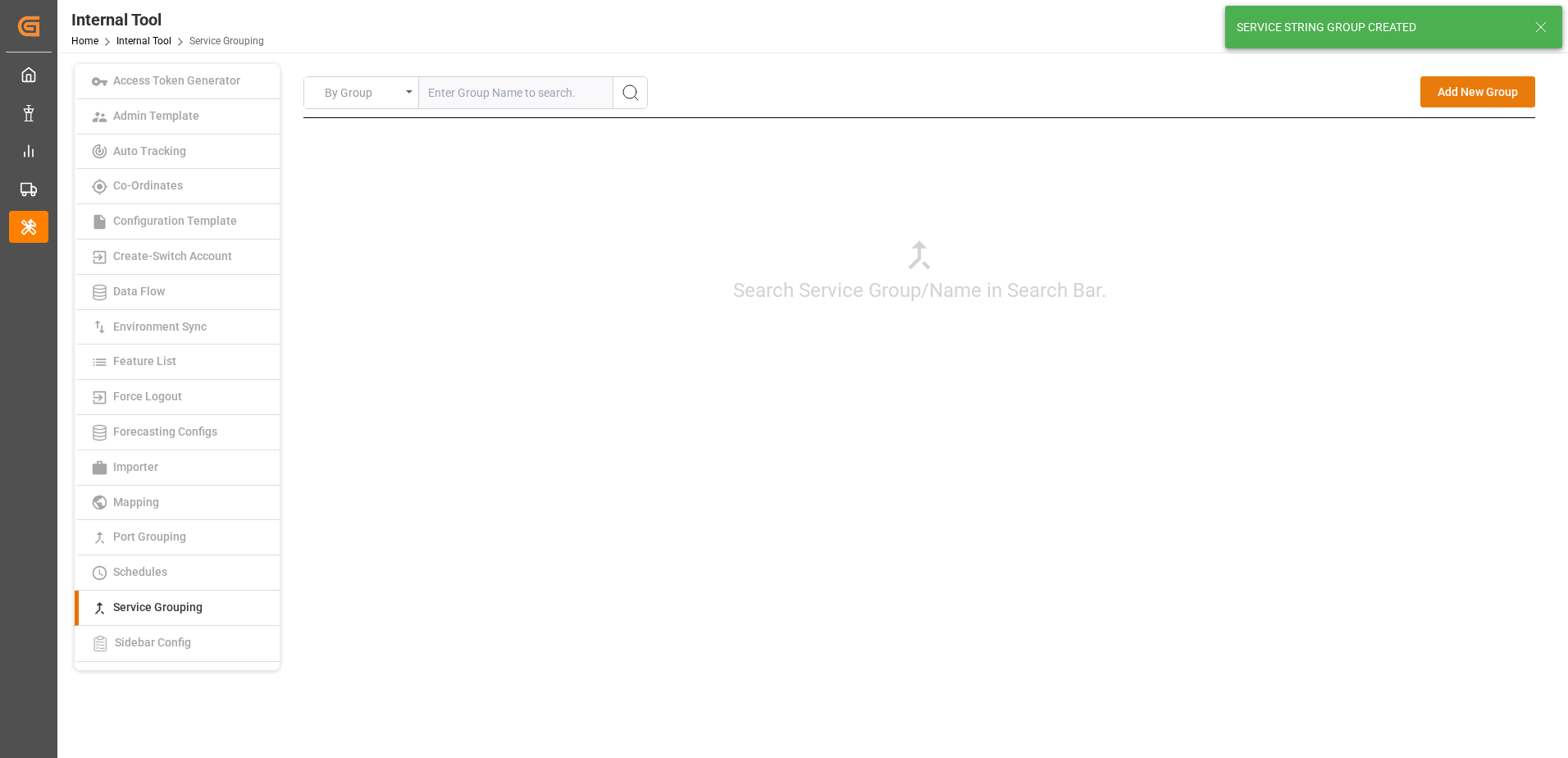
click at [1493, 86] on button "Add New Group" at bounding box center [1478, 91] width 115 height 31
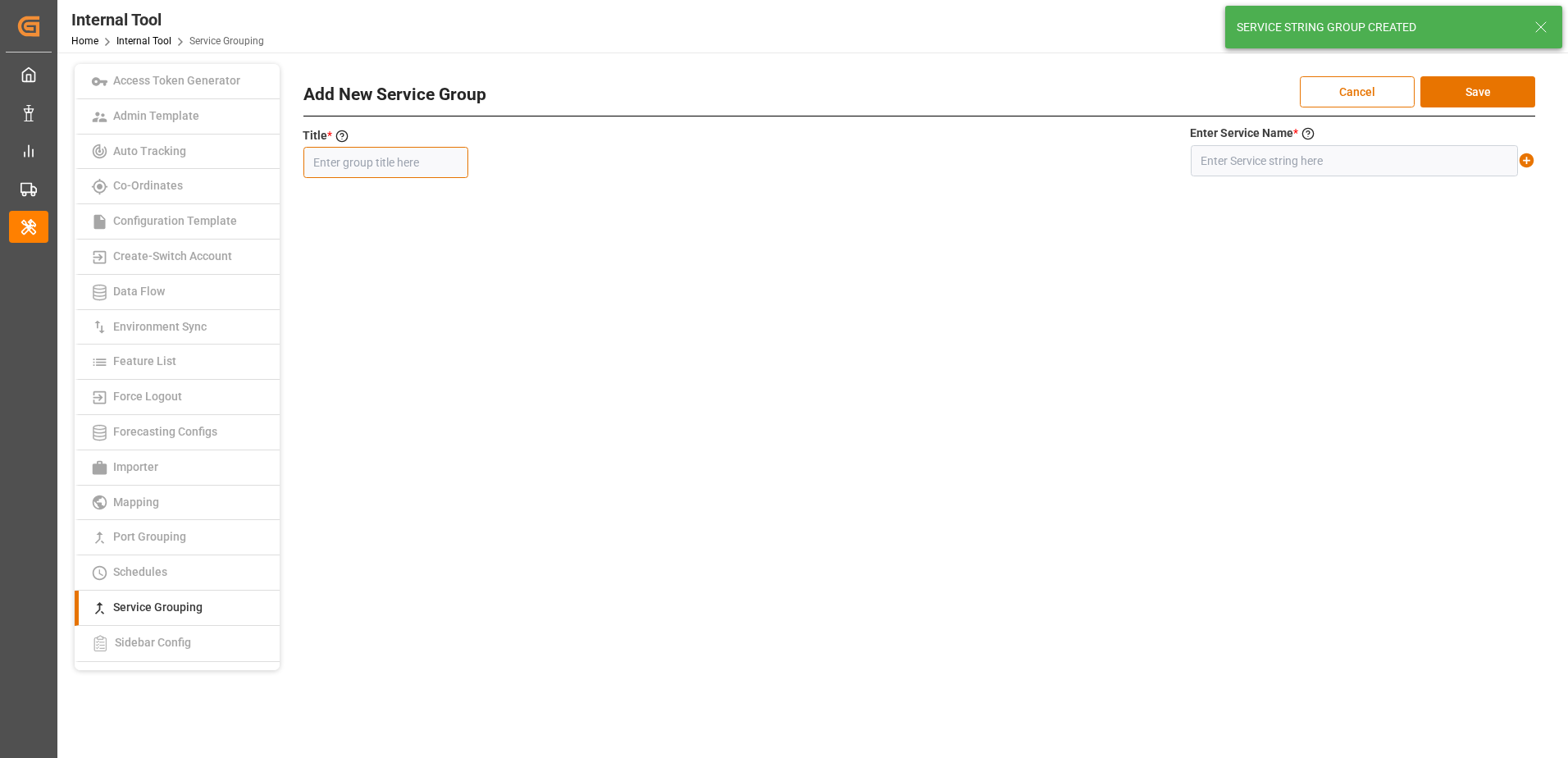
click at [334, 164] on input "text" at bounding box center [386, 162] width 164 height 31
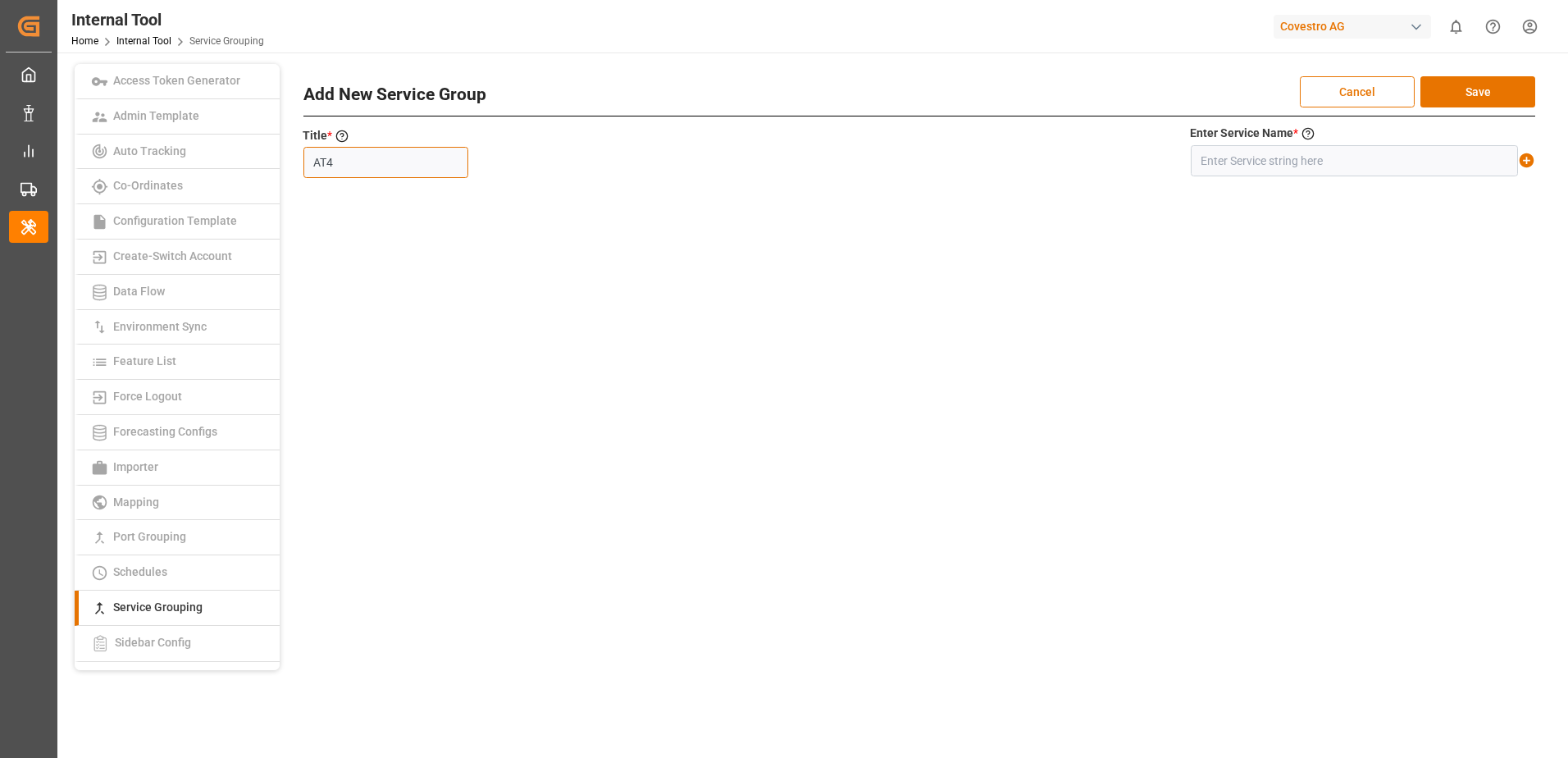
type input "AT4"
click at [1259, 166] on input "text" at bounding box center [1354, 160] width 327 height 31
type input "AT4"
click at [1527, 164] on icon at bounding box center [1526, 160] width 18 height 18
click at [1505, 96] on button "Save" at bounding box center [1478, 91] width 115 height 31
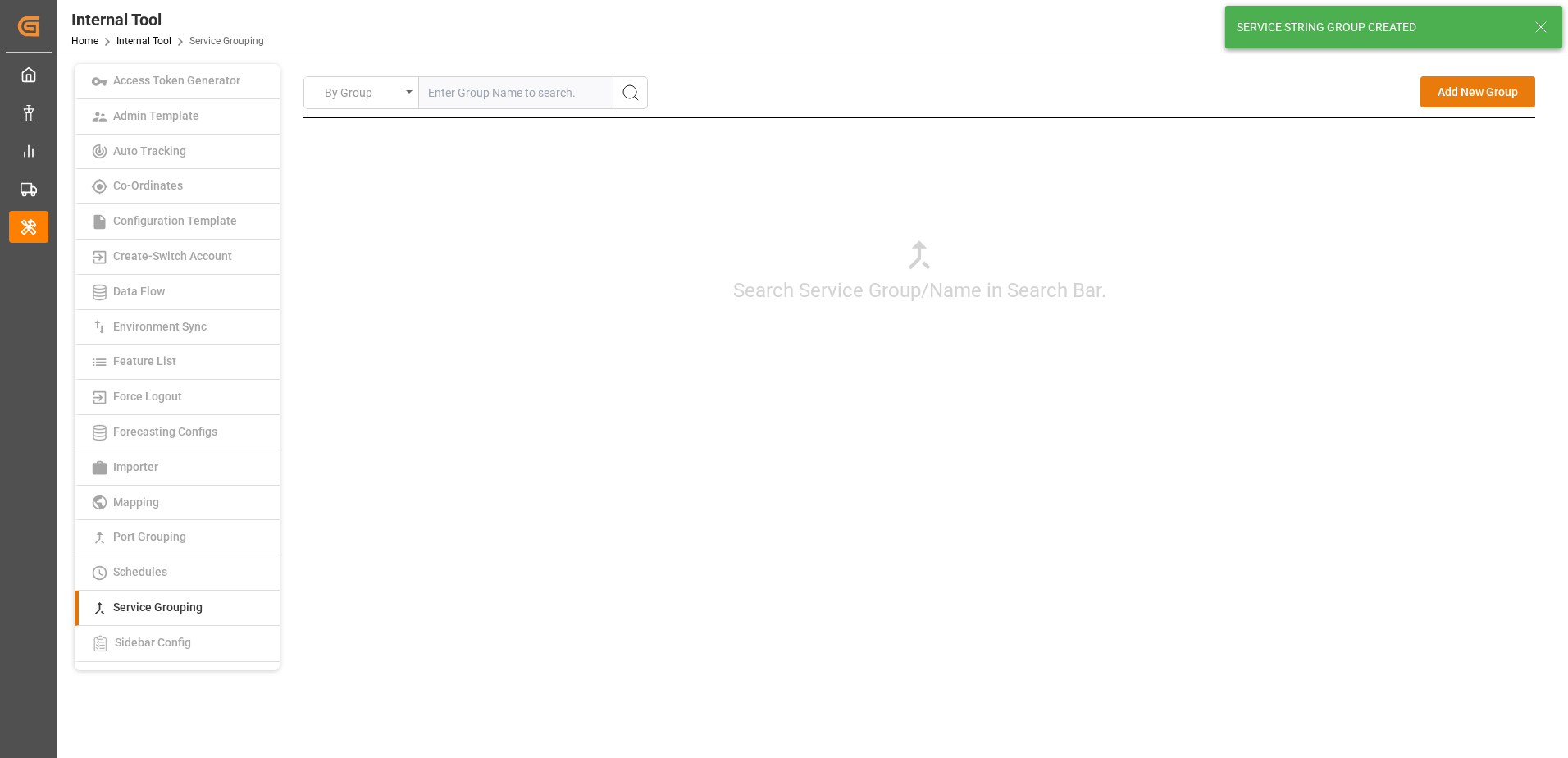
click at [1465, 96] on button "Add New Group" at bounding box center [1478, 91] width 115 height 31
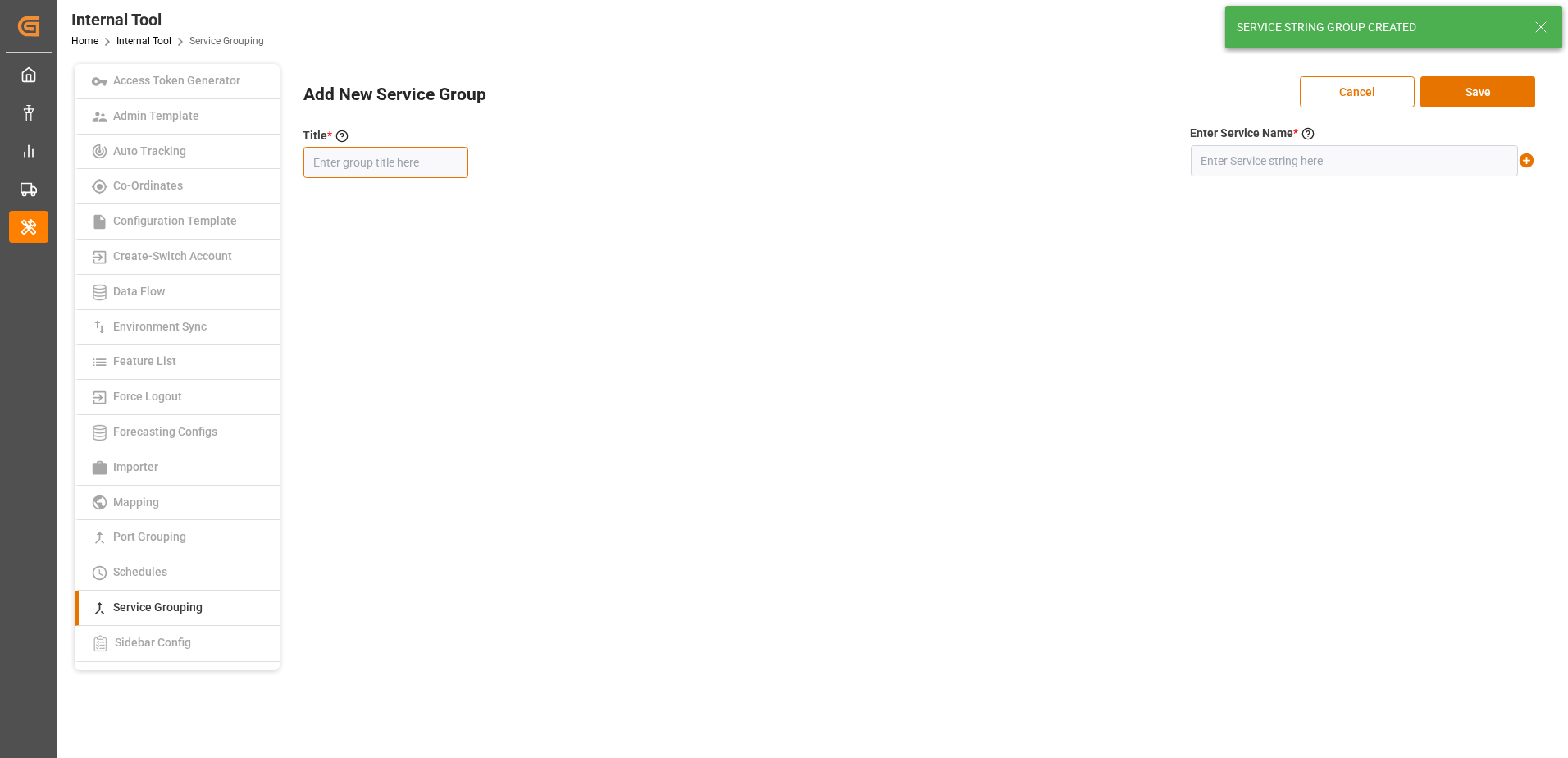
click at [426, 152] on input "text" at bounding box center [386, 162] width 164 height 31
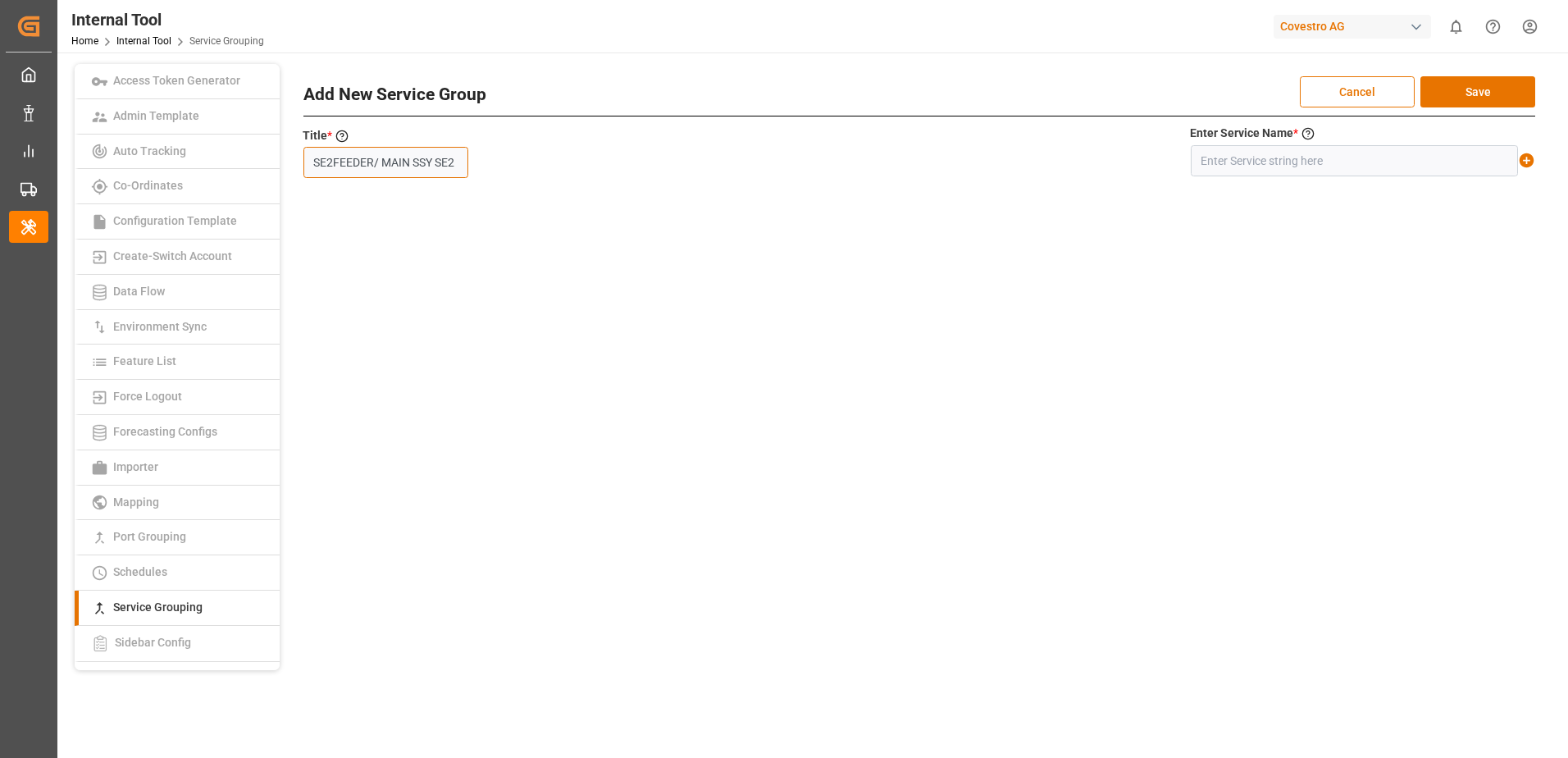
scroll to position [0, 18]
type input "SE2FEEDER/ MAIN SSY SE2"
click at [1329, 165] on input "text" at bounding box center [1354, 160] width 327 height 31
type input "SE2+FEEDER/ MAIN SSY SE2"
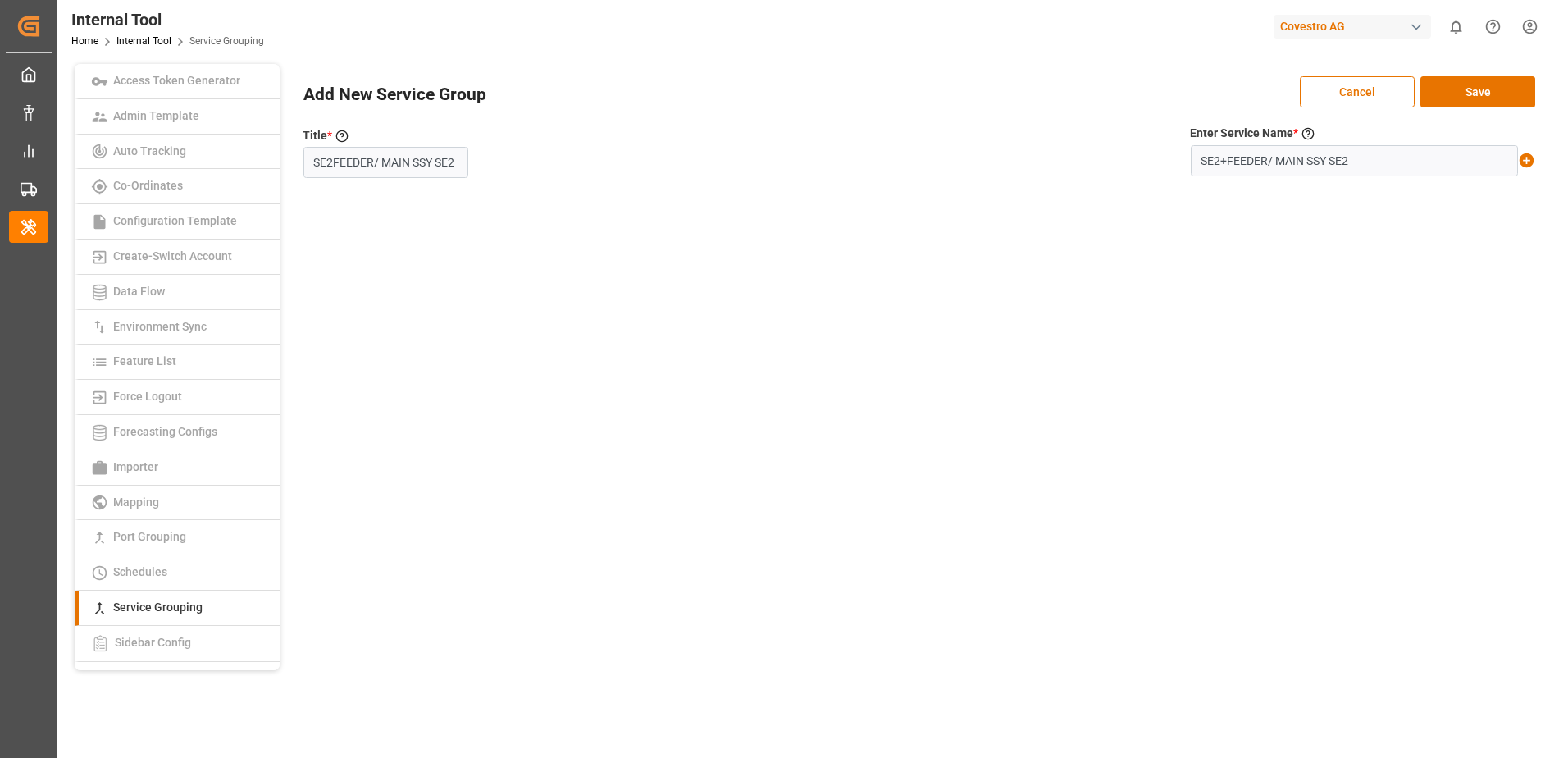
click at [1530, 162] on icon at bounding box center [1527, 161] width 15 height 15
click at [1454, 87] on button "Save" at bounding box center [1478, 91] width 115 height 31
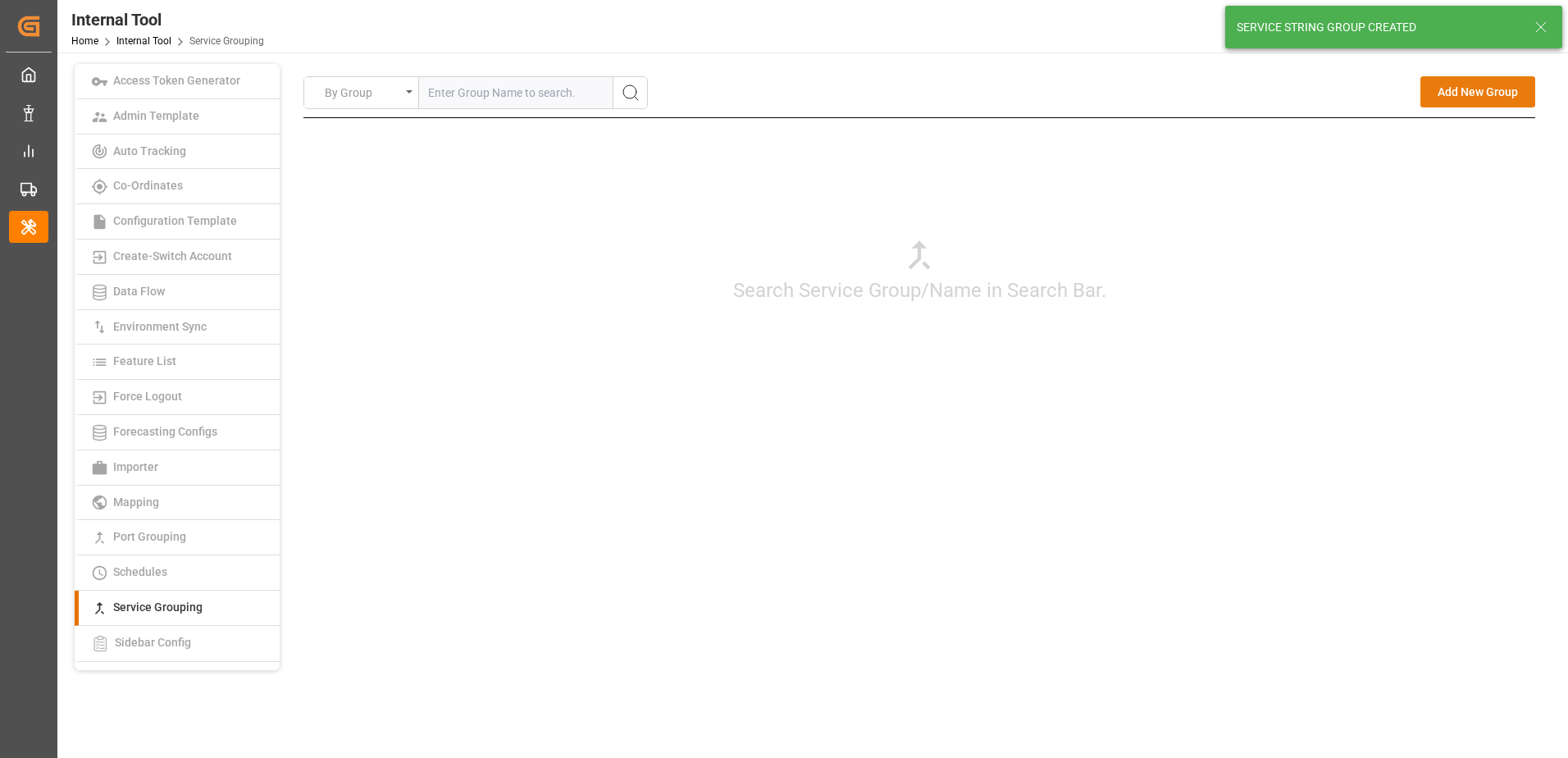
click at [1480, 95] on button "Add New Group" at bounding box center [1478, 91] width 115 height 31
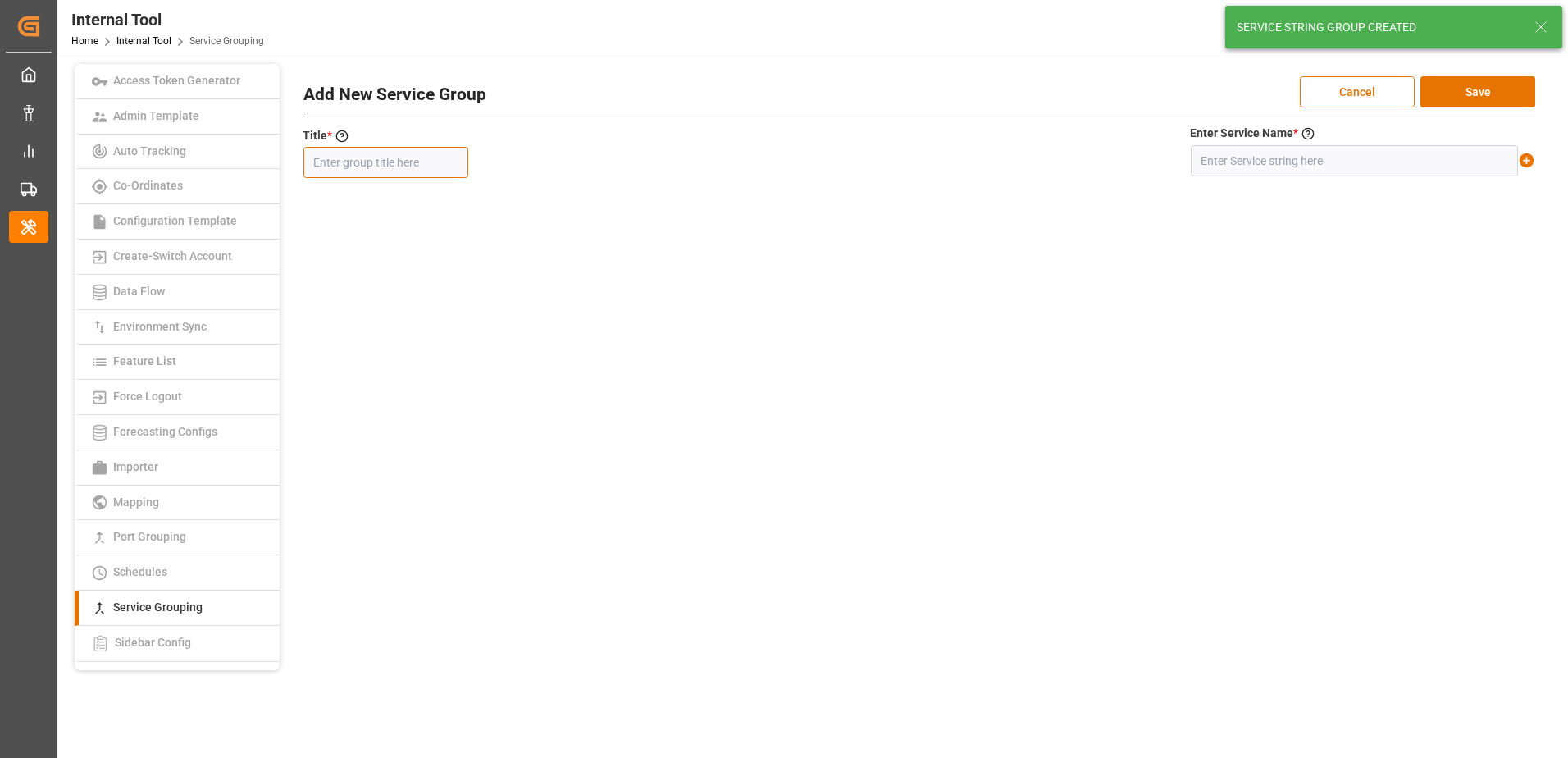
click at [427, 156] on input "text" at bounding box center [386, 162] width 164 height 31
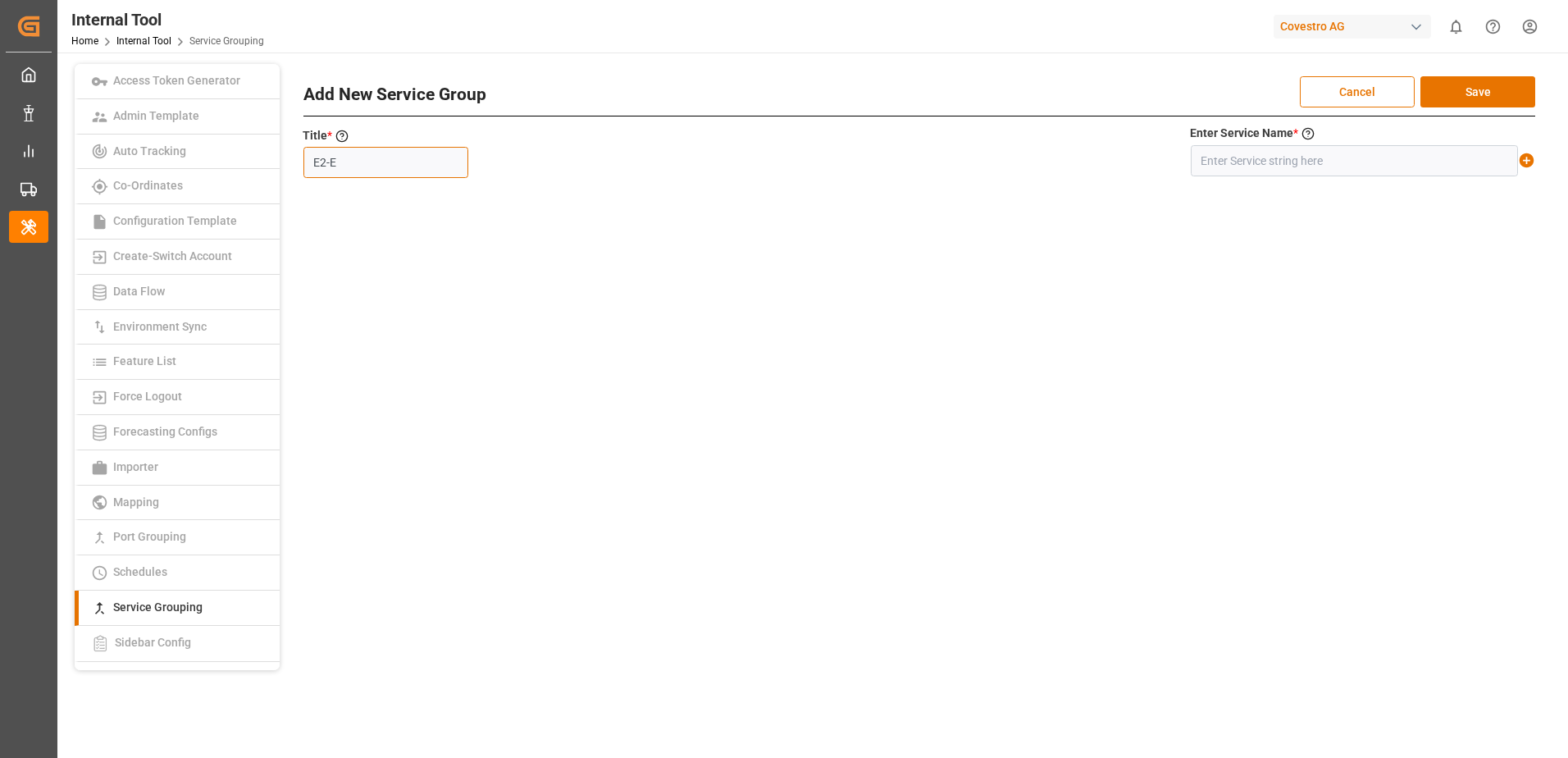
type input "E2-E"
click at [1369, 169] on input "text" at bounding box center [1354, 160] width 327 height 31
type input "E2-E"
click at [1526, 157] on icon at bounding box center [1527, 161] width 15 height 15
click at [1506, 89] on button "Save" at bounding box center [1478, 91] width 115 height 31
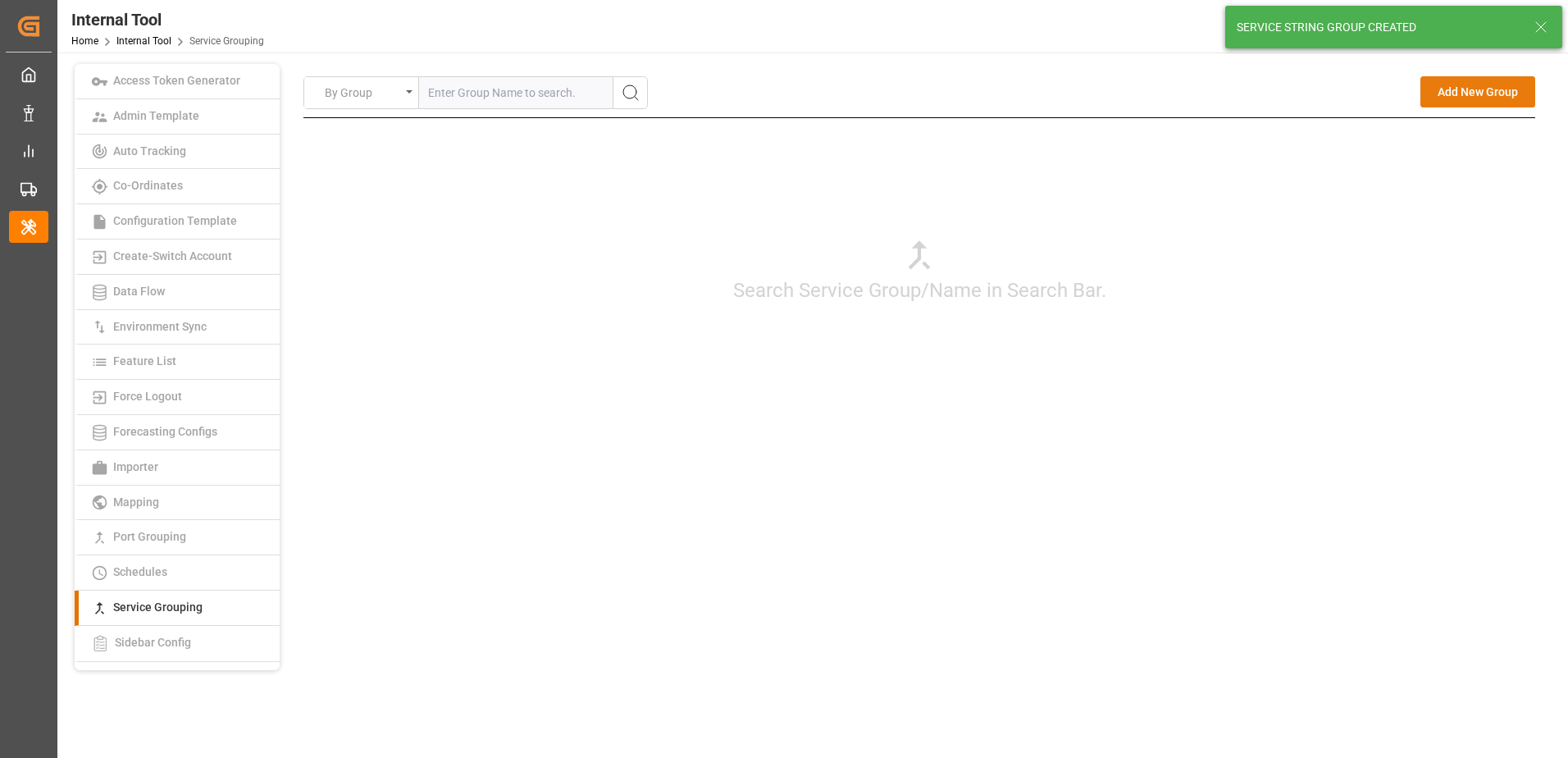
click at [1434, 87] on button "Add New Group" at bounding box center [1478, 91] width 115 height 31
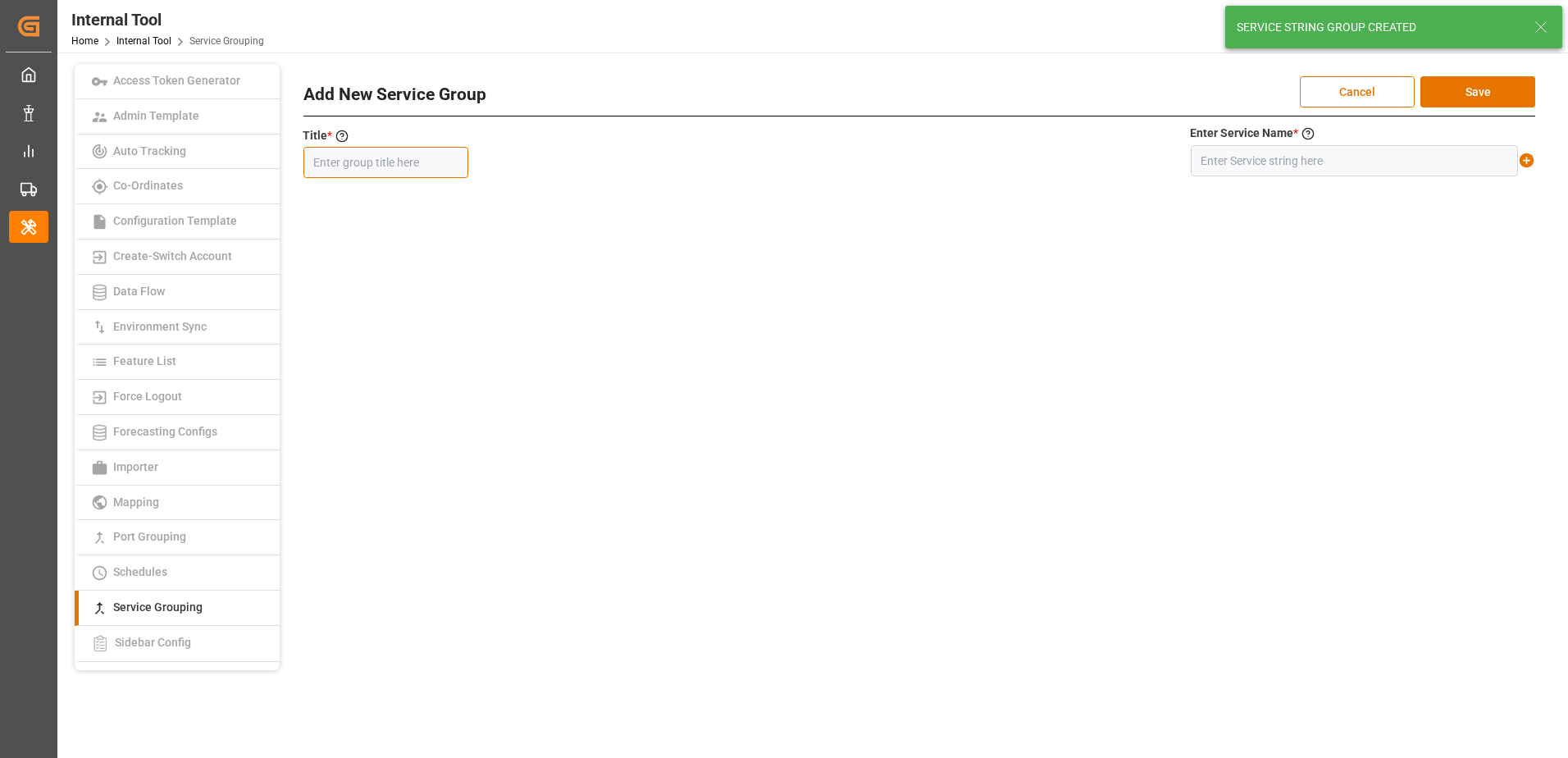
click at [403, 166] on input "text" at bounding box center [386, 162] width 164 height 31
type input "WM3ME5"
click at [1265, 154] on input "text" at bounding box center [1354, 160] width 327 height 31
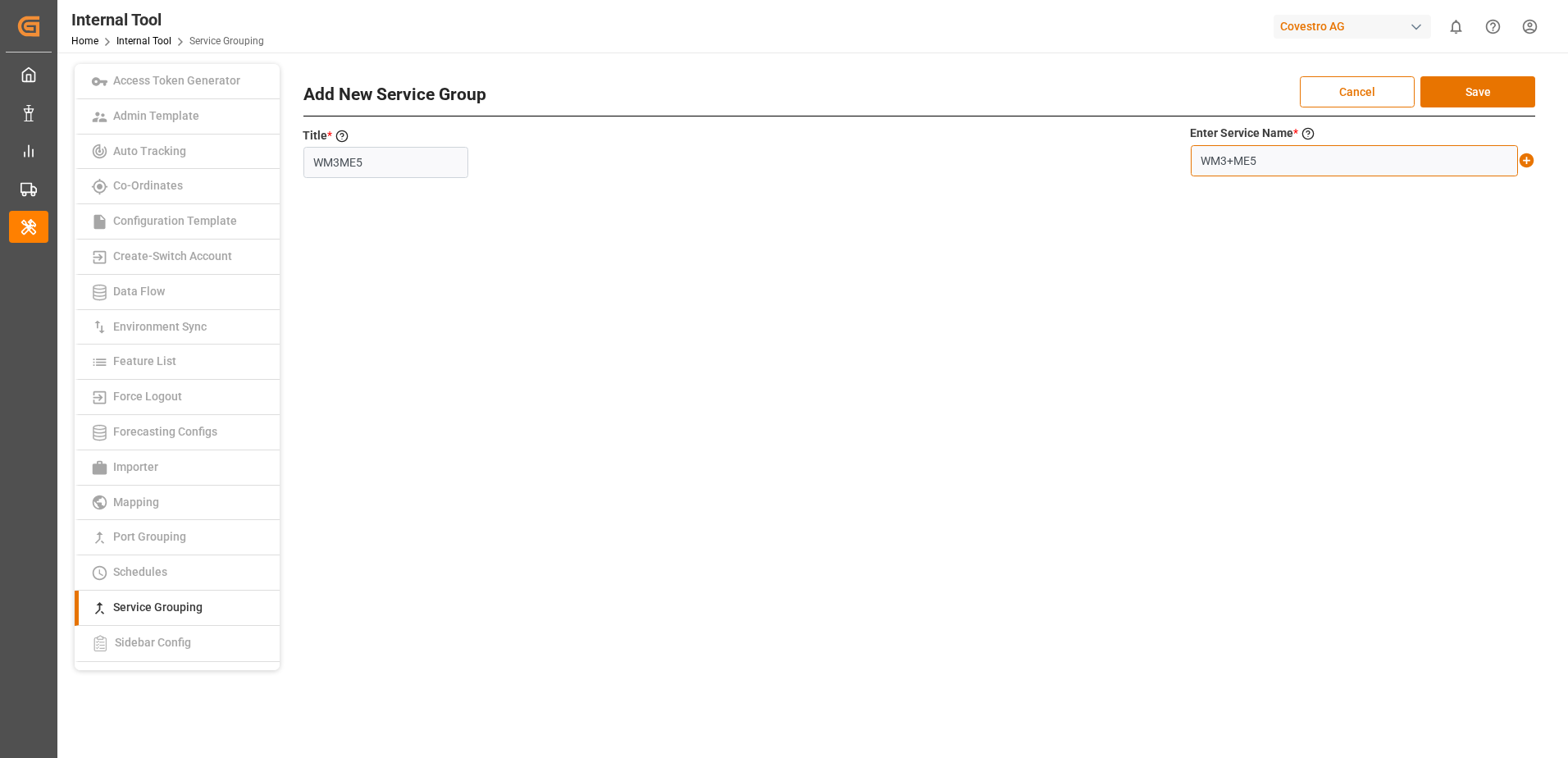
type input "WM3+ME5"
click at [1530, 159] on icon at bounding box center [1527, 161] width 15 height 15
click at [1507, 84] on button "Save" at bounding box center [1478, 91] width 115 height 31
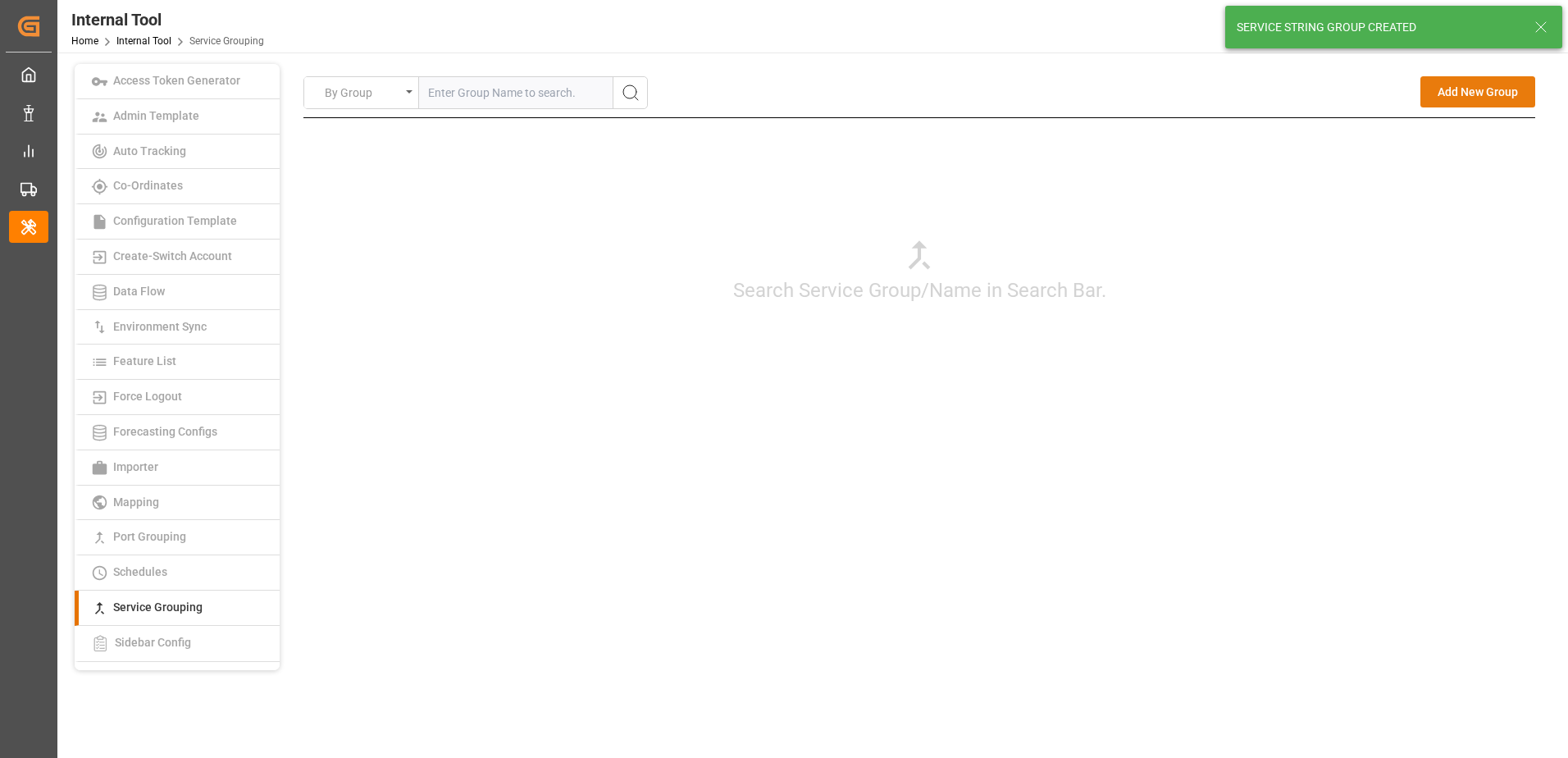
click at [1445, 90] on button "Add New Group" at bounding box center [1478, 91] width 115 height 31
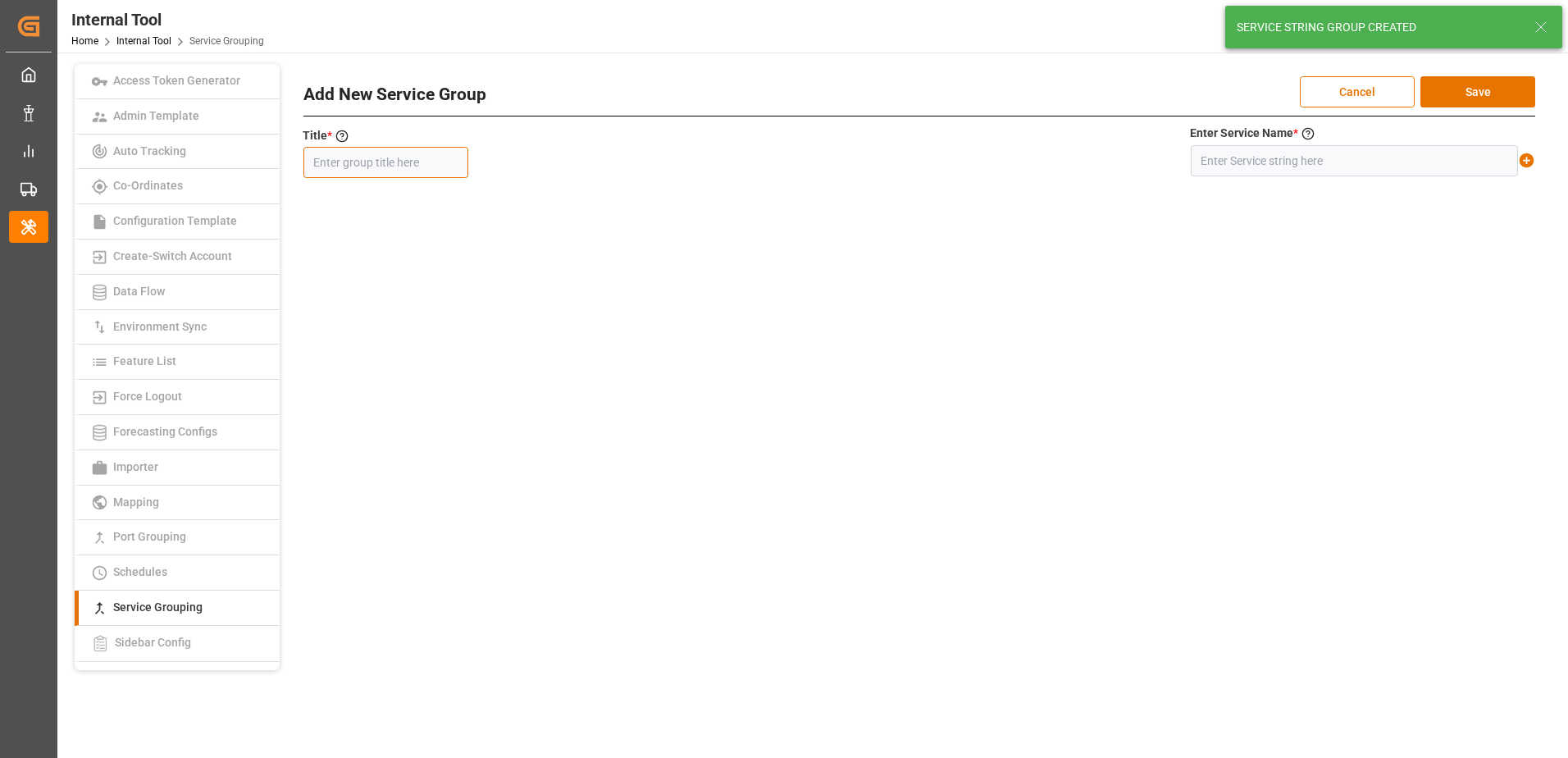
click at [408, 166] on input "text" at bounding box center [386, 162] width 164 height 31
type input "MCAIOSKWF/ MAIN SSY IOS"
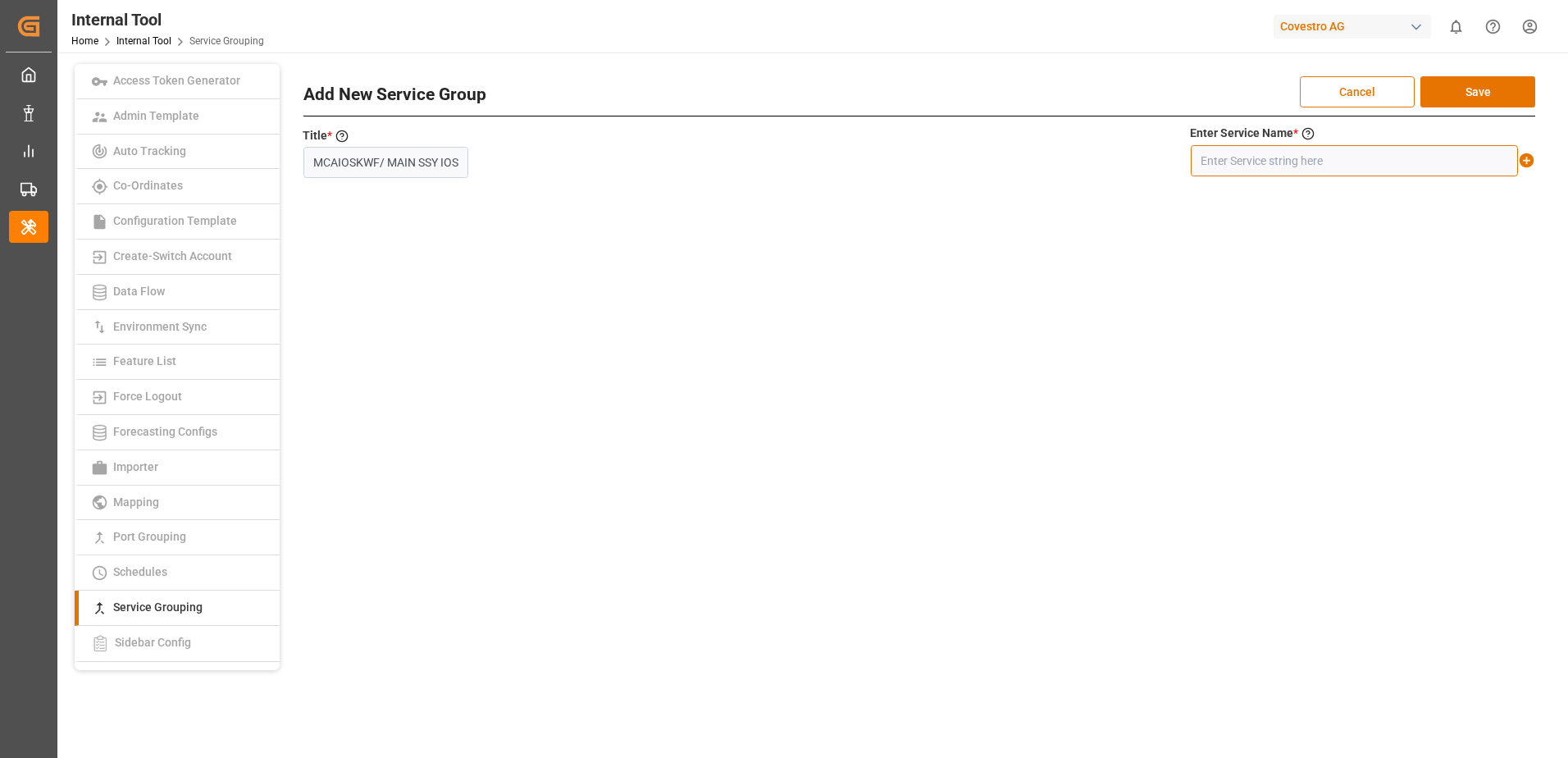
click at [1401, 163] on input "text" at bounding box center [1354, 160] width 327 height 31
type input "MCA+IOS+KWF/ MAIN SSY IOS"
click at [1530, 159] on icon at bounding box center [1527, 161] width 15 height 15
click at [1510, 93] on button "Save" at bounding box center [1478, 91] width 115 height 31
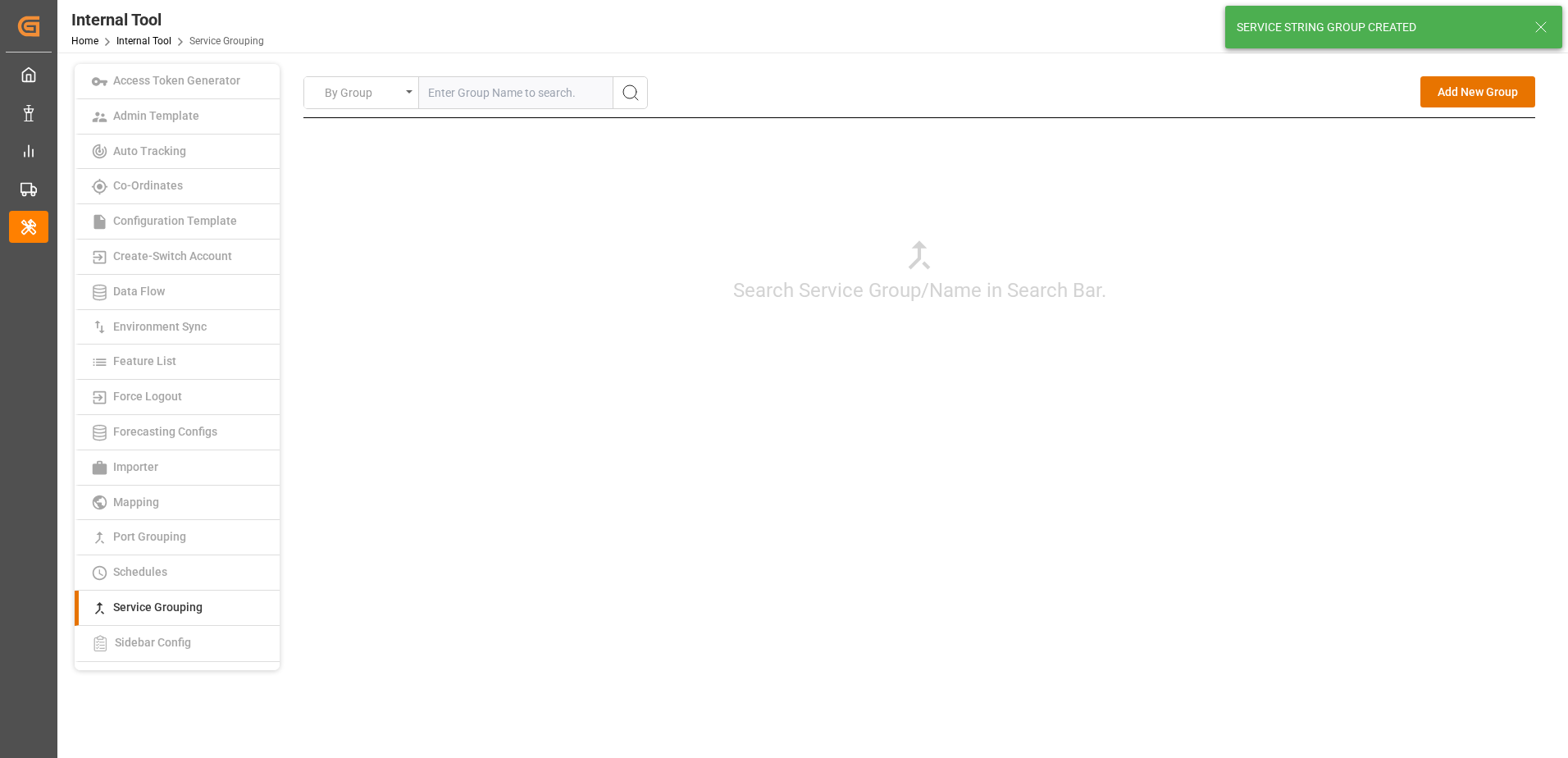
click at [1472, 97] on button "Add New Group" at bounding box center [1478, 91] width 115 height 31
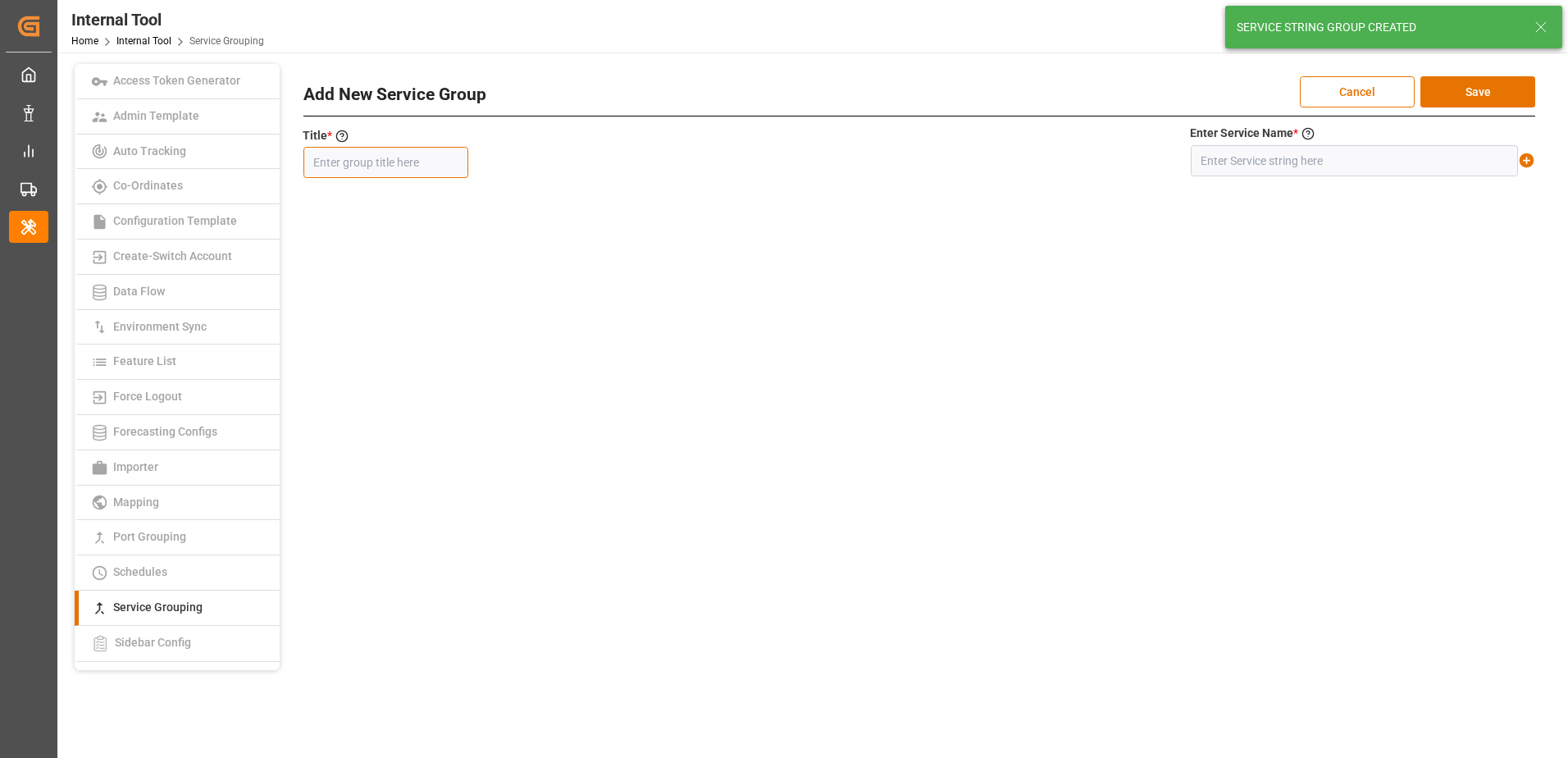
click at [441, 160] on input "text" at bounding box center [386, 162] width 164 height 31
type input "MEX1FEEDER"
click at [1234, 167] on input "text" at bounding box center [1354, 160] width 327 height 31
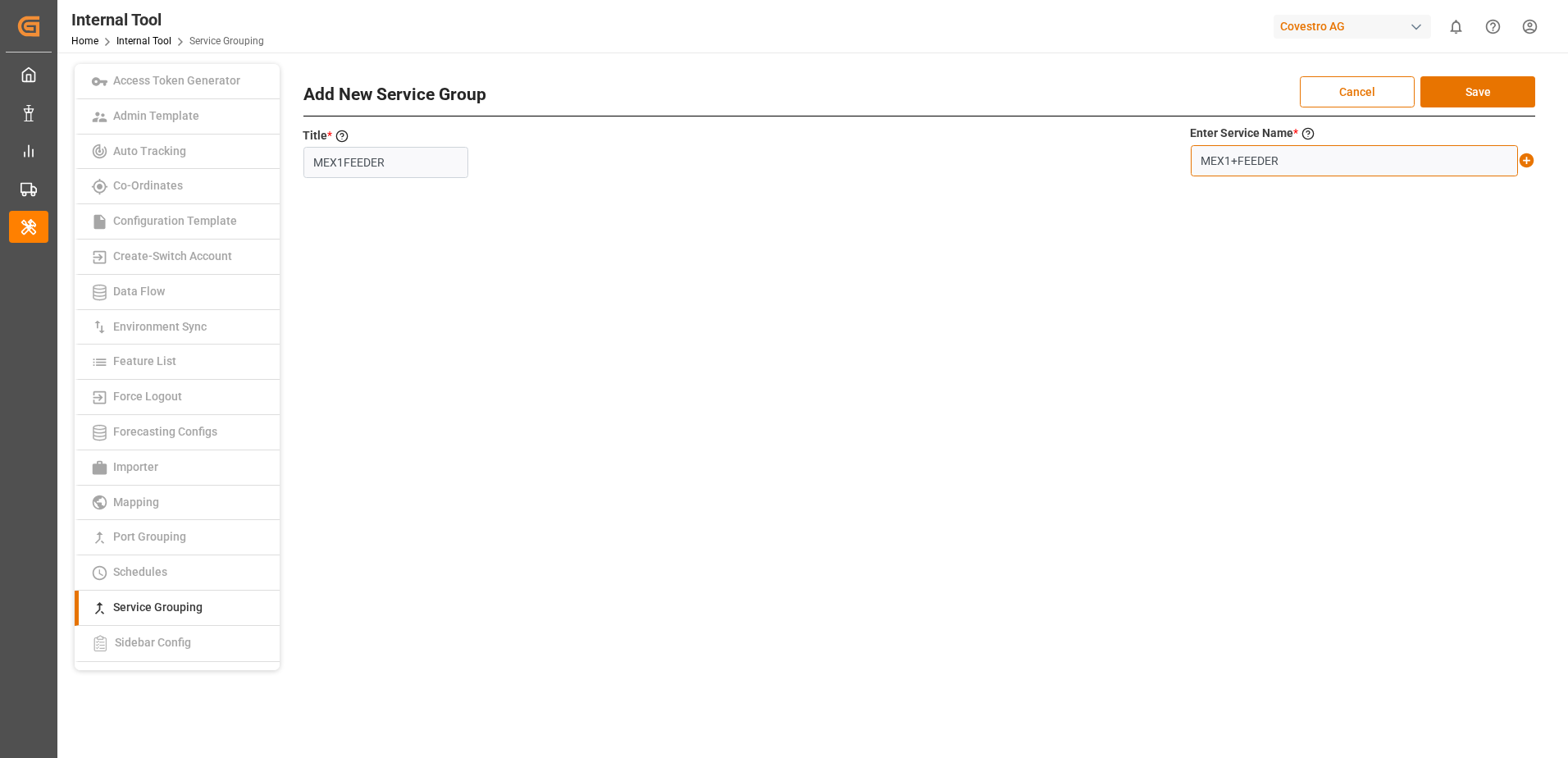
type input "MEX1+FEEDER"
click at [1520, 161] on icon at bounding box center [1527, 161] width 15 height 15
click at [1501, 85] on button "Save" at bounding box center [1478, 91] width 115 height 31
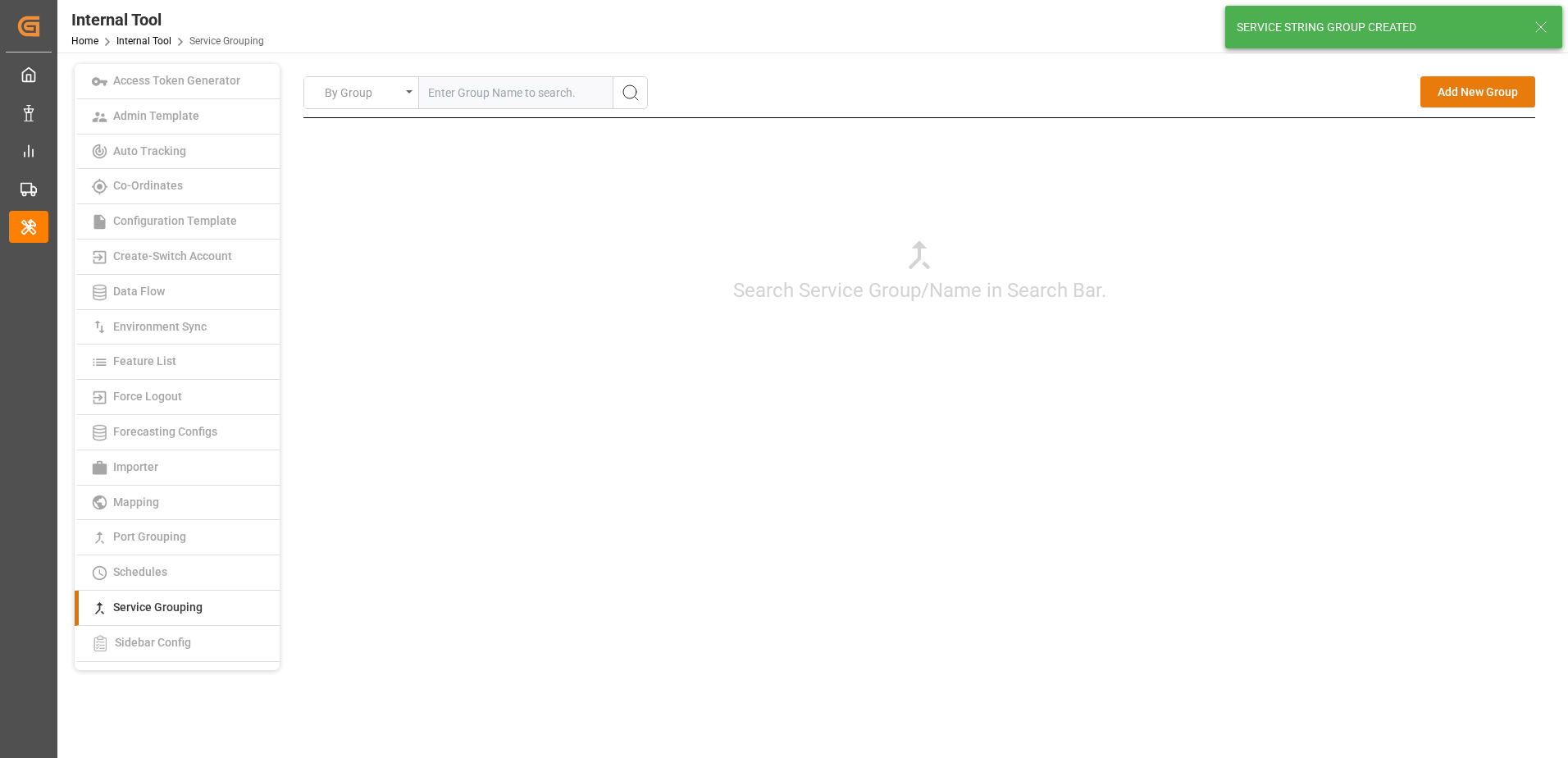
click at [1455, 105] on button "Add New Group" at bounding box center [1478, 91] width 115 height 31
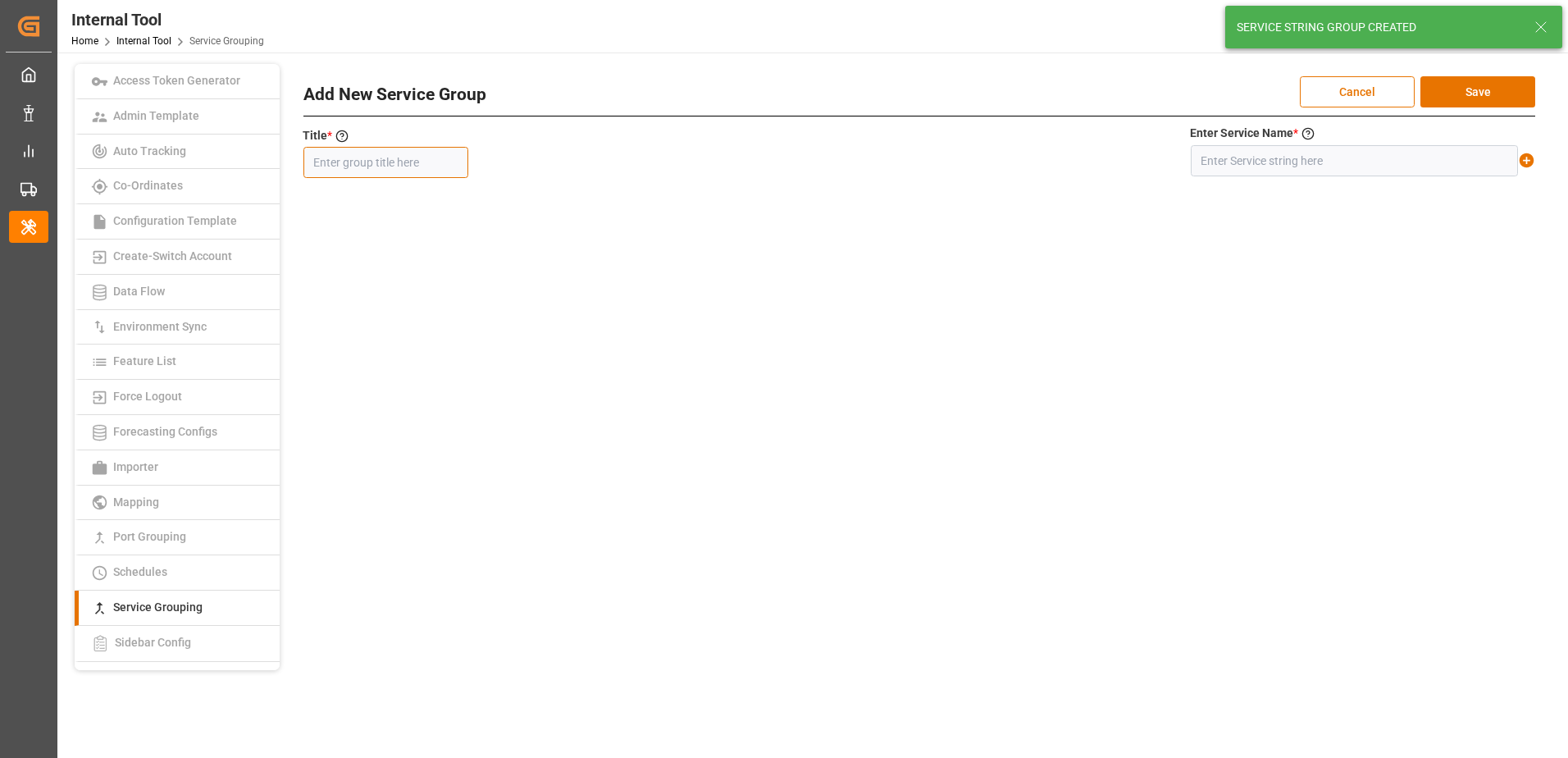
click at [396, 166] on input "text" at bounding box center [386, 162] width 164 height 31
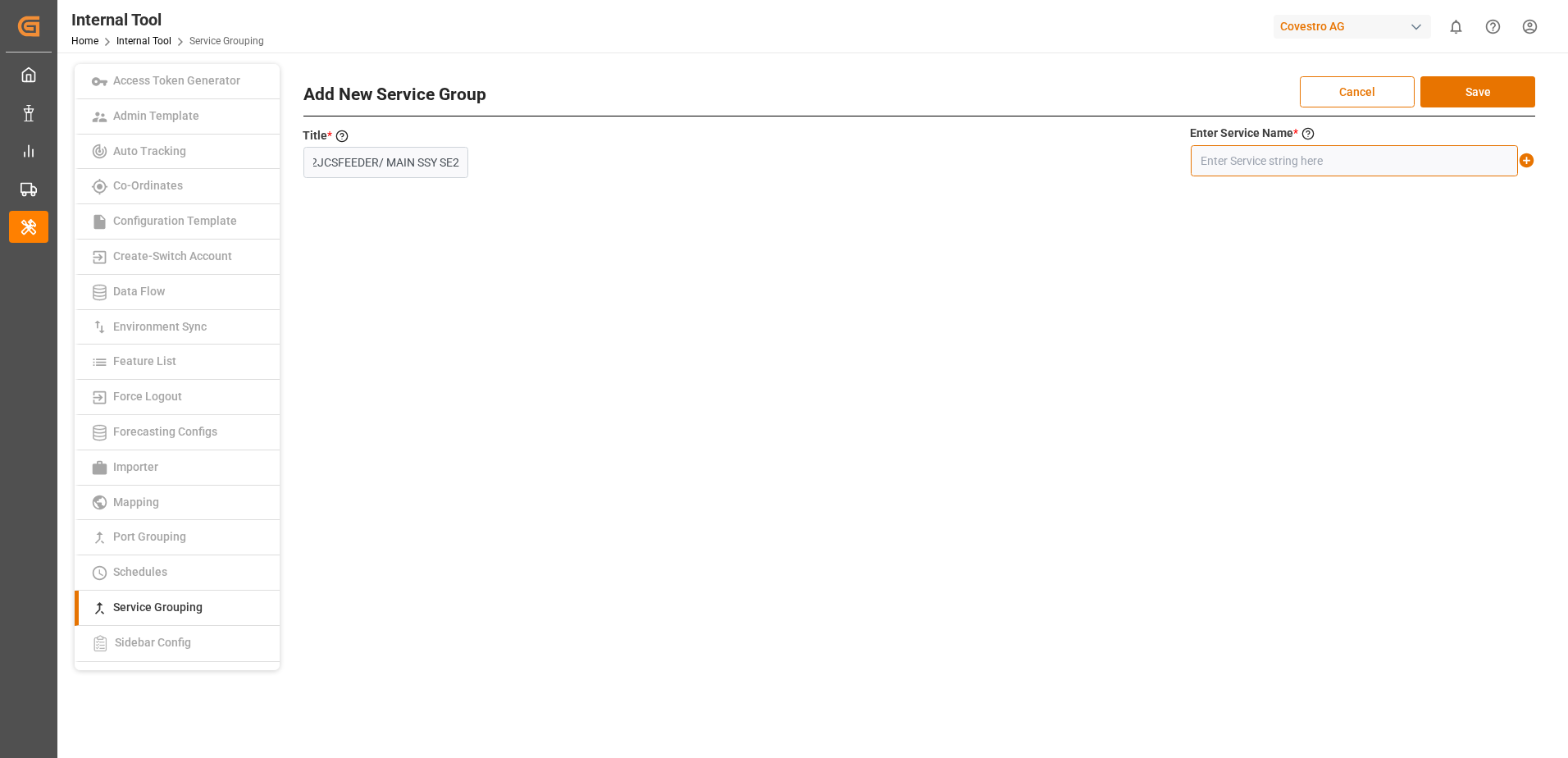
click at [1273, 166] on input "text" at bounding box center [1354, 160] width 327 height 31
click at [1525, 159] on icon at bounding box center [1527, 161] width 15 height 15
click at [1486, 90] on button "Save" at bounding box center [1478, 91] width 115 height 31
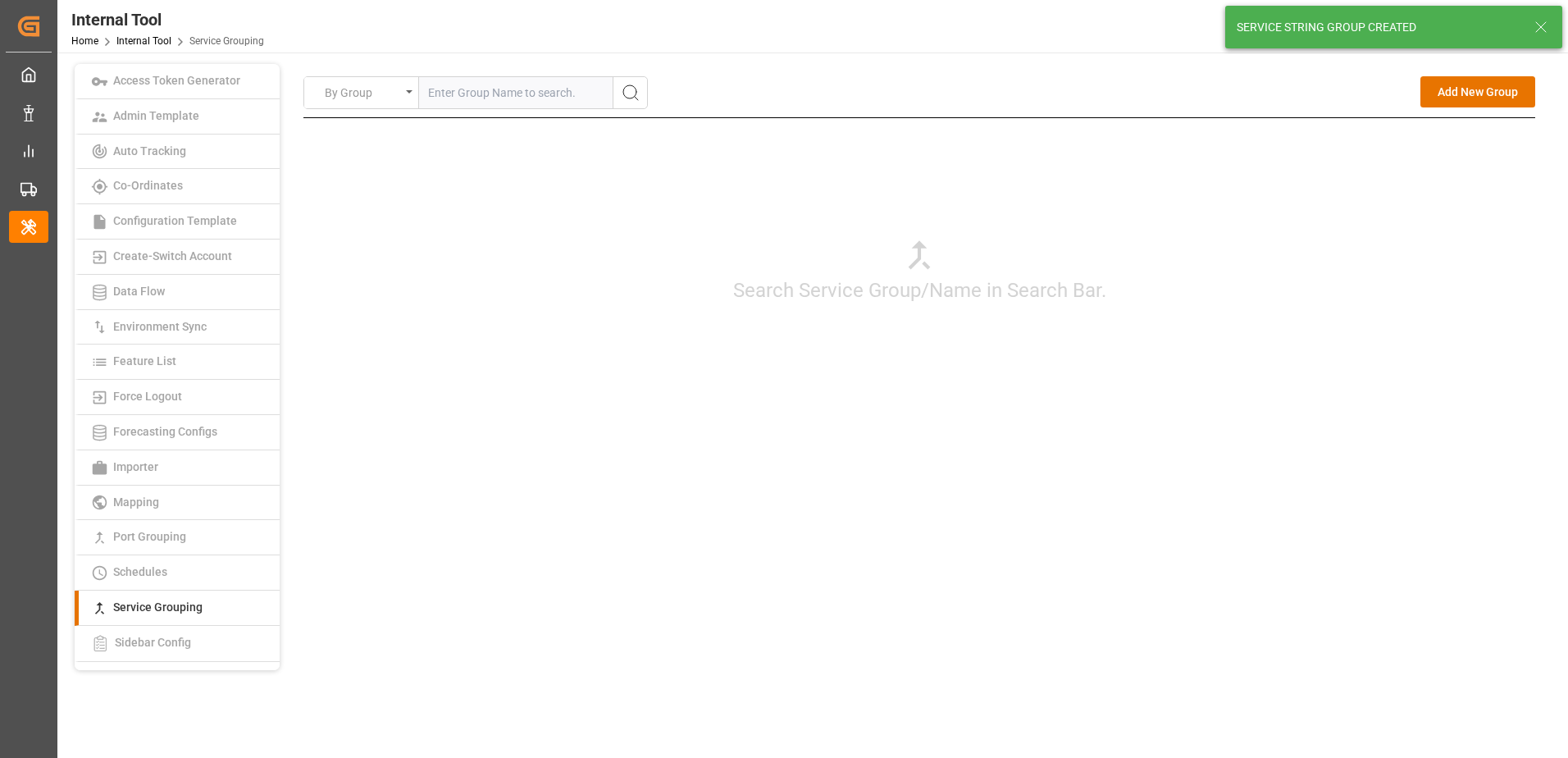
drag, startPoint x: 1447, startPoint y: 361, endPoint x: 1445, endPoint y: 351, distance: 10.2
click at [1447, 361] on div "Search Service Group/Name in Search Bar." at bounding box center [920, 270] width 1232 height 304
click at [1467, 96] on button "Add New Group" at bounding box center [1478, 91] width 115 height 31
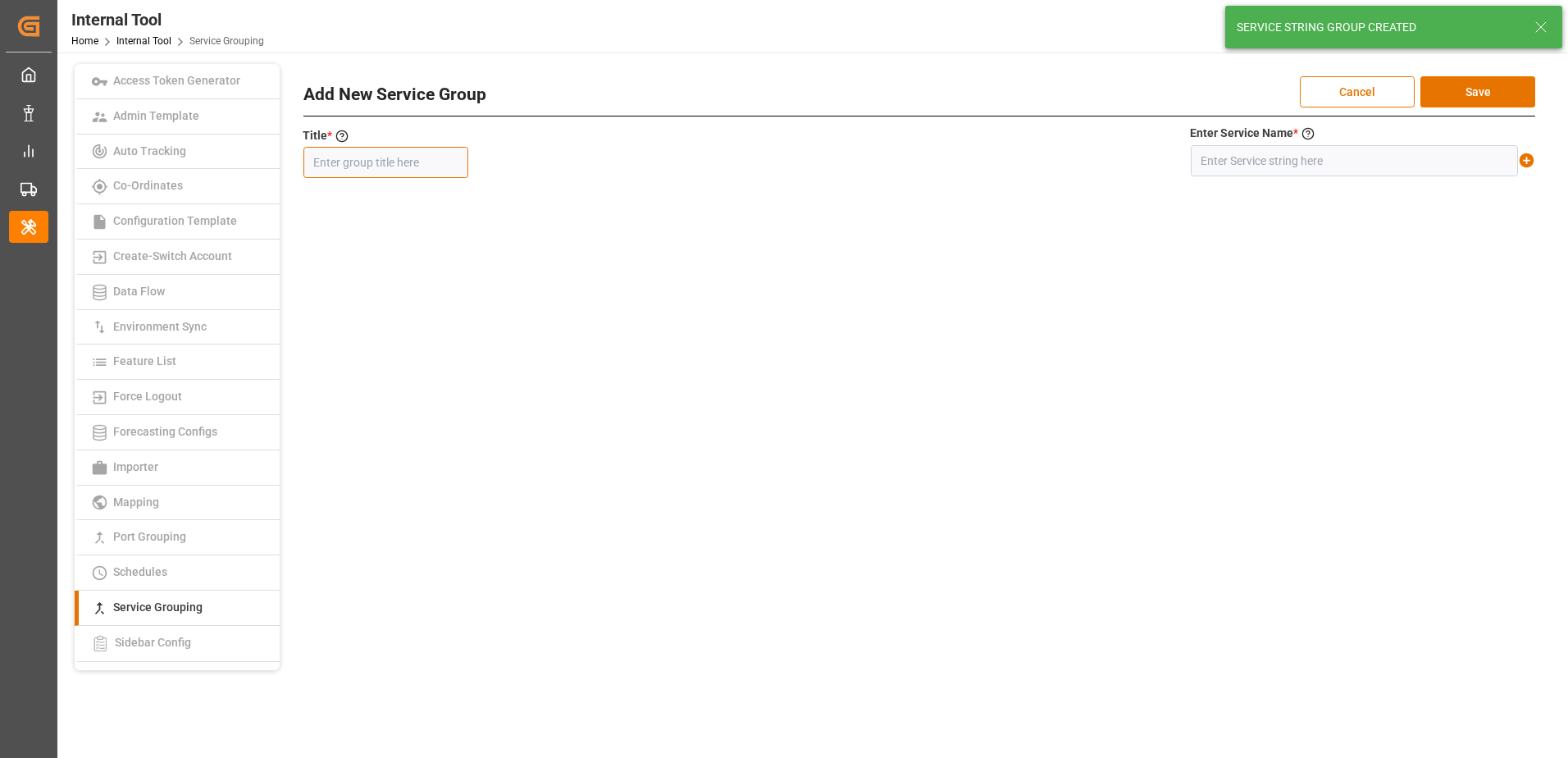
click at [390, 163] on input "text" at bounding box center [386, 162] width 164 height 31
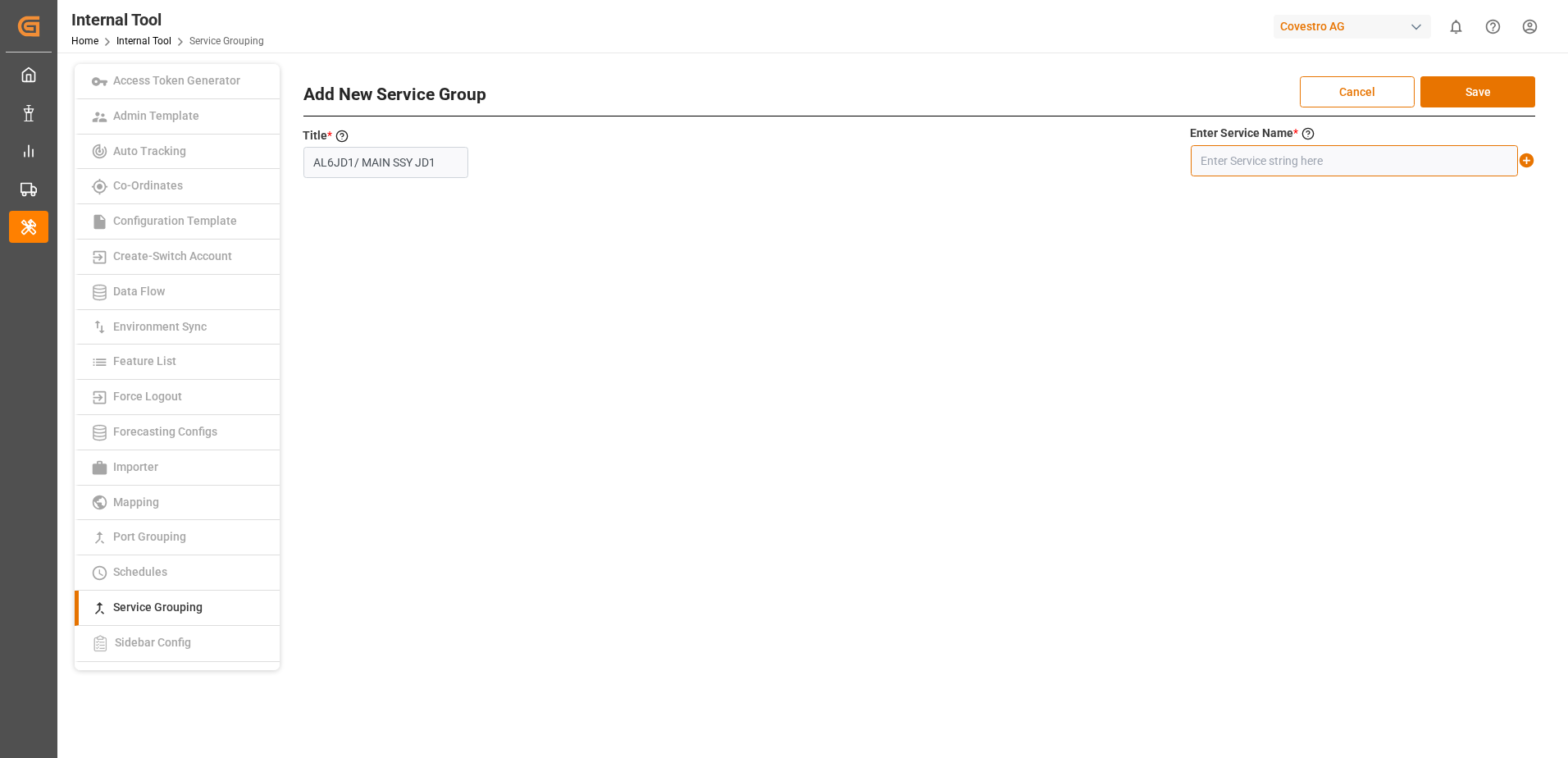
click at [1234, 157] on input "text" at bounding box center [1354, 160] width 327 height 31
click at [1525, 160] on icon at bounding box center [1526, 160] width 18 height 18
click at [1481, 87] on button "Save" at bounding box center [1478, 91] width 115 height 31
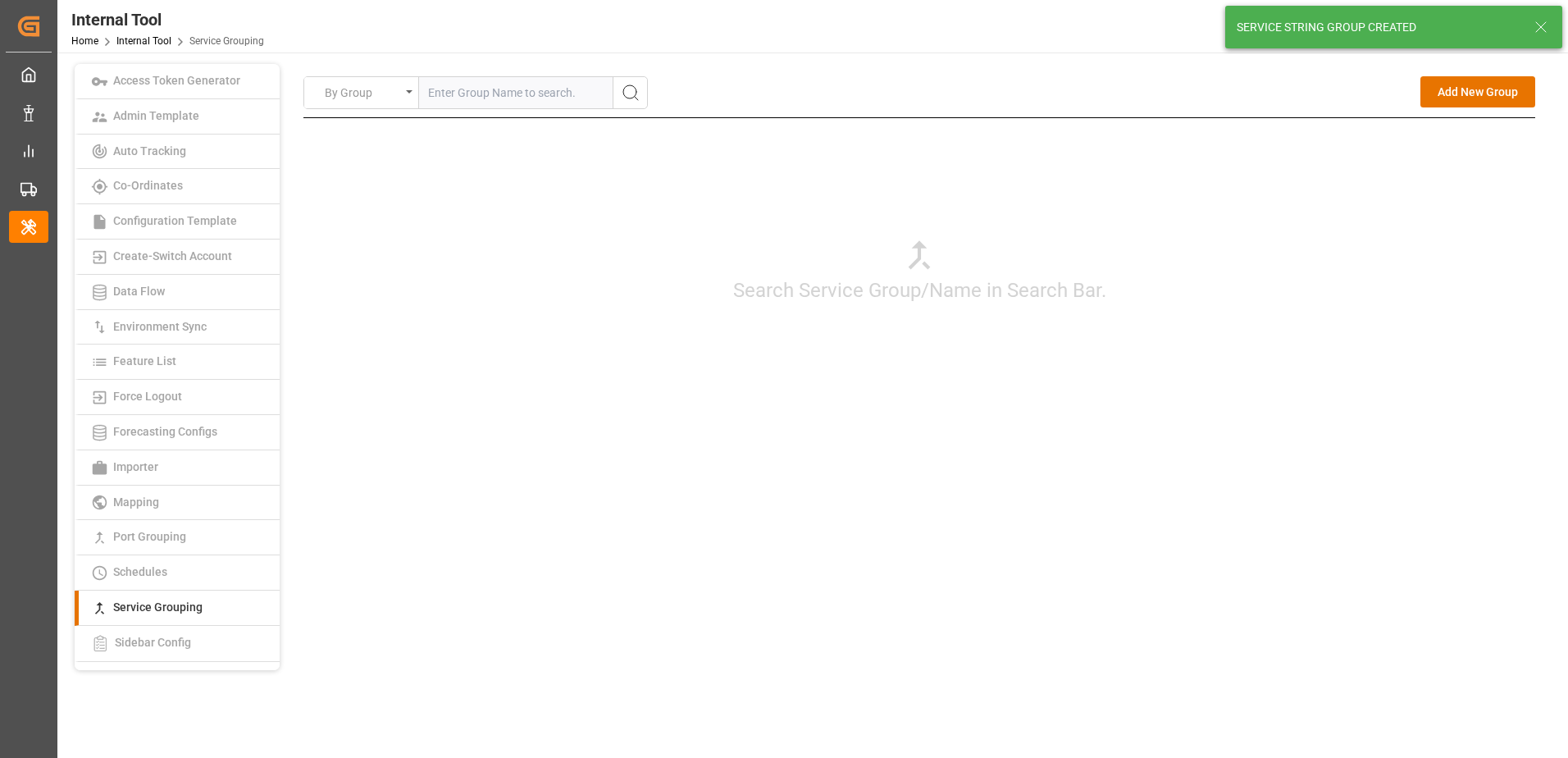
drag, startPoint x: 1348, startPoint y: 423, endPoint x: 1359, endPoint y: 339, distance: 84.7
click at [1348, 423] on div "By Group Add New Group Search Service Group/Name in Search Bar. Add New Service…" at bounding box center [920, 265] width 1232 height 379
click at [1461, 92] on button "Add New Group" at bounding box center [1478, 91] width 115 height 31
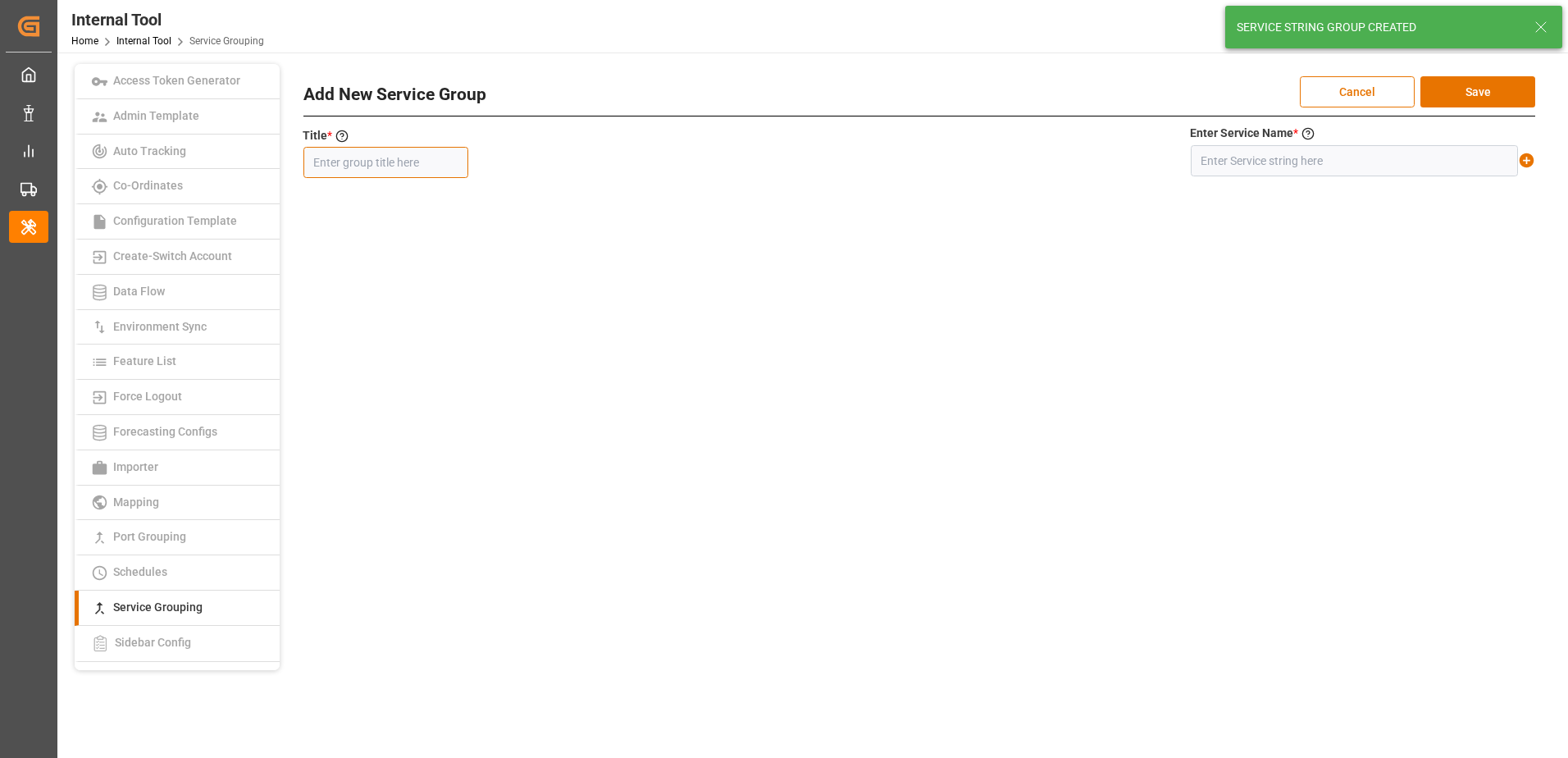
click at [406, 174] on input "text" at bounding box center [386, 162] width 164 height 31
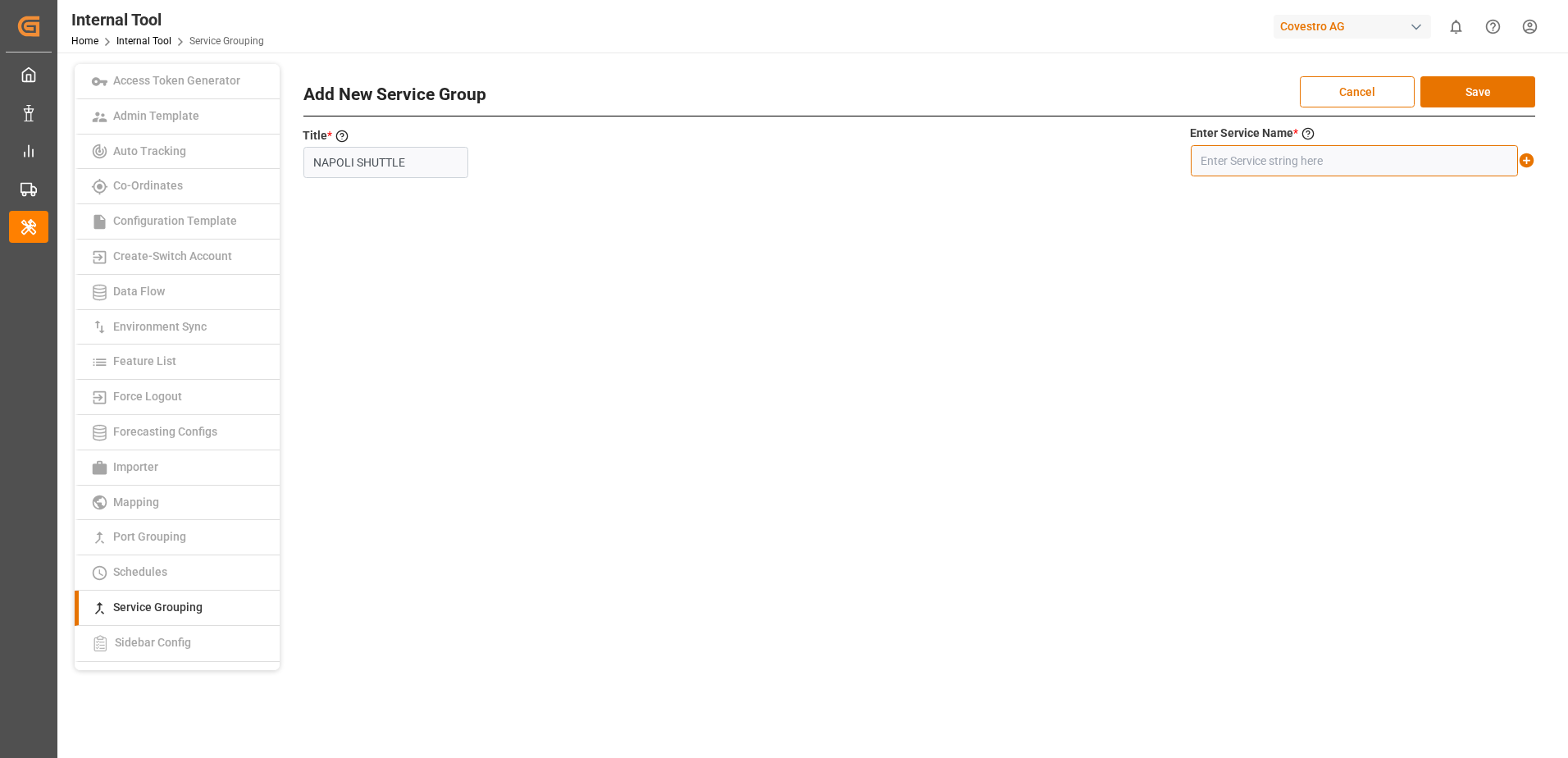
click at [1296, 167] on input "text" at bounding box center [1354, 160] width 327 height 31
click at [1529, 159] on icon at bounding box center [1527, 161] width 15 height 15
click at [1498, 95] on button "Save" at bounding box center [1478, 91] width 115 height 31
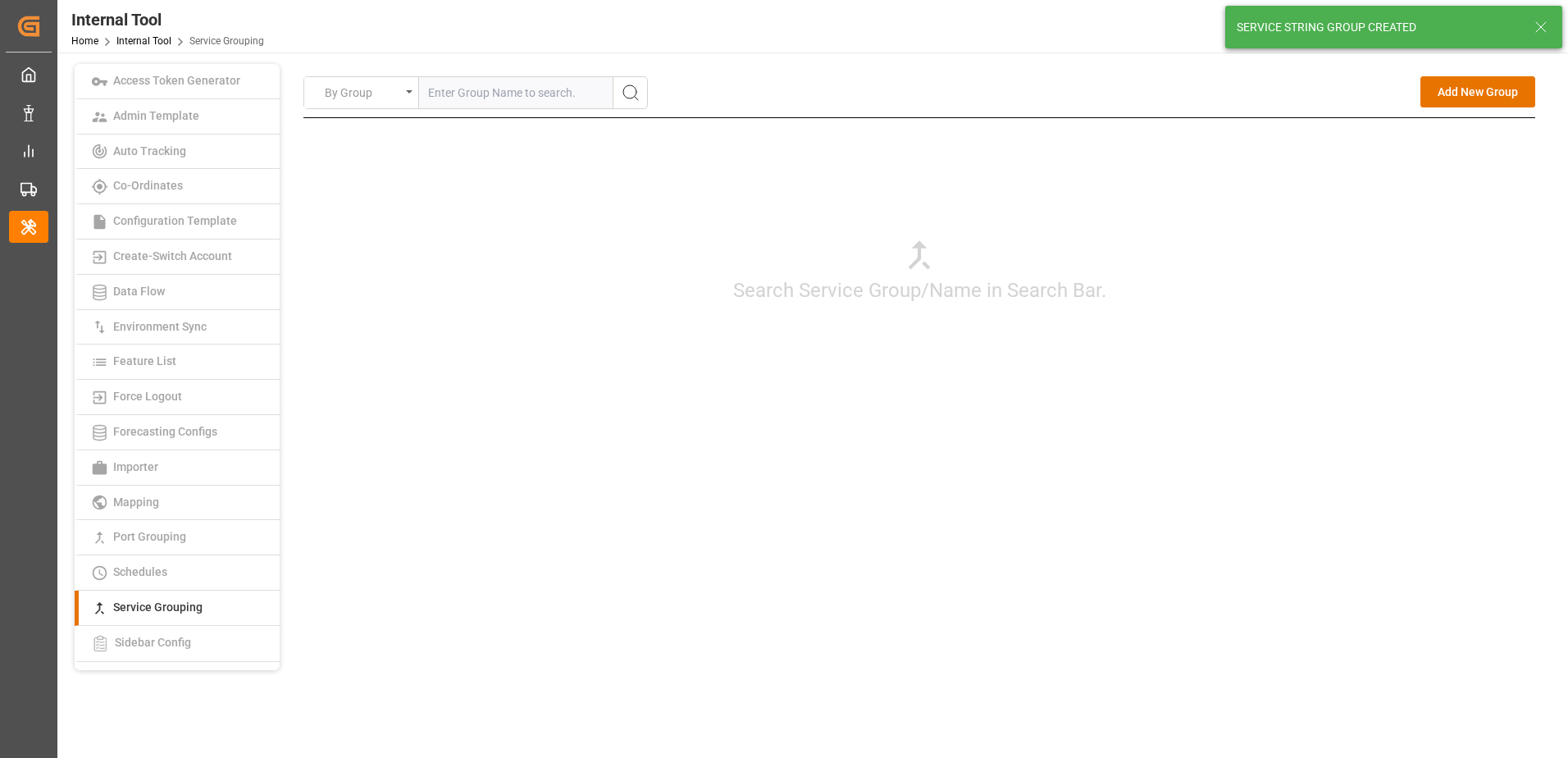
click at [1423, 342] on div "Search Service Group/Name in Search Bar." at bounding box center [920, 270] width 1232 height 304
click at [1480, 93] on button "Add New Group" at bounding box center [1478, 91] width 115 height 31
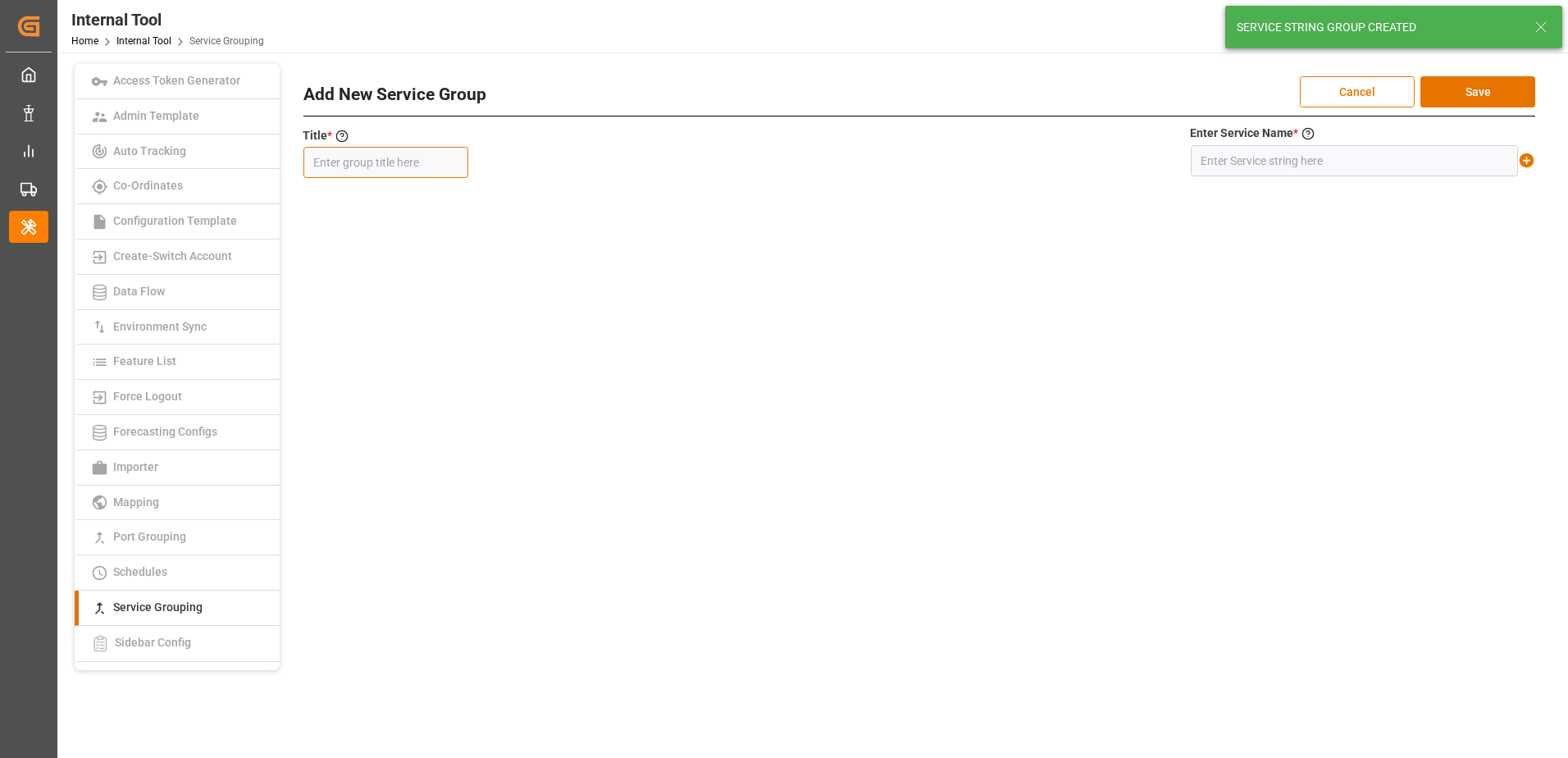
click at [396, 167] on input "text" at bounding box center [386, 162] width 164 height 31
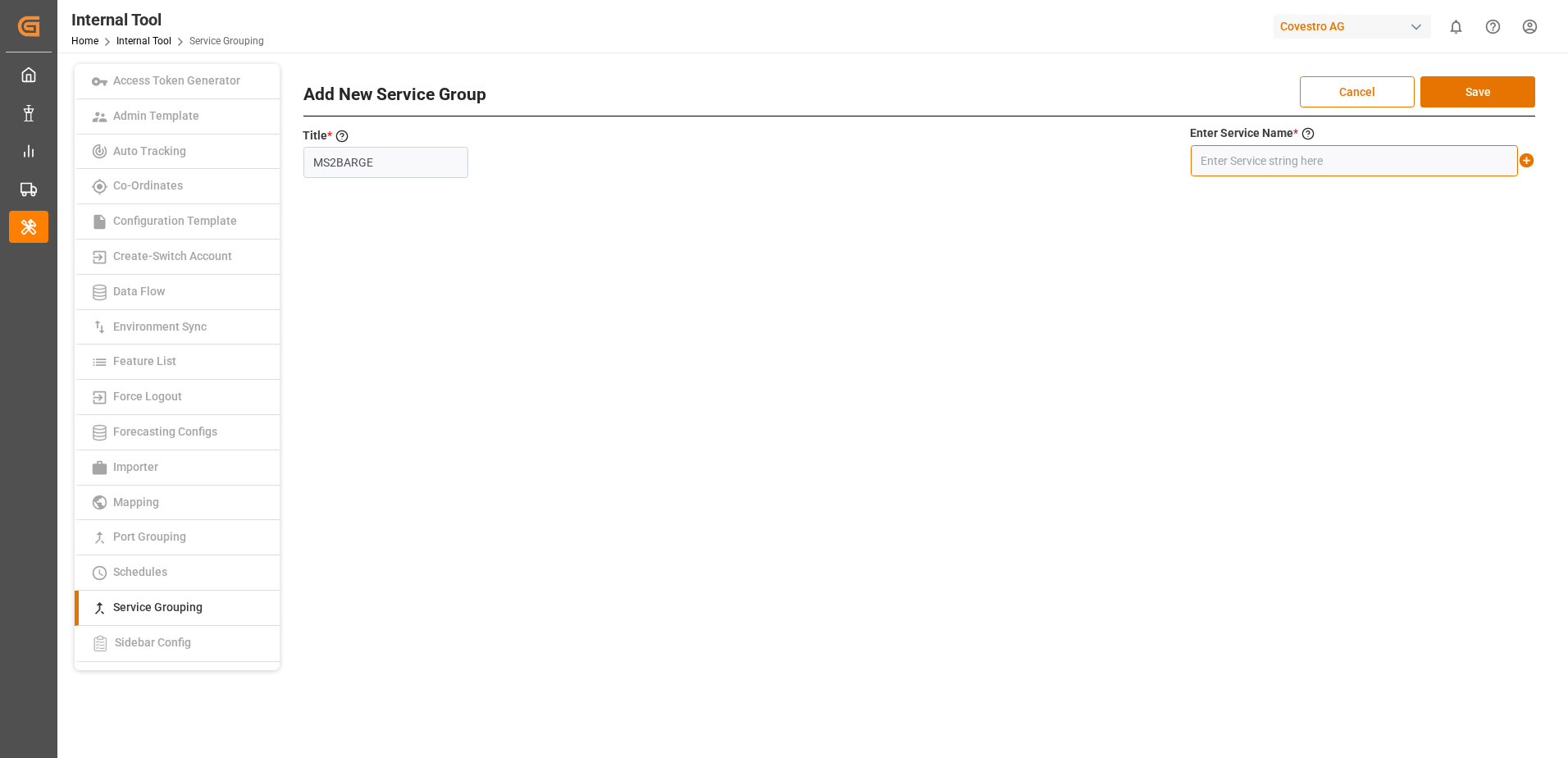
click at [1244, 162] on input "text" at bounding box center [1354, 160] width 327 height 31
click at [1525, 157] on icon at bounding box center [1527, 161] width 15 height 15
click at [1503, 90] on button "Save" at bounding box center [1478, 91] width 115 height 31
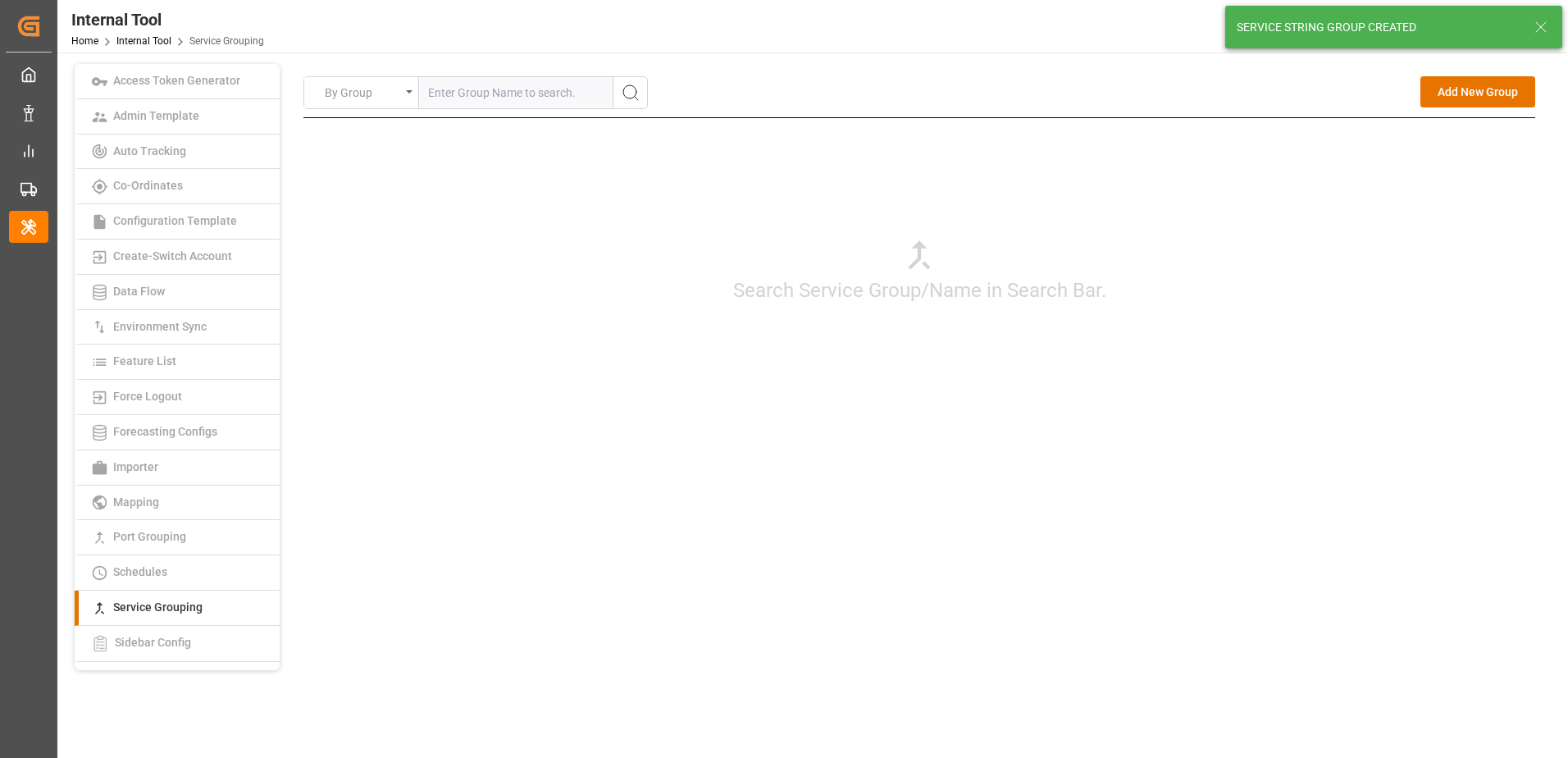
click at [1215, 423] on div "By Group Add New Group Search Service Group/Name in Search Bar. Add New Service…" at bounding box center [920, 265] width 1232 height 379
click at [1446, 93] on button "Add New Group" at bounding box center [1478, 91] width 115 height 31
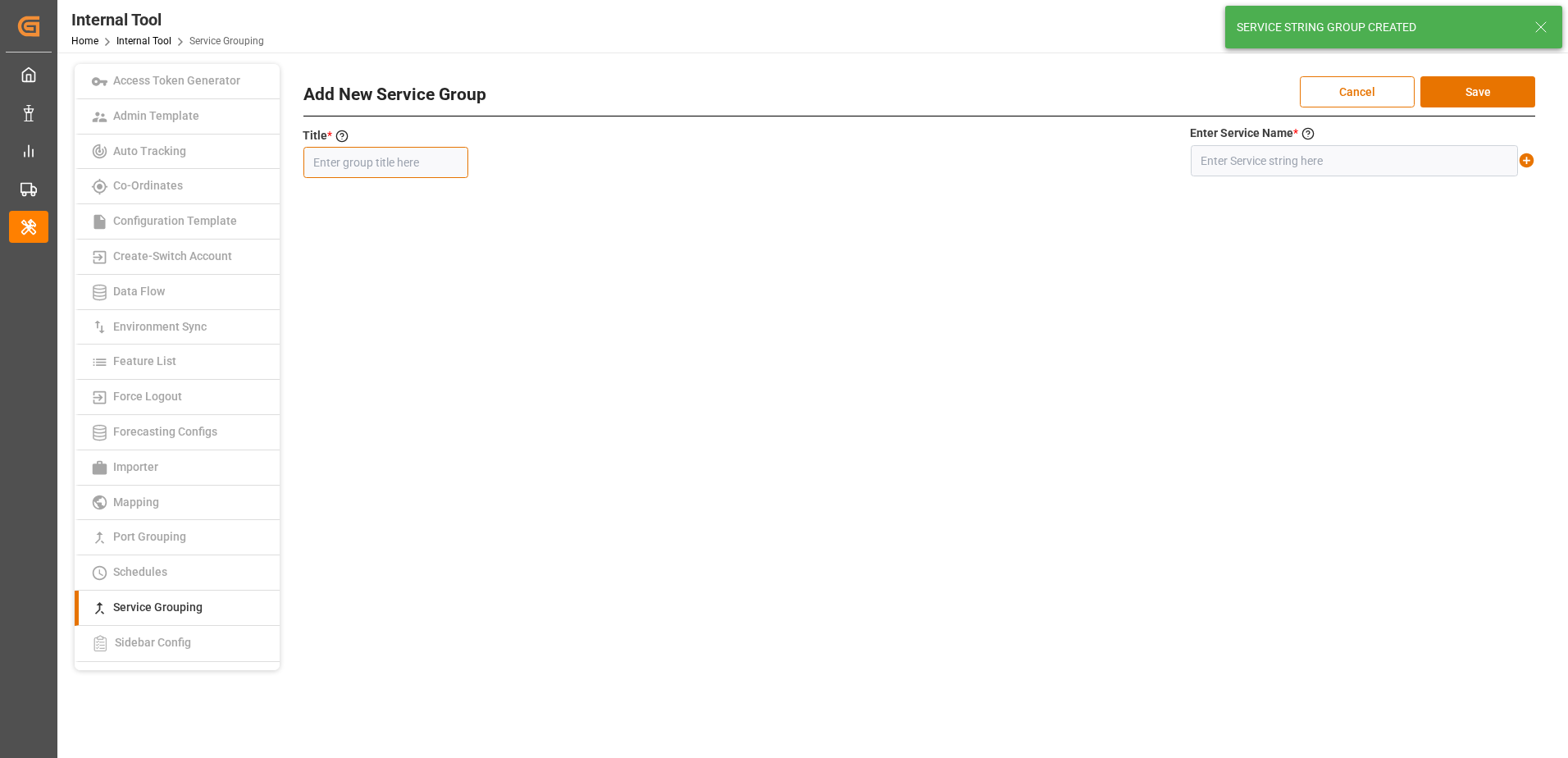
click at [438, 164] on input "text" at bounding box center [386, 162] width 164 height 31
click at [1307, 163] on input "text" at bounding box center [1354, 160] width 327 height 31
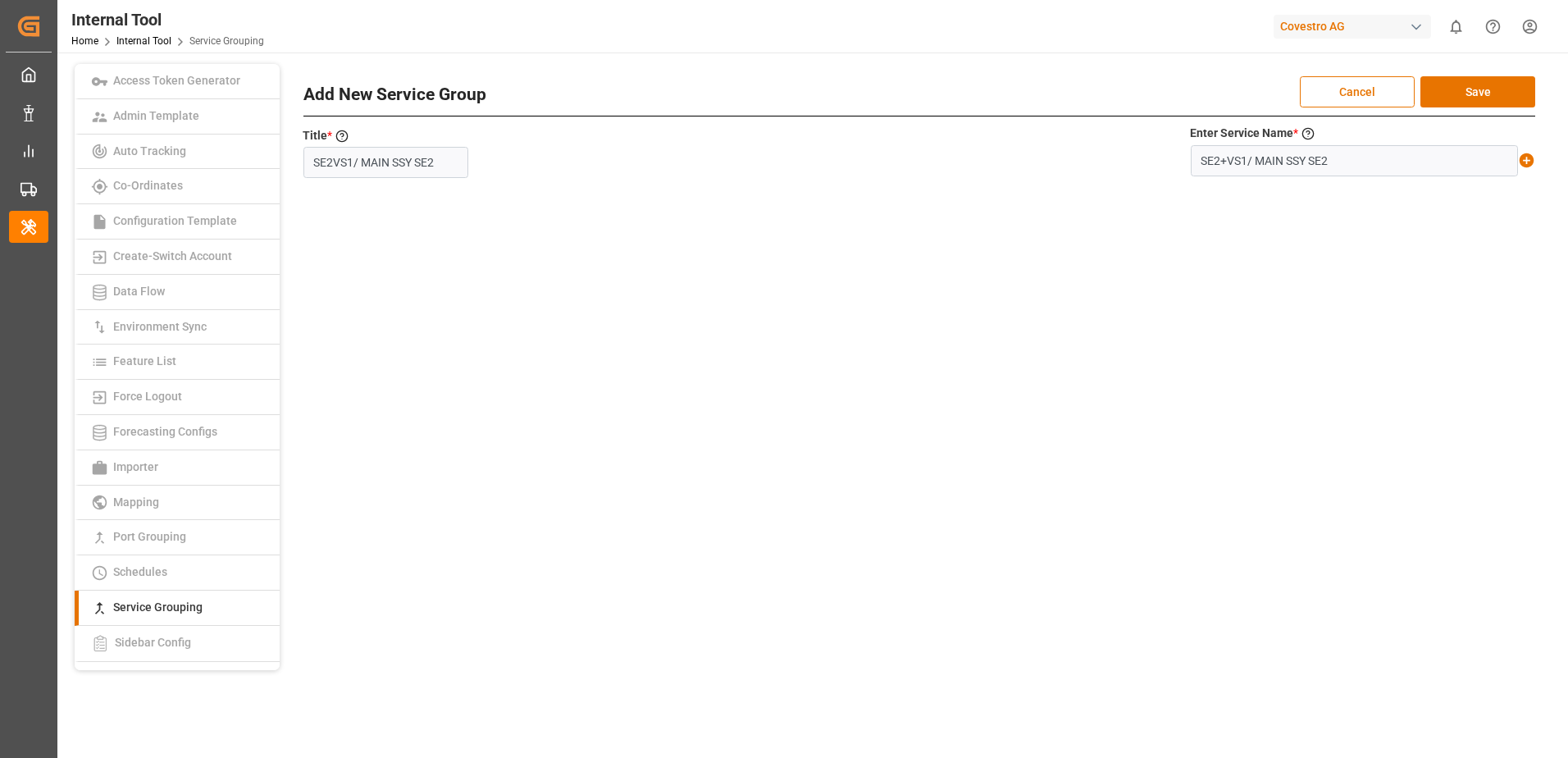
click at [1524, 160] on icon at bounding box center [1526, 160] width 18 height 18
click at [1498, 98] on button "Save" at bounding box center [1478, 91] width 115 height 31
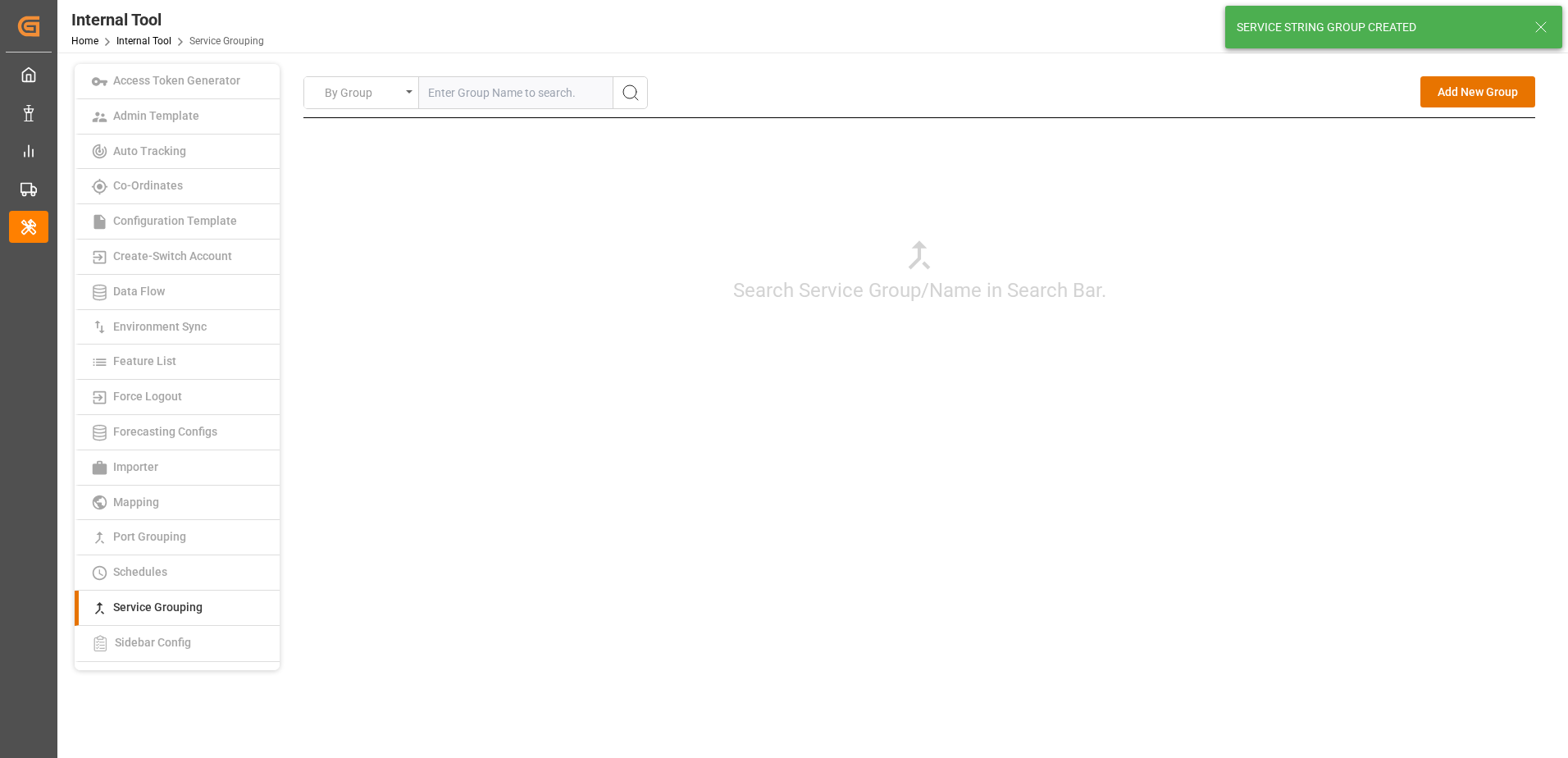
click at [1334, 443] on div "By Group Add New Group Search Service Group/Name in Search Bar. Add New Service…" at bounding box center [920, 265] width 1232 height 379
click at [1480, 95] on button "Add New Group" at bounding box center [1478, 91] width 115 height 31
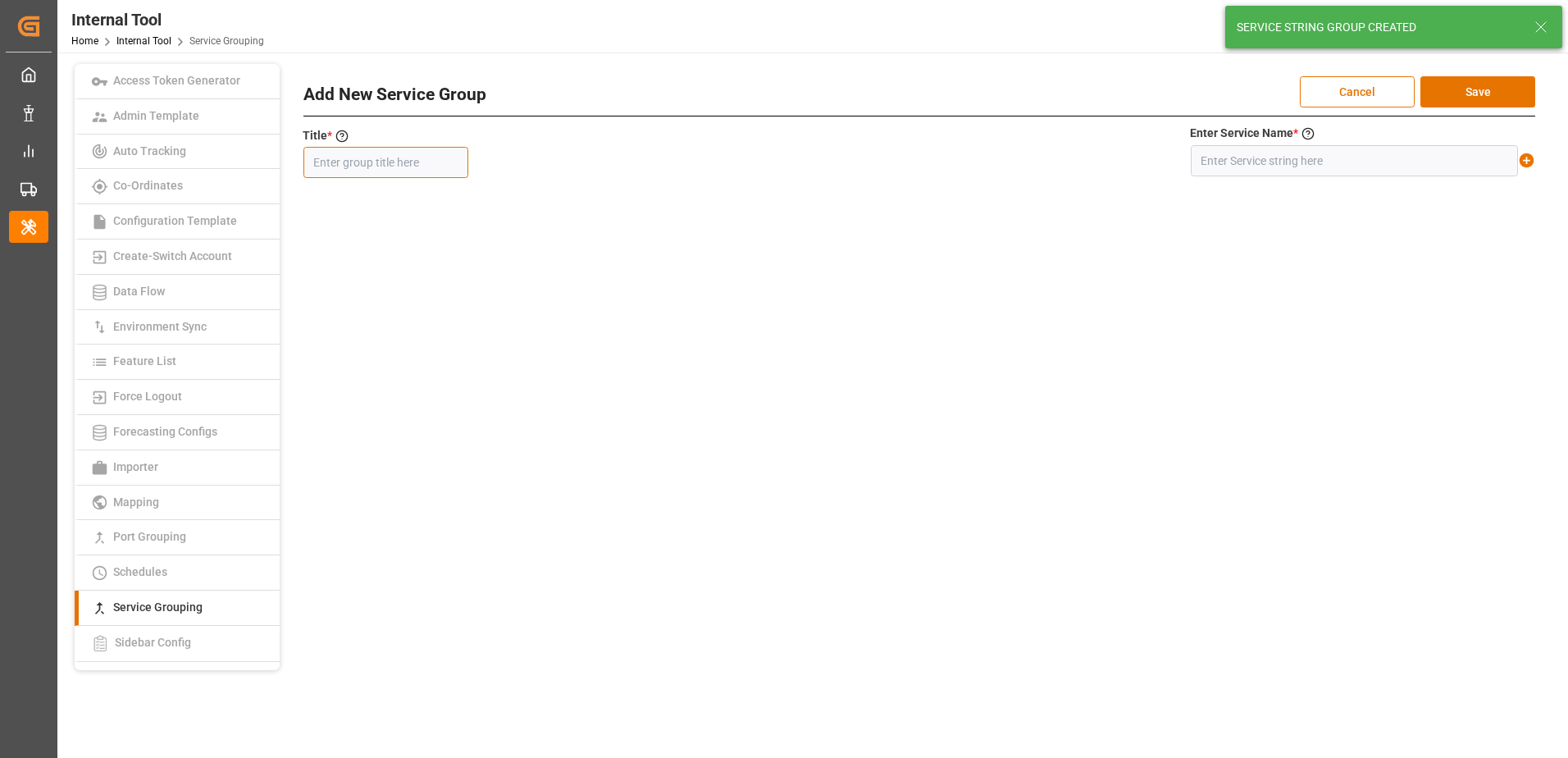
click at [429, 160] on input "text" at bounding box center [386, 162] width 164 height 31
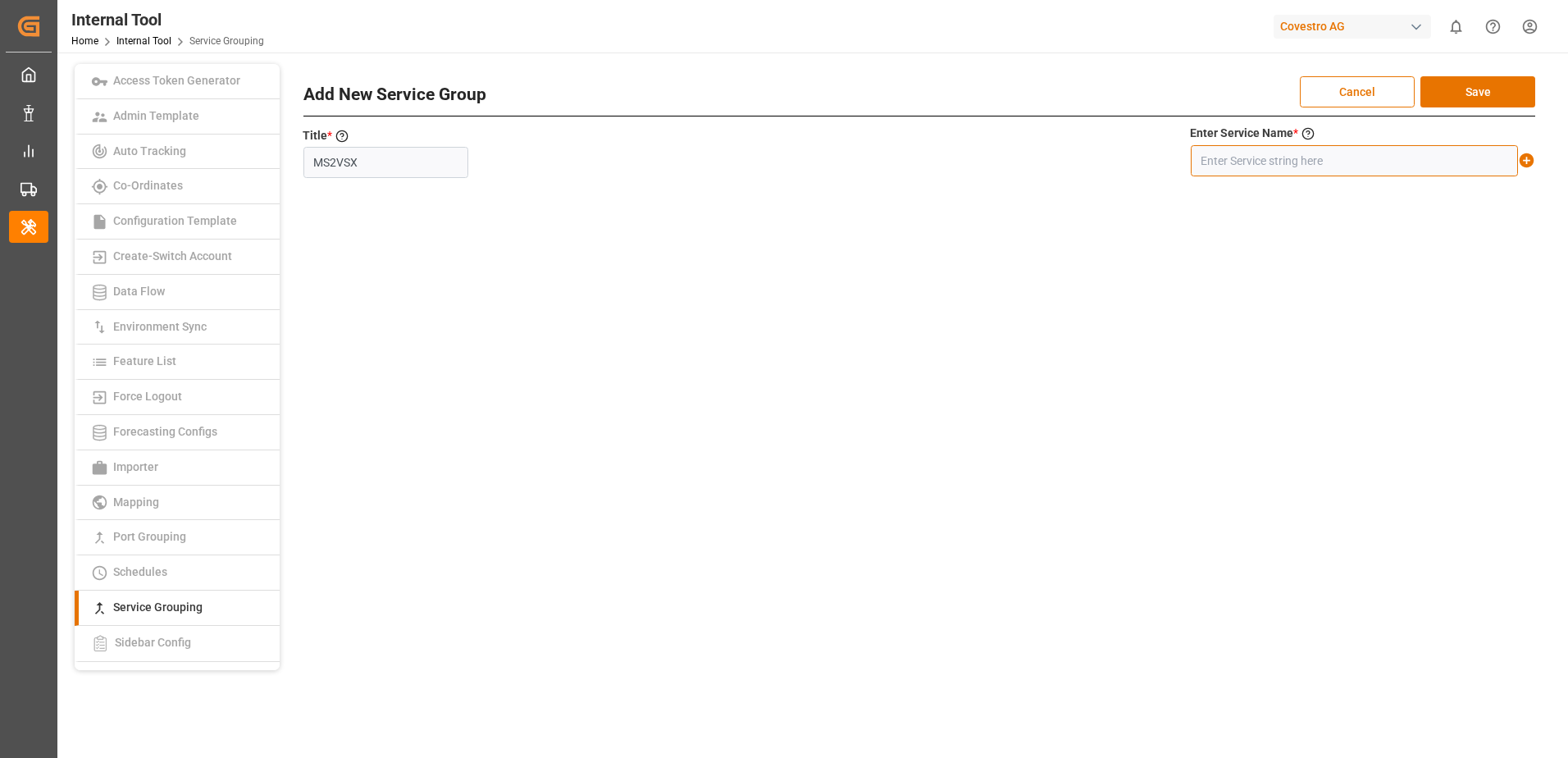
click at [1329, 160] on input "text" at bounding box center [1354, 160] width 327 height 31
click at [1527, 160] on icon at bounding box center [1526, 160] width 18 height 18
click at [1502, 95] on button "Save" at bounding box center [1478, 91] width 115 height 31
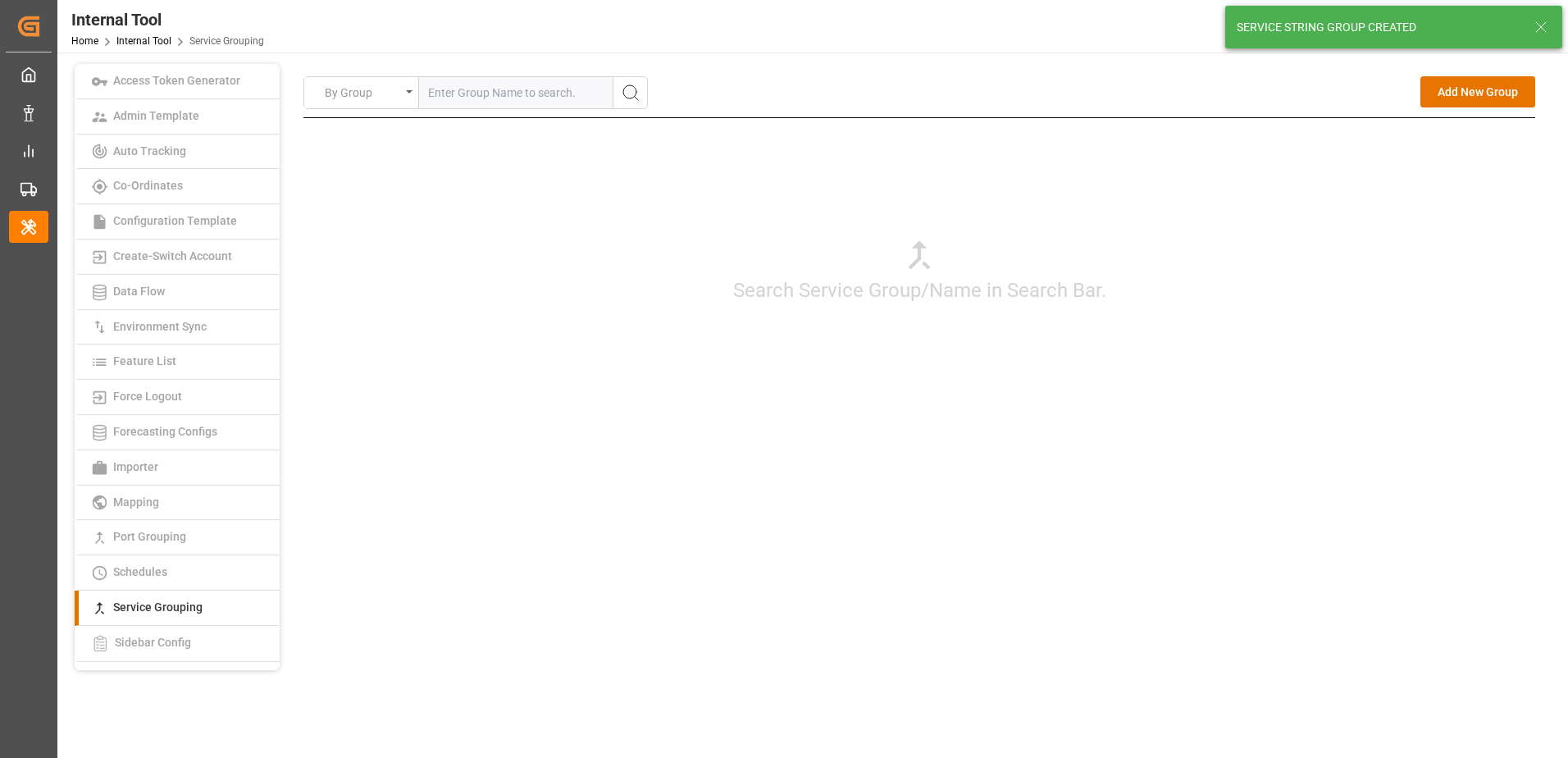
click at [1418, 413] on div "Search Service Group/Name in Search Bar." at bounding box center [920, 270] width 1232 height 304
click at [1479, 101] on button "Add New Group" at bounding box center [1478, 91] width 115 height 31
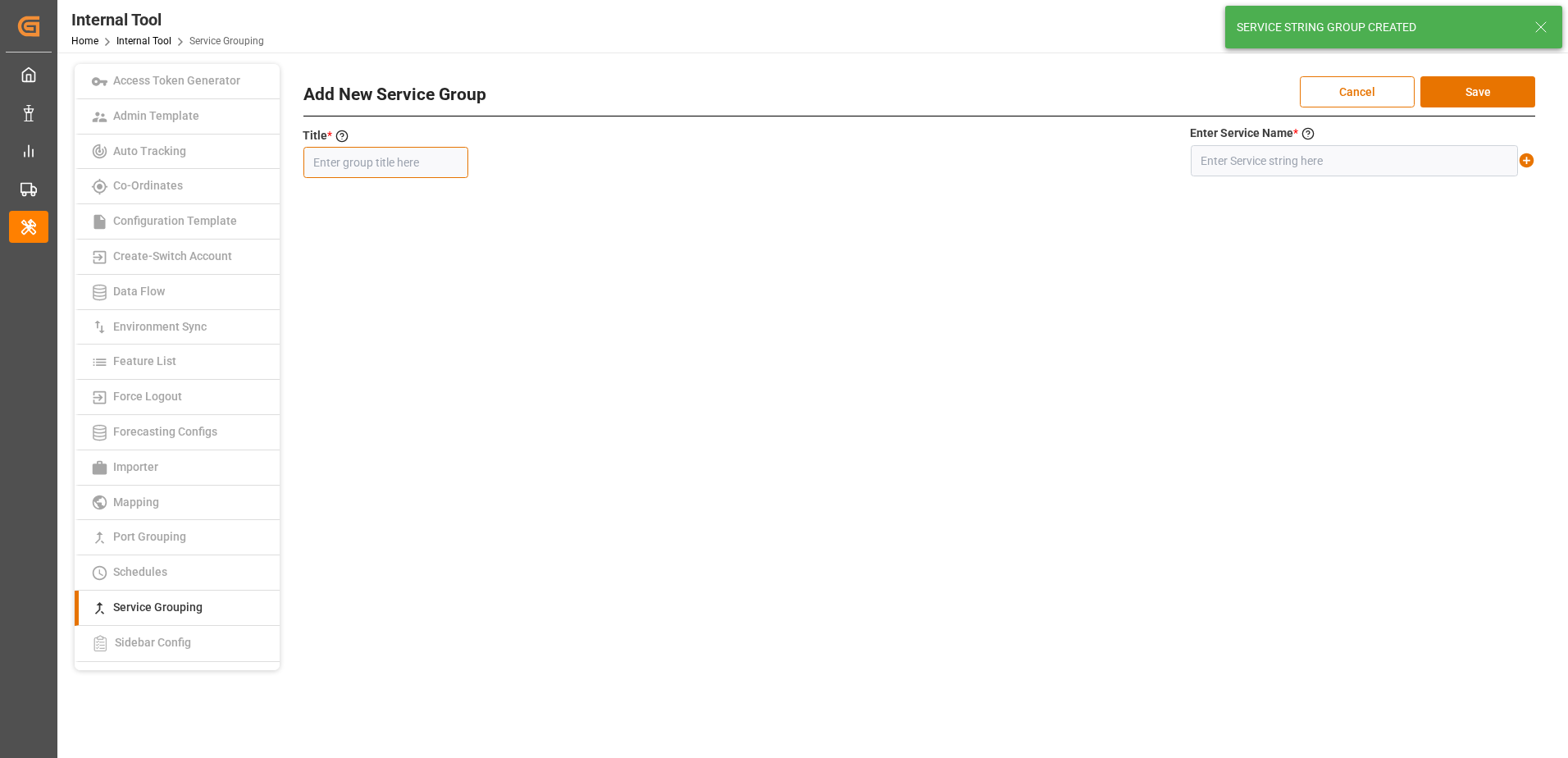
click at [421, 154] on input "text" at bounding box center [386, 162] width 164 height 31
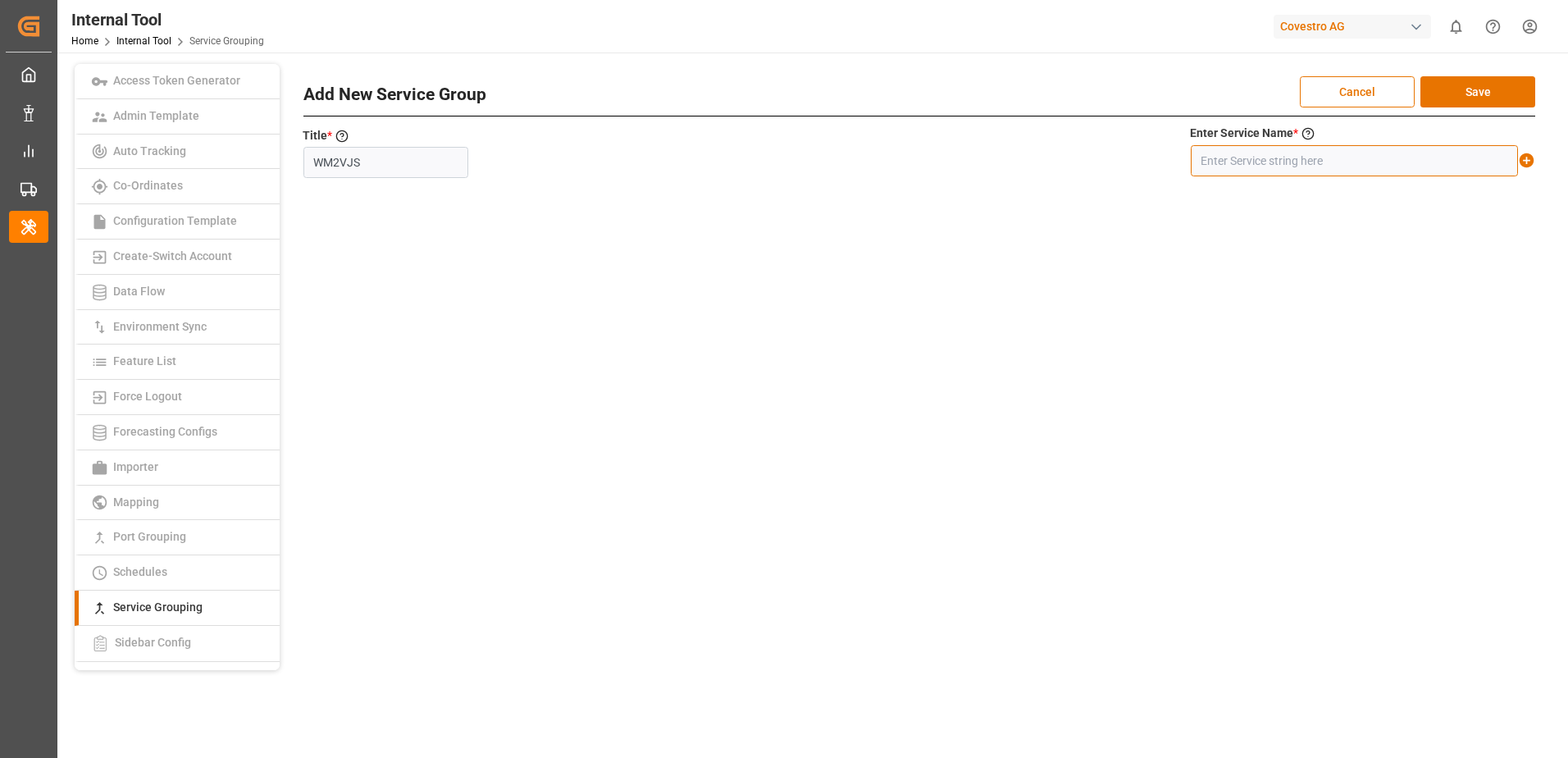
click at [1290, 159] on input "text" at bounding box center [1354, 160] width 327 height 31
click at [1523, 161] on icon at bounding box center [1527, 161] width 15 height 15
click at [1484, 86] on button "Save" at bounding box center [1478, 91] width 115 height 31
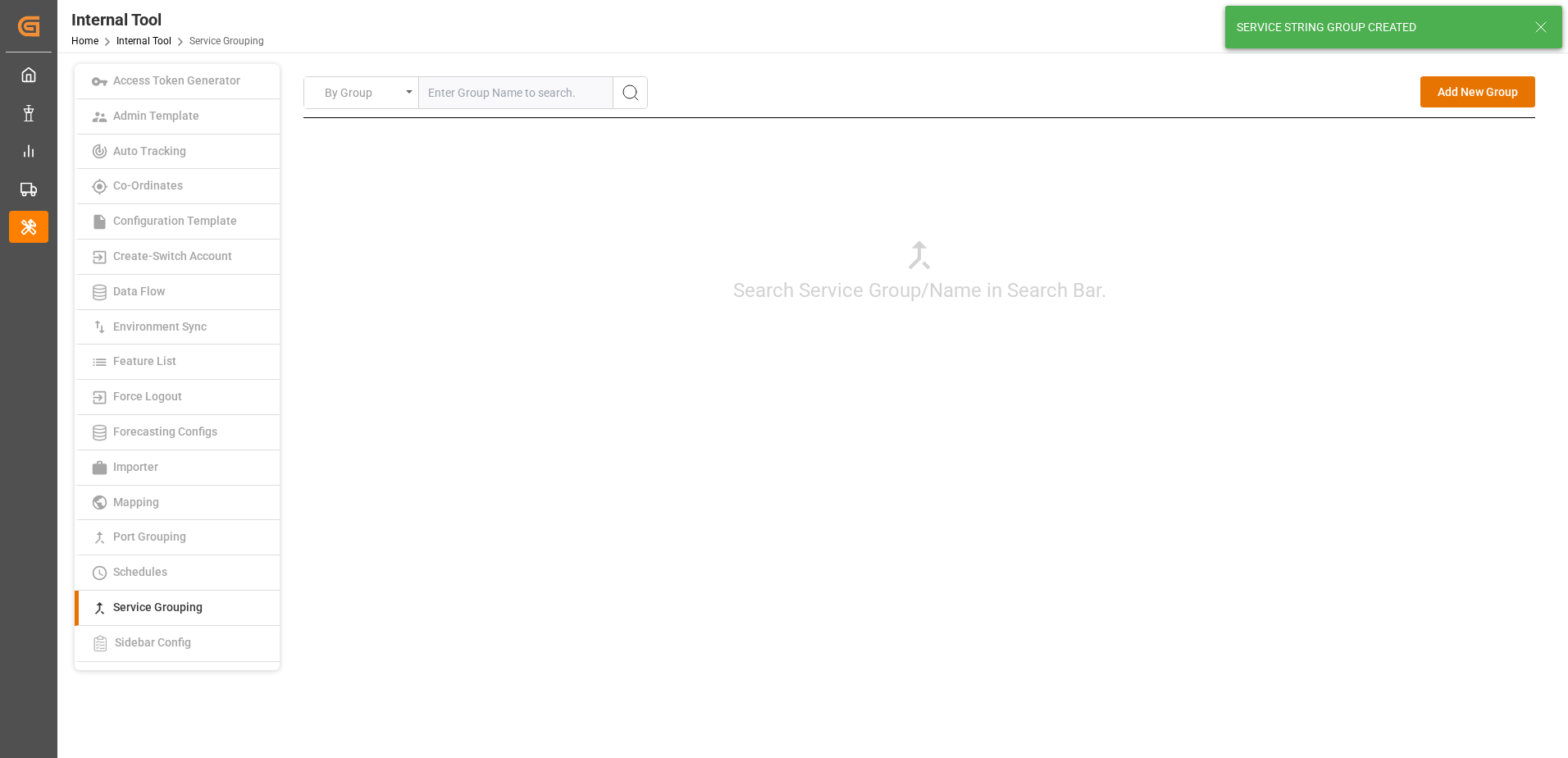
click at [1357, 311] on div "Search Service Group/Name in Search Bar." at bounding box center [920, 270] width 1232 height 304
click at [1466, 92] on button "Add New Group" at bounding box center [1478, 91] width 115 height 31
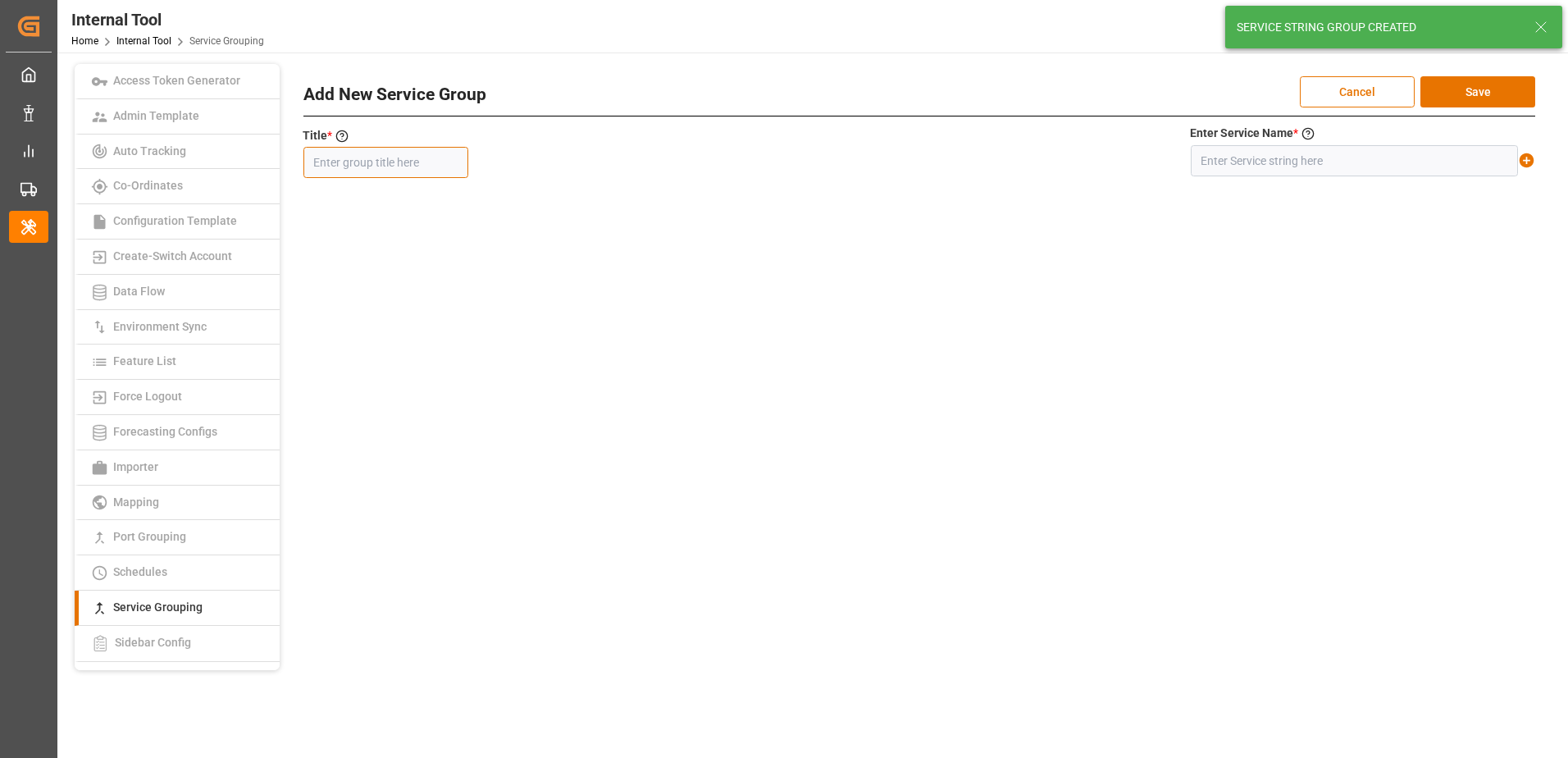
click at [404, 164] on input "text" at bounding box center [386, 162] width 164 height 31
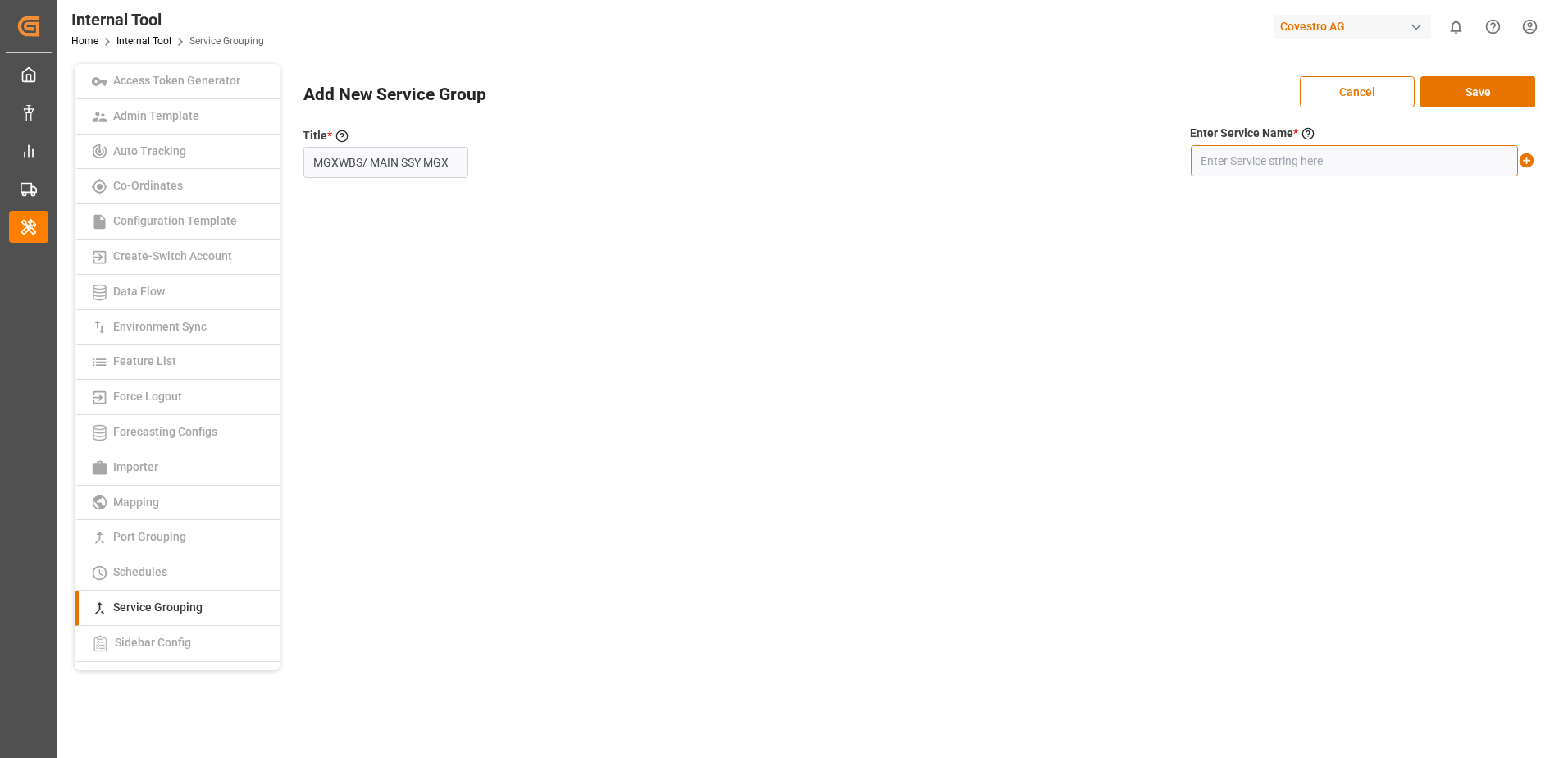
click at [1228, 163] on input "text" at bounding box center [1354, 160] width 327 height 31
click at [1527, 163] on icon at bounding box center [1526, 160] width 18 height 18
click at [1485, 93] on button "Save" at bounding box center [1478, 91] width 115 height 31
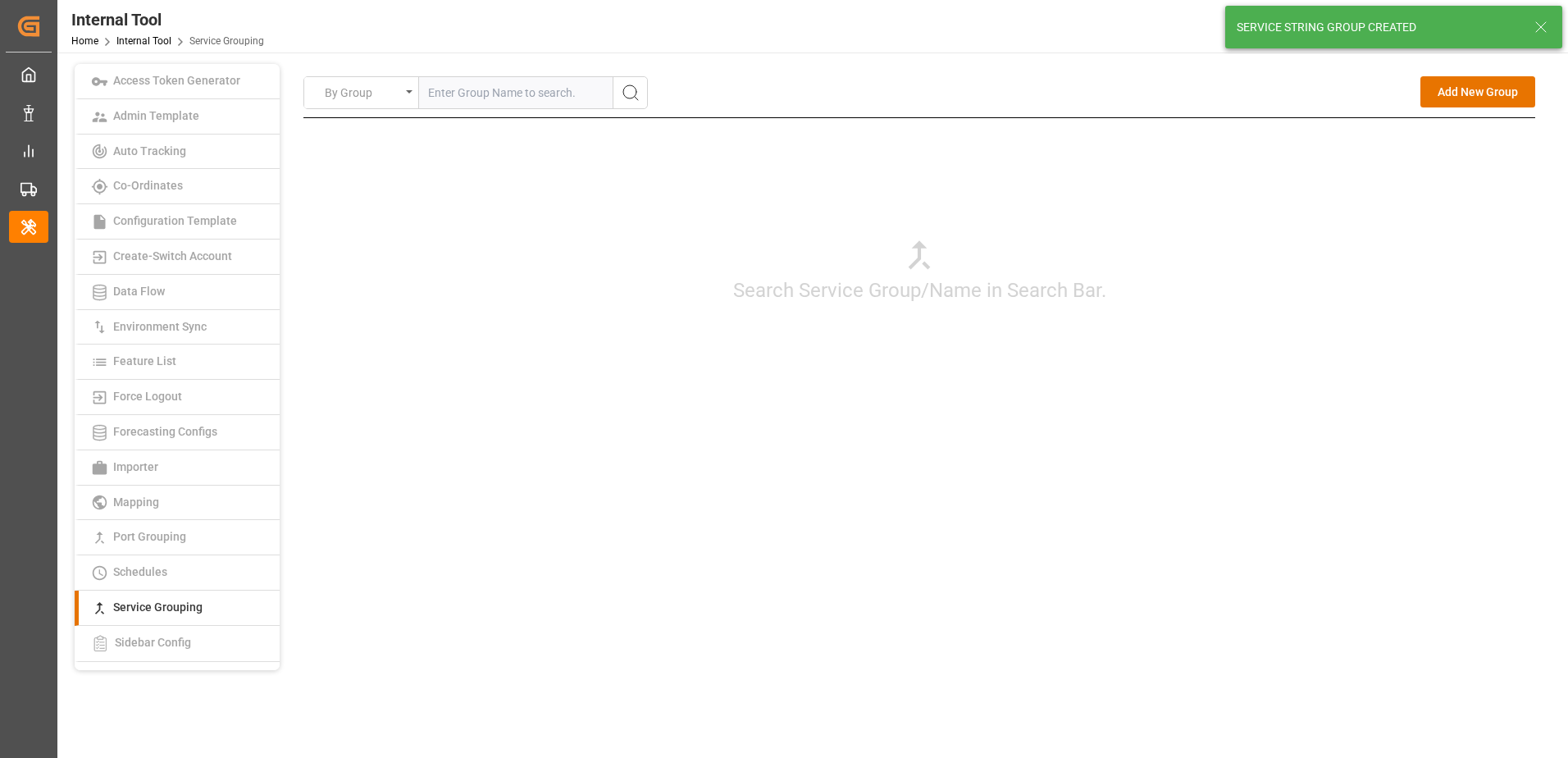
click at [1453, 412] on div "Search Service Group/Name in Search Bar." at bounding box center [920, 270] width 1232 height 304
click at [1476, 83] on button "Add New Group" at bounding box center [1478, 91] width 115 height 31
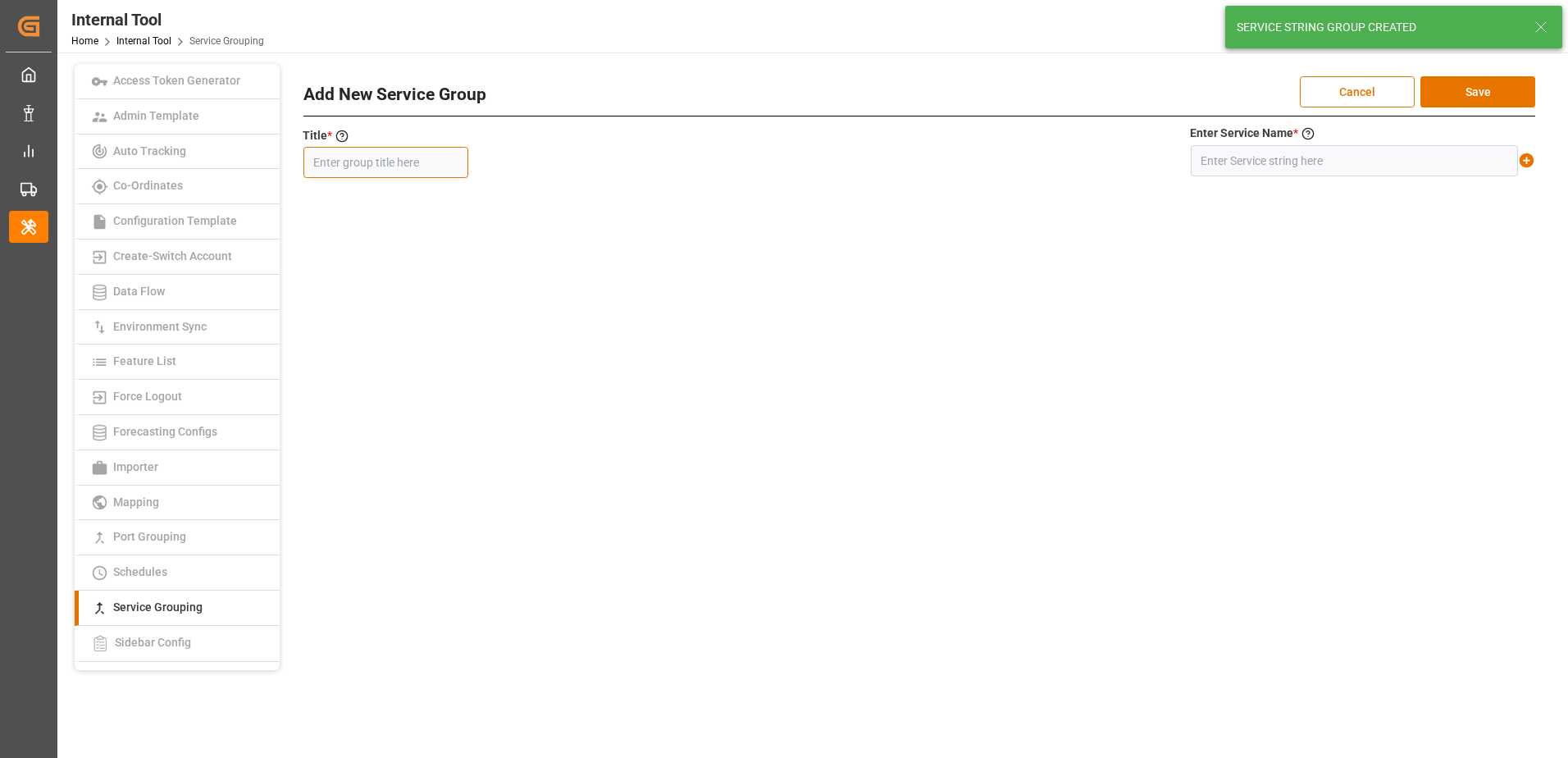
click at [428, 162] on input "text" at bounding box center [386, 162] width 164 height 31
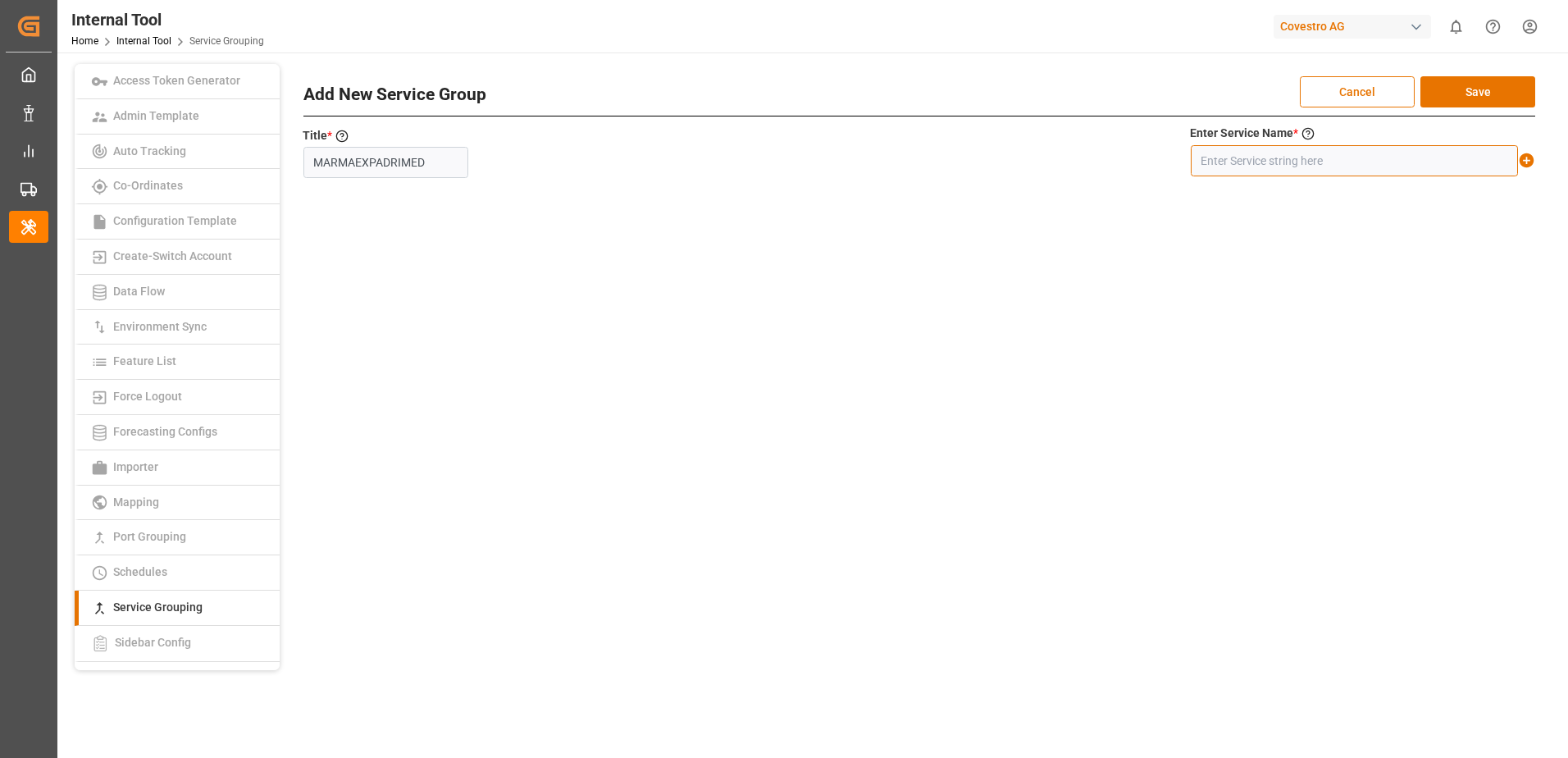
click at [1374, 164] on input "text" at bounding box center [1354, 160] width 327 height 31
click at [1526, 161] on icon at bounding box center [1526, 160] width 18 height 18
click at [1476, 90] on button "Save" at bounding box center [1478, 91] width 115 height 31
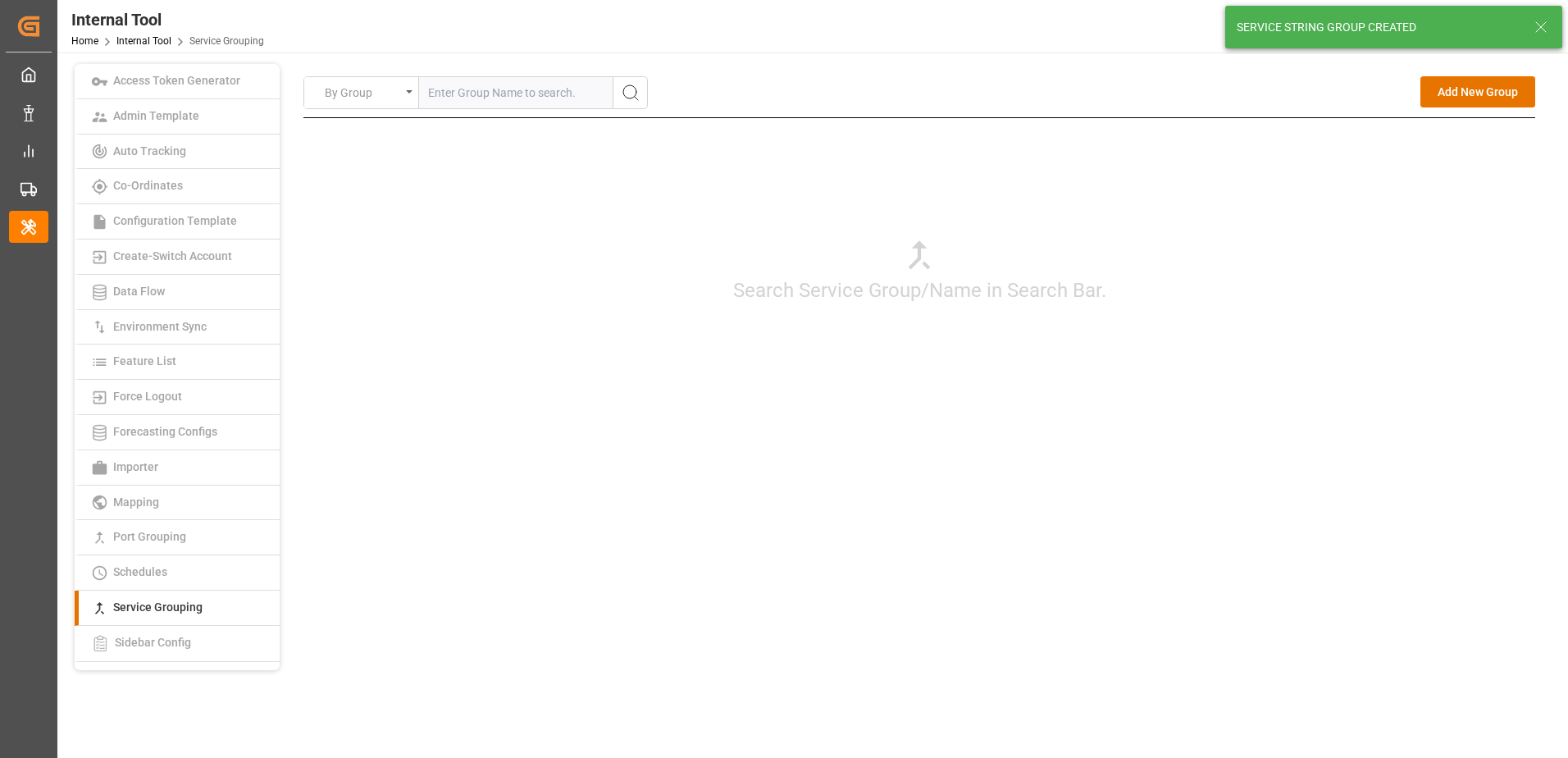
drag, startPoint x: 1456, startPoint y: 439, endPoint x: 1448, endPoint y: 303, distance: 136.2
click at [1456, 439] on div "By Group Add New Group Search Service Group/Name in Search Bar. Add New Service…" at bounding box center [920, 265] width 1232 height 379
click at [1459, 88] on button "Add New Group" at bounding box center [1478, 91] width 115 height 31
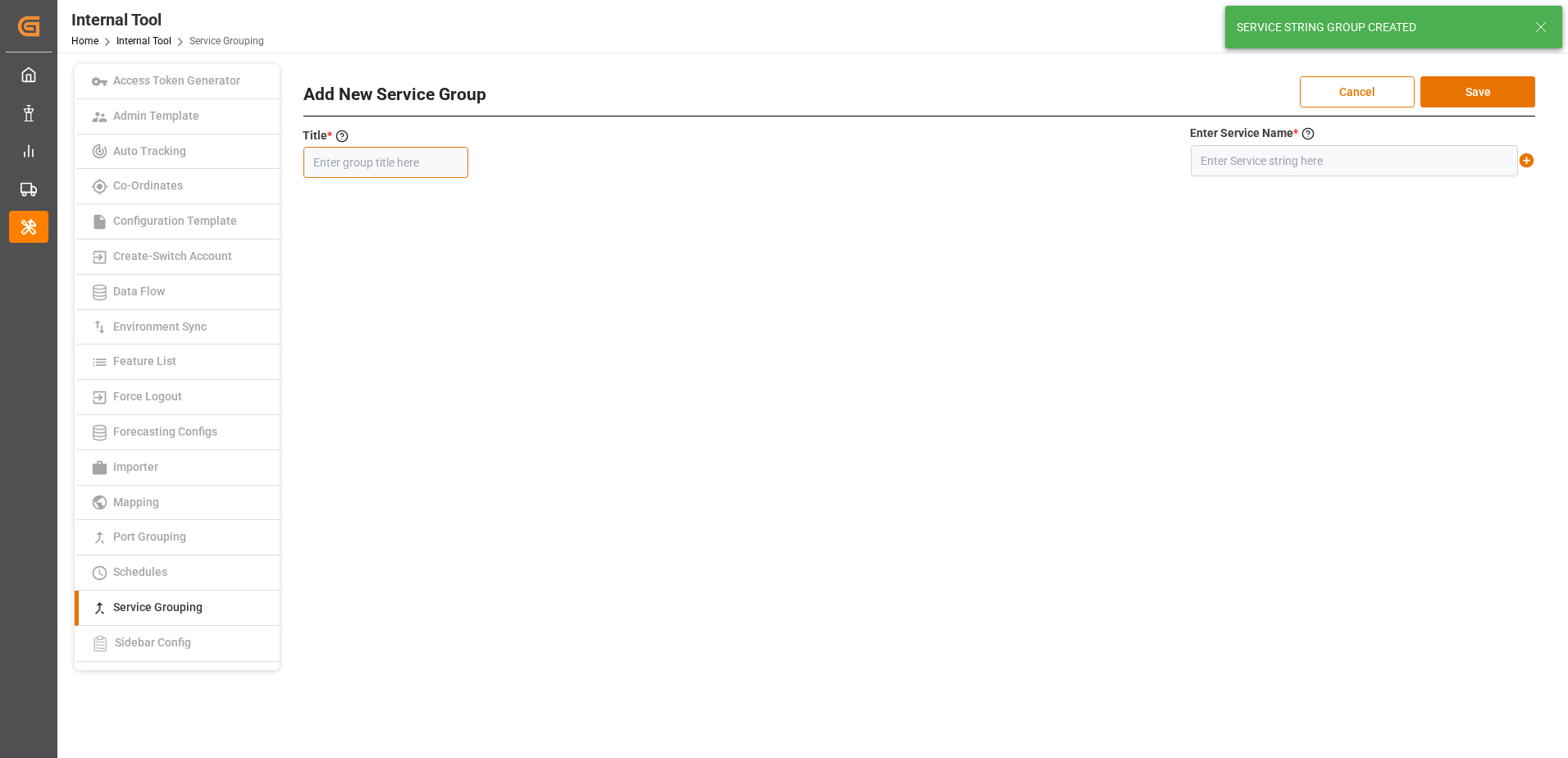
click at [385, 169] on input "text" at bounding box center [386, 162] width 164 height 31
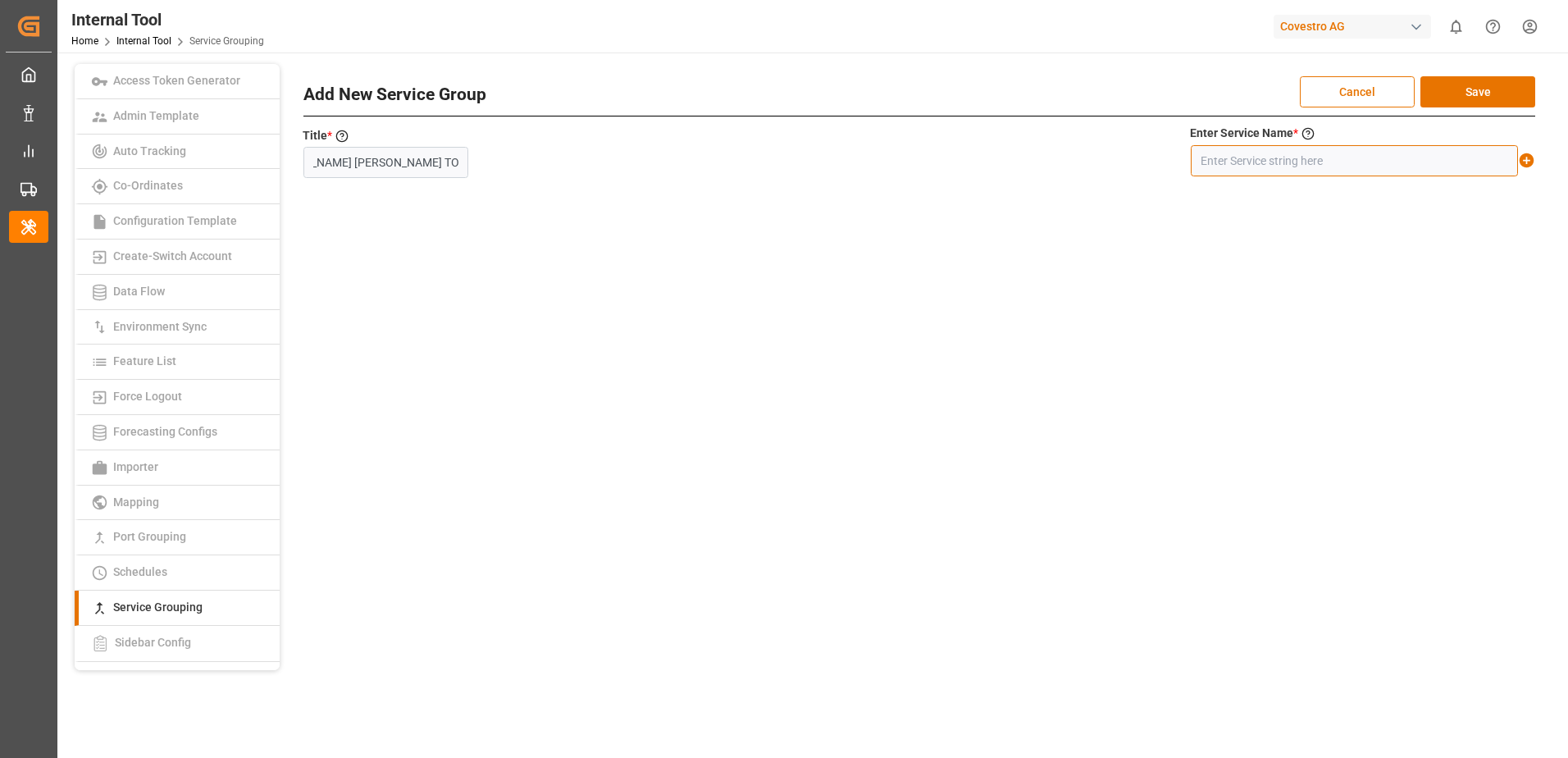
click at [1400, 168] on input "text" at bounding box center [1354, 160] width 327 height 31
click at [1528, 161] on icon at bounding box center [1526, 160] width 18 height 18
click at [1524, 99] on button "Save" at bounding box center [1478, 91] width 115 height 31
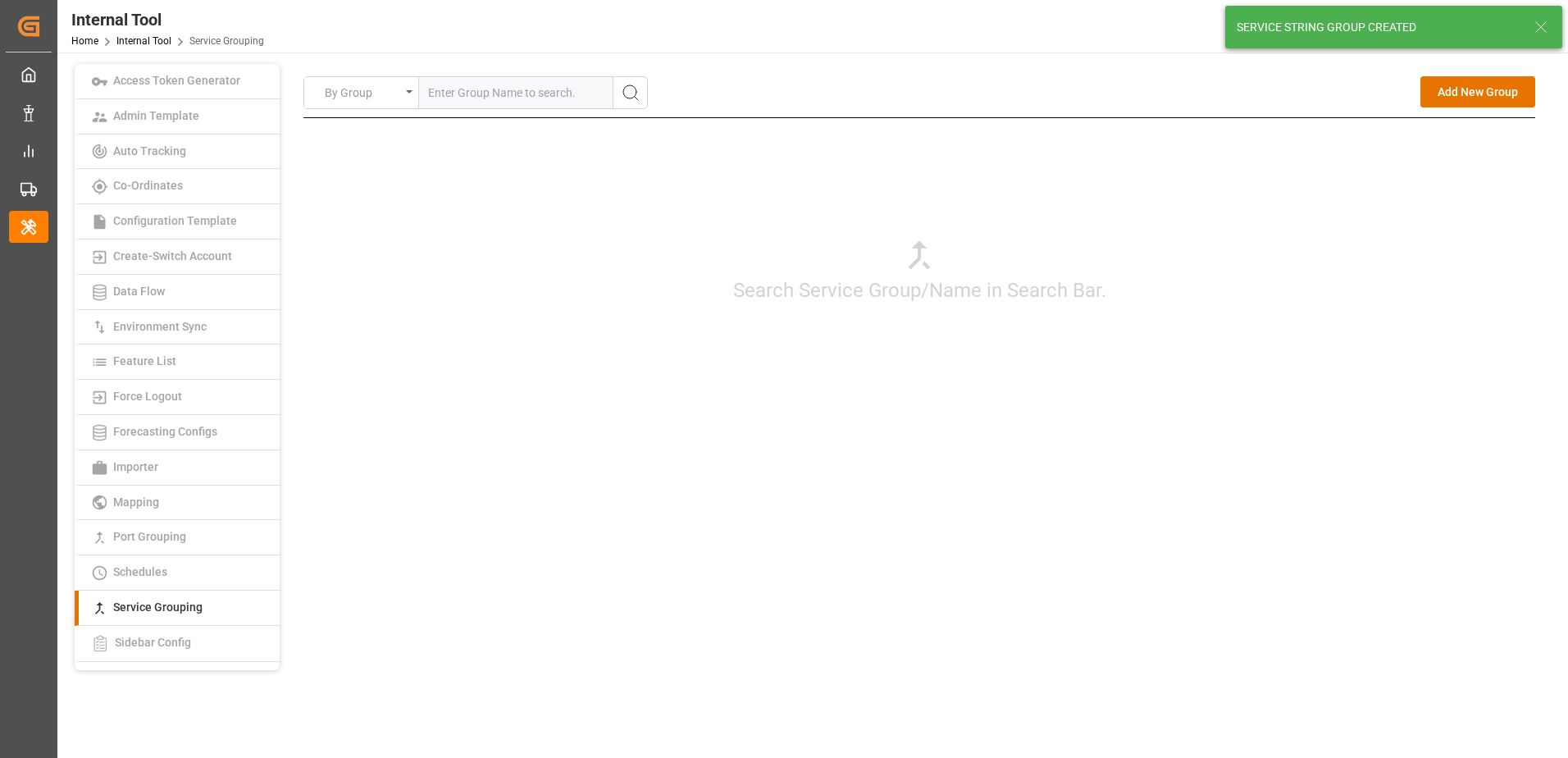
click at [1372, 476] on div "By Group Add New Group Search Service Group/Name in Search Bar. Add New Service…" at bounding box center [919, 367] width 1268 height 606
click at [1493, 99] on button "Add New Group" at bounding box center [1478, 91] width 115 height 31
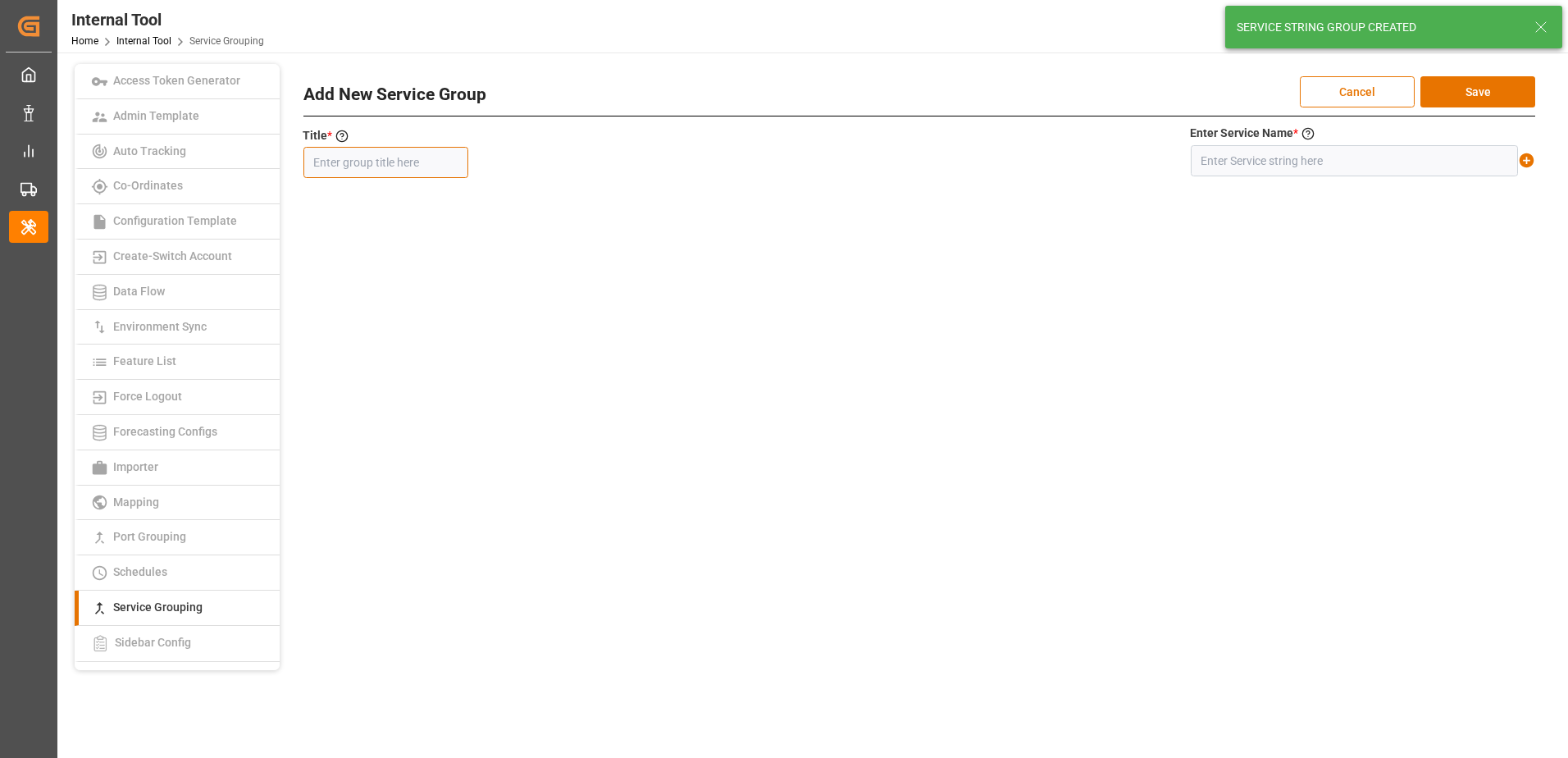
click at [407, 169] on input "text" at bounding box center [386, 162] width 164 height 31
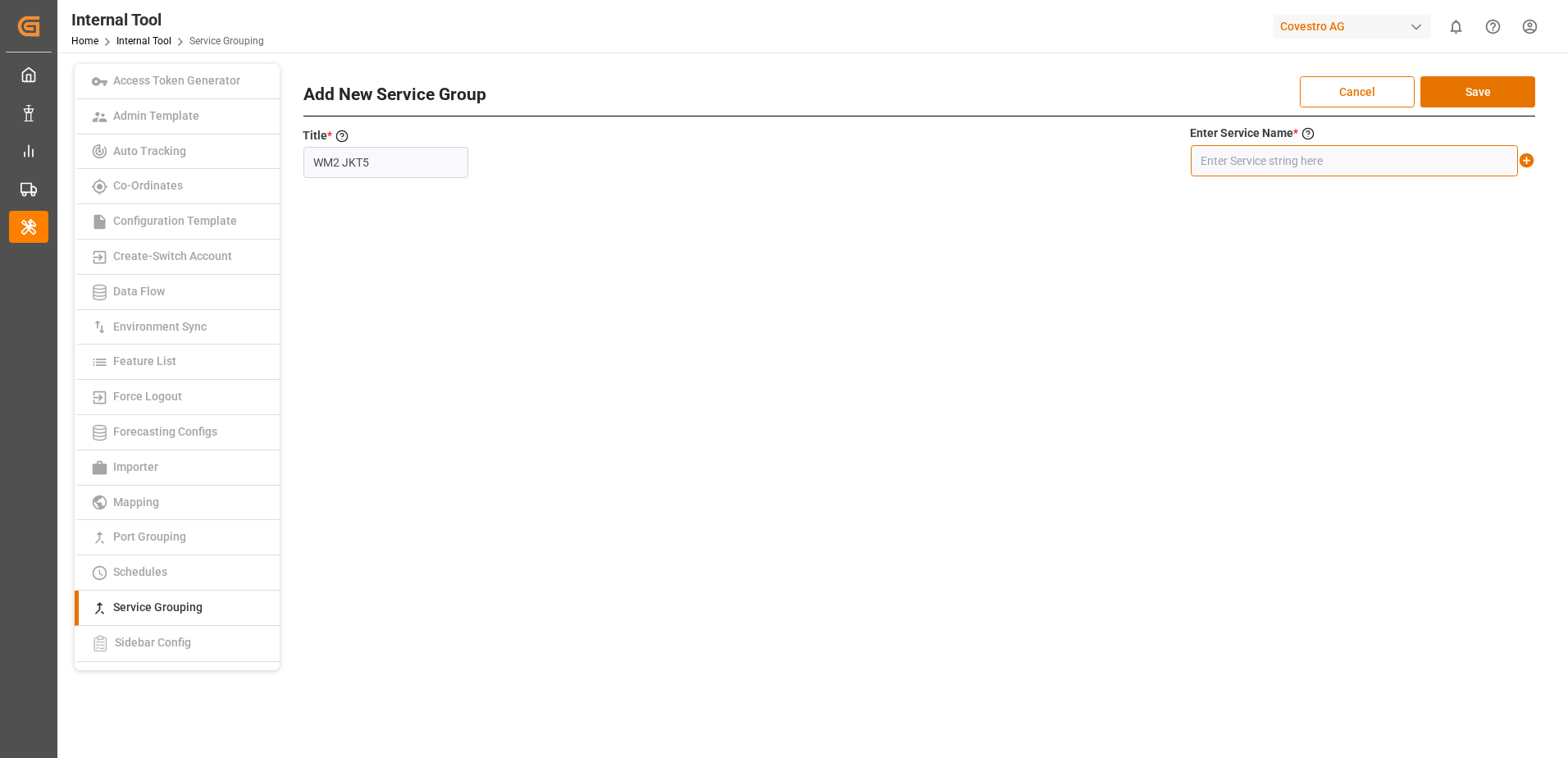
click at [1239, 154] on input "text" at bounding box center [1354, 160] width 327 height 31
click at [1527, 158] on icon at bounding box center [1526, 160] width 18 height 18
click at [1500, 97] on button "Save" at bounding box center [1478, 91] width 115 height 31
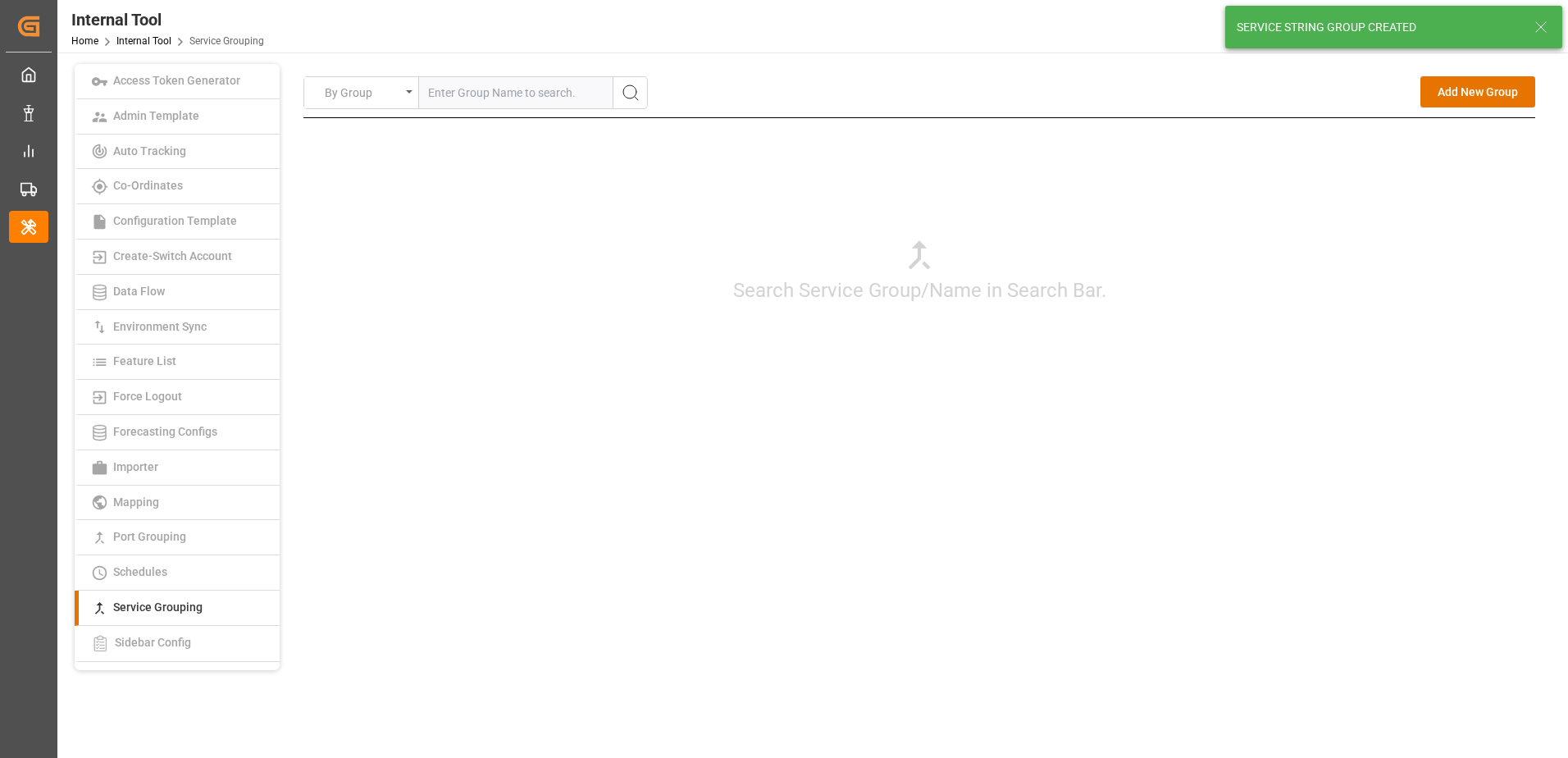
drag, startPoint x: 1425, startPoint y: 417, endPoint x: 1450, endPoint y: 305, distance: 114.8
click at [1425, 417] on div "Search Service Group/Name in Search Bar." at bounding box center [920, 270] width 1232 height 304
click at [1466, 98] on button "Add New Group" at bounding box center [1478, 91] width 115 height 31
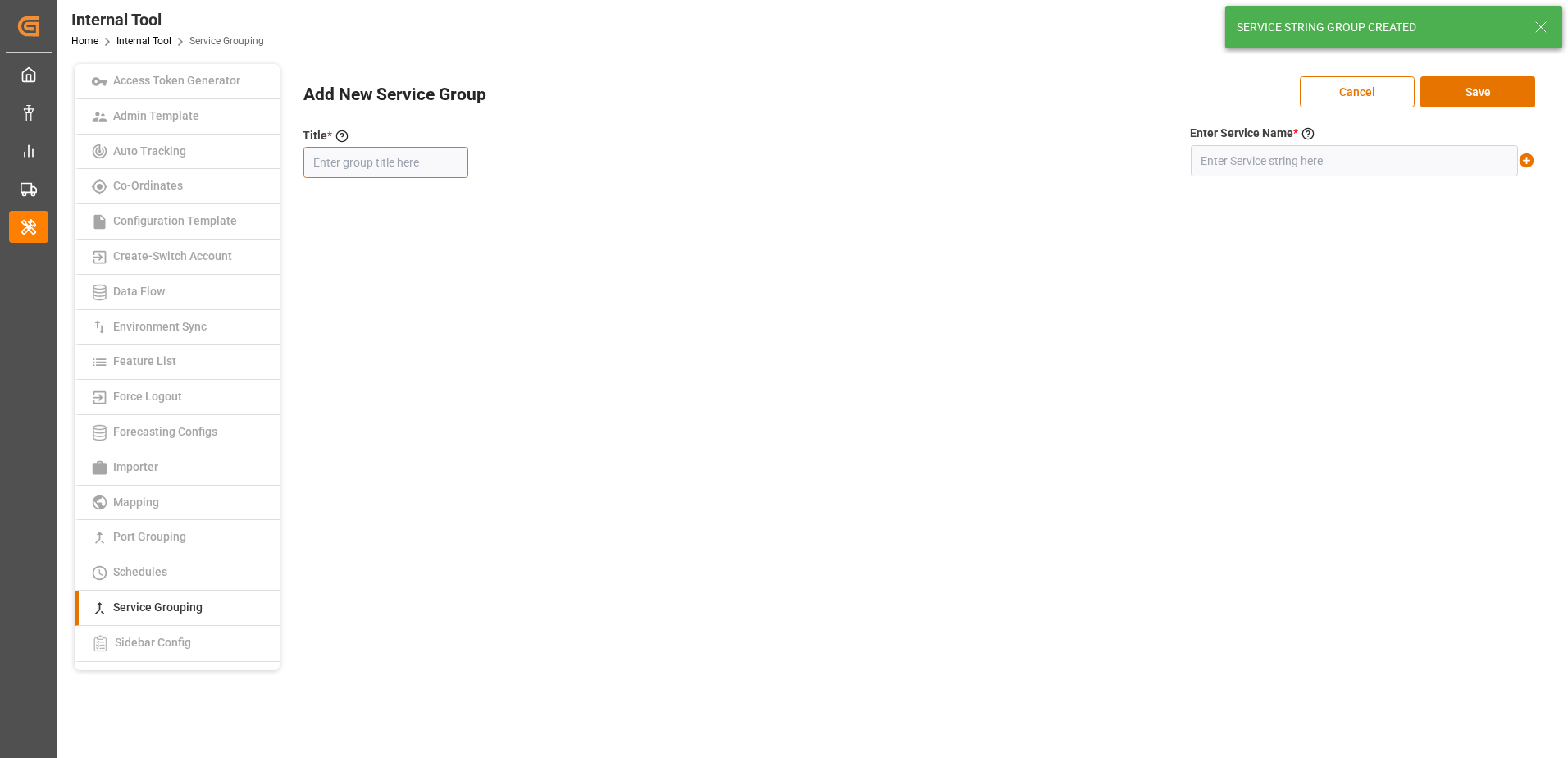
click at [425, 161] on input "text" at bounding box center [386, 162] width 164 height 31
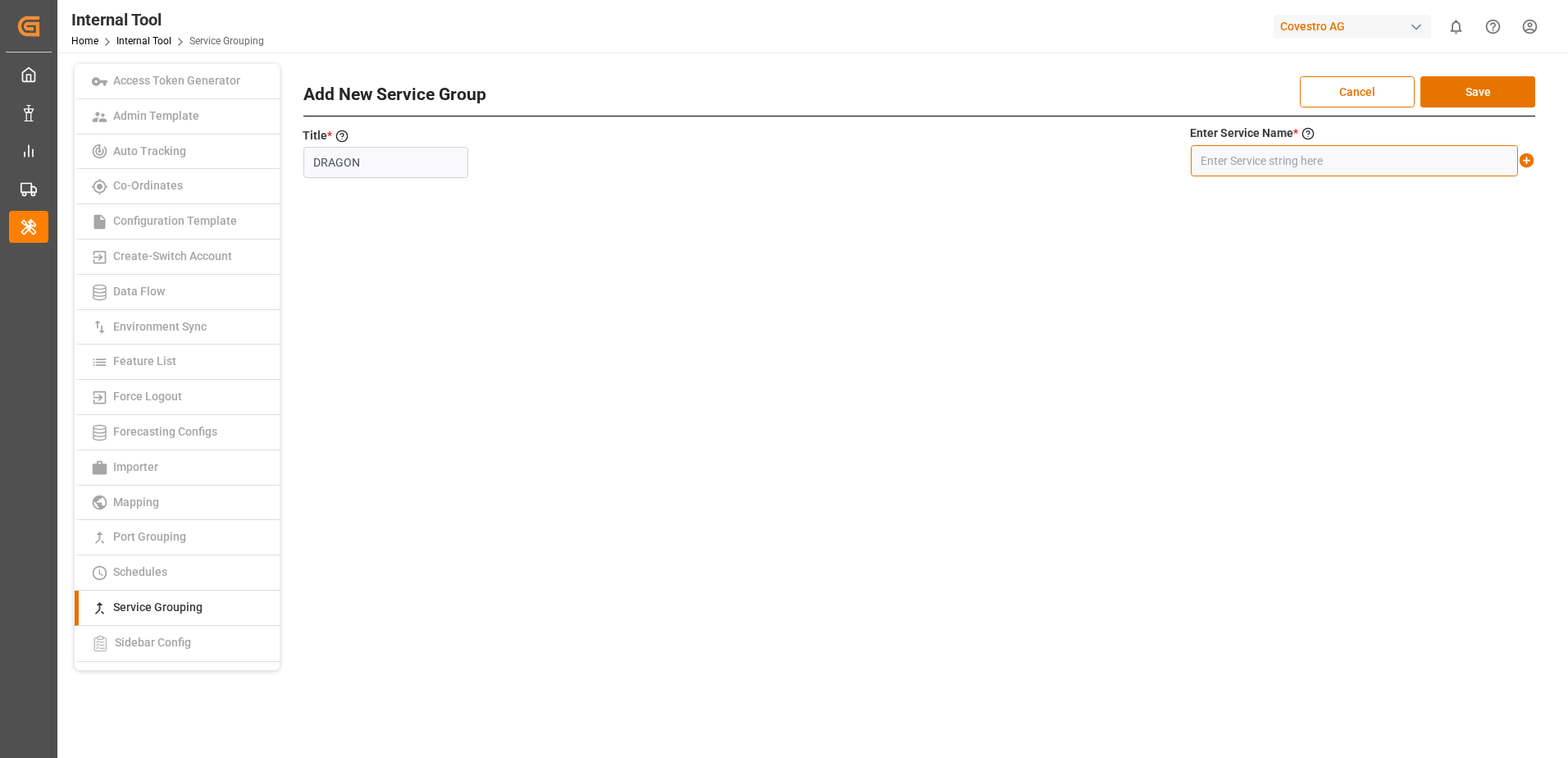
click at [1312, 164] on input "text" at bounding box center [1354, 160] width 327 height 31
click at [1525, 158] on icon at bounding box center [1527, 161] width 15 height 15
click at [1515, 87] on button "Save" at bounding box center [1478, 91] width 115 height 31
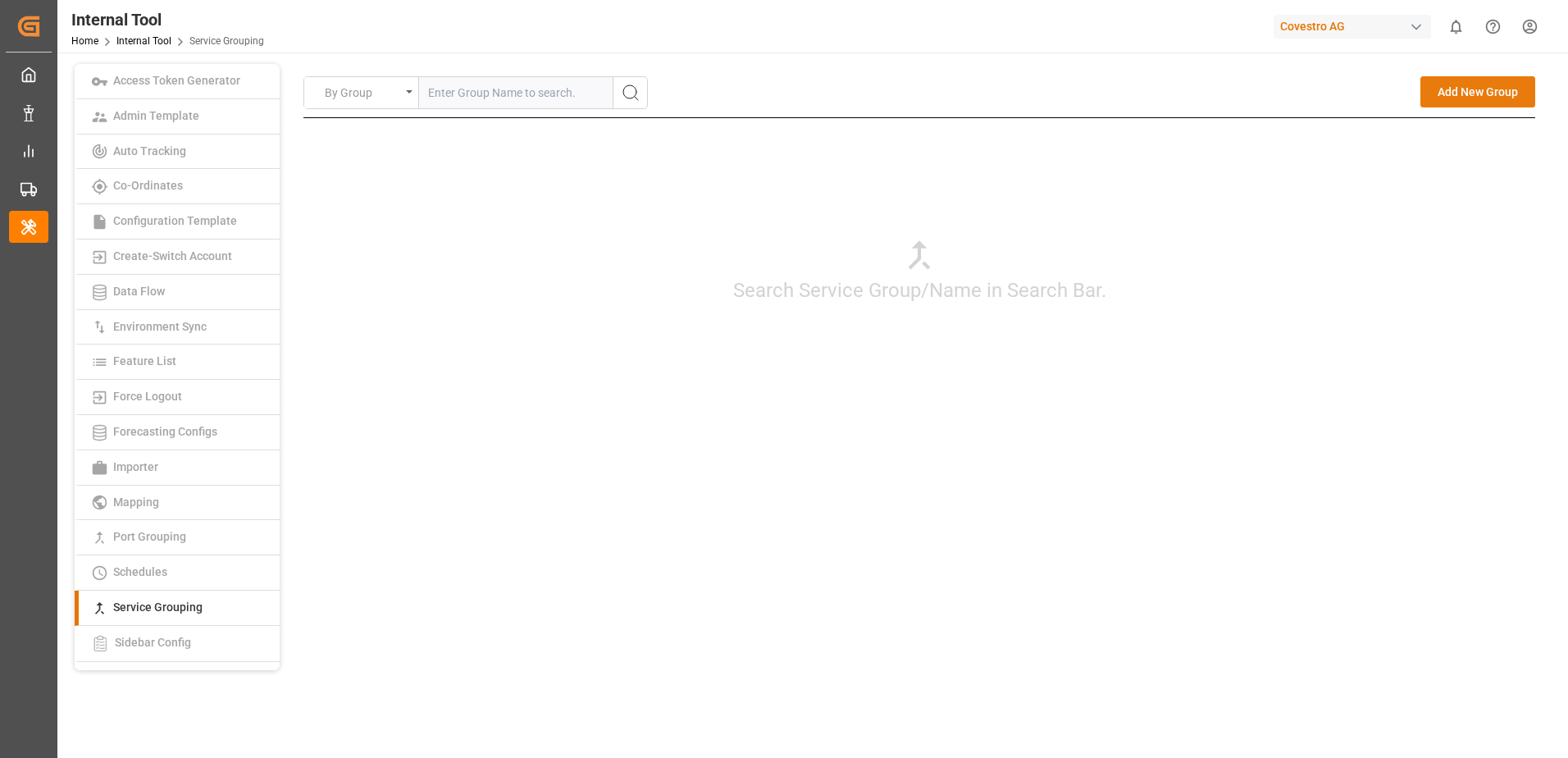
click at [1445, 91] on button "Add New Group" at bounding box center [1478, 91] width 115 height 31
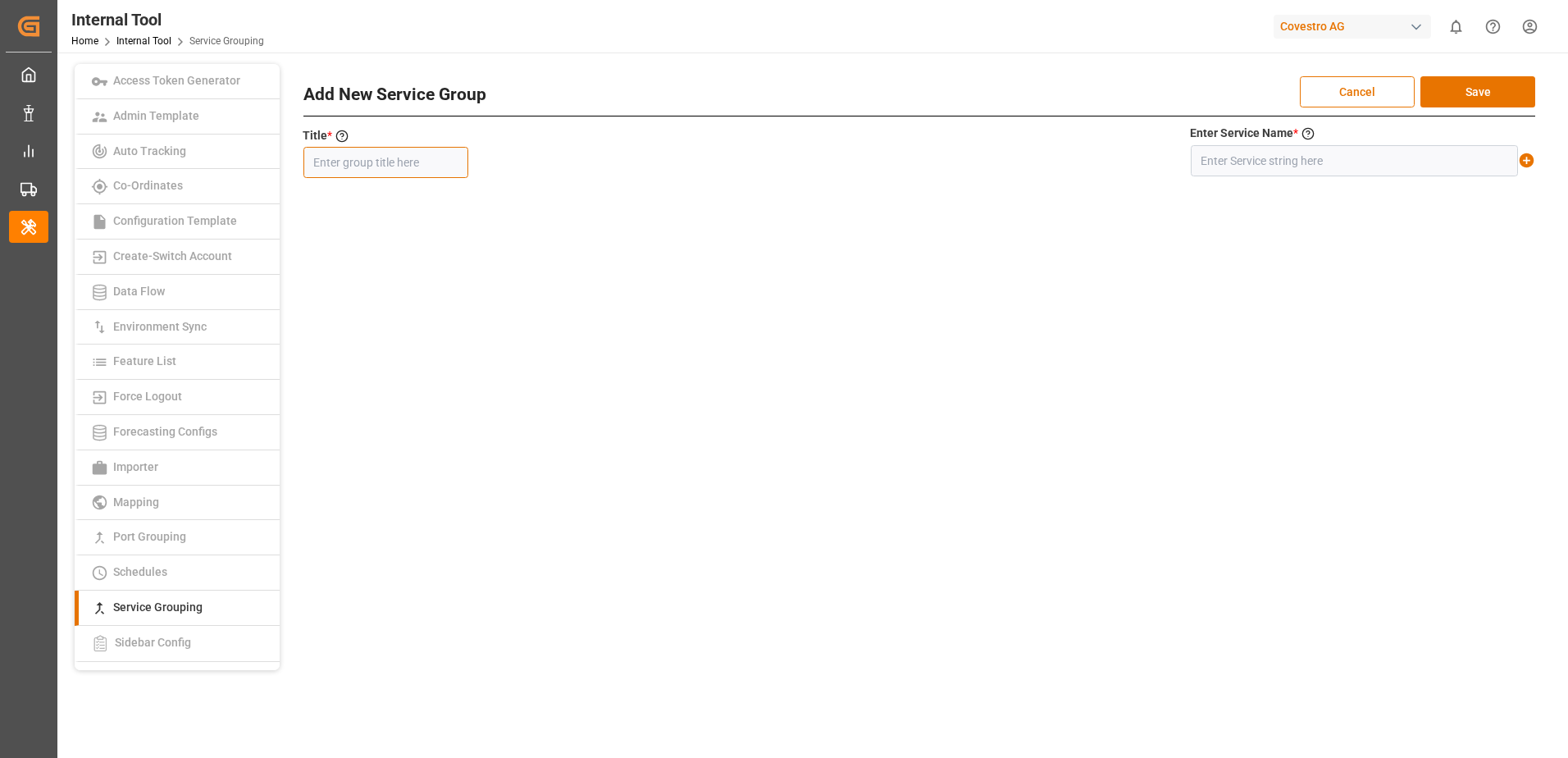
click at [363, 169] on input "text" at bounding box center [386, 162] width 164 height 31
click at [1233, 162] on input "text" at bounding box center [1354, 160] width 327 height 31
click at [1527, 158] on icon at bounding box center [1526, 160] width 18 height 18
click at [1501, 92] on button "Save" at bounding box center [1478, 91] width 115 height 31
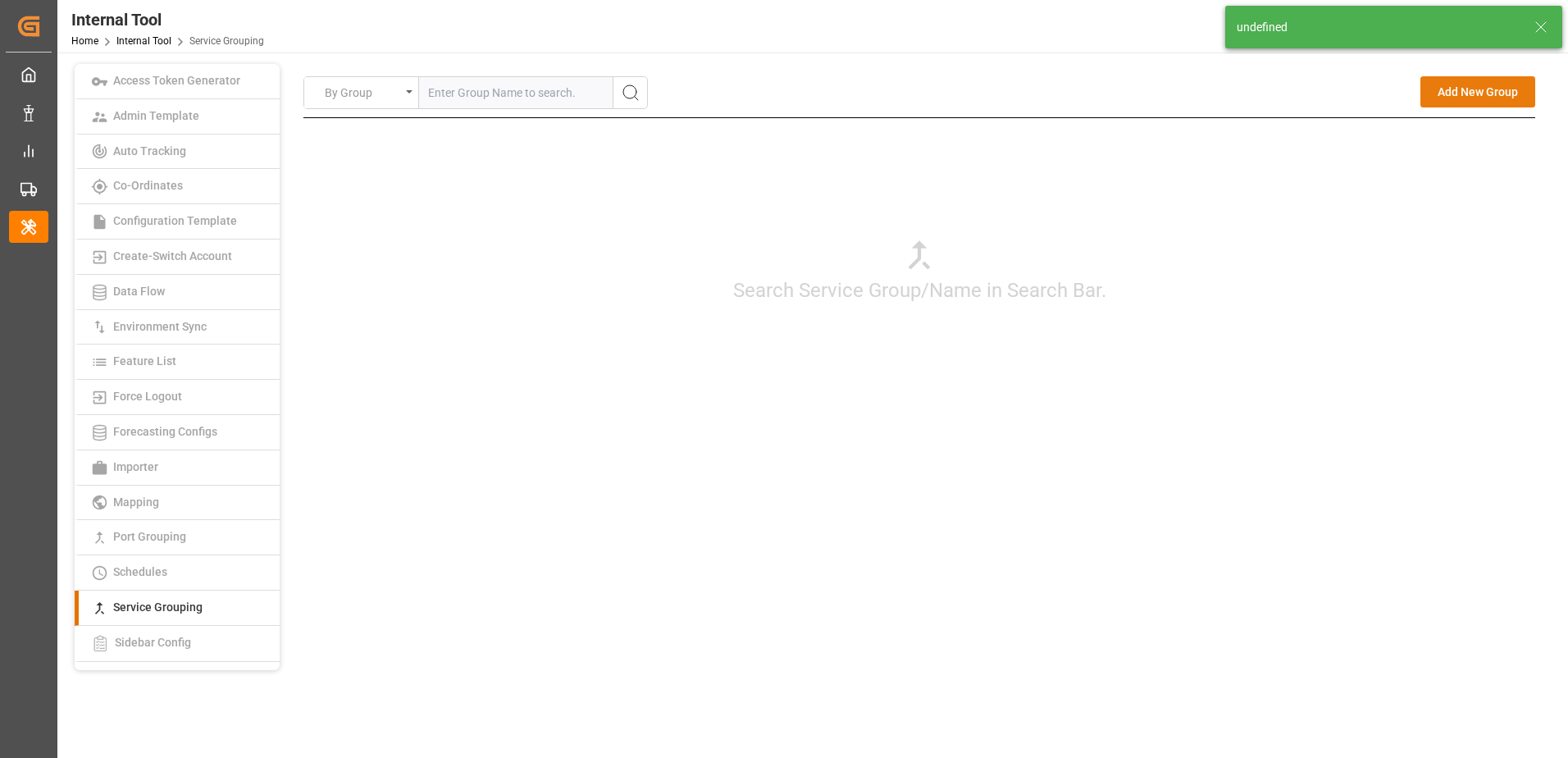
click at [1465, 89] on button "Add New Group" at bounding box center [1478, 91] width 115 height 31
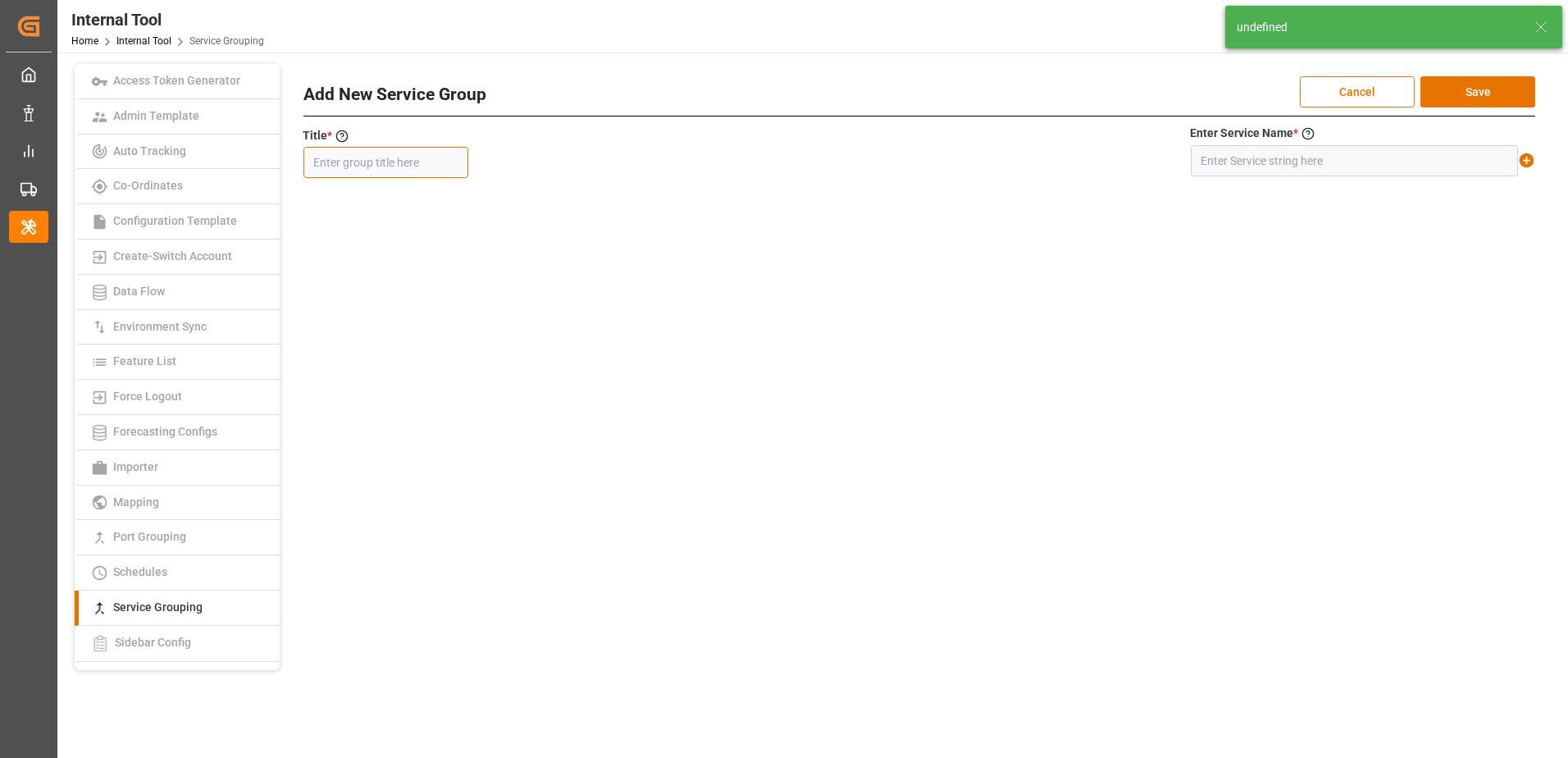
click at [404, 154] on input "text" at bounding box center [386, 162] width 164 height 31
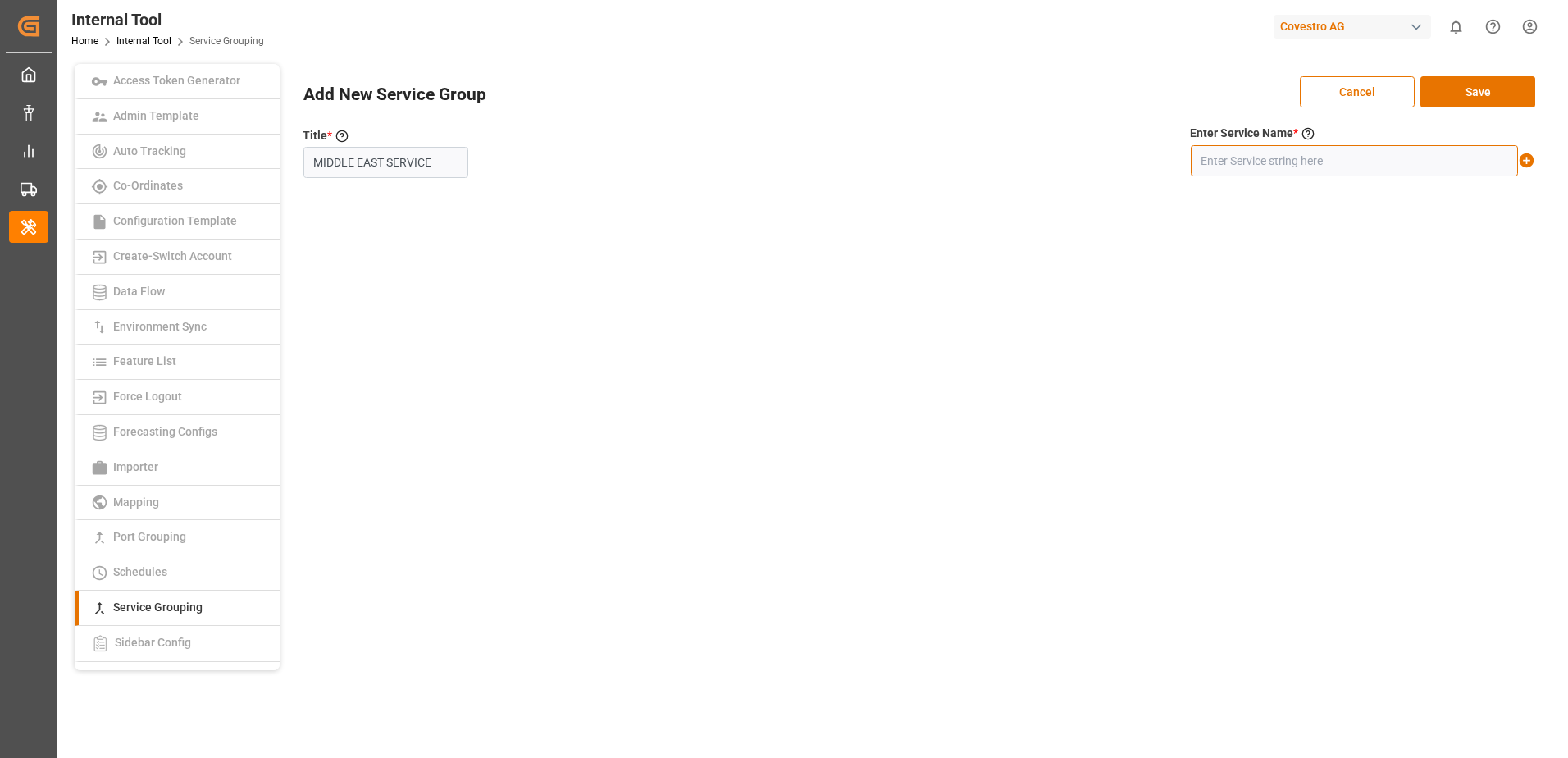
click at [1285, 164] on input "text" at bounding box center [1354, 160] width 327 height 31
click at [1531, 164] on icon at bounding box center [1527, 161] width 15 height 15
click at [1500, 93] on button "Save" at bounding box center [1478, 91] width 115 height 31
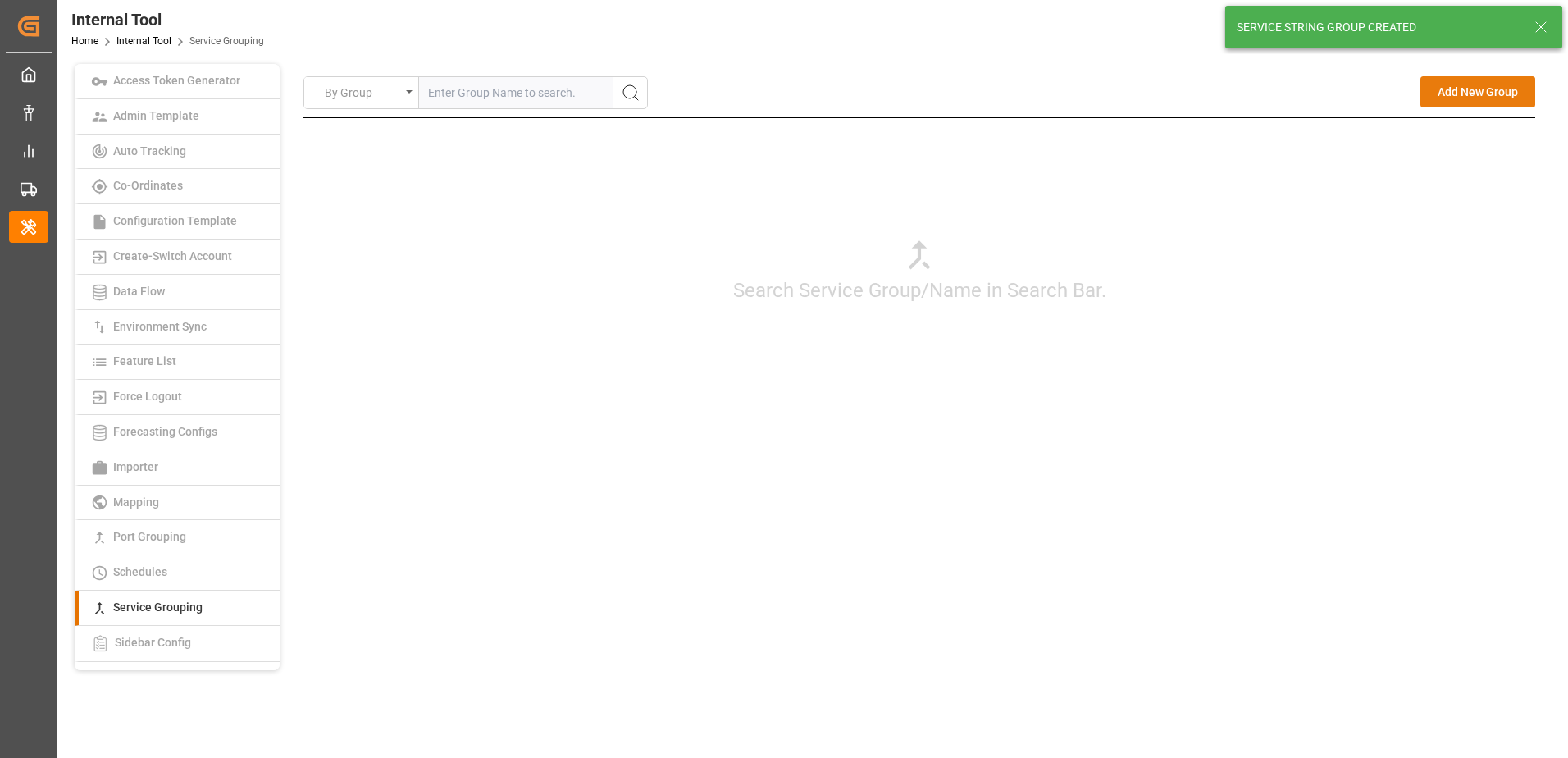
click at [1485, 97] on button "Add New Group" at bounding box center [1478, 91] width 115 height 31
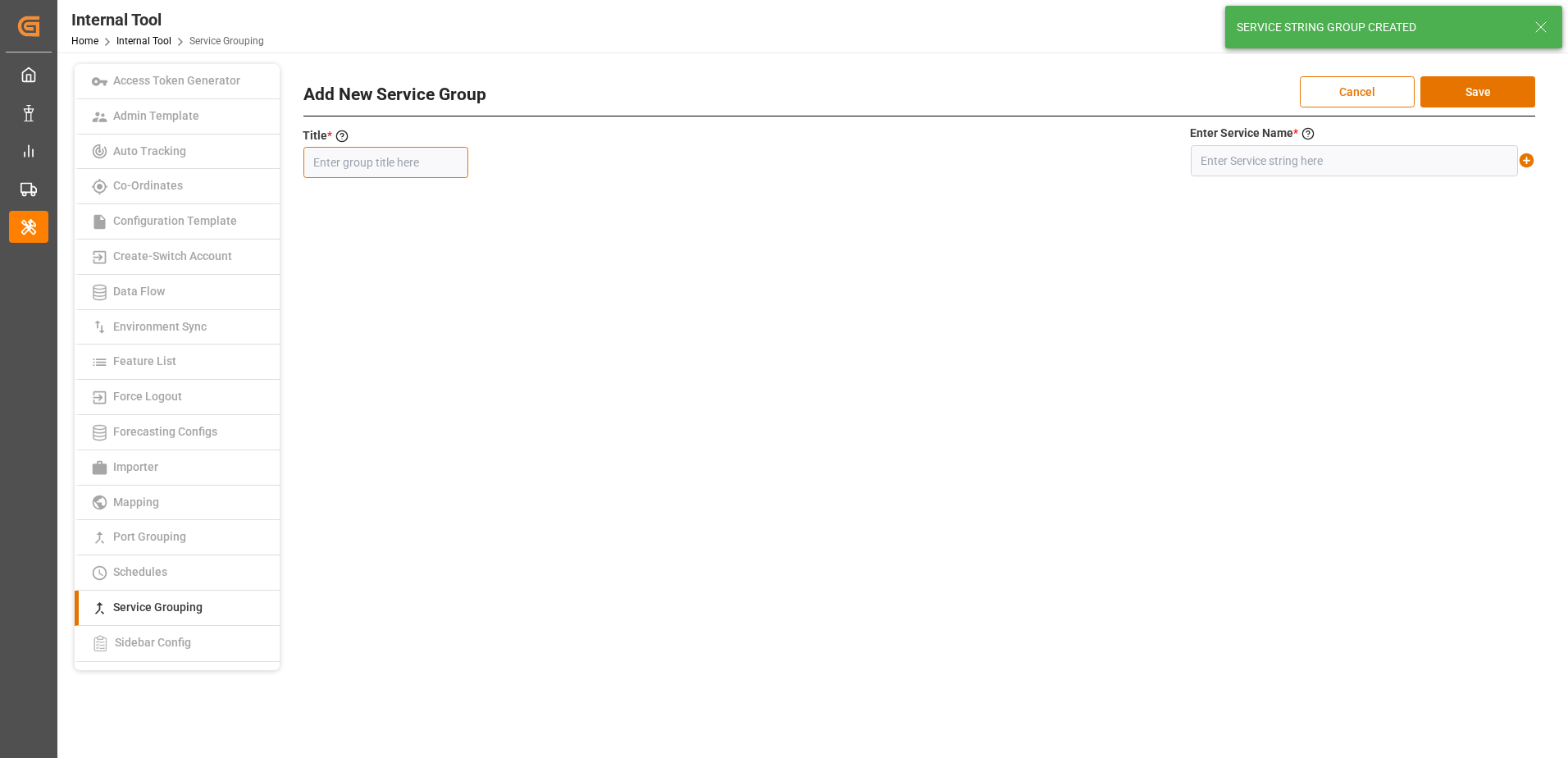
click at [432, 156] on input "text" at bounding box center [386, 162] width 164 height 31
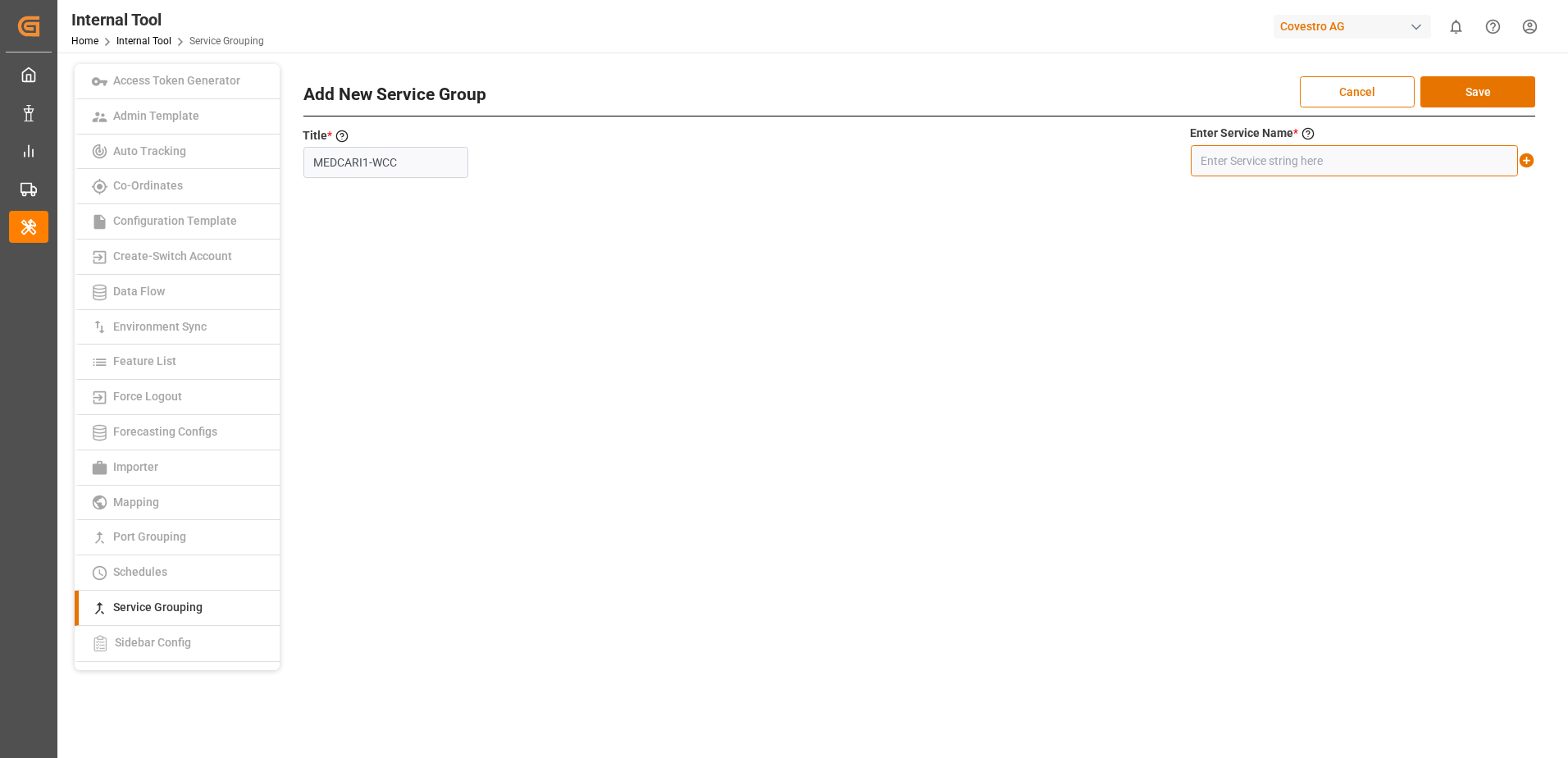
click at [1278, 162] on input "text" at bounding box center [1354, 160] width 327 height 31
click at [1524, 161] on icon at bounding box center [1526, 160] width 18 height 18
click at [1478, 94] on button "Save" at bounding box center [1478, 91] width 115 height 31
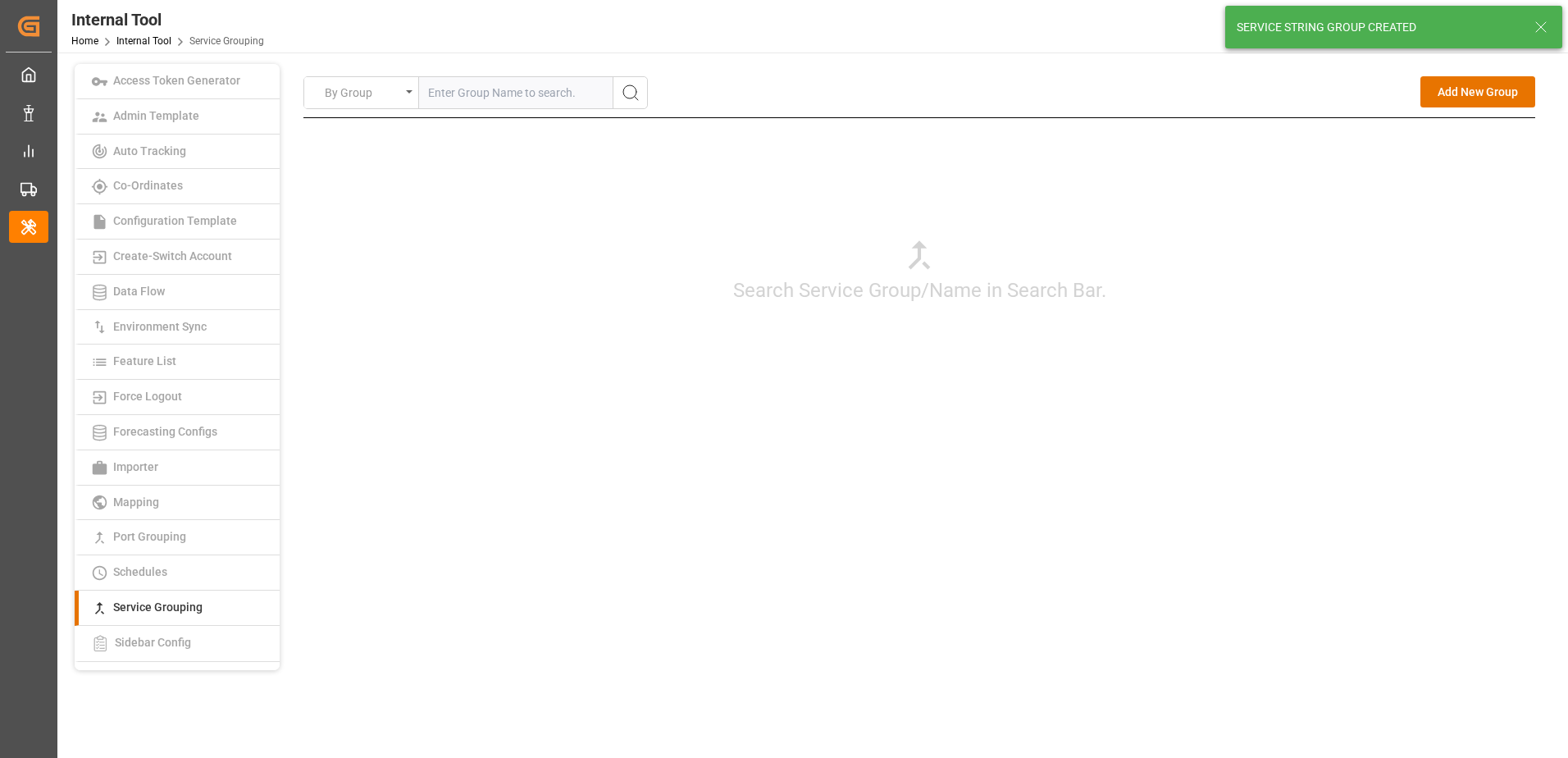
click at [518, 93] on input "text" at bounding box center [516, 92] width 194 height 31
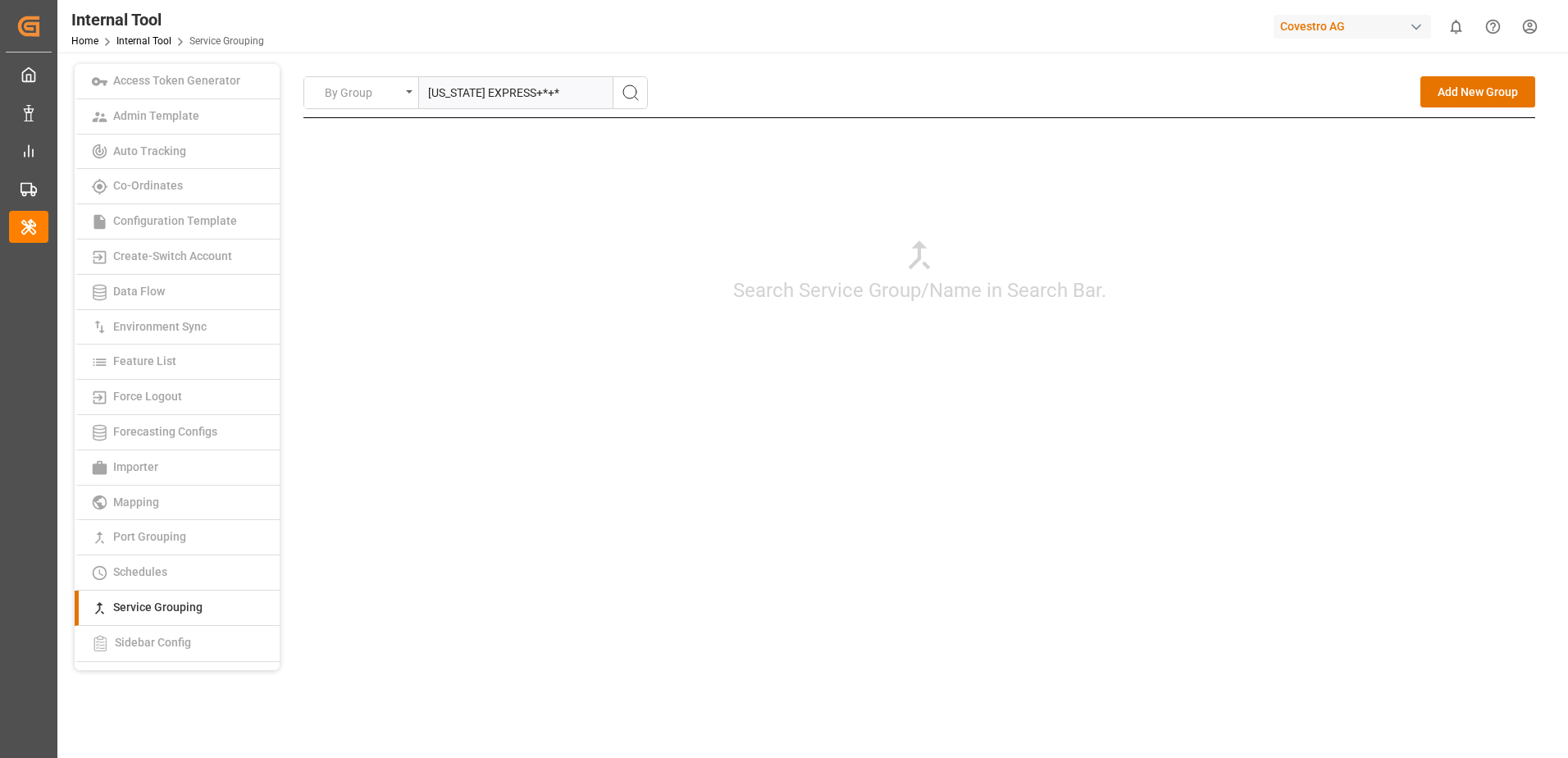
click at [640, 93] on button "search button" at bounding box center [629, 92] width 34 height 31
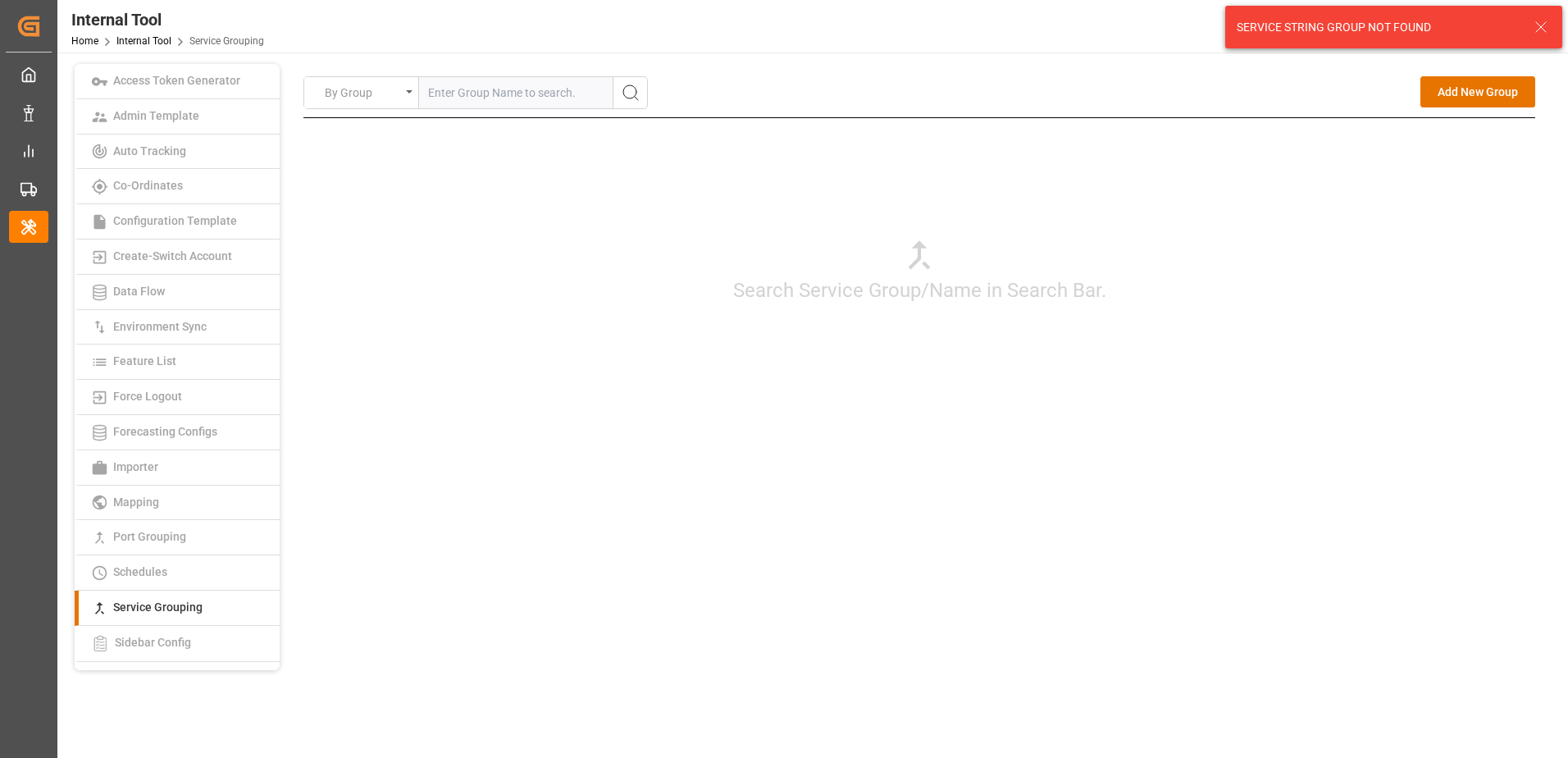
click at [576, 90] on input "text" at bounding box center [516, 92] width 194 height 31
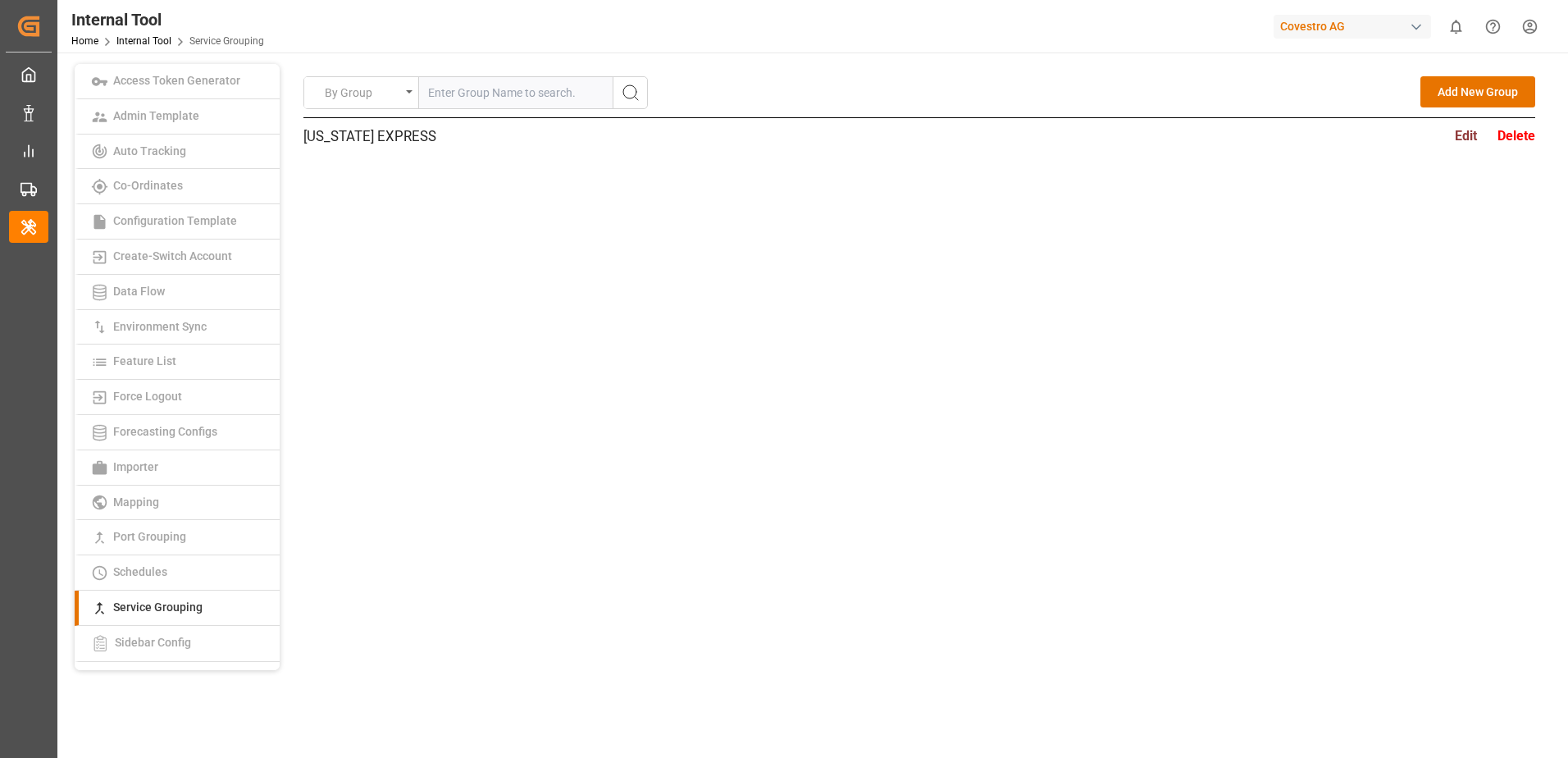
click at [1463, 135] on div "Edit" at bounding box center [1465, 136] width 23 height 21
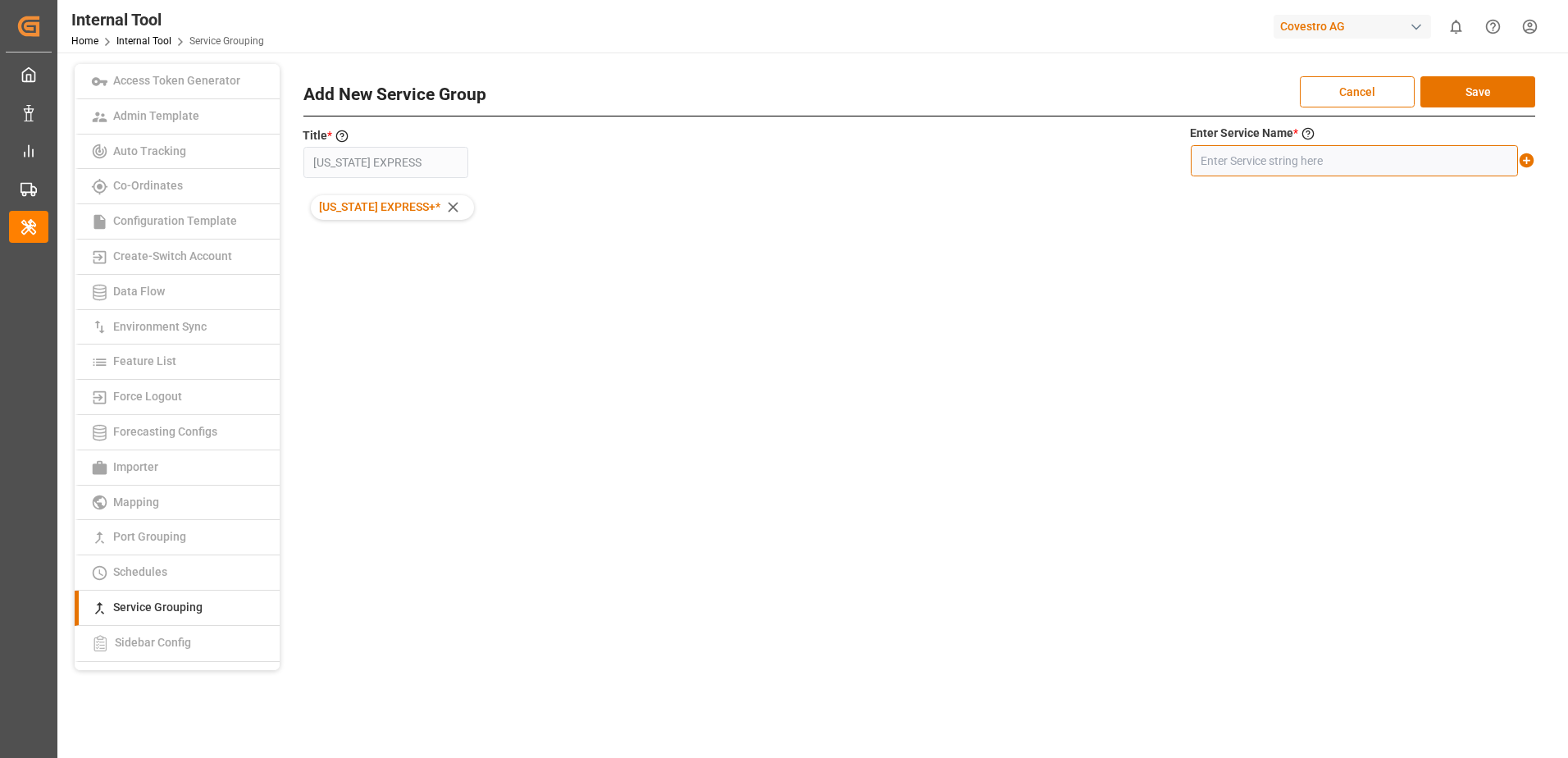
click at [1397, 154] on input "text" at bounding box center [1354, 160] width 327 height 31
click at [1530, 165] on icon at bounding box center [1527, 161] width 15 height 15
click at [1475, 92] on button "Save" at bounding box center [1478, 91] width 115 height 31
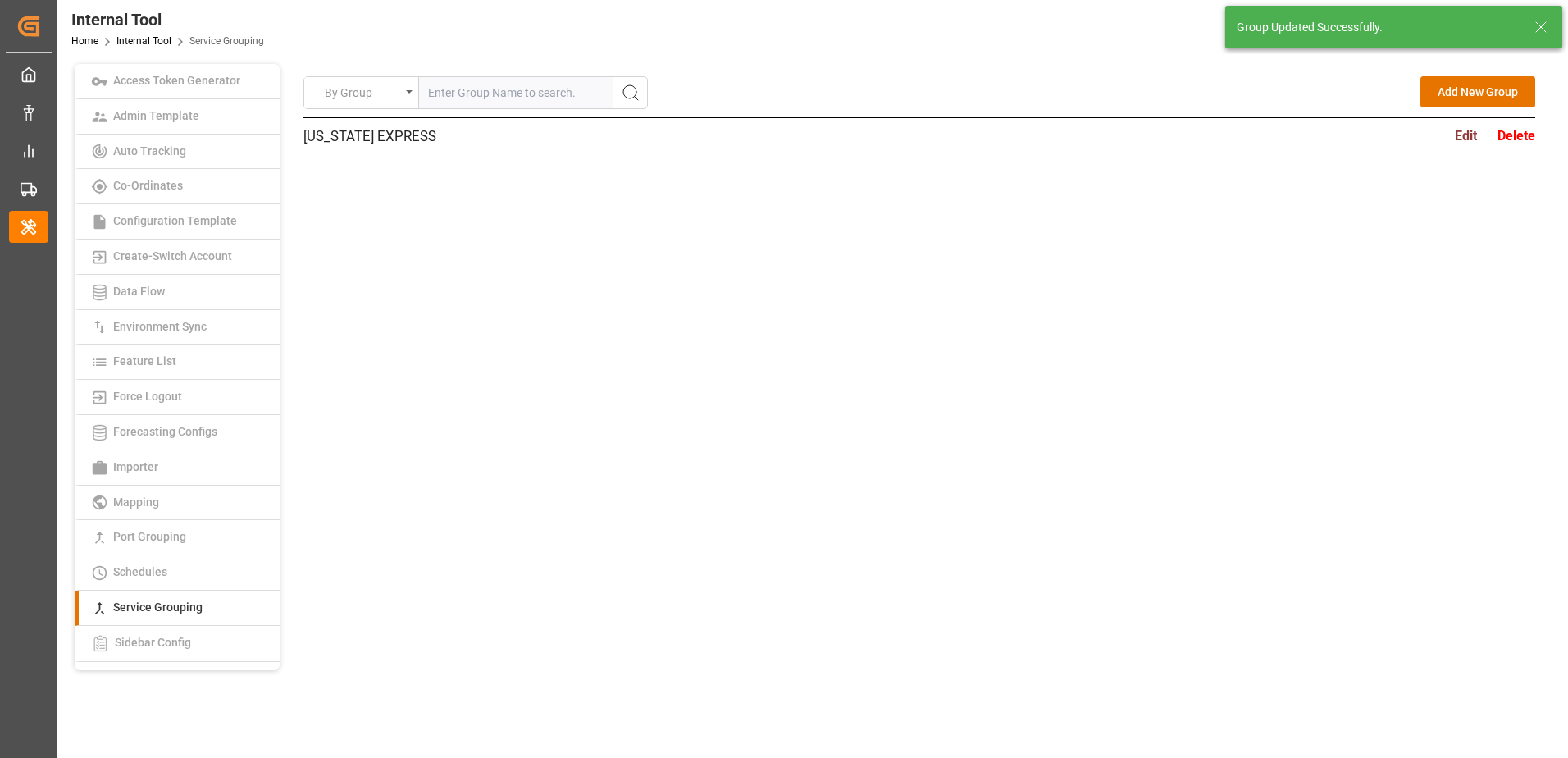
click at [584, 94] on input "text" at bounding box center [516, 92] width 194 height 31
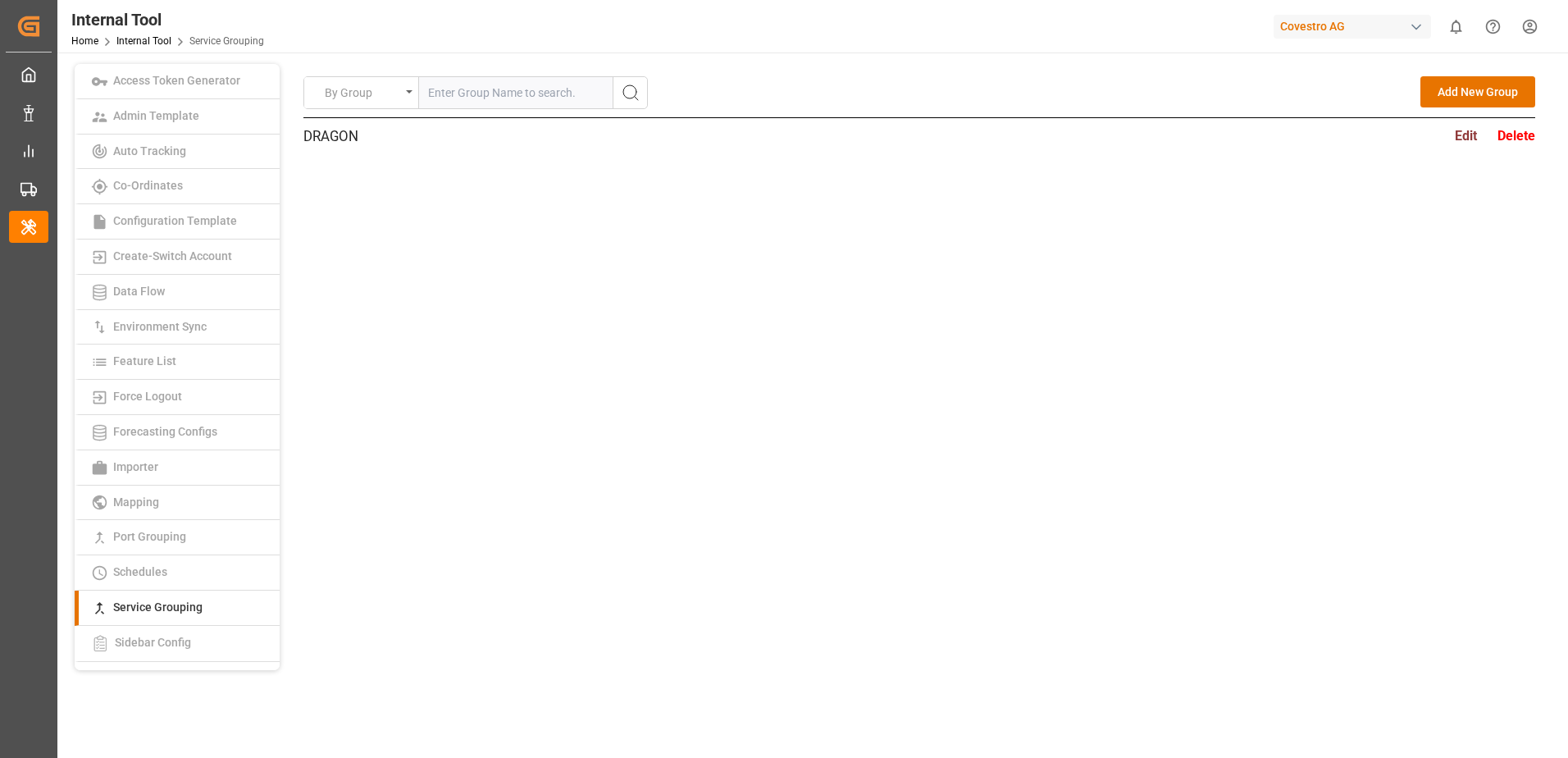
click at [1468, 133] on div "Edit" at bounding box center [1465, 136] width 23 height 21
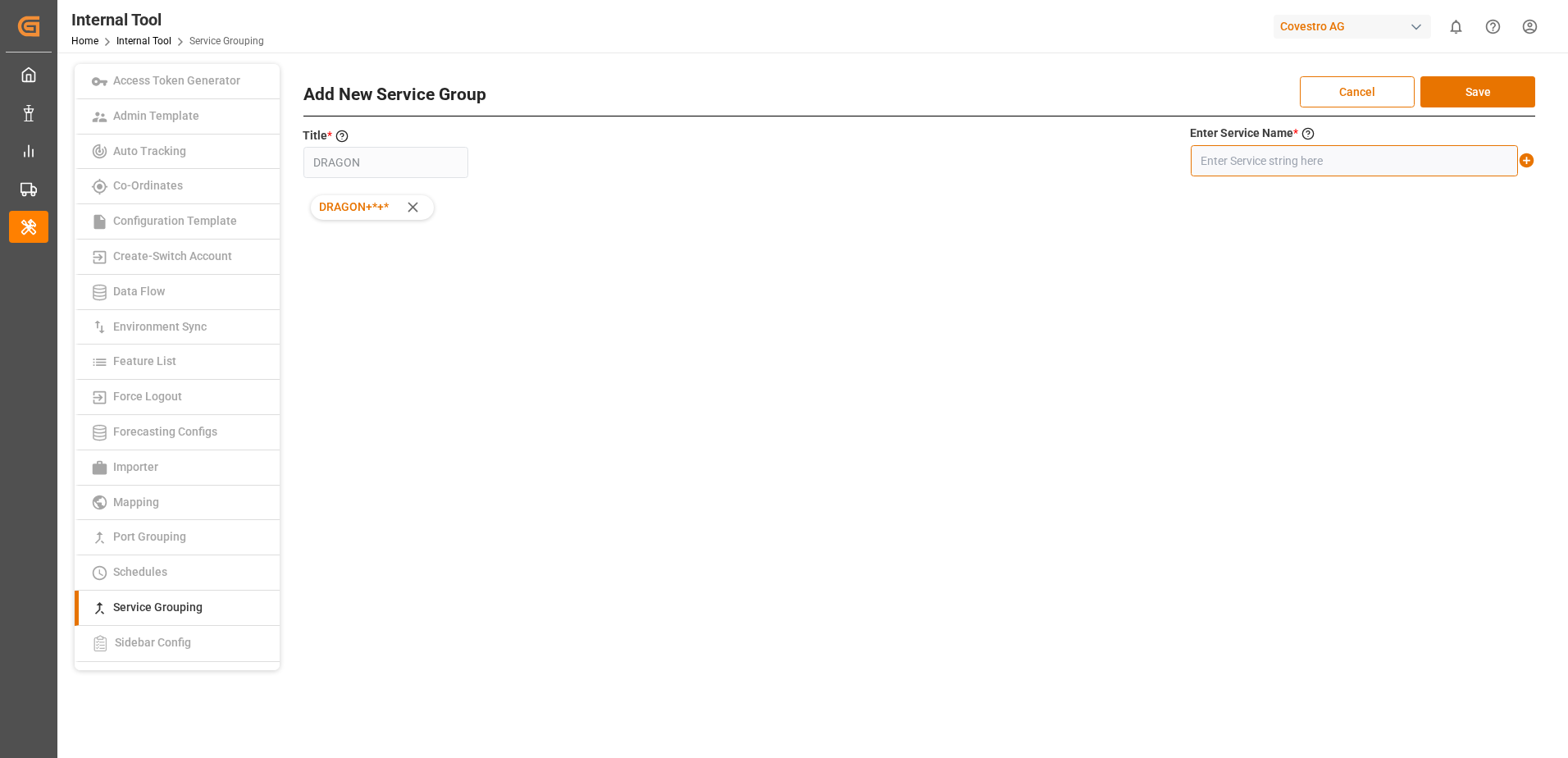
click at [1338, 159] on input "text" at bounding box center [1354, 160] width 327 height 31
click at [1526, 159] on icon at bounding box center [1526, 160] width 18 height 18
click at [1474, 92] on button "Save" at bounding box center [1478, 91] width 115 height 31
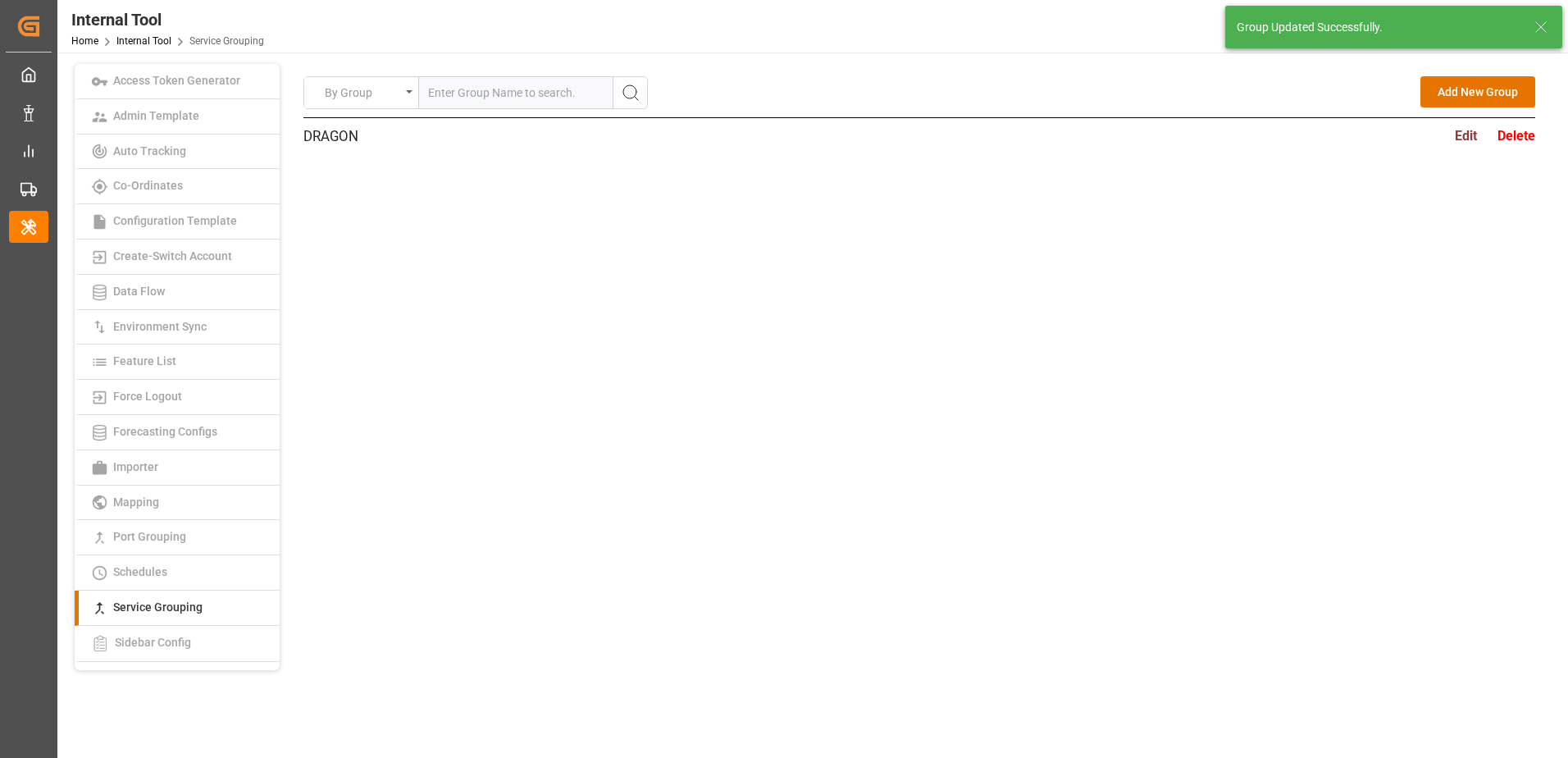
click at [1465, 88] on button "Add New Group" at bounding box center [1478, 91] width 115 height 31
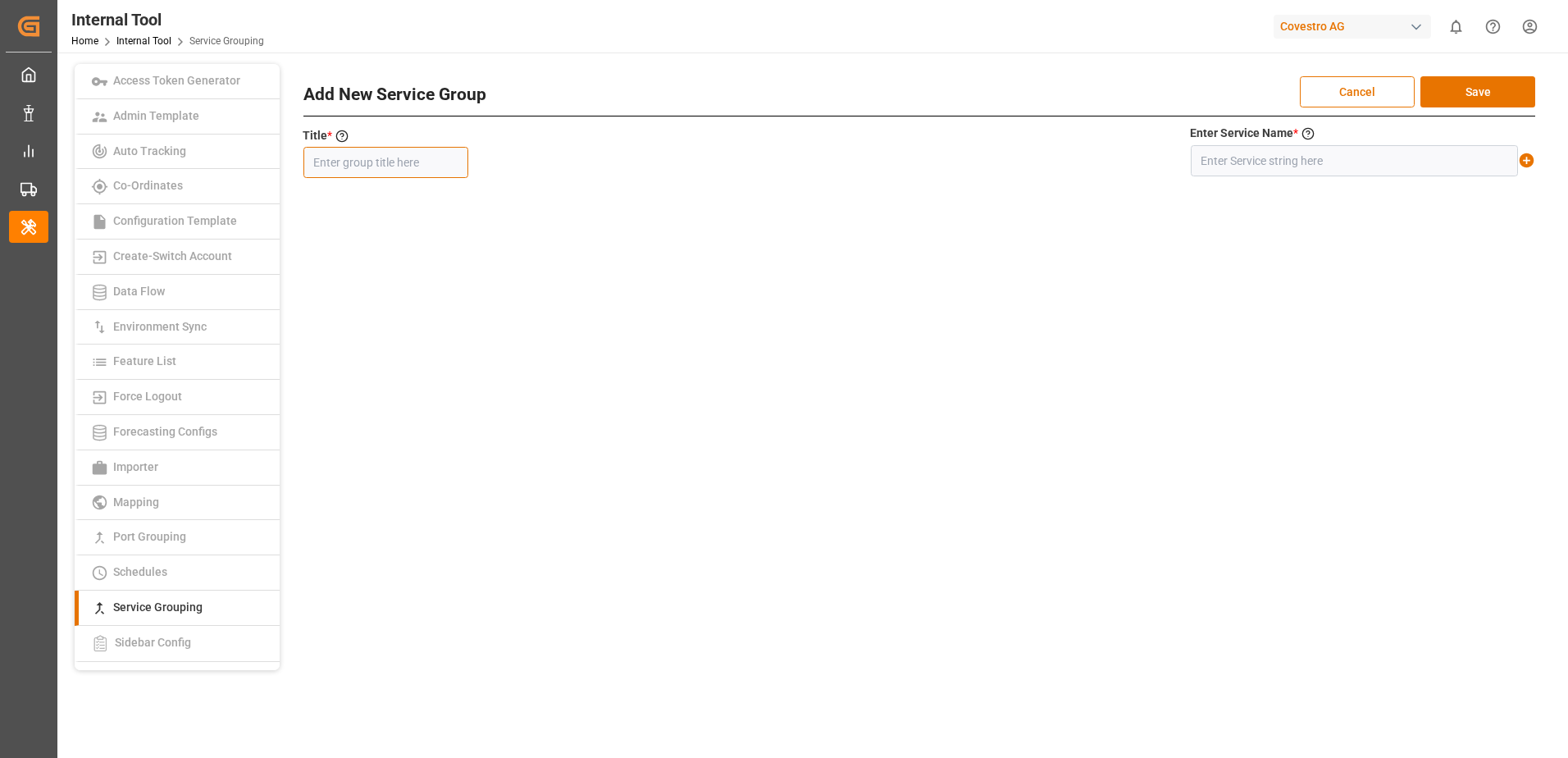
click at [361, 167] on input "text" at bounding box center [386, 162] width 164 height 31
click at [1387, 158] on input "text" at bounding box center [1354, 160] width 327 height 31
click at [1518, 158] on icon at bounding box center [1526, 160] width 18 height 18
click at [1485, 93] on button "Save" at bounding box center [1478, 91] width 115 height 31
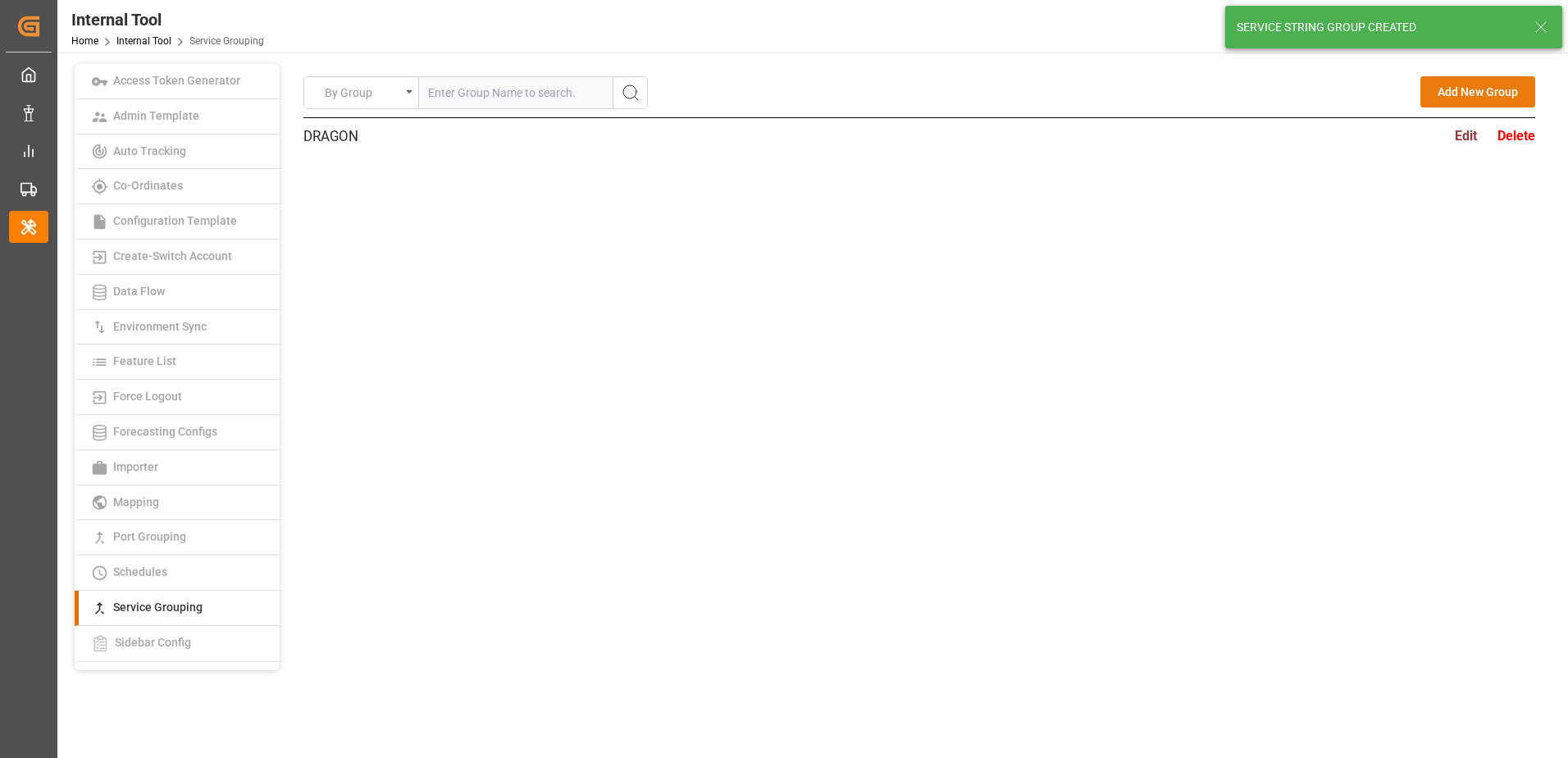
click at [1463, 88] on button "Add New Group" at bounding box center [1478, 91] width 115 height 31
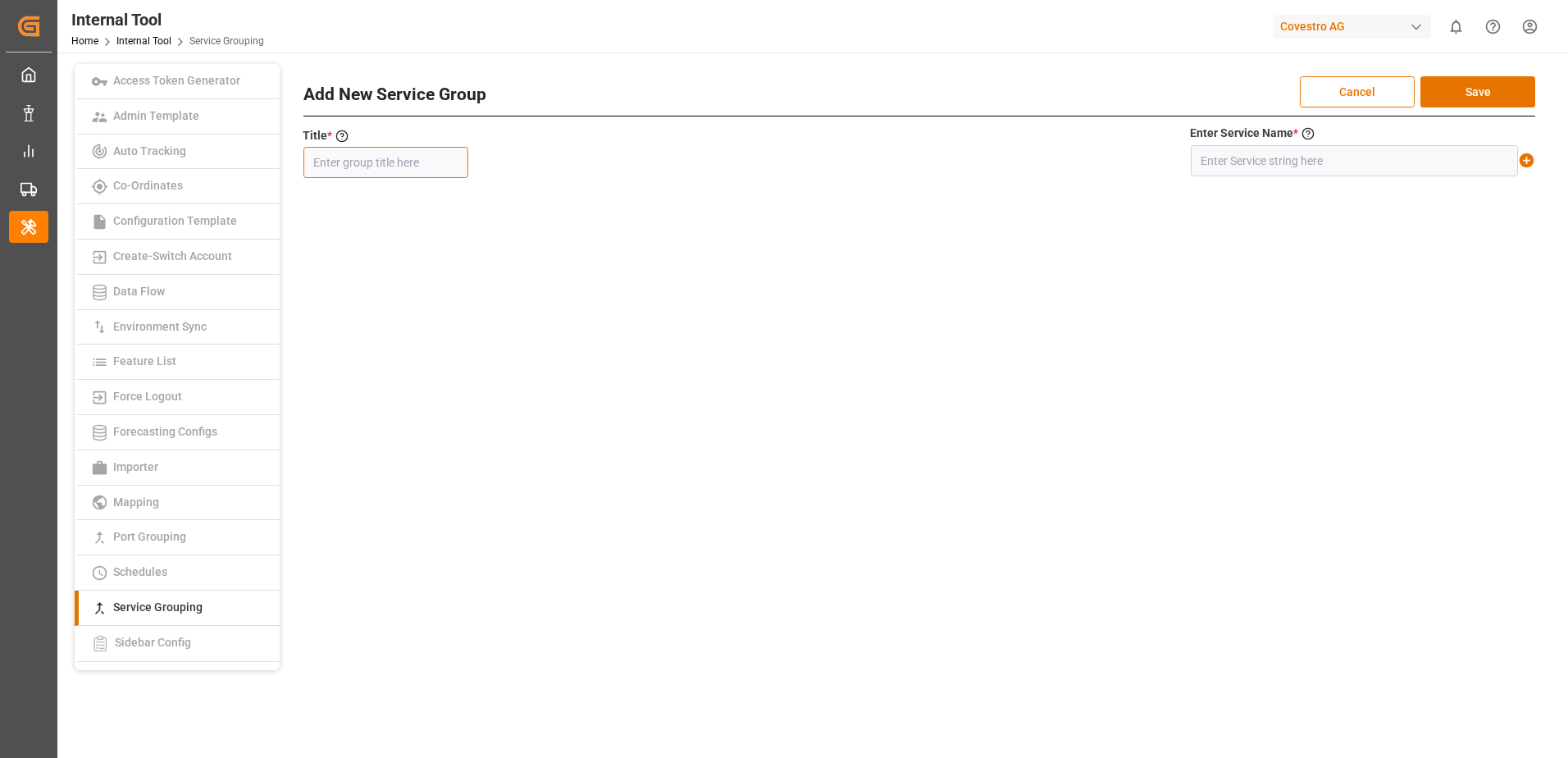
click at [426, 161] on input "text" at bounding box center [386, 162] width 164 height 31
click at [1371, 165] on input "text" at bounding box center [1354, 160] width 327 height 31
click at [1525, 160] on icon at bounding box center [1526, 160] width 18 height 18
click at [1493, 97] on button "Save" at bounding box center [1478, 91] width 115 height 31
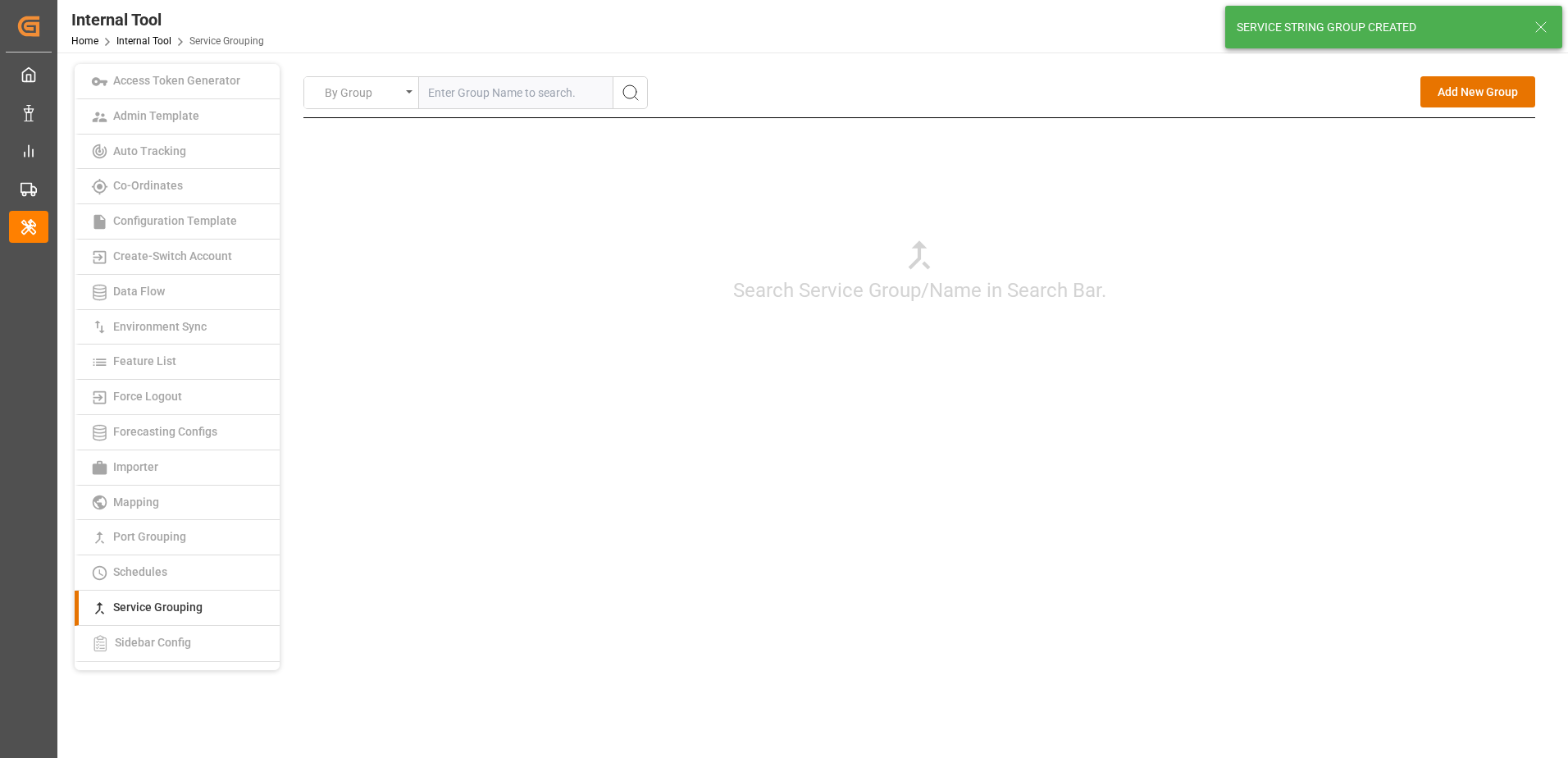
click at [1480, 104] on button "Add New Group" at bounding box center [1478, 91] width 115 height 31
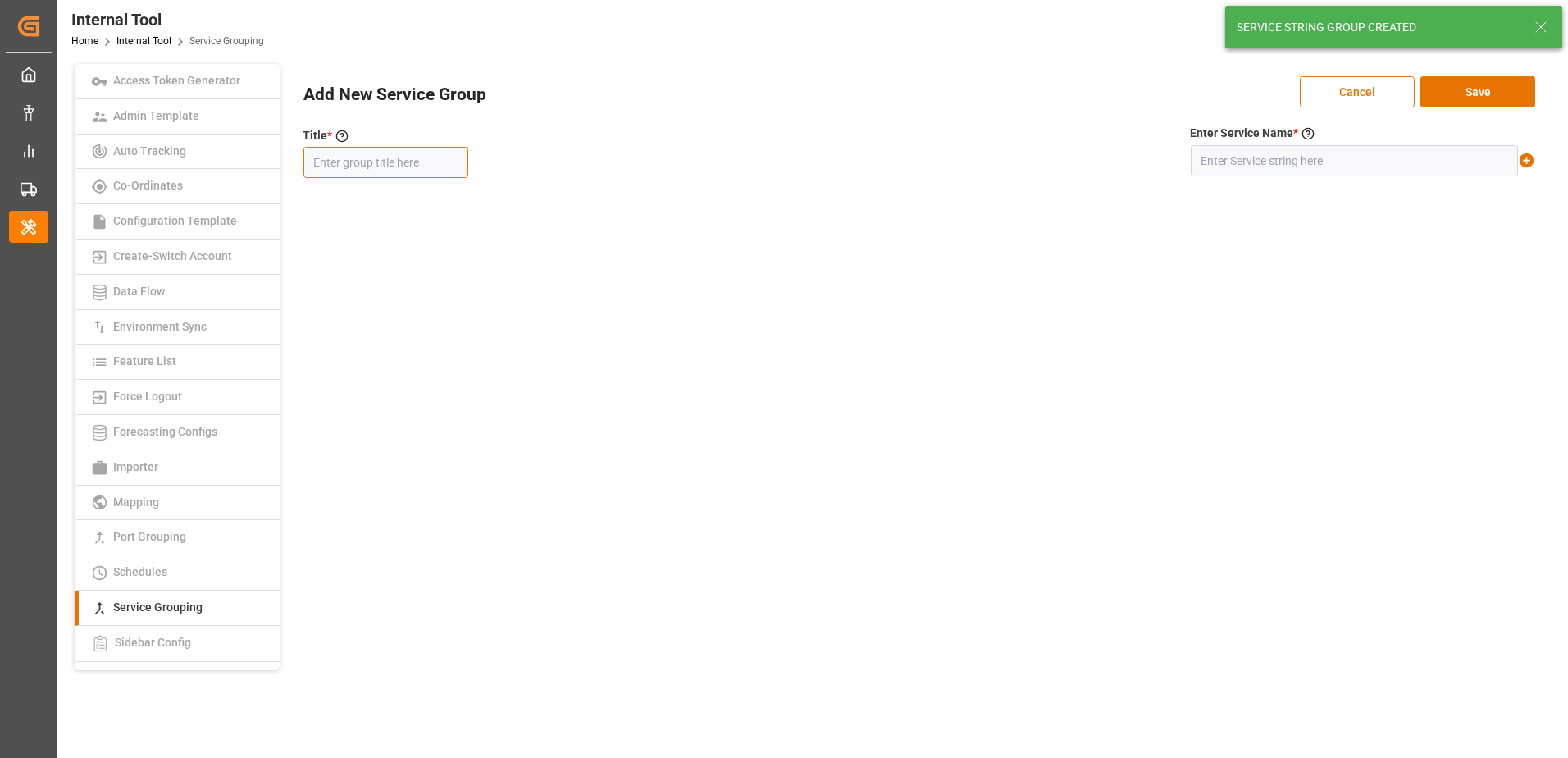
click at [382, 169] on input "text" at bounding box center [386, 162] width 164 height 31
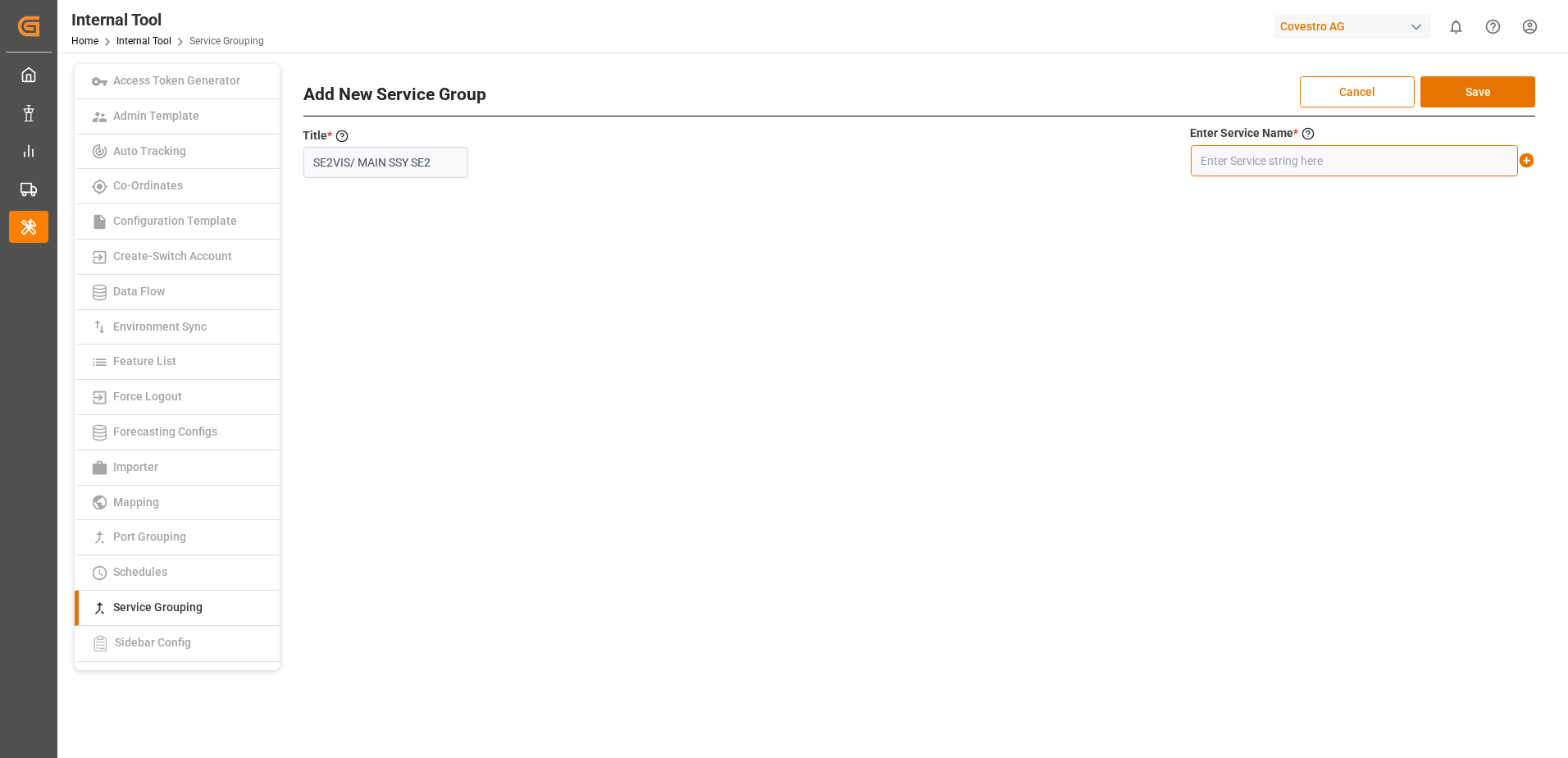
click at [1311, 159] on input "text" at bounding box center [1354, 160] width 327 height 31
click at [1525, 162] on icon at bounding box center [1527, 161] width 15 height 15
click at [1487, 101] on button "Save" at bounding box center [1478, 91] width 115 height 31
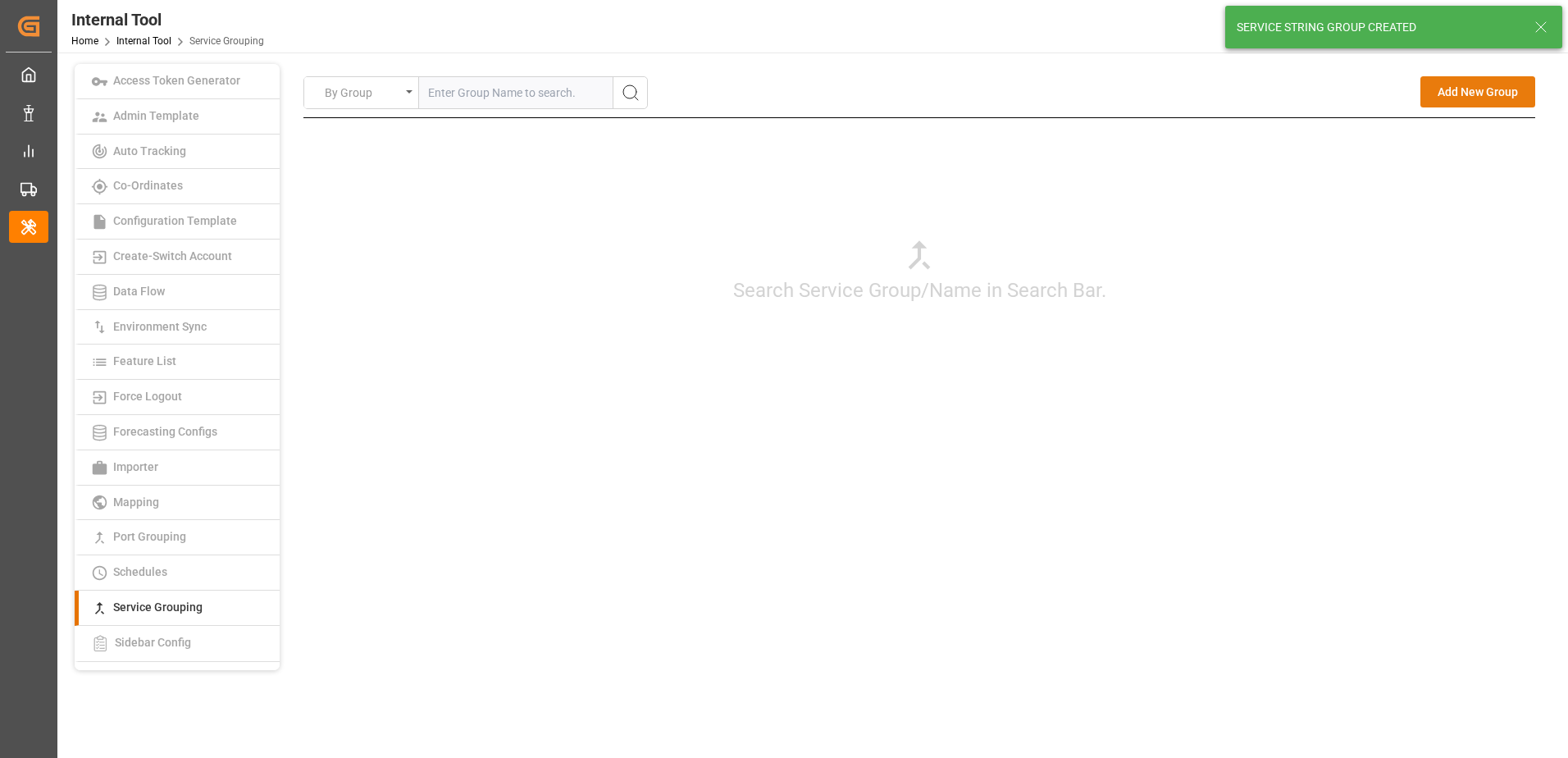
click at [1456, 93] on button "Add New Group" at bounding box center [1478, 91] width 115 height 31
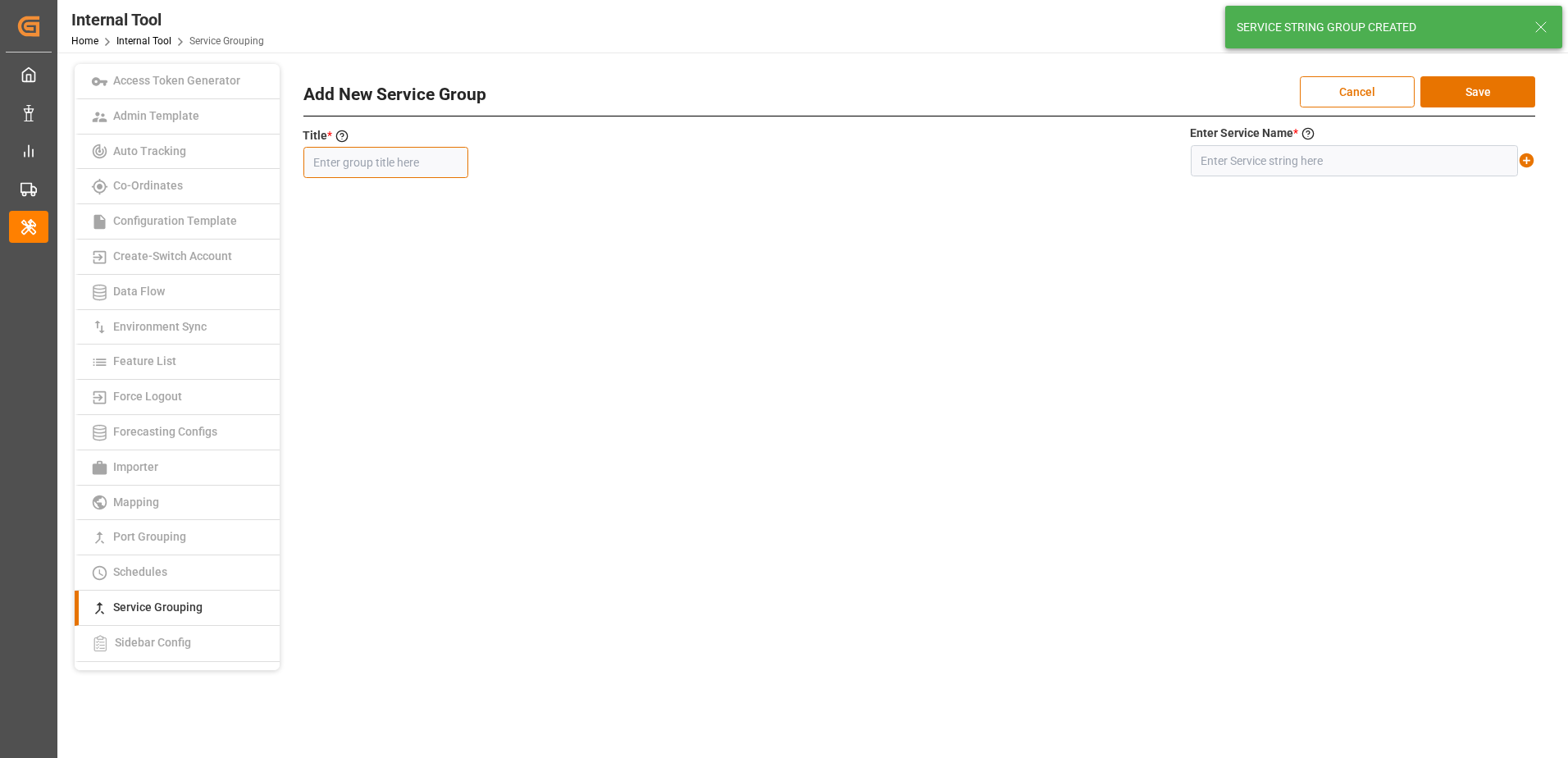
click at [411, 152] on input "text" at bounding box center [386, 162] width 164 height 31
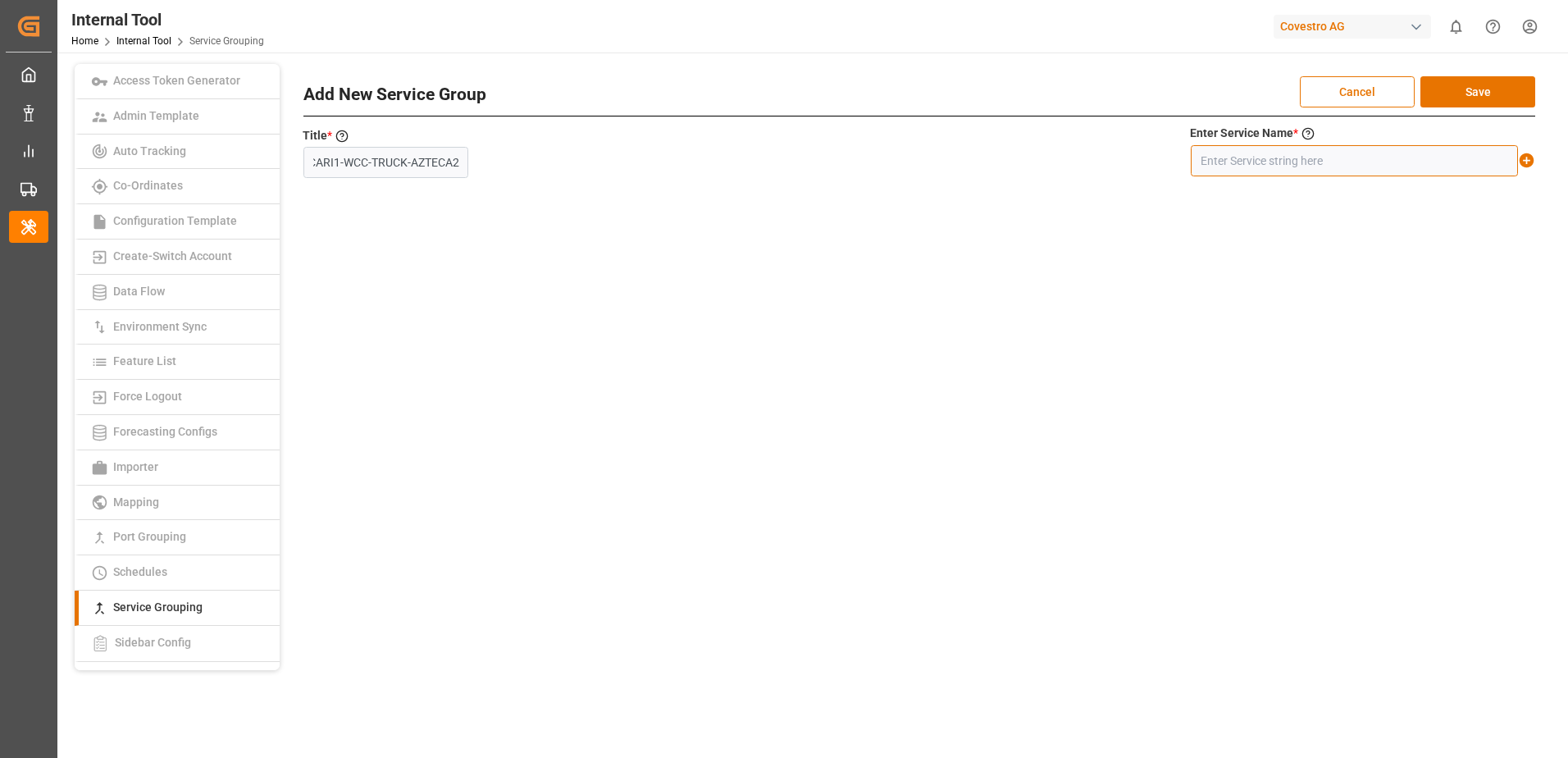
click at [1344, 169] on input "text" at bounding box center [1354, 160] width 327 height 31
click at [1525, 162] on icon at bounding box center [1527, 161] width 15 height 15
click at [1509, 93] on button "Save" at bounding box center [1478, 91] width 115 height 31
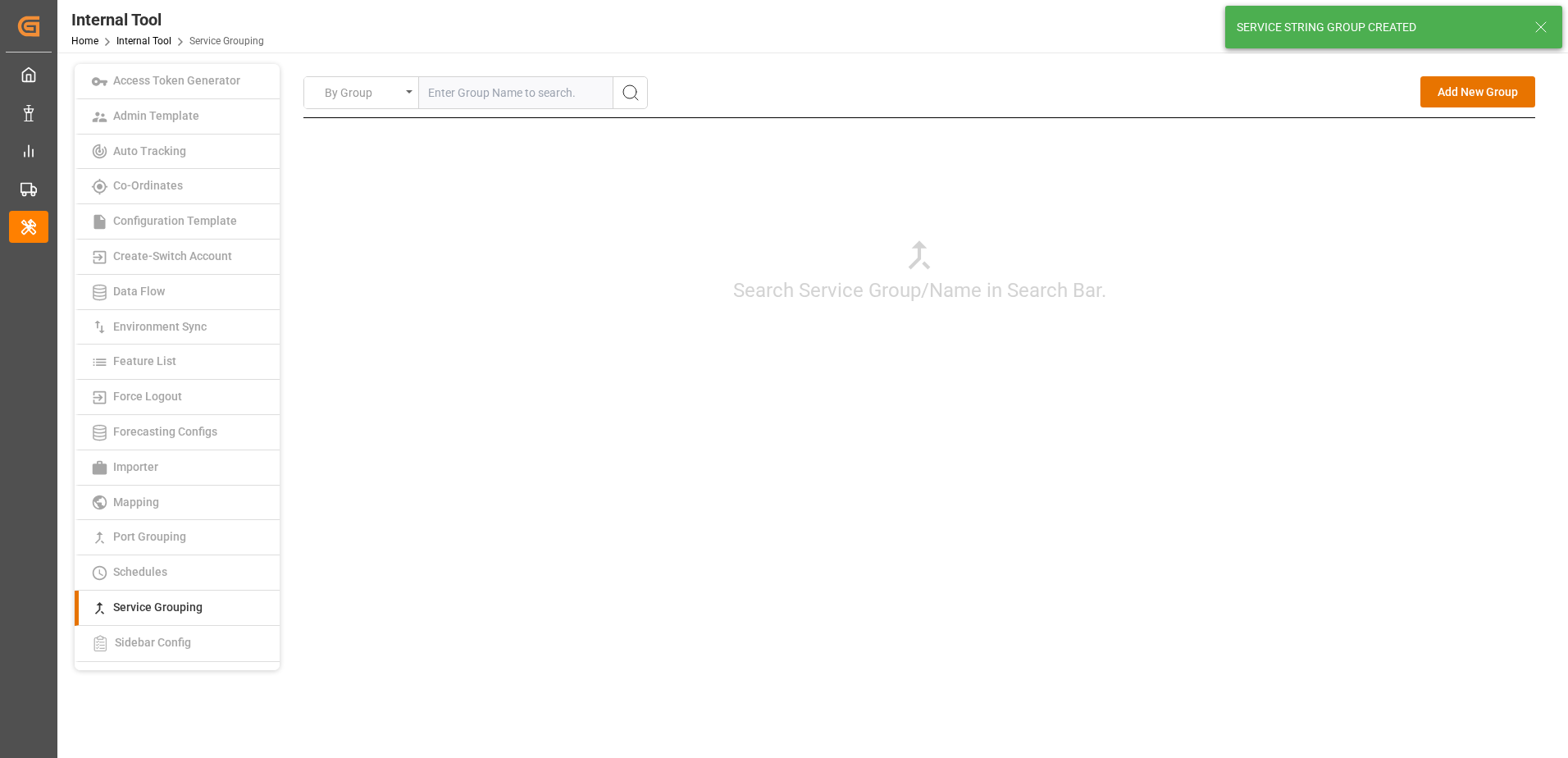
drag, startPoint x: 1444, startPoint y: 94, endPoint x: 805, endPoint y: 112, distance: 639.3
click at [1443, 94] on button "Add New Group" at bounding box center [1478, 91] width 115 height 31
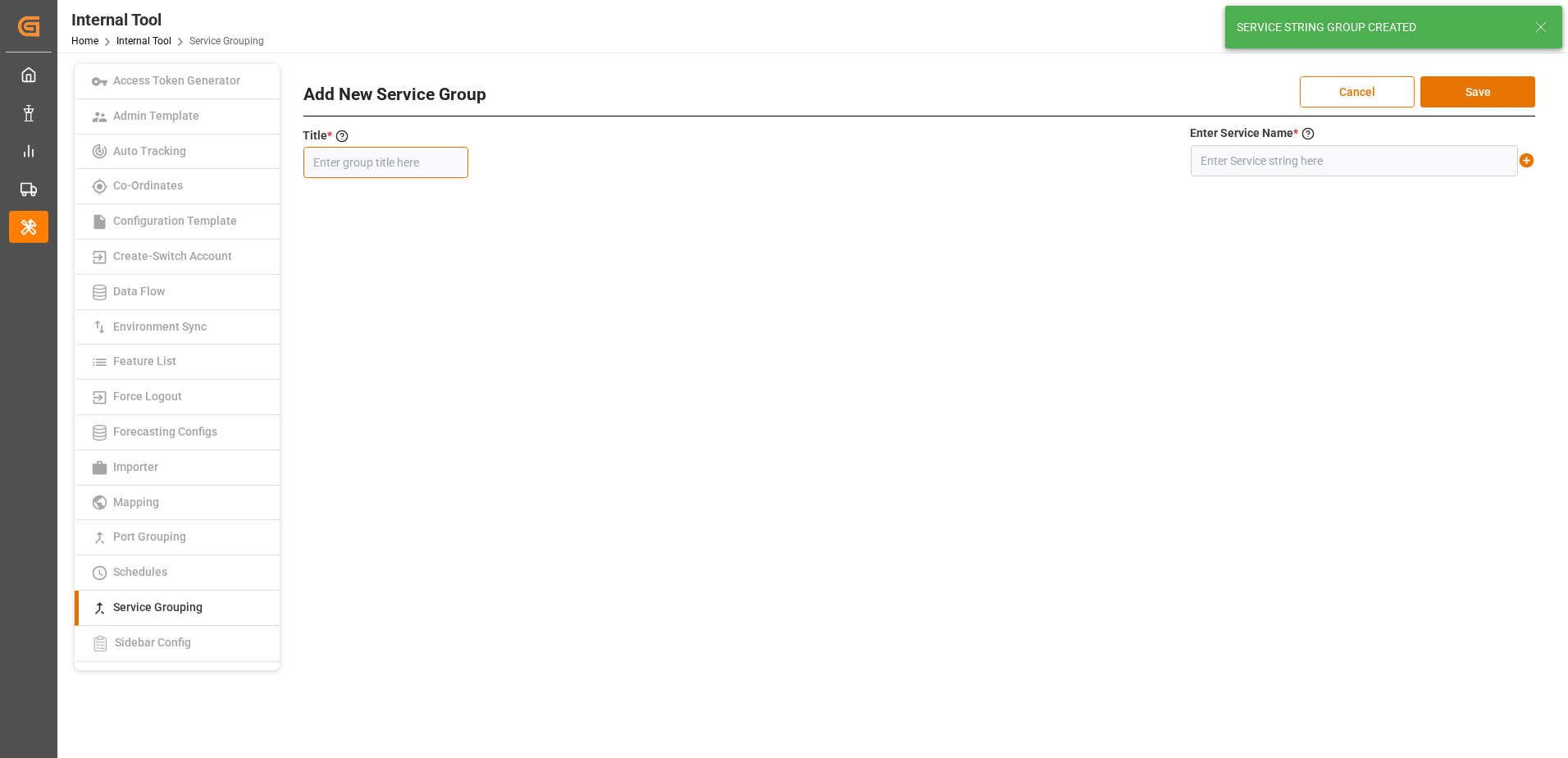
click at [436, 158] on input "text" at bounding box center [386, 162] width 164 height 31
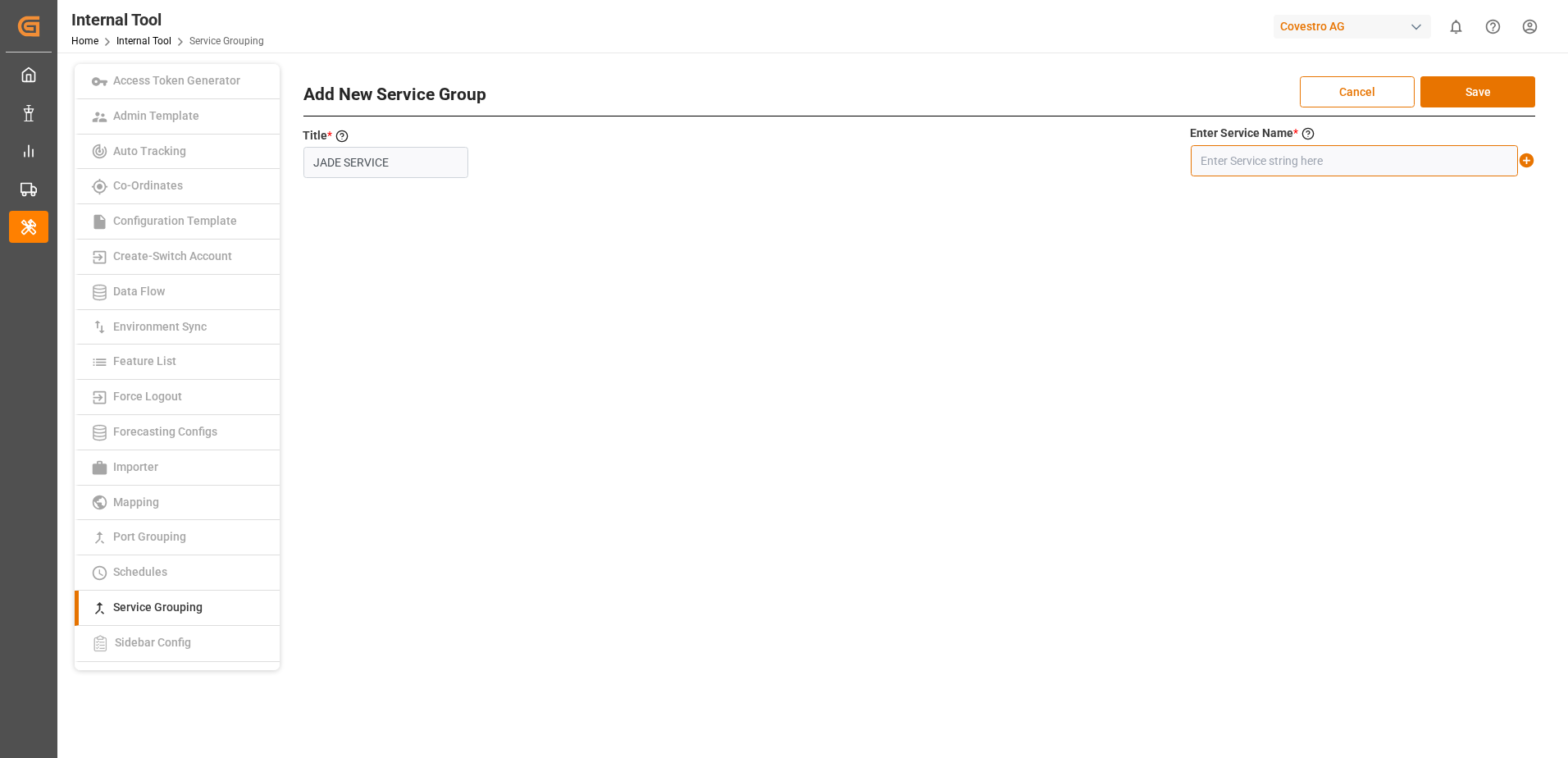
click at [1341, 157] on input "text" at bounding box center [1354, 160] width 327 height 31
click at [1526, 163] on icon at bounding box center [1526, 160] width 18 height 18
click at [1510, 90] on button "Save" at bounding box center [1478, 91] width 115 height 31
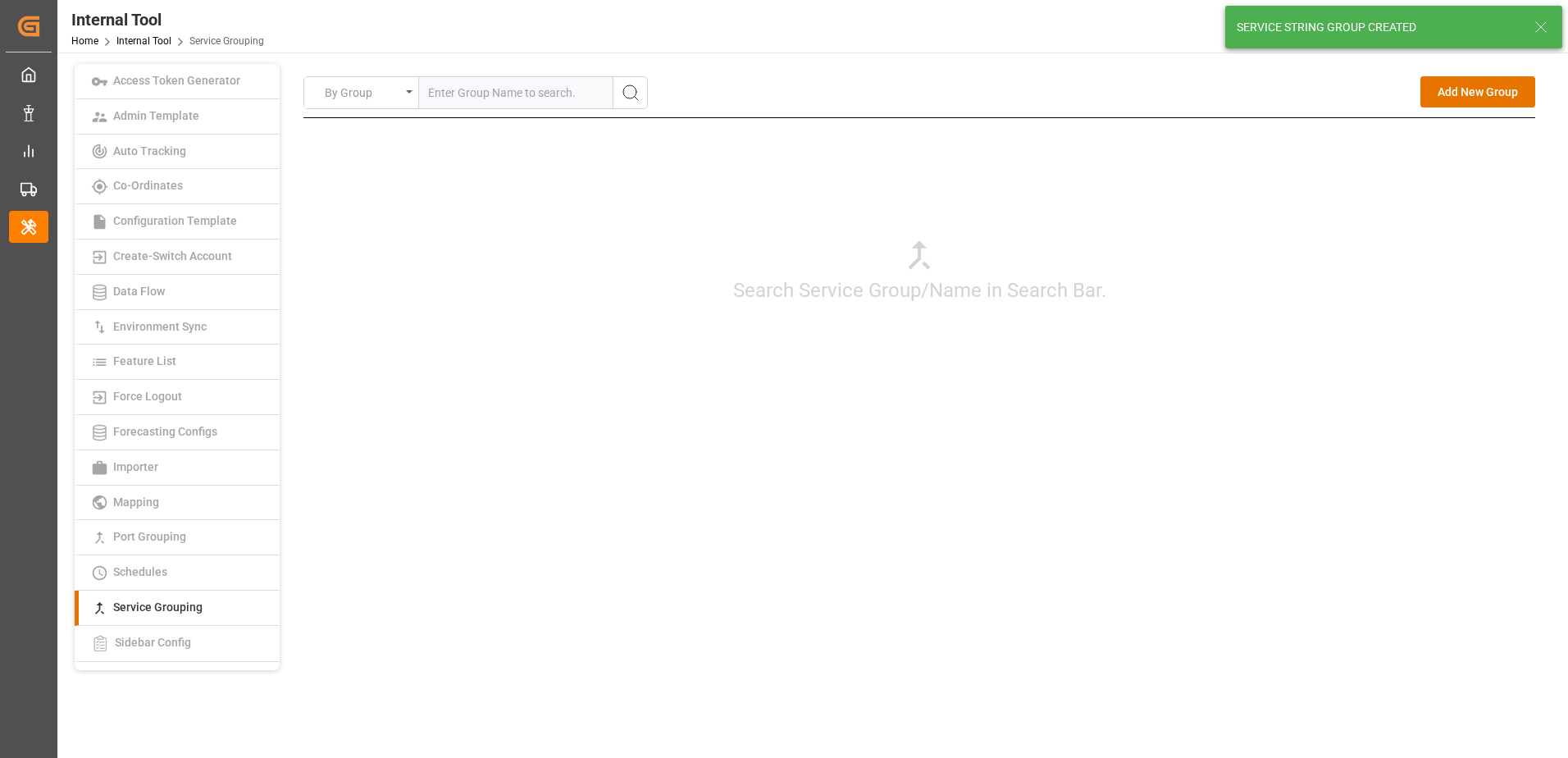
click at [1220, 293] on div "Search Service Group/Name in Search Bar." at bounding box center [920, 270] width 1232 height 304
click at [1446, 92] on button "Add New Group" at bounding box center [1478, 91] width 115 height 31
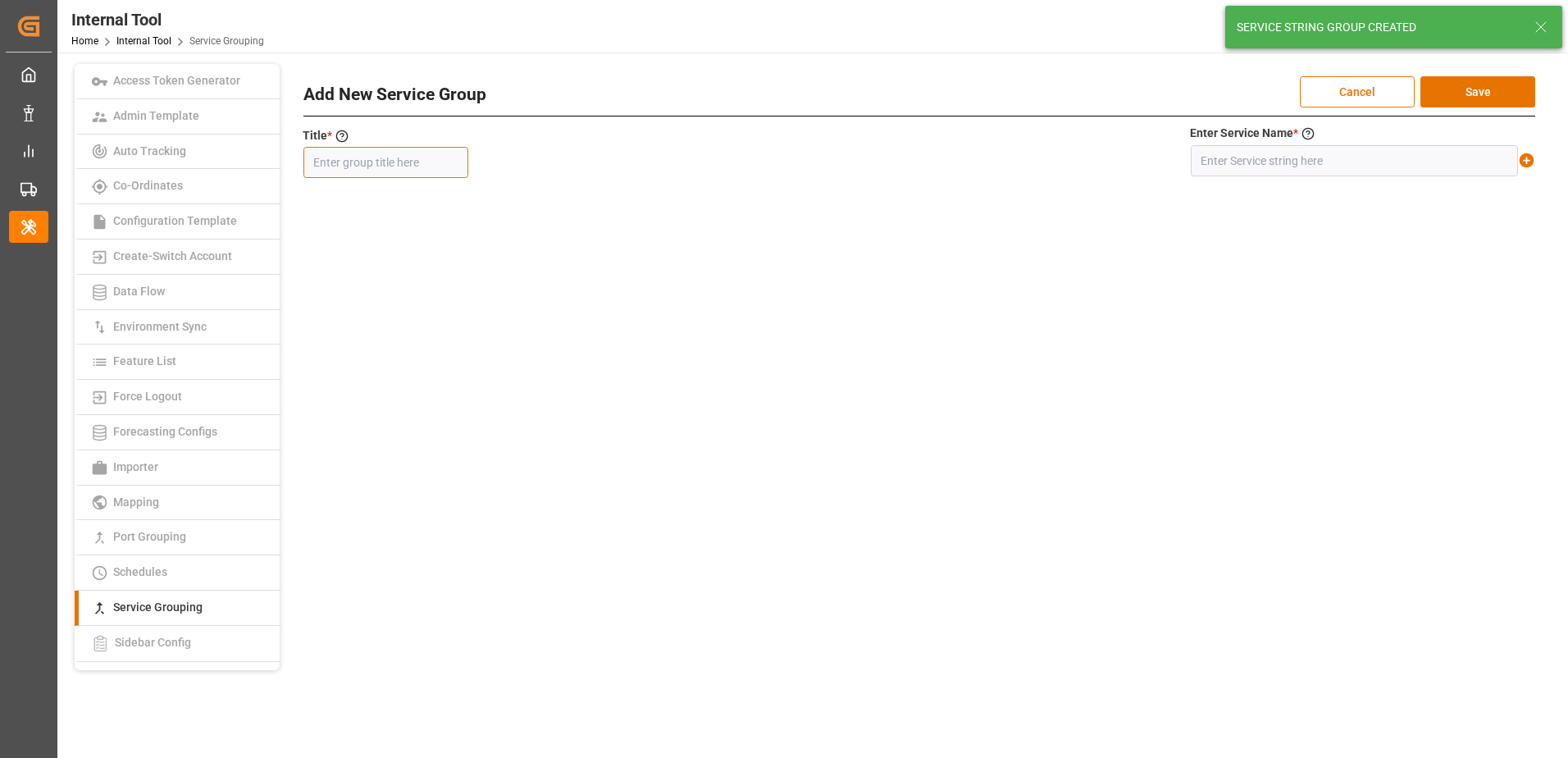
click at [411, 159] on input "text" at bounding box center [386, 162] width 164 height 31
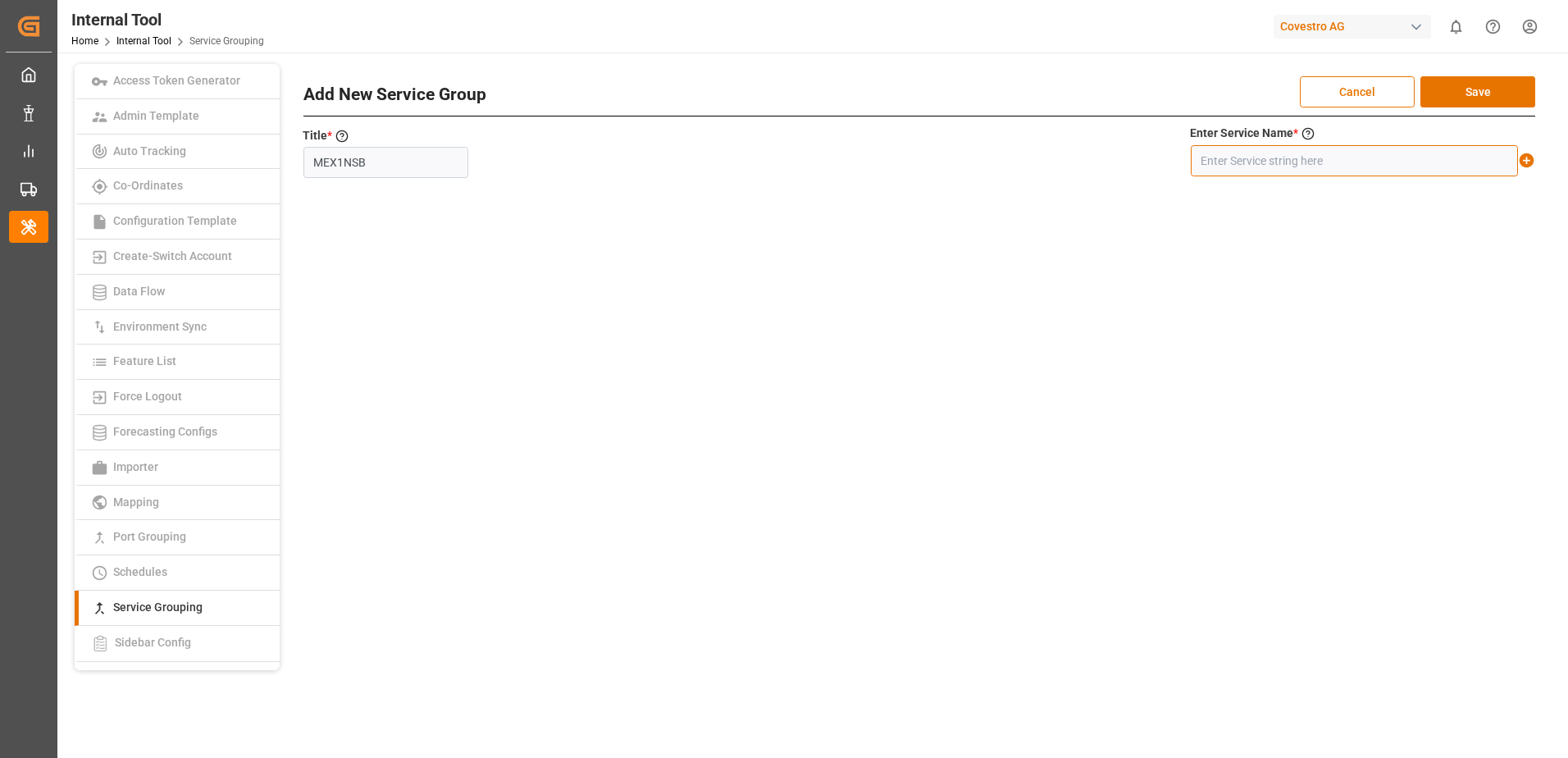
click at [1293, 149] on input "text" at bounding box center [1354, 160] width 327 height 31
click at [1525, 161] on icon at bounding box center [1526, 160] width 18 height 18
click at [1510, 102] on button "Save" at bounding box center [1478, 91] width 115 height 31
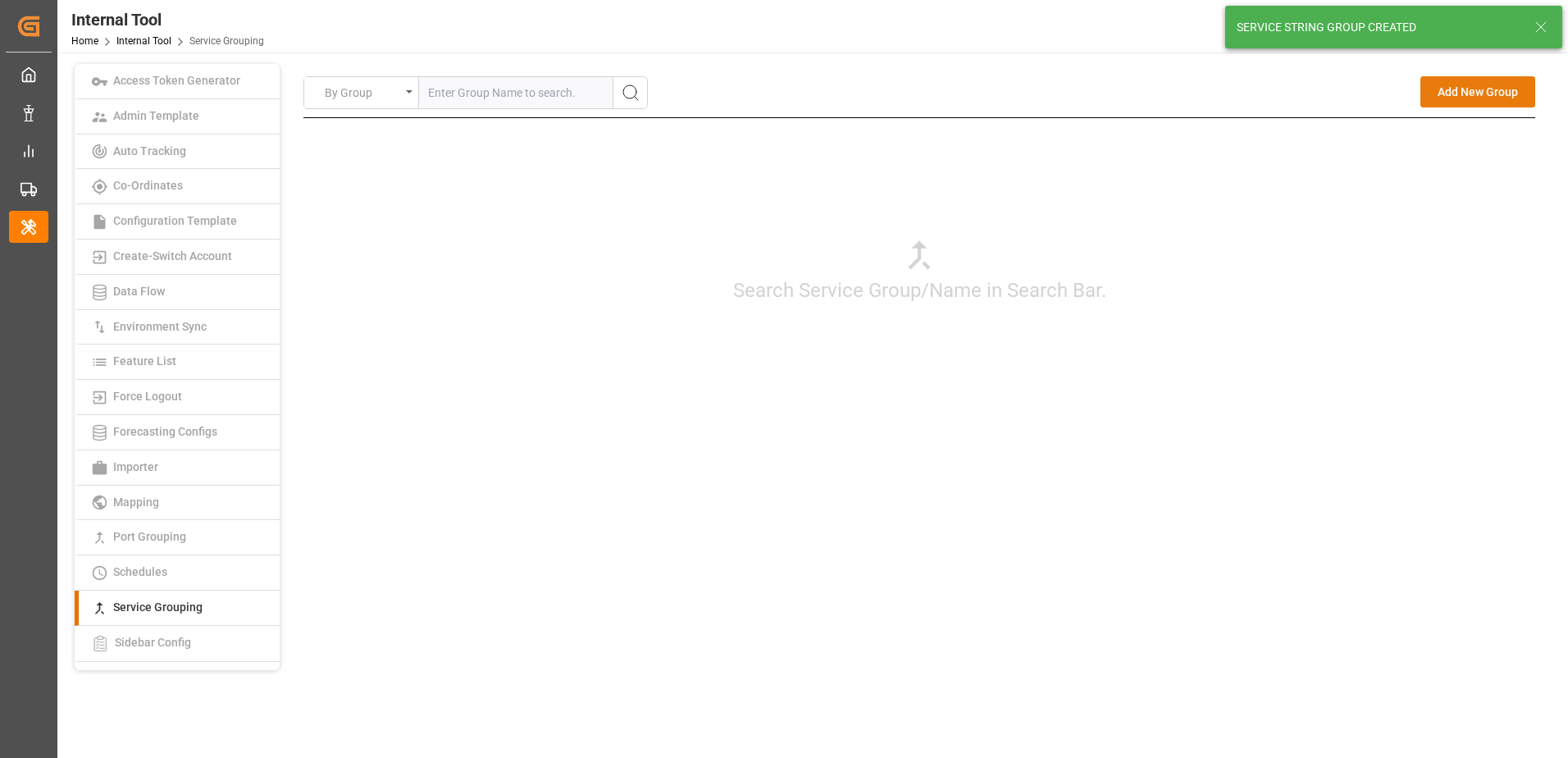
click at [1440, 99] on button "Add New Group" at bounding box center [1478, 91] width 115 height 31
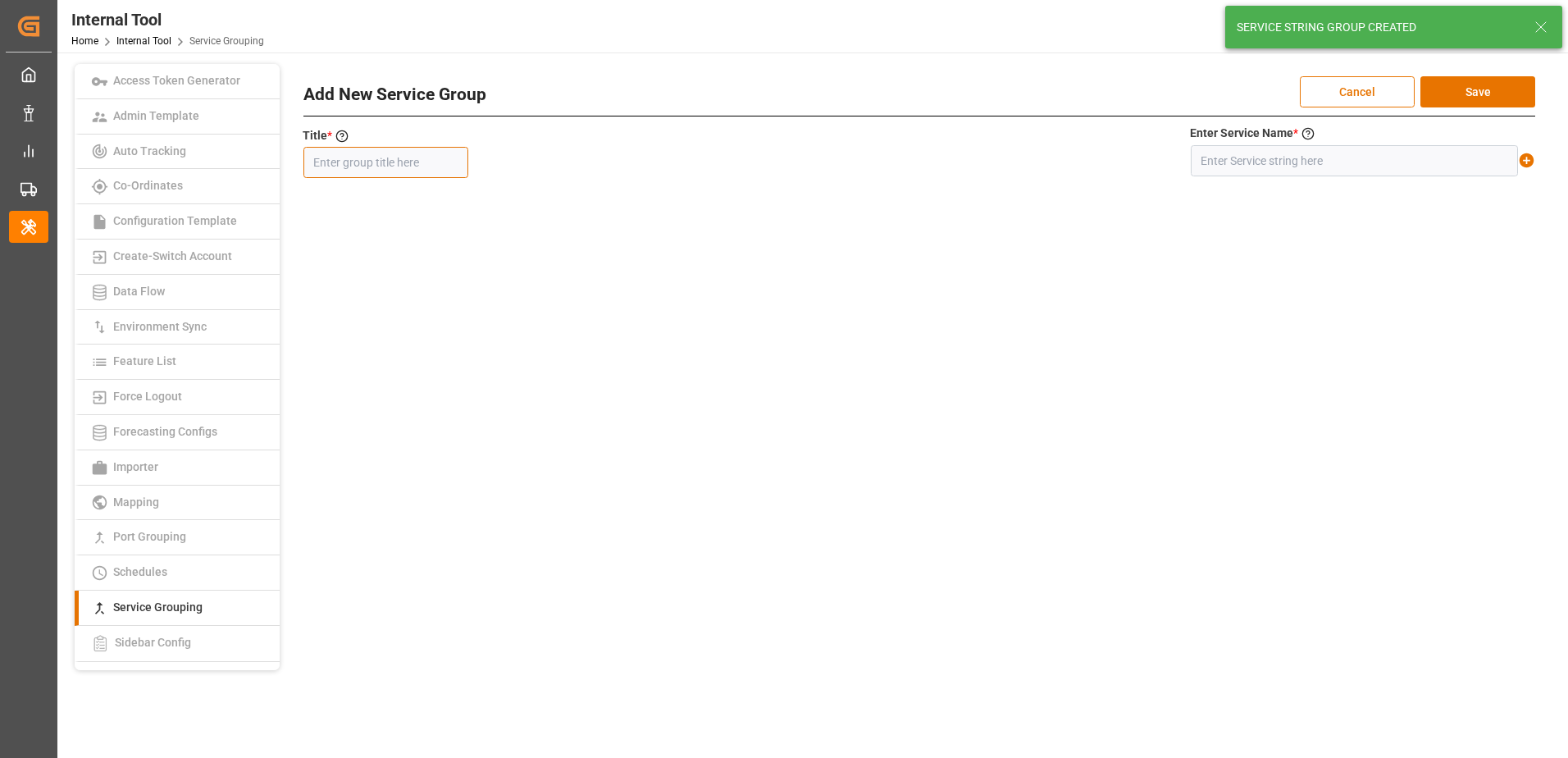
click at [411, 166] on input "text" at bounding box center [386, 162] width 164 height 31
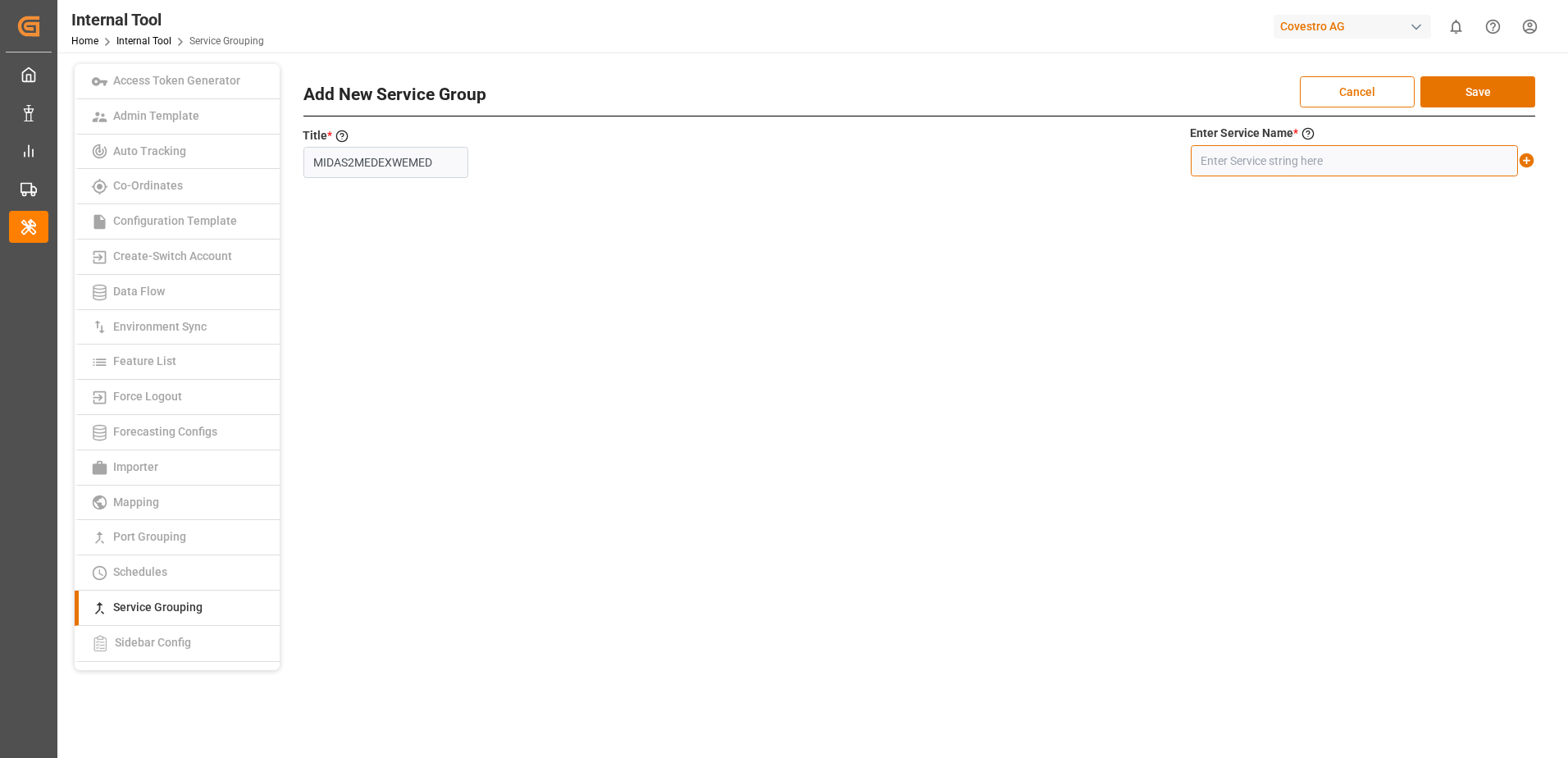
click at [1265, 154] on input "text" at bounding box center [1354, 160] width 327 height 31
click at [1529, 163] on icon at bounding box center [1527, 161] width 15 height 15
click at [1497, 95] on button "Save" at bounding box center [1478, 91] width 115 height 31
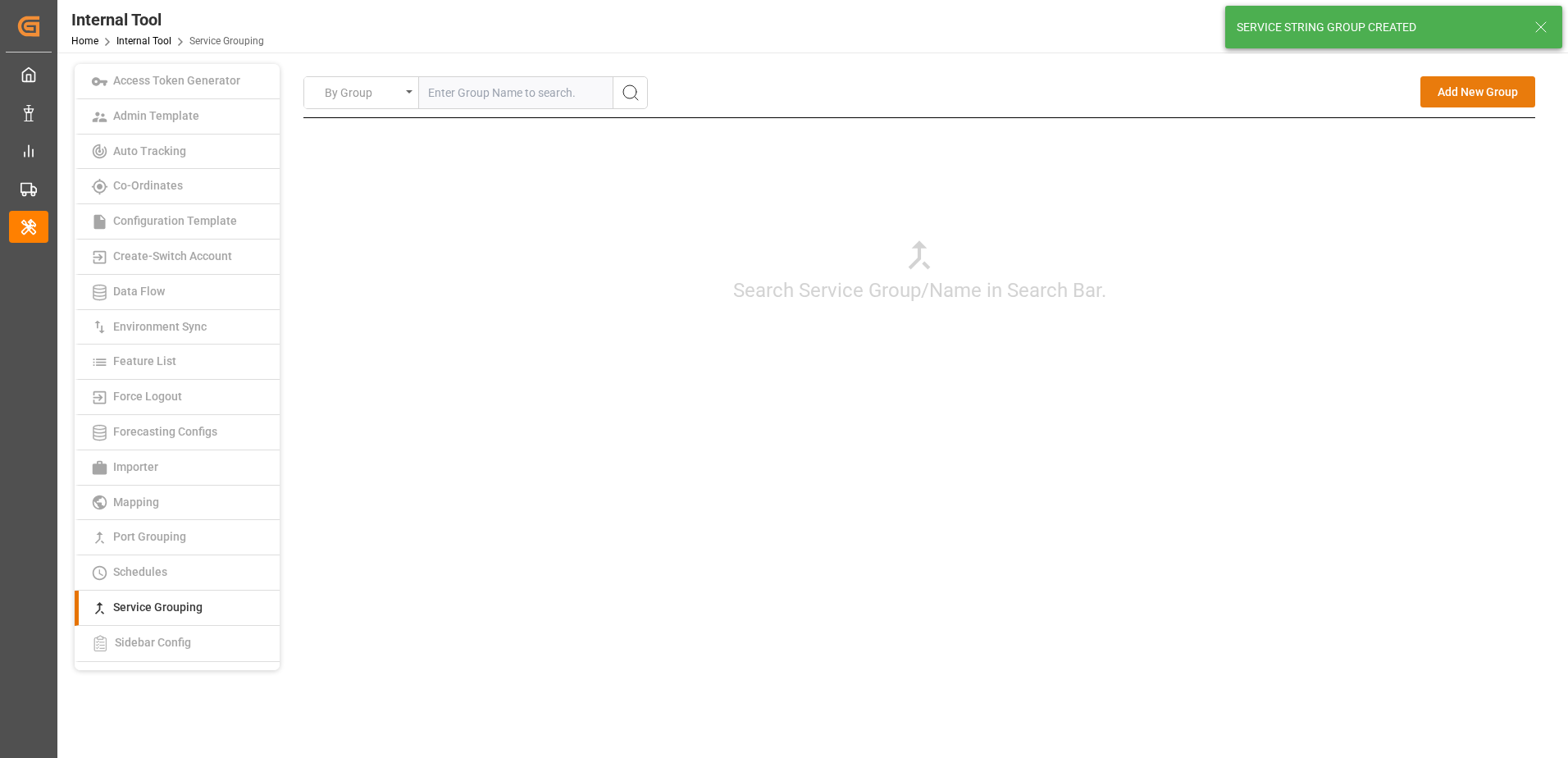
click at [1445, 96] on button "Add New Group" at bounding box center [1478, 91] width 115 height 31
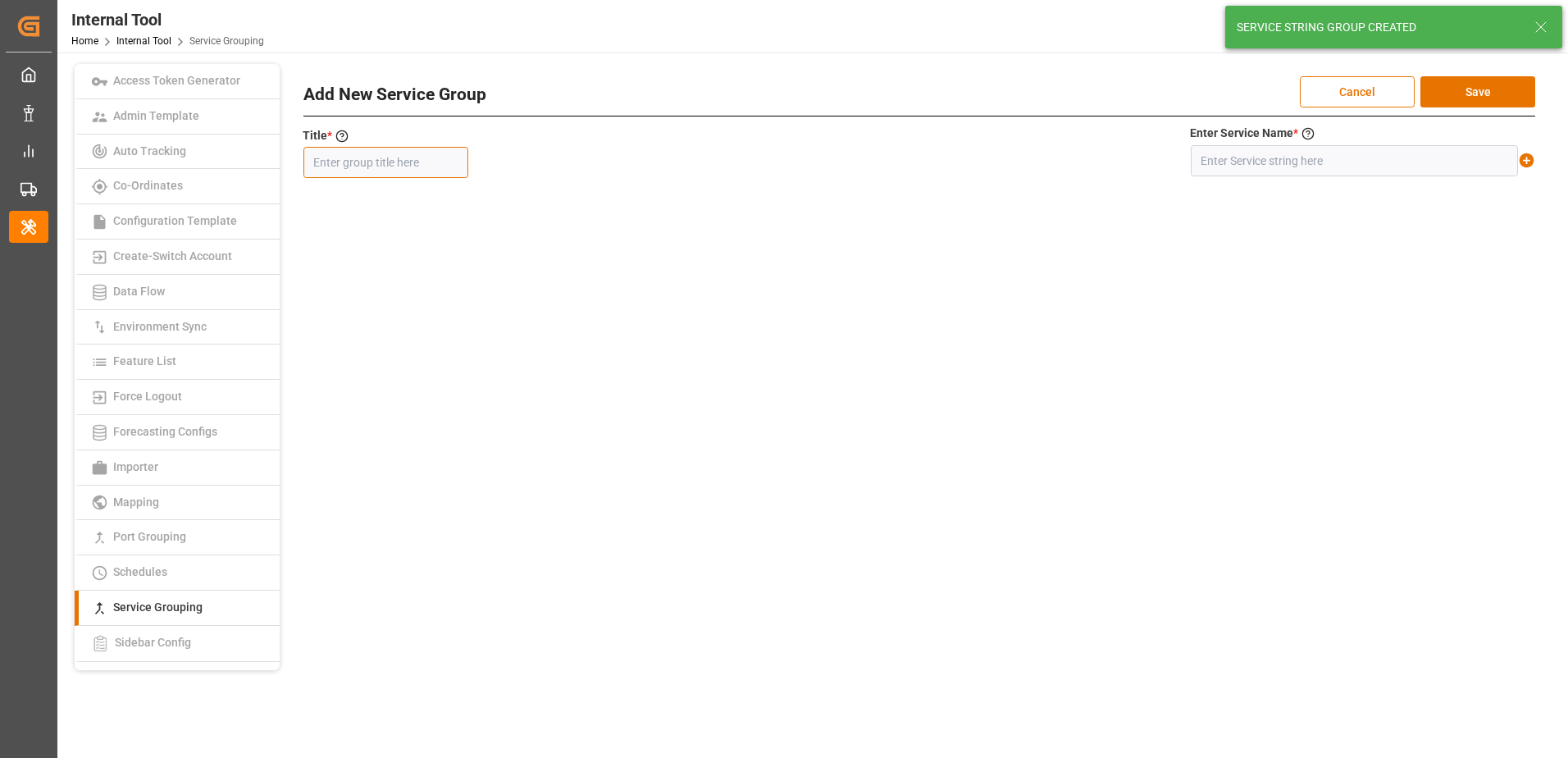
click at [425, 173] on input "text" at bounding box center [386, 162] width 164 height 31
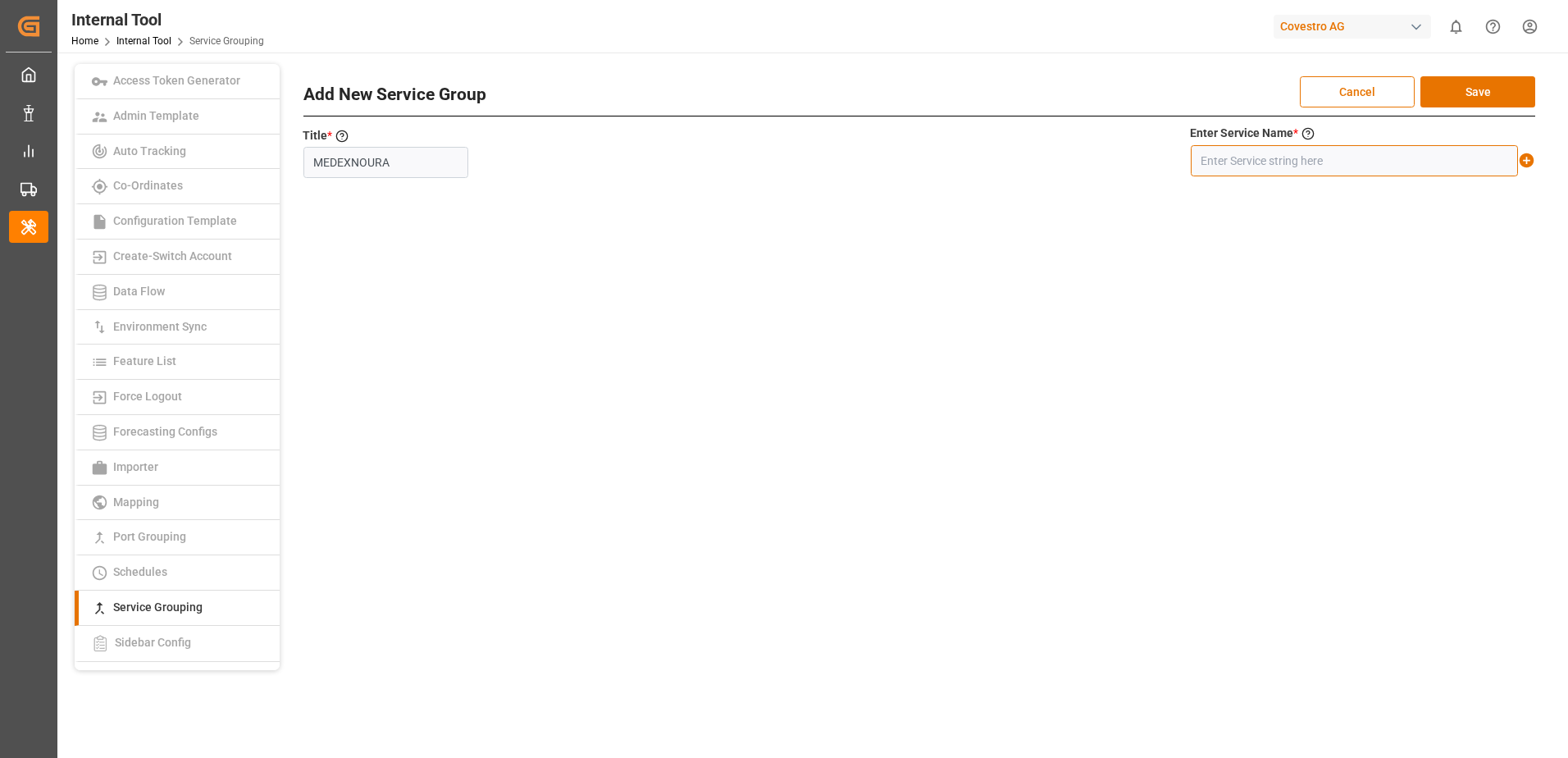
click at [1323, 166] on input "text" at bounding box center [1354, 160] width 327 height 31
click at [1526, 158] on icon at bounding box center [1526, 160] width 18 height 18
click at [1499, 98] on button "Save" at bounding box center [1478, 91] width 115 height 31
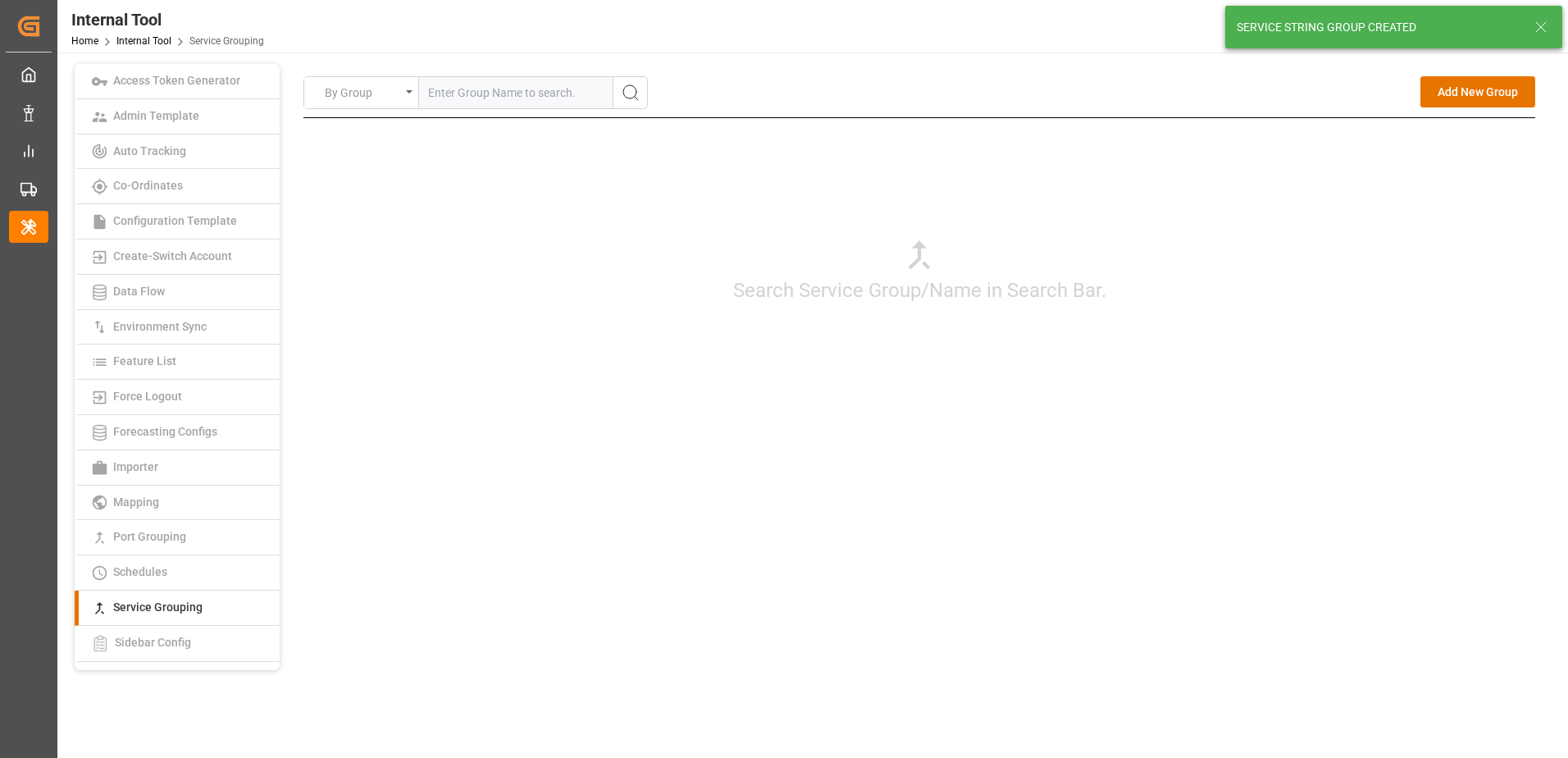
drag, startPoint x: 1429, startPoint y: 368, endPoint x: 1467, endPoint y: 292, distance: 85.0
click at [1429, 366] on div "Search Service Group/Name in Search Bar." at bounding box center [920, 270] width 1232 height 304
click at [1500, 93] on button "Add New Group" at bounding box center [1478, 91] width 115 height 31
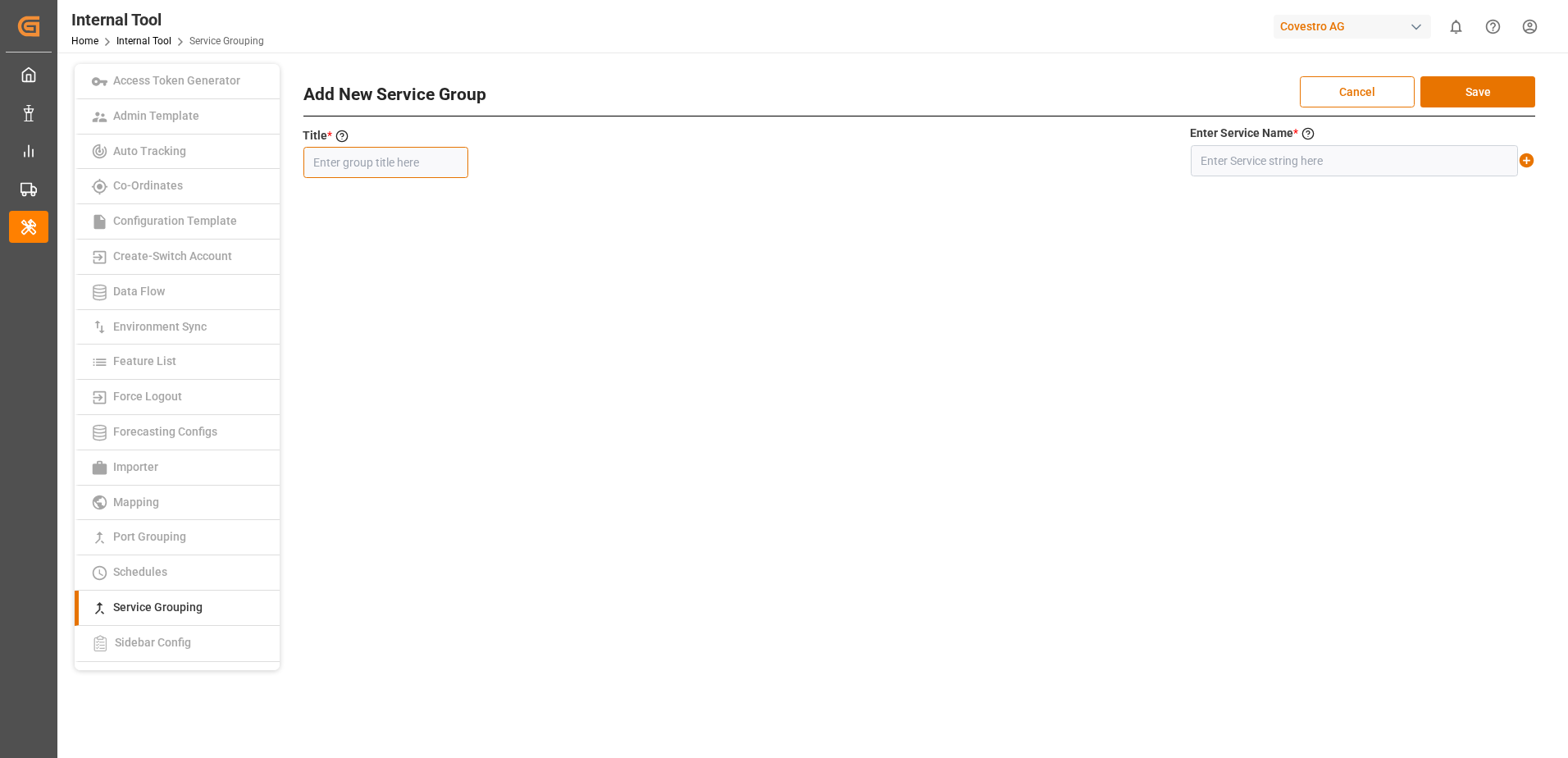
click at [377, 161] on input "text" at bounding box center [386, 162] width 164 height 31
click at [1333, 163] on input "text" at bounding box center [1354, 160] width 327 height 31
click at [1527, 161] on icon at bounding box center [1526, 160] width 18 height 18
click at [1508, 85] on button "Save" at bounding box center [1478, 91] width 115 height 31
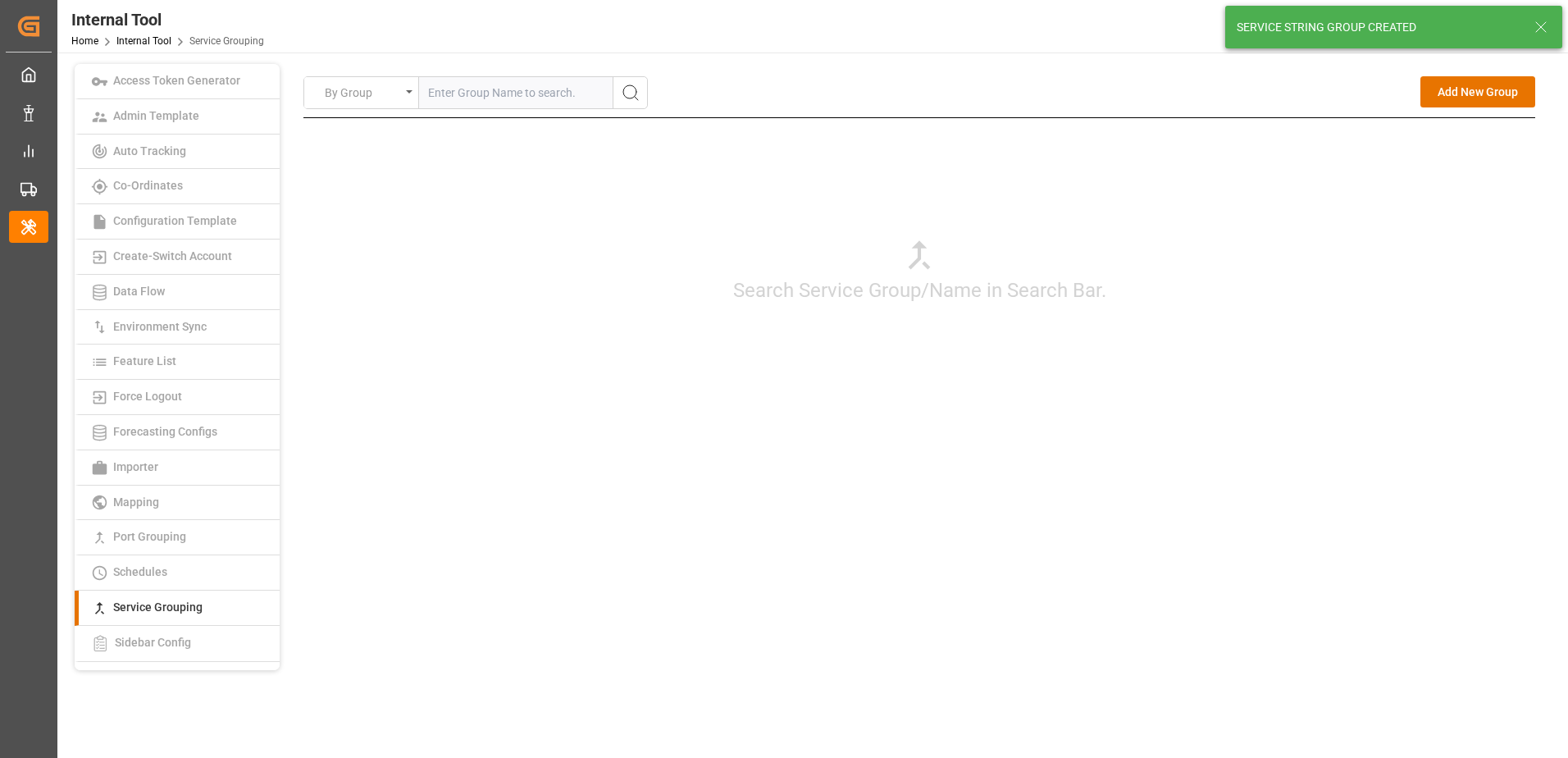
click at [1352, 380] on div "Search Service Group/Name in Search Bar." at bounding box center [920, 270] width 1232 height 304
click at [1445, 95] on button "Add New Group" at bounding box center [1478, 91] width 115 height 31
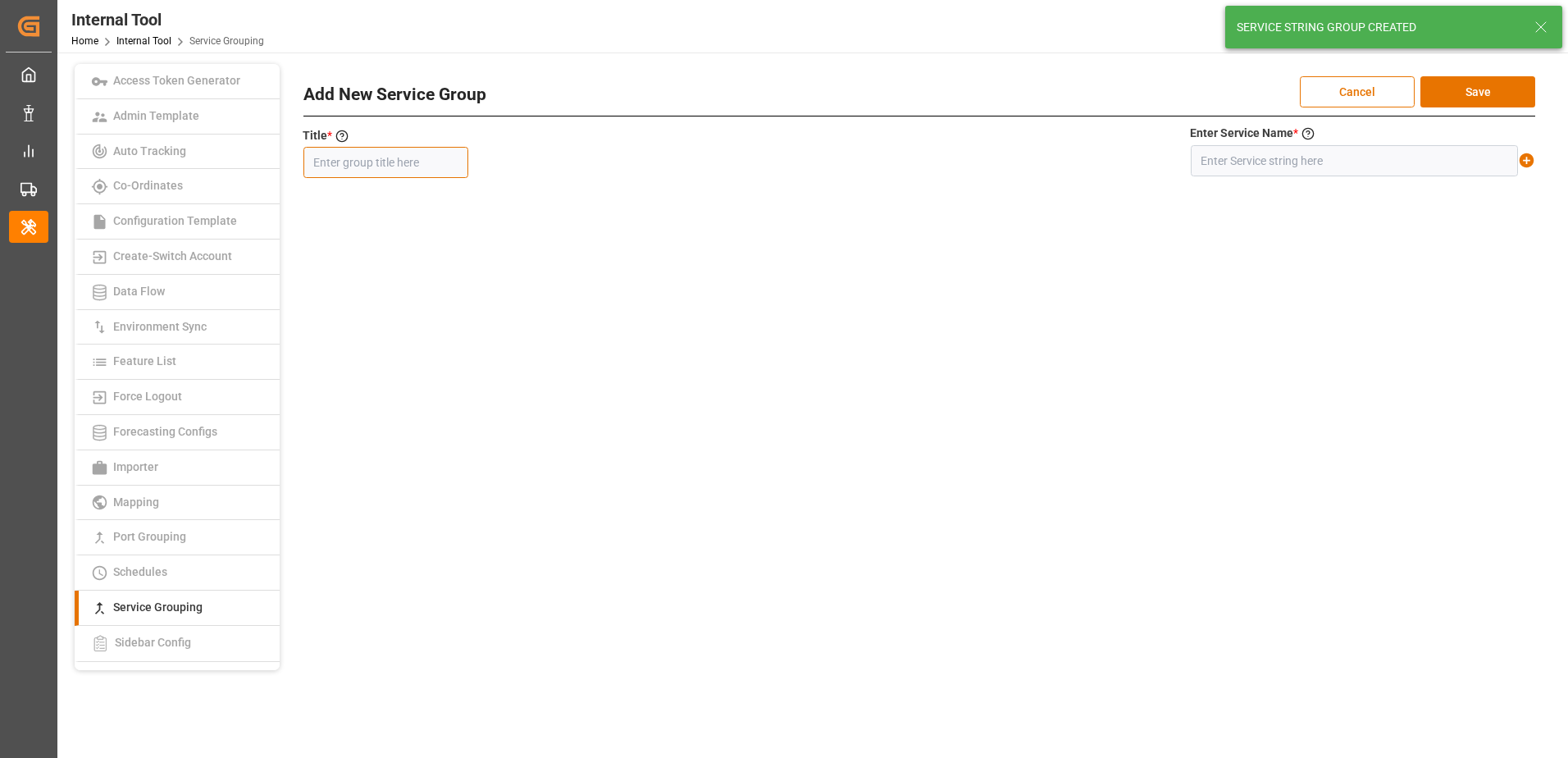
click at [430, 167] on input "text" at bounding box center [386, 162] width 164 height 31
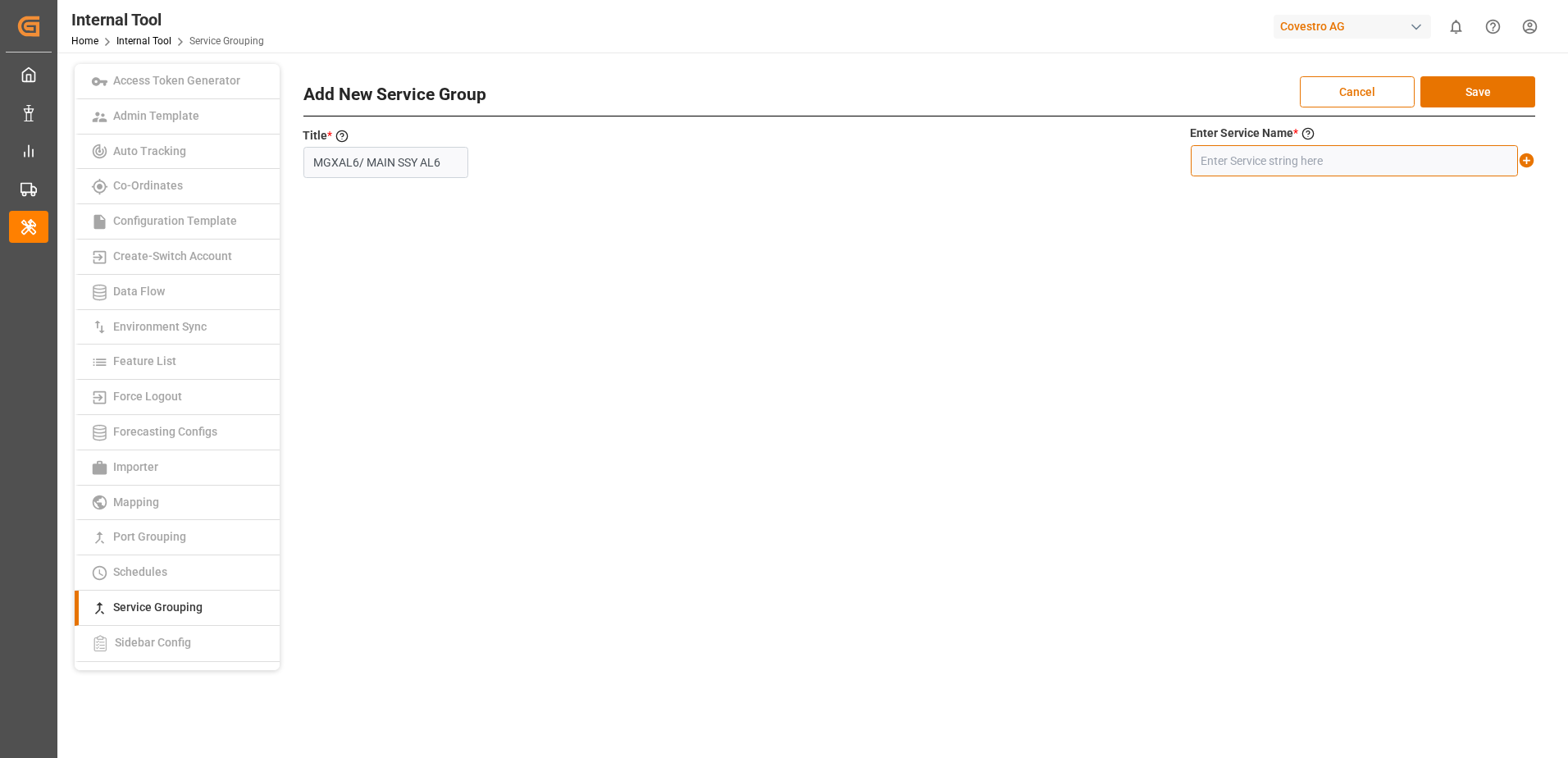
click at [1233, 163] on input "text" at bounding box center [1354, 160] width 327 height 31
click at [1527, 162] on icon at bounding box center [1526, 160] width 18 height 18
click at [1505, 93] on button "Save" at bounding box center [1478, 91] width 115 height 31
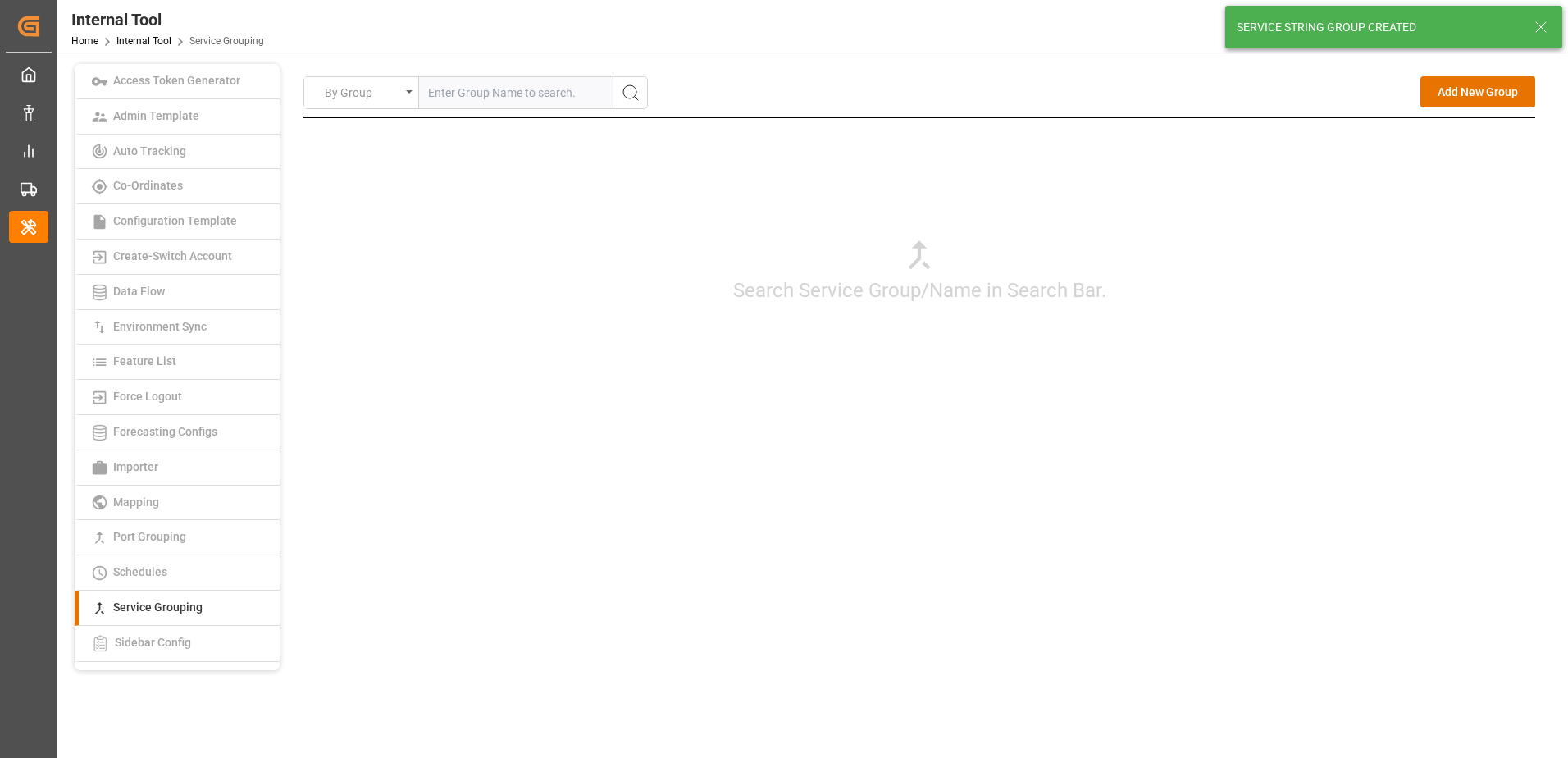
click at [1253, 427] on div "By Group Add New Group Search Service Group/Name in Search Bar. Add New Service…" at bounding box center [920, 265] width 1232 height 379
click at [1464, 85] on button "Add New Group" at bounding box center [1478, 91] width 115 height 31
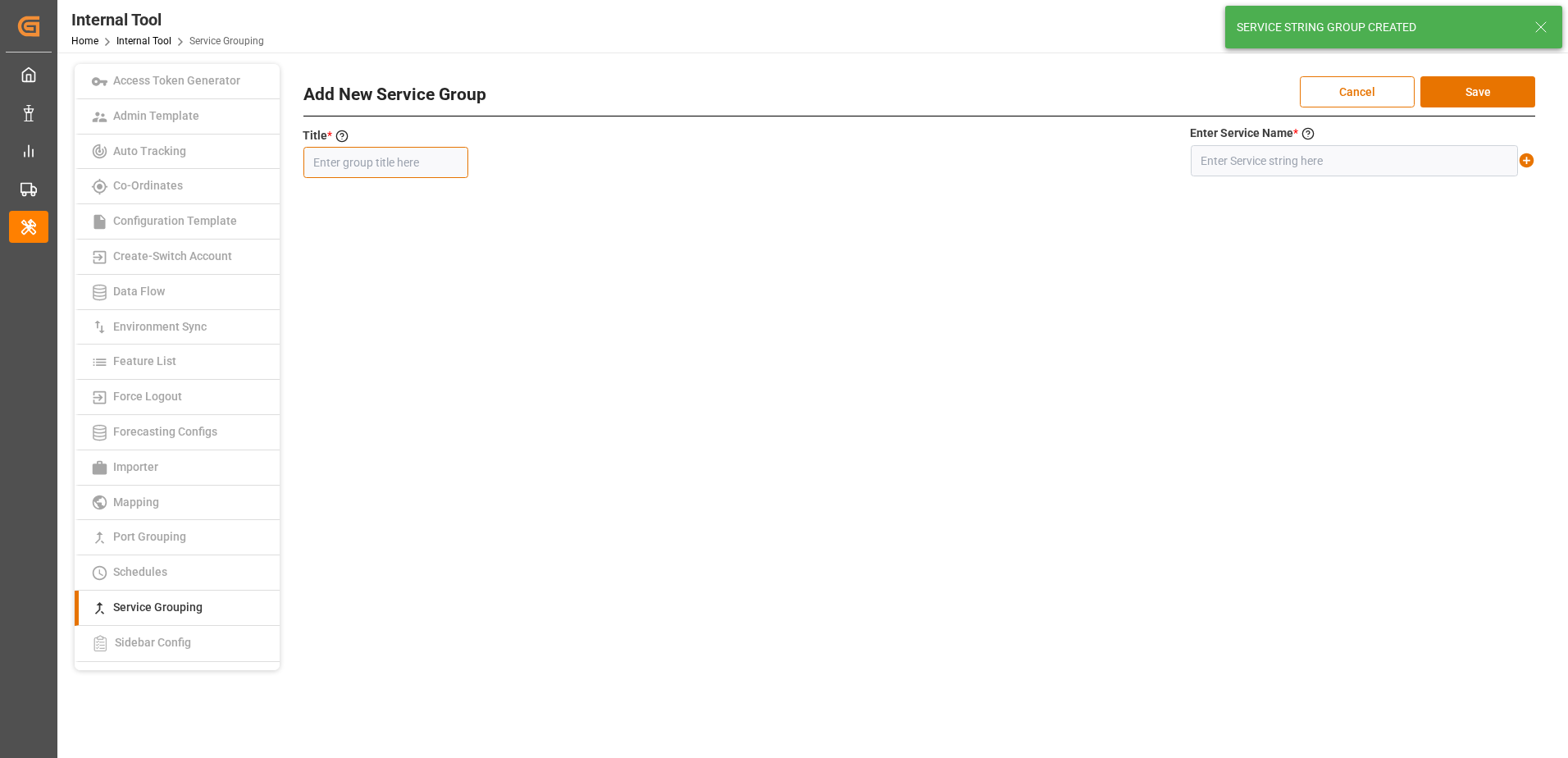
click at [407, 155] on input "text" at bounding box center [386, 162] width 164 height 31
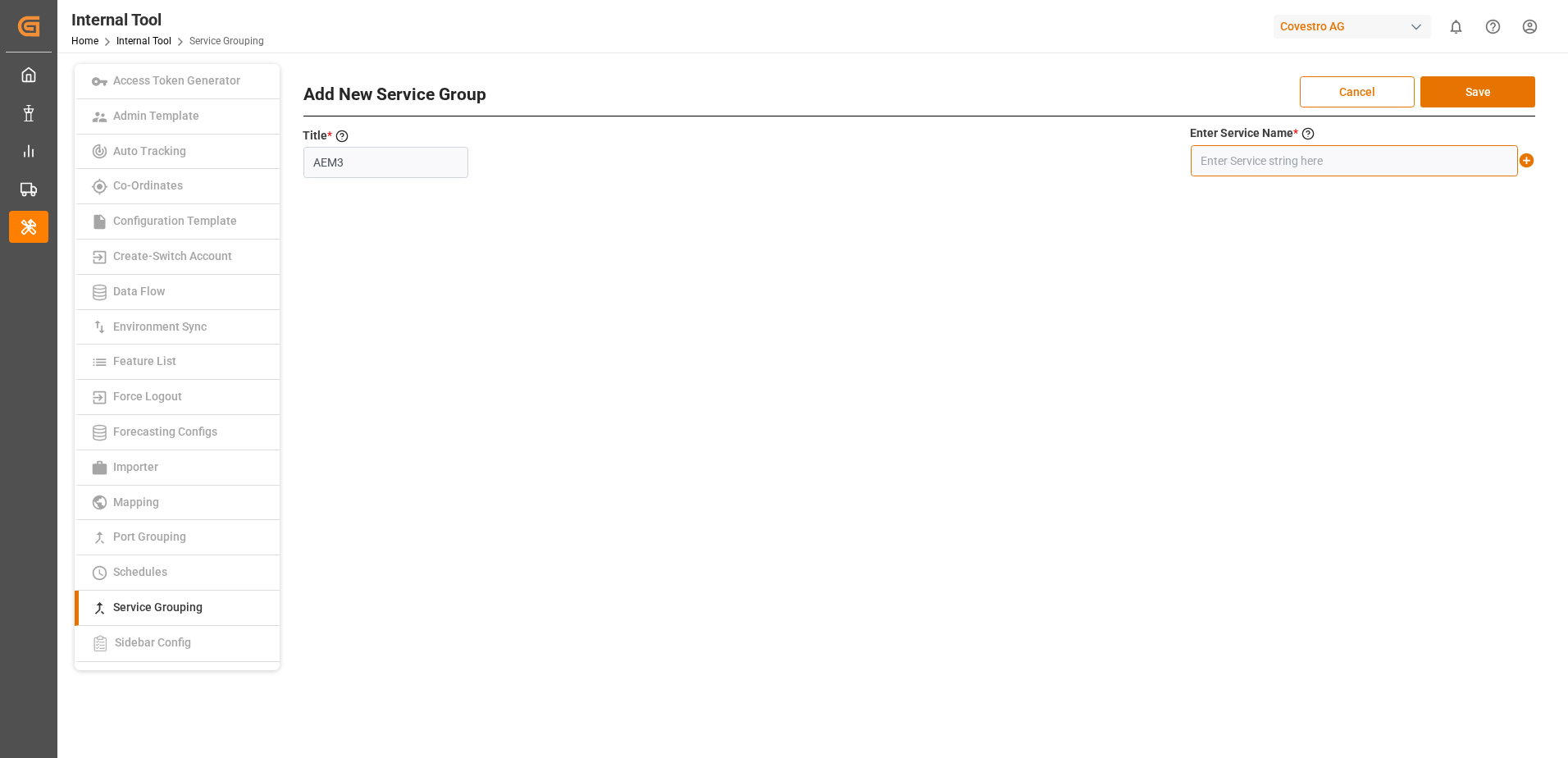
click at [1221, 162] on input "text" at bounding box center [1354, 160] width 327 height 31
click at [1519, 160] on icon at bounding box center [1526, 160] width 18 height 18
click at [1501, 94] on button "Save" at bounding box center [1478, 91] width 115 height 31
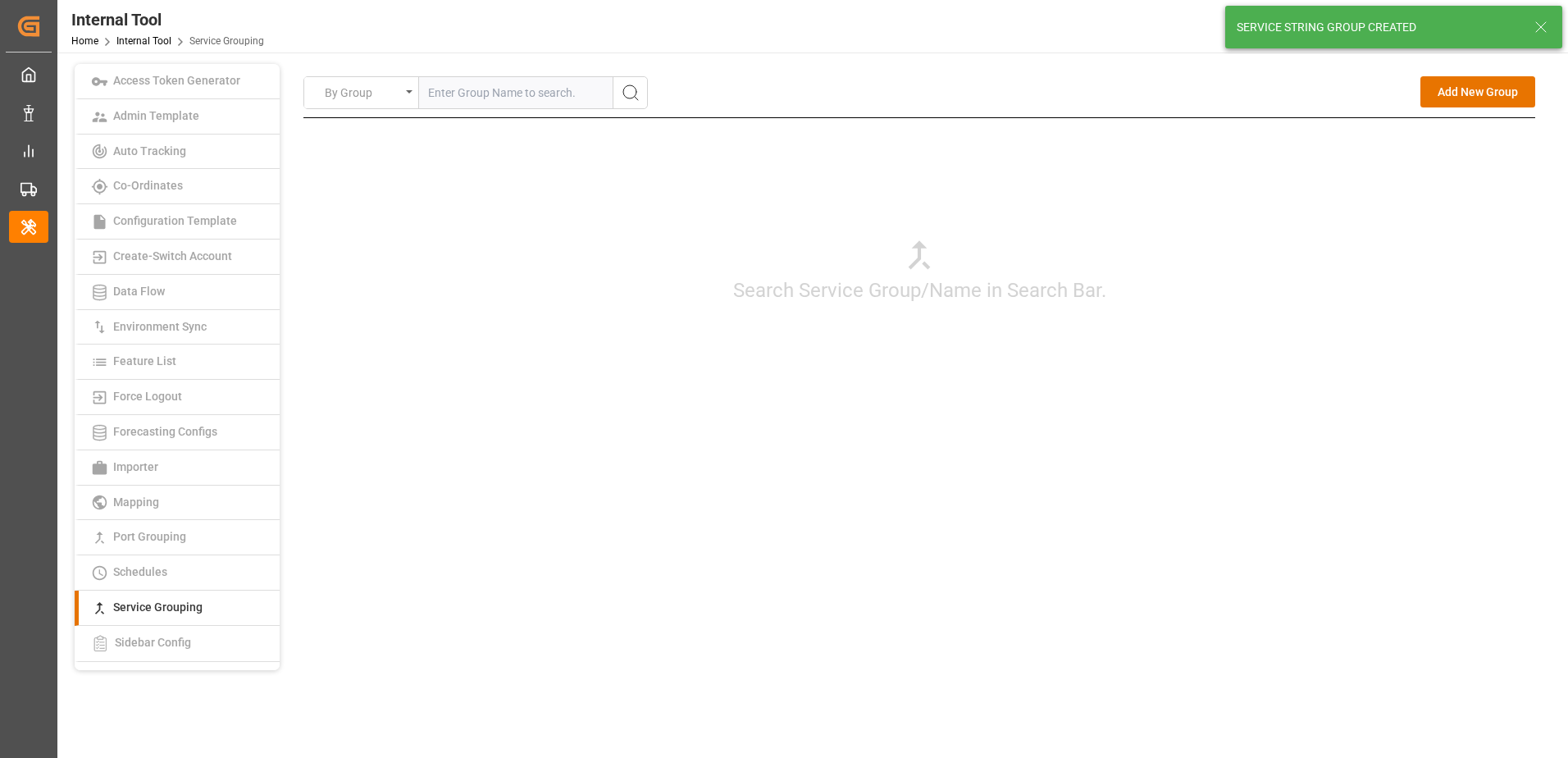
click at [1263, 336] on div "Search Service Group/Name in Search Bar." at bounding box center [920, 270] width 1232 height 304
click at [1484, 98] on button "Add New Group" at bounding box center [1478, 91] width 115 height 31
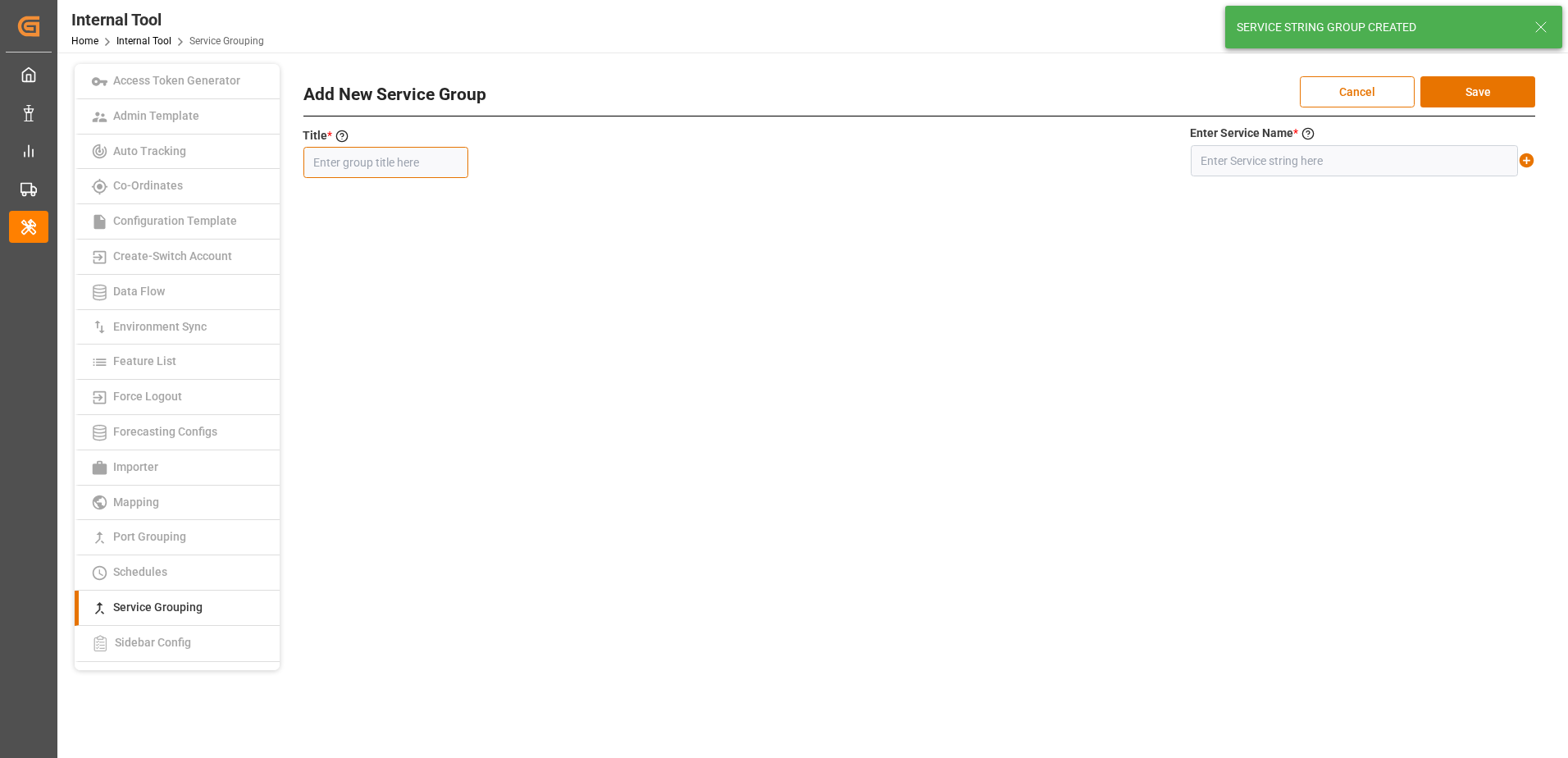
click at [435, 170] on input "text" at bounding box center [386, 162] width 164 height 31
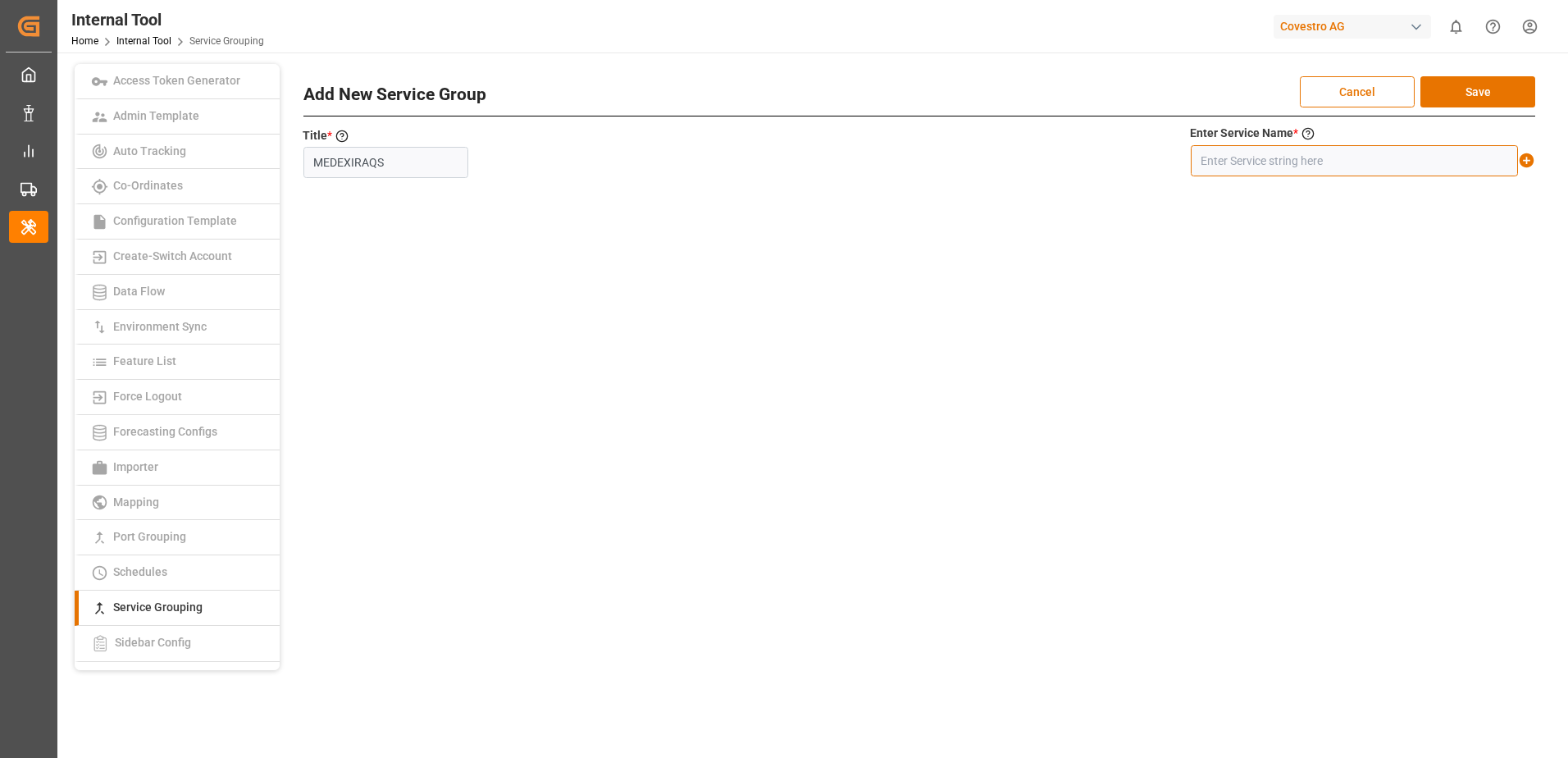
click at [1267, 166] on input "text" at bounding box center [1354, 160] width 327 height 31
click at [1525, 159] on icon at bounding box center [1527, 161] width 15 height 15
click at [1503, 93] on button "Save" at bounding box center [1478, 91] width 115 height 31
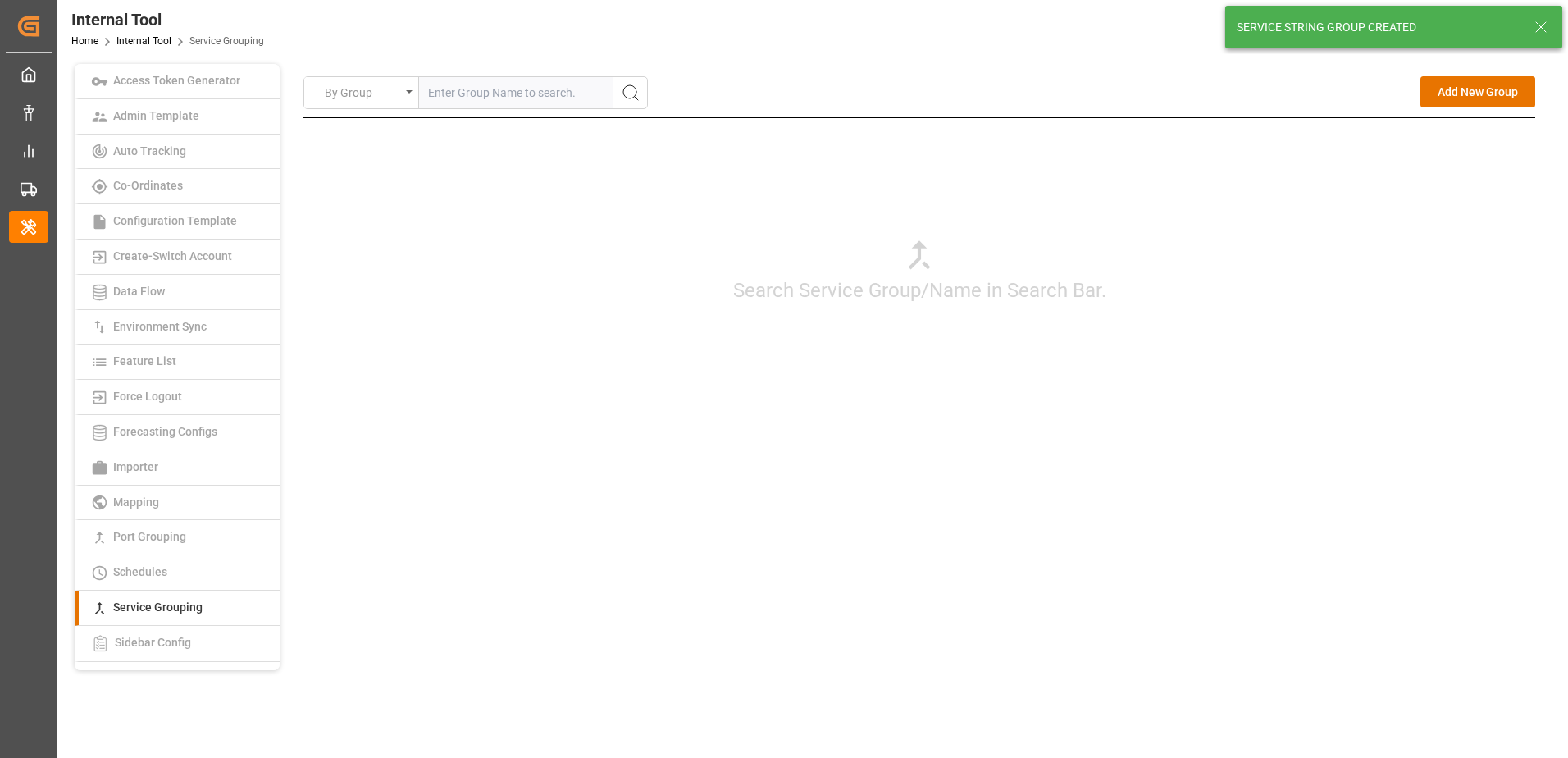
drag, startPoint x: 1293, startPoint y: 397, endPoint x: 1309, endPoint y: 378, distance: 24.8
click at [1293, 397] on div "Search Service Group/Name in Search Bar." at bounding box center [920, 270] width 1232 height 304
click at [1470, 95] on button "Add New Group" at bounding box center [1478, 91] width 115 height 31
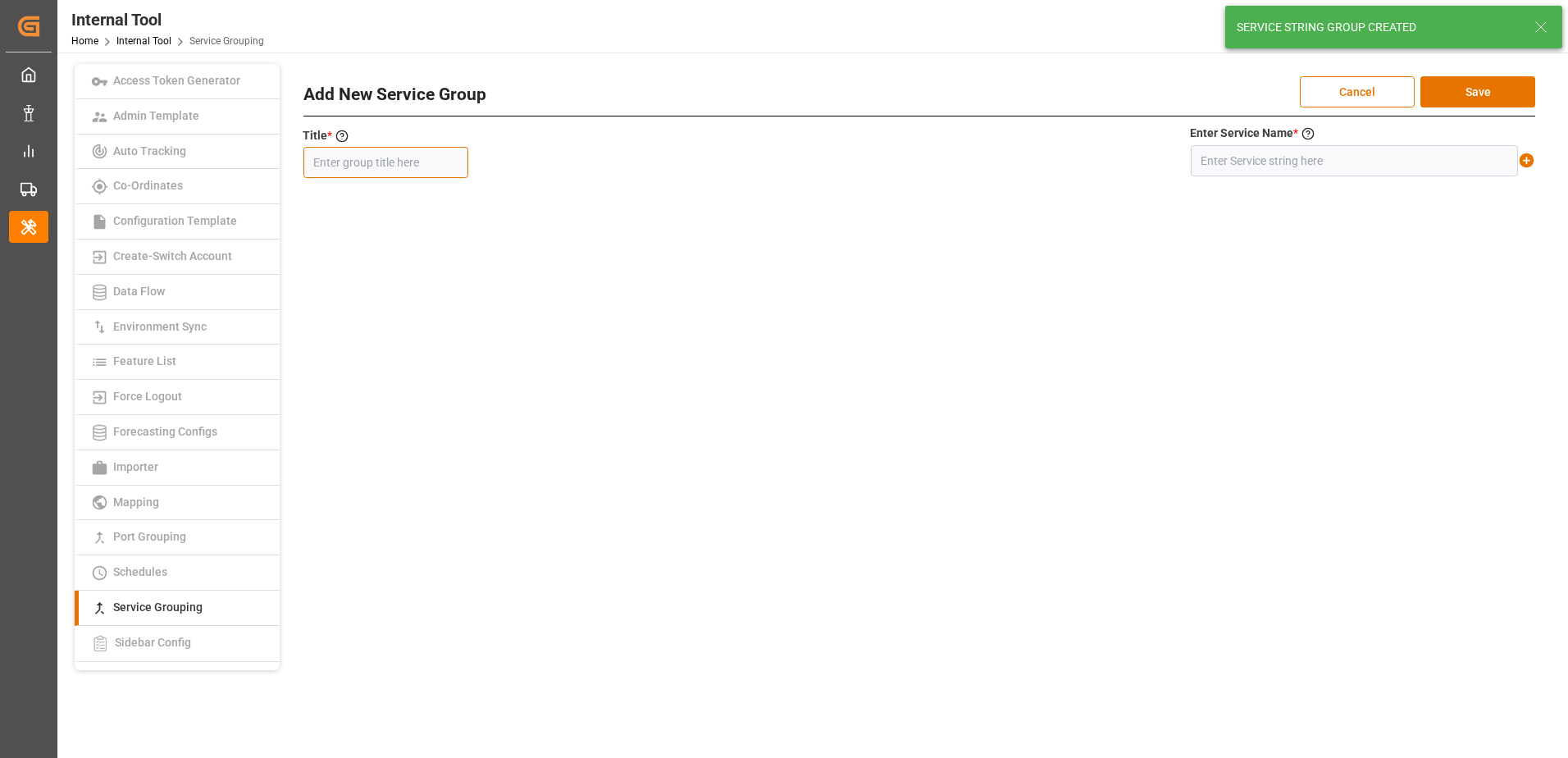
click at [391, 165] on input "text" at bounding box center [386, 162] width 164 height 31
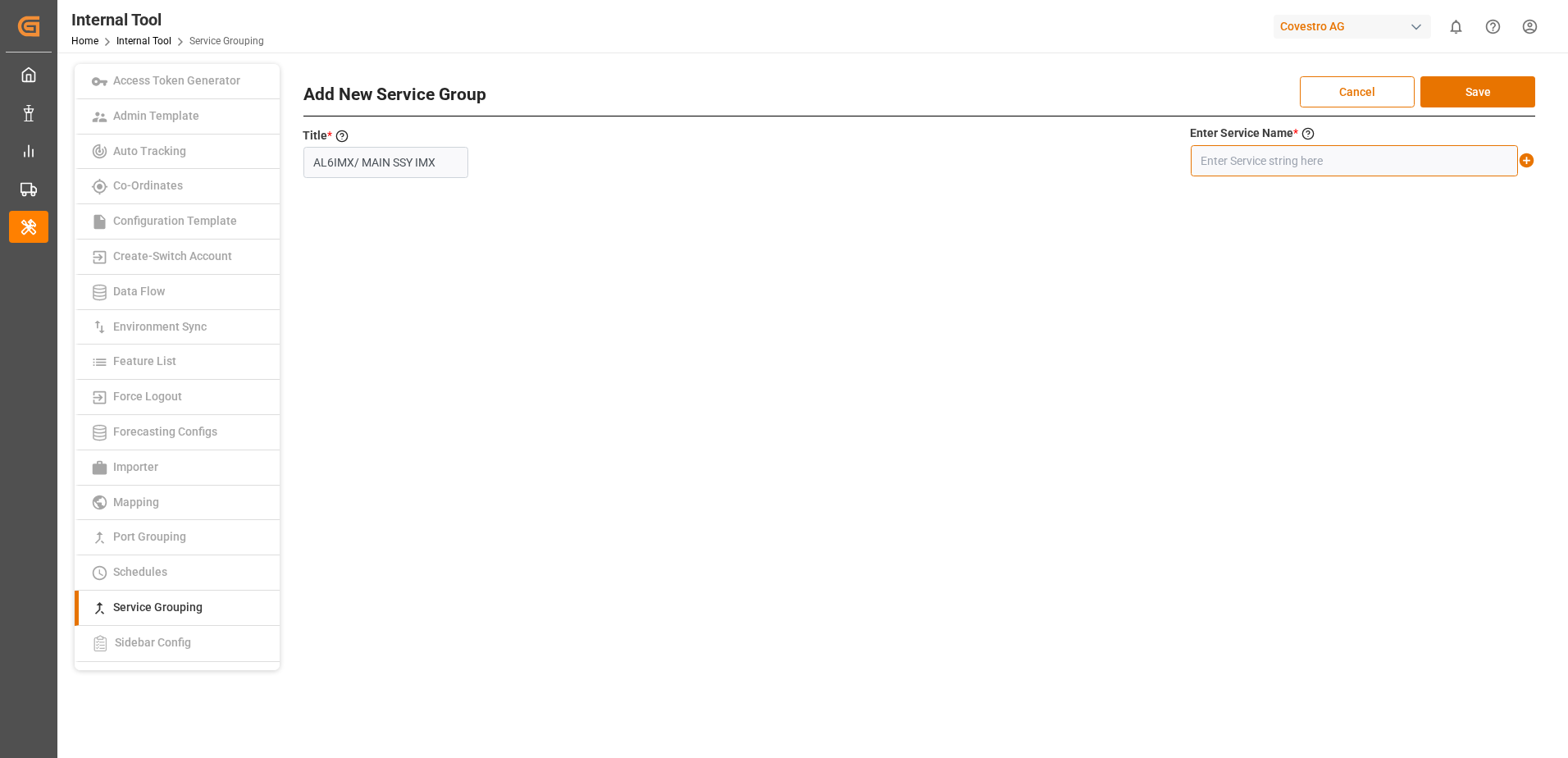
click at [1231, 156] on input "text" at bounding box center [1354, 160] width 327 height 31
click at [1525, 160] on icon at bounding box center [1526, 160] width 18 height 18
click at [1486, 97] on button "Save" at bounding box center [1478, 91] width 115 height 31
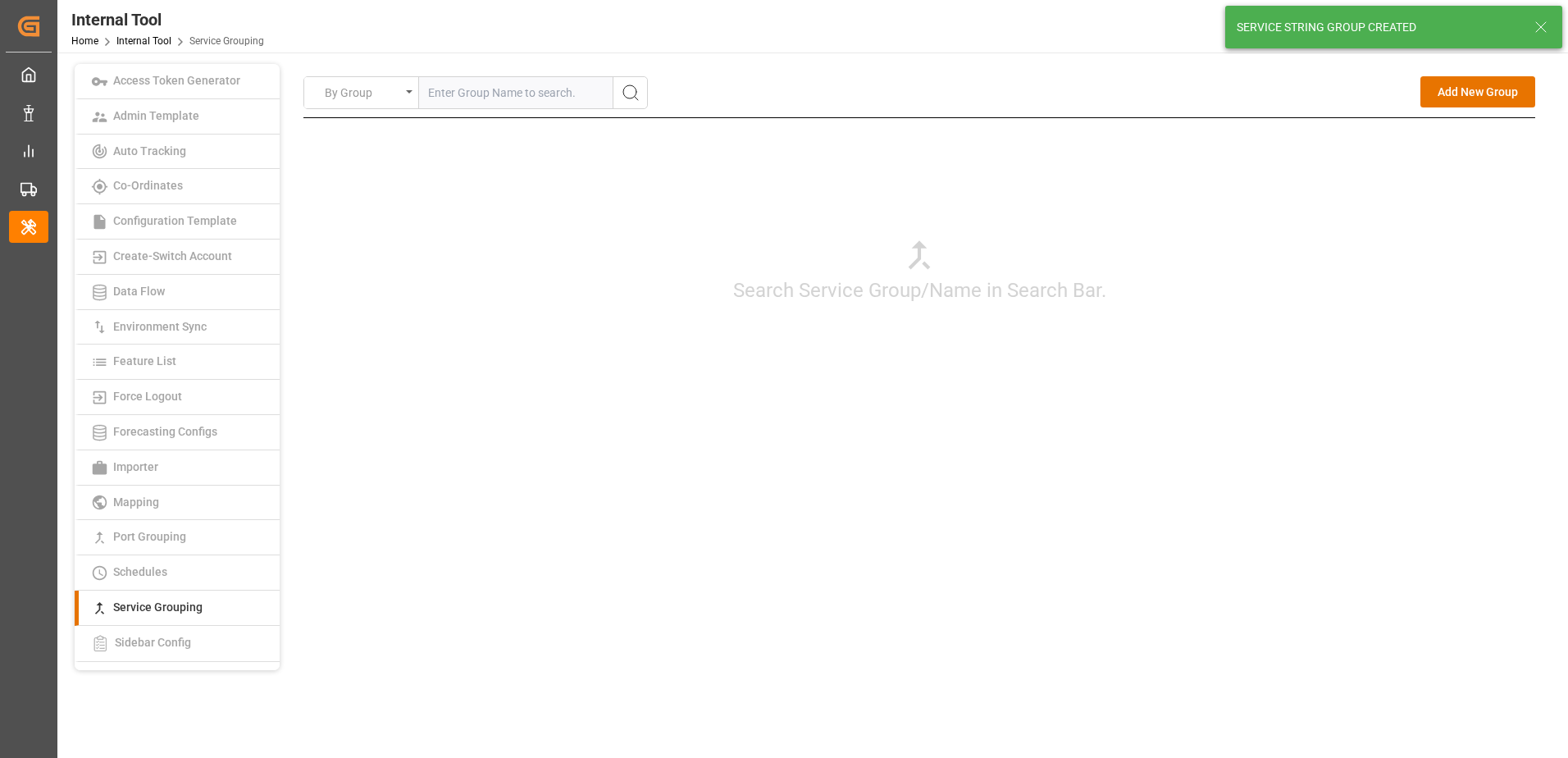
click at [1283, 401] on div "Search Service Group/Name in Search Bar." at bounding box center [920, 270] width 1232 height 304
click at [1495, 89] on button "Add New Group" at bounding box center [1478, 91] width 115 height 31
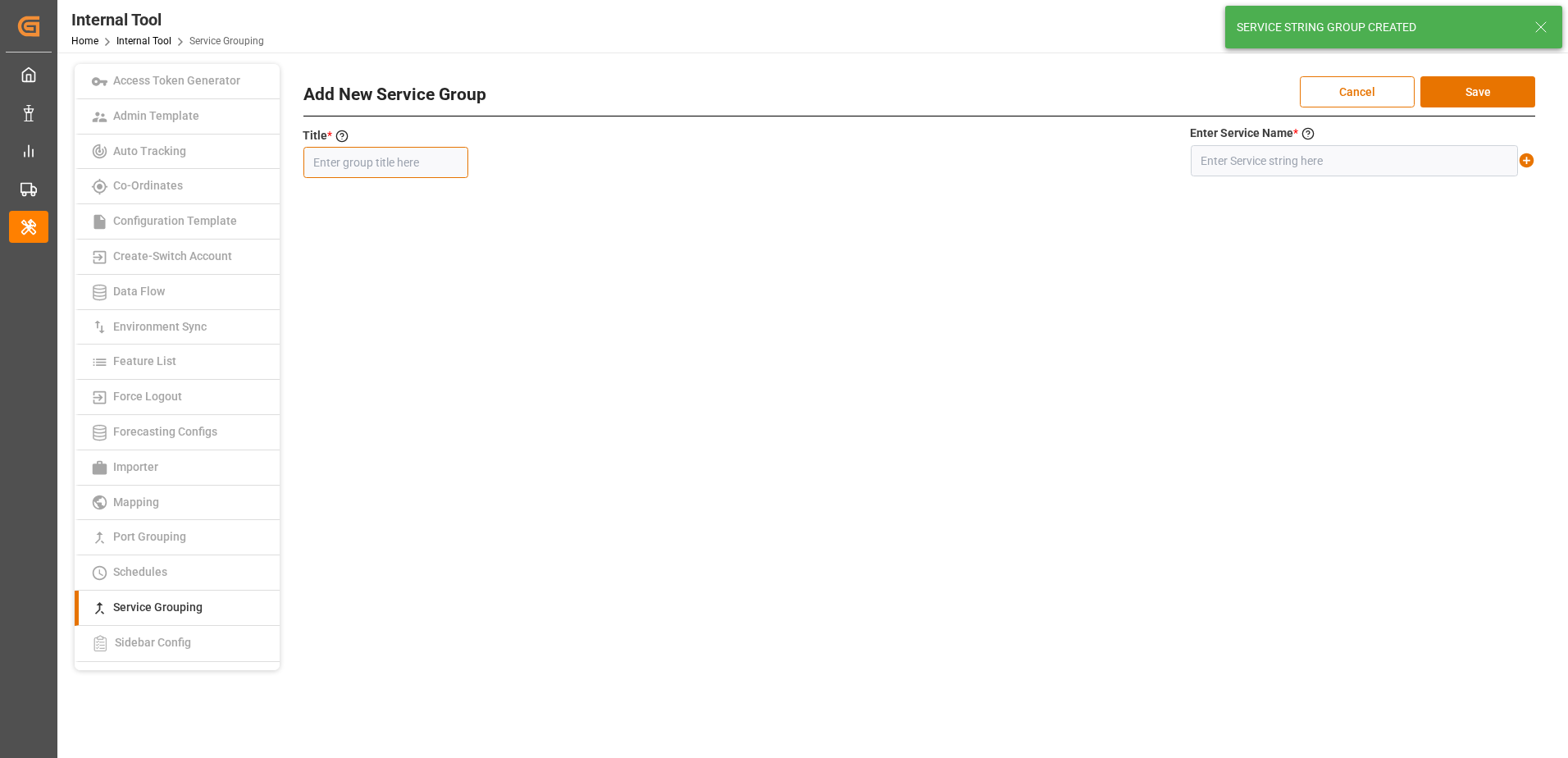
click at [330, 154] on input "text" at bounding box center [386, 162] width 164 height 31
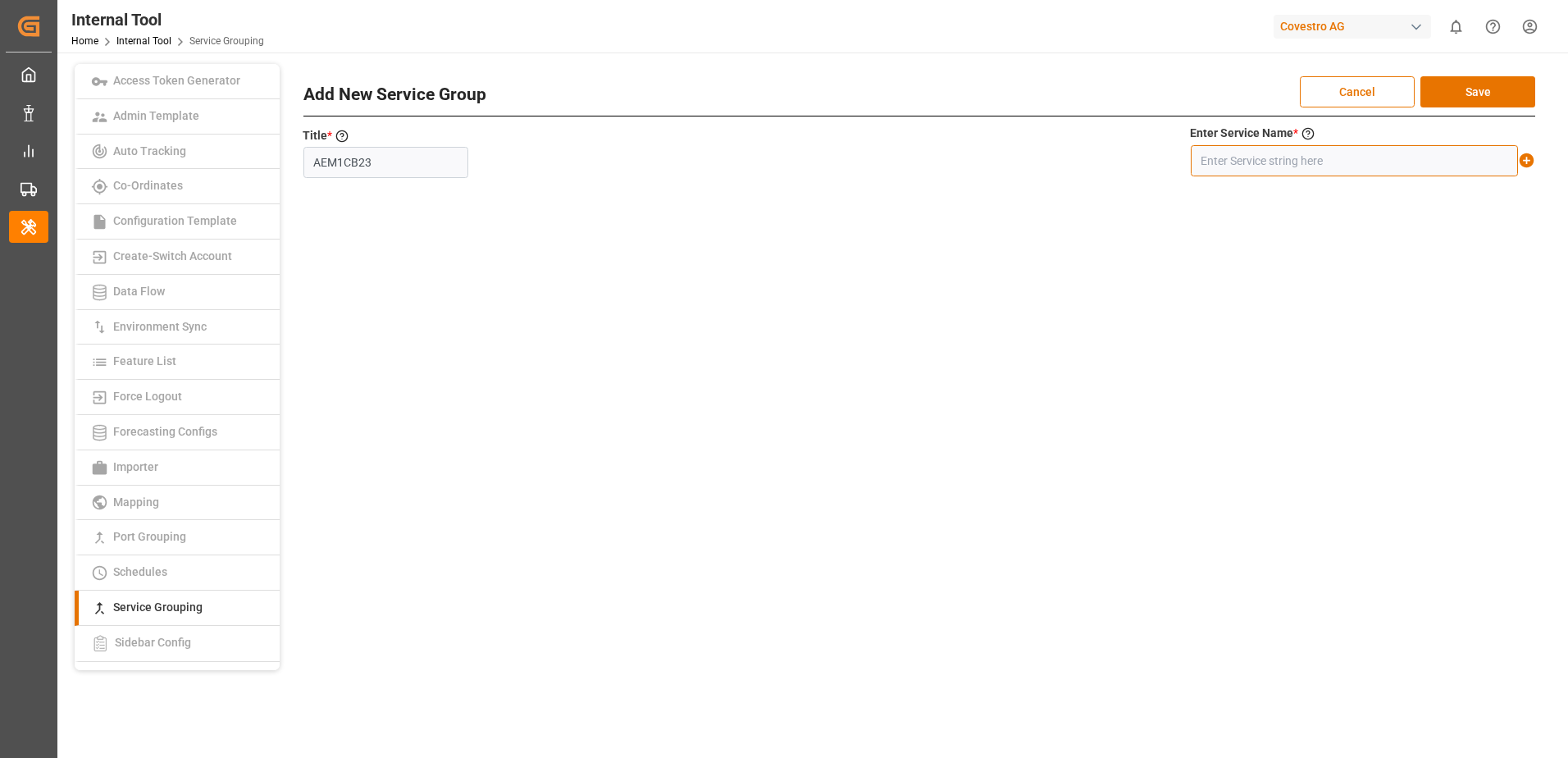
click at [1240, 150] on input "text" at bounding box center [1354, 160] width 327 height 31
click at [1459, 91] on button "Save" at bounding box center [1478, 91] width 115 height 31
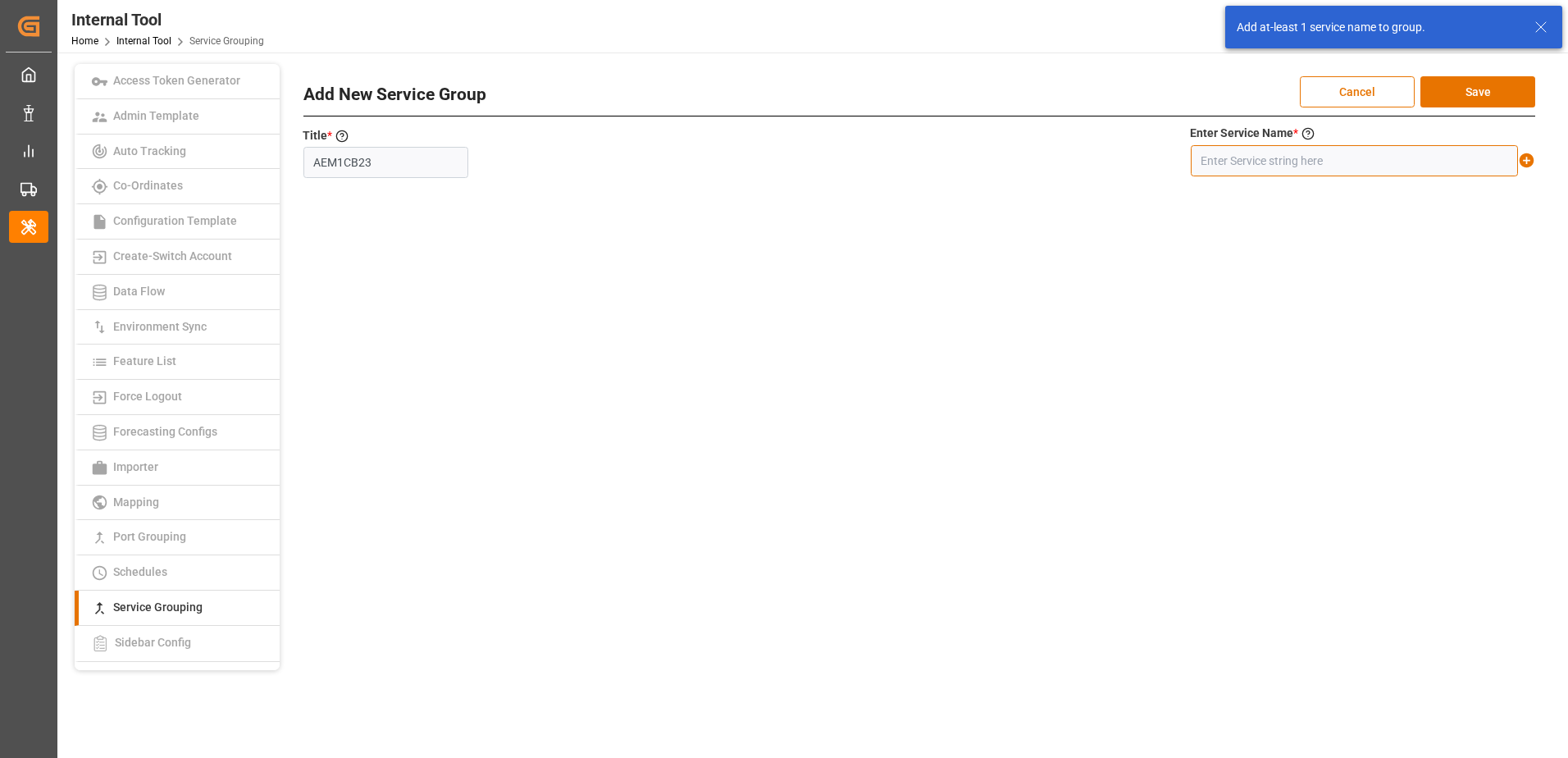
click at [1434, 155] on input "text" at bounding box center [1354, 160] width 327 height 31
click at [1525, 161] on icon at bounding box center [1526, 160] width 18 height 18
click at [1495, 92] on button "Save" at bounding box center [1478, 91] width 115 height 31
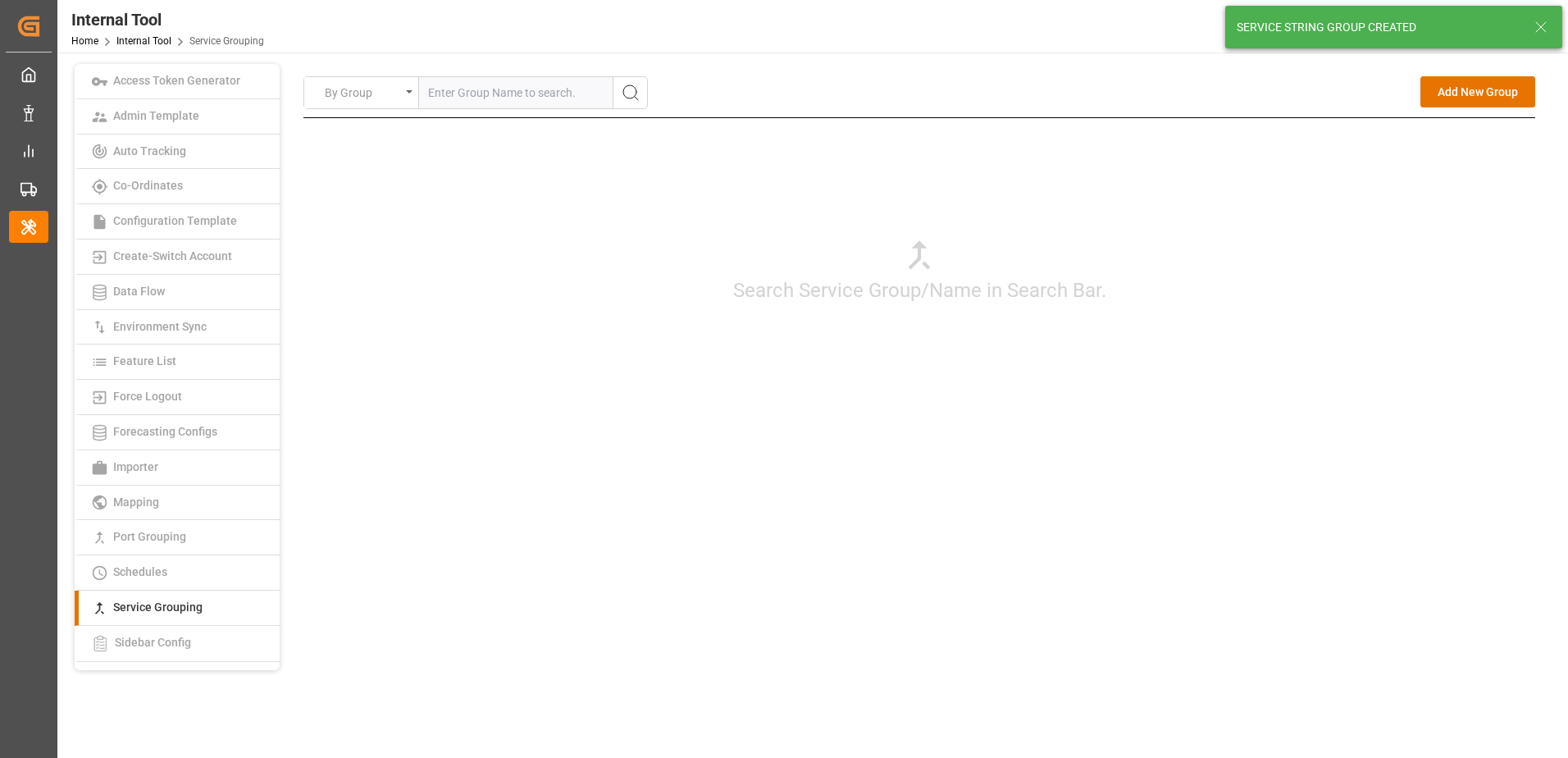
click at [1355, 467] on div "By Group Add New Group Search Service Group/Name in Search Bar. Add New Service…" at bounding box center [919, 367] width 1268 height 606
click at [1471, 106] on button "Add New Group" at bounding box center [1478, 91] width 115 height 31
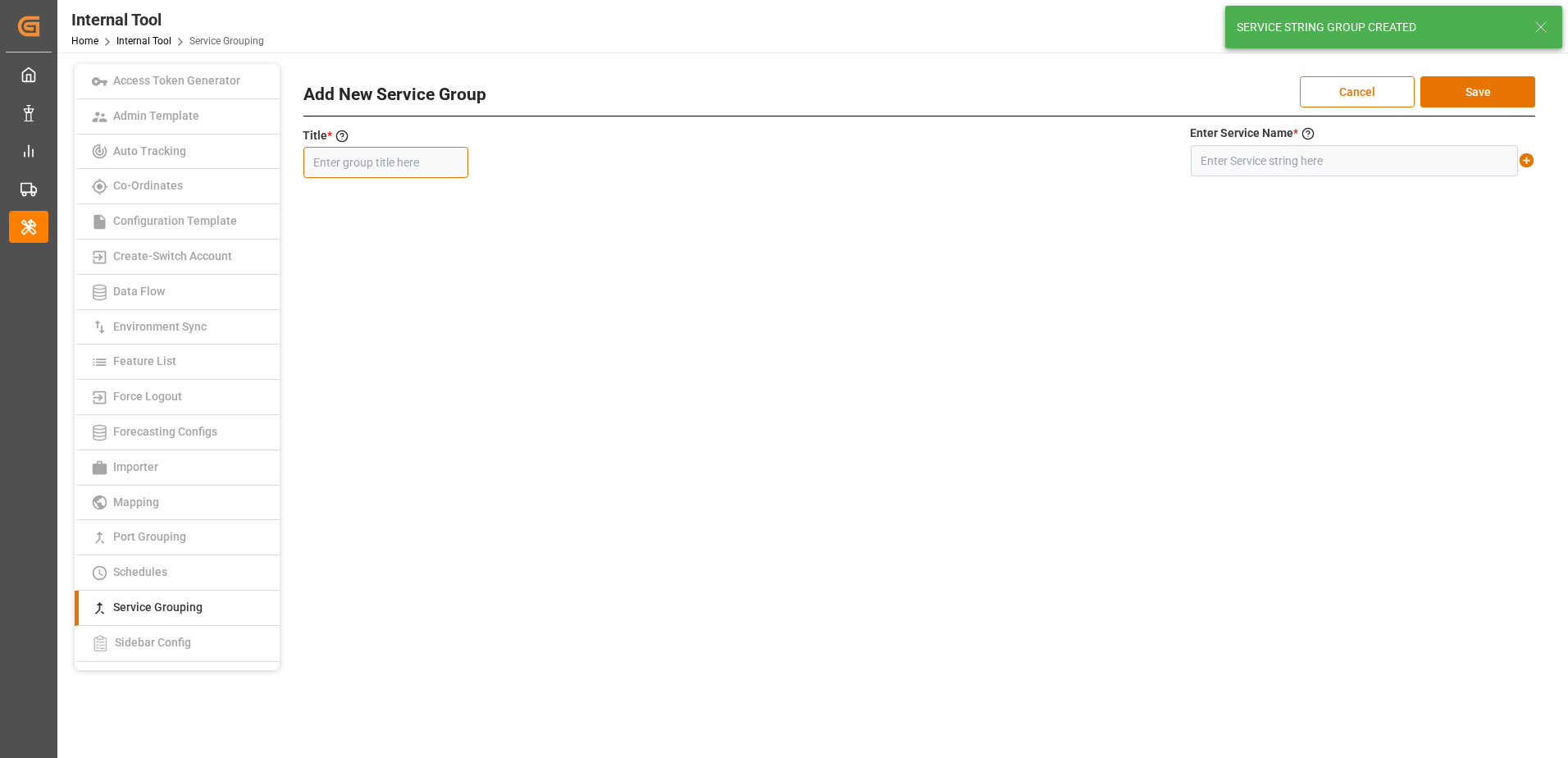
click at [429, 160] on input "text" at bounding box center [386, 162] width 164 height 31
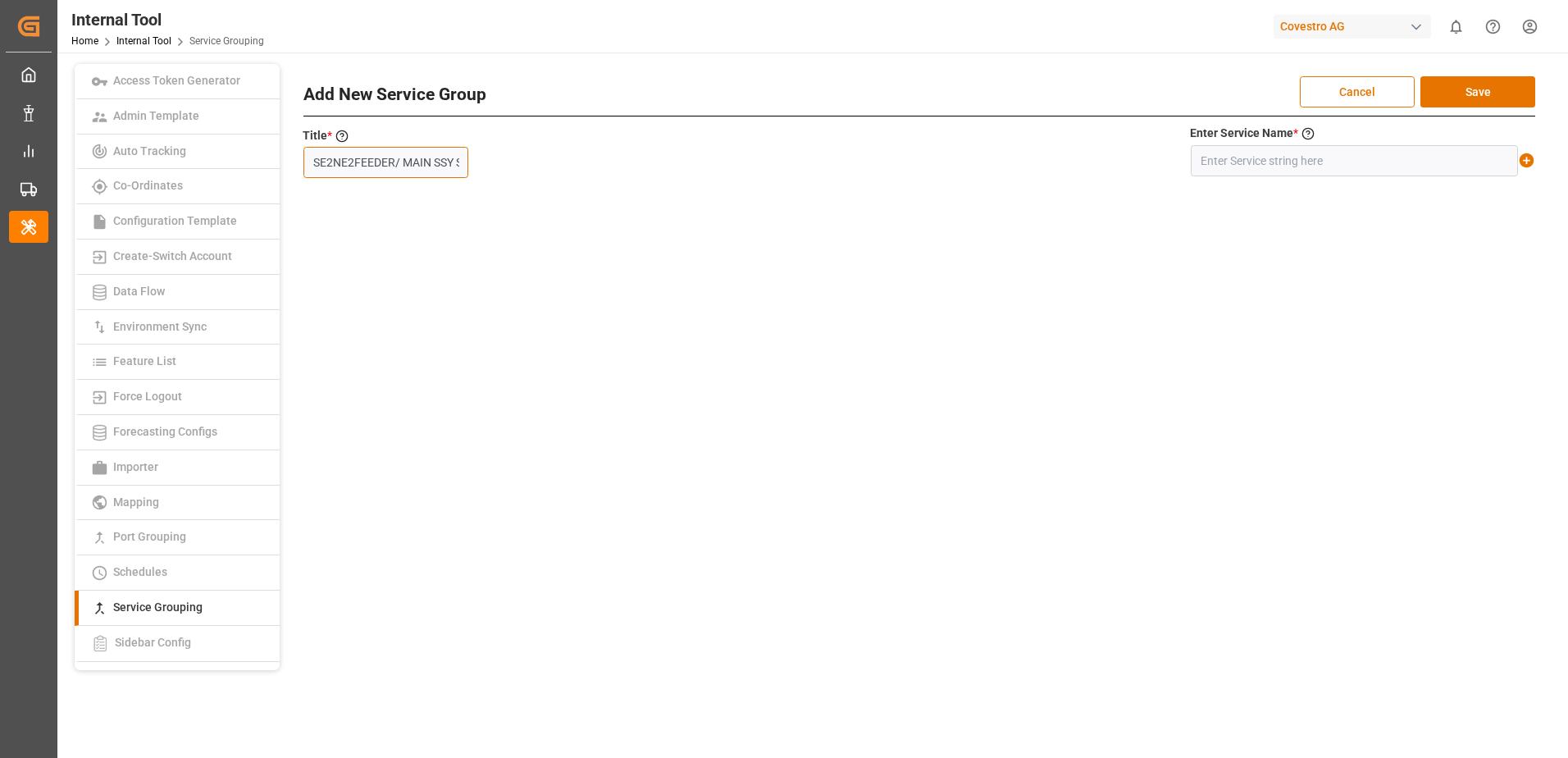
scroll to position [0, 38]
click at [1278, 162] on input "text" at bounding box center [1354, 160] width 327 height 31
click at [1531, 161] on icon at bounding box center [1527, 161] width 15 height 15
click at [1511, 91] on button "Save" at bounding box center [1478, 91] width 115 height 31
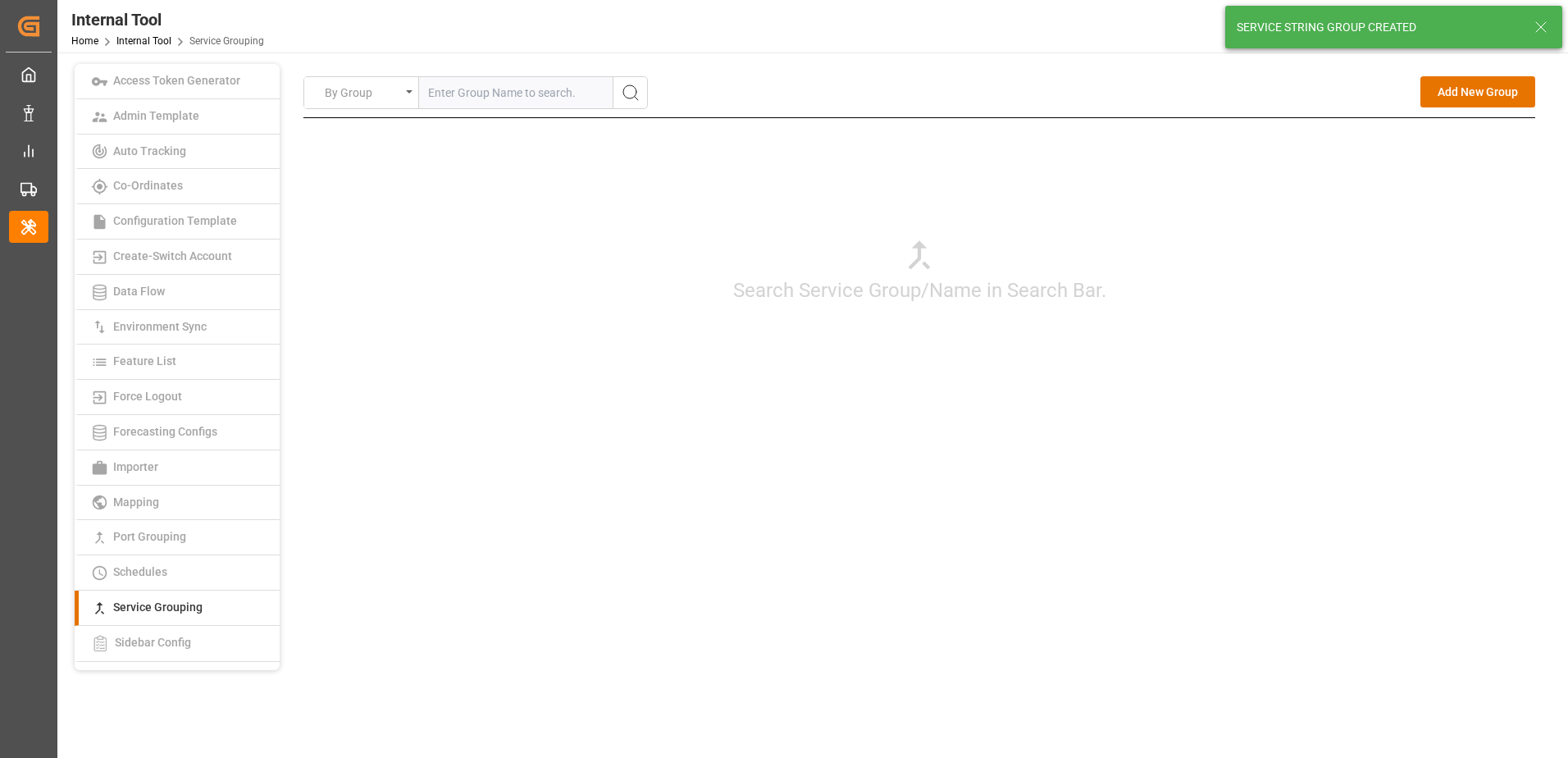
click at [1322, 446] on div "By Group Add New Group Search Service Group/Name in Search Bar. Add New Service…" at bounding box center [920, 265] width 1232 height 379
click at [1487, 79] on button "Add New Group" at bounding box center [1478, 91] width 115 height 31
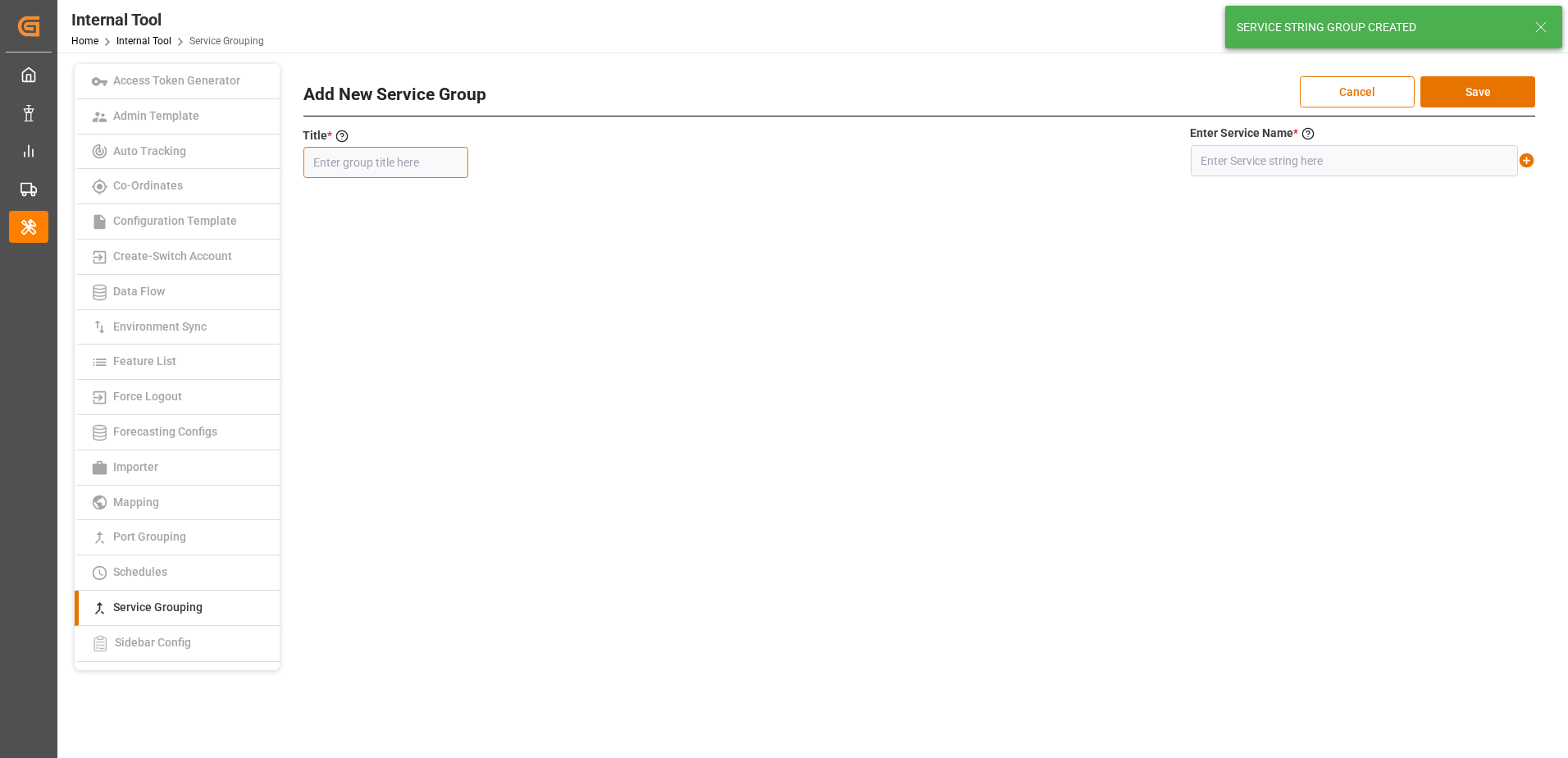
click at [414, 169] on input "text" at bounding box center [386, 162] width 164 height 31
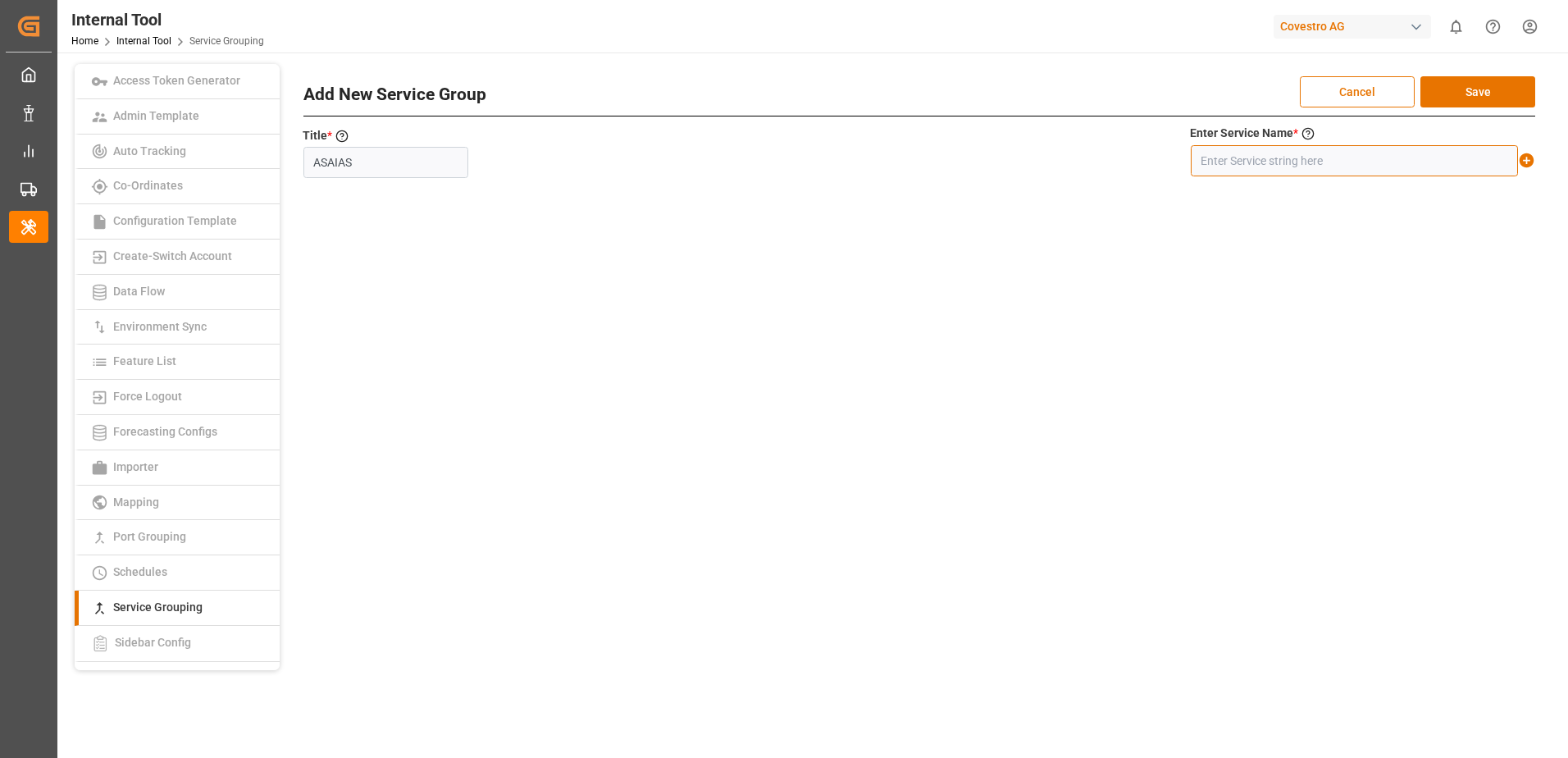
drag, startPoint x: 1256, startPoint y: 167, endPoint x: 1265, endPoint y: 169, distance: 9.2
click at [1257, 167] on input "text" at bounding box center [1354, 160] width 327 height 31
click at [1527, 164] on icon at bounding box center [1527, 161] width 15 height 15
click at [1500, 104] on button "Save" at bounding box center [1478, 91] width 115 height 31
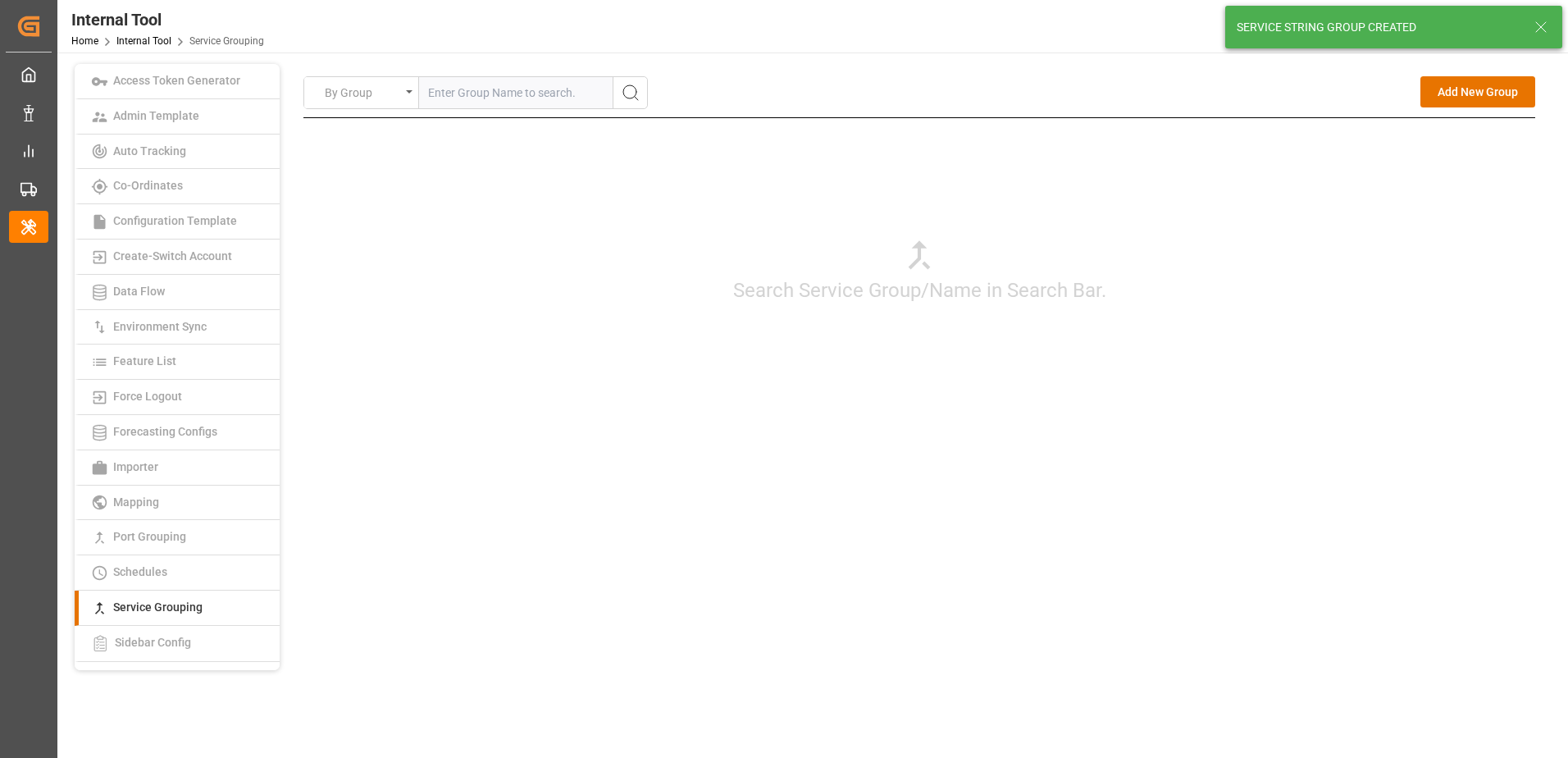
drag, startPoint x: 1398, startPoint y: 503, endPoint x: 1455, endPoint y: 363, distance: 151.2
click at [1398, 503] on div "By Group Add New Group Search Service Group/Name in Search Bar. Add New Service…" at bounding box center [919, 367] width 1268 height 606
drag, startPoint x: 1475, startPoint y: 85, endPoint x: 1485, endPoint y: 100, distance: 18.0
click at [1474, 85] on button "Add New Group" at bounding box center [1478, 91] width 115 height 31
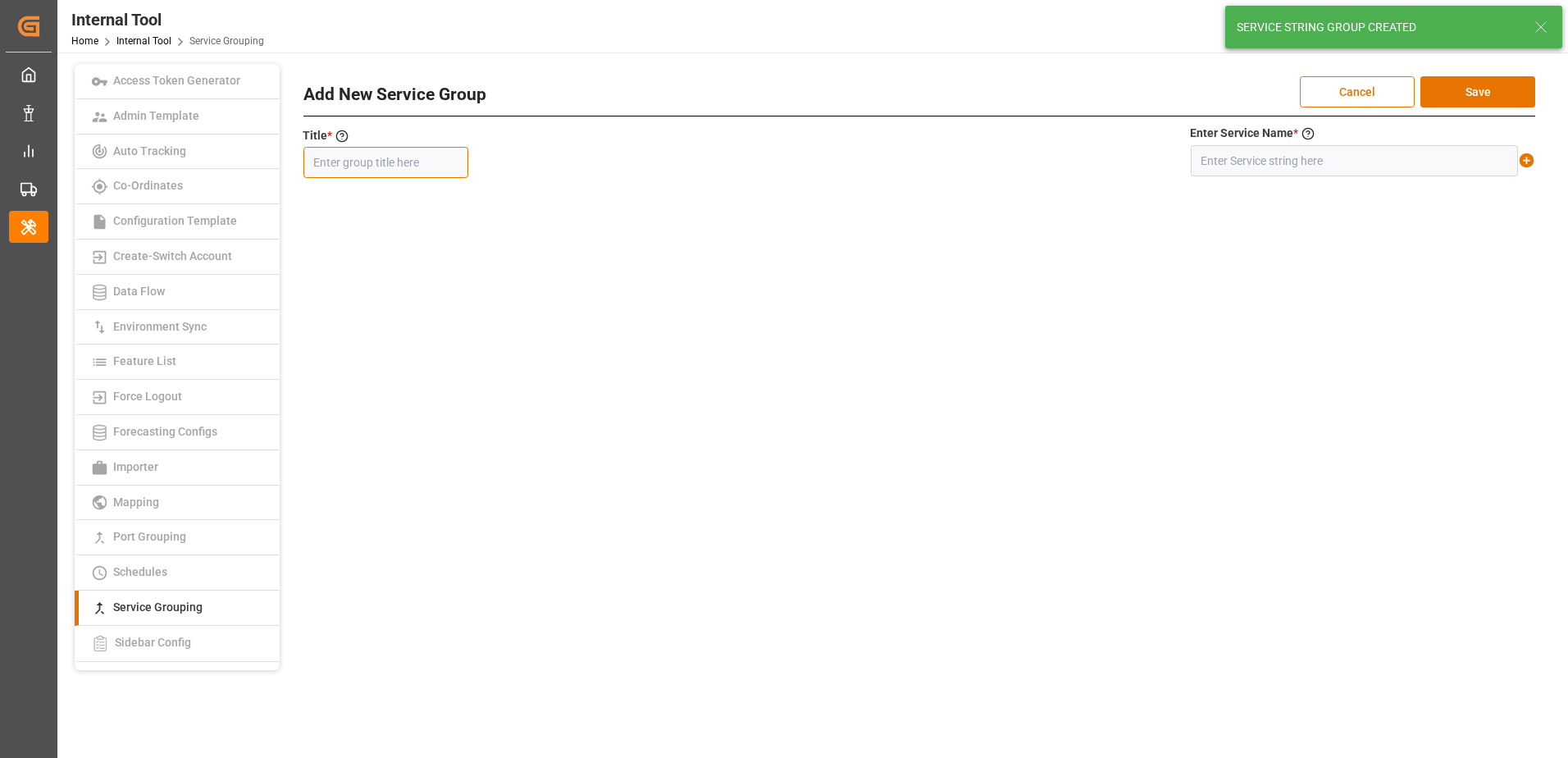
click at [401, 160] on input "text" at bounding box center [386, 162] width 164 height 31
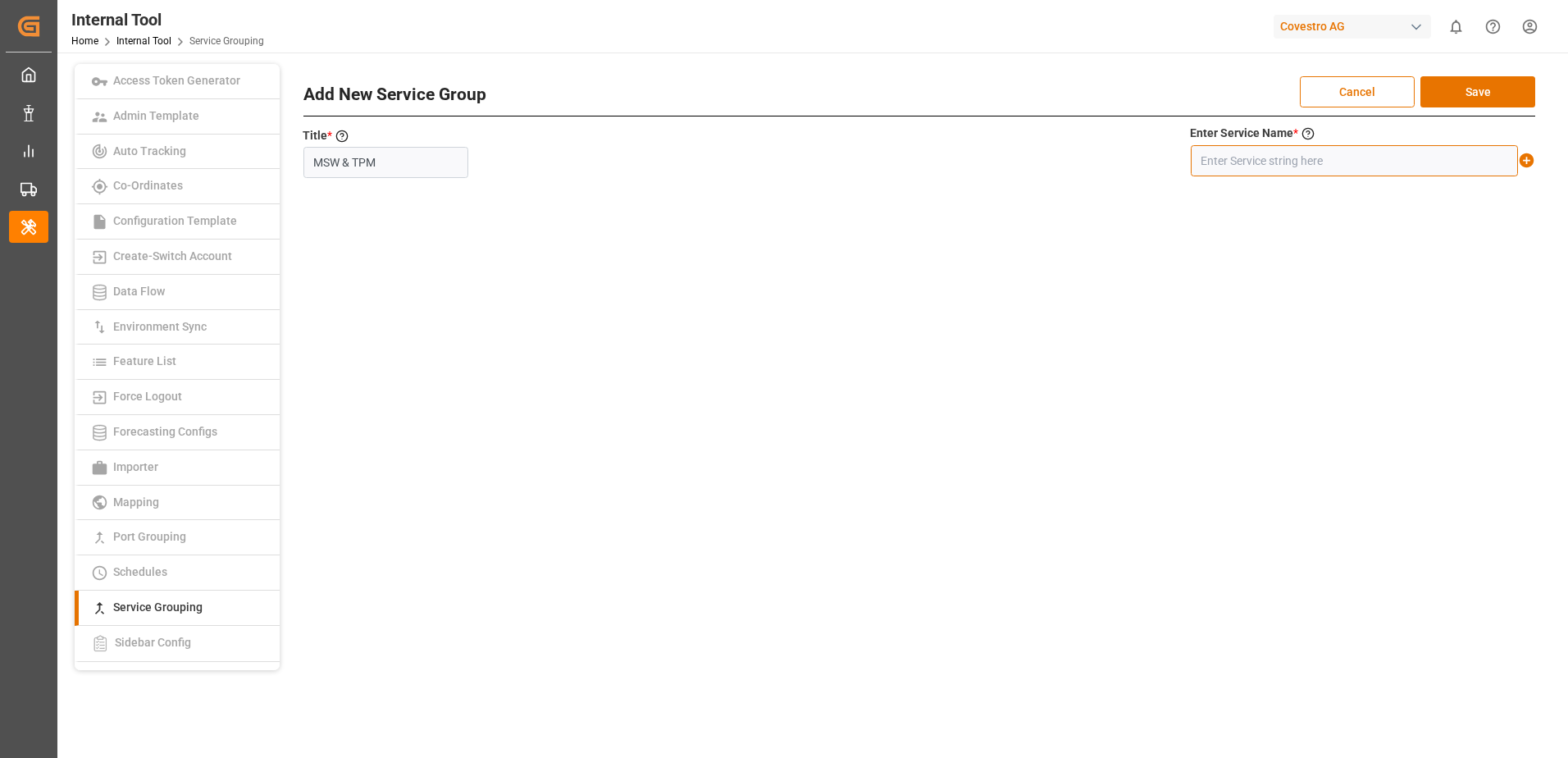
click at [1256, 156] on input "text" at bounding box center [1354, 160] width 327 height 31
click at [1527, 161] on icon at bounding box center [1526, 160] width 18 height 18
click at [1510, 85] on button "Save" at bounding box center [1478, 91] width 115 height 31
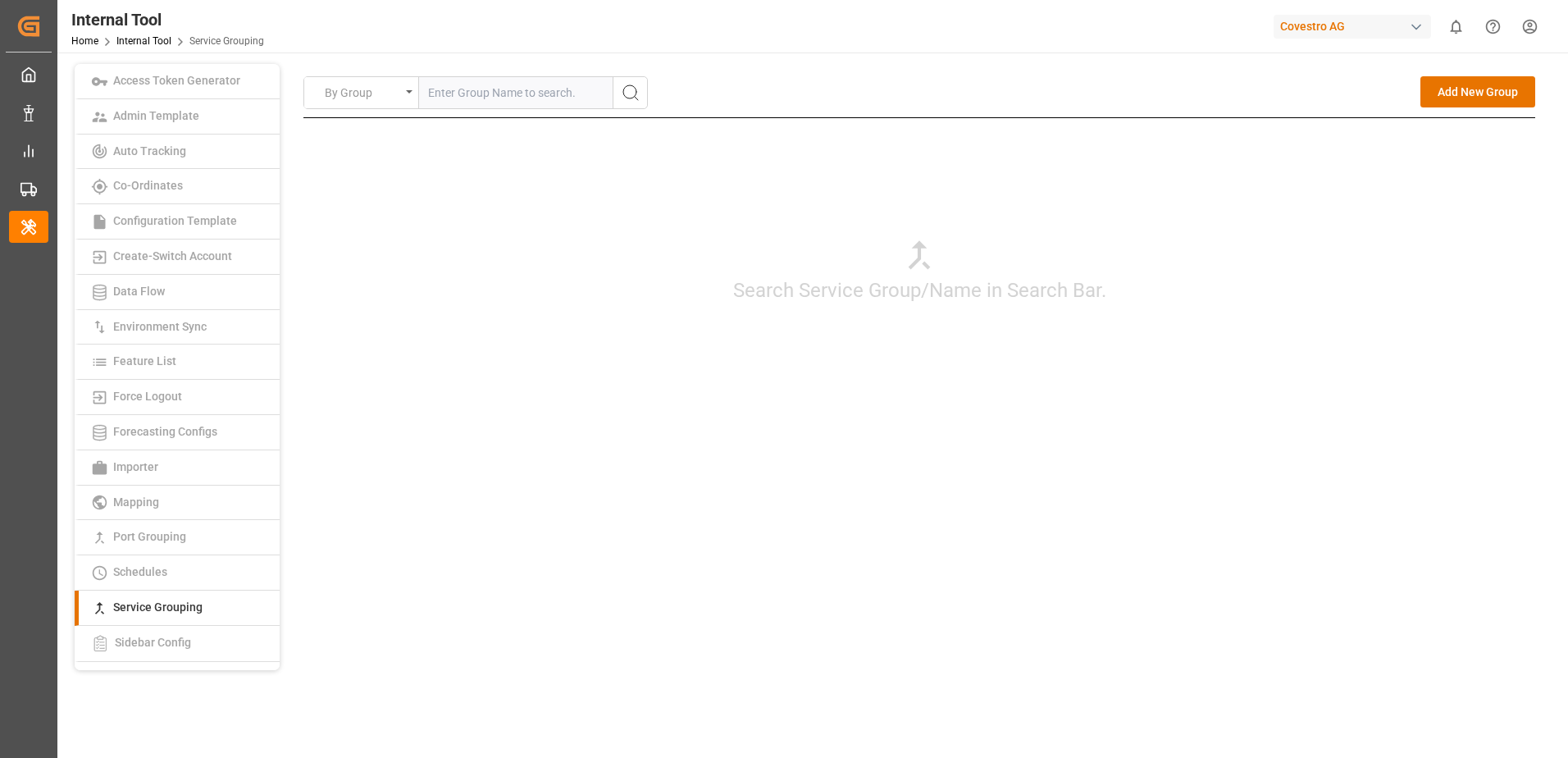
click at [526, 97] on input "text" at bounding box center [516, 92] width 194 height 31
click at [1456, 133] on div "Edit" at bounding box center [1465, 136] width 23 height 21
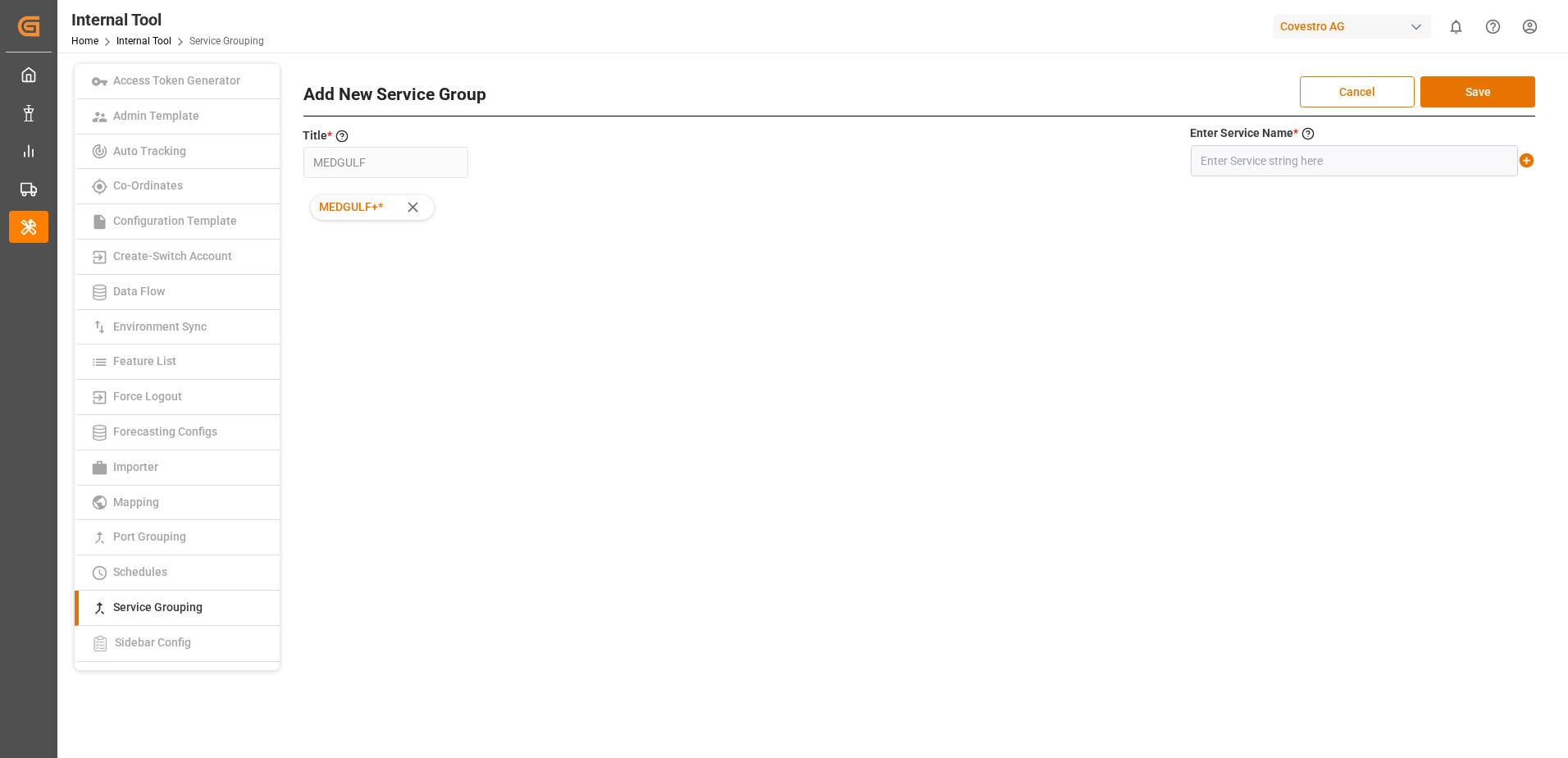
click at [1387, 286] on div "By Group Add New Group MEDGULF Edit Delete Add New Service Group Cancel Save Ti…" at bounding box center [920, 265] width 1232 height 379
drag, startPoint x: 1073, startPoint y: 316, endPoint x: 1102, endPoint y: 271, distance: 53.5
click at [1073, 316] on div "By Group Add New Group MEDGULF Edit Delete Add New Service Group Cancel Save Ti…" at bounding box center [920, 265] width 1232 height 379
